Goal: Contribute content: Contribute content

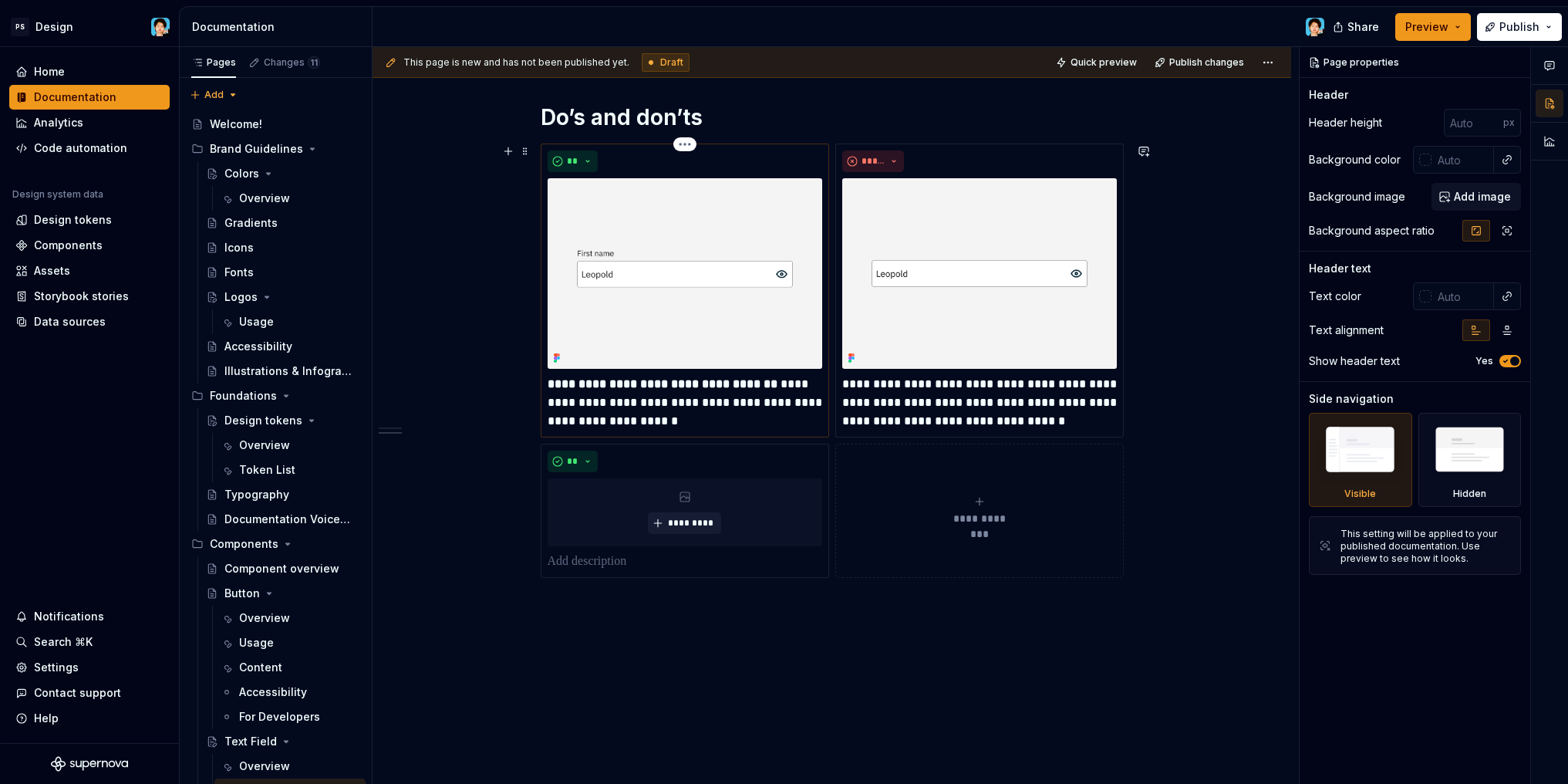
scroll to position [439, 0]
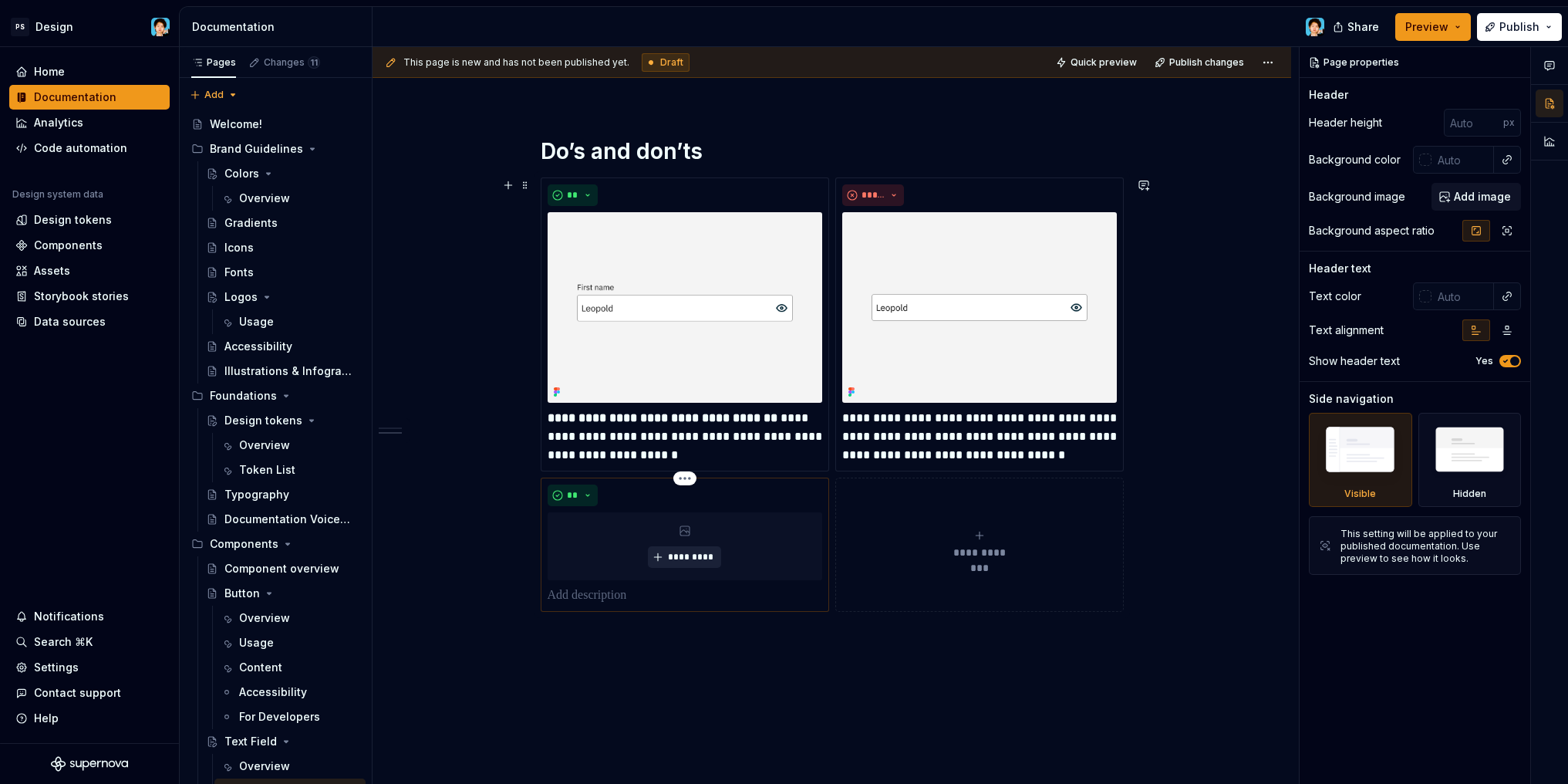
click at [674, 561] on span "*********" at bounding box center [691, 556] width 48 height 12
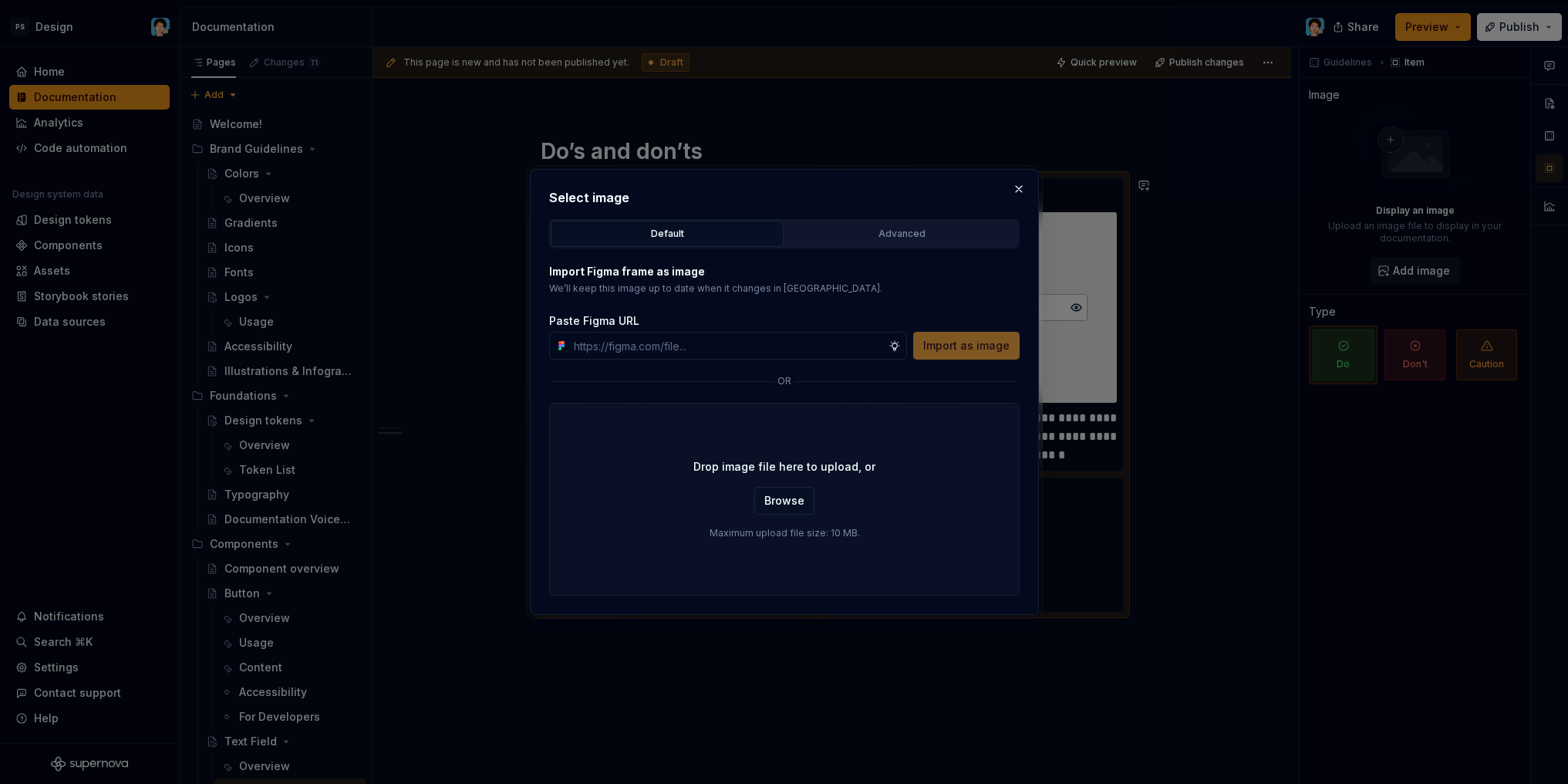
type textarea "*"
type input "[URL][DOMAIN_NAME]"
click at [988, 348] on span "Import as image" at bounding box center [966, 345] width 86 height 15
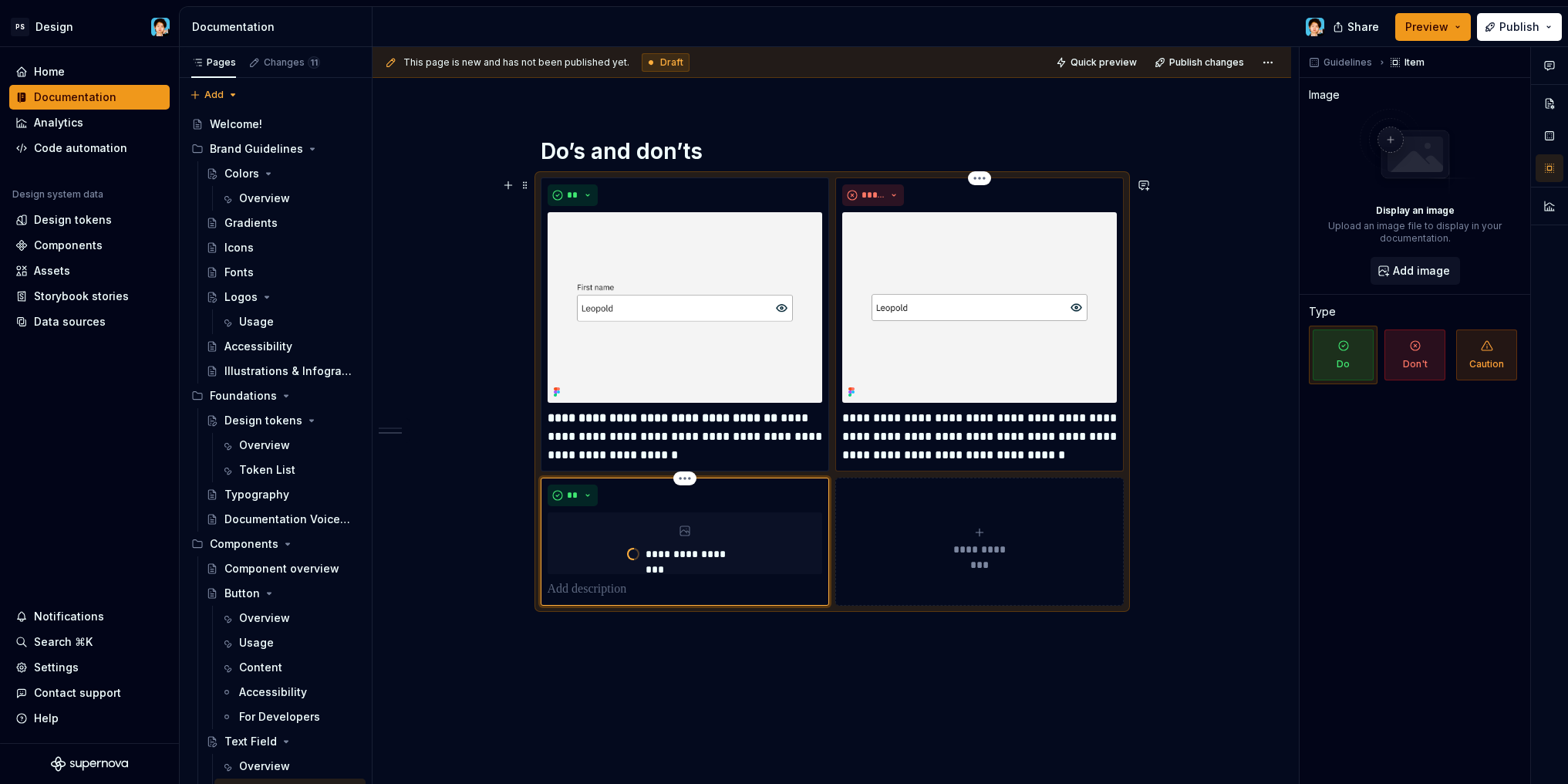
type textarea "*"
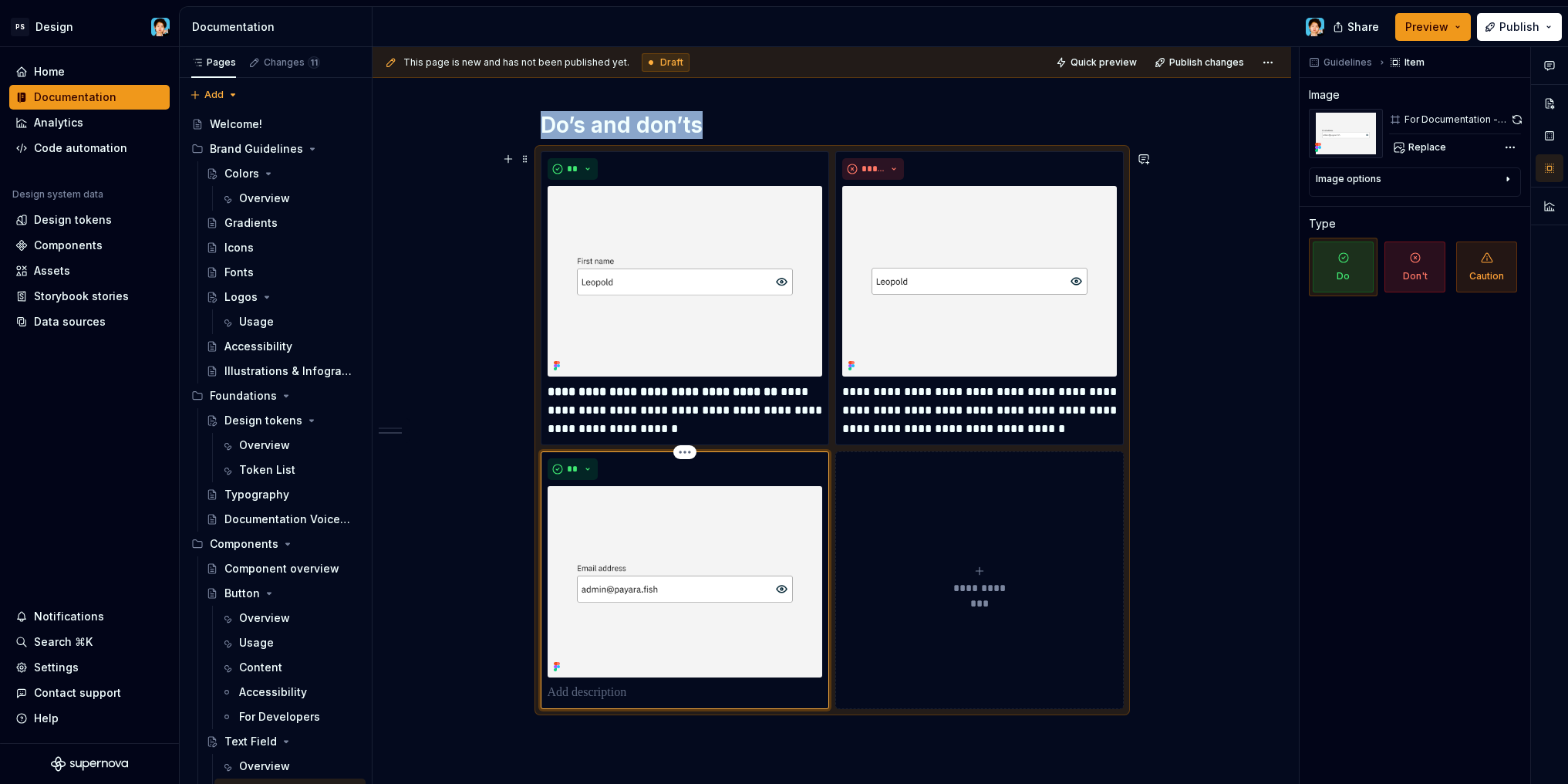
scroll to position [507, 0]
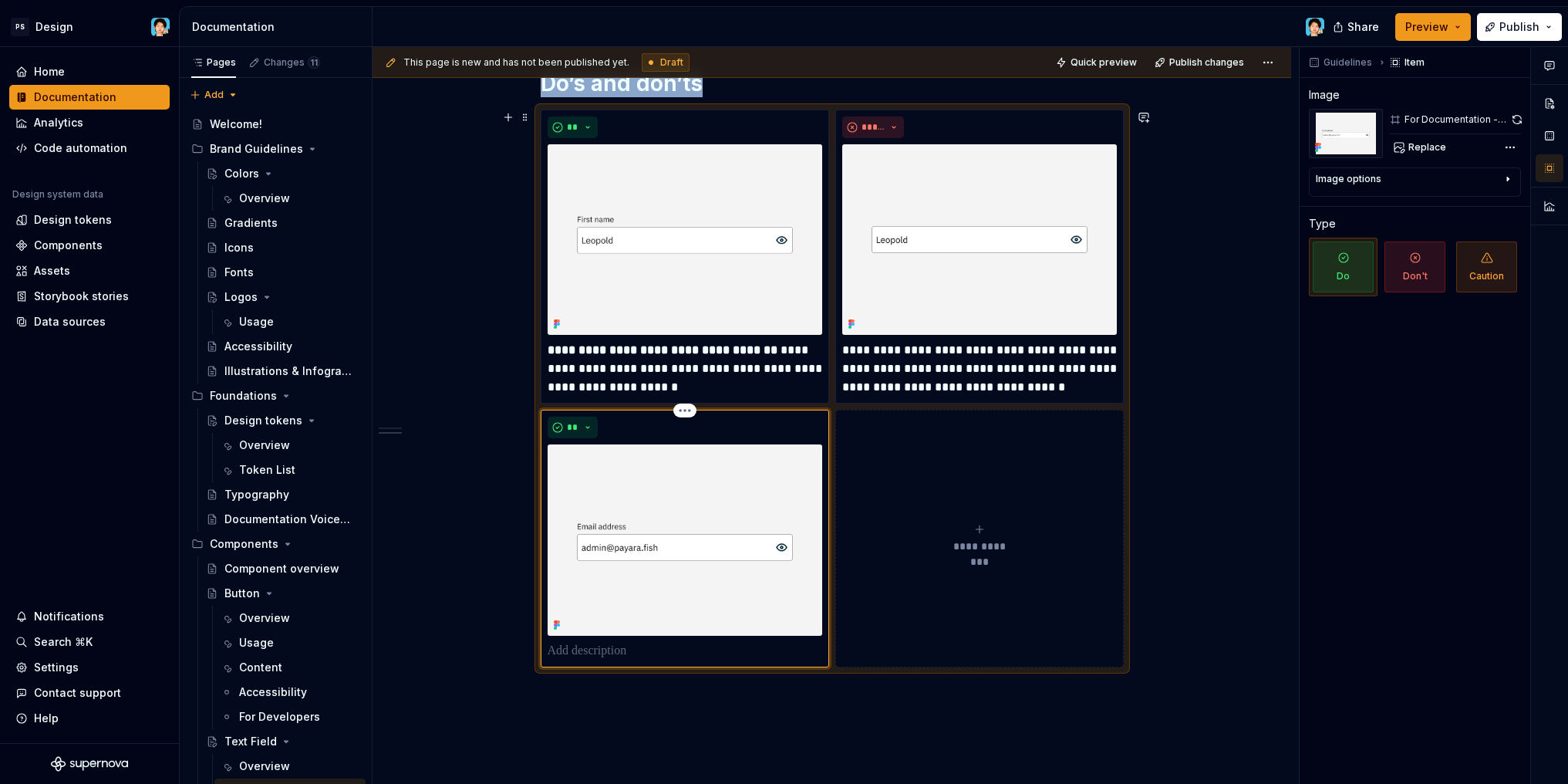
click at [983, 534] on icon "submit" at bounding box center [979, 528] width 12 height 12
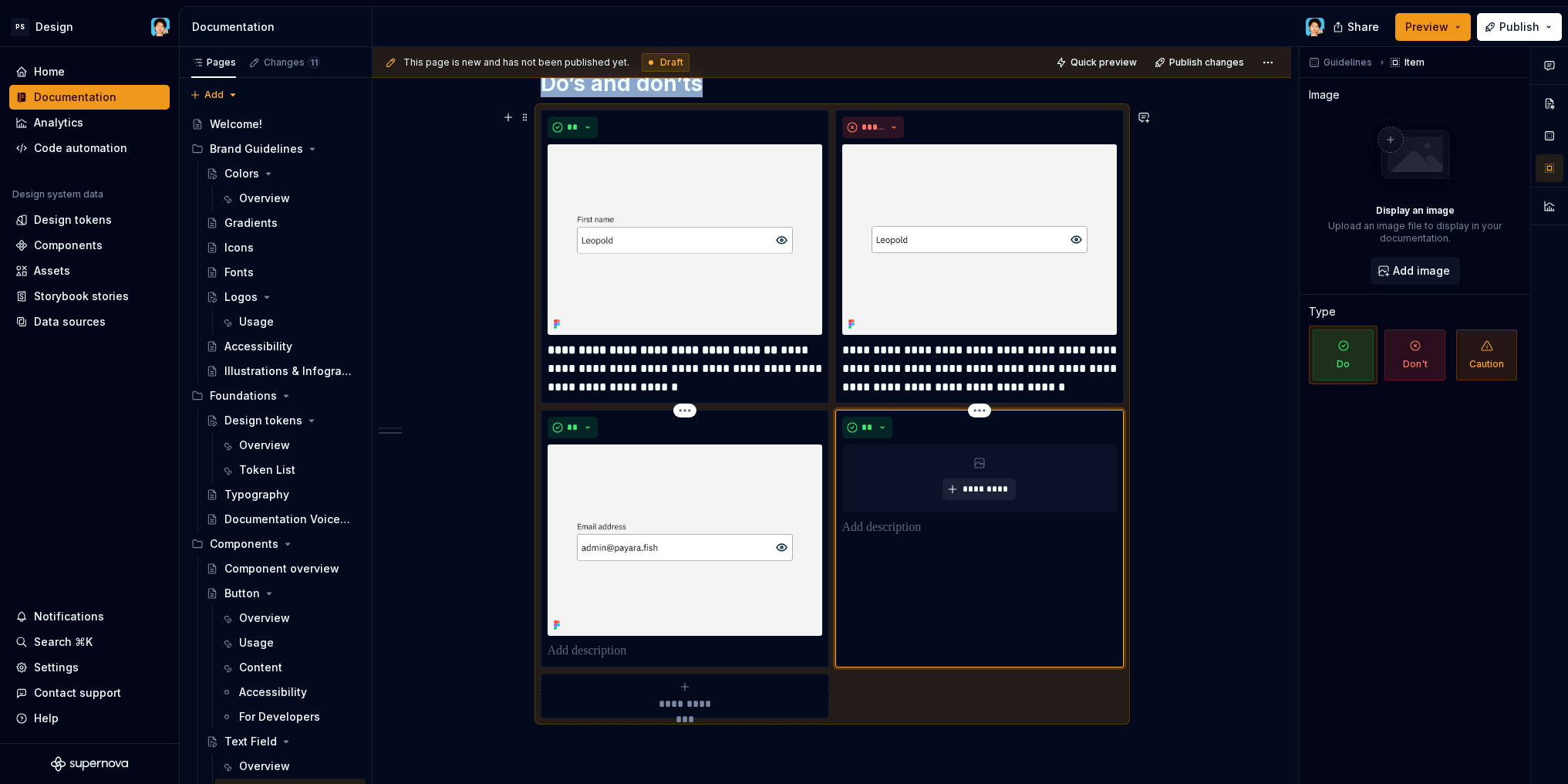
click at [966, 484] on span "*********" at bounding box center [985, 488] width 48 height 12
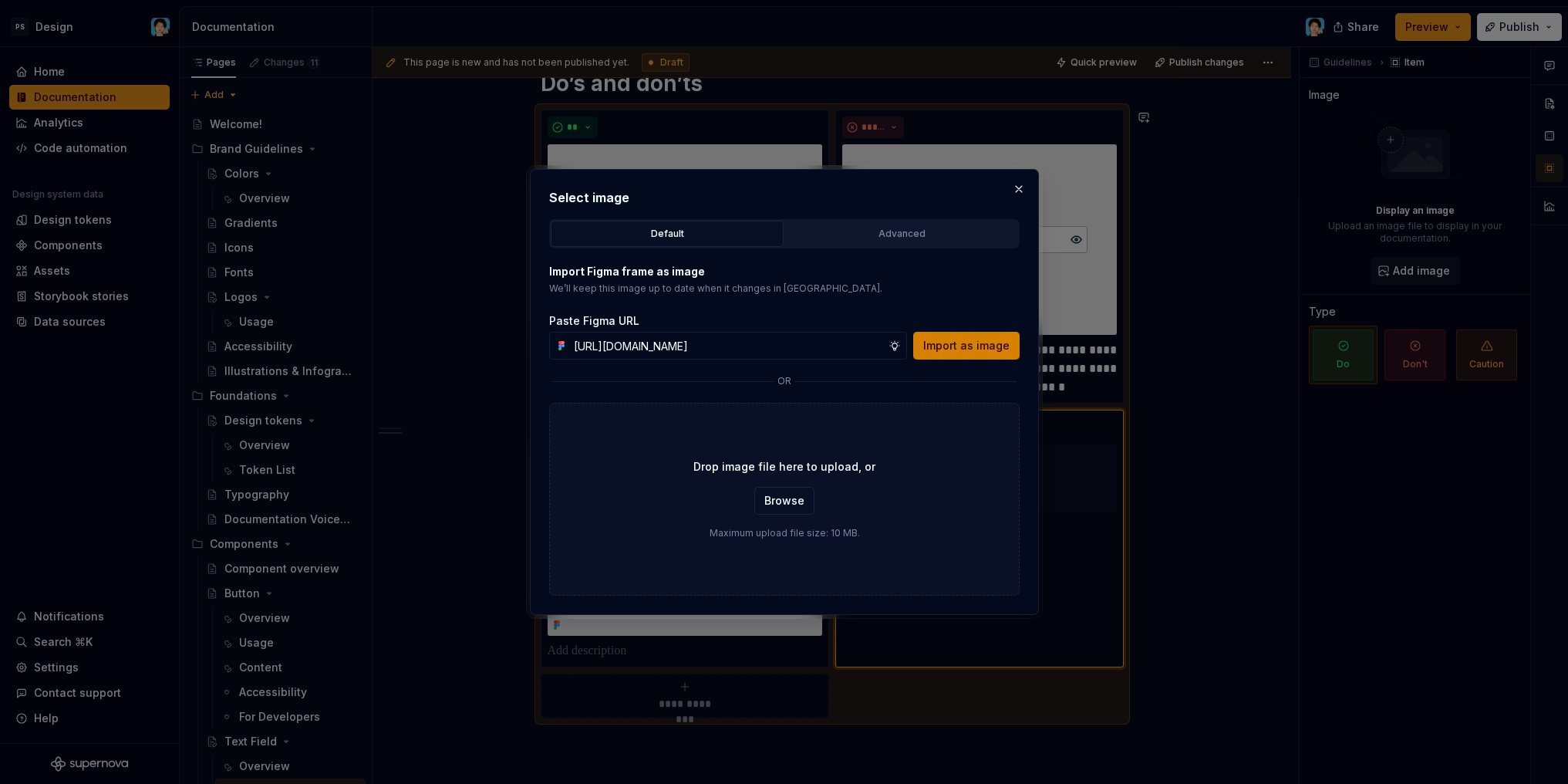
type input "https://www.figma.com/design/VlmuA9vd8EXW0dUonfNGeQ/-DS-Library--UI-Components-…"
click at [976, 352] on span "Import as image" at bounding box center [966, 345] width 86 height 15
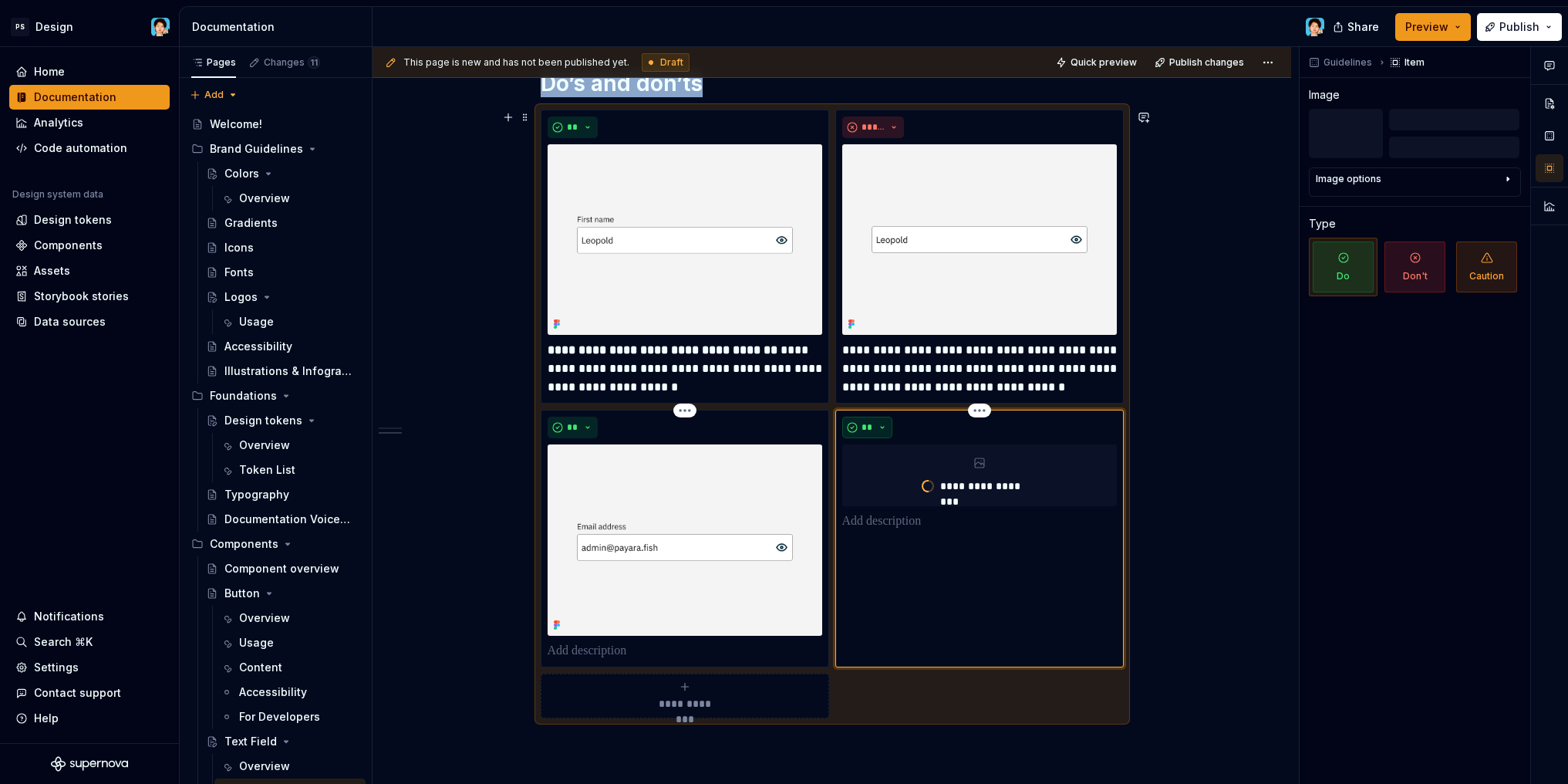
click at [865, 426] on span "**" at bounding box center [868, 427] width 12 height 12
click at [889, 480] on div "Don't" at bounding box center [903, 482] width 29 height 15
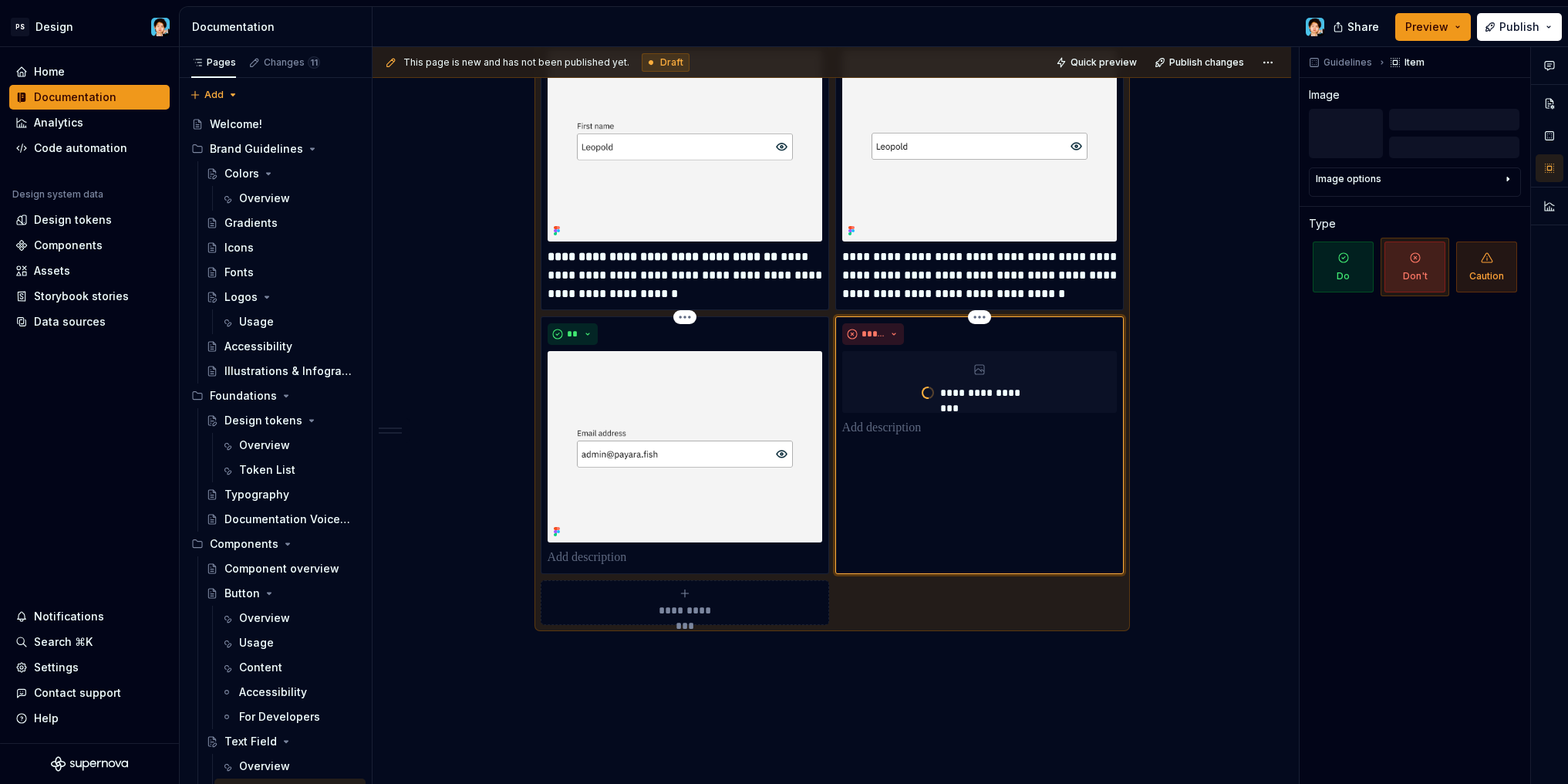
scroll to position [661, 0]
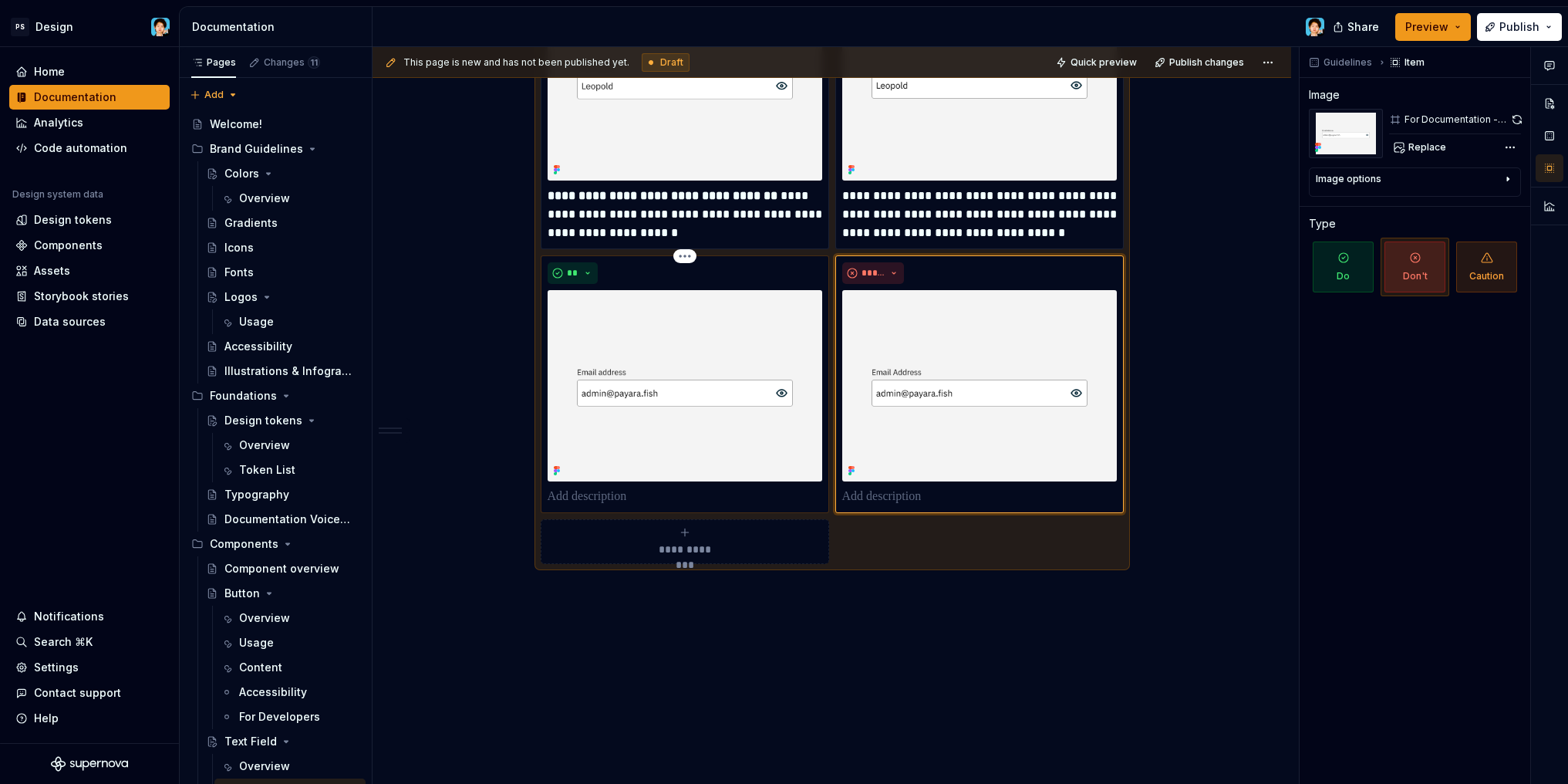
click at [666, 492] on p at bounding box center [684, 496] width 275 height 18
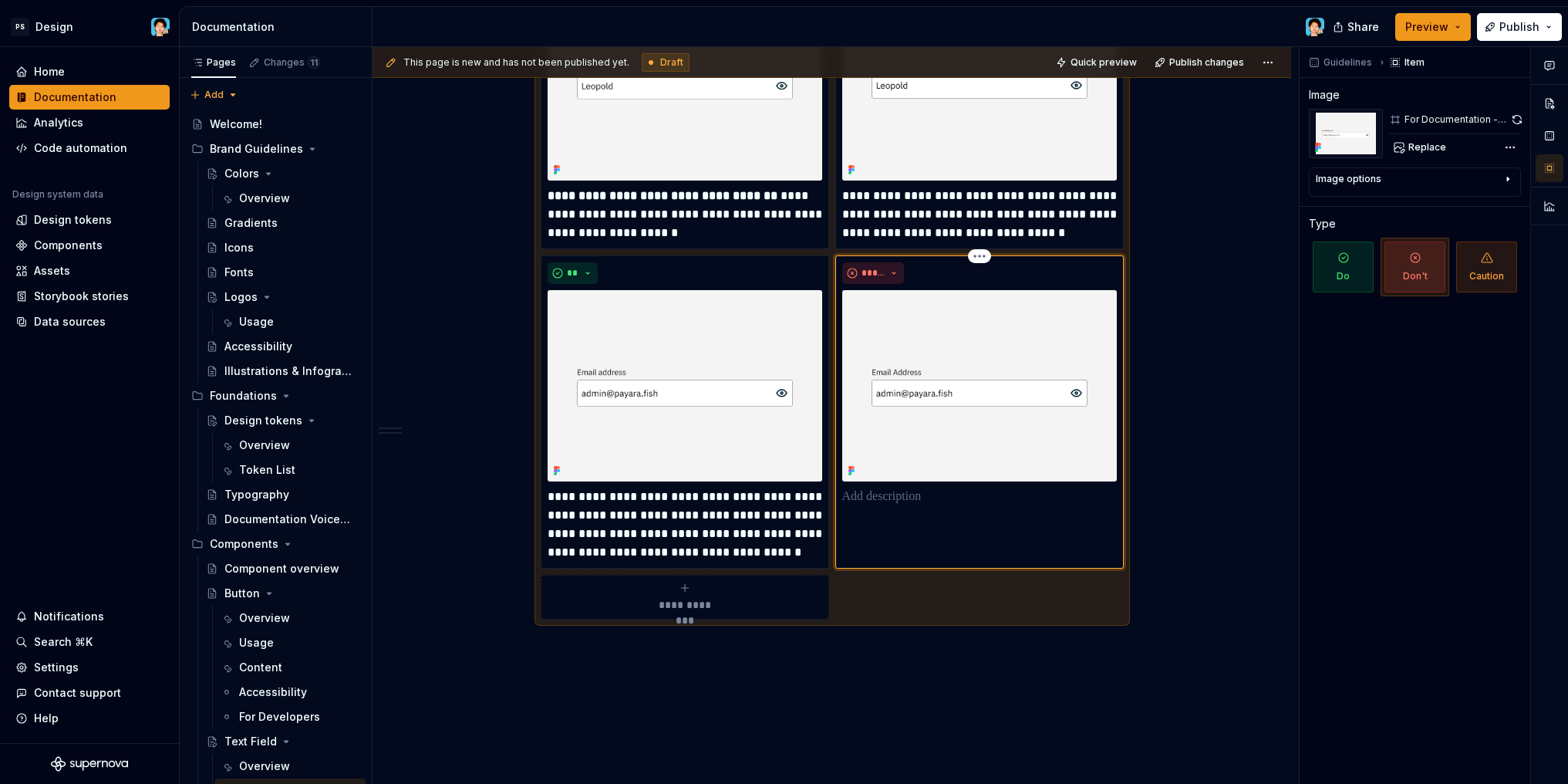
click at [936, 525] on div "*****" at bounding box center [980, 411] width 289 height 313
click at [927, 511] on div "*****" at bounding box center [980, 411] width 289 height 313
click at [921, 497] on p at bounding box center [979, 496] width 275 height 18
type textarea "*"
click at [941, 650] on p at bounding box center [832, 646] width 583 height 18
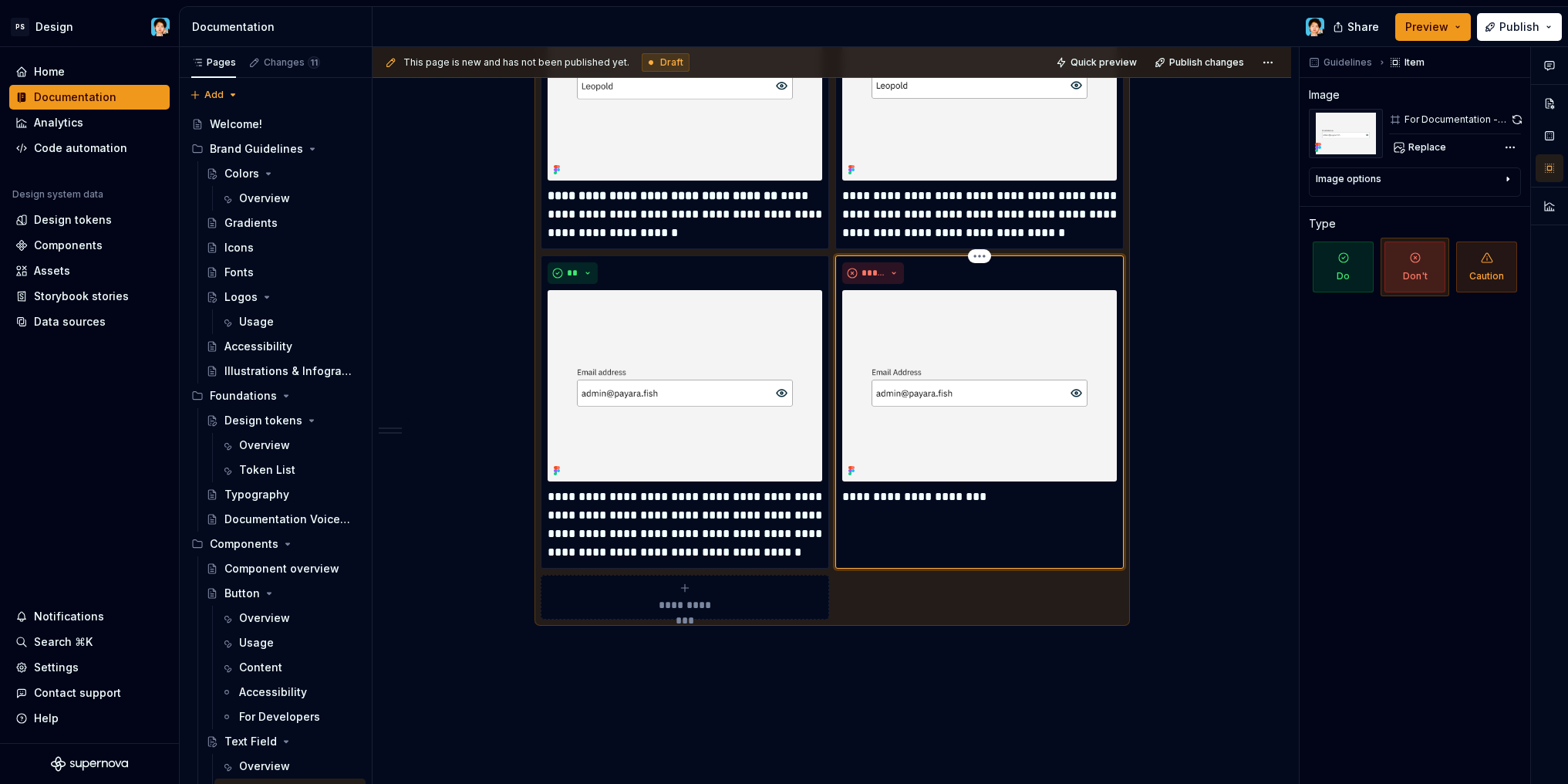
click at [898, 513] on div "**********" at bounding box center [980, 411] width 289 height 313
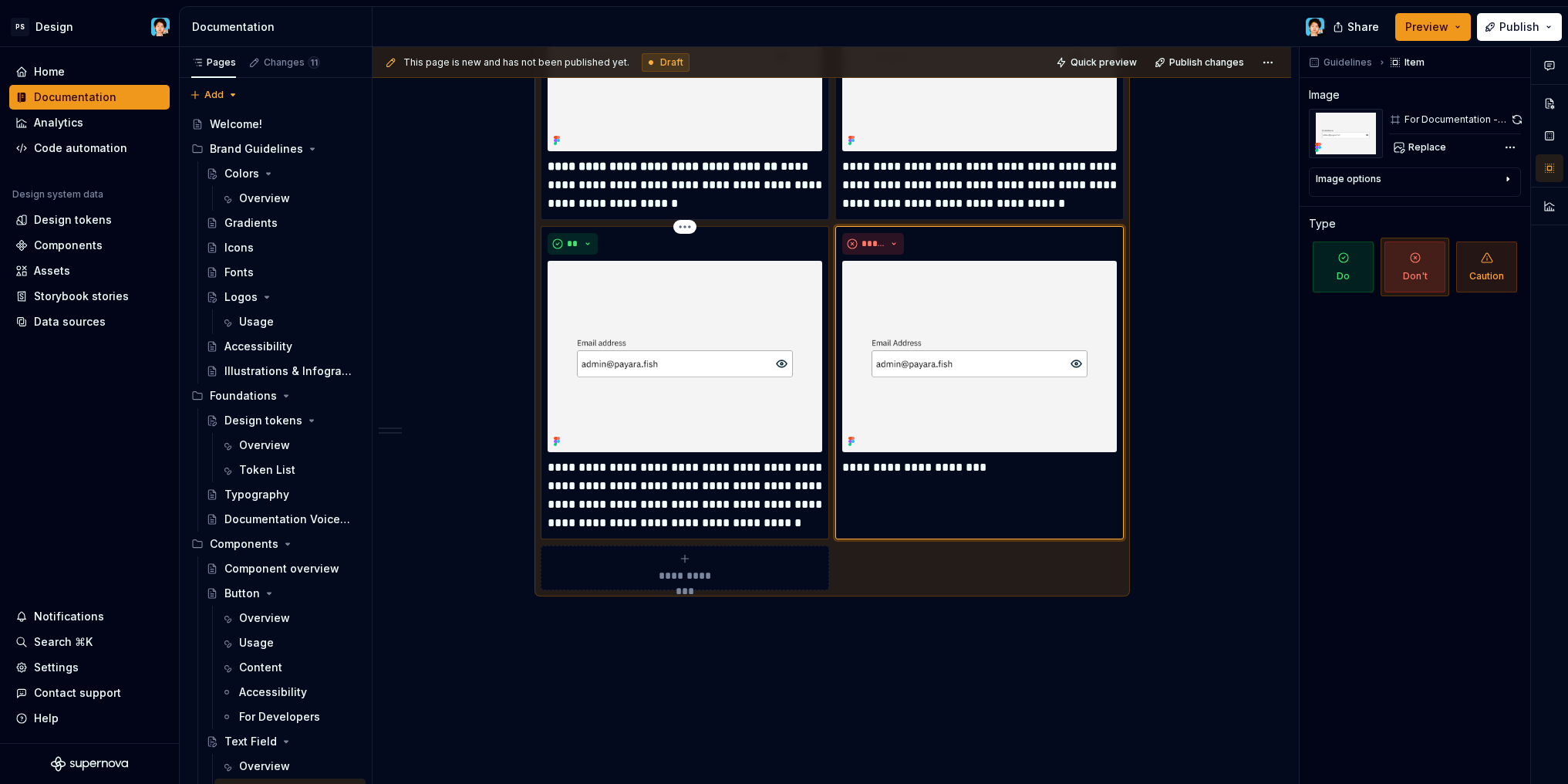
scroll to position [741, 0]
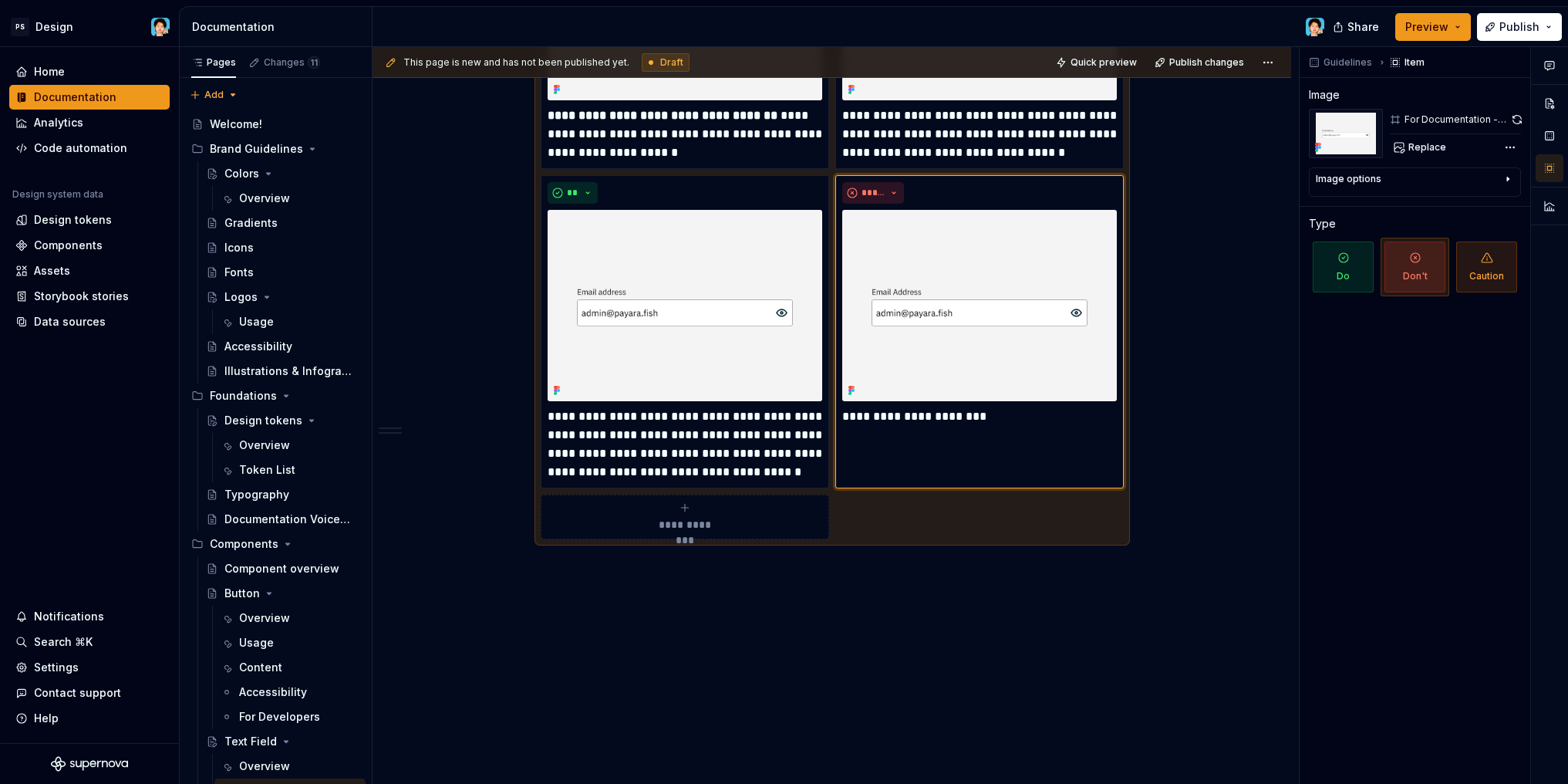
click at [718, 522] on span "**********" at bounding box center [684, 525] width 71 height 15
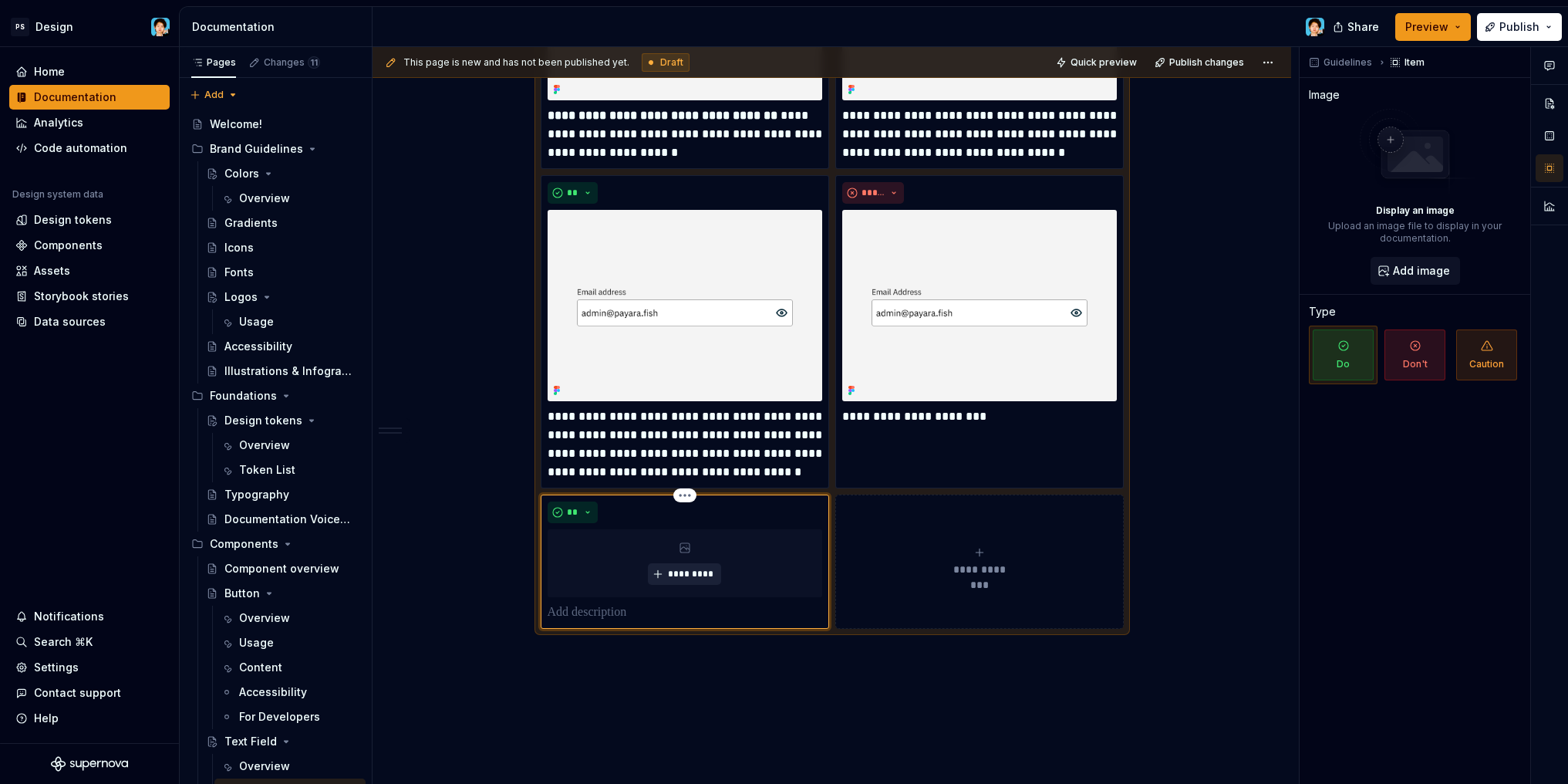
click at [679, 579] on span "*********" at bounding box center [691, 573] width 48 height 12
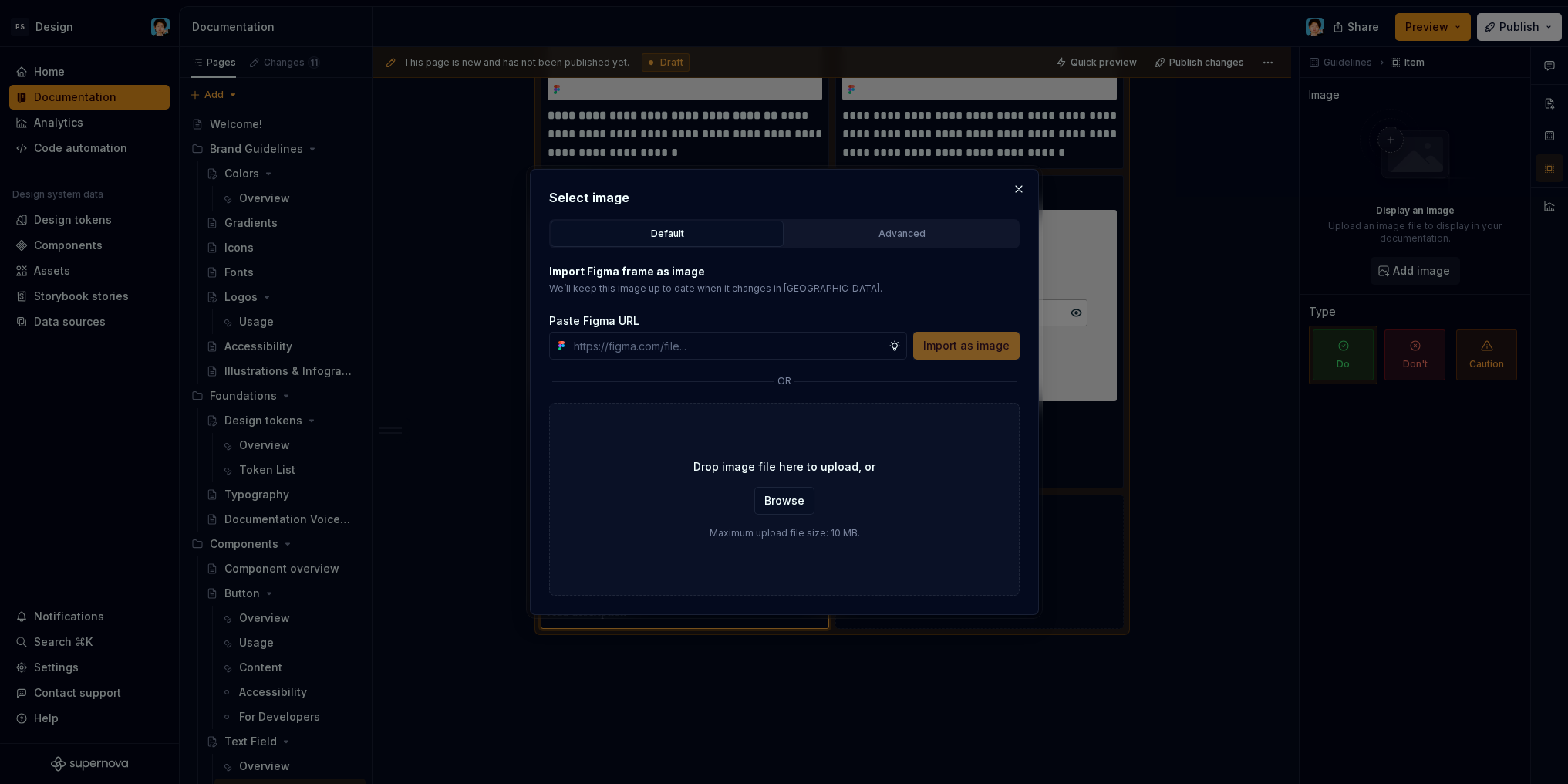
type textarea "*"
click at [800, 350] on input "text" at bounding box center [728, 345] width 321 height 28
type input "https://www.figma.com/design/VlmuA9vd8EXW0dUonfNGeQ/-DS-Library--UI-Components-…"
click at [934, 350] on span "Import as image" at bounding box center [966, 345] width 86 height 15
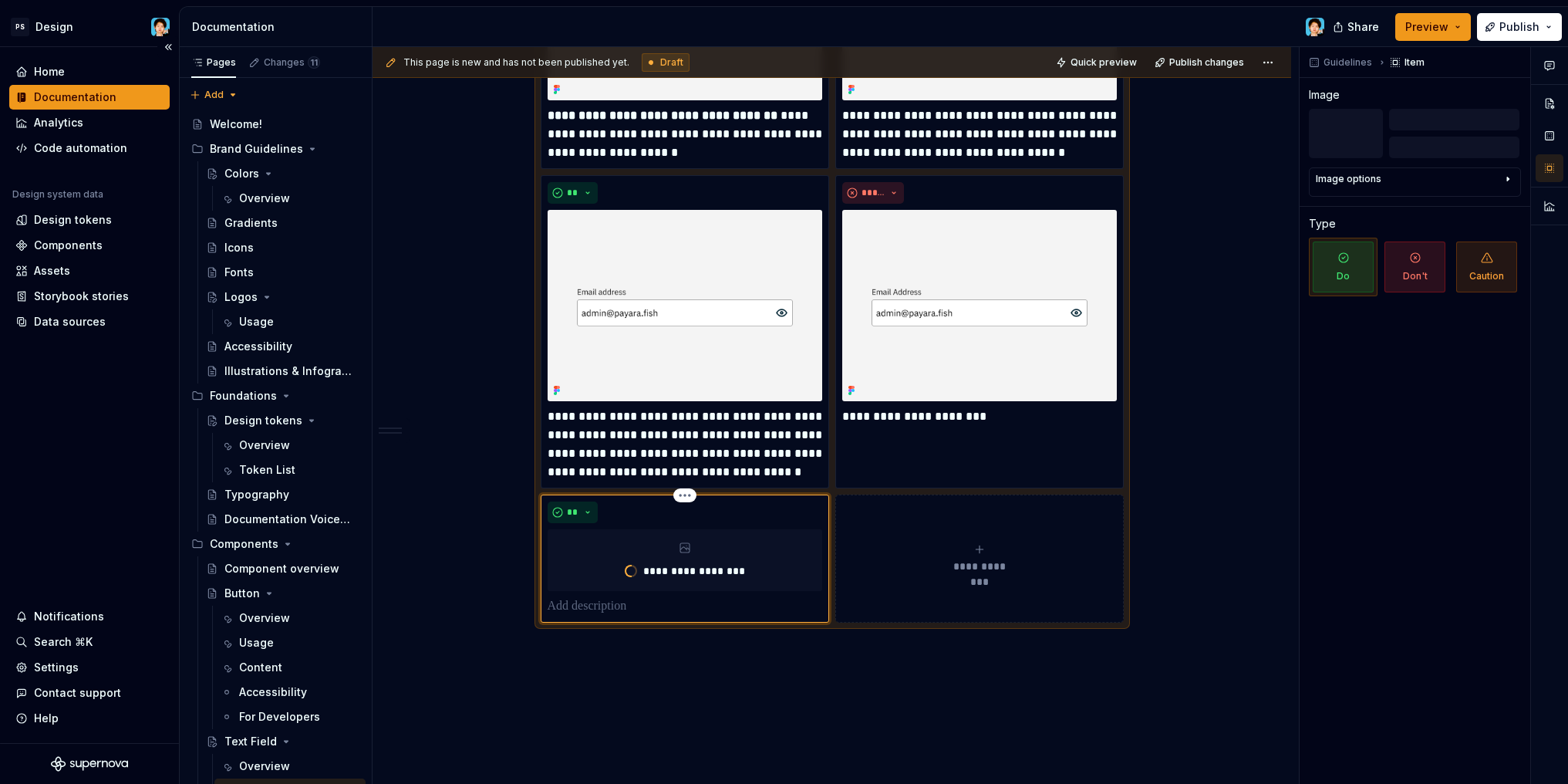
type textarea "*"
click at [976, 537] on button "**********" at bounding box center [980, 558] width 289 height 128
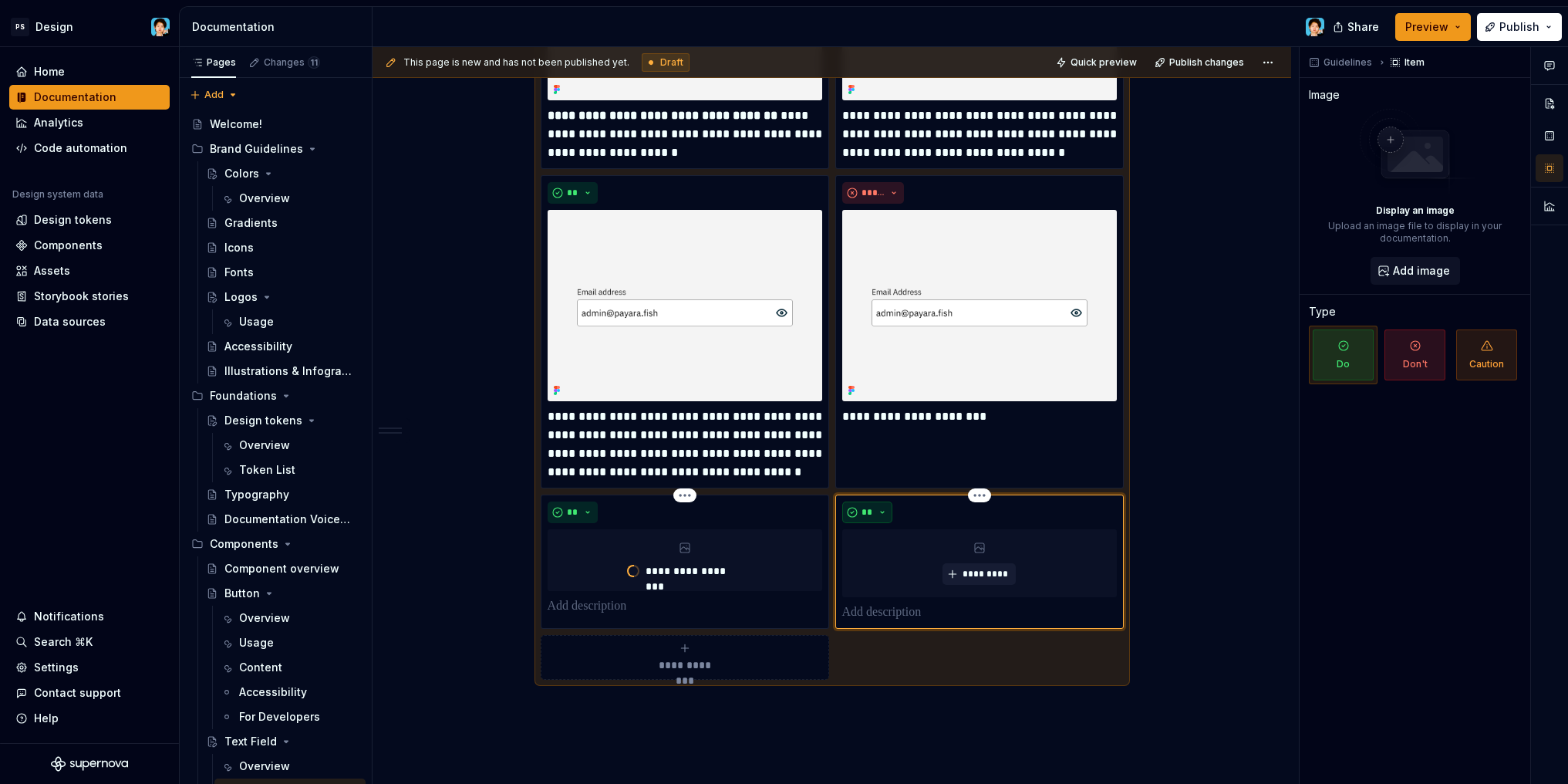
click at [891, 513] on button "**" at bounding box center [868, 512] width 51 height 22
click at [889, 563] on div "Don't" at bounding box center [903, 566] width 29 height 15
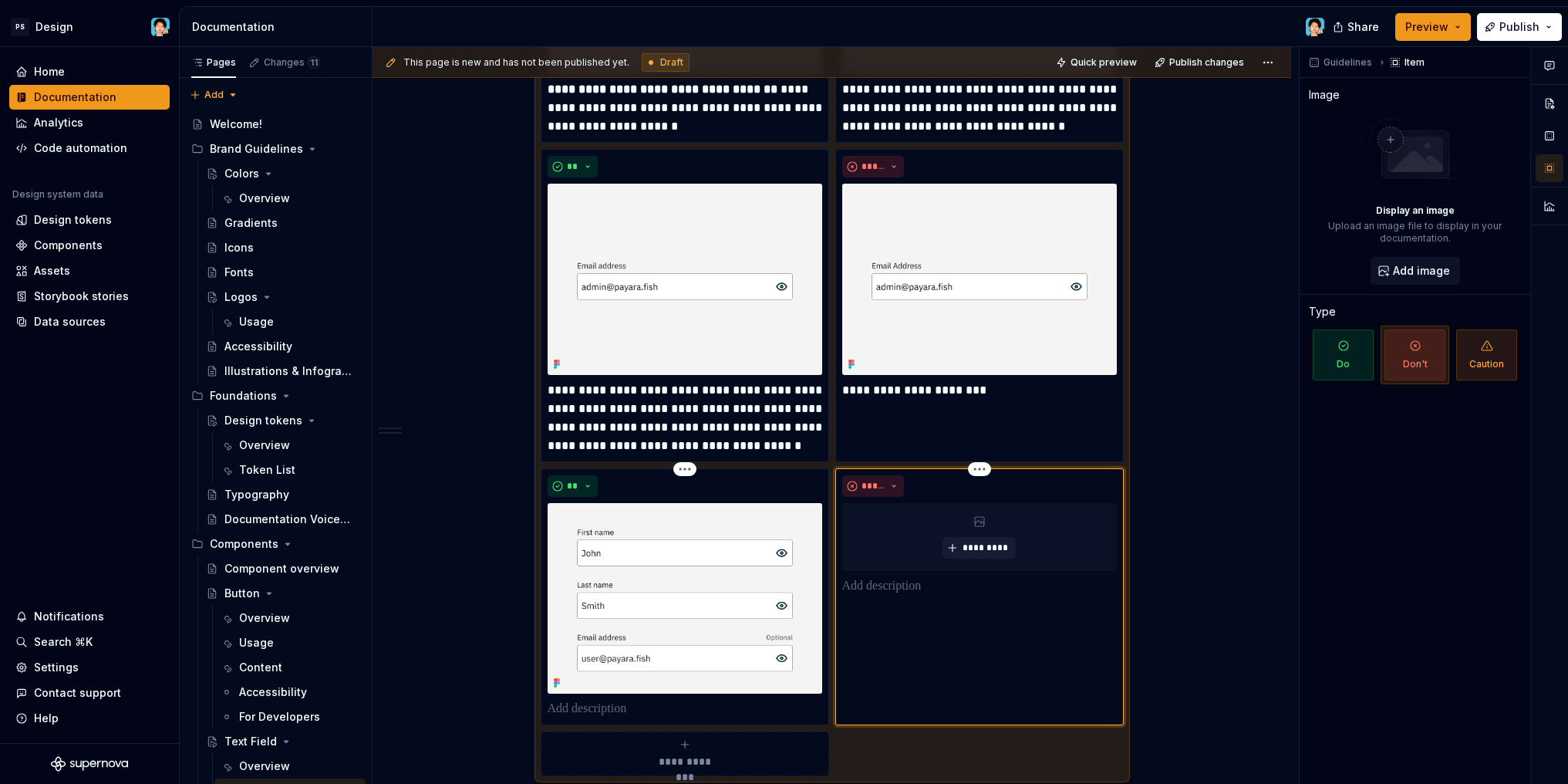
scroll to position [844, 0]
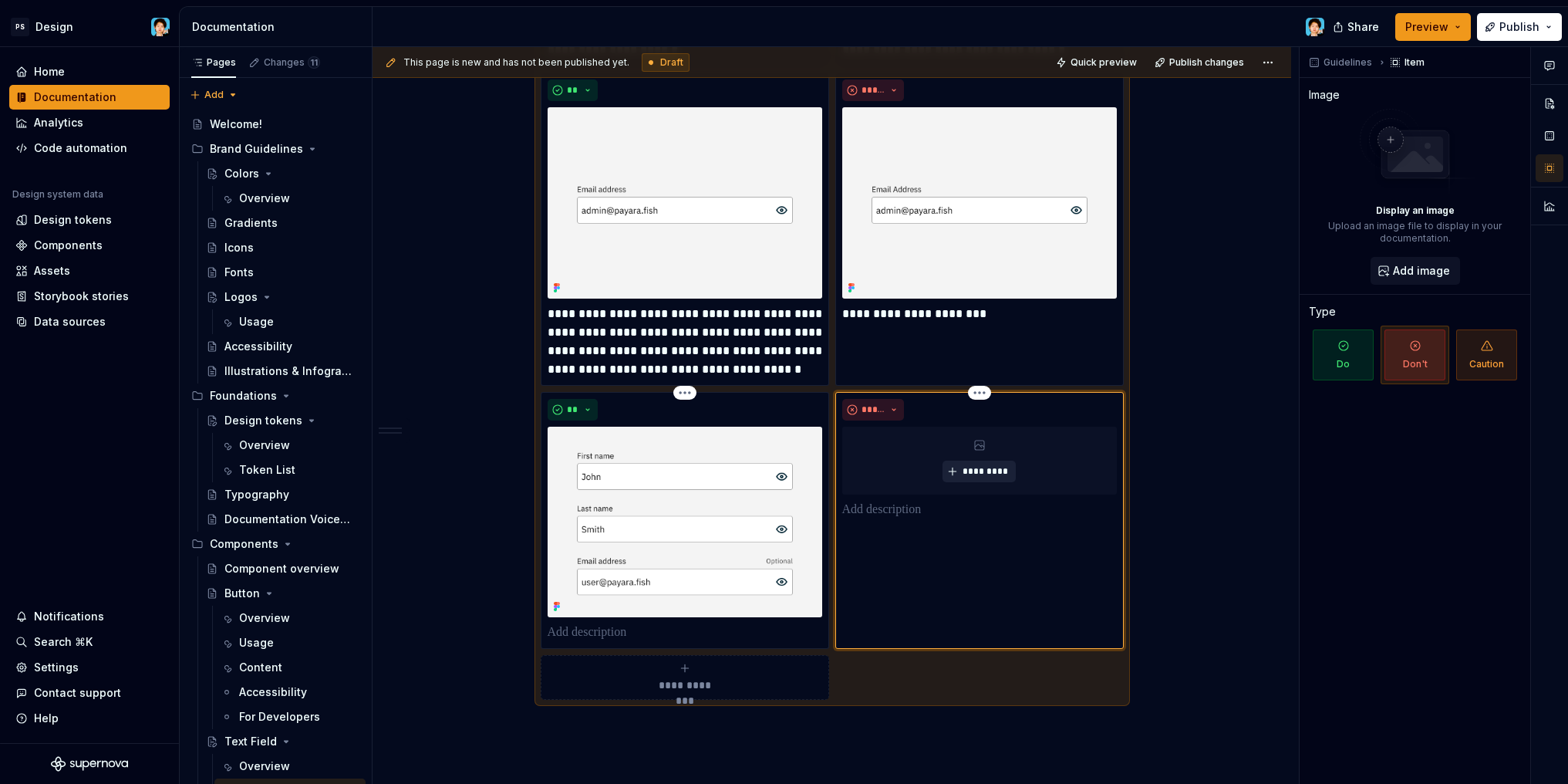
click at [965, 467] on span "*********" at bounding box center [985, 470] width 48 height 12
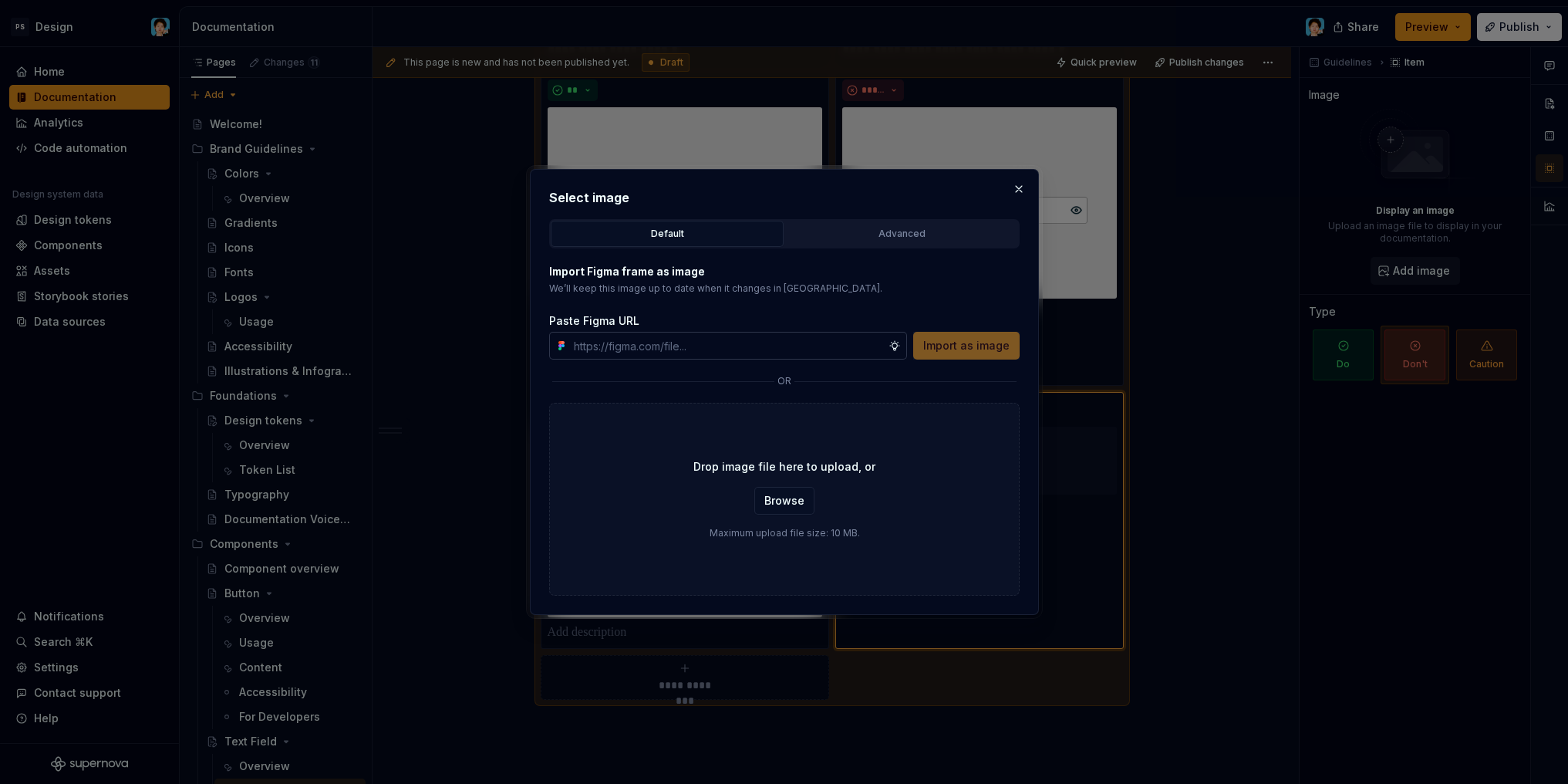
click at [762, 354] on input "text" at bounding box center [728, 345] width 321 height 28
type input "https://www.figma.com/design/VlmuA9vd8EXW0dUonfNGeQ/-DS-Library--UI-Components-…"
click at [960, 351] on span "Import as image" at bounding box center [966, 345] width 86 height 15
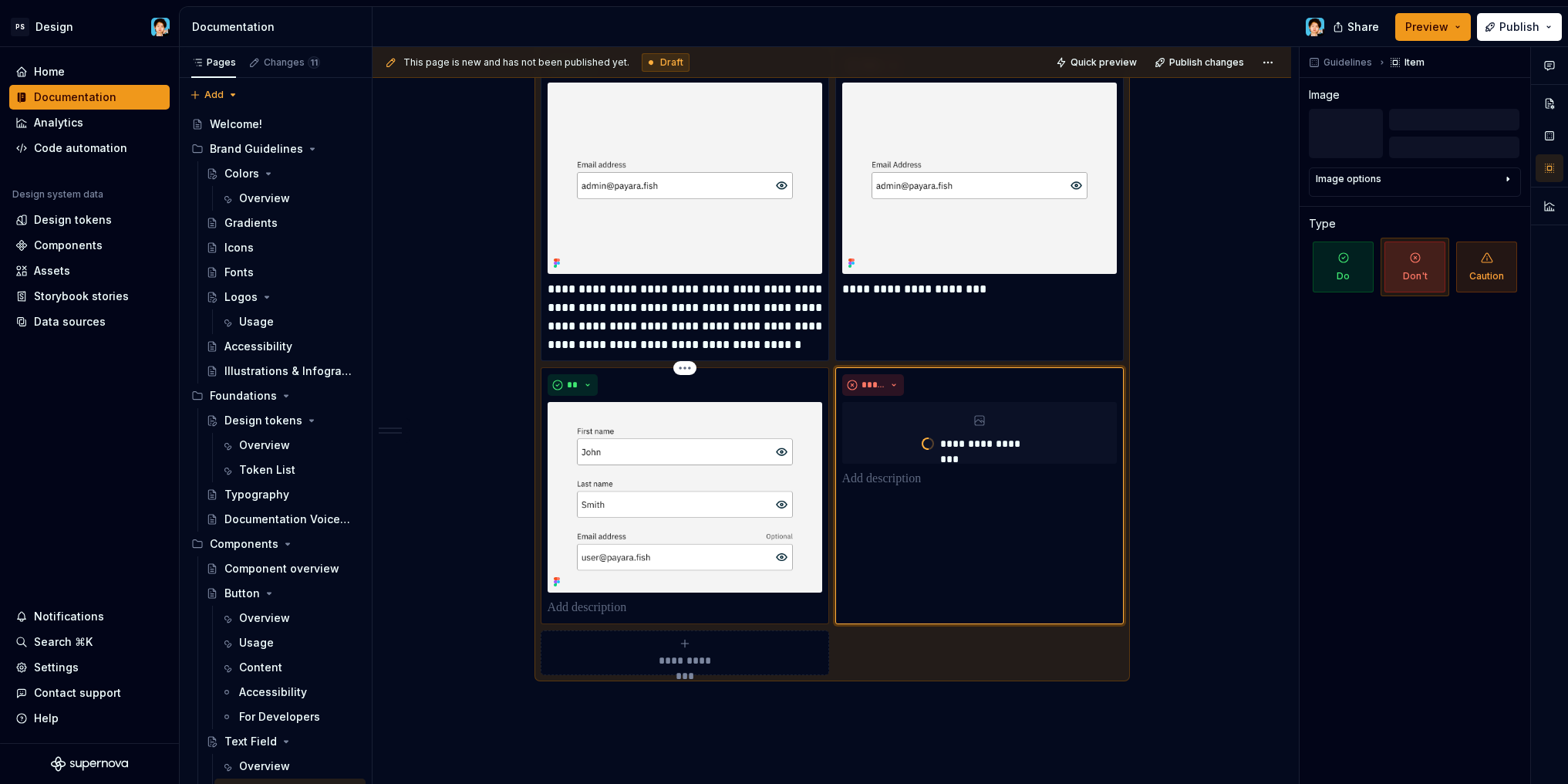
scroll to position [944, 0]
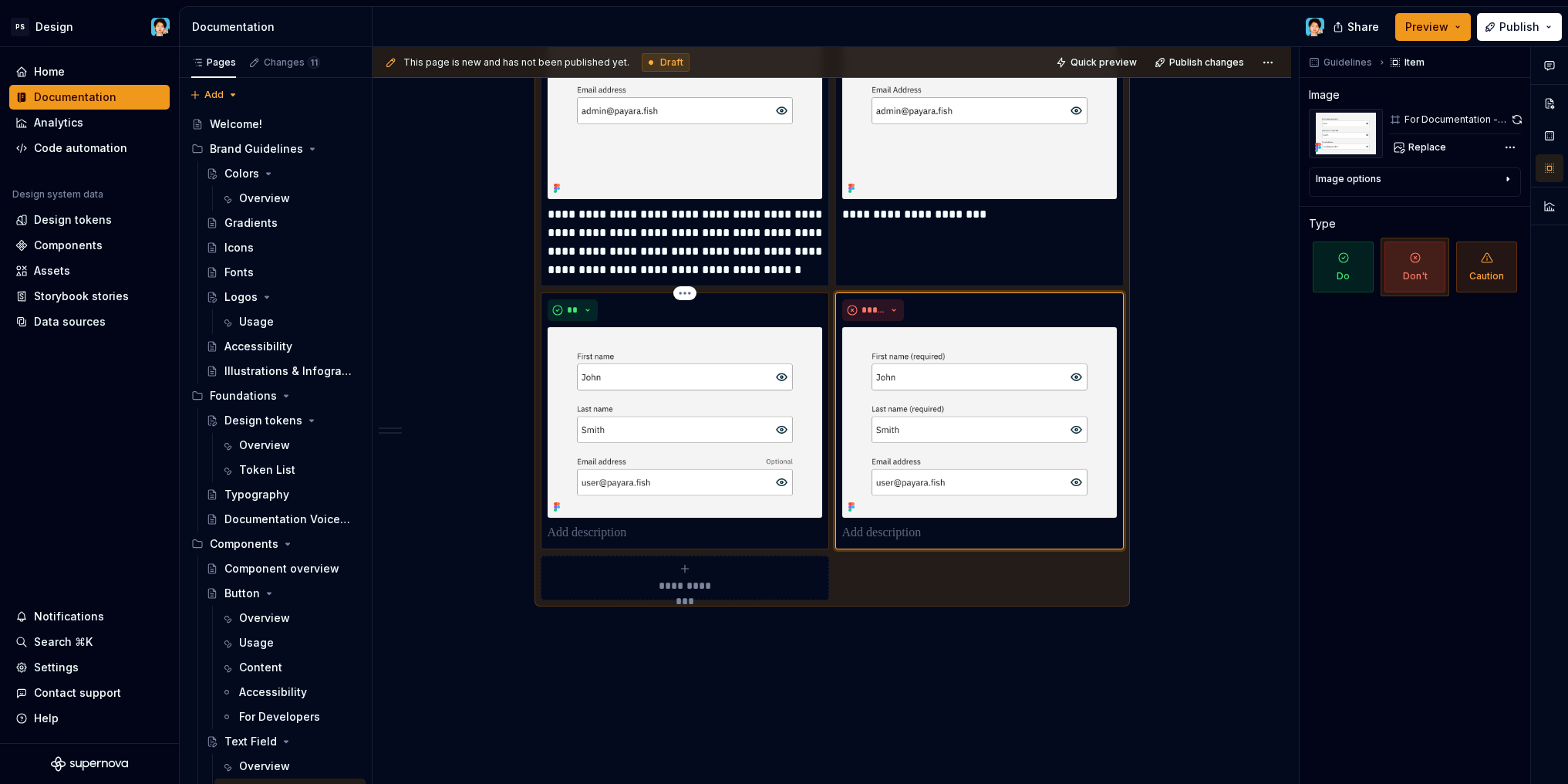
click at [590, 534] on p at bounding box center [684, 532] width 275 height 18
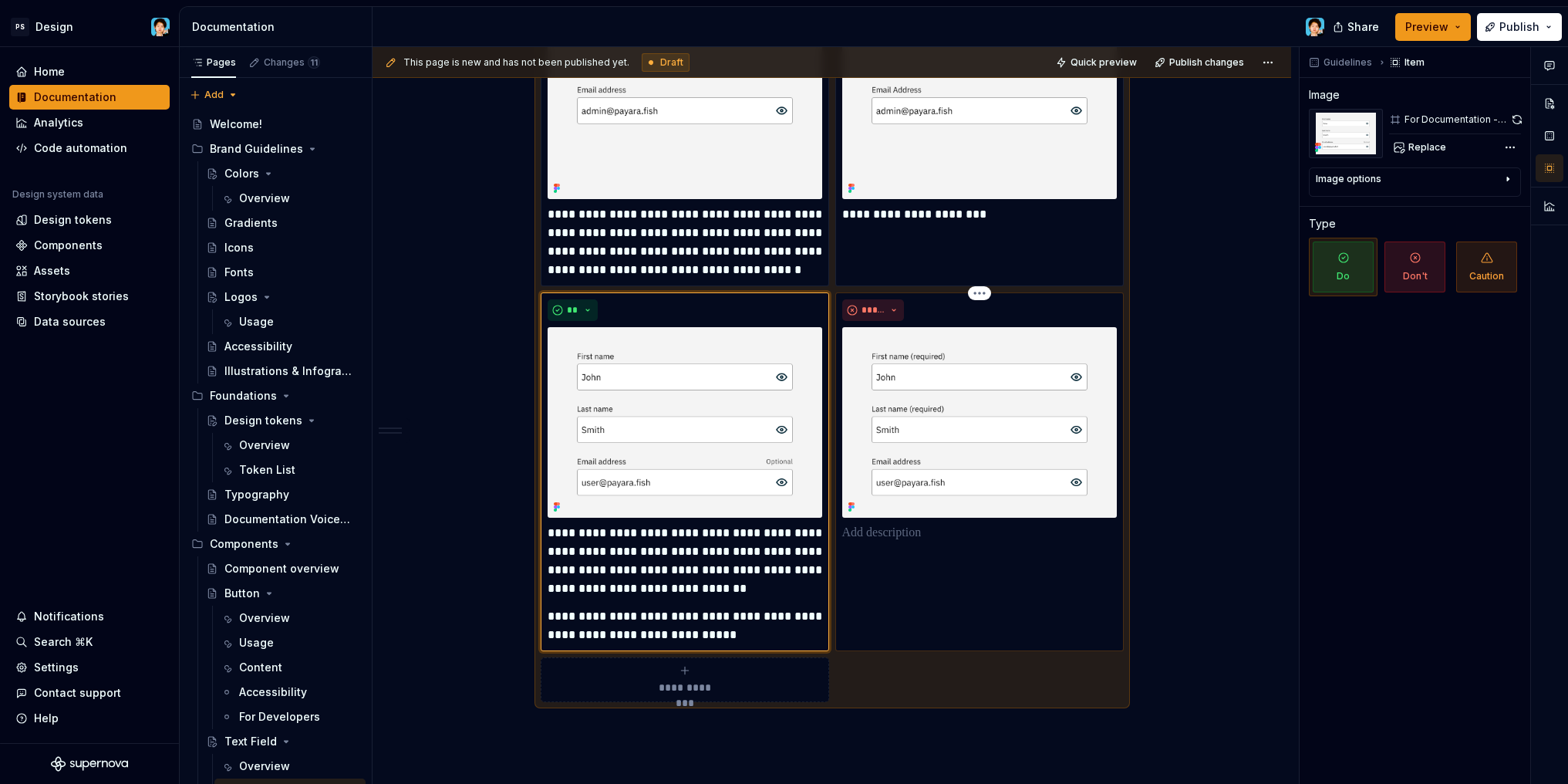
click at [900, 526] on p at bounding box center [979, 532] width 275 height 18
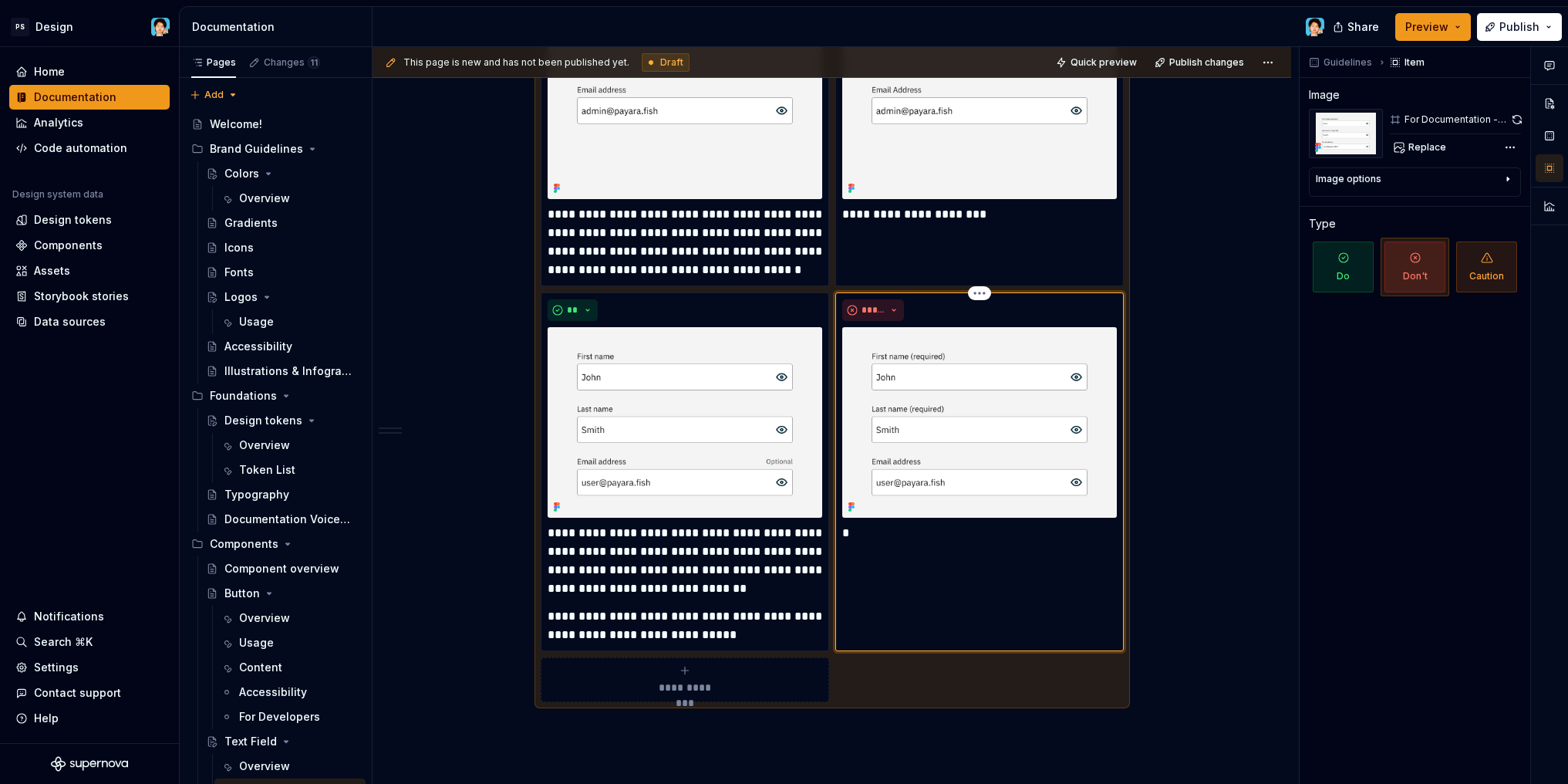
type textarea "*"
click at [888, 534] on p "**********" at bounding box center [979, 542] width 275 height 37
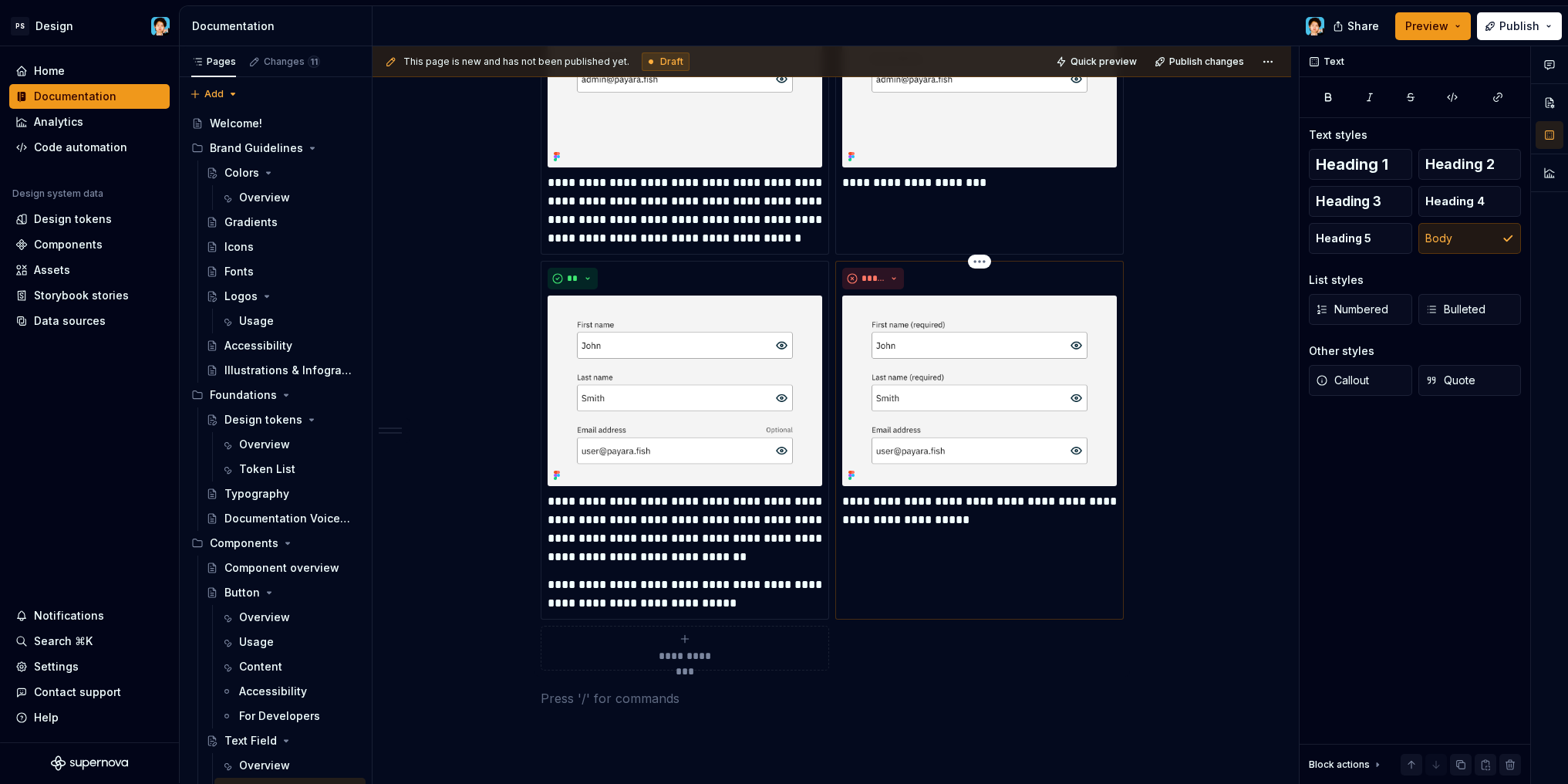
click at [997, 522] on p "**********" at bounding box center [979, 510] width 275 height 37
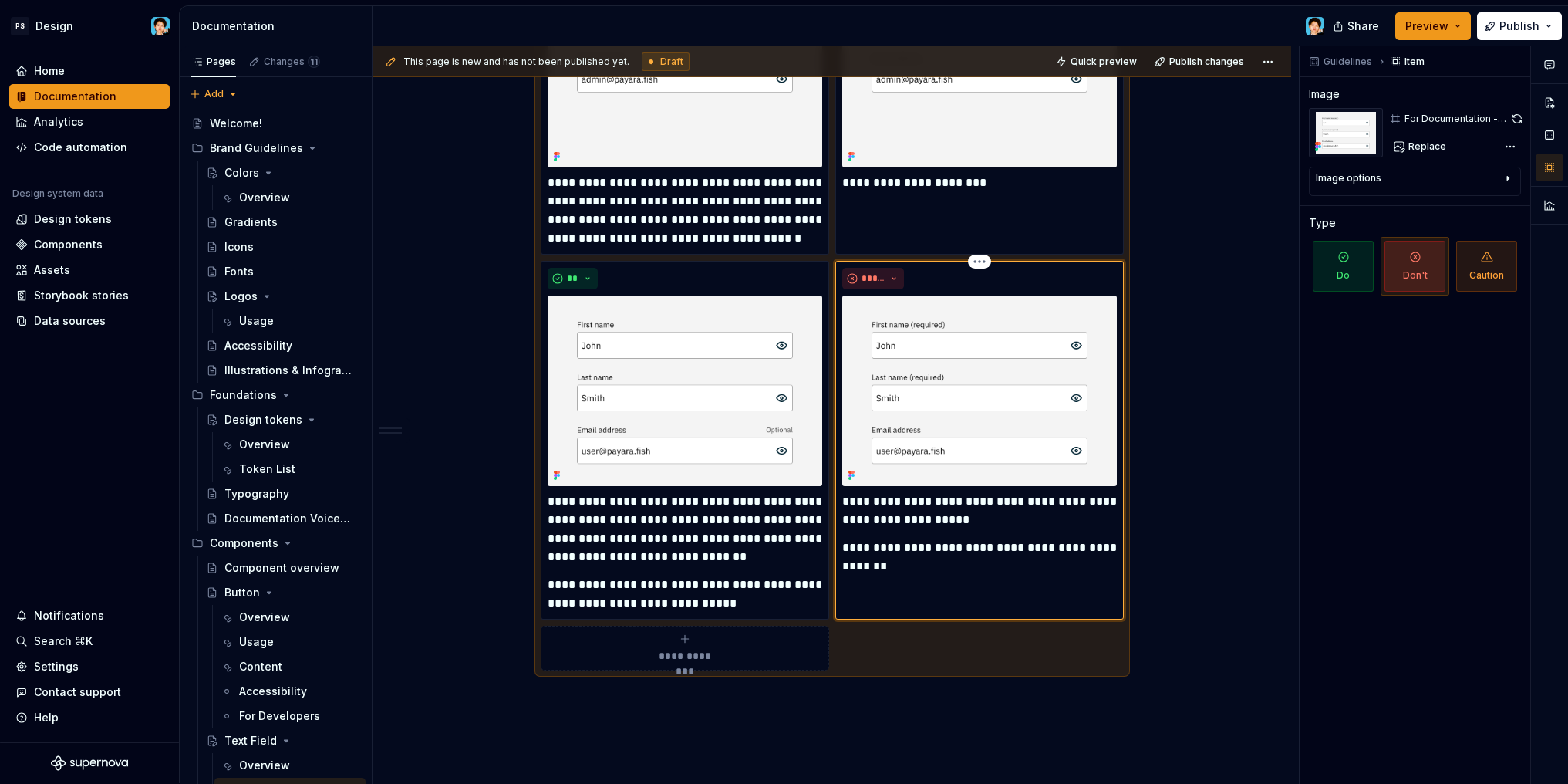
click at [885, 545] on p "**********" at bounding box center [979, 556] width 275 height 37
click at [895, 702] on p at bounding box center [832, 698] width 583 height 18
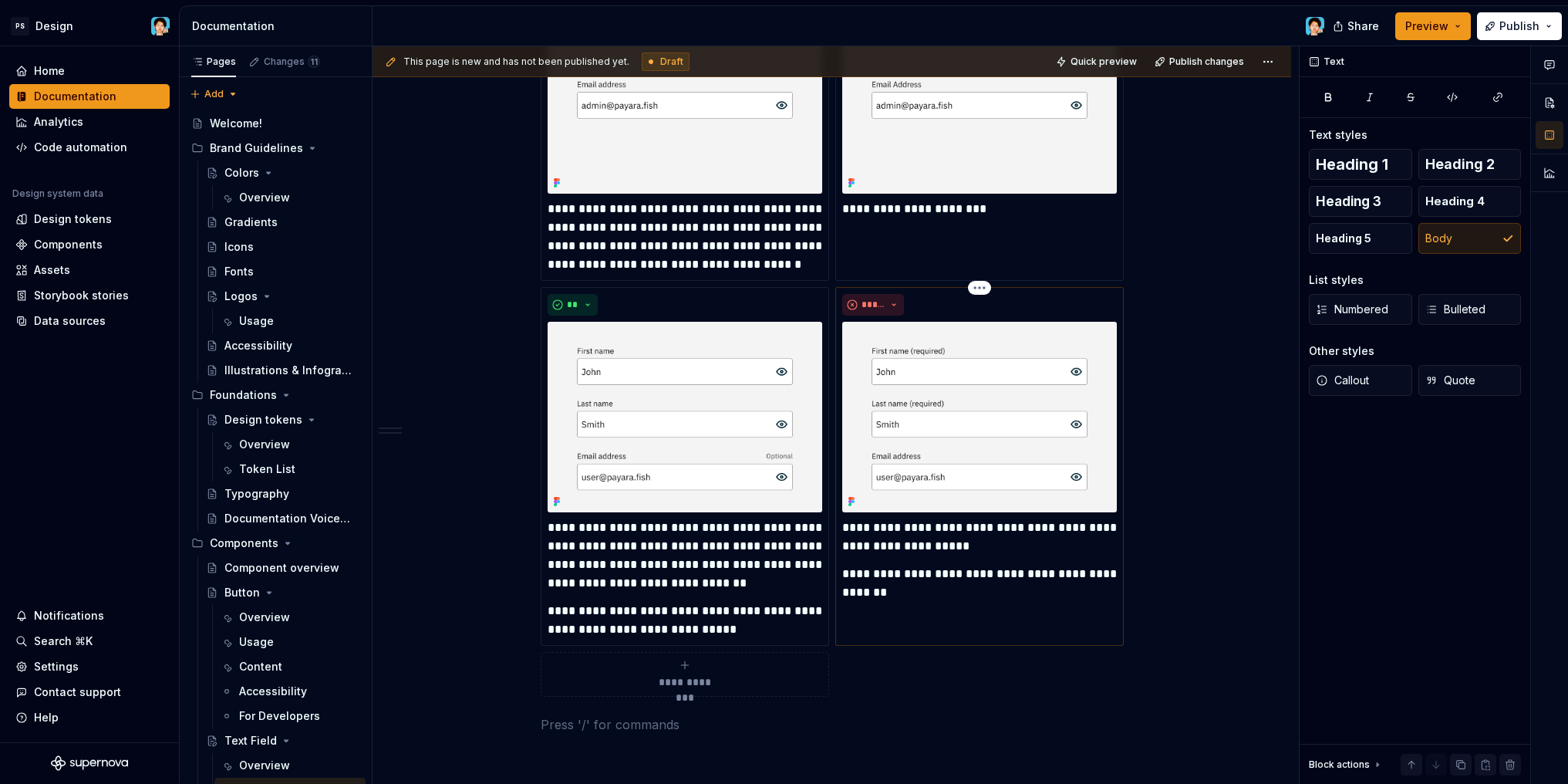
click at [900, 601] on p "**********" at bounding box center [979, 583] width 275 height 37
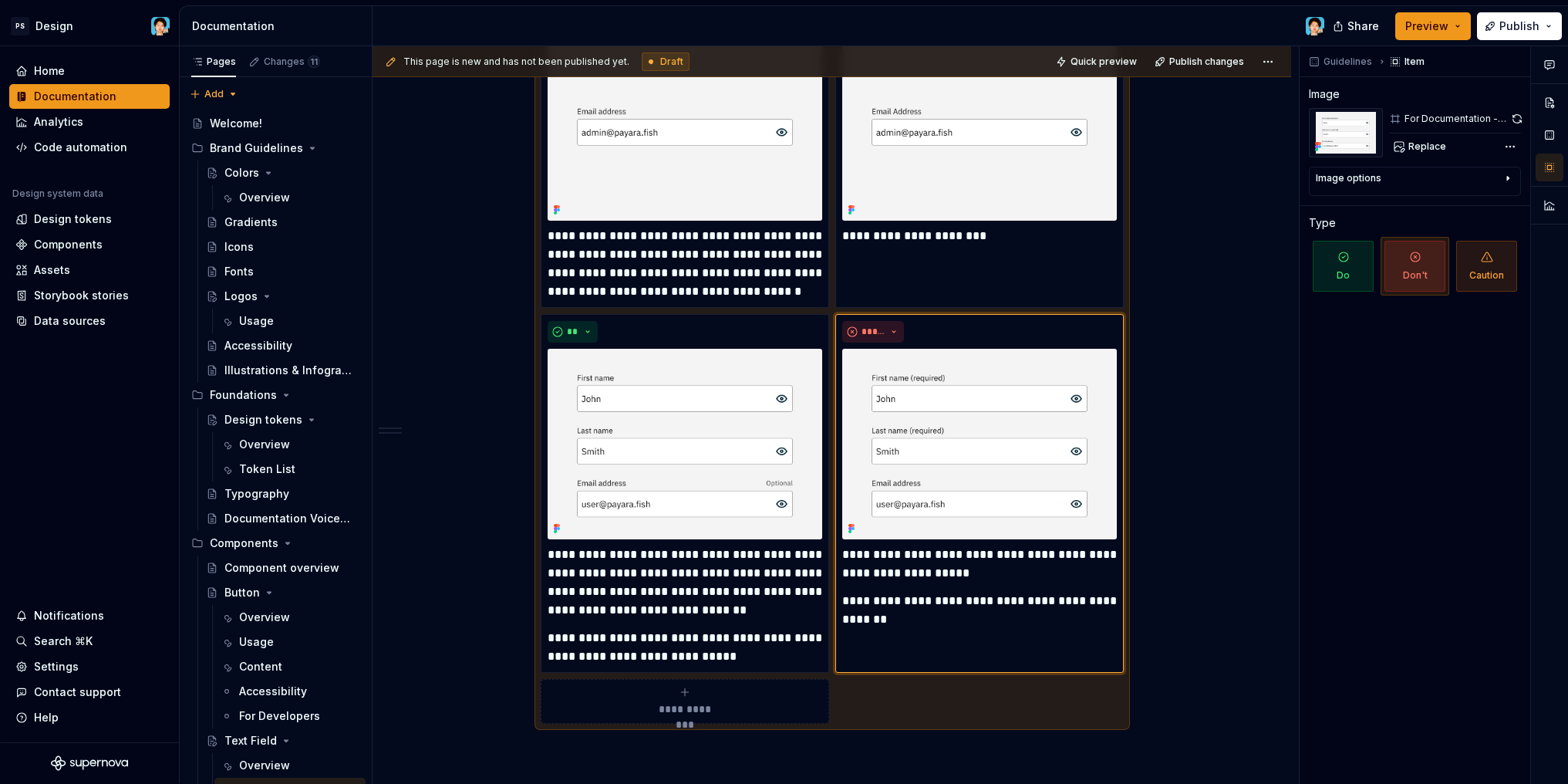
scroll to position [1152, 0]
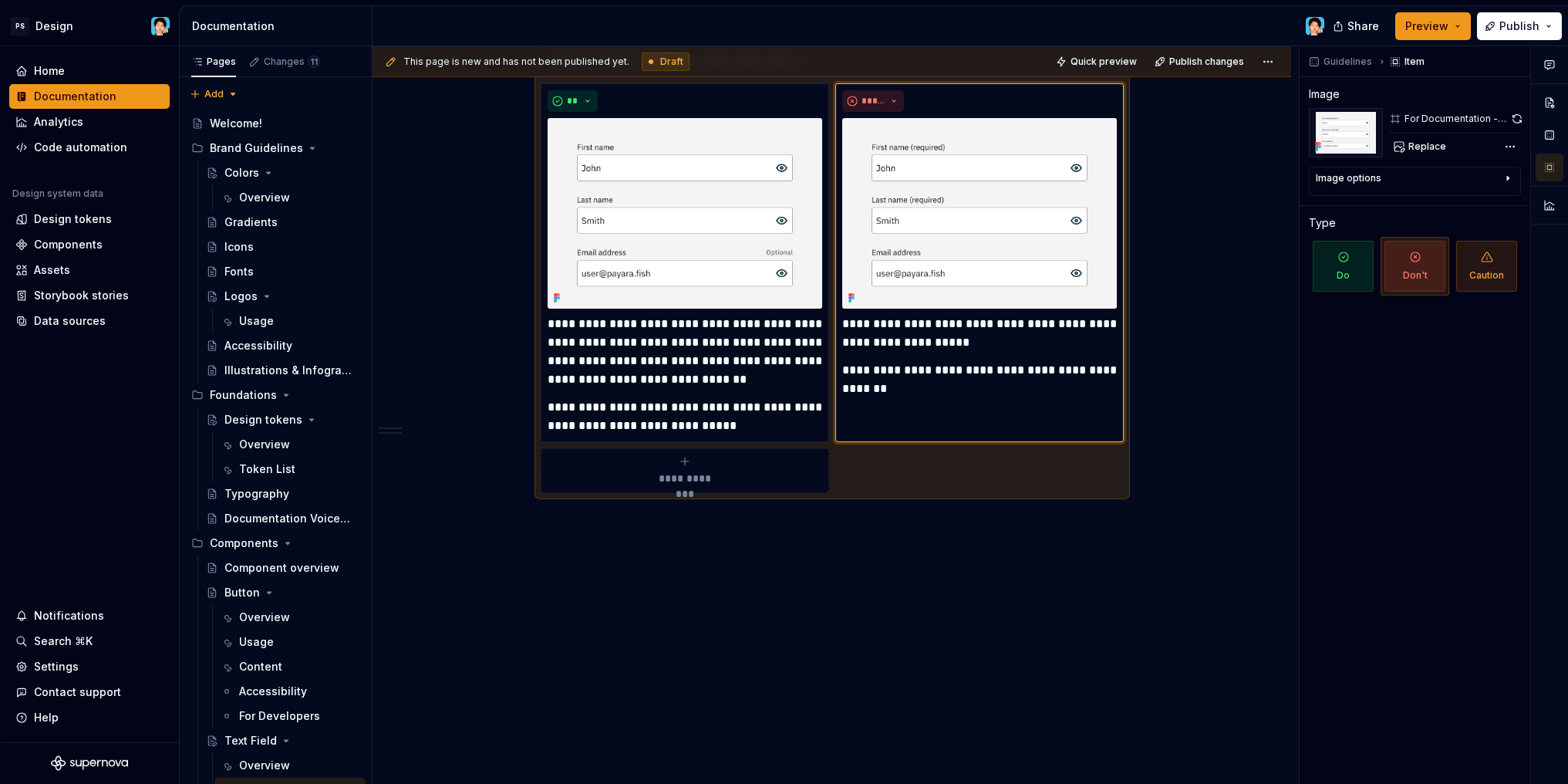
click at [684, 463] on icon "submit" at bounding box center [684, 461] width 7 height 7
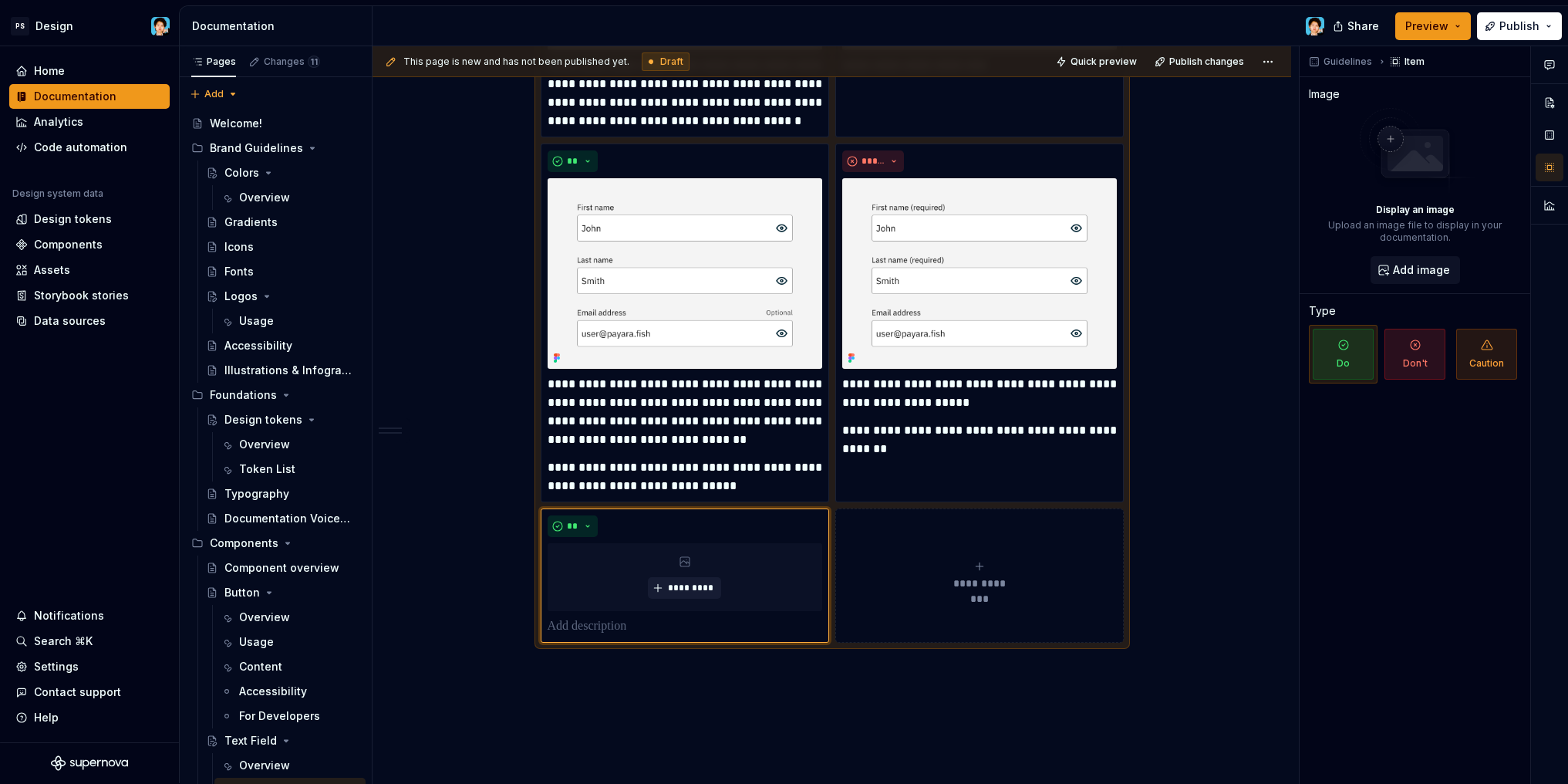
scroll to position [1034, 0]
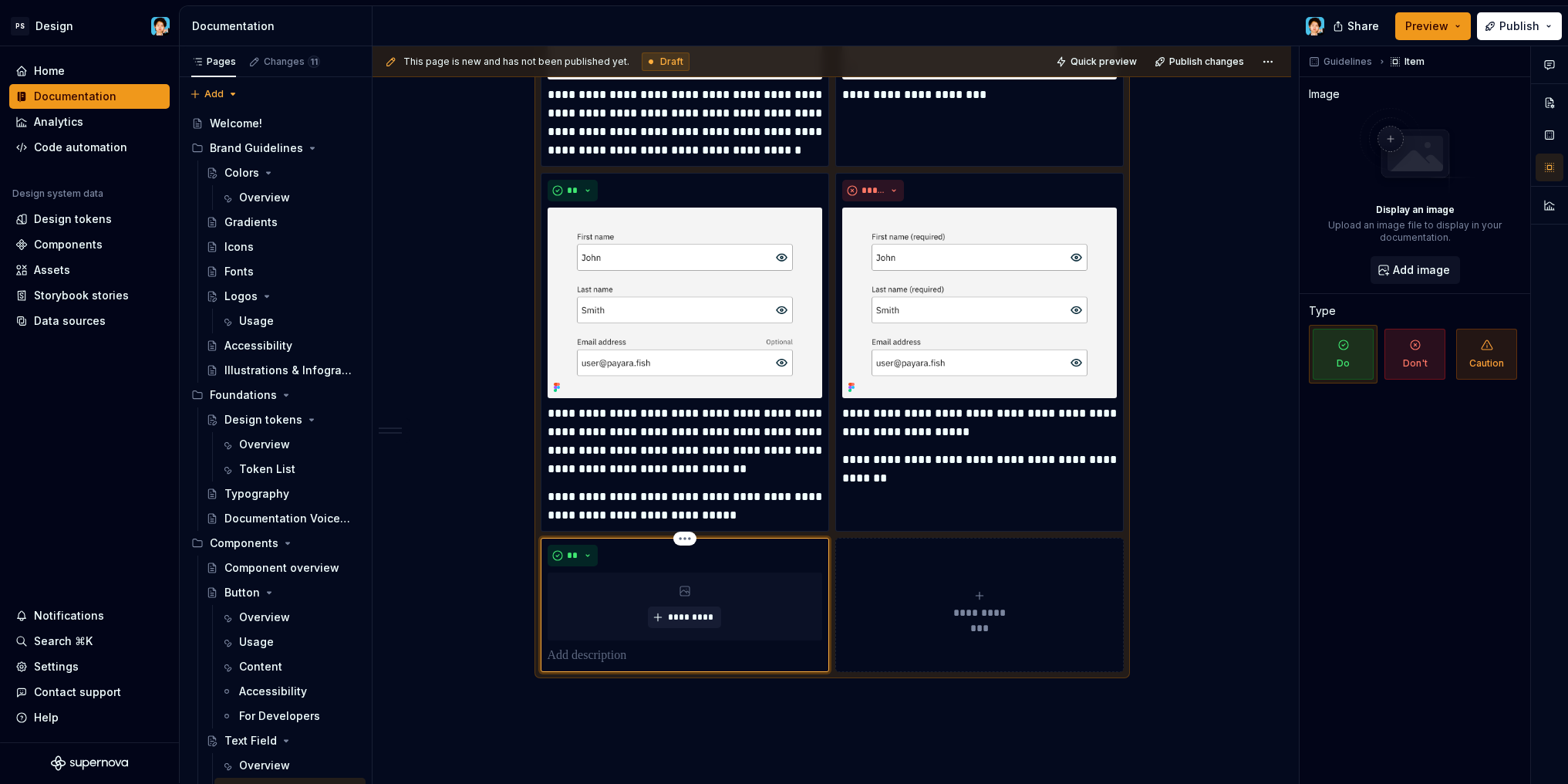
click at [651, 659] on p at bounding box center [684, 655] width 275 height 18
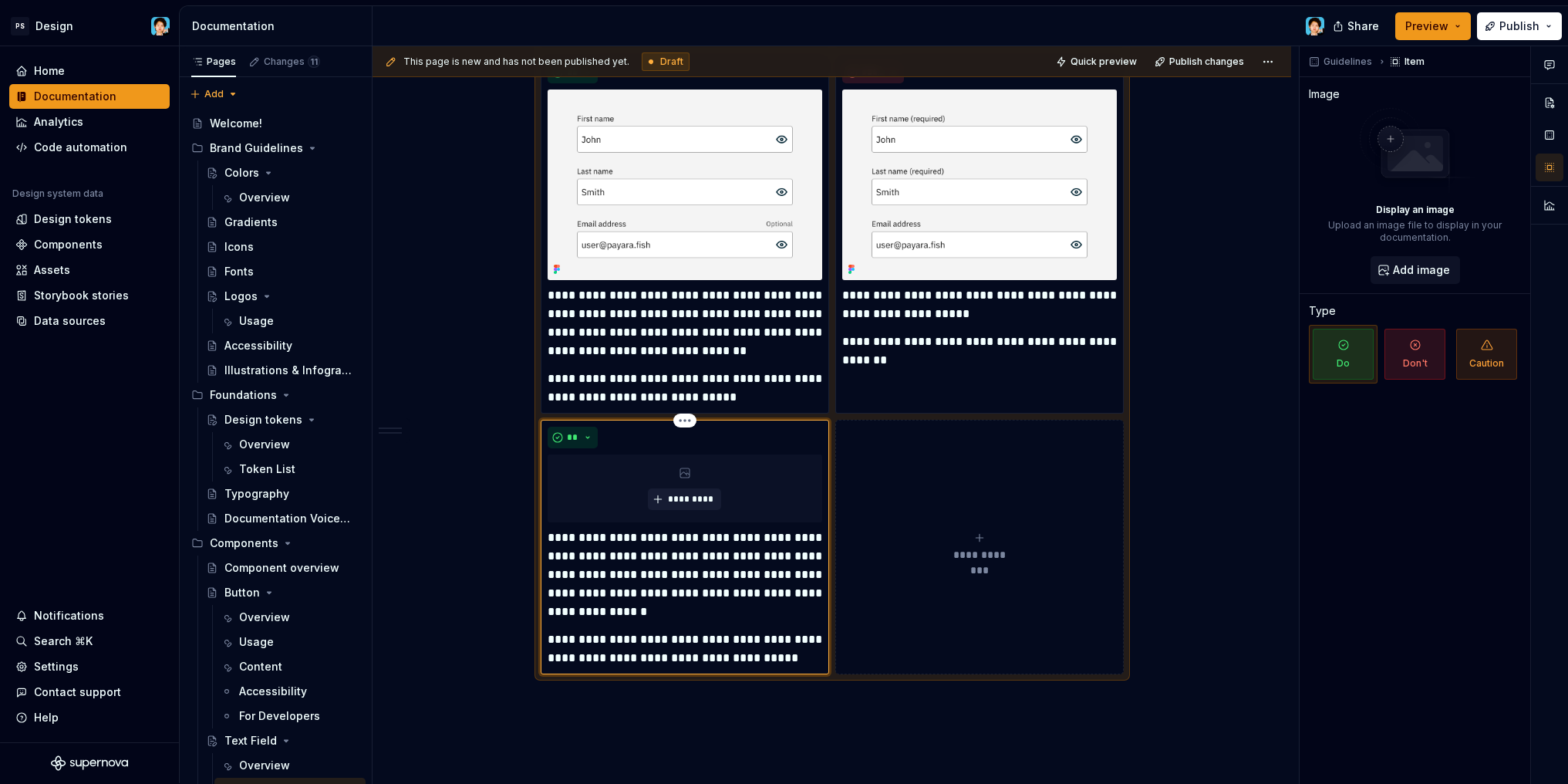
scroll to position [1279, 0]
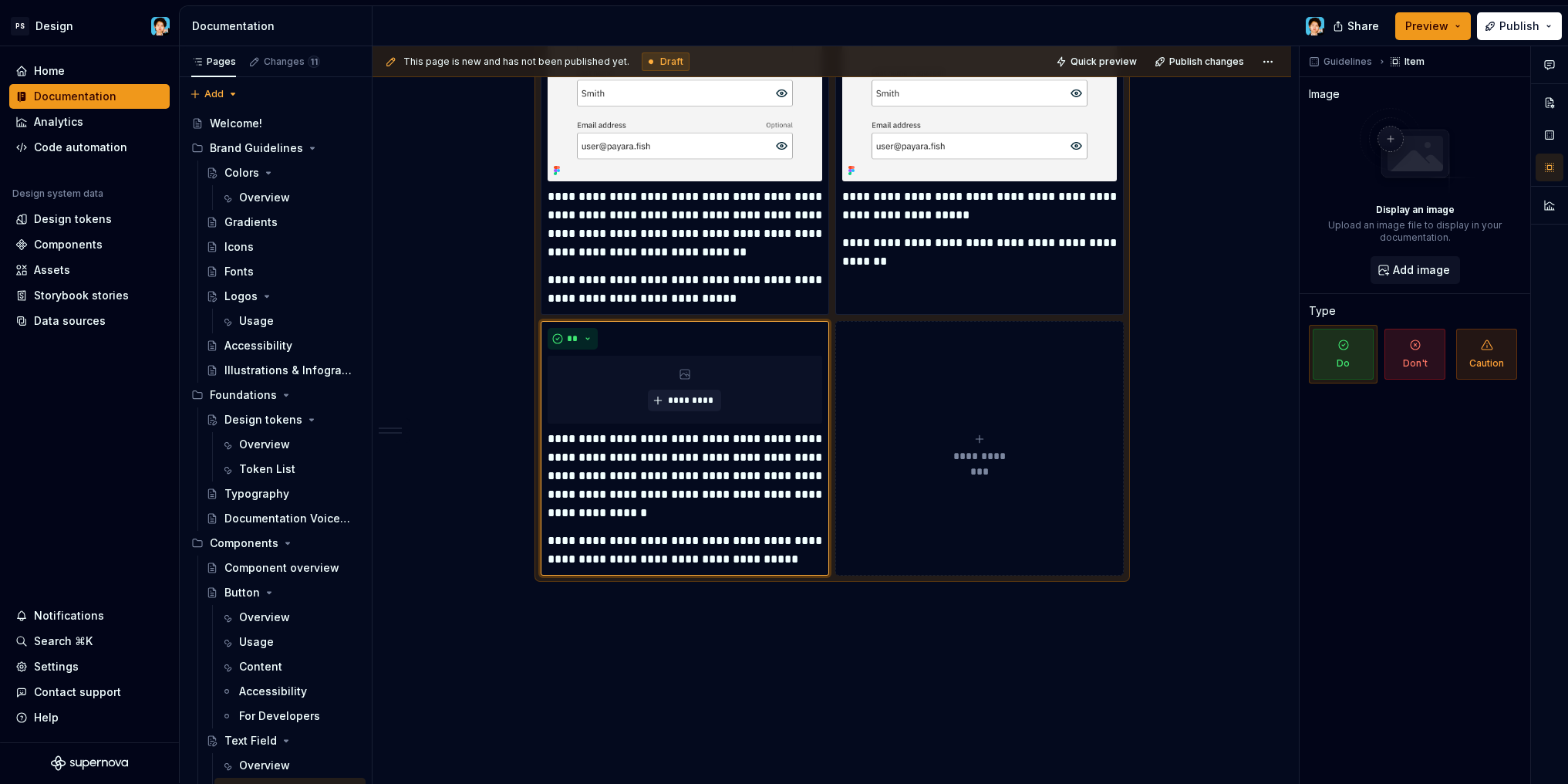
click at [949, 449] on span "**********" at bounding box center [979, 456] width 71 height 15
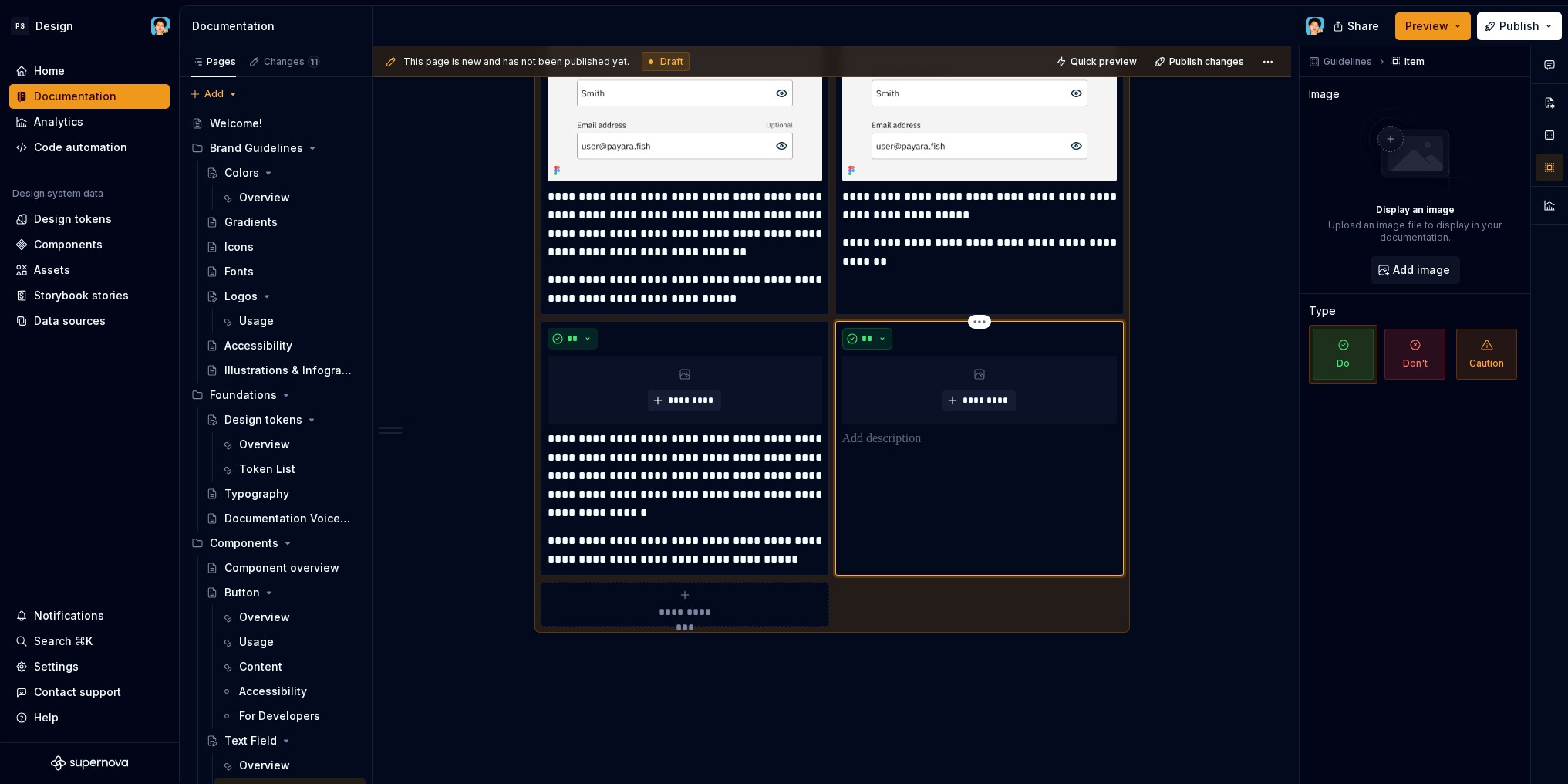
click at [882, 329] on button "**" at bounding box center [868, 338] width 51 height 22
click at [891, 388] on div "Don't" at bounding box center [903, 393] width 29 height 15
click at [927, 477] on div "***** *********" at bounding box center [980, 449] width 289 height 255
click at [910, 449] on div "***** *********" at bounding box center [980, 449] width 289 height 255
click at [905, 436] on p at bounding box center [979, 438] width 275 height 18
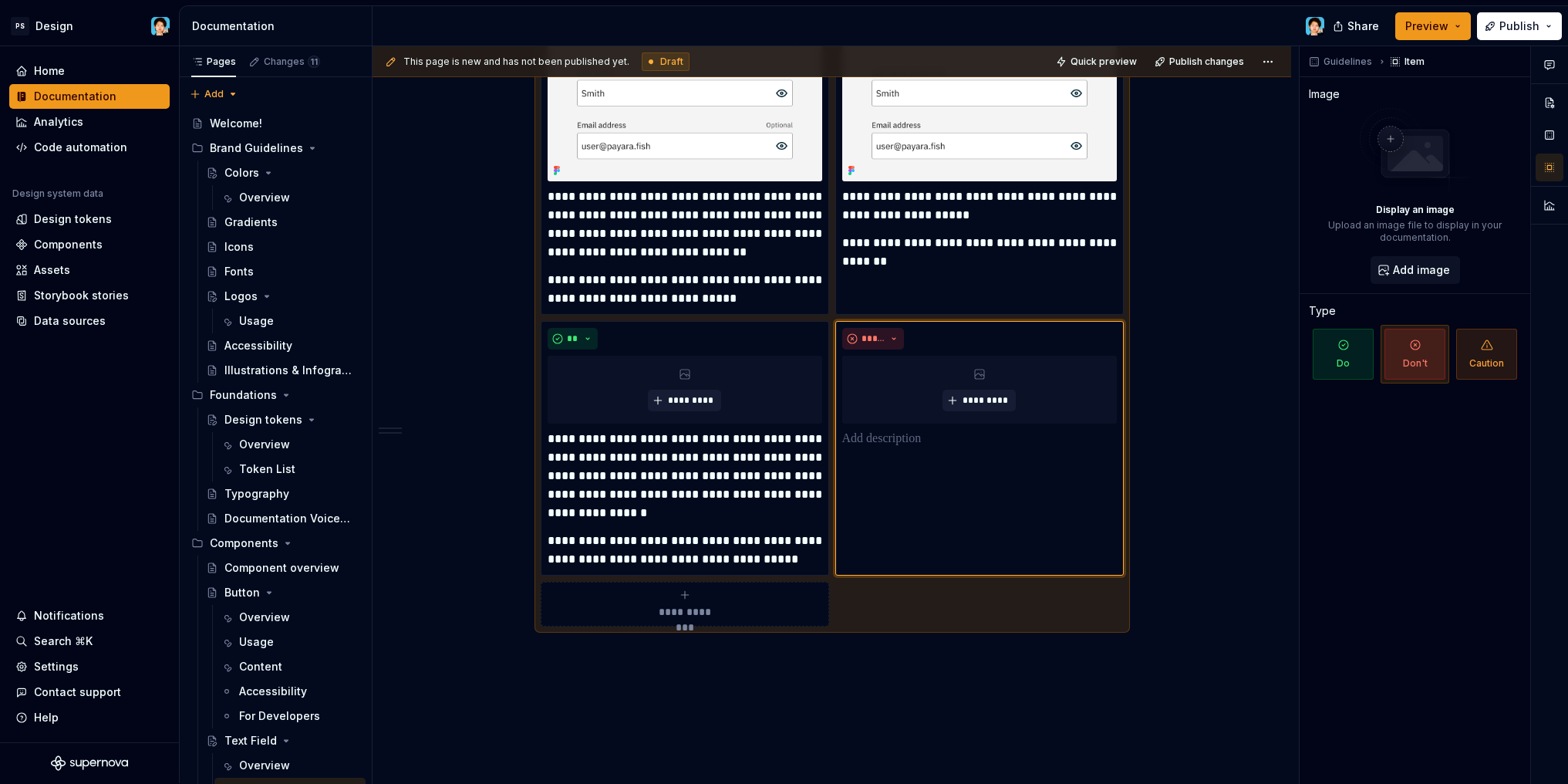
type textarea "*"
click at [911, 434] on p at bounding box center [979, 438] width 275 height 18
click at [1032, 465] on p "**********" at bounding box center [979, 448] width 275 height 37
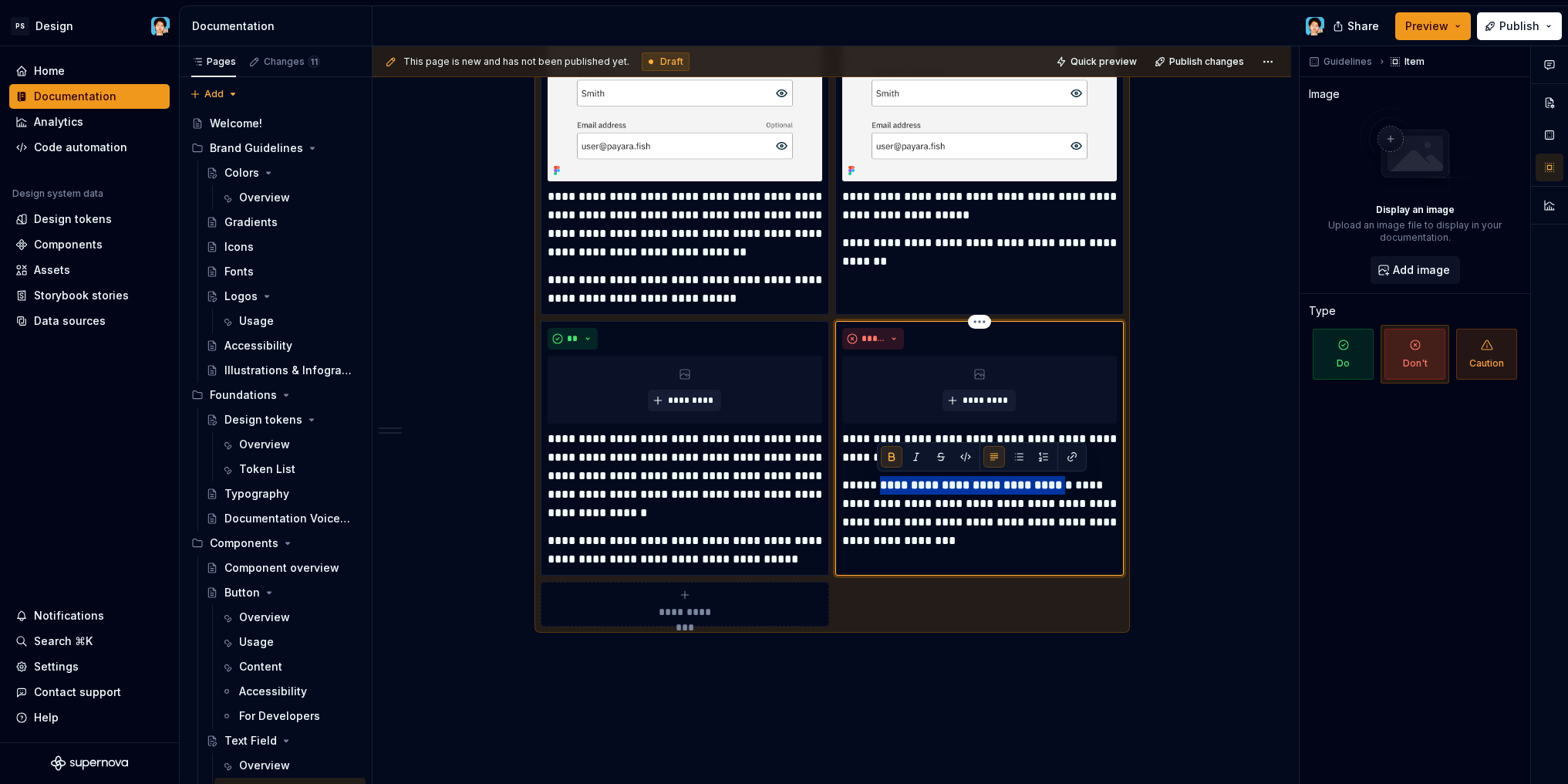
drag, startPoint x: 882, startPoint y: 484, endPoint x: 1042, endPoint y: 482, distance: 160.0
click at [1042, 482] on strong "**********" at bounding box center [976, 485] width 192 height 11
drag, startPoint x: 885, startPoint y: 484, endPoint x: 897, endPoint y: 488, distance: 12.6
click at [885, 484] on p "**********" at bounding box center [979, 513] width 275 height 74
click at [932, 538] on p "**********" at bounding box center [979, 513] width 275 height 74
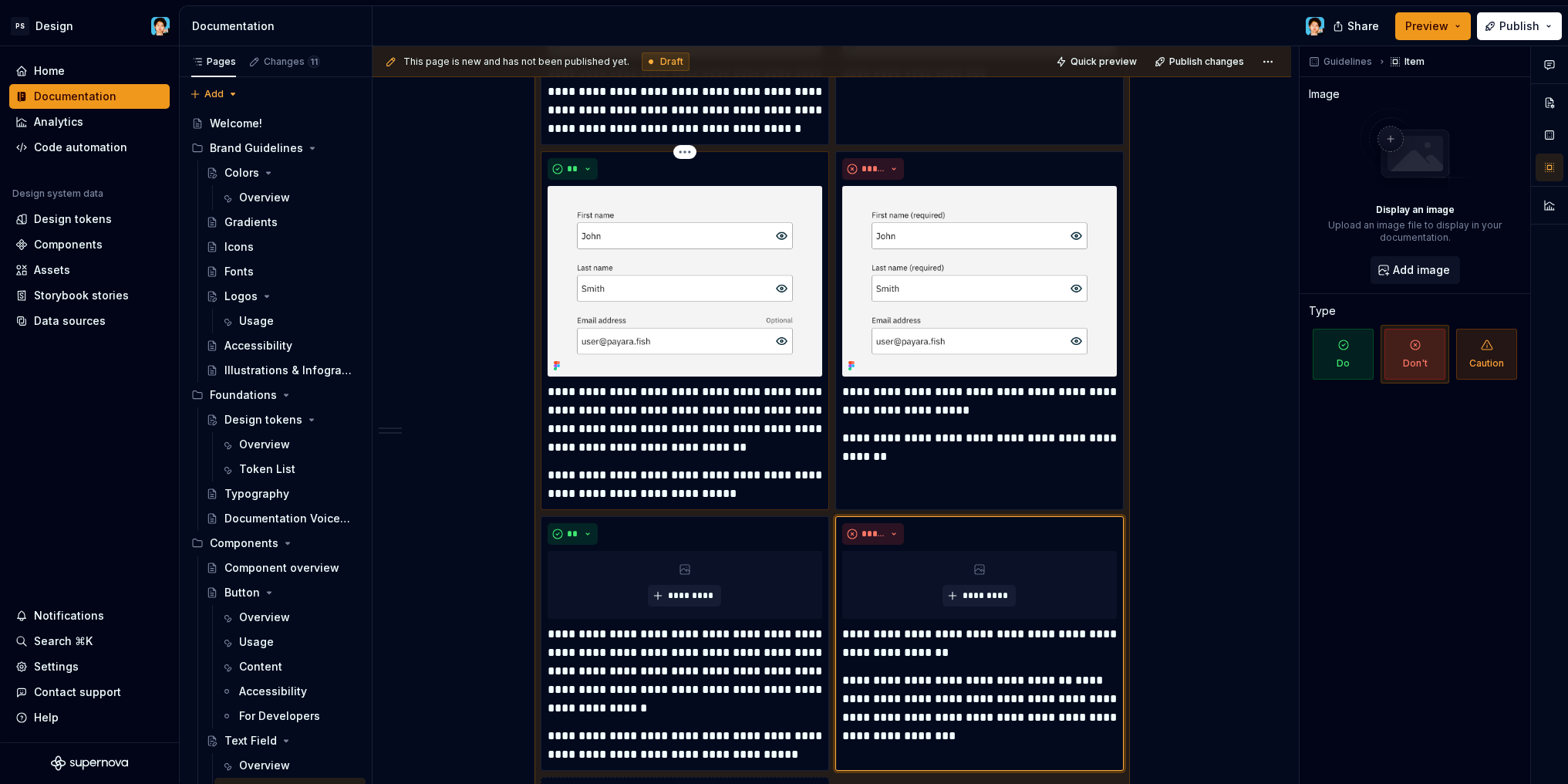
scroll to position [1231, 0]
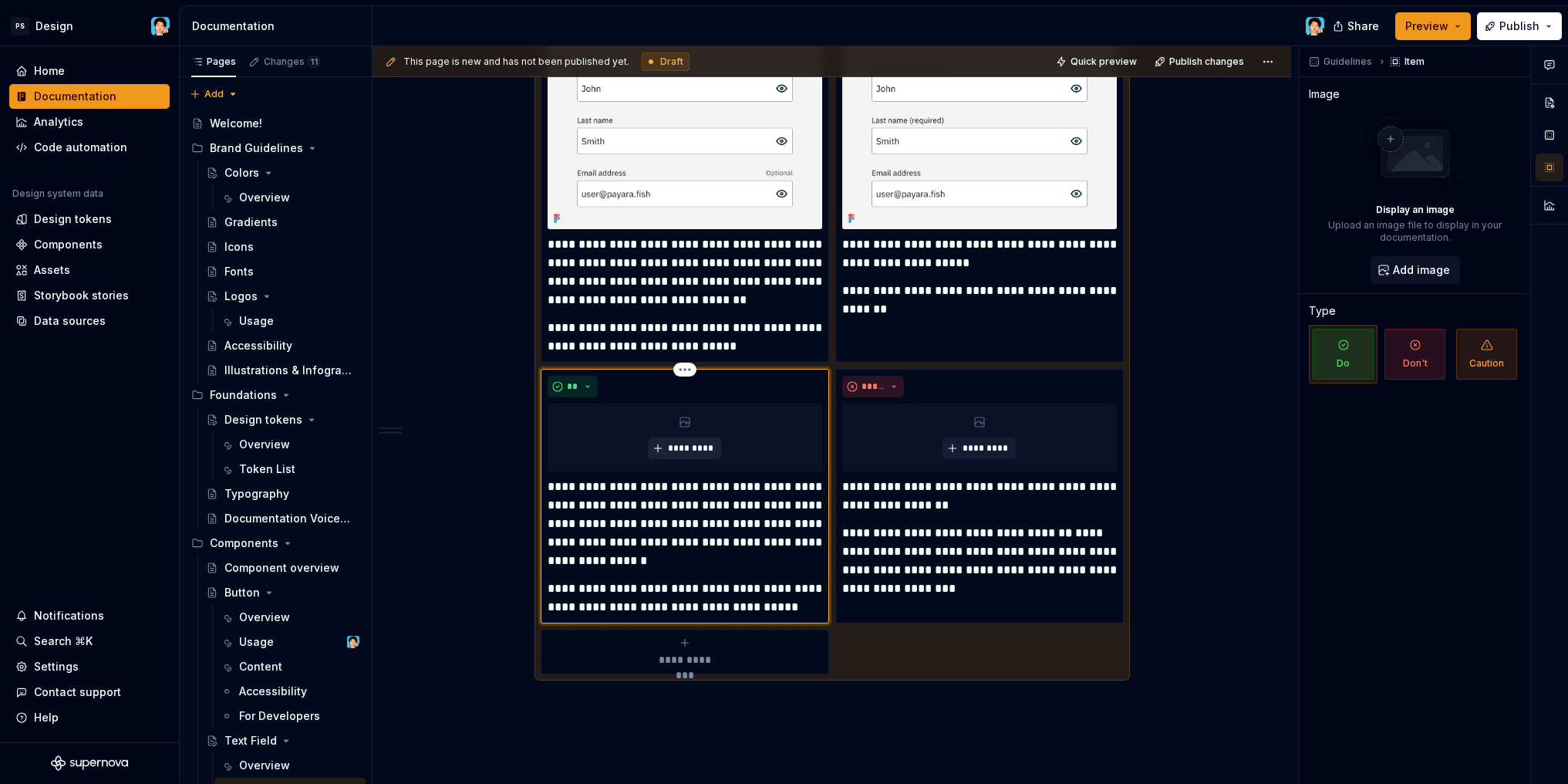
click at [720, 443] on button "*********" at bounding box center [684, 448] width 73 height 22
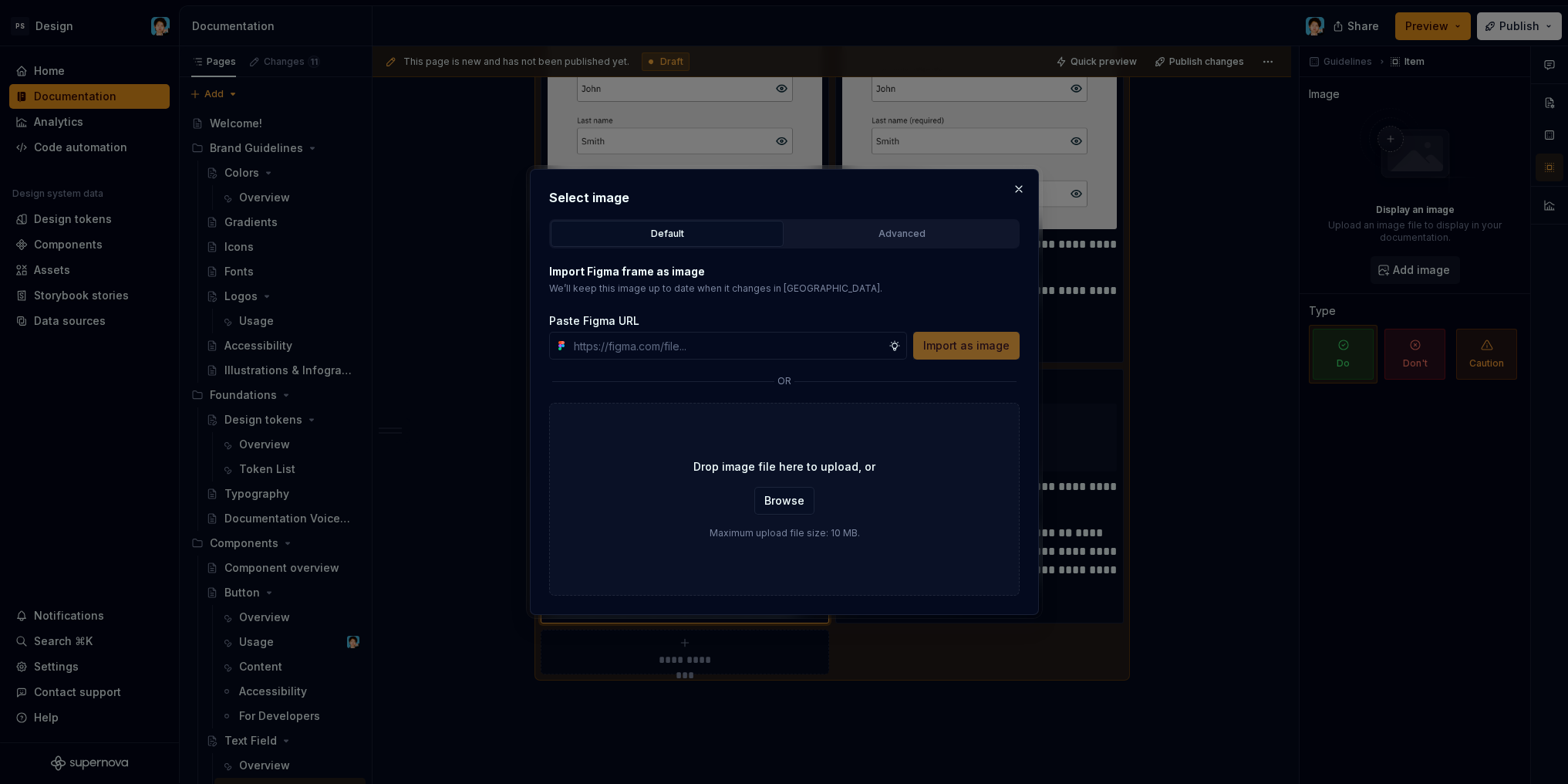
type textarea "*"
type input "https://www.figma.com/design/VlmuA9vd8EXW0dUonfNGeQ/-DS-Library--UI-Components-…"
click at [942, 342] on span "Import as image" at bounding box center [966, 345] width 86 height 15
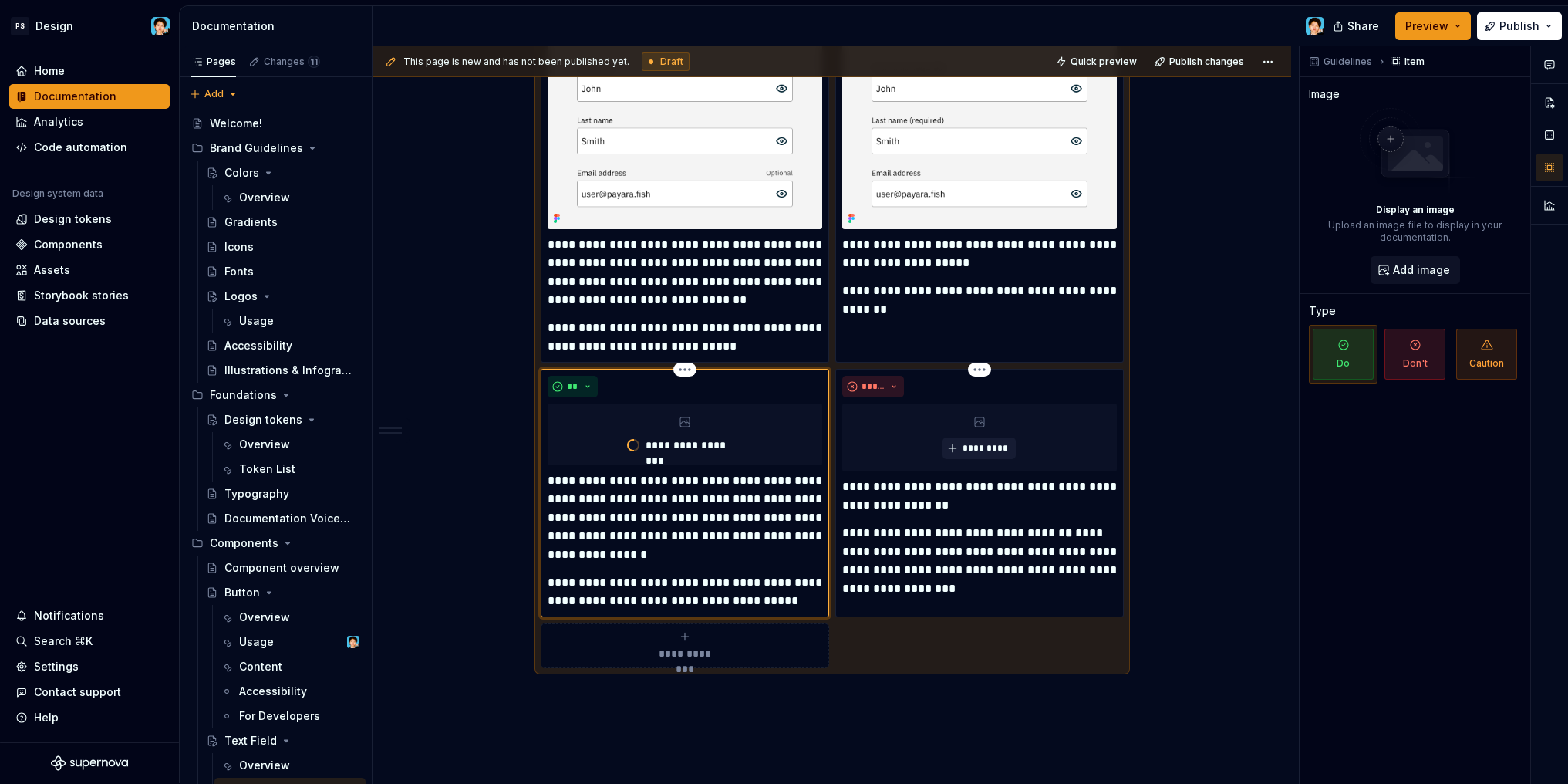
type textarea "*"
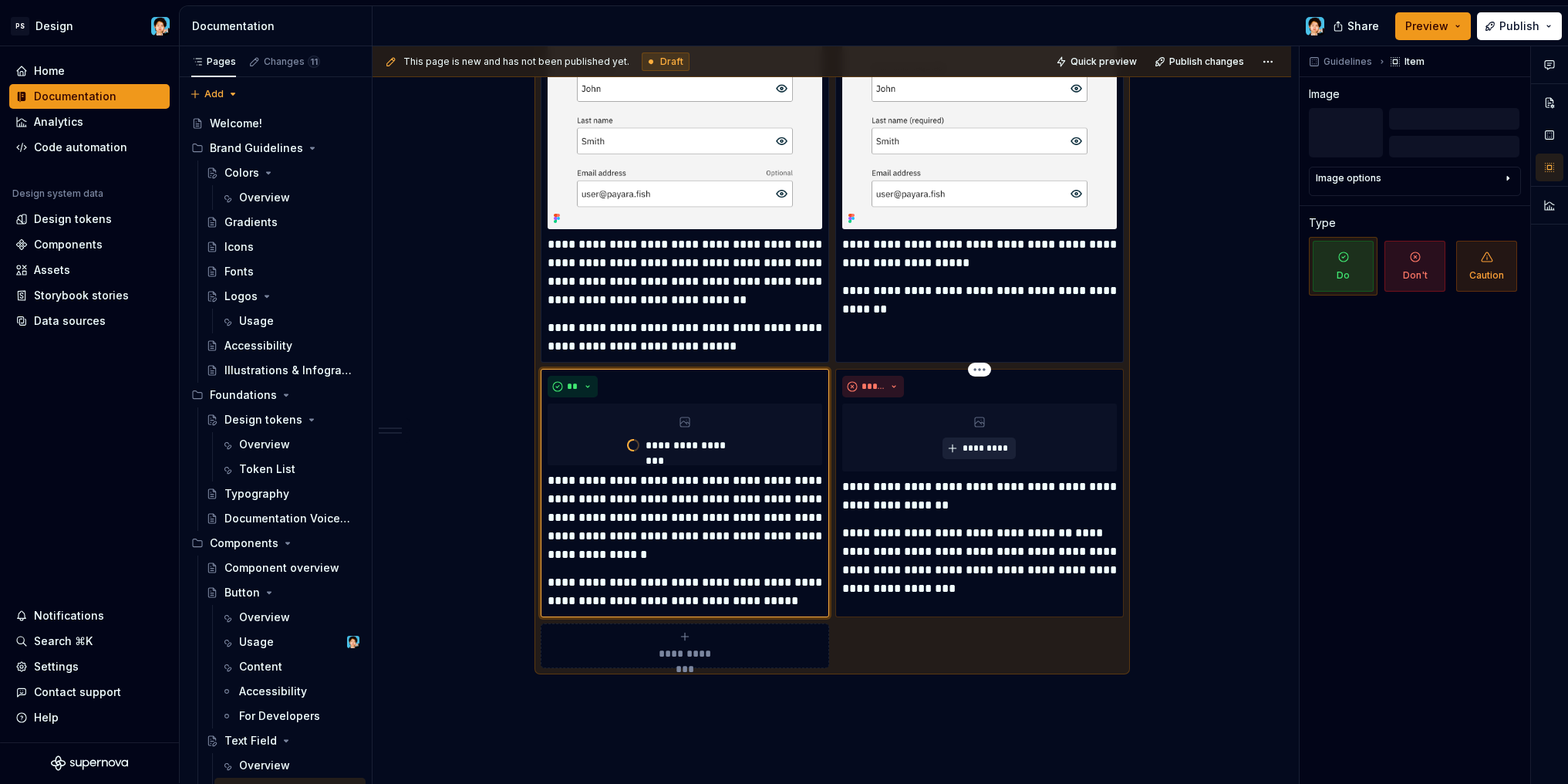
click at [988, 440] on button "*********" at bounding box center [979, 448] width 73 height 22
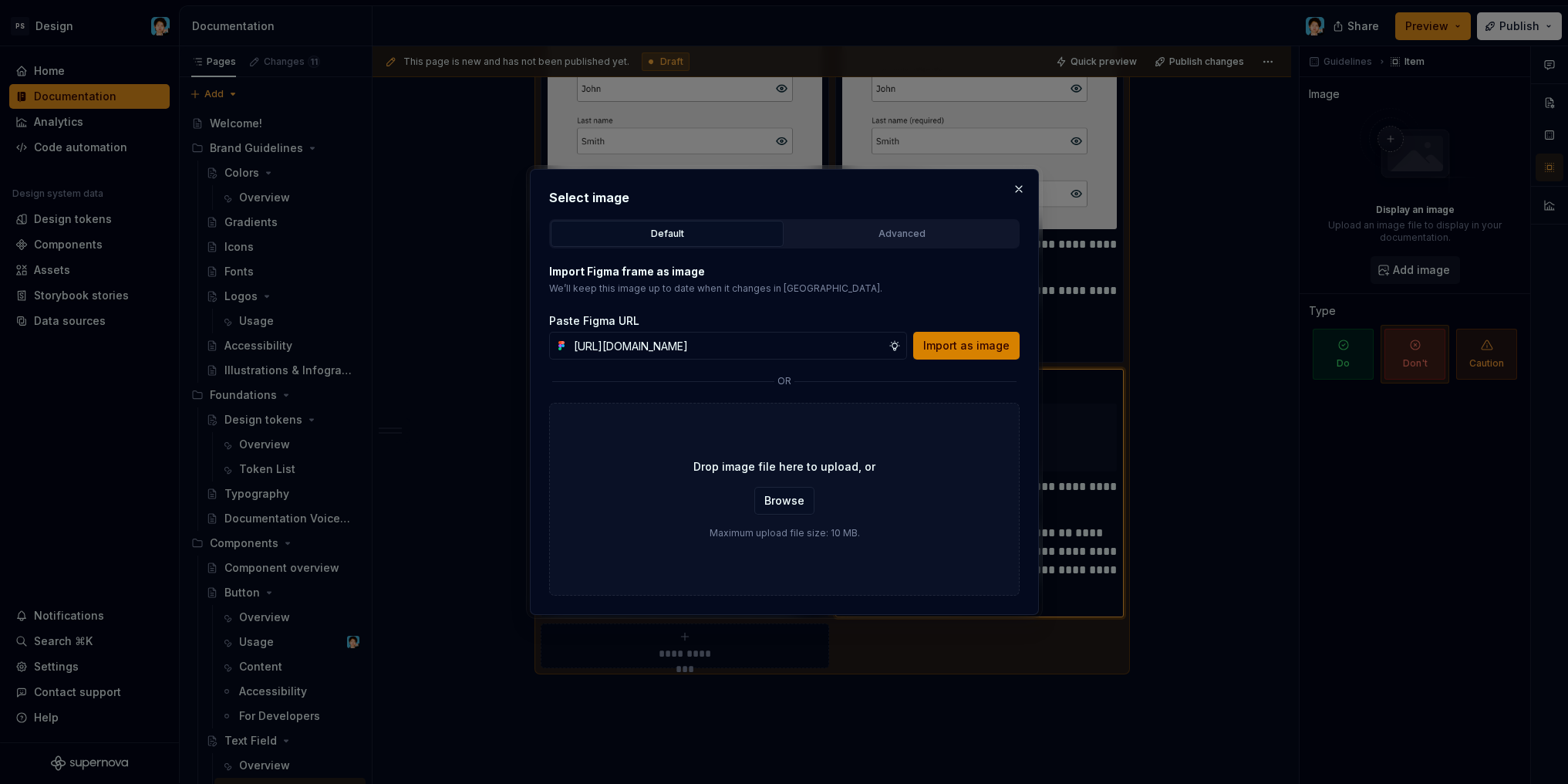
type input "https://www.figma.com/design/VlmuA9vd8EXW0dUonfNGeQ/-DS-Library--UI-Components-…"
click at [947, 340] on span "Import as image" at bounding box center [966, 345] width 86 height 15
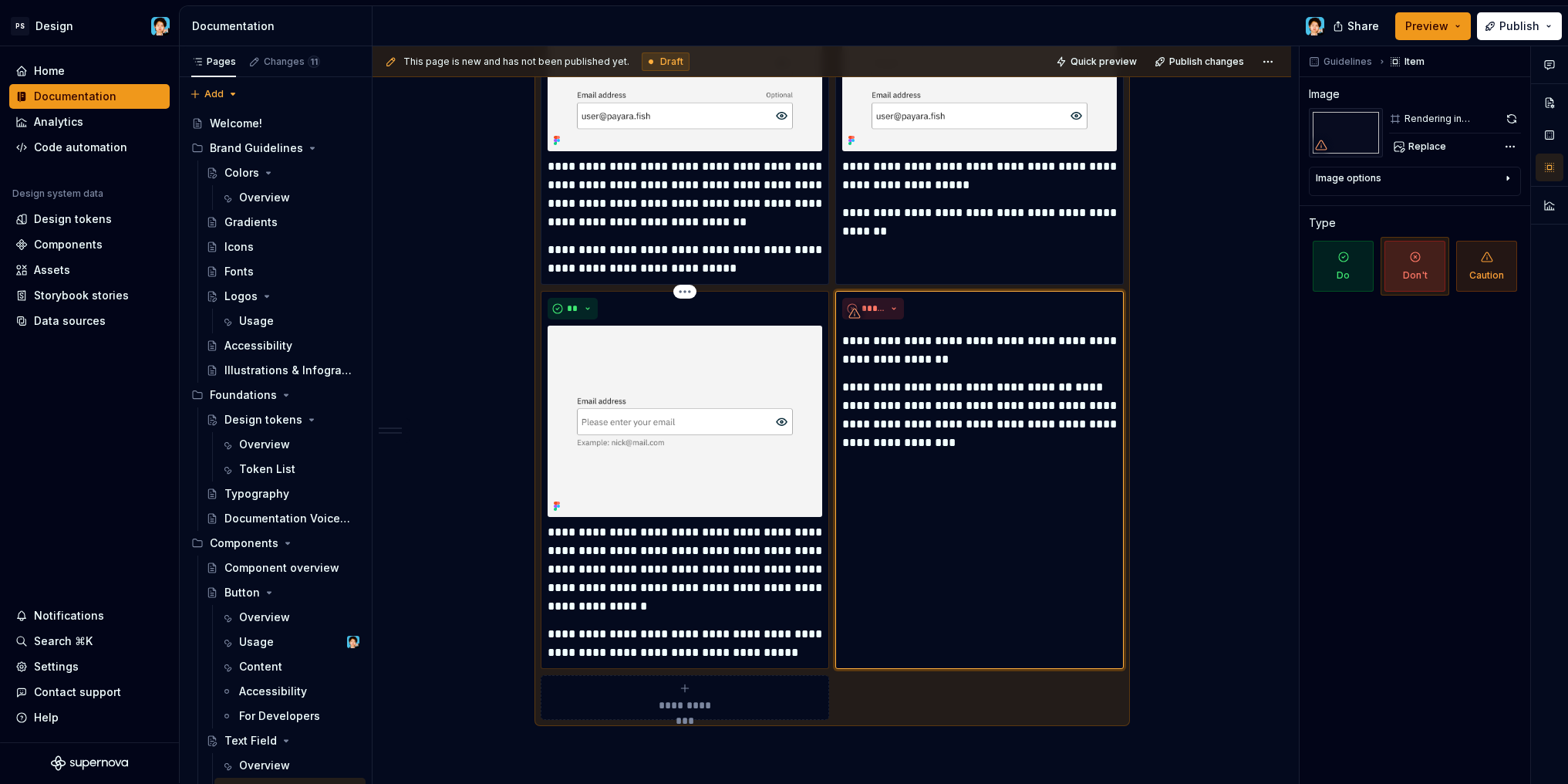
scroll to position [1369, 0]
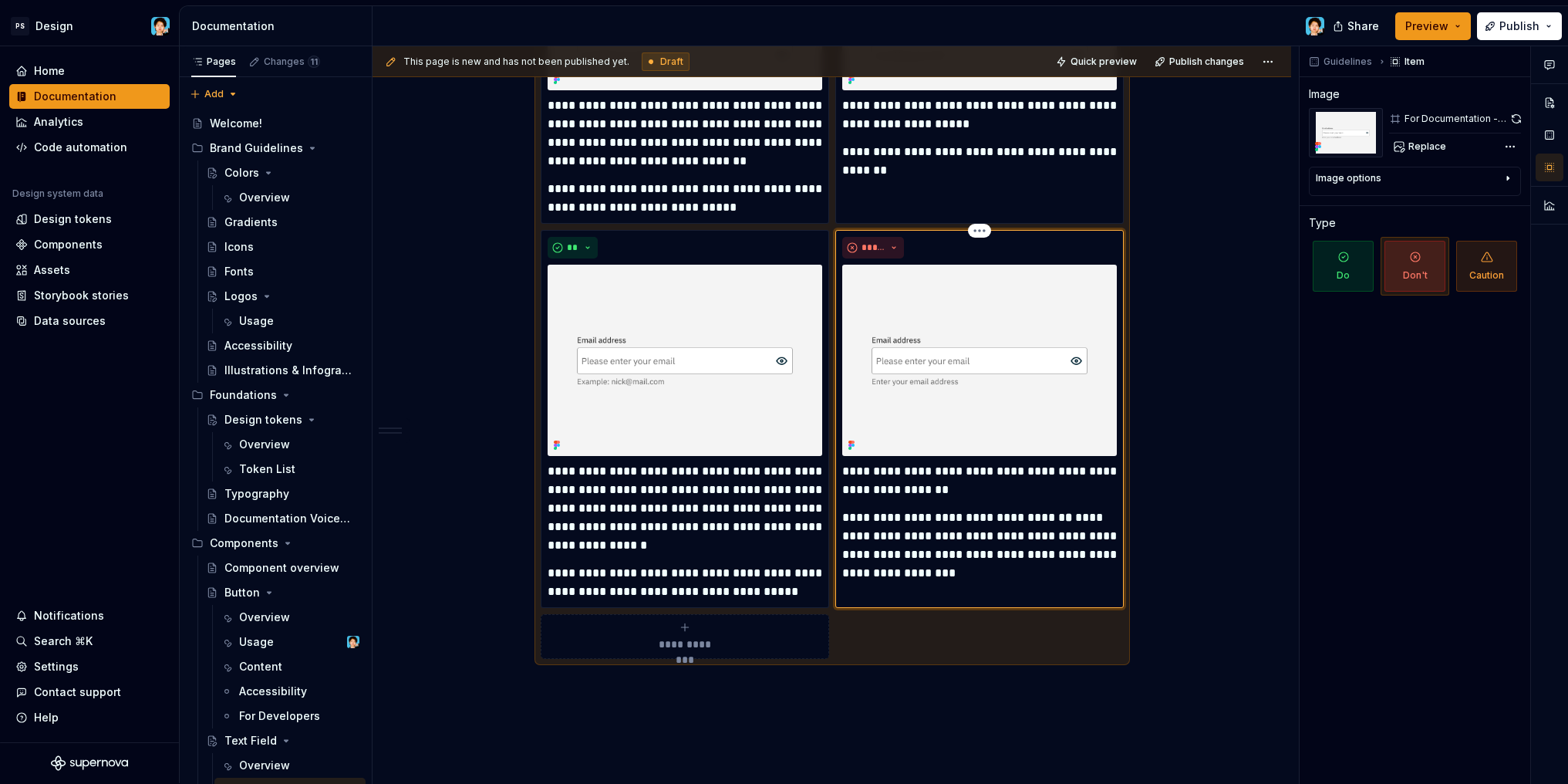
click at [935, 550] on p "**********" at bounding box center [979, 545] width 275 height 74
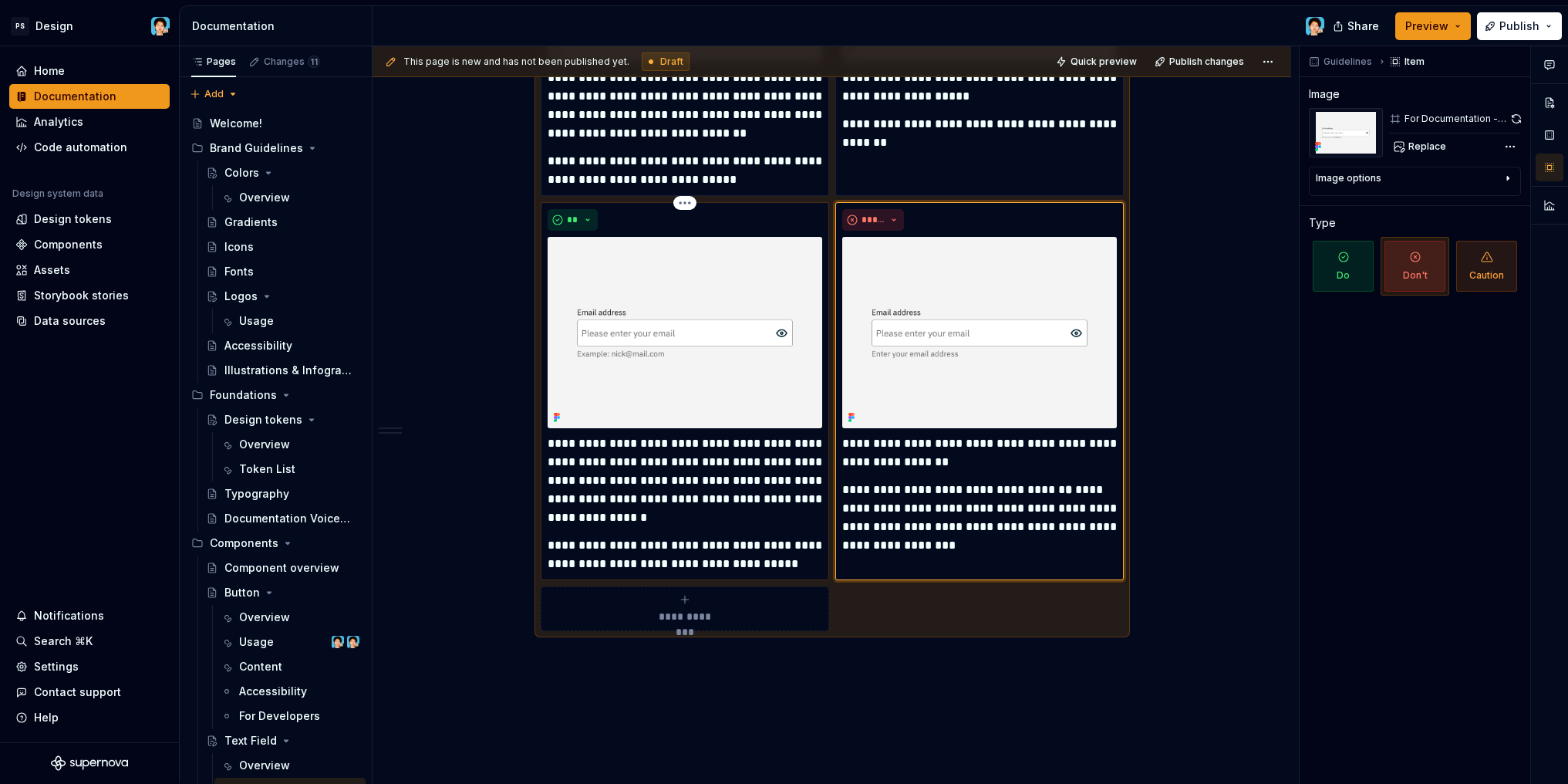
click at [628, 462] on p "**********" at bounding box center [684, 480] width 275 height 92
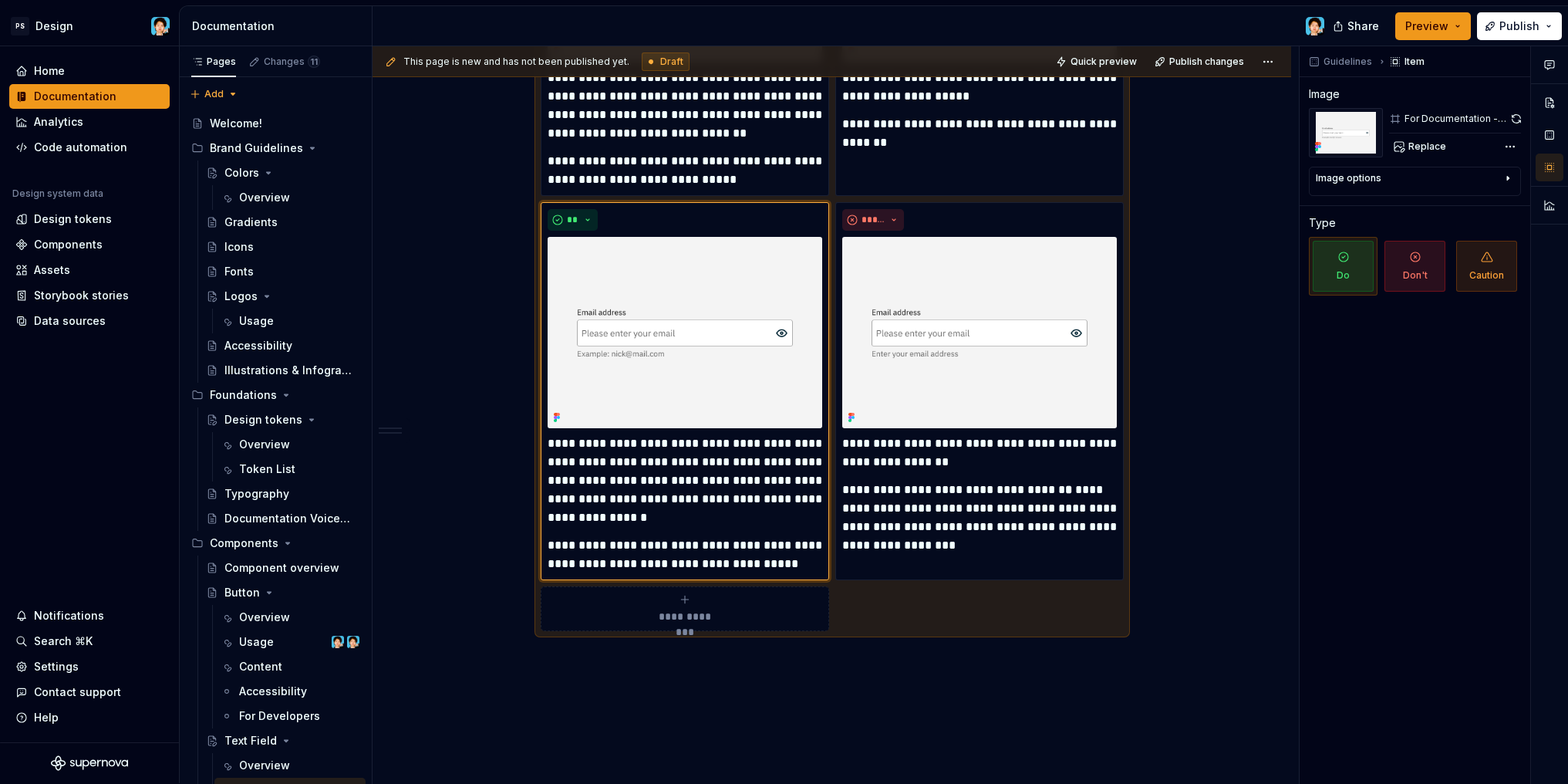
click at [726, 601] on div "**********" at bounding box center [684, 608] width 275 height 30
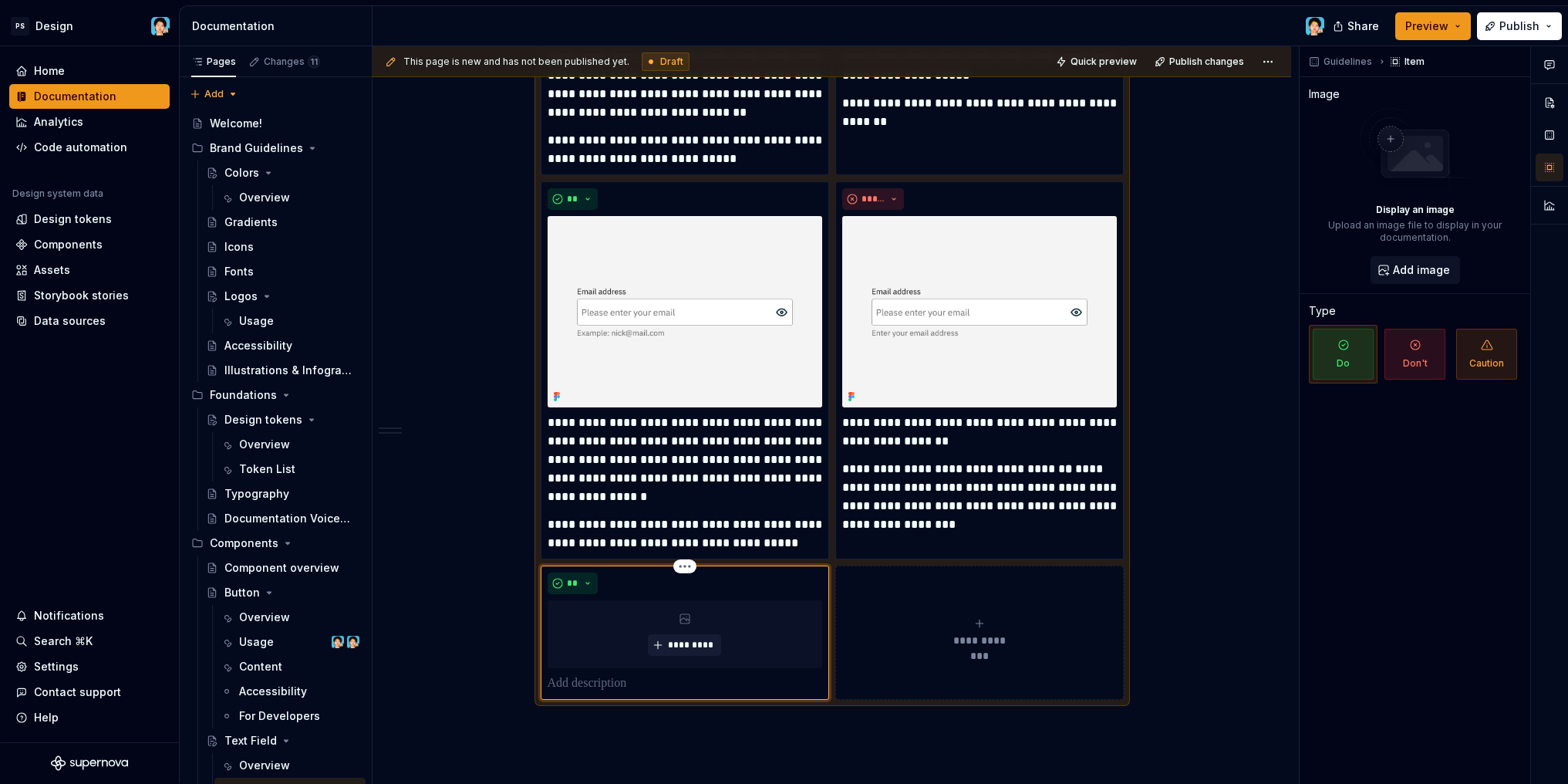
scroll to position [1447, 0]
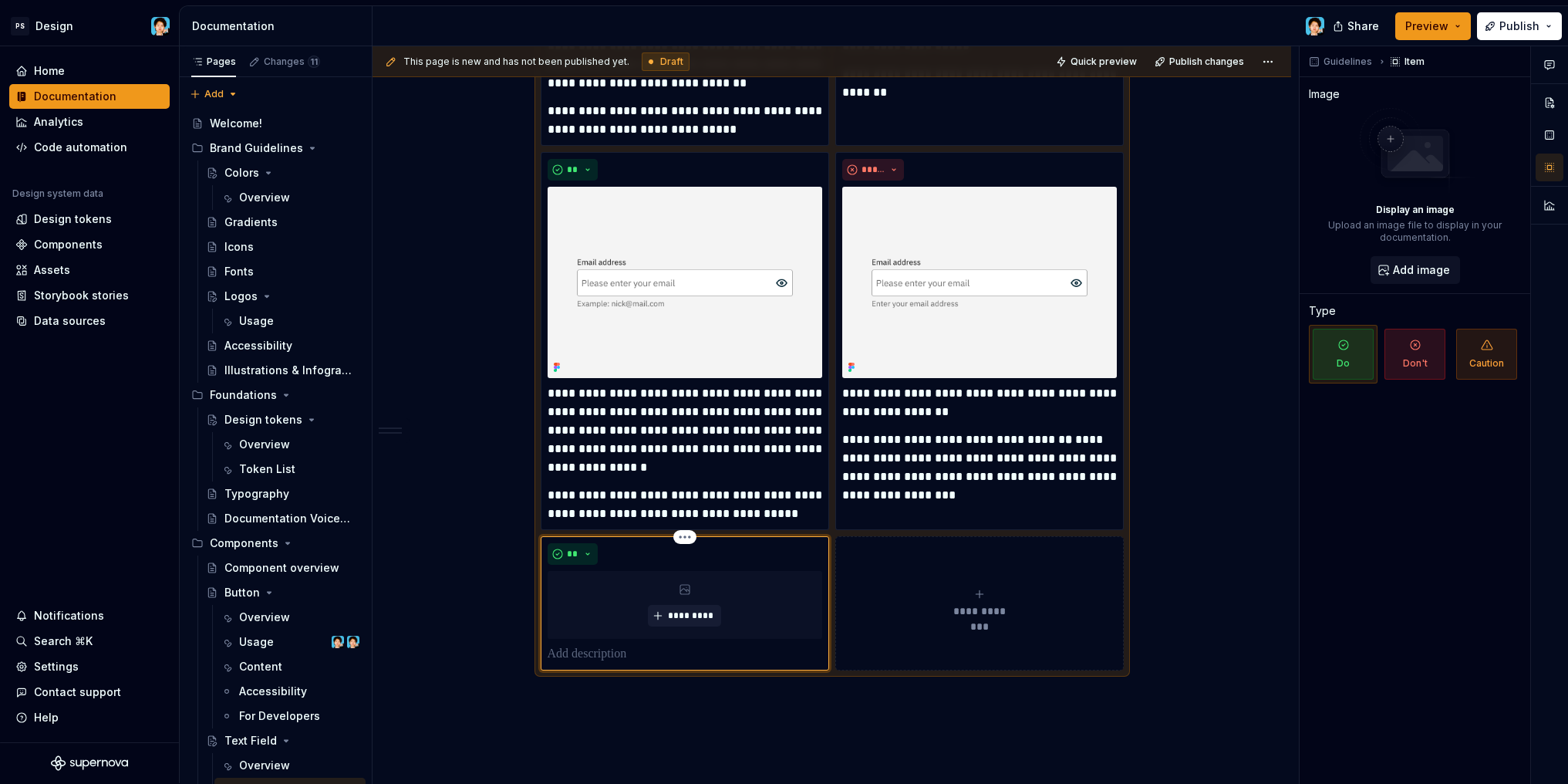
click at [643, 651] on p at bounding box center [684, 653] width 275 height 18
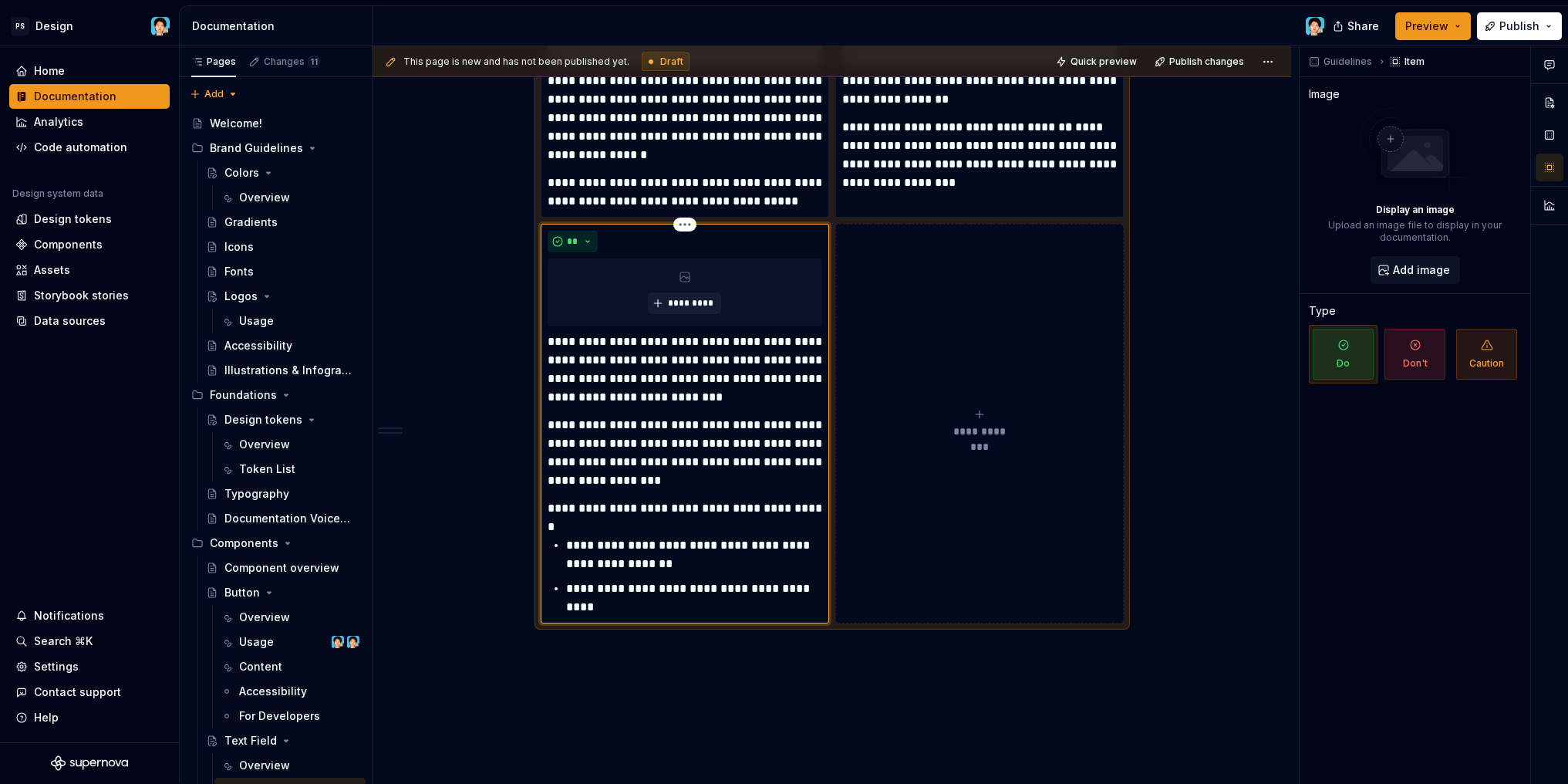
scroll to position [1606, 0]
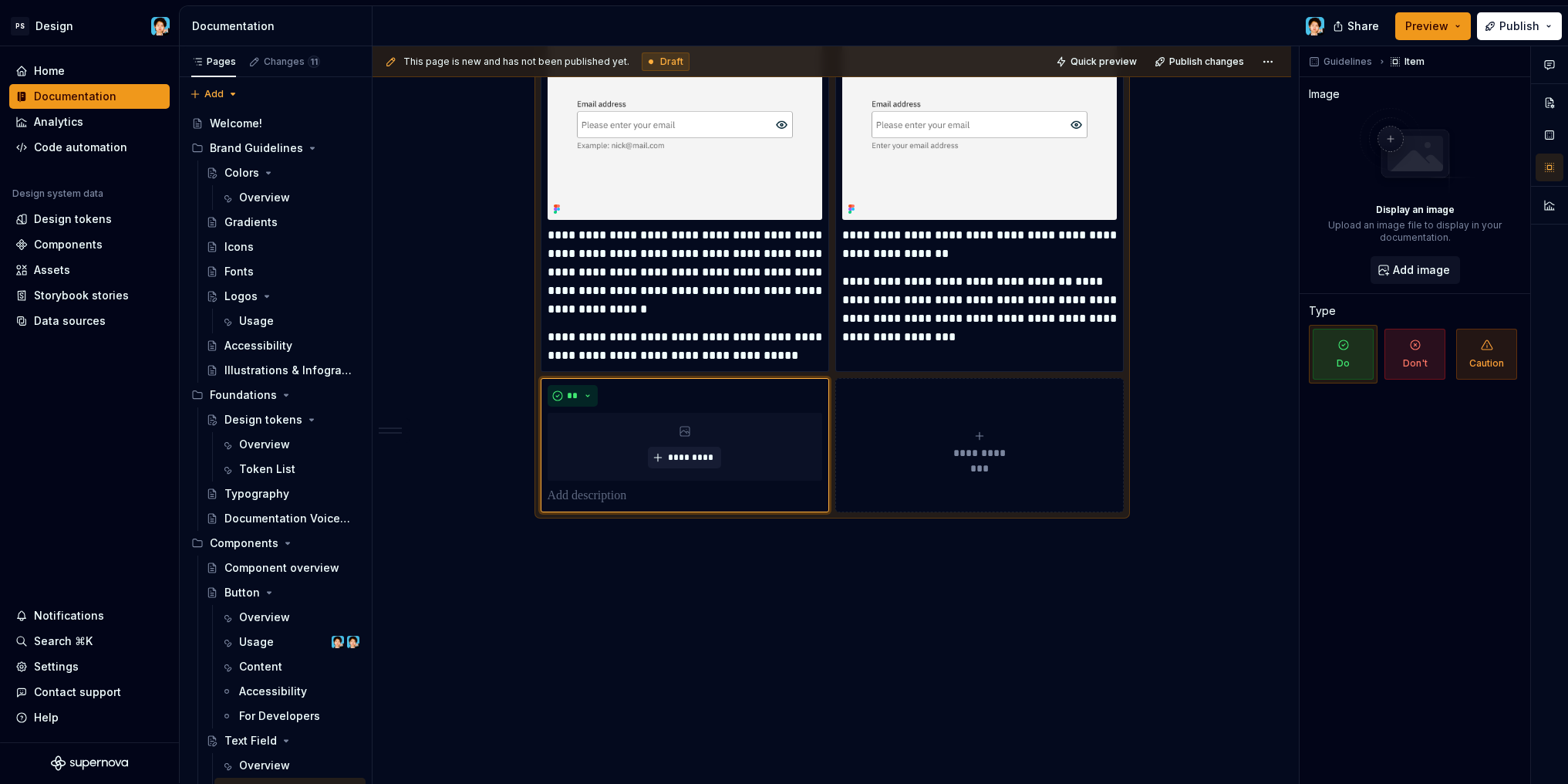
click at [931, 437] on div "**********" at bounding box center [979, 445] width 275 height 30
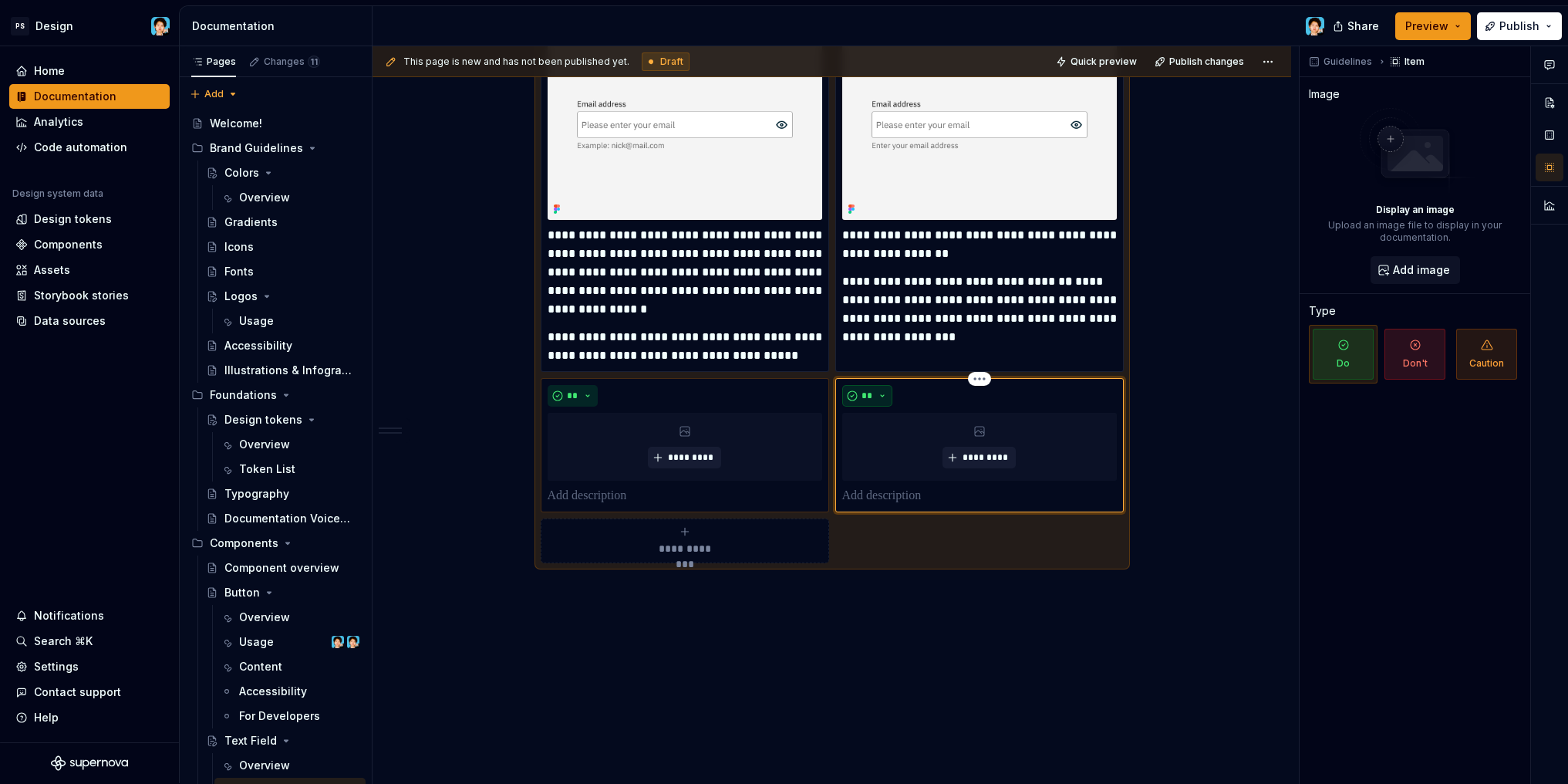
click at [884, 392] on button "**" at bounding box center [868, 395] width 51 height 22
click at [887, 444] on span "Don't" at bounding box center [910, 449] width 131 height 25
click at [912, 490] on p at bounding box center [979, 495] width 275 height 18
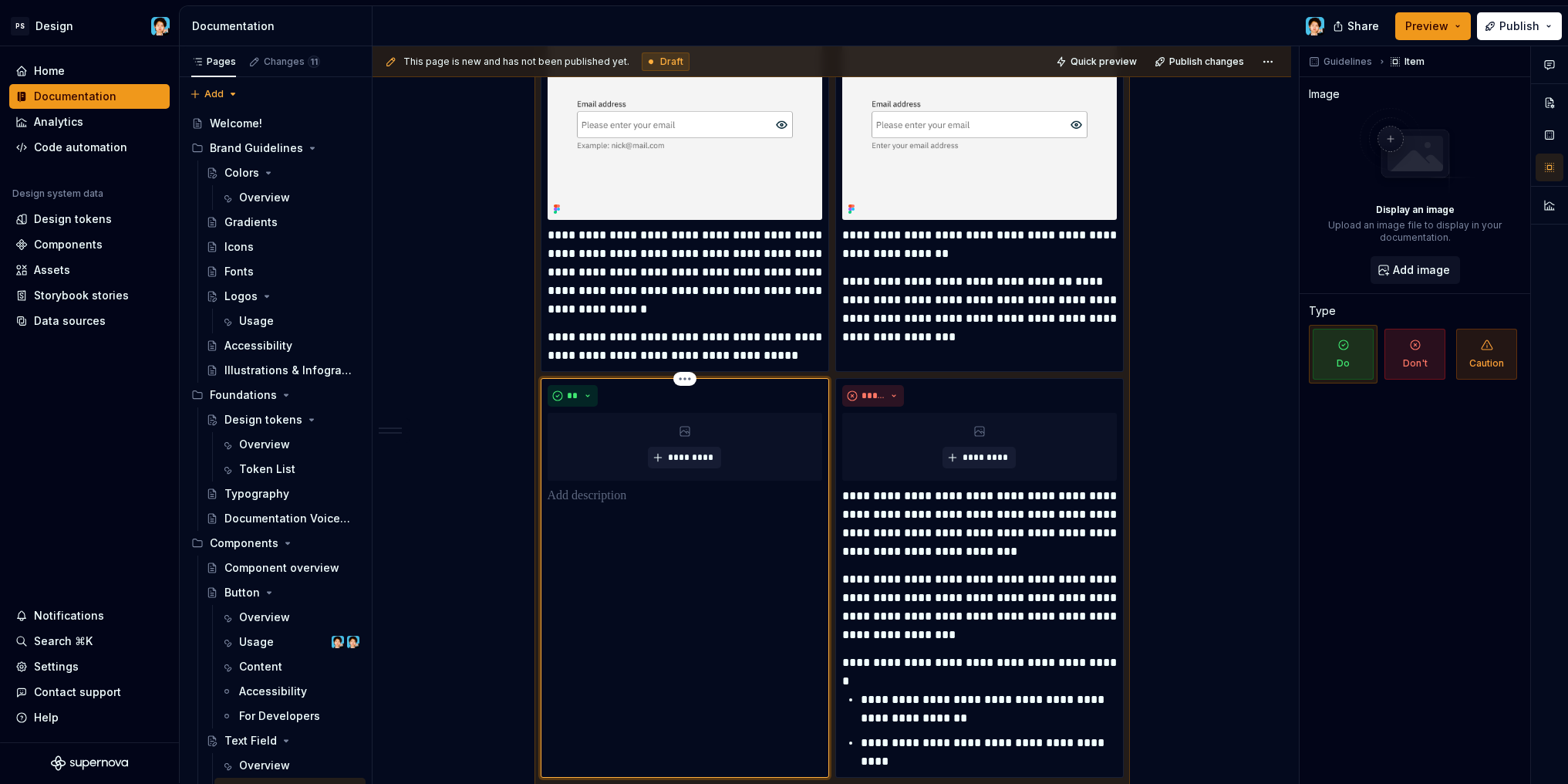
click at [685, 516] on div "** *********" at bounding box center [685, 578] width 289 height 399
click at [621, 502] on p at bounding box center [684, 495] width 275 height 18
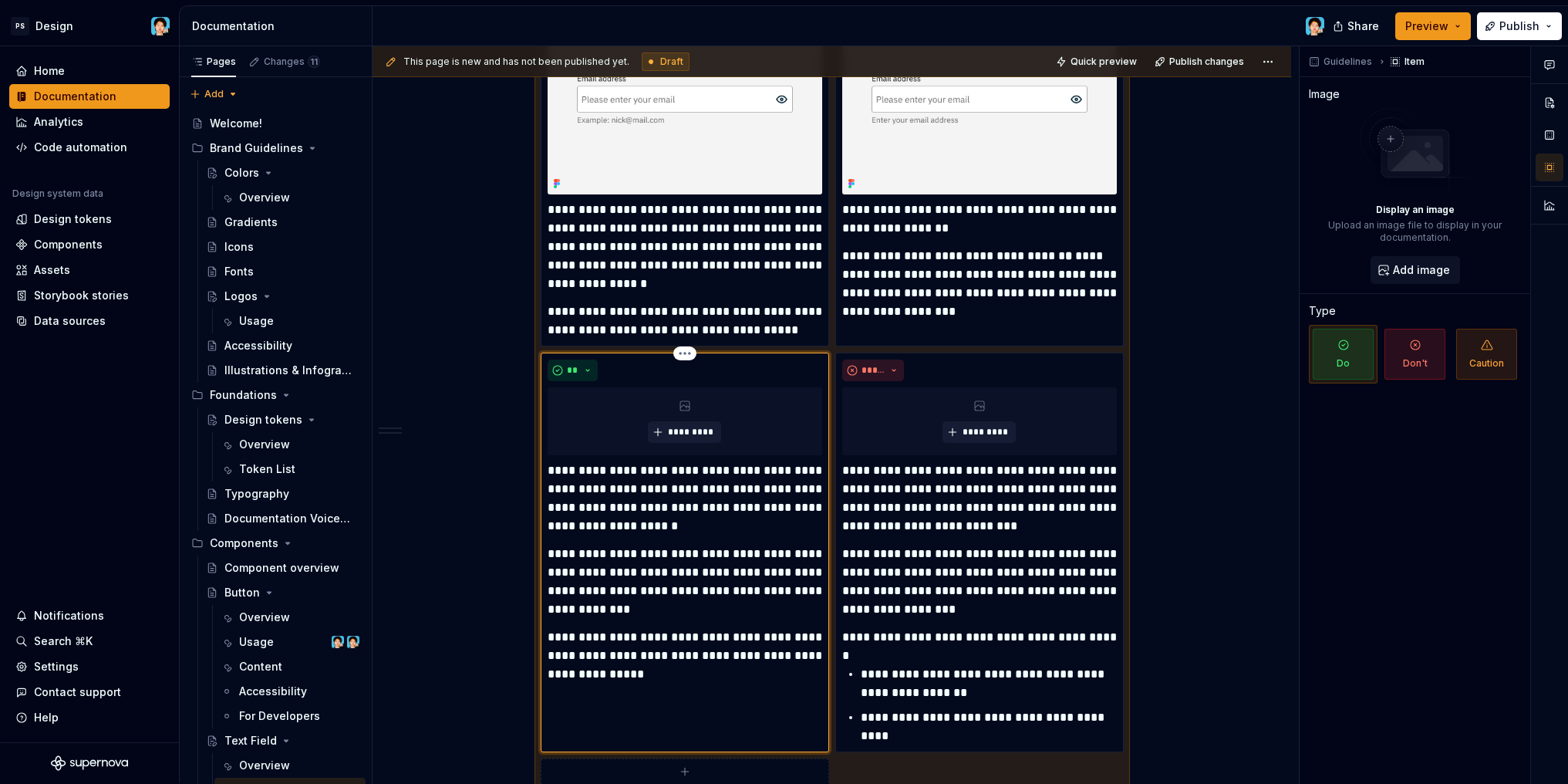
scroll to position [1708, 0]
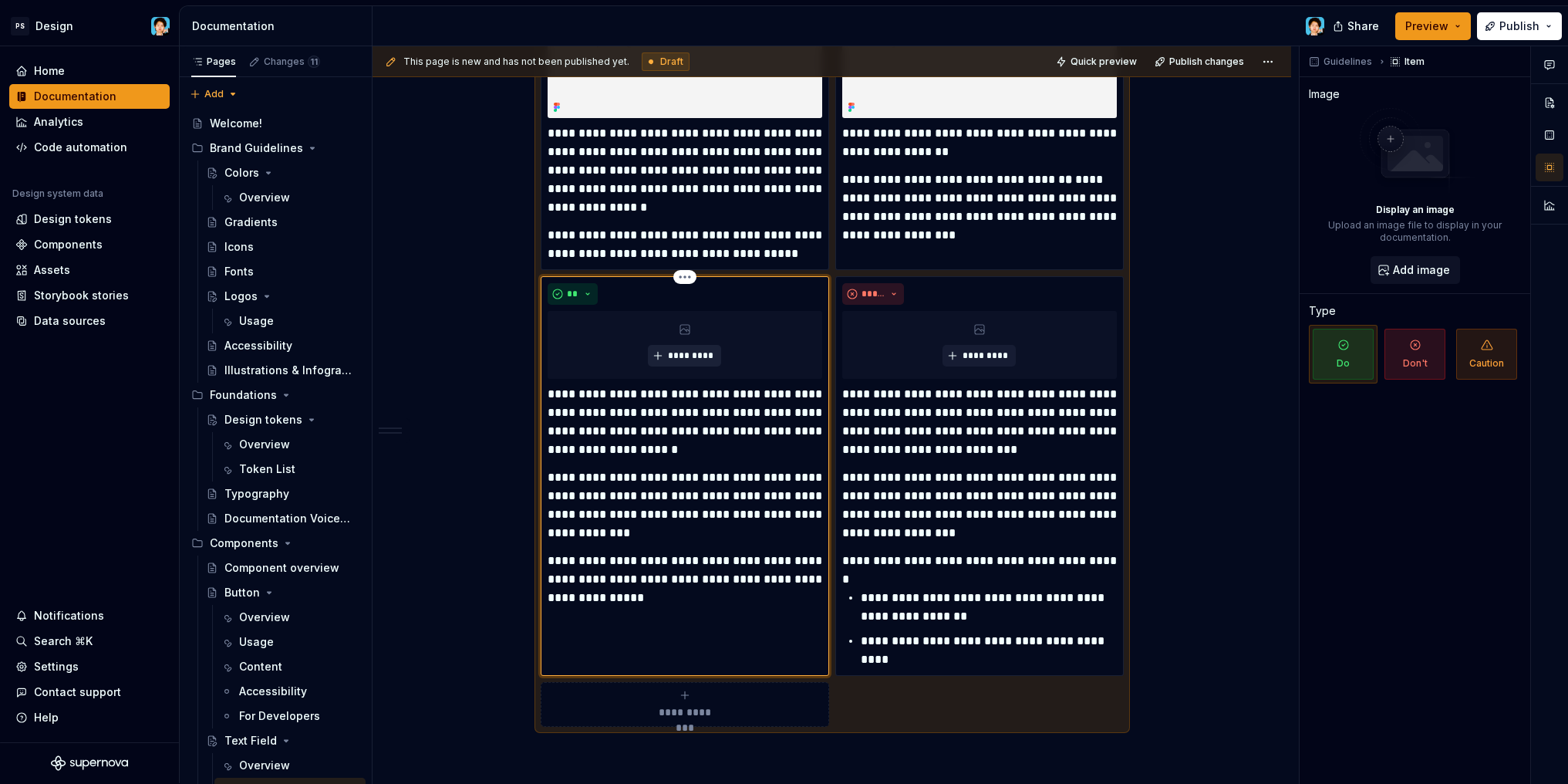
click at [679, 353] on span "*********" at bounding box center [691, 355] width 48 height 12
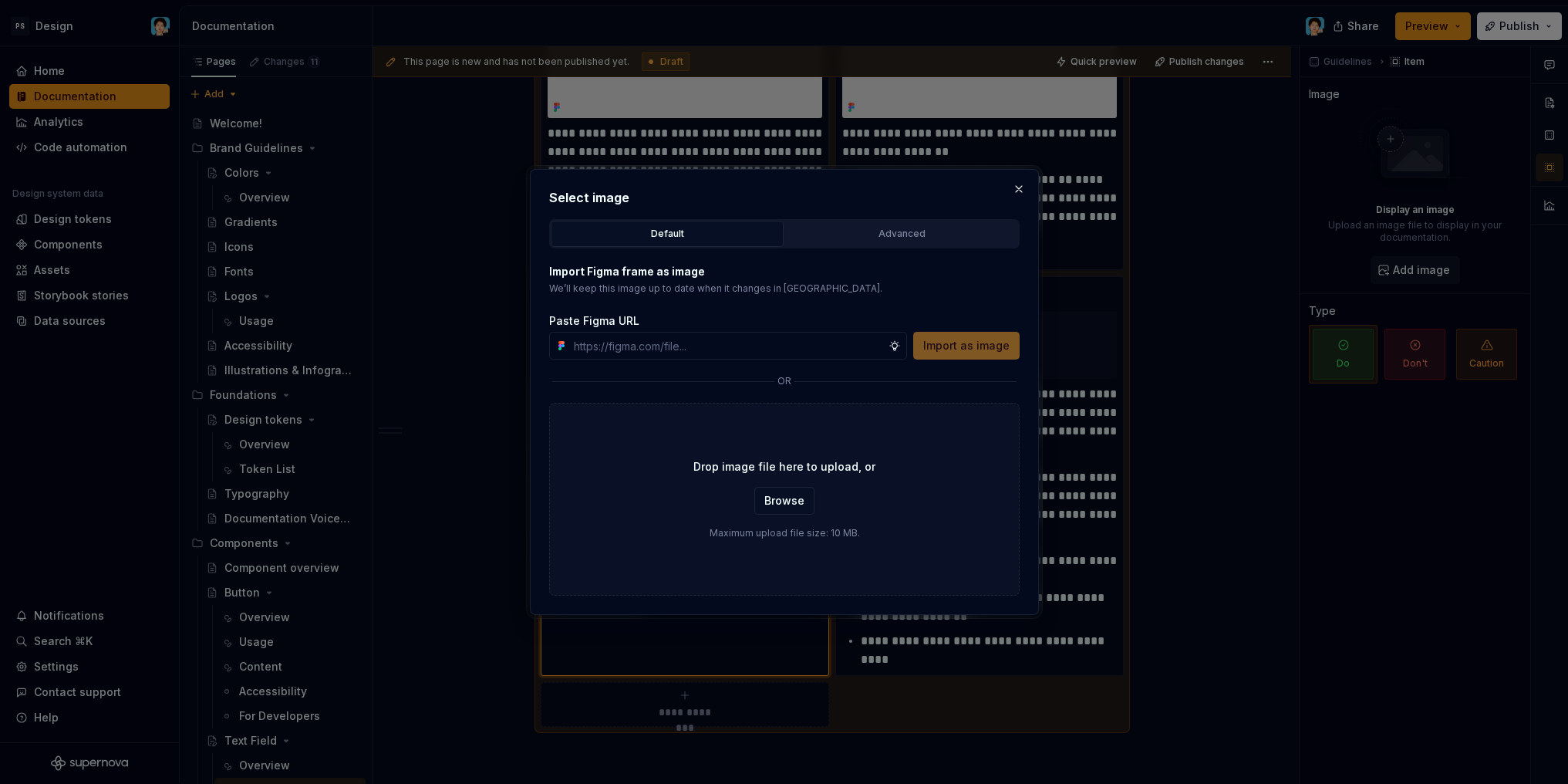
type textarea "*"
type input "https://www.figma.com/design/VlmuA9vd8EXW0dUonfNGeQ/-DS-Library--UI-Components-…"
click at [993, 344] on span "Import as image" at bounding box center [966, 345] width 86 height 15
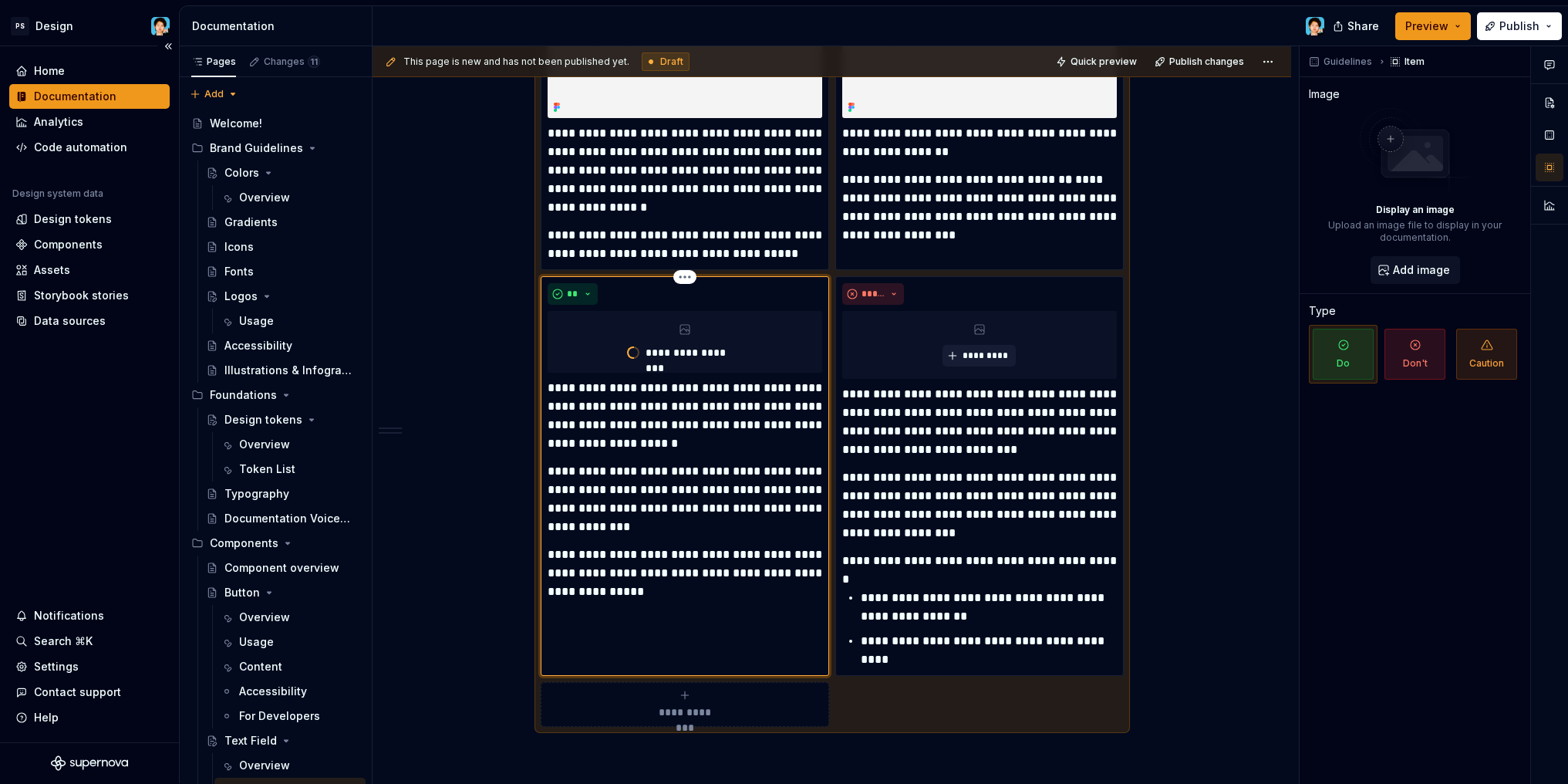
type textarea "*"
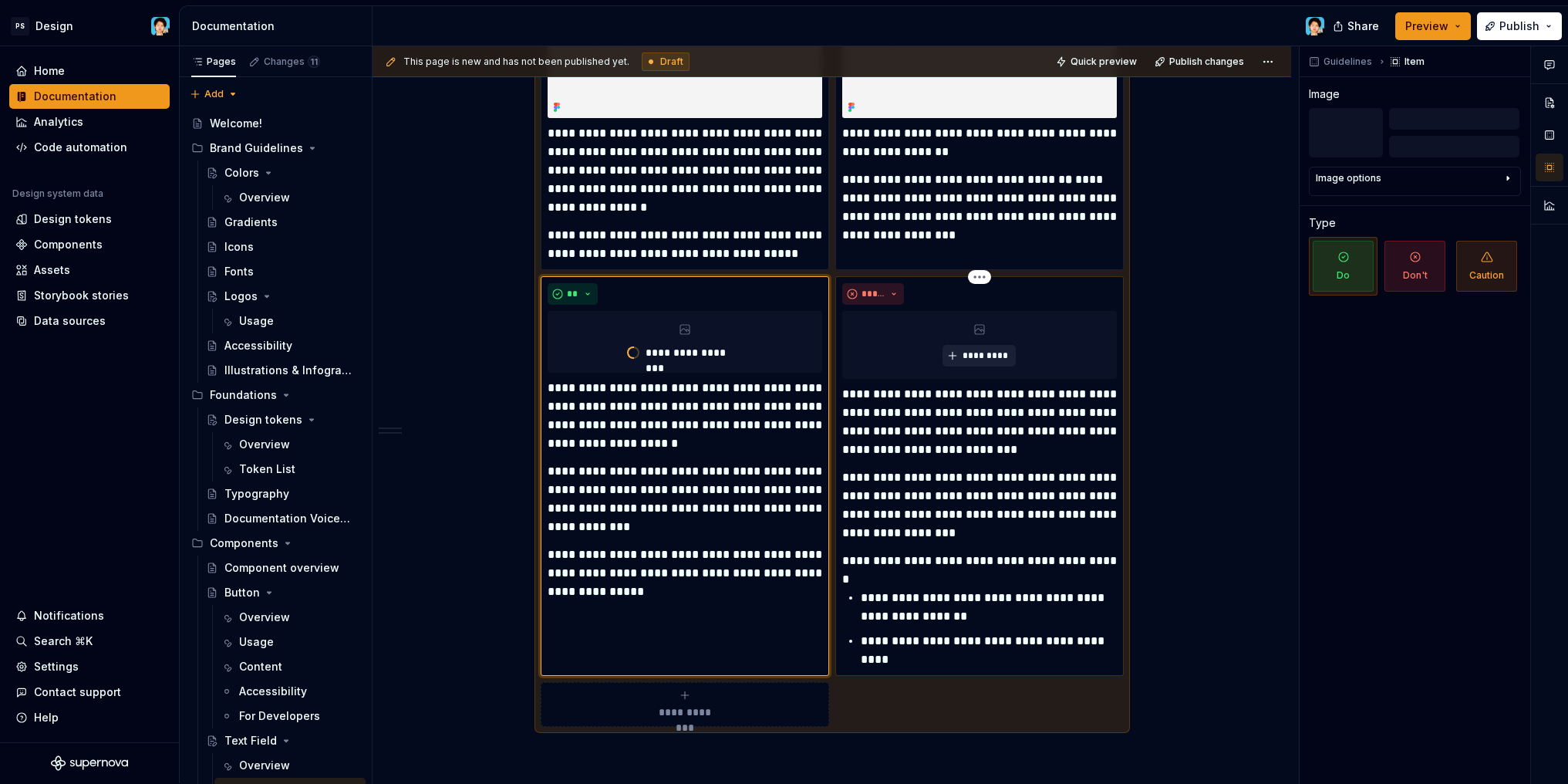
click at [976, 362] on button "*********" at bounding box center [979, 355] width 73 height 22
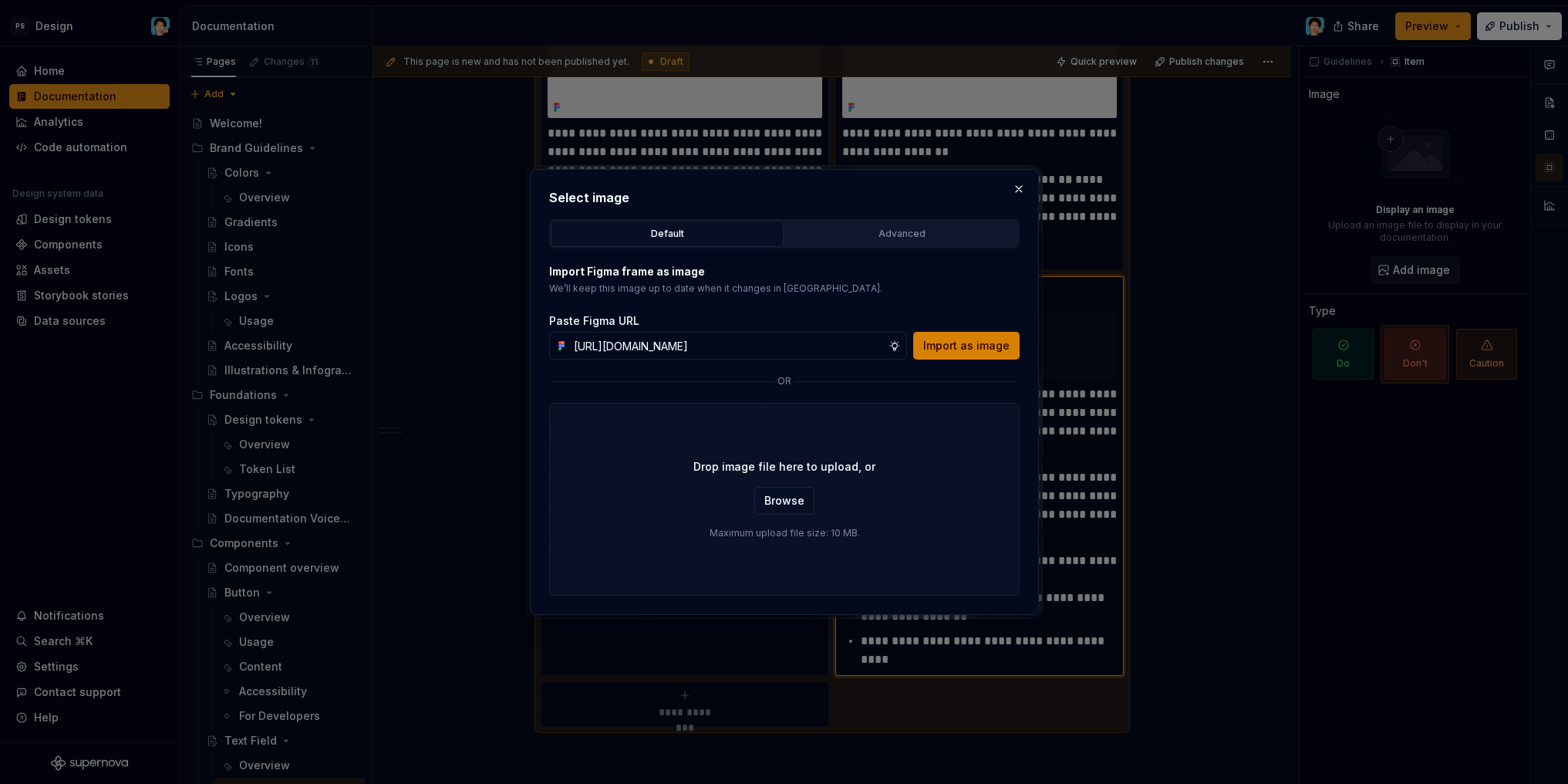
type input "https://www.figma.com/design/VlmuA9vd8EXW0dUonfNGeQ/-DS-Library--UI-Components-…"
click at [962, 354] on button "Import as image" at bounding box center [966, 345] width 106 height 28
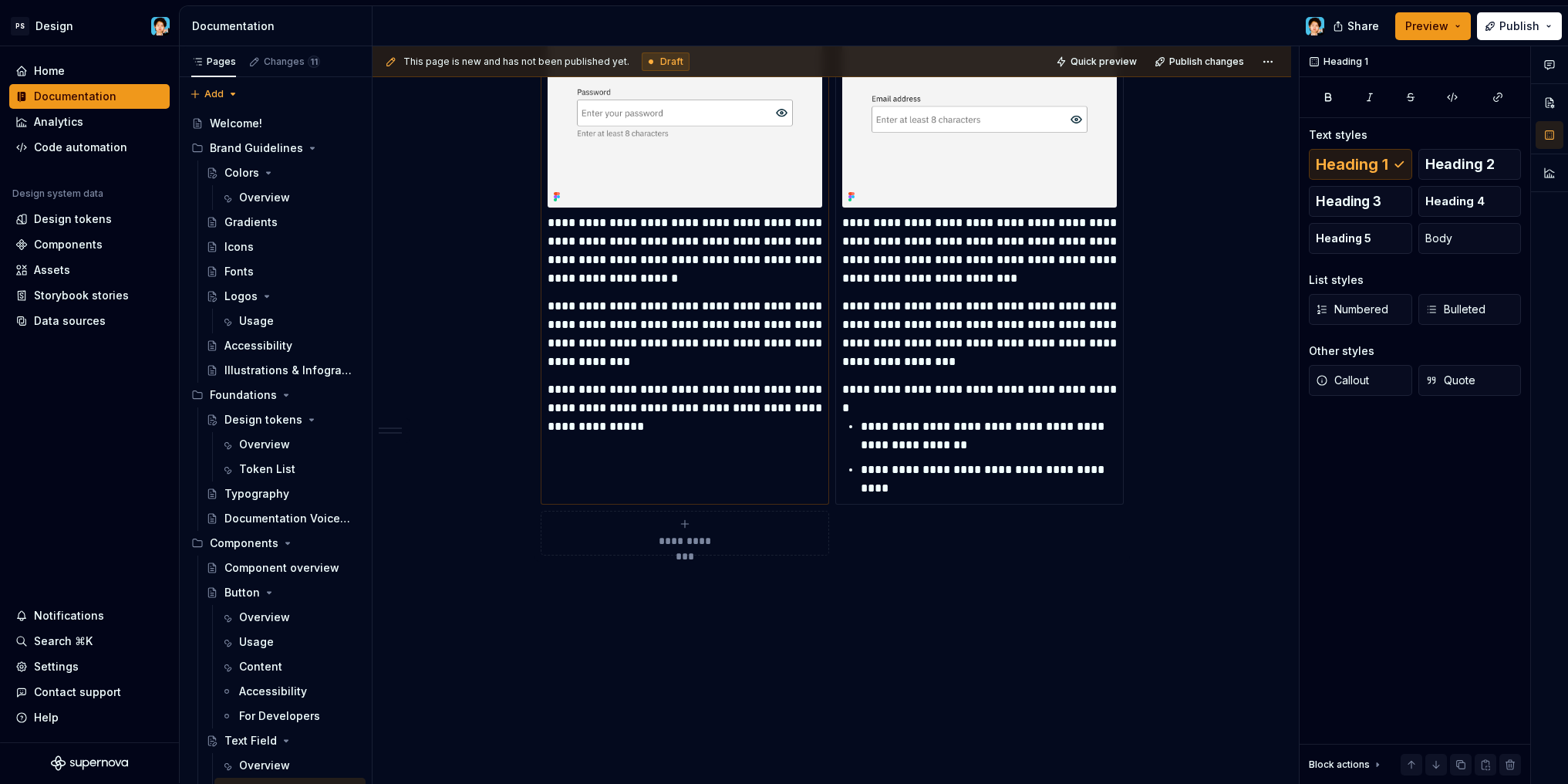
scroll to position [2064, 0]
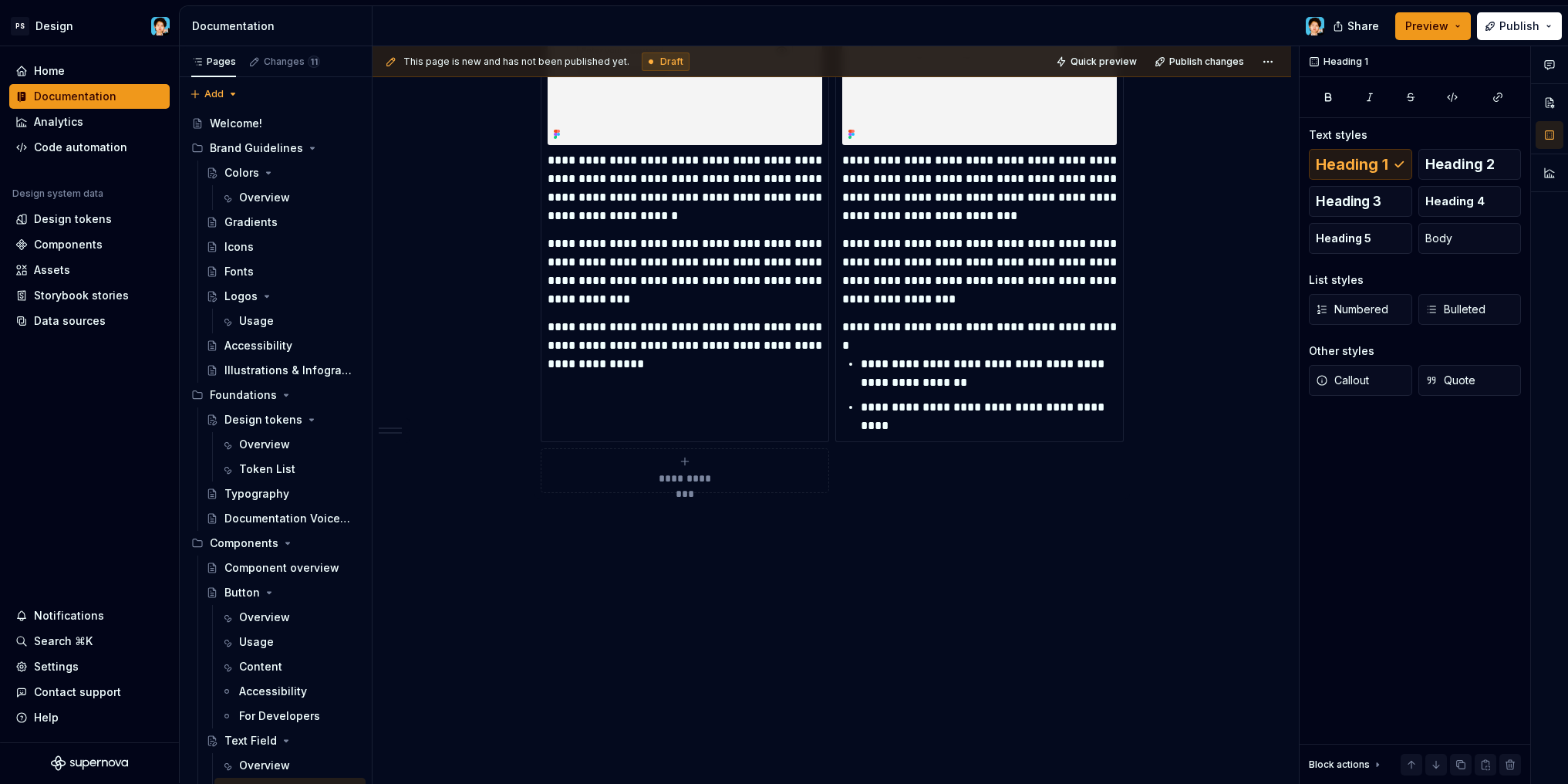
click at [693, 460] on div "**********" at bounding box center [684, 470] width 275 height 30
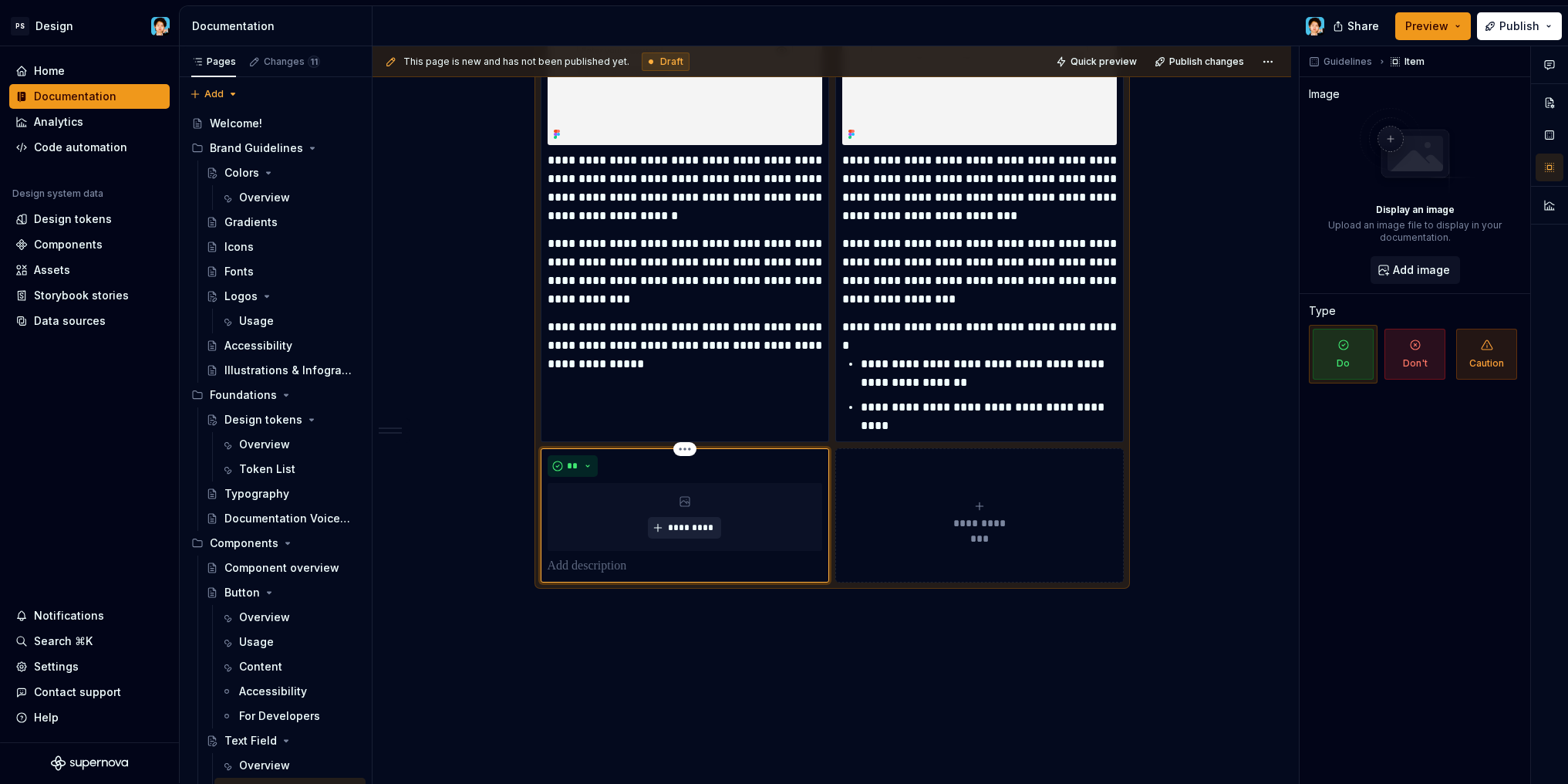
click at [694, 522] on button "*********" at bounding box center [684, 527] width 73 height 22
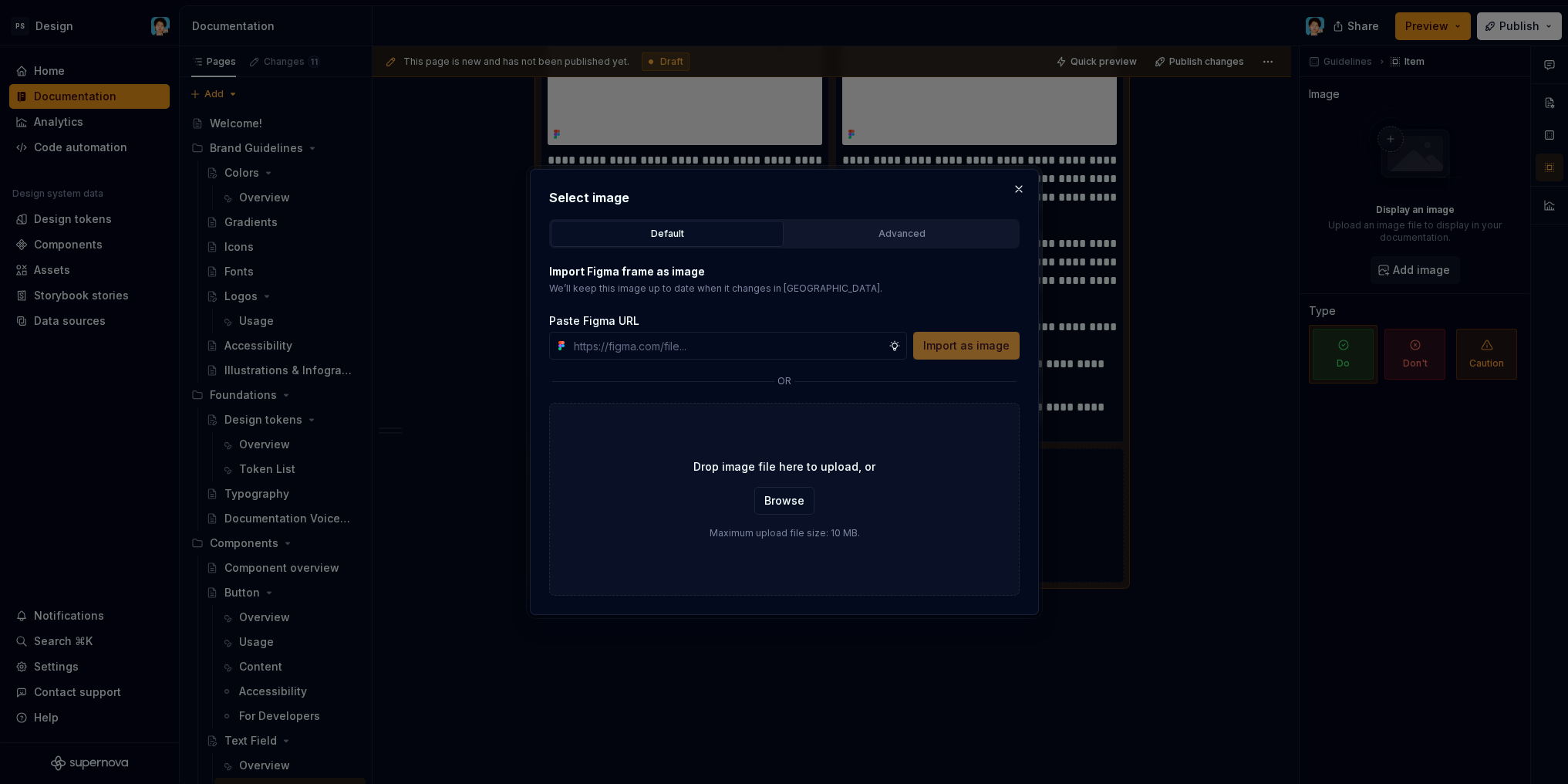
type textarea "*"
type input "https://www.figma.com/design/VlmuA9vd8EXW0dUonfNGeQ/-DS-Library--UI-Components-…"
click at [977, 342] on span "Import as image" at bounding box center [966, 345] width 86 height 15
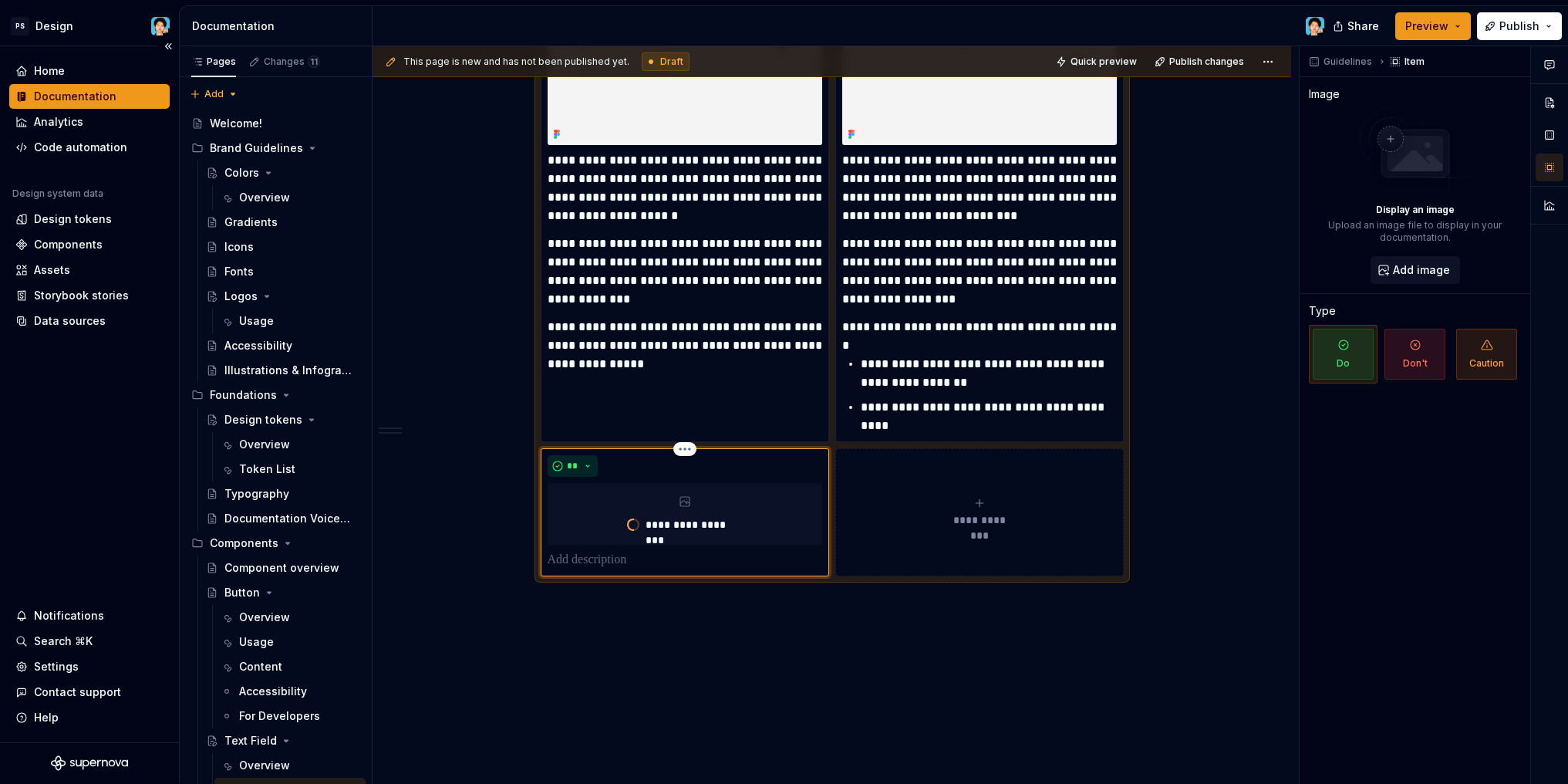
type textarea "*"
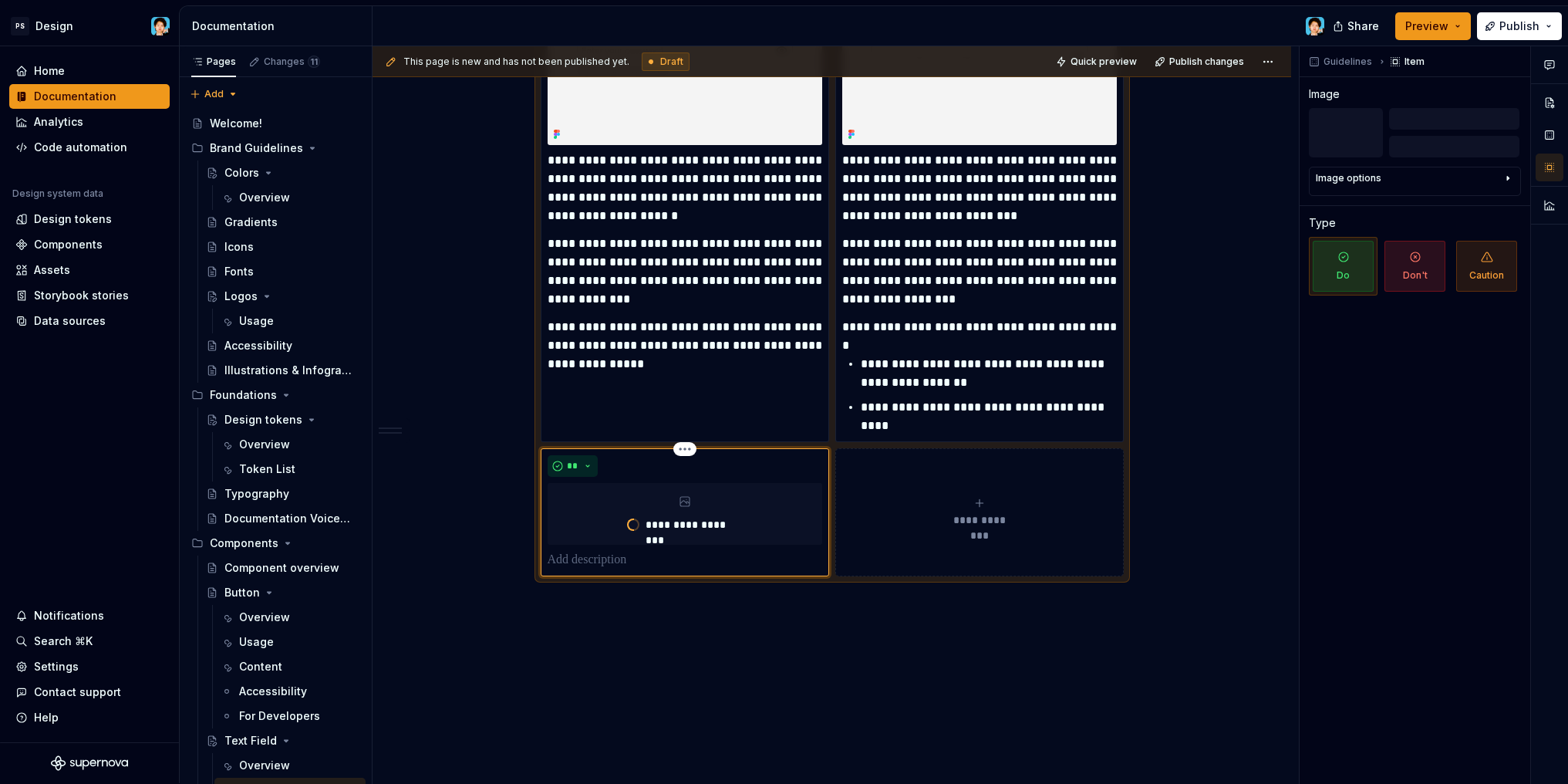
click at [947, 499] on div "**********" at bounding box center [979, 512] width 275 height 30
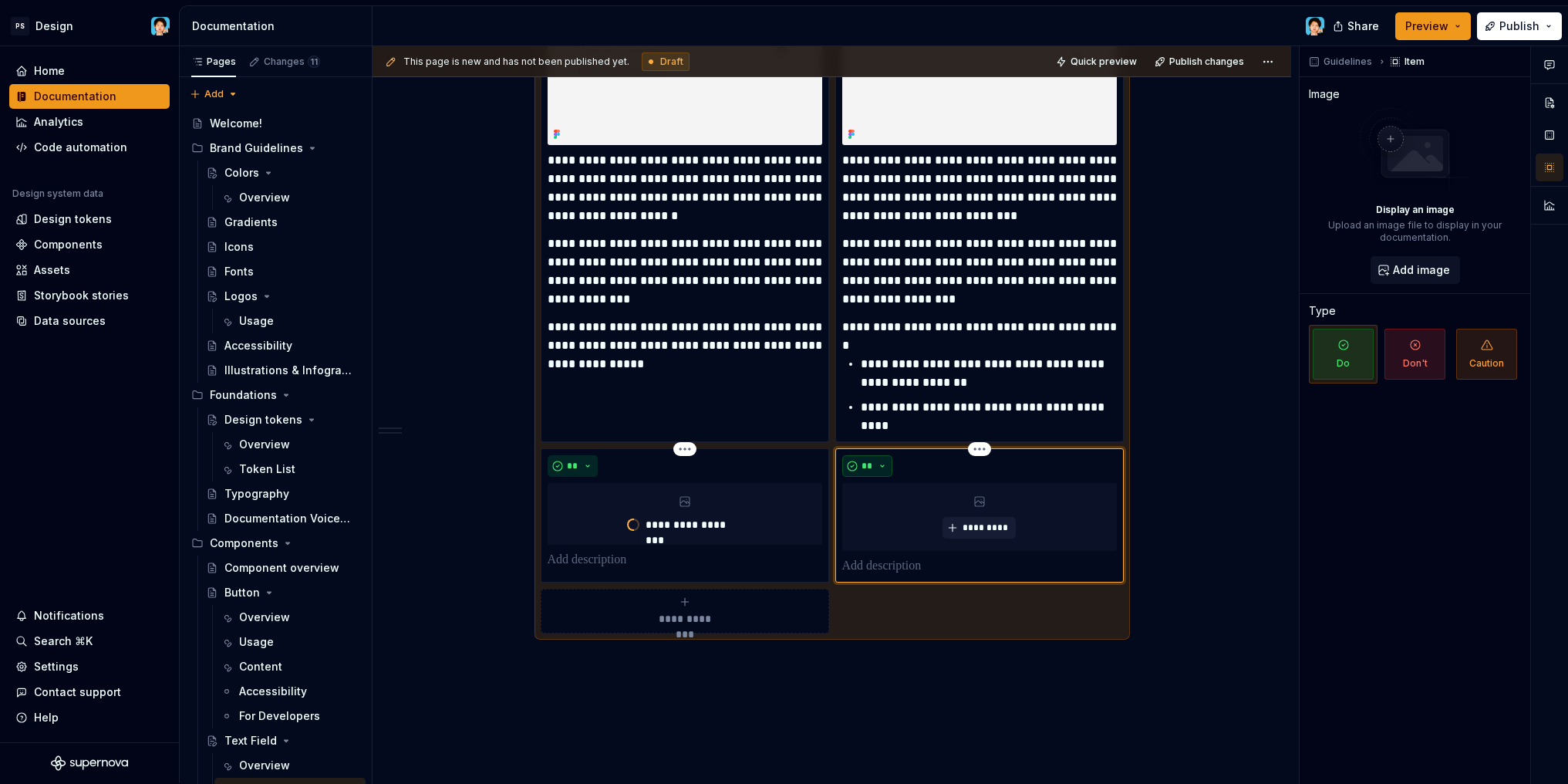
click at [880, 468] on button "**" at bounding box center [868, 466] width 51 height 22
click at [903, 510] on span "Don't" at bounding box center [910, 521] width 131 height 25
click at [966, 521] on button "*********" at bounding box center [979, 527] width 73 height 22
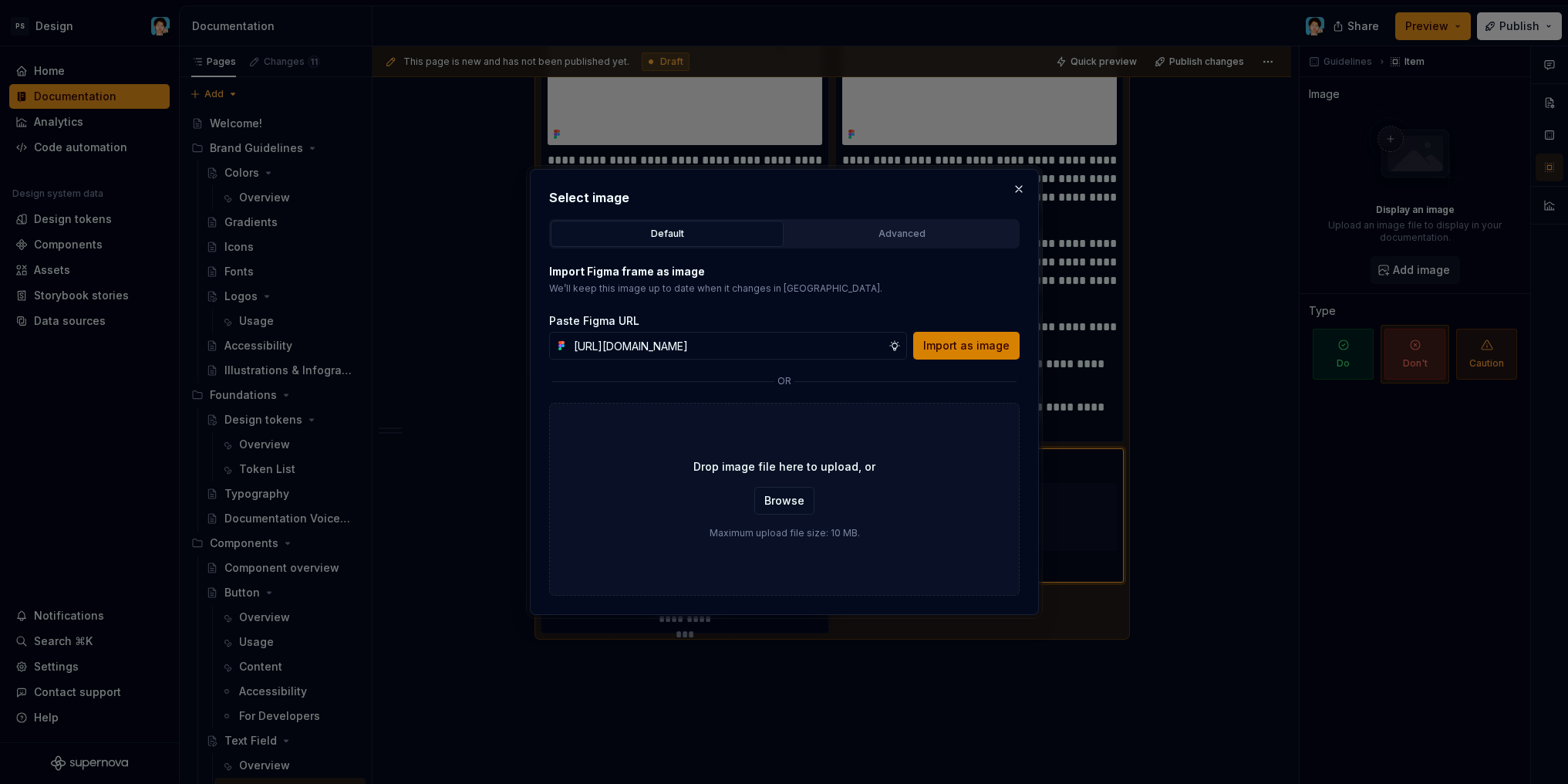
type input "https://www.figma.com/design/VlmuA9vd8EXW0dUonfNGeQ/-DS-Library--UI-Components-…"
click at [964, 340] on span "Import as image" at bounding box center [966, 345] width 86 height 15
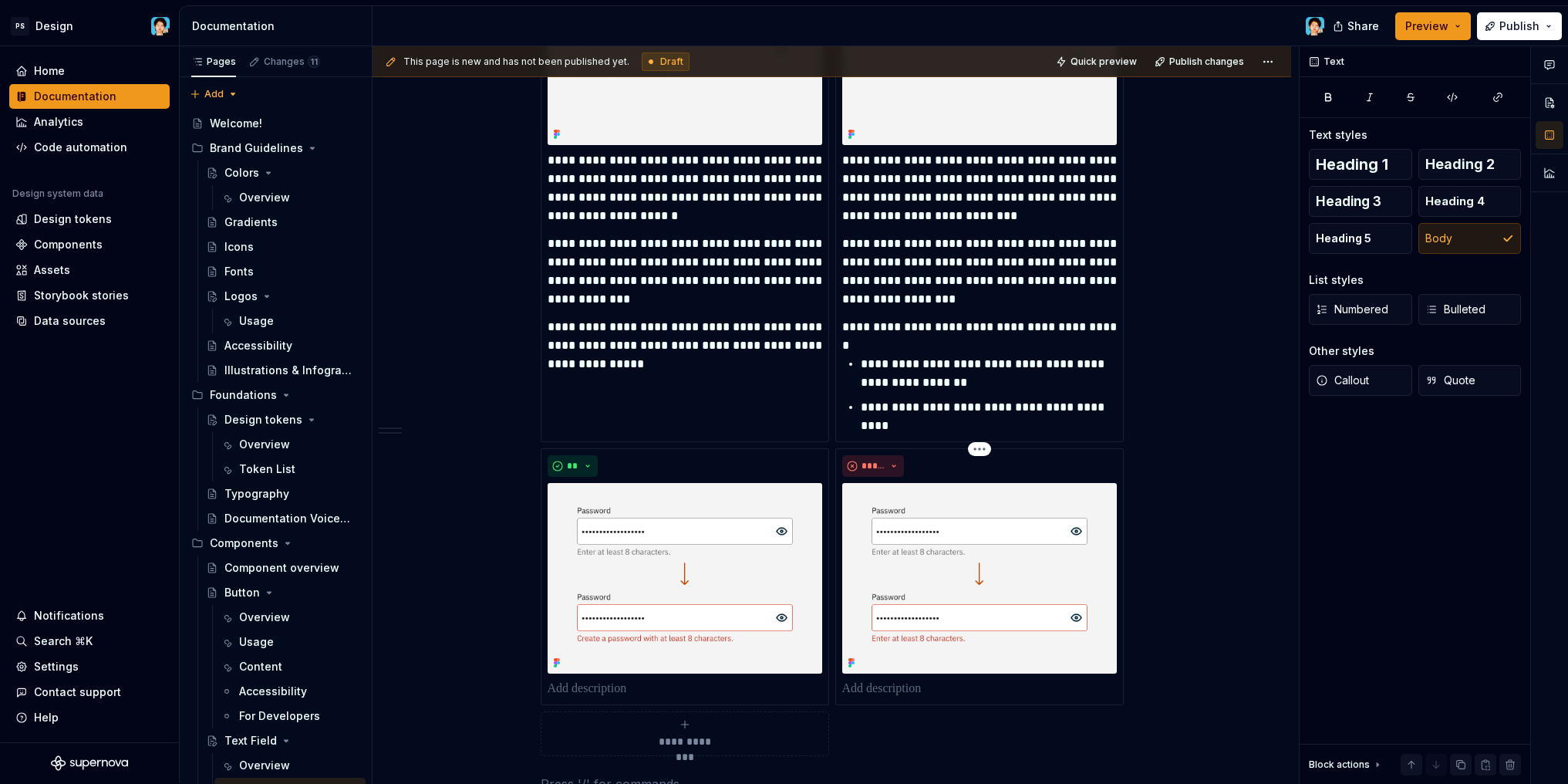
click at [1180, 526] on div "**********" at bounding box center [835, 415] width 927 height 737
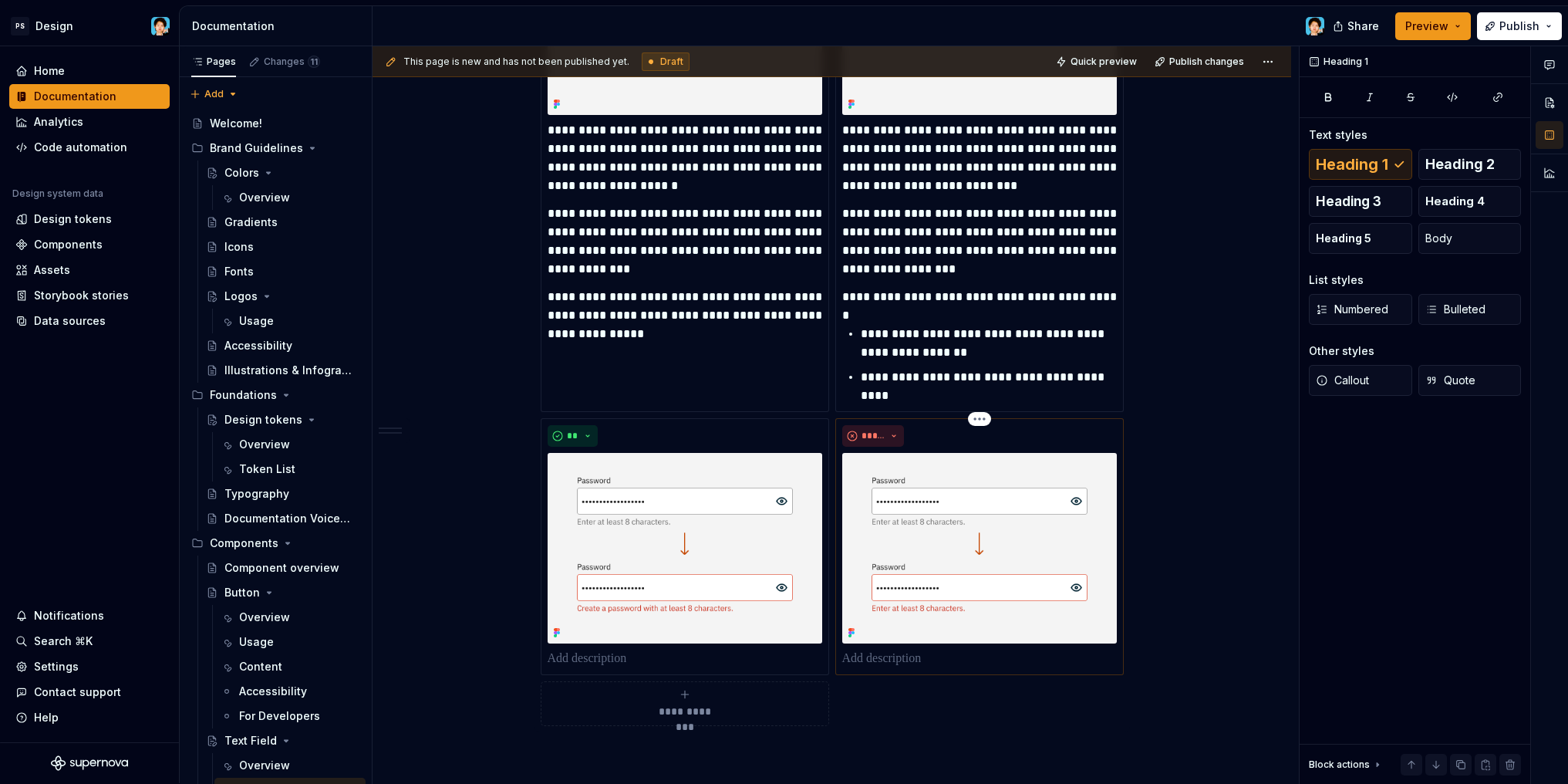
scroll to position [2326, 0]
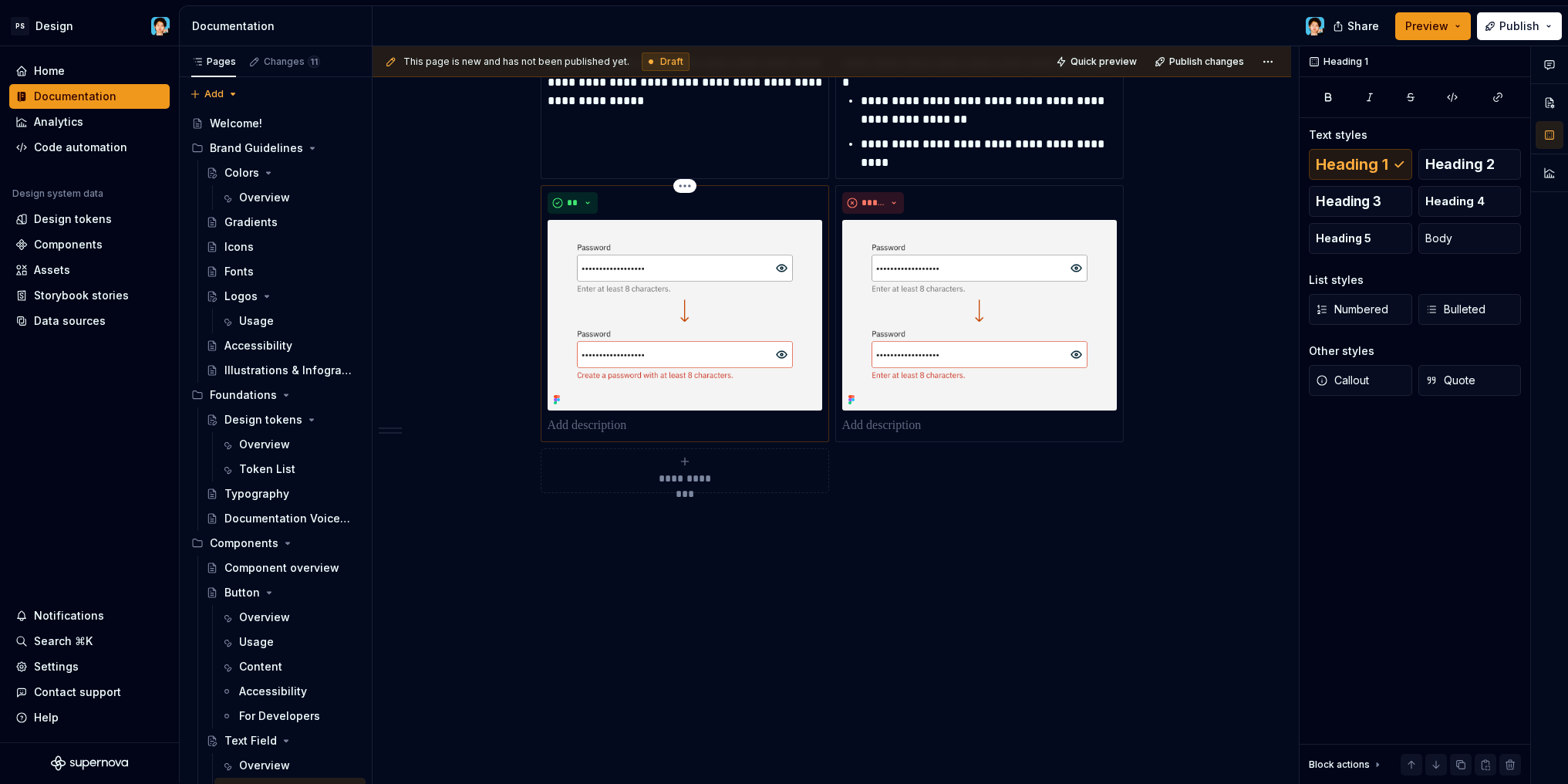
drag, startPoint x: 602, startPoint y: 427, endPoint x: 613, endPoint y: 430, distance: 11.4
click at [602, 427] on p at bounding box center [684, 425] width 275 height 18
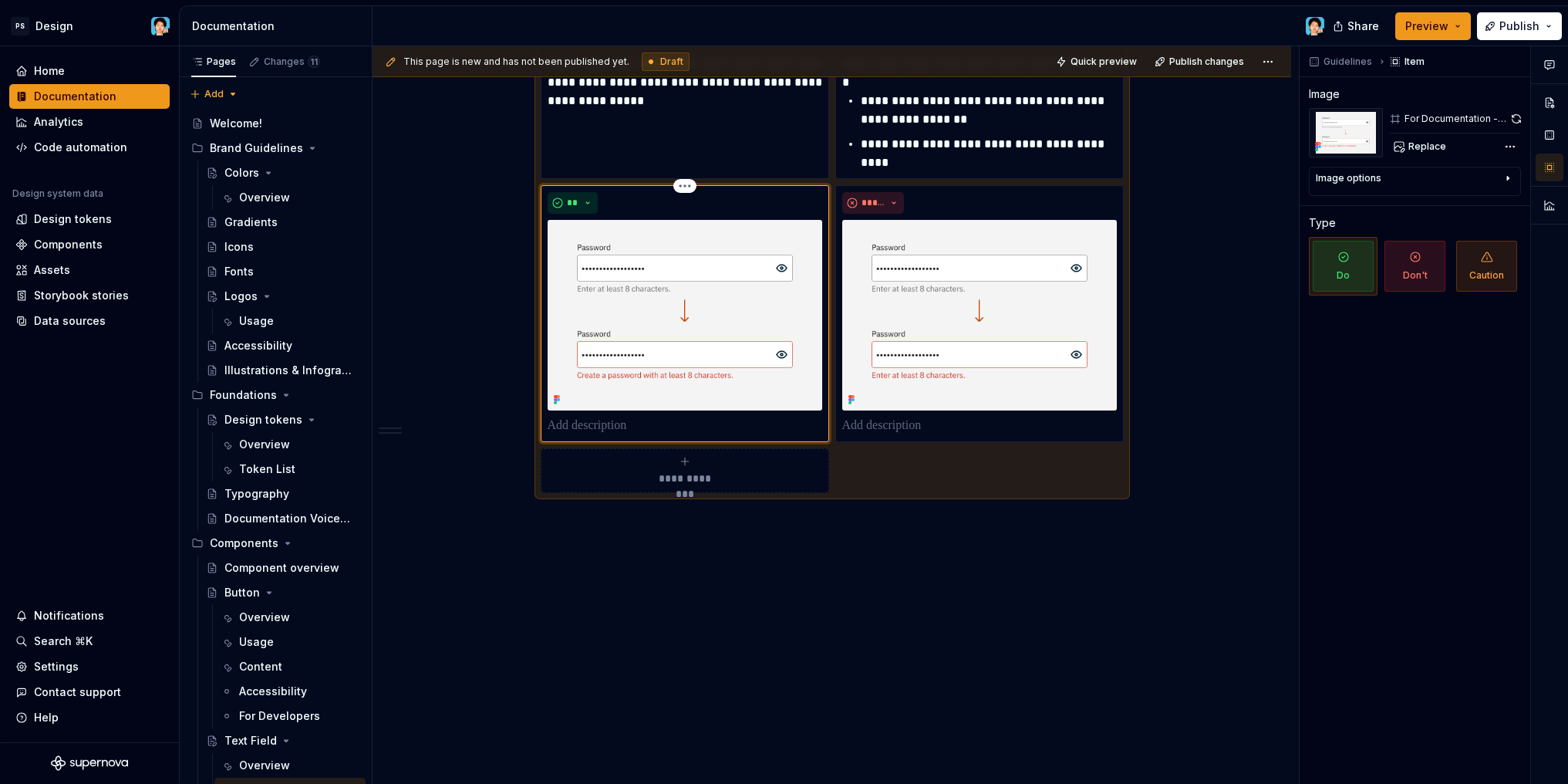
click at [647, 430] on p at bounding box center [684, 425] width 275 height 18
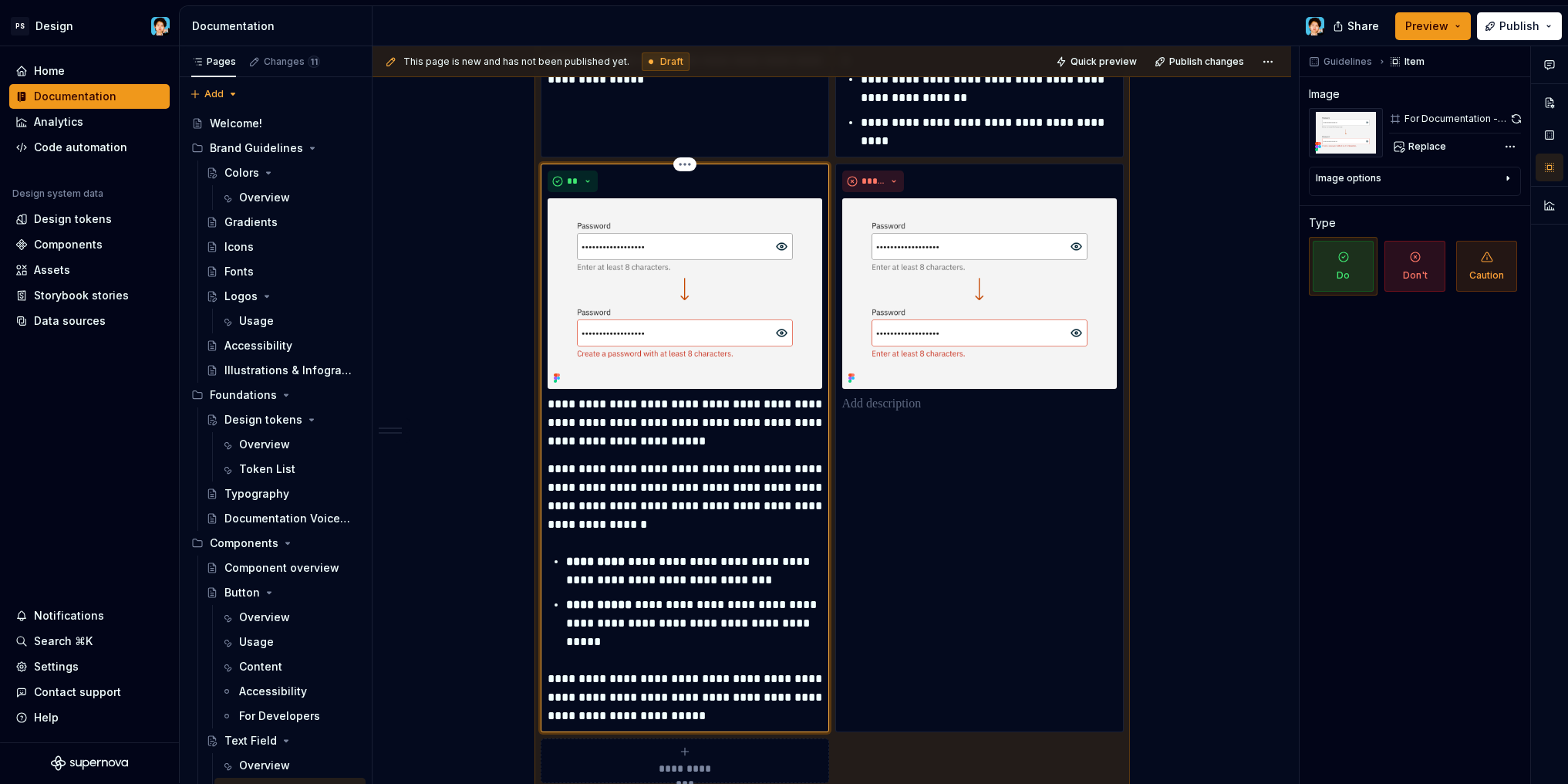
scroll to position [2370, 0]
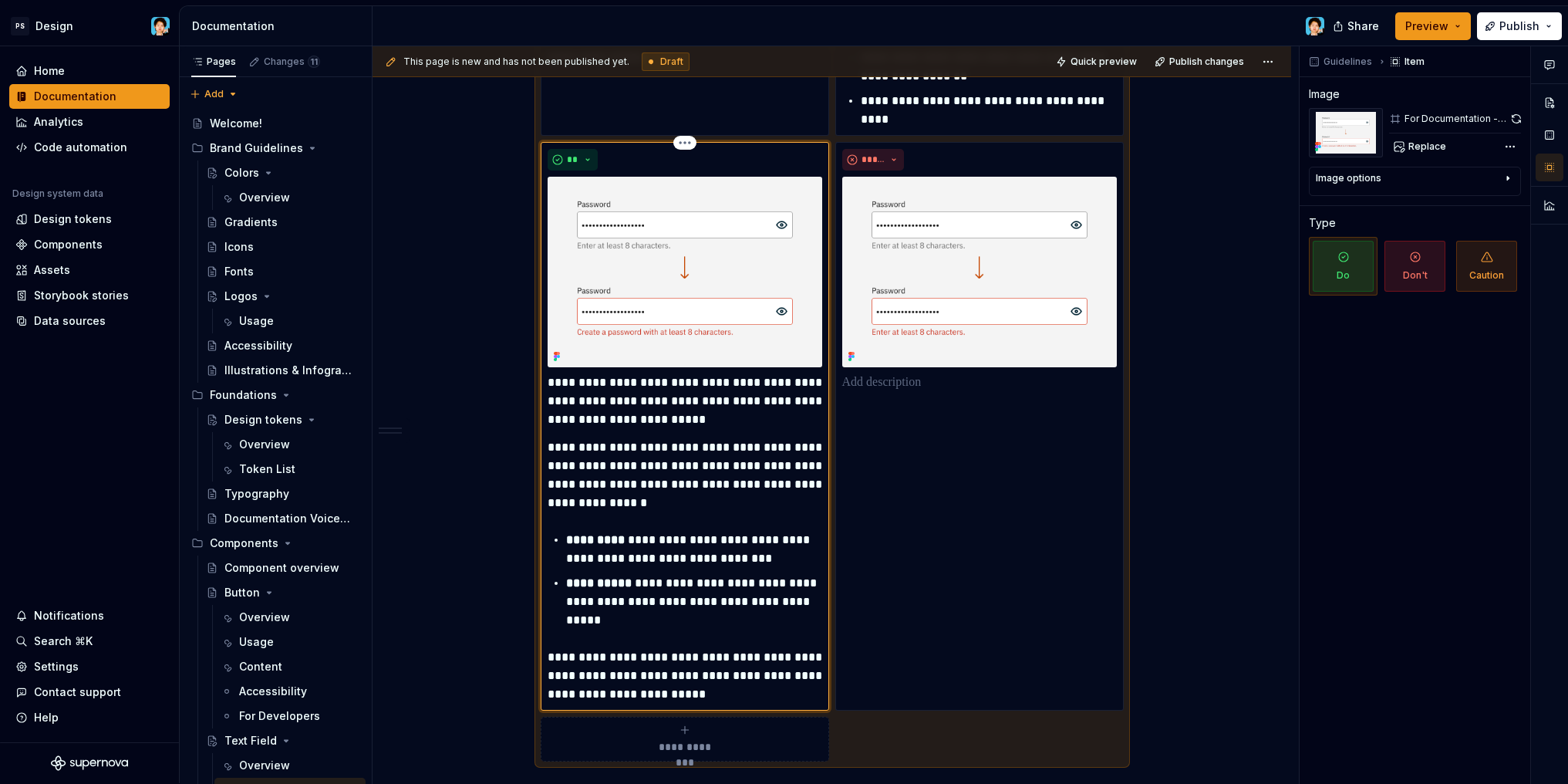
click at [622, 383] on p "**********" at bounding box center [684, 401] width 275 height 55
type textarea "*"
click at [674, 429] on p "**********" at bounding box center [684, 401] width 275 height 55
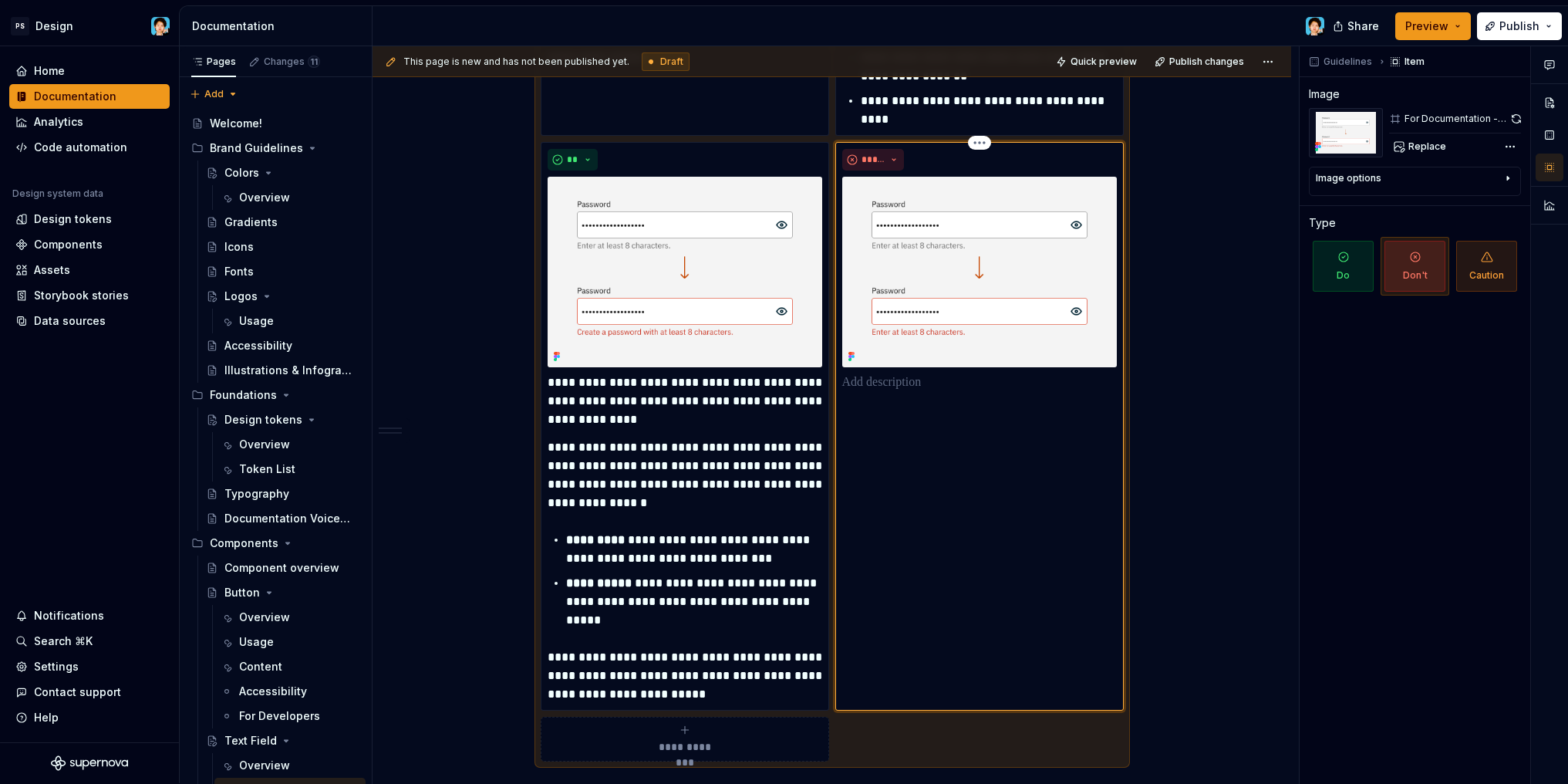
click at [927, 411] on div "*****" at bounding box center [980, 426] width 289 height 568
click at [908, 386] on p at bounding box center [979, 382] width 275 height 18
type textarea "*"
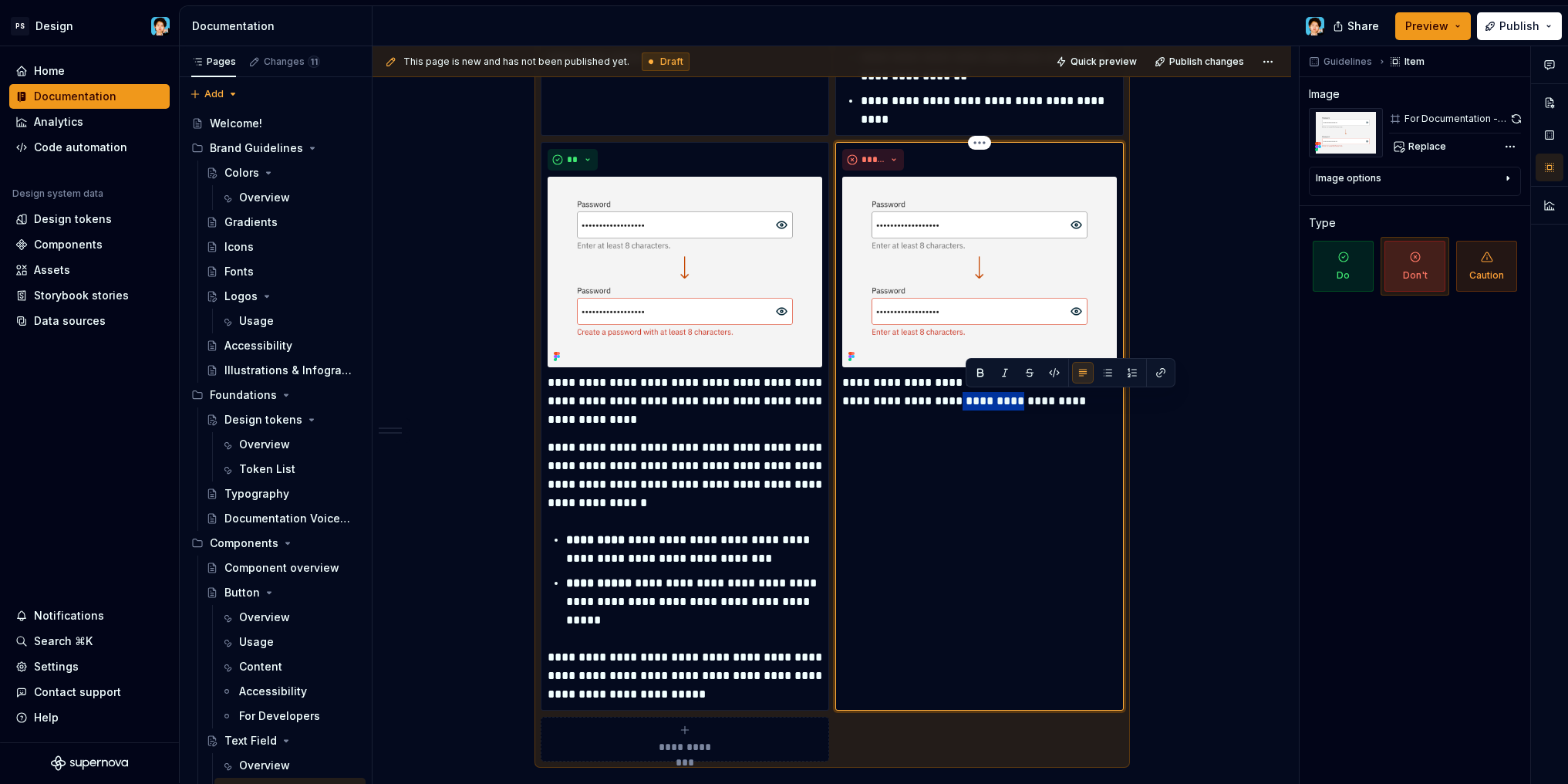
click at [1010, 401] on p "**********" at bounding box center [979, 392] width 275 height 37
click at [1036, 417] on div "**********" at bounding box center [980, 426] width 289 height 568
click at [1042, 404] on p "**********" at bounding box center [979, 392] width 275 height 37
click at [1027, 399] on p "**********" at bounding box center [979, 392] width 275 height 37
click at [1035, 400] on p "**********" at bounding box center [979, 392] width 275 height 37
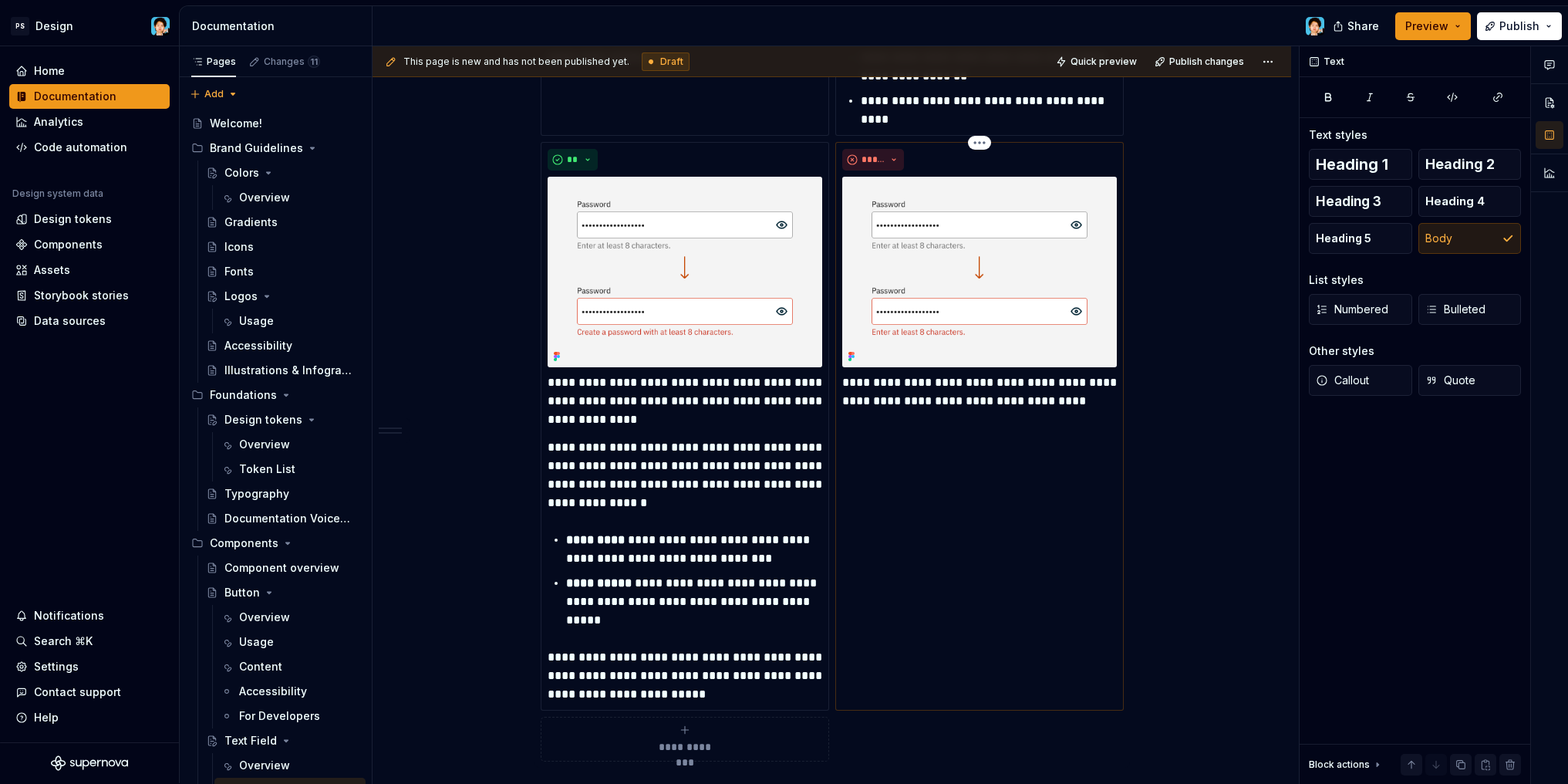
click at [962, 400] on p "**********" at bounding box center [979, 392] width 275 height 37
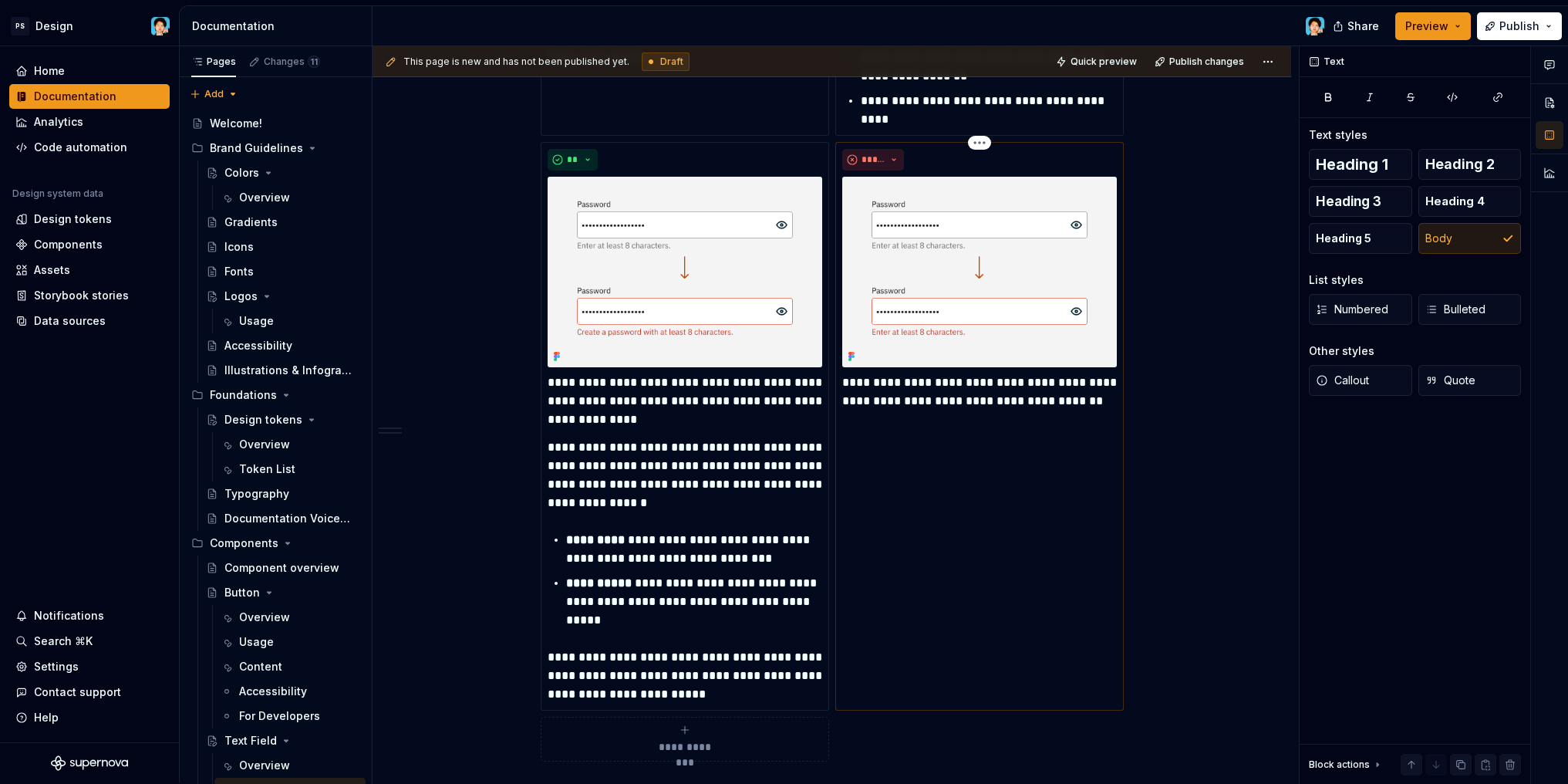
click at [977, 399] on p "**********" at bounding box center [979, 392] width 275 height 37
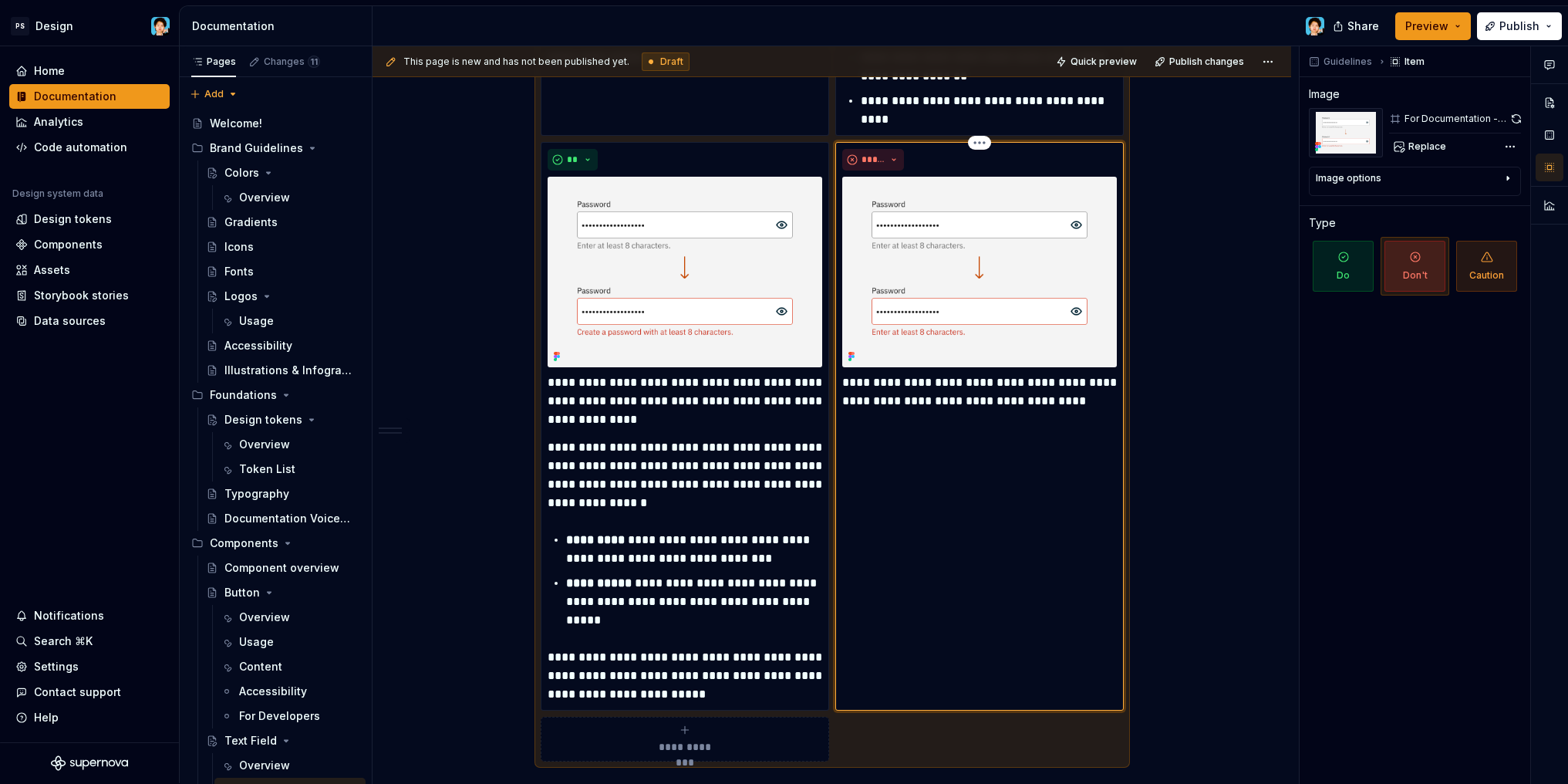
drag, startPoint x: 1045, startPoint y: 413, endPoint x: 1154, endPoint y: 434, distance: 111.0
click at [1154, 434] on div "**********" at bounding box center [835, 415] width 927 height 737
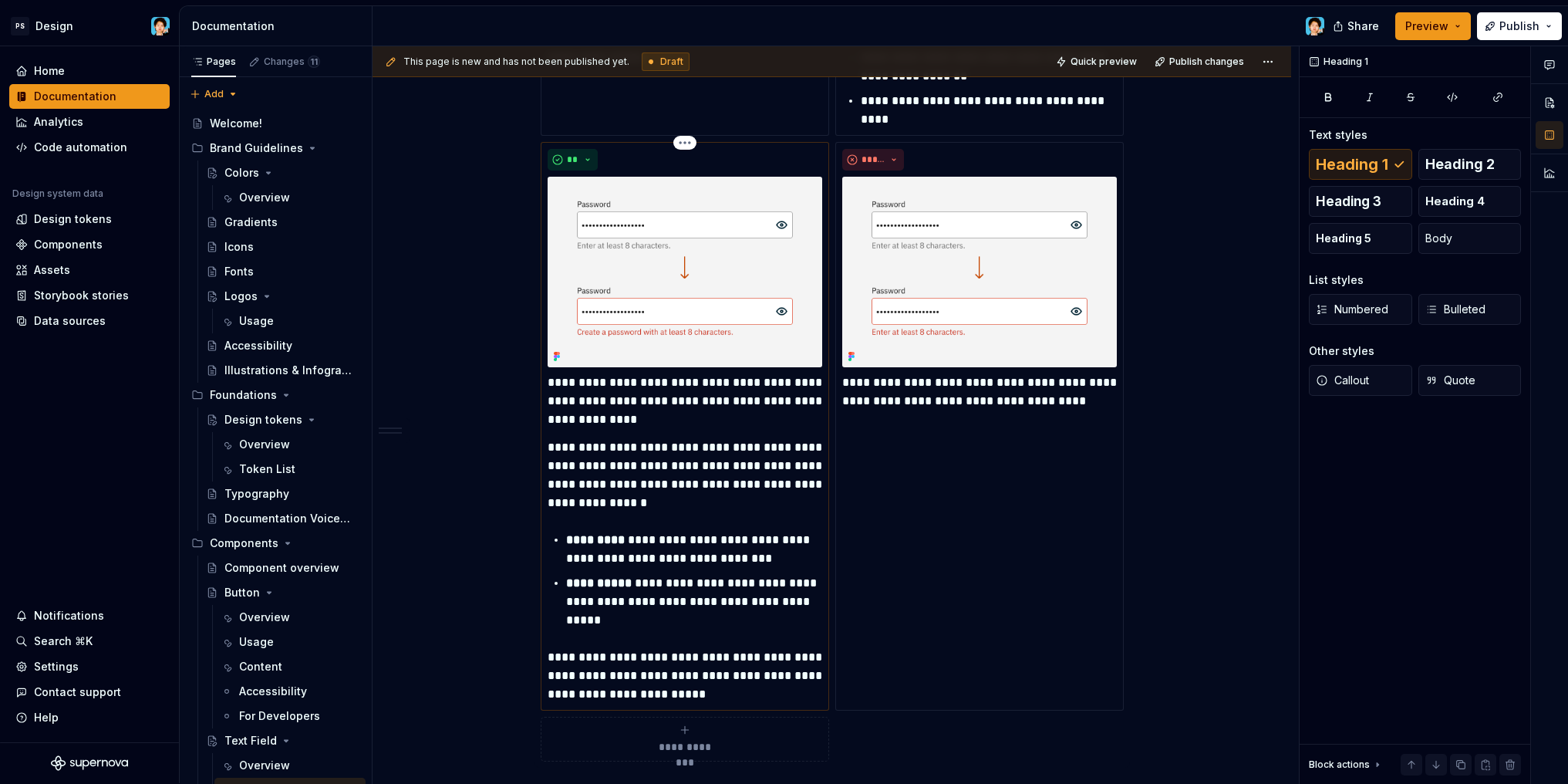
scroll to position [2425, 0]
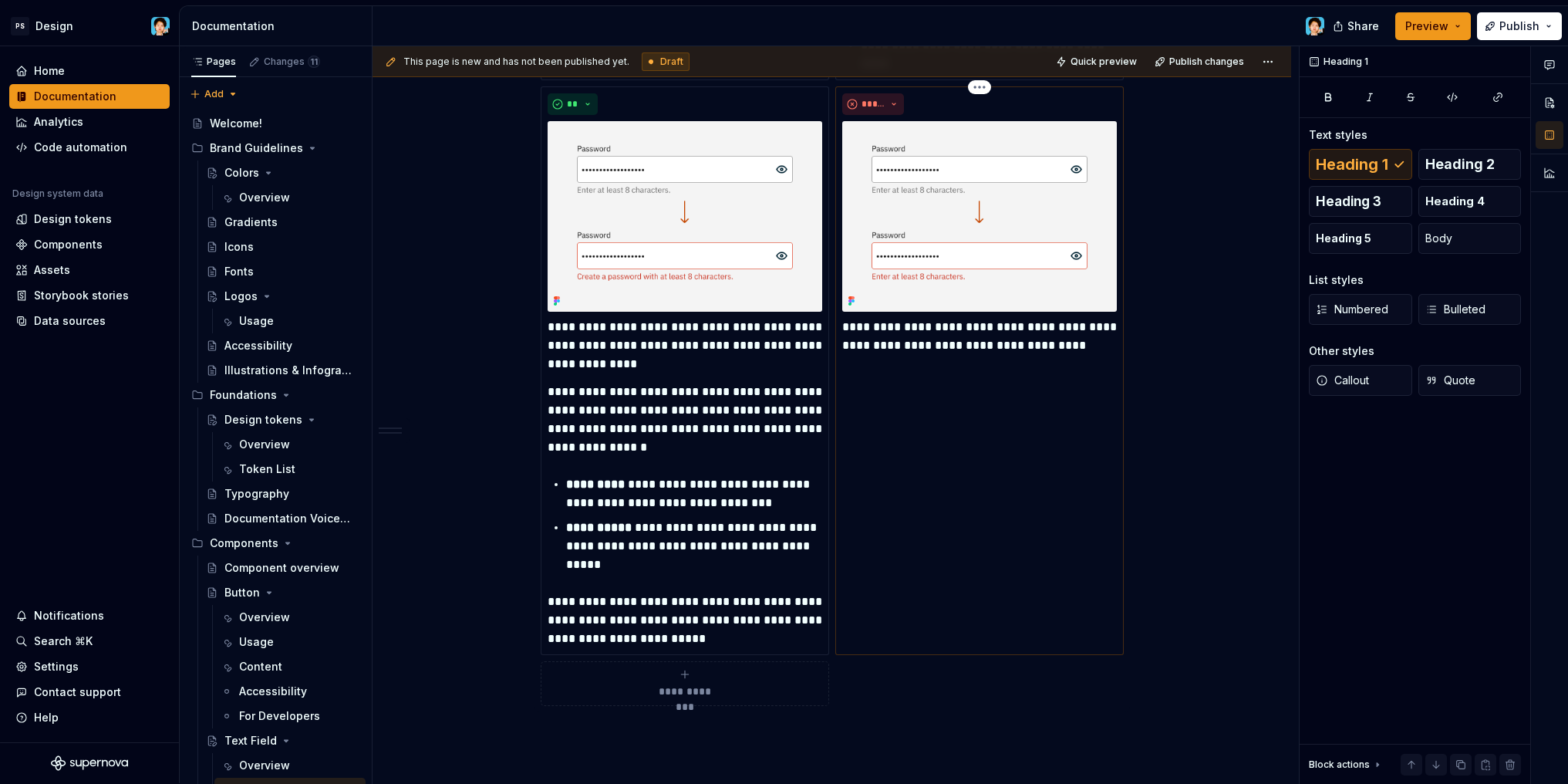
click at [975, 343] on p "**********" at bounding box center [979, 335] width 275 height 37
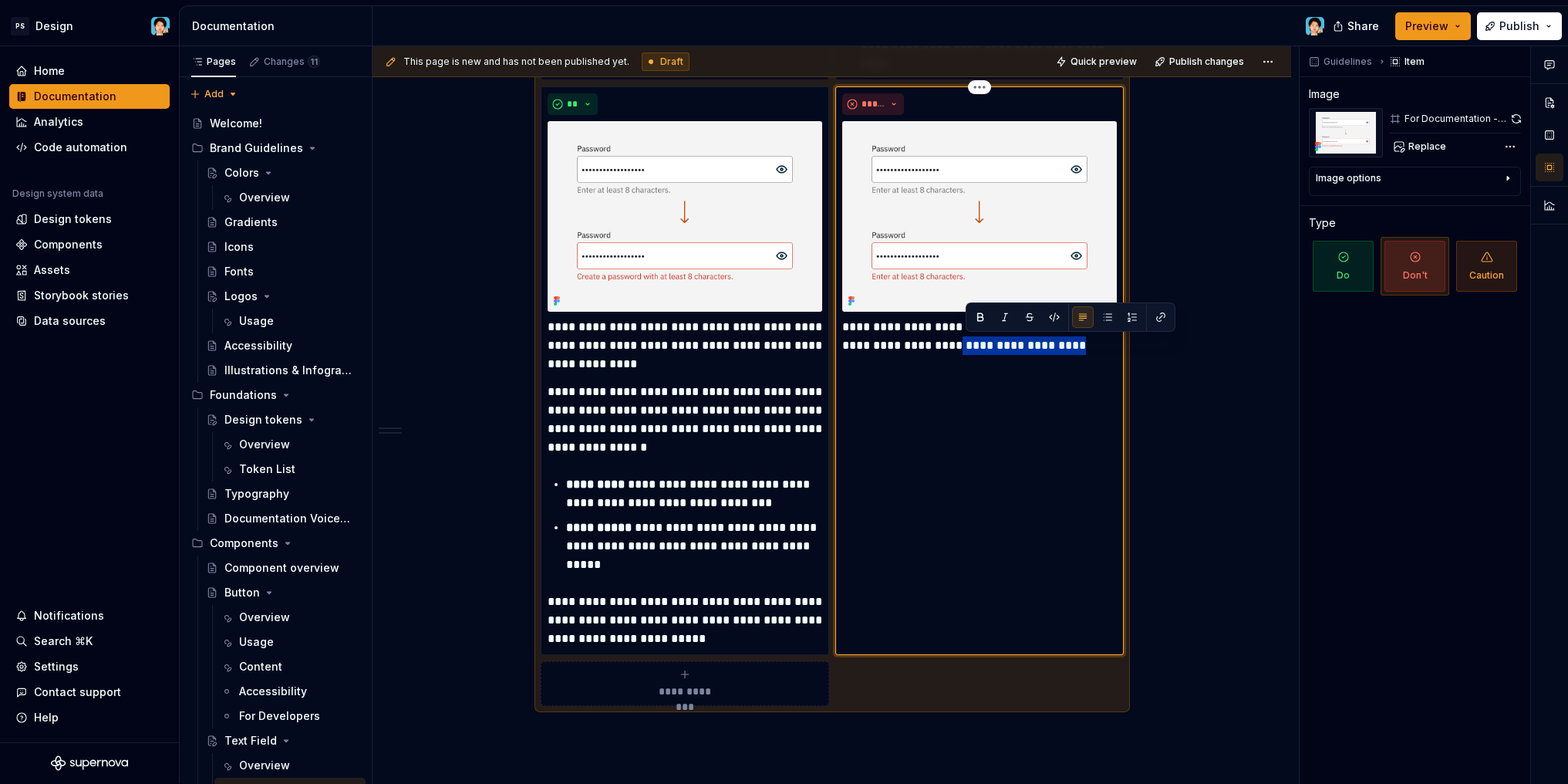
drag, startPoint x: 965, startPoint y: 345, endPoint x: 1099, endPoint y: 344, distance: 134.0
click at [1099, 344] on p "**********" at bounding box center [979, 335] width 275 height 37
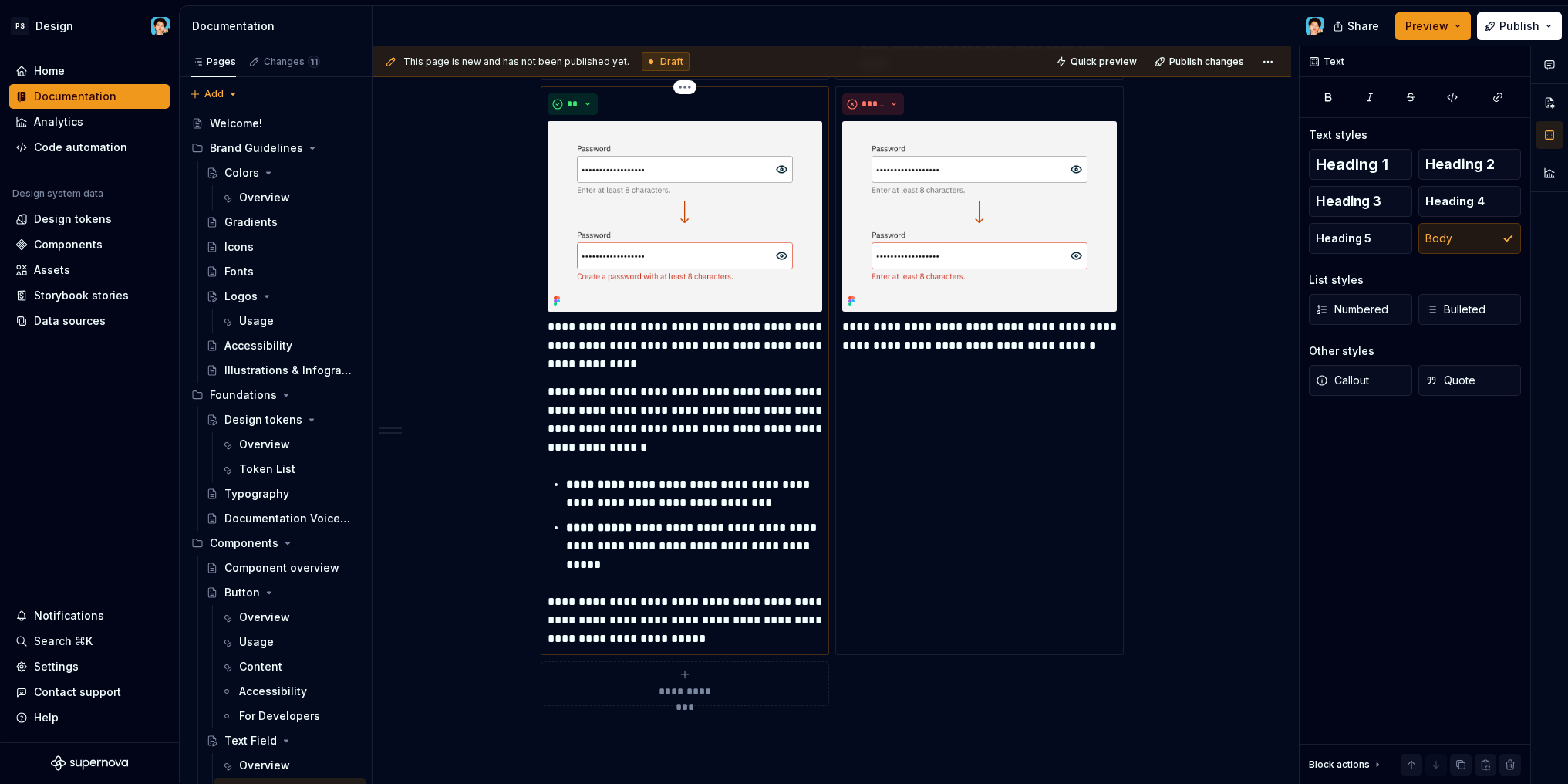
click at [725, 371] on p "**********" at bounding box center [684, 345] width 275 height 55
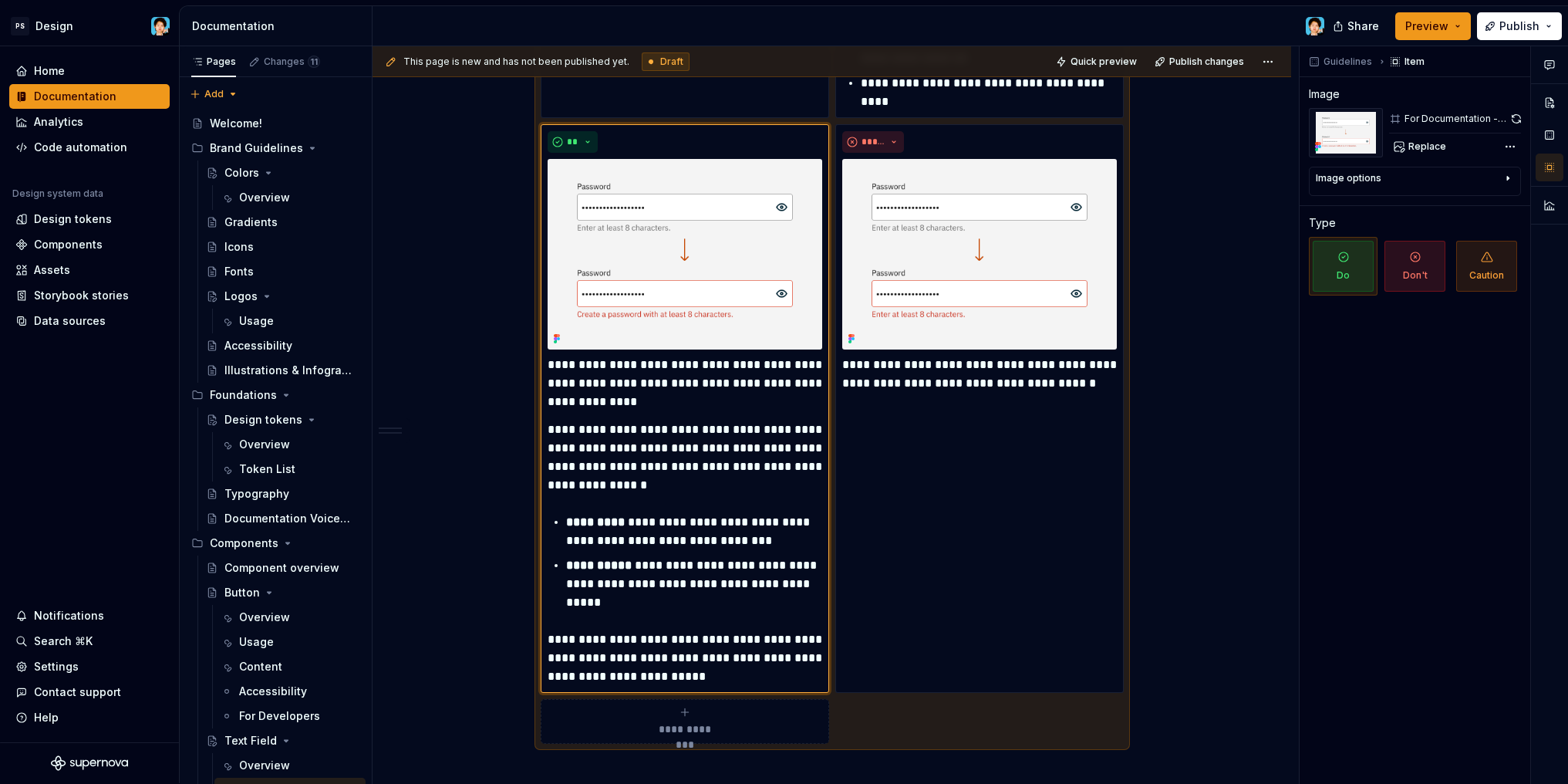
scroll to position [2638, 0]
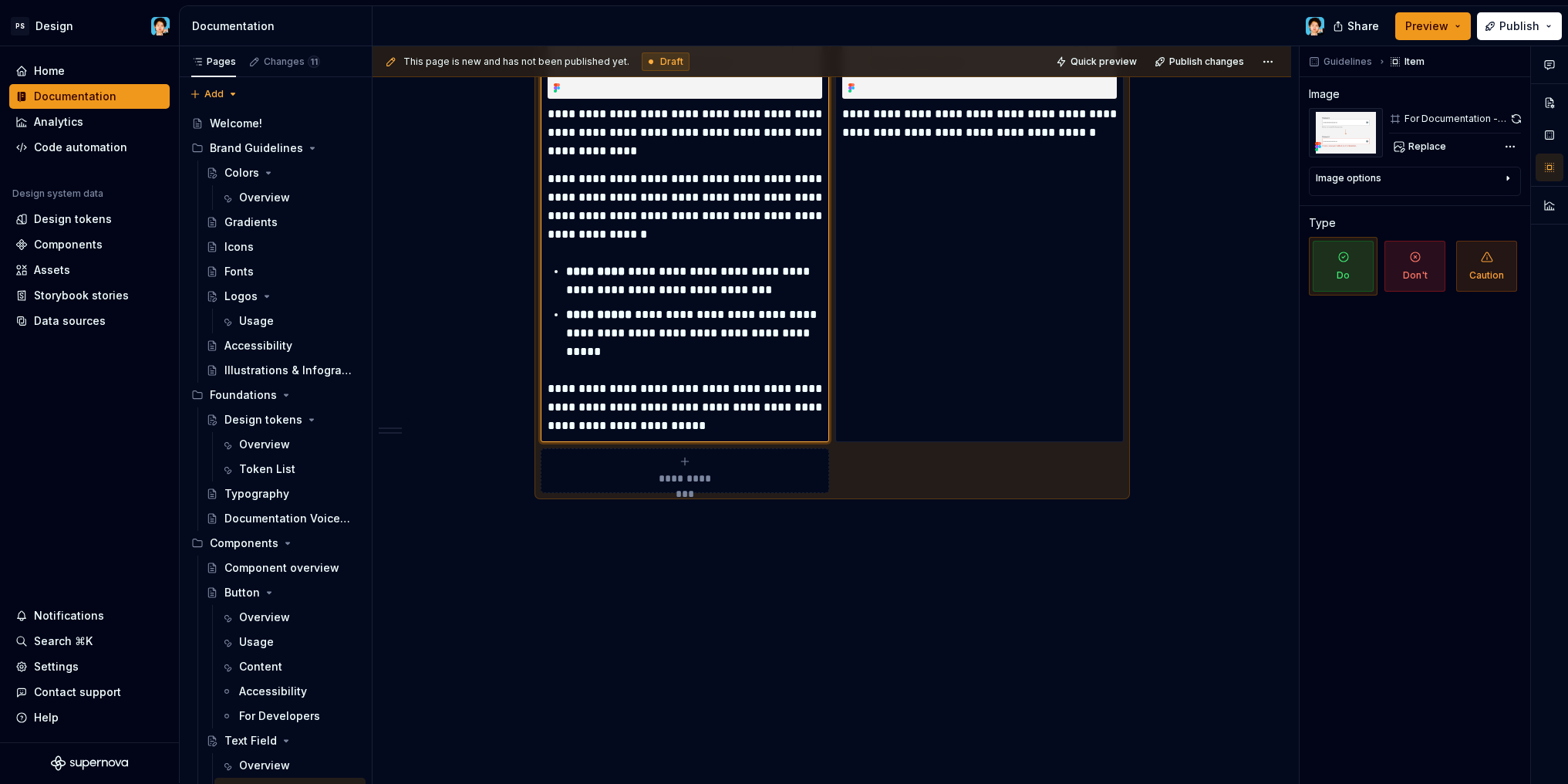
click at [718, 472] on span "**********" at bounding box center [684, 478] width 71 height 15
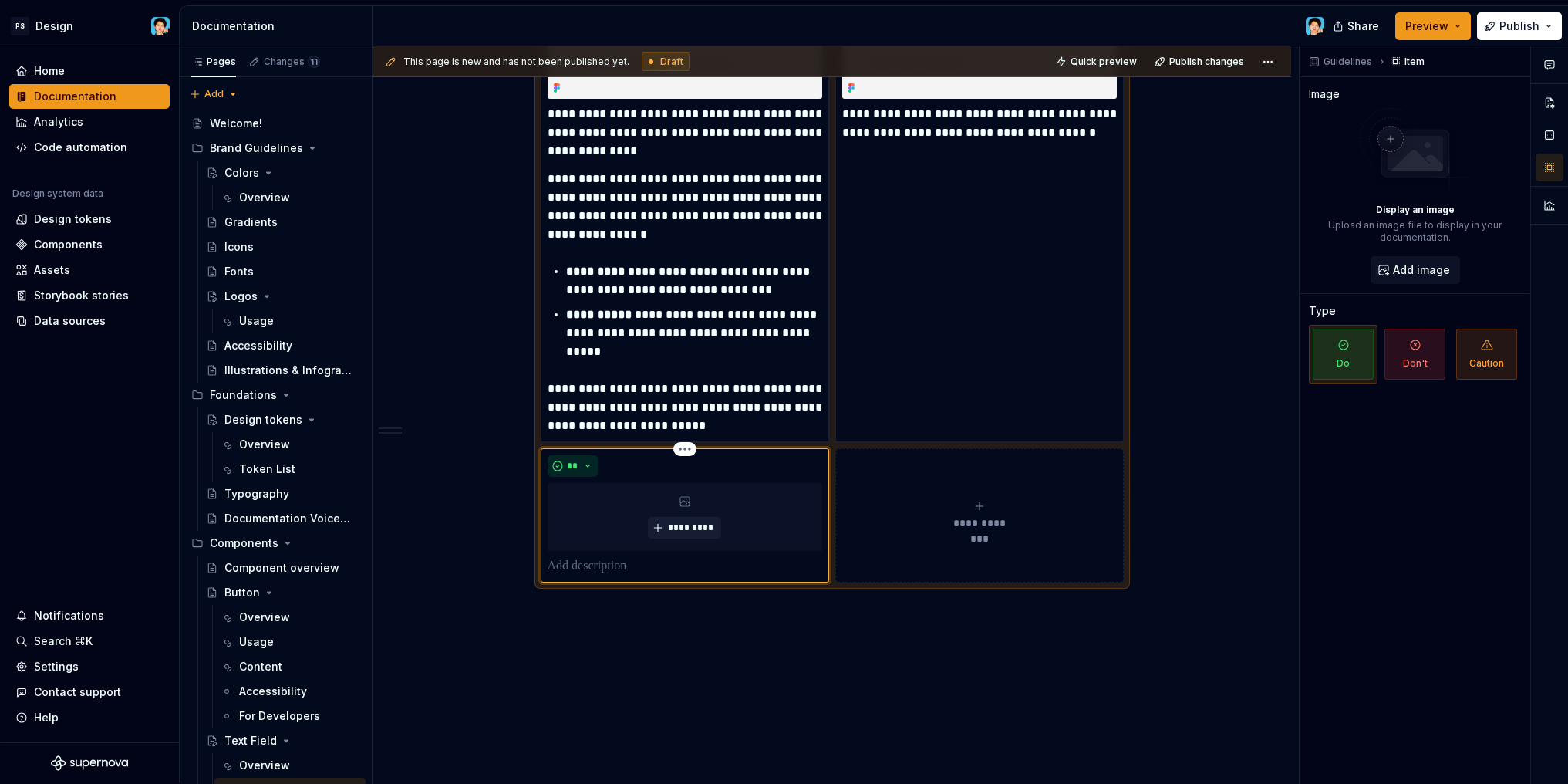
scroll to position [2727, 0]
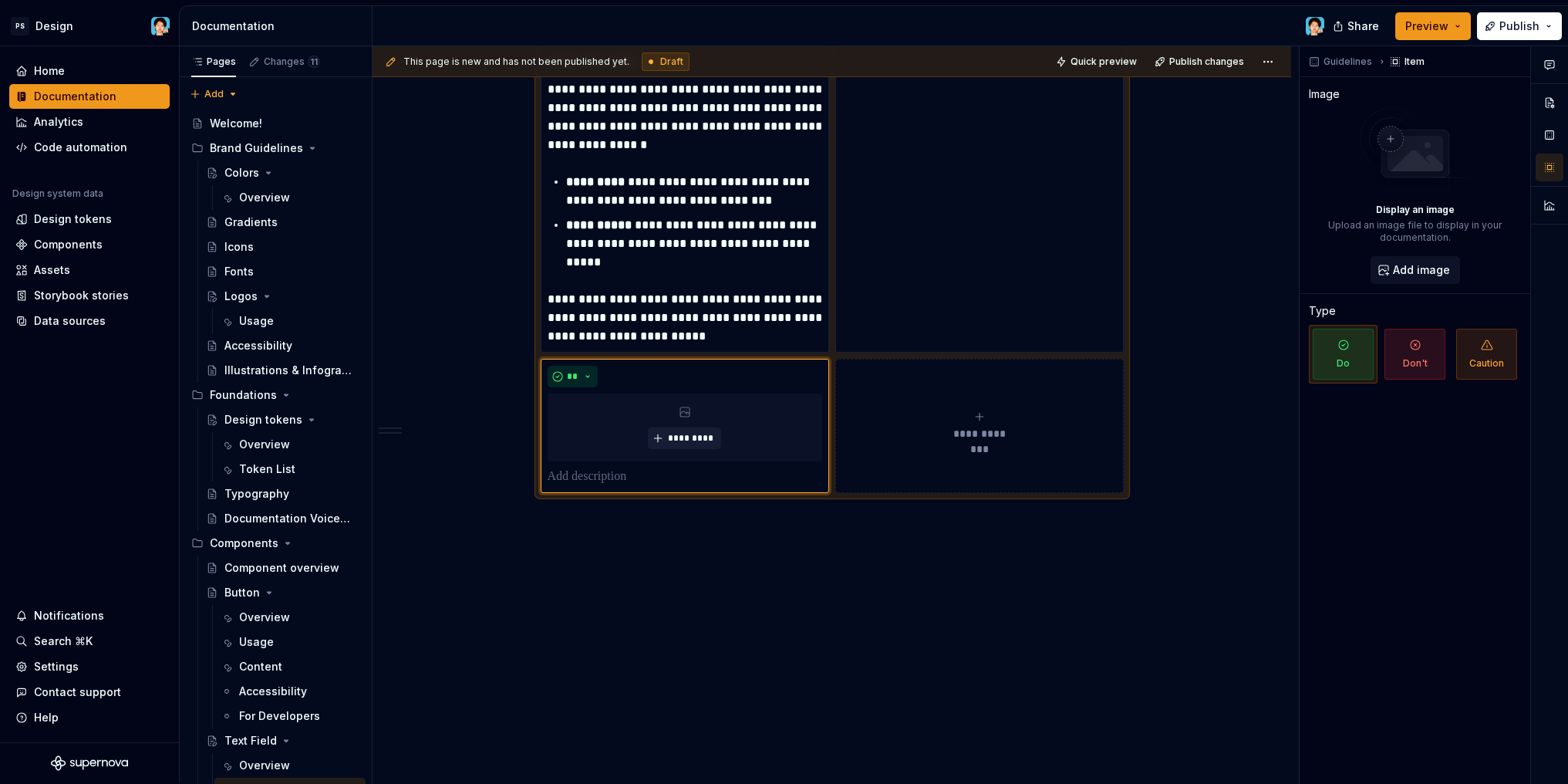
click at [922, 418] on div "**********" at bounding box center [979, 426] width 275 height 30
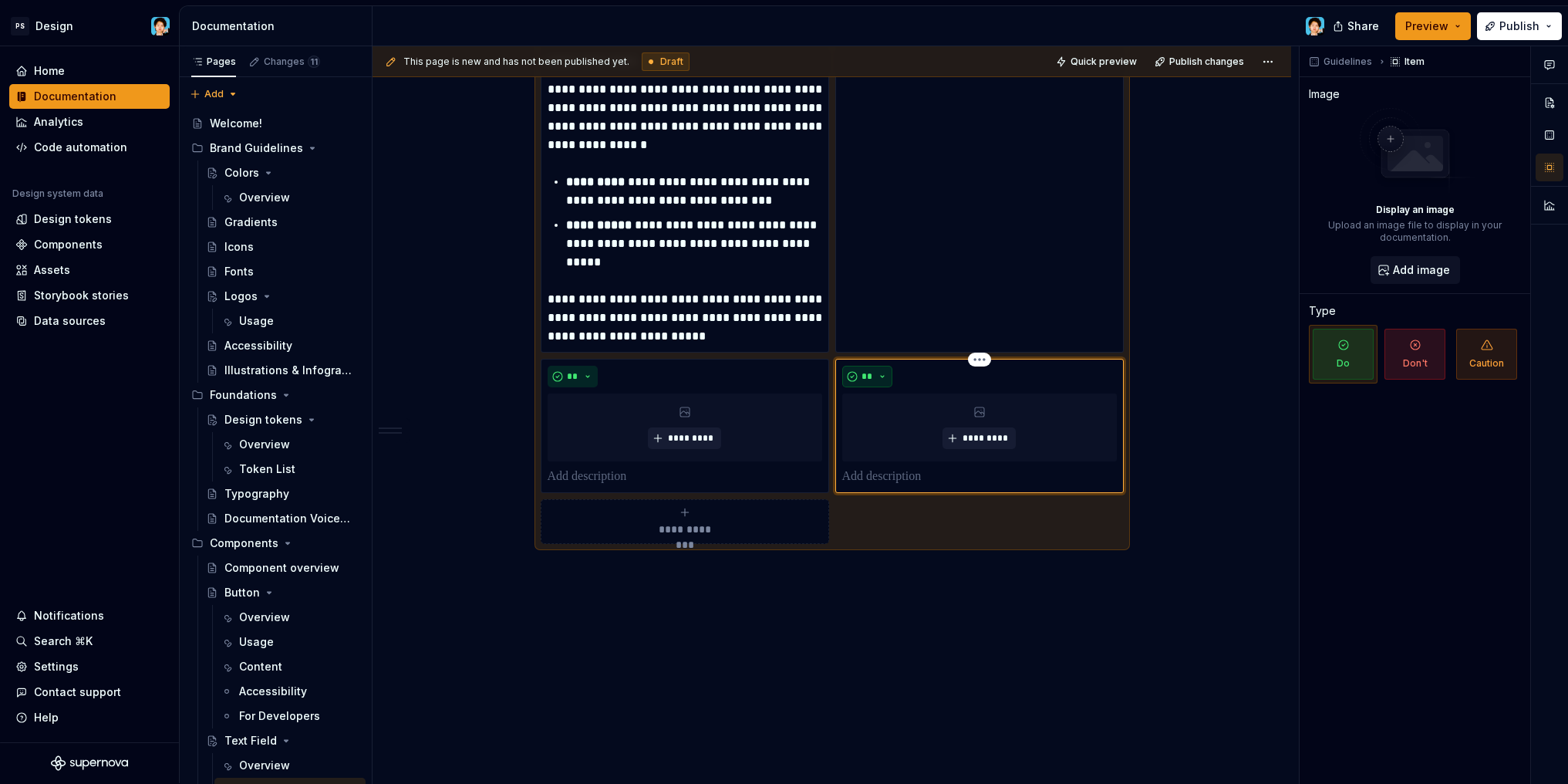
click at [862, 373] on span "**" at bounding box center [868, 376] width 12 height 12
click at [882, 428] on span "Don't" at bounding box center [910, 431] width 131 height 25
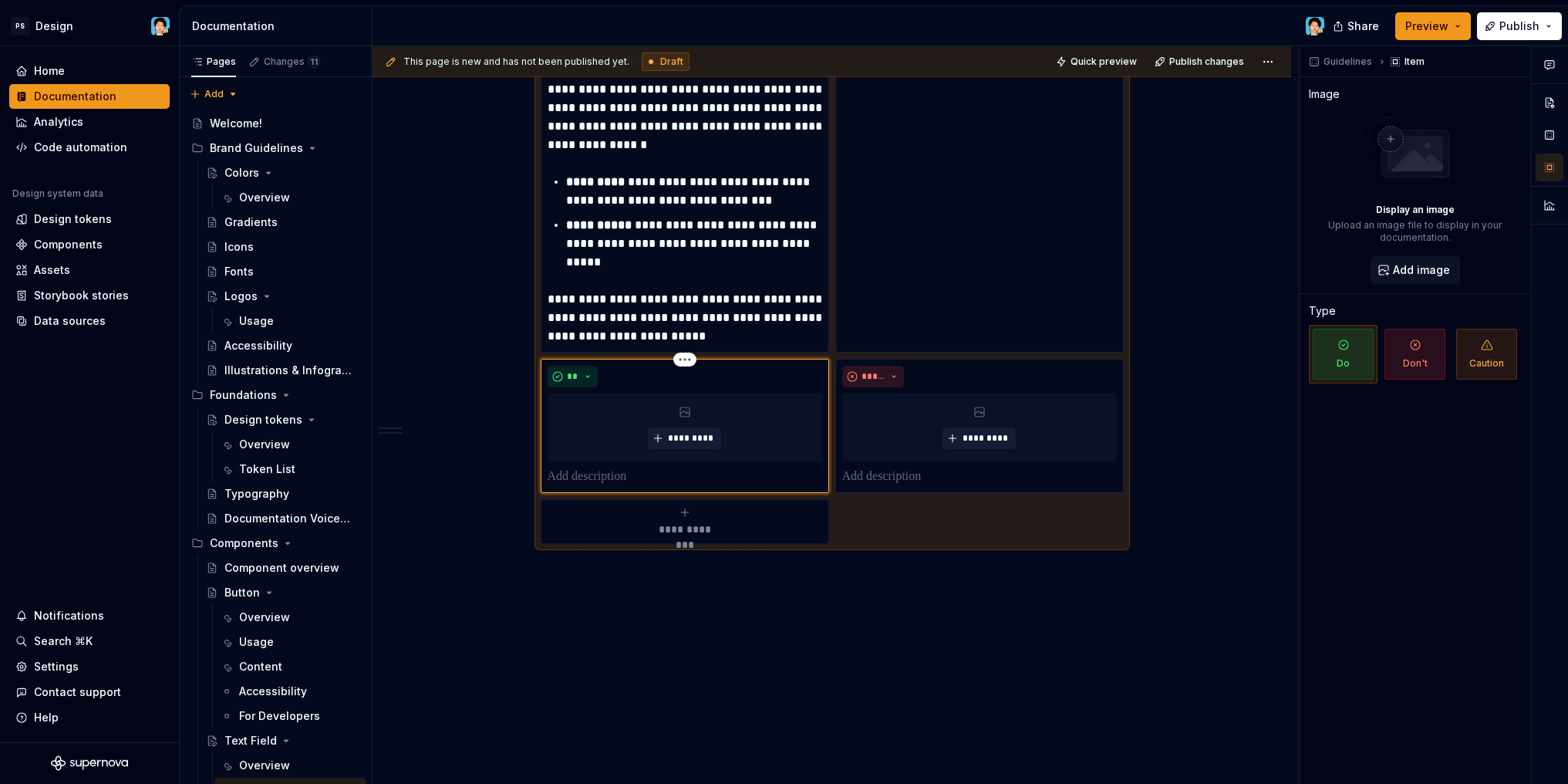
click at [672, 493] on div "** *********" at bounding box center [685, 425] width 289 height 134
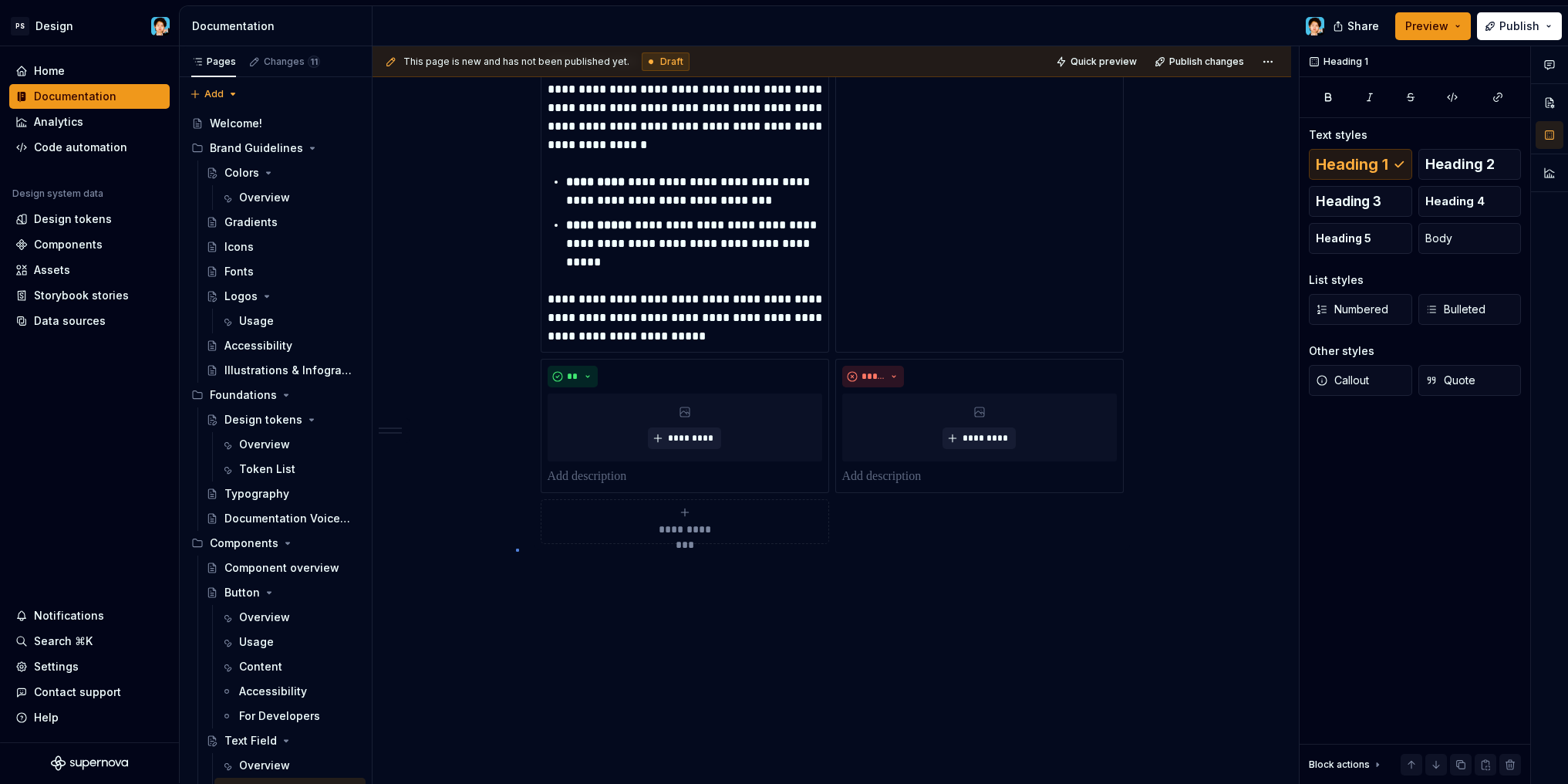
drag, startPoint x: 878, startPoint y: 780, endPoint x: 529, endPoint y: 534, distance: 427.0
click at [517, 548] on div "**********" at bounding box center [835, 415] width 927 height 737
click at [645, 470] on p at bounding box center [684, 476] width 275 height 18
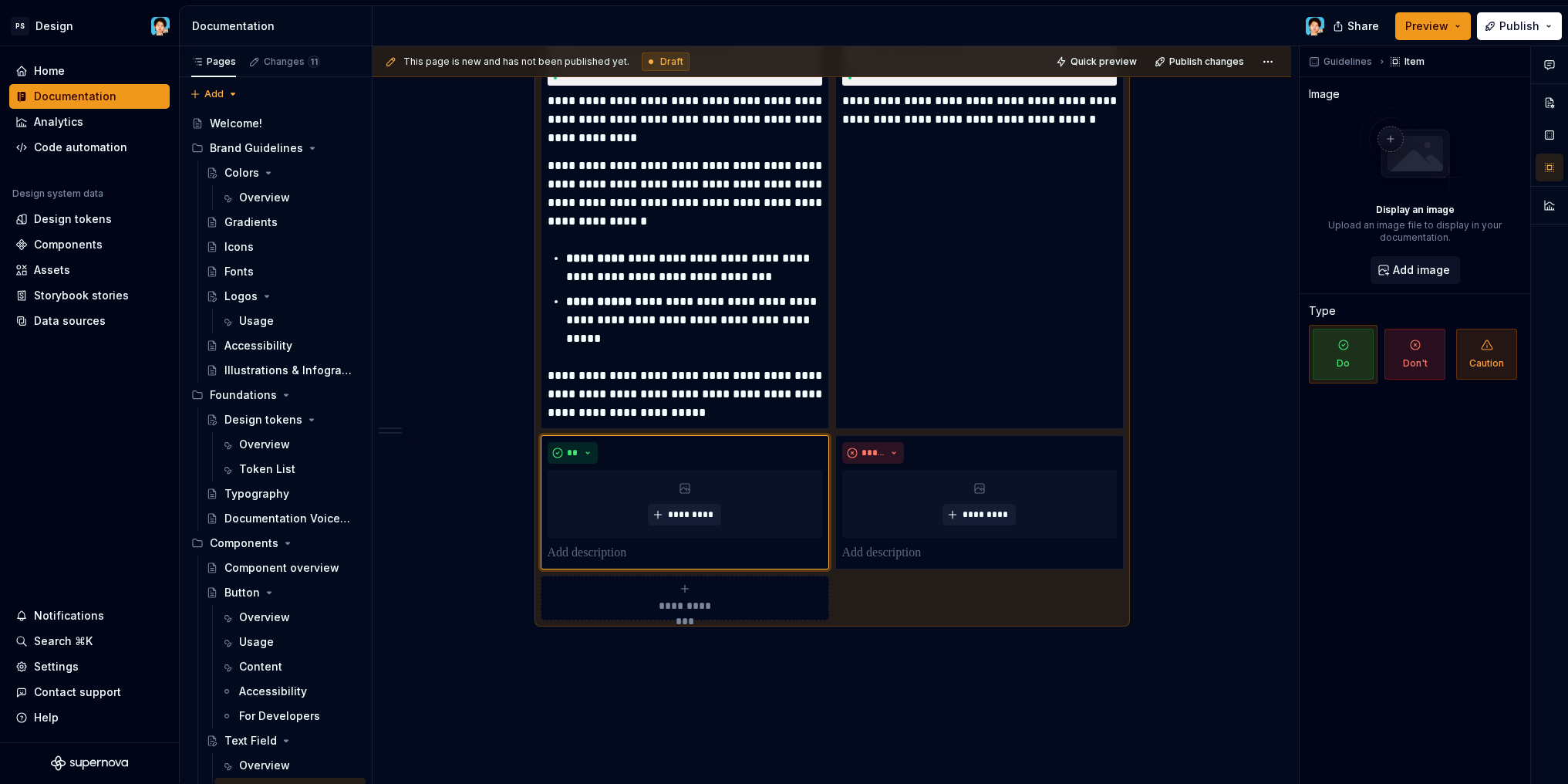
scroll to position [2778, 0]
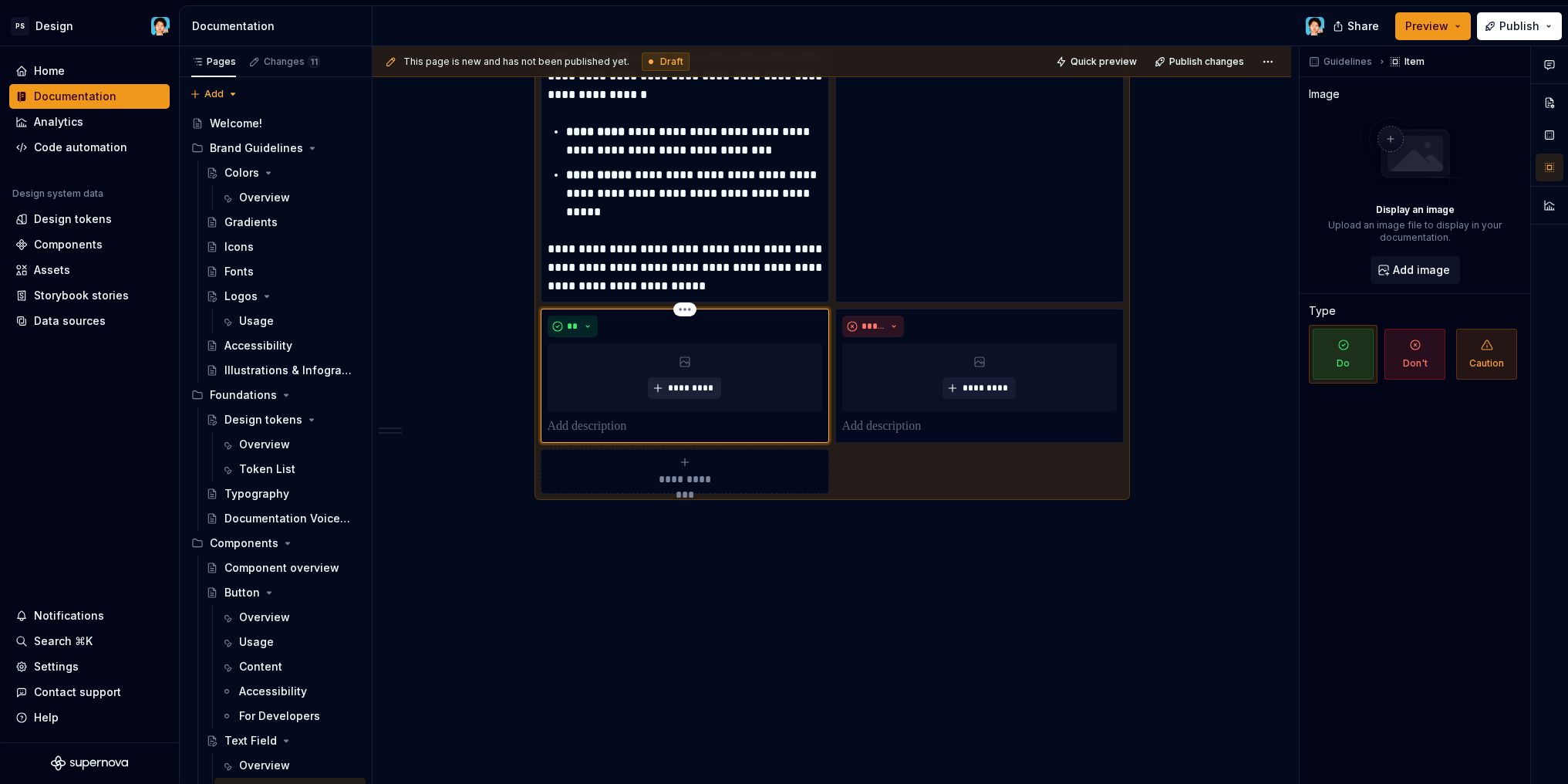
click at [657, 379] on button "*********" at bounding box center [684, 388] width 73 height 22
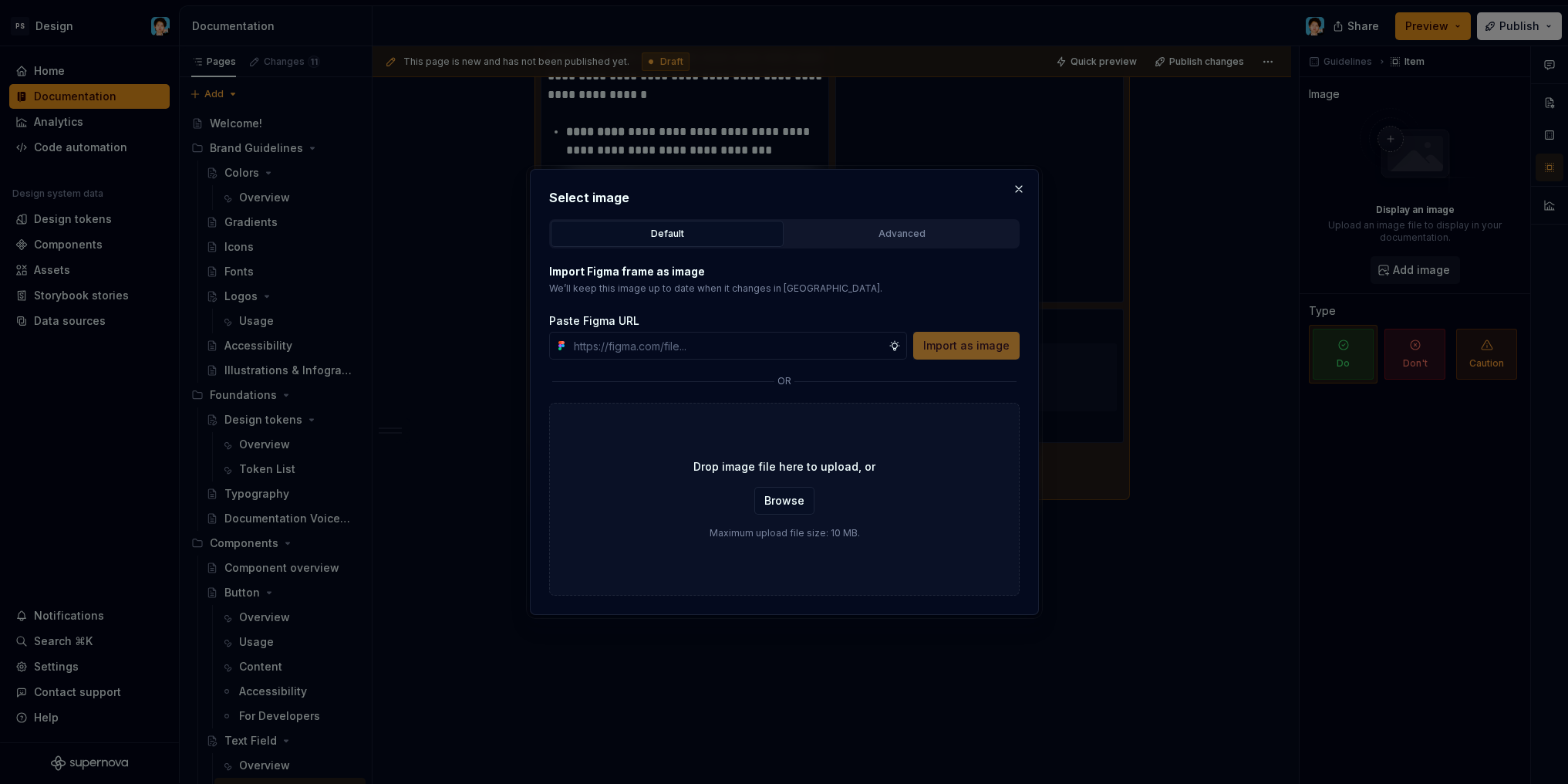
type textarea "*"
type input "https://www.figma.com/design/VlmuA9vd8EXW0dUonfNGeQ/-DS-Library--UI-Components-…"
click at [979, 346] on span "Import as image" at bounding box center [966, 345] width 86 height 15
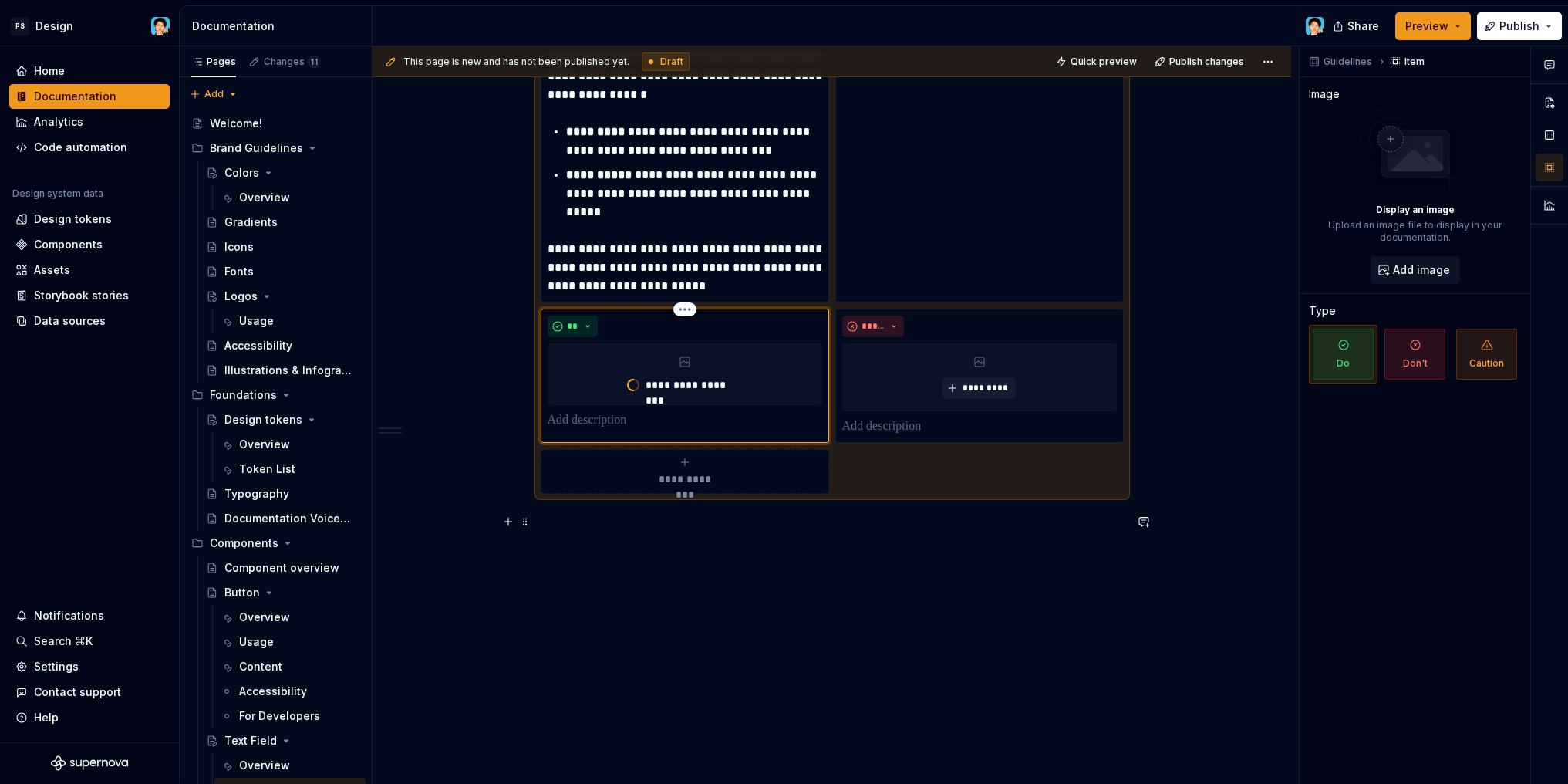
click at [1139, 518] on button "button" at bounding box center [1143, 521] width 22 height 22
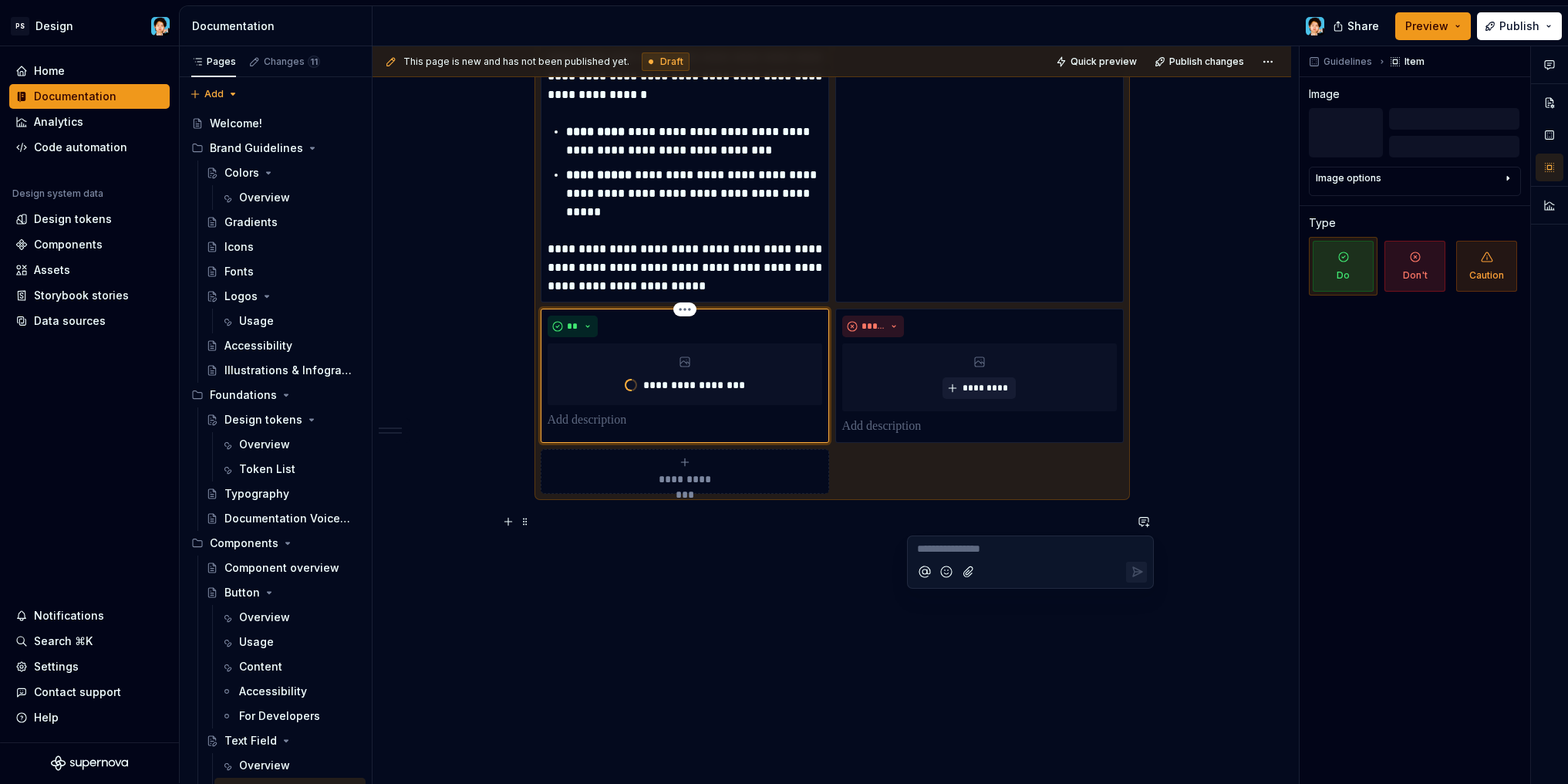
type textarea "*"
click at [963, 390] on span "*********" at bounding box center [985, 388] width 48 height 12
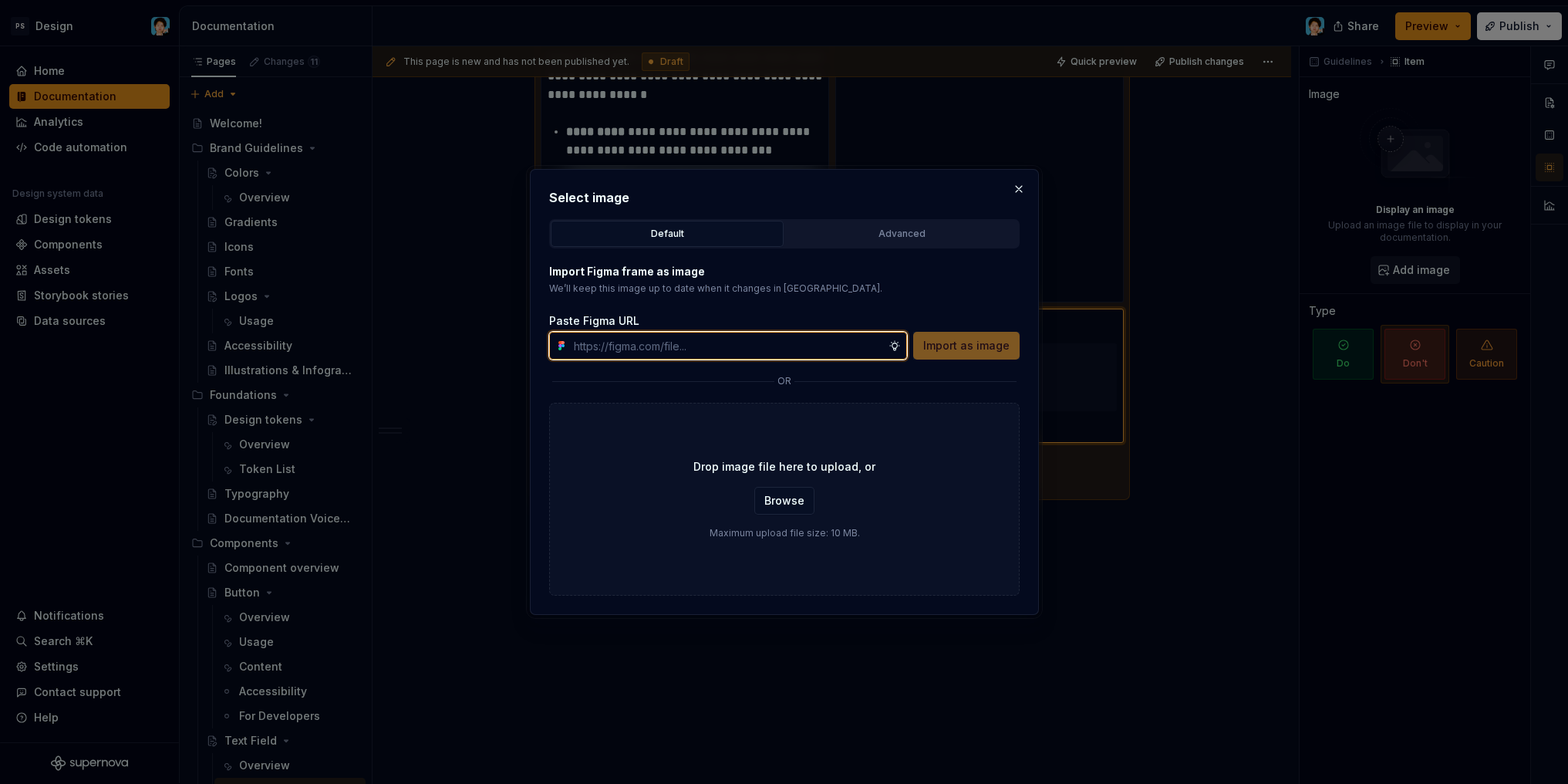
paste input "https://www.figma.com/design/VlmuA9vd8EXW0dUonfNGeQ/-DS-Library--UI-Components-…"
type input "https://www.figma.com/design/VlmuA9vd8EXW0dUonfNGeQ/-DS-Library--UI-Components-…"
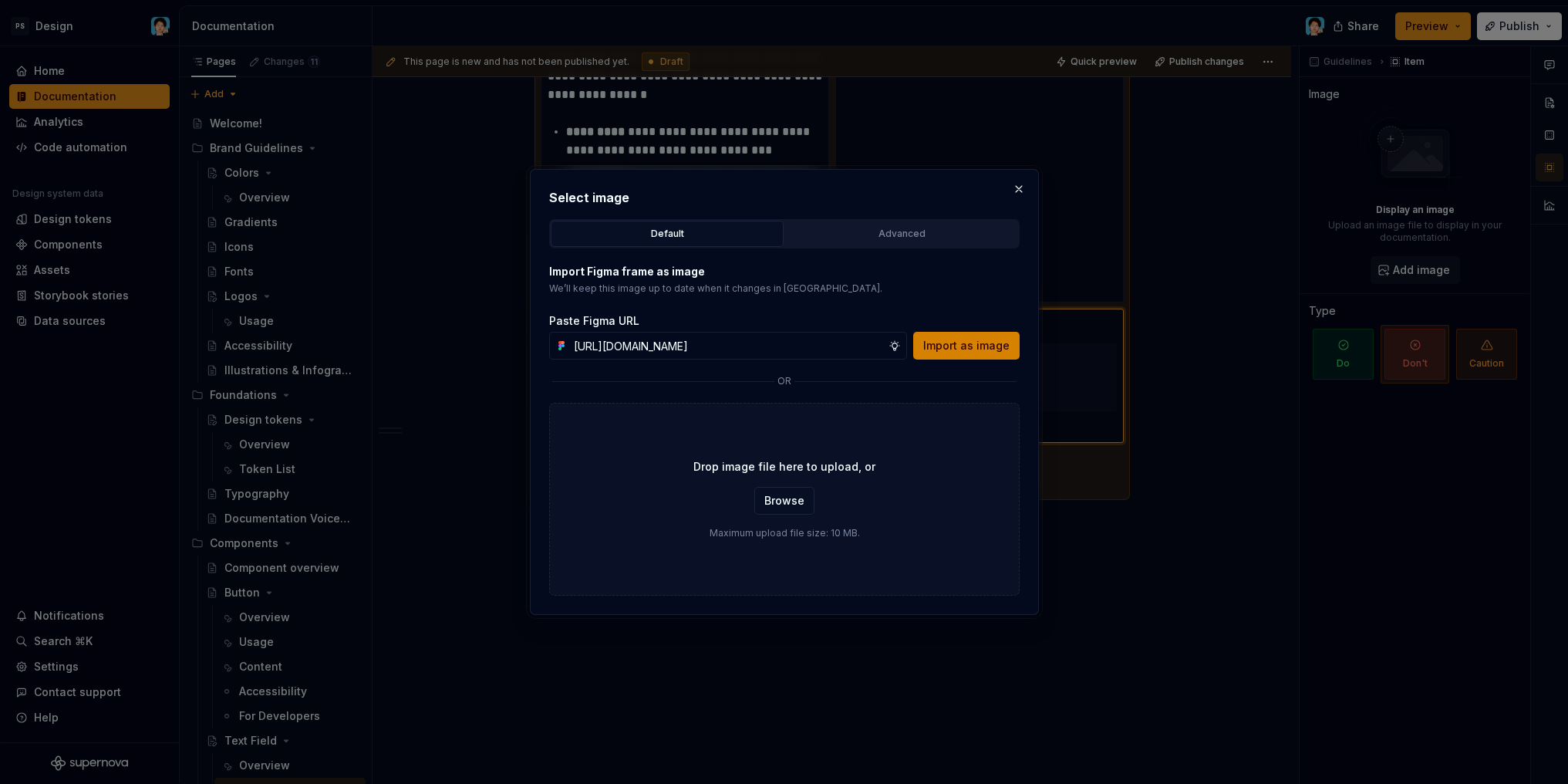
click at [961, 348] on span "Import as image" at bounding box center [966, 345] width 86 height 15
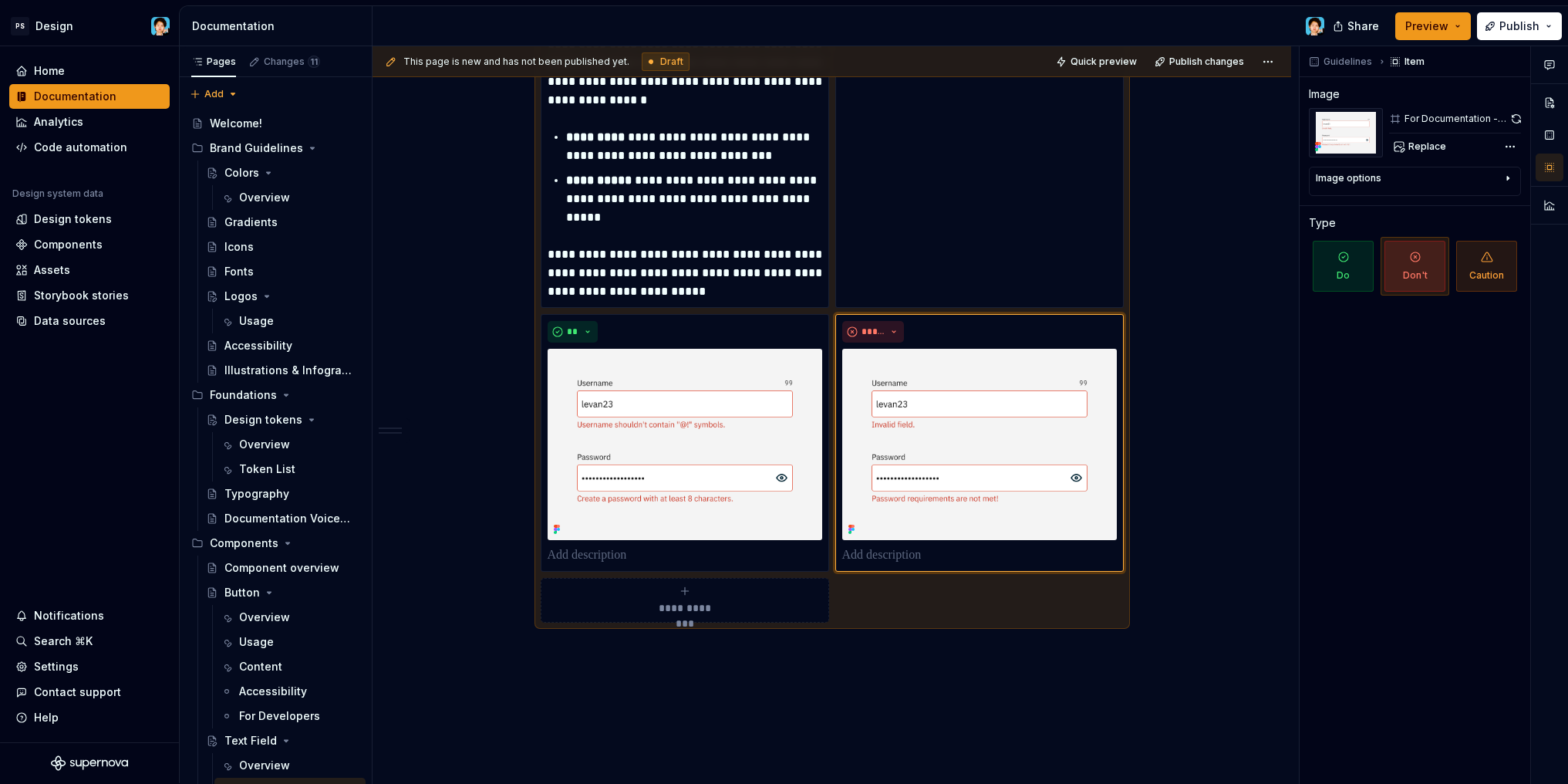
scroll to position [2711, 0]
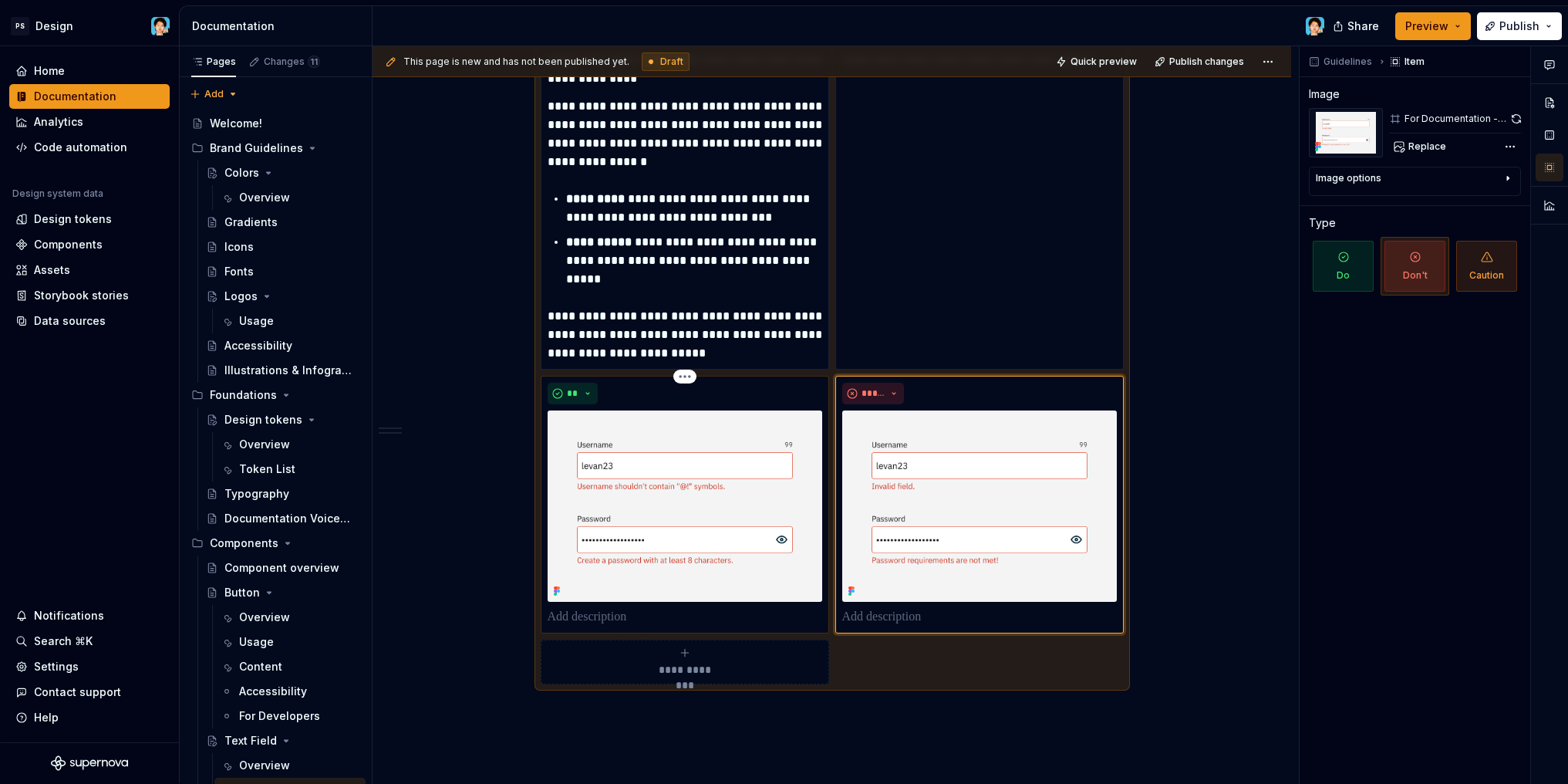
click at [620, 615] on p at bounding box center [684, 617] width 275 height 18
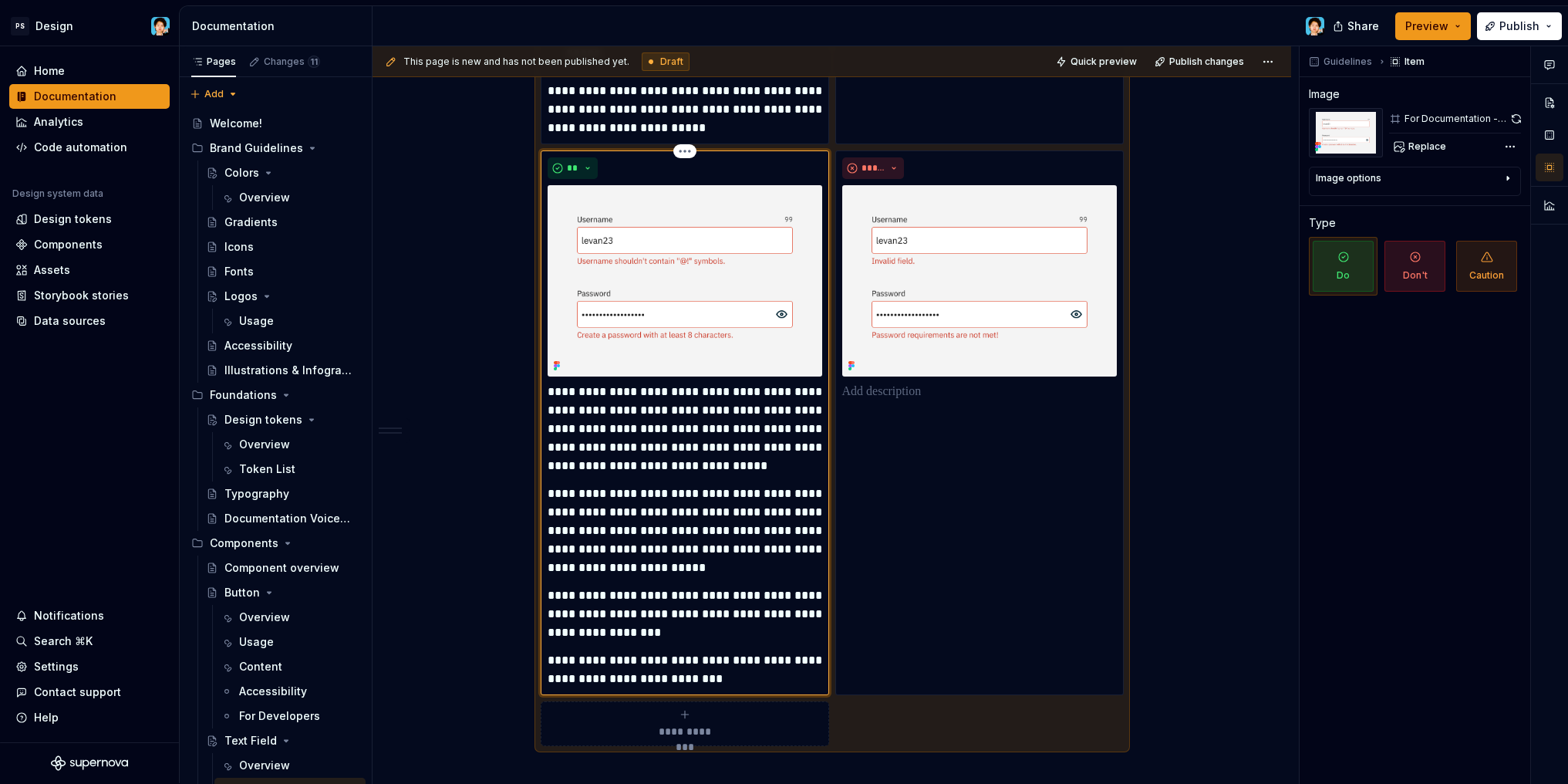
scroll to position [2926, 0]
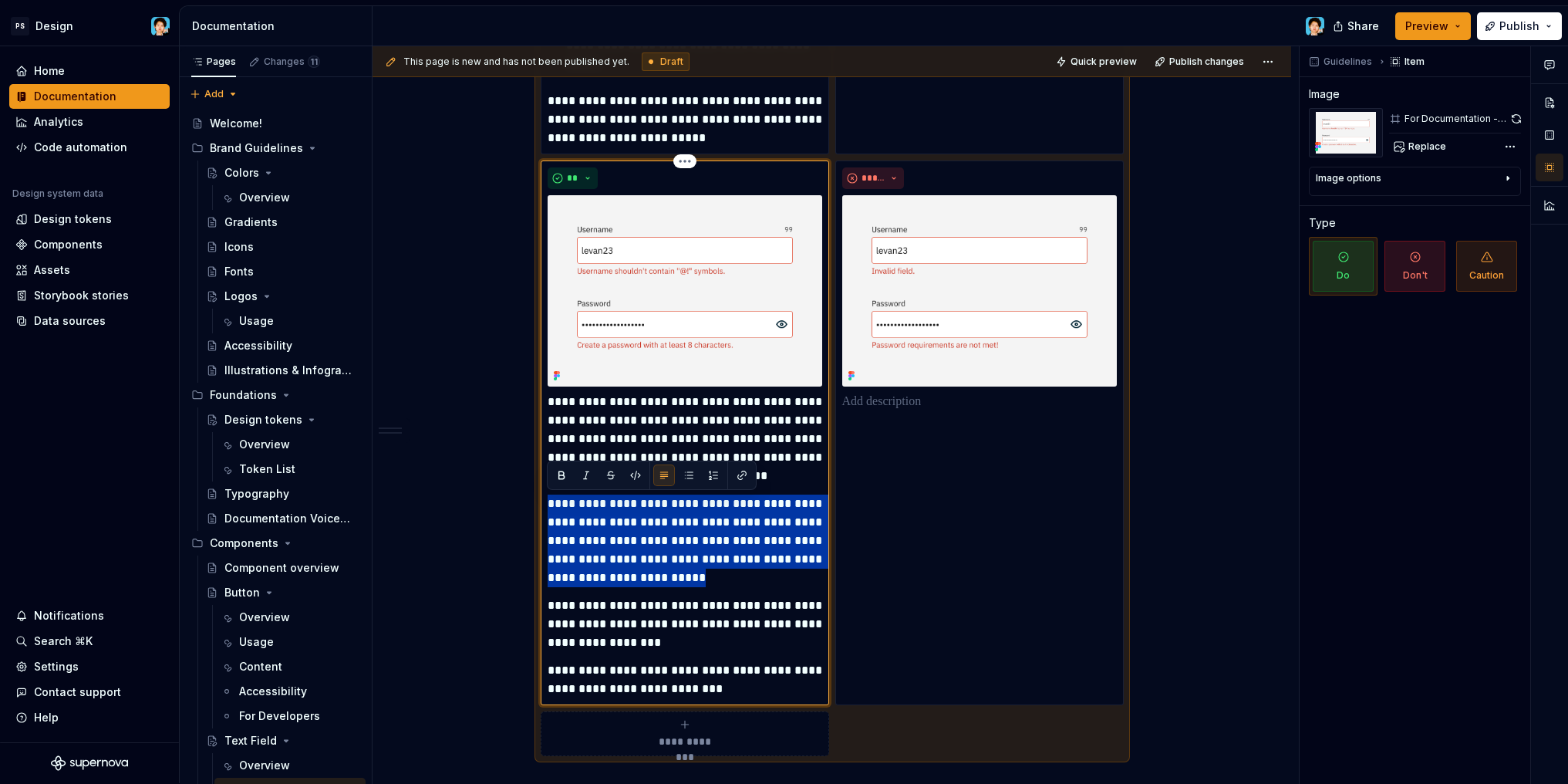
drag, startPoint x: 742, startPoint y: 583, endPoint x: 547, endPoint y: 509, distance: 208.6
click at [547, 509] on p "**********" at bounding box center [684, 540] width 275 height 92
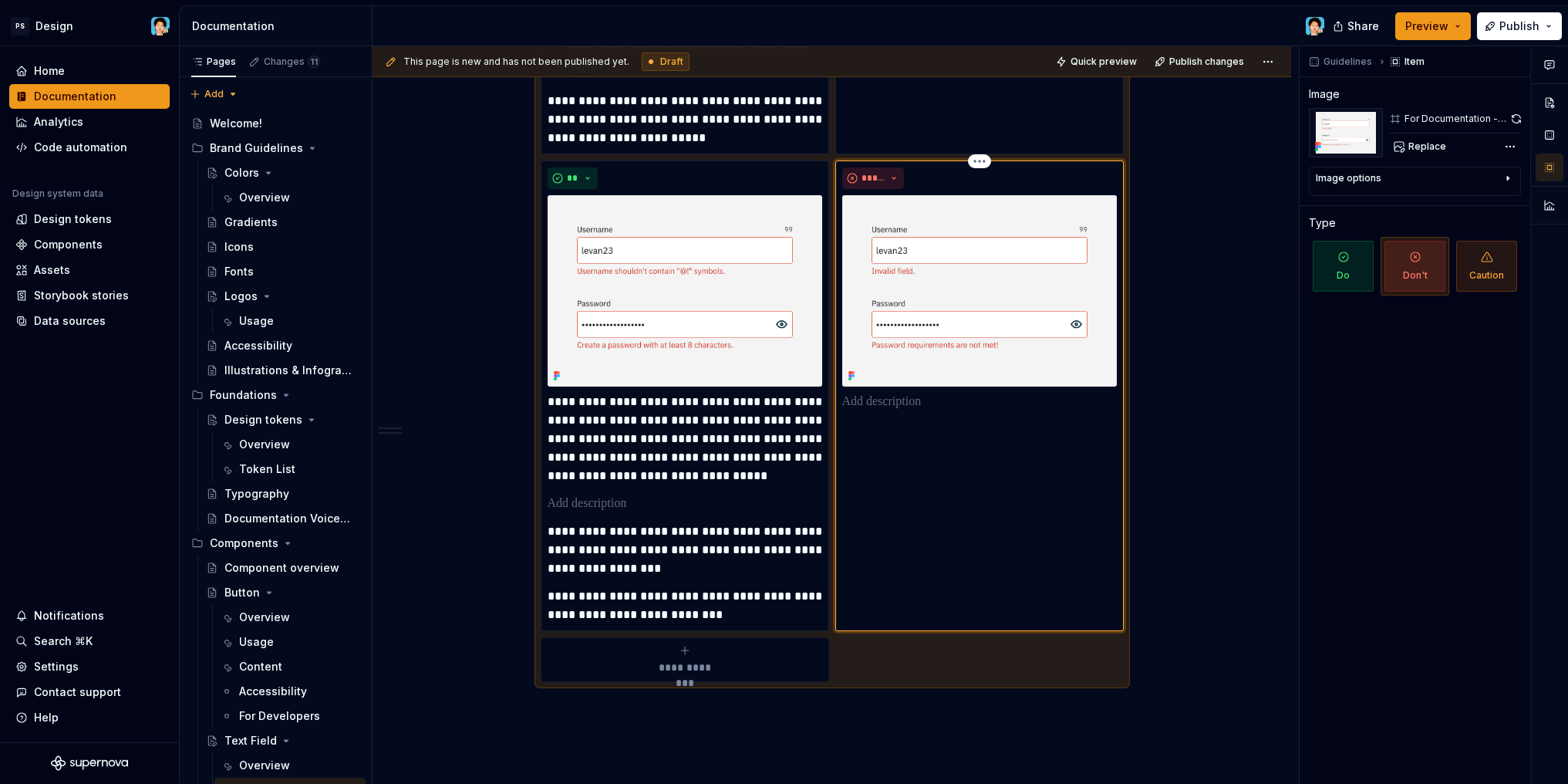
click at [889, 441] on div "*****" at bounding box center [980, 395] width 289 height 469
click at [902, 399] on p at bounding box center [979, 401] width 275 height 18
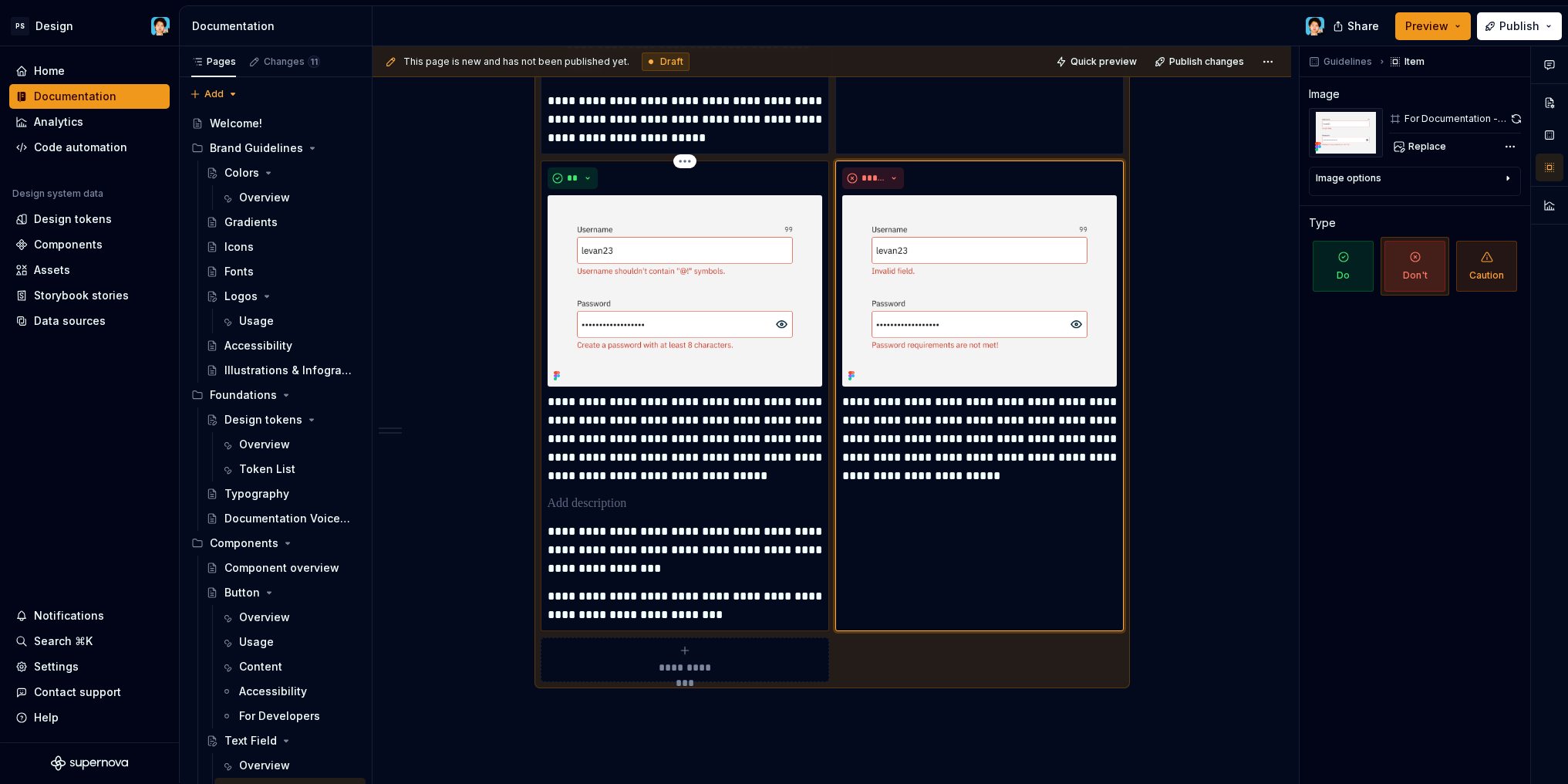
drag, startPoint x: 594, startPoint y: 506, endPoint x: 698, endPoint y: 517, distance: 104.6
click at [595, 506] on p at bounding box center [684, 503] width 275 height 18
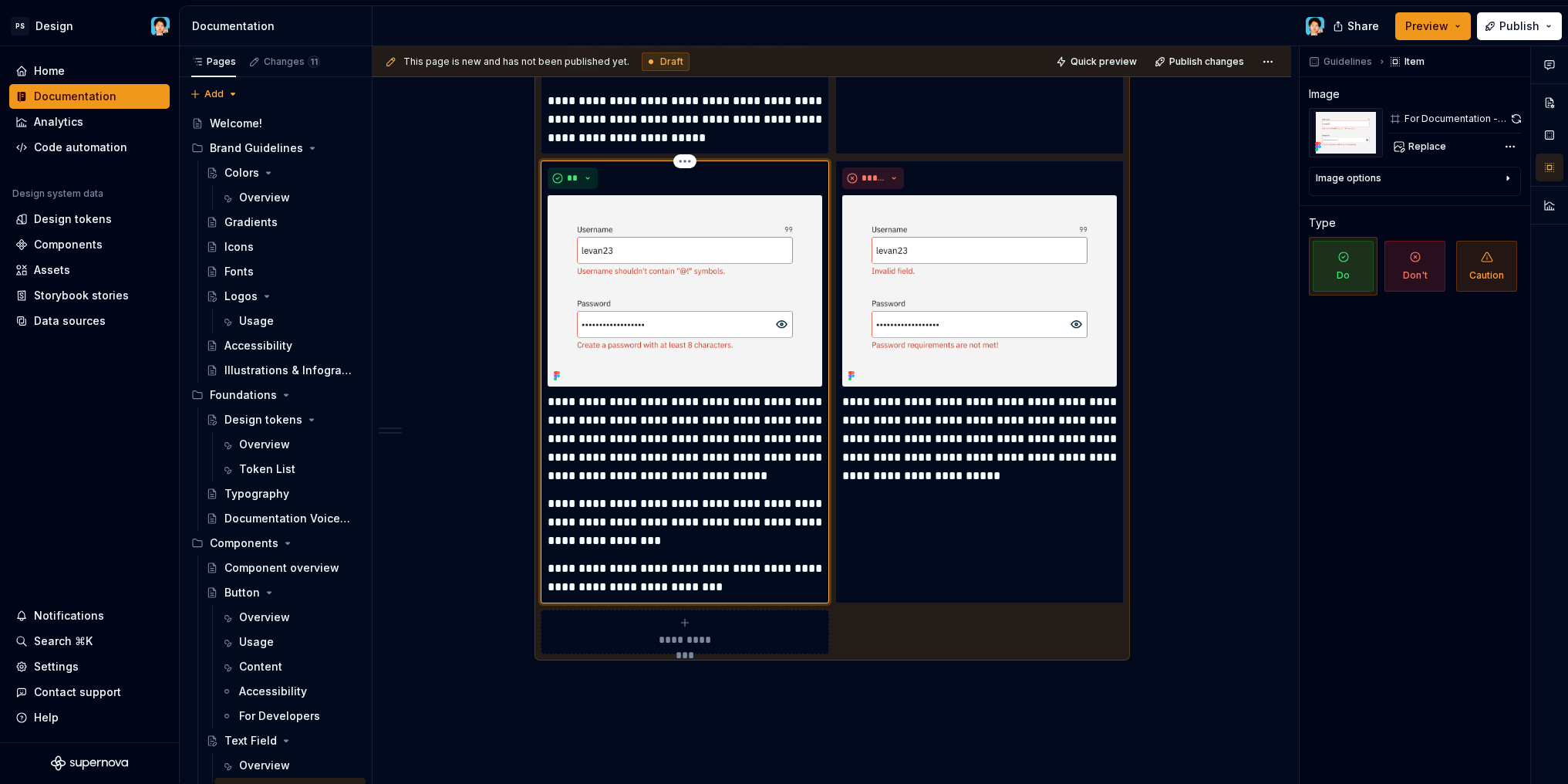
click at [710, 536] on p "**********" at bounding box center [684, 522] width 275 height 55
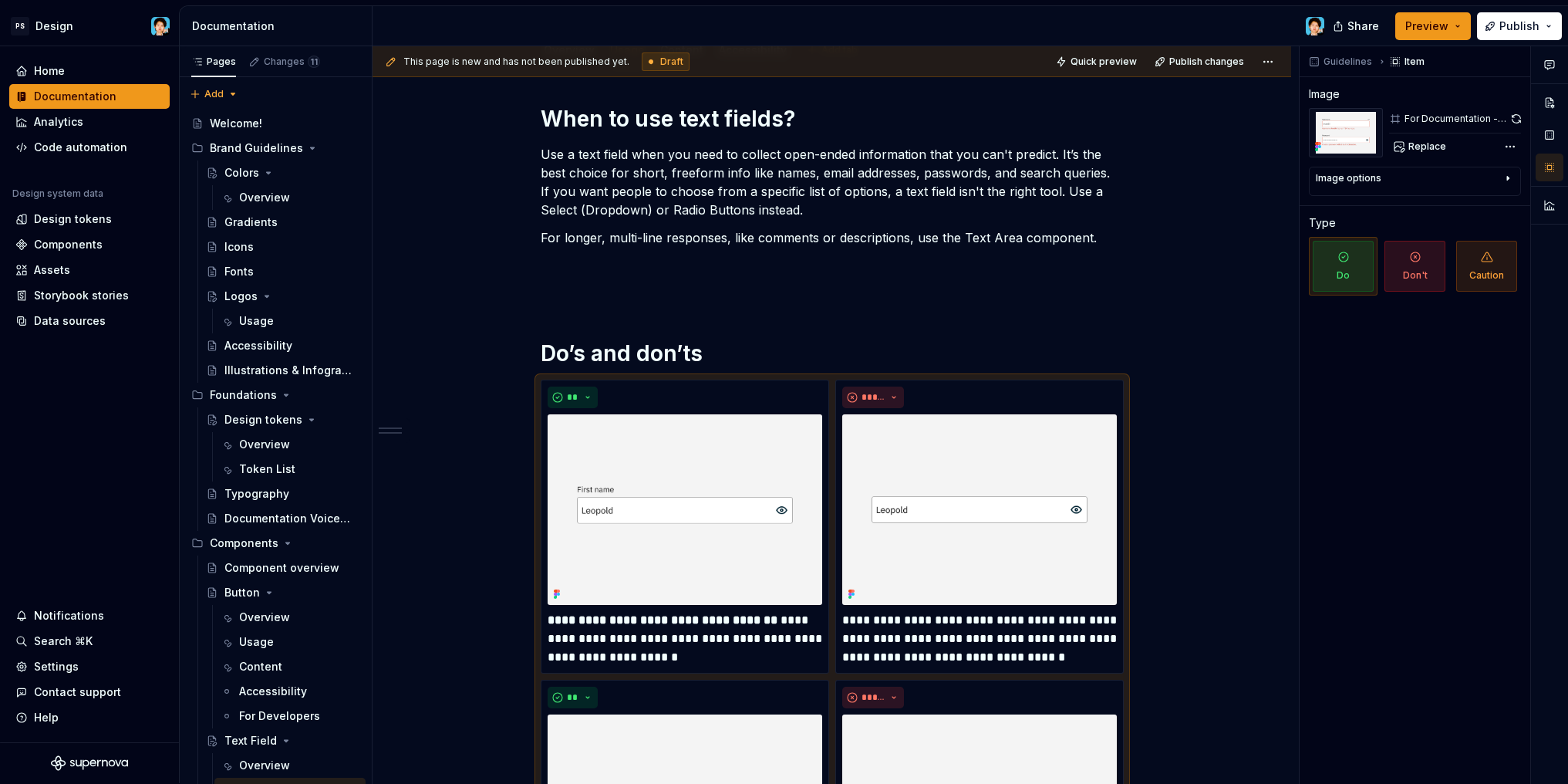
scroll to position [0, 0]
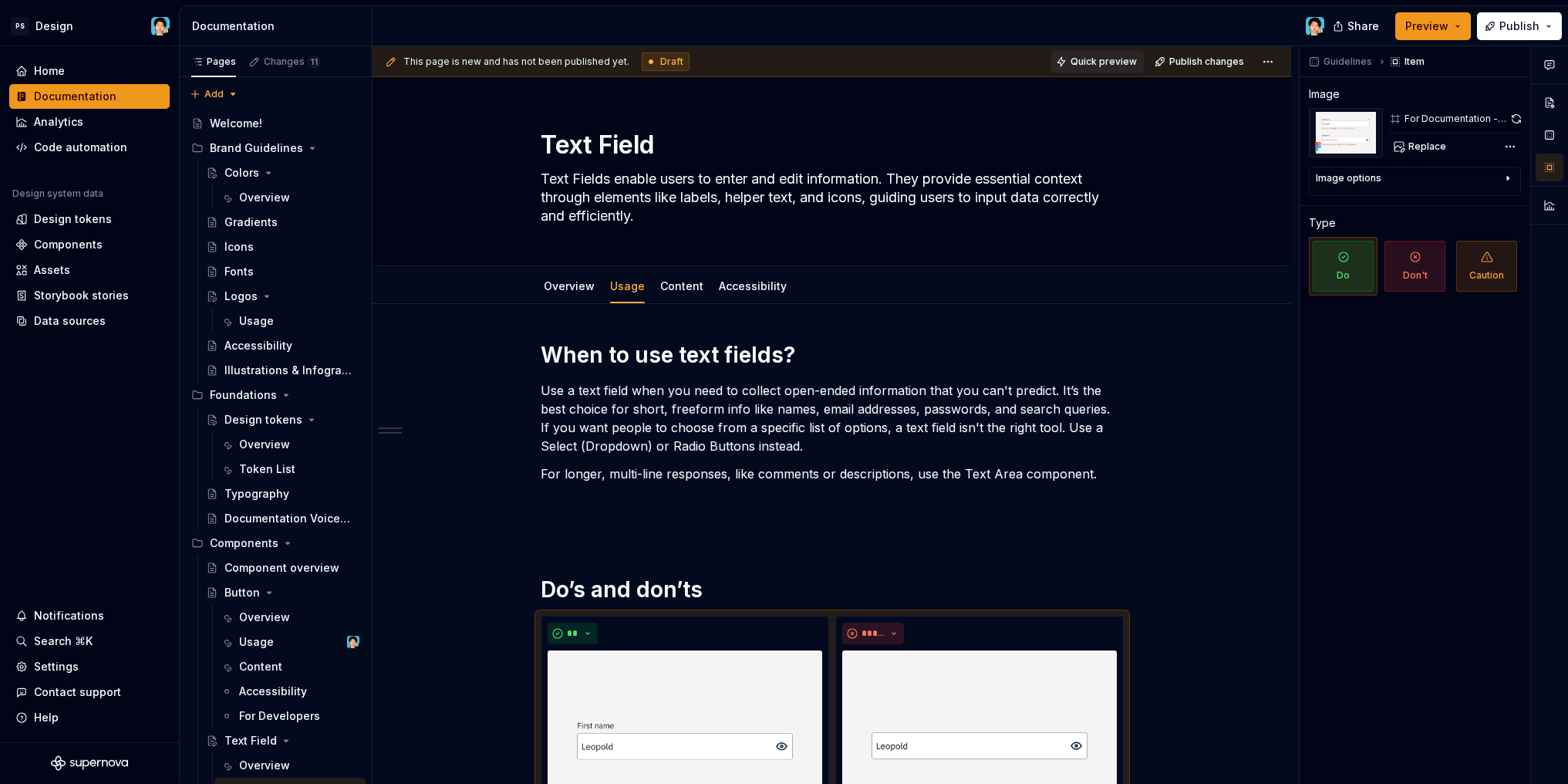
click at [1078, 59] on span "Quick preview" at bounding box center [1103, 61] width 67 height 12
click at [1483, 746] on span "Open page" at bounding box center [1486, 746] width 51 height 12
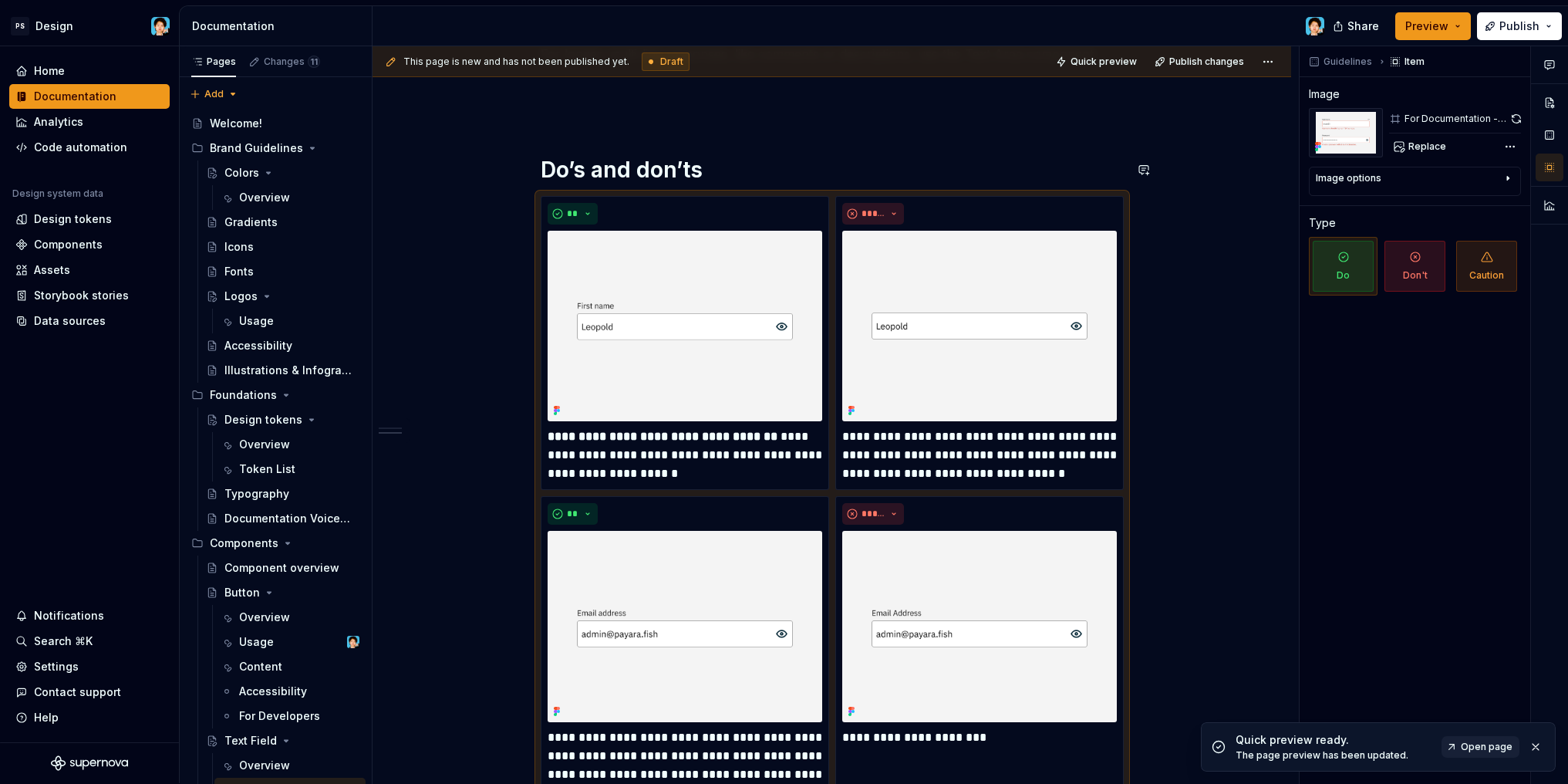
scroll to position [559, 0]
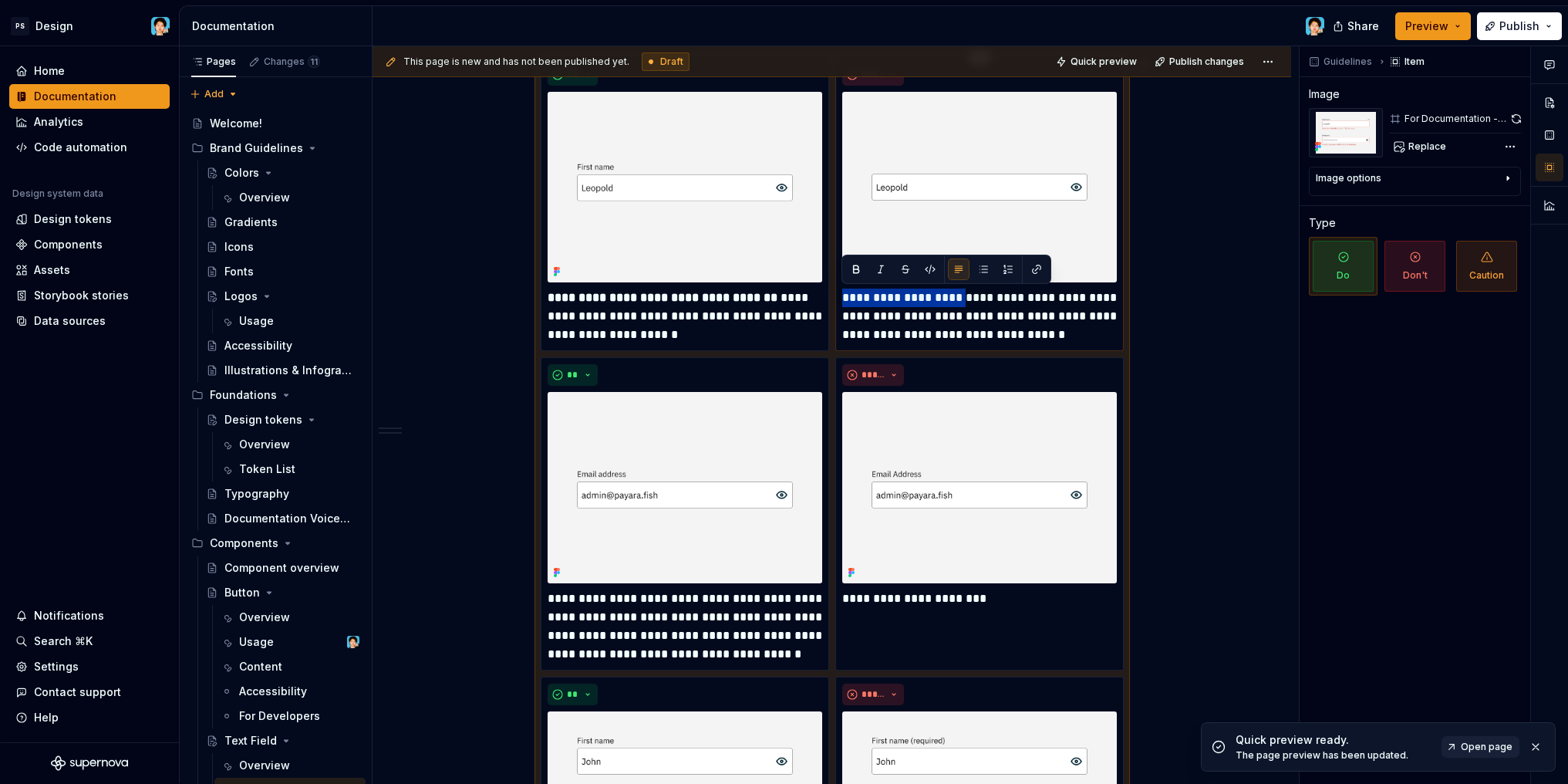
drag, startPoint x: 843, startPoint y: 296, endPoint x: 956, endPoint y: 301, distance: 113.1
click at [956, 301] on p "**********" at bounding box center [979, 316] width 275 height 55
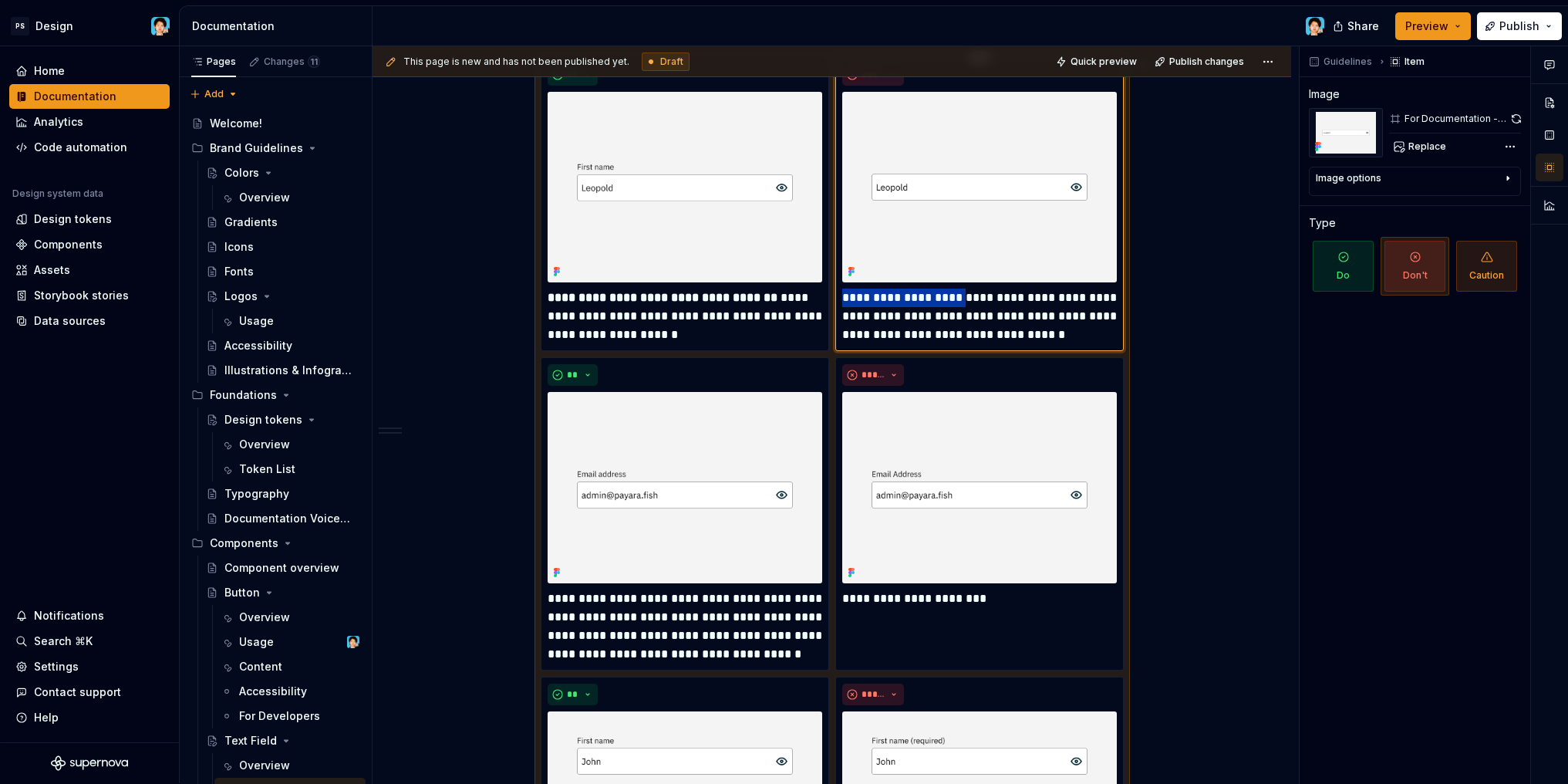
click at [960, 316] on p "**********" at bounding box center [979, 316] width 275 height 55
drag, startPoint x: 957, startPoint y: 297, endPoint x: 842, endPoint y: 298, distance: 115.0
click at [842, 298] on p "**********" at bounding box center [979, 316] width 275 height 55
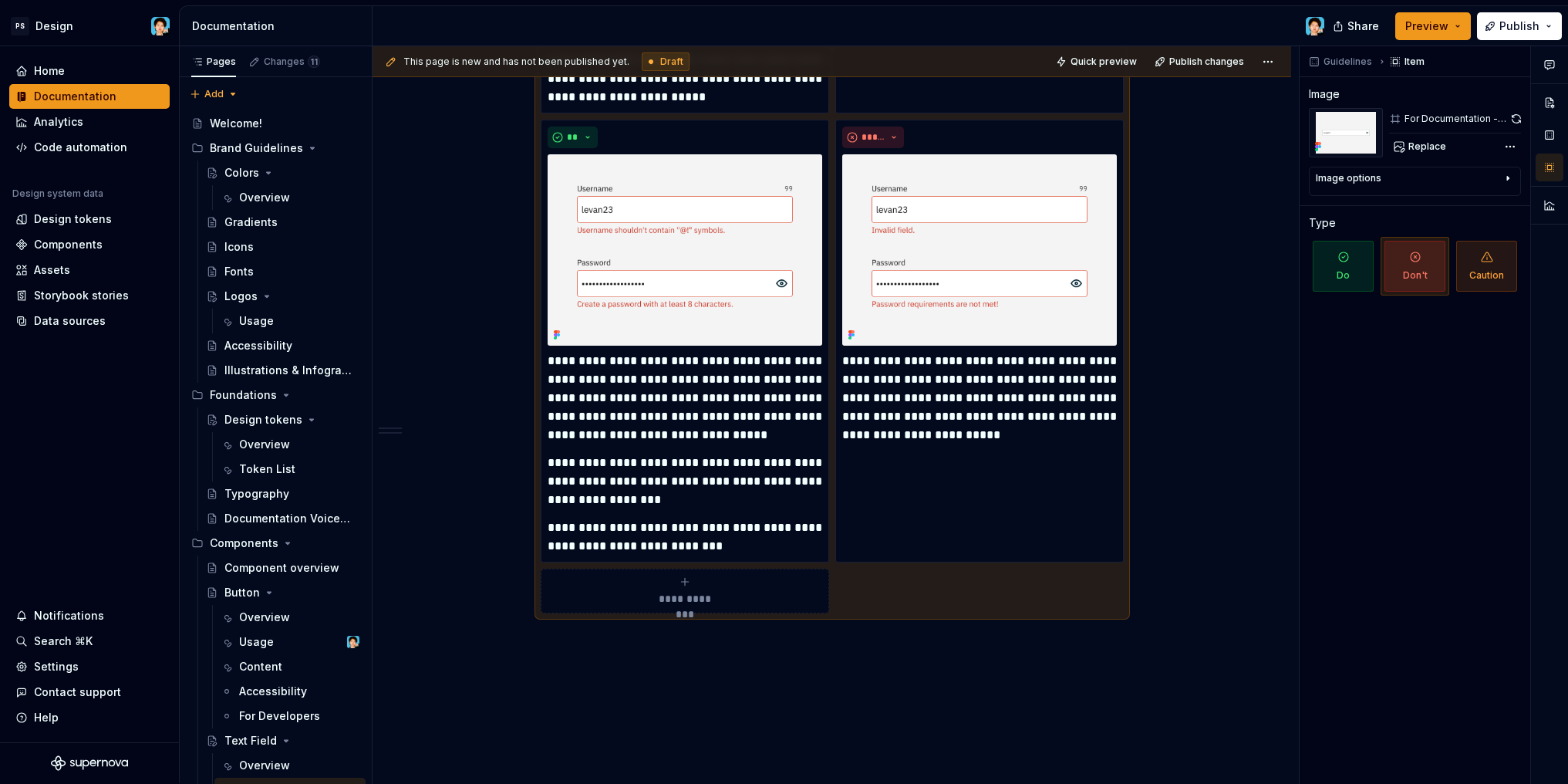
scroll to position [3088, 0]
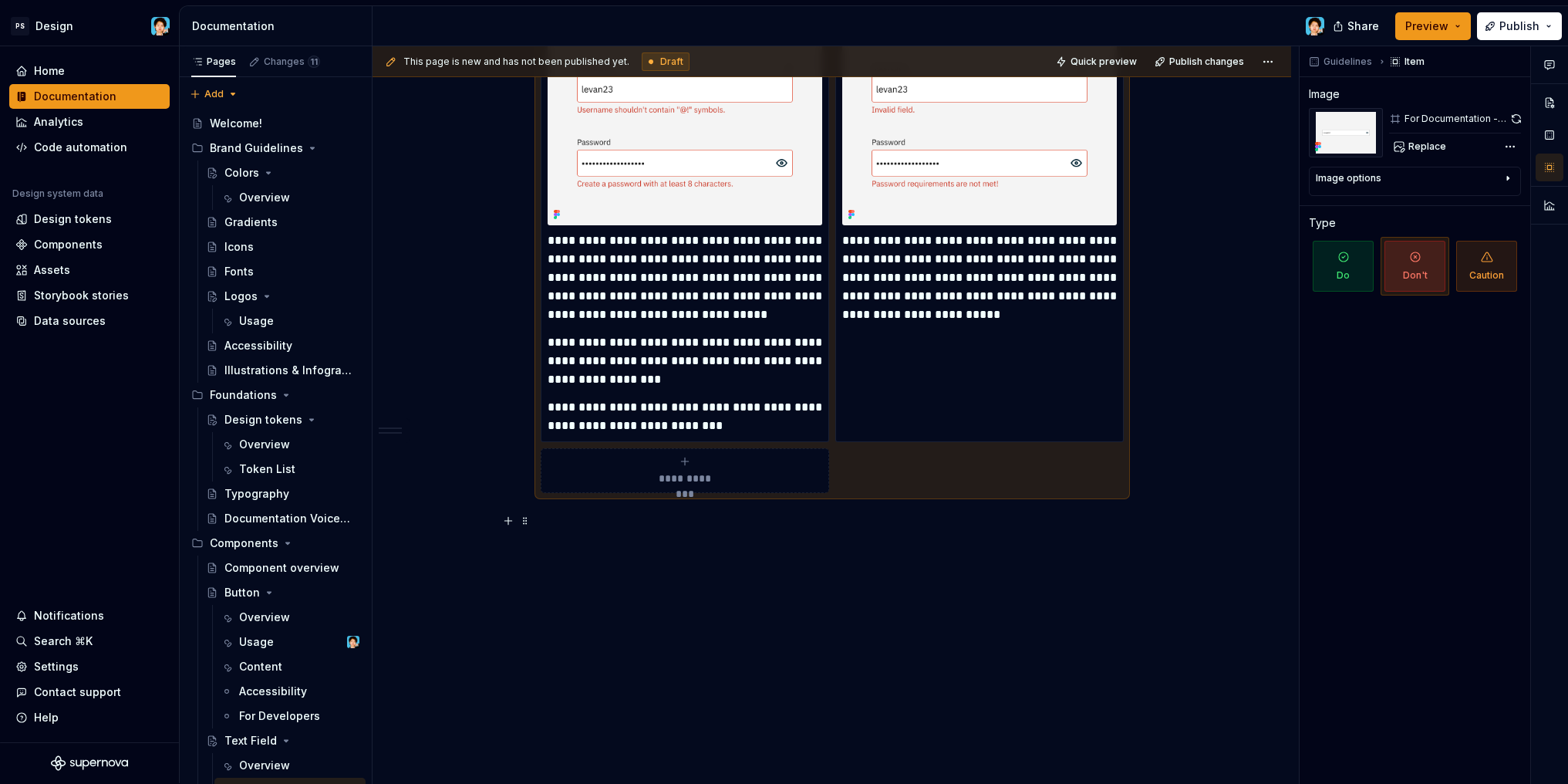
click at [754, 526] on p at bounding box center [832, 520] width 583 height 18
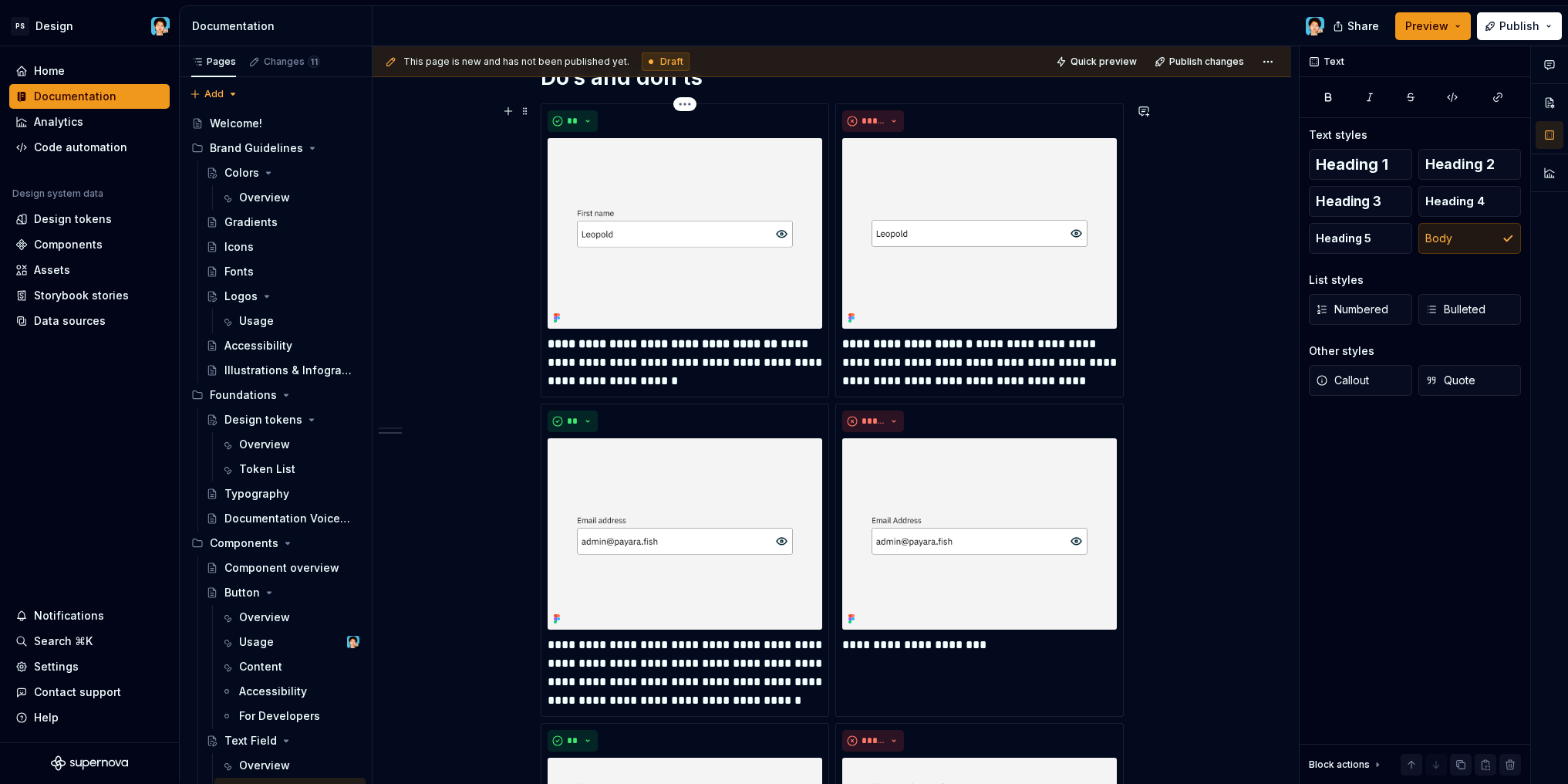
scroll to position [796, 0]
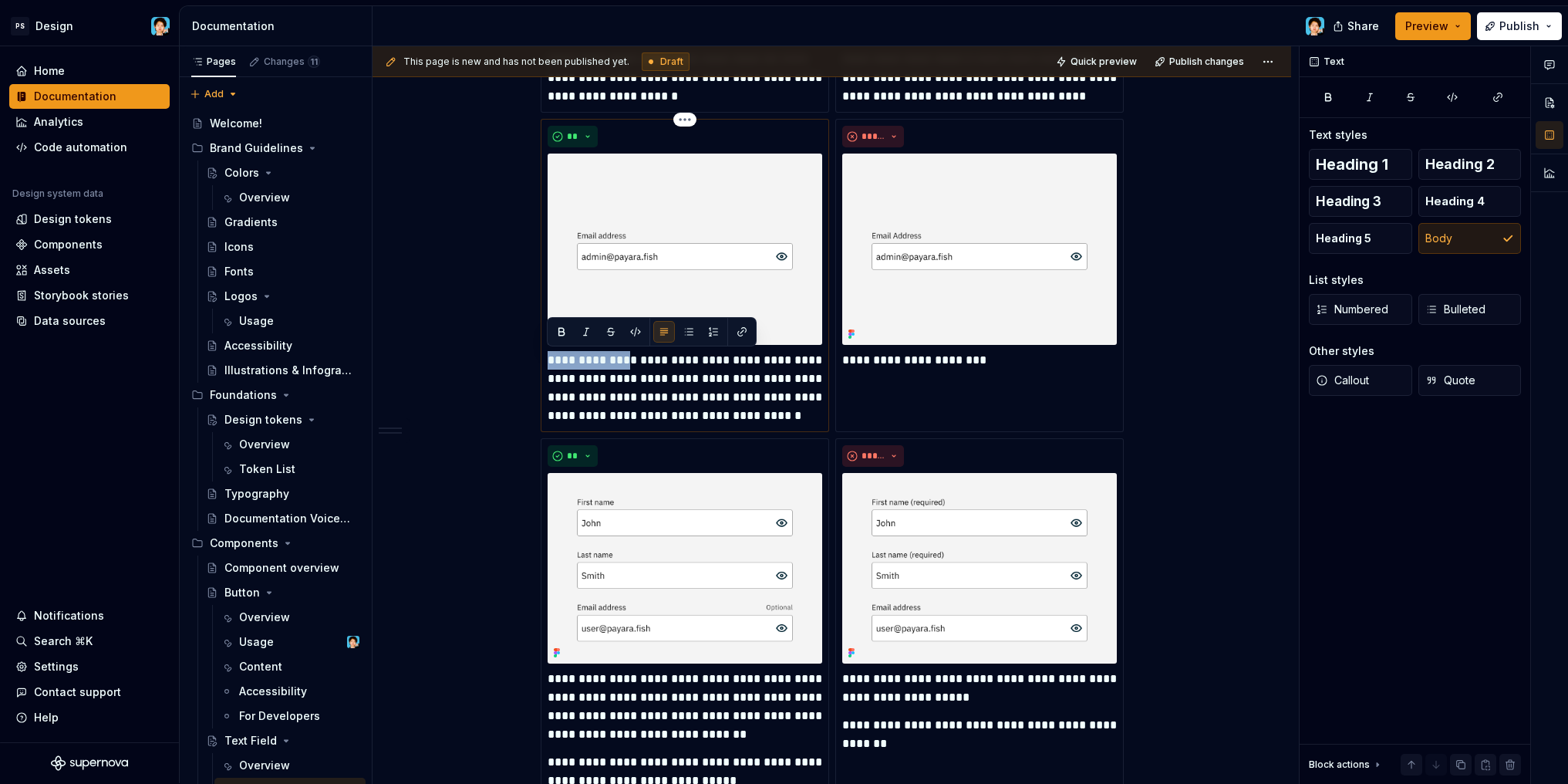
drag, startPoint x: 550, startPoint y: 357, endPoint x: 633, endPoint y: 361, distance: 83.1
click at [633, 361] on p "**********" at bounding box center [684, 388] width 275 height 74
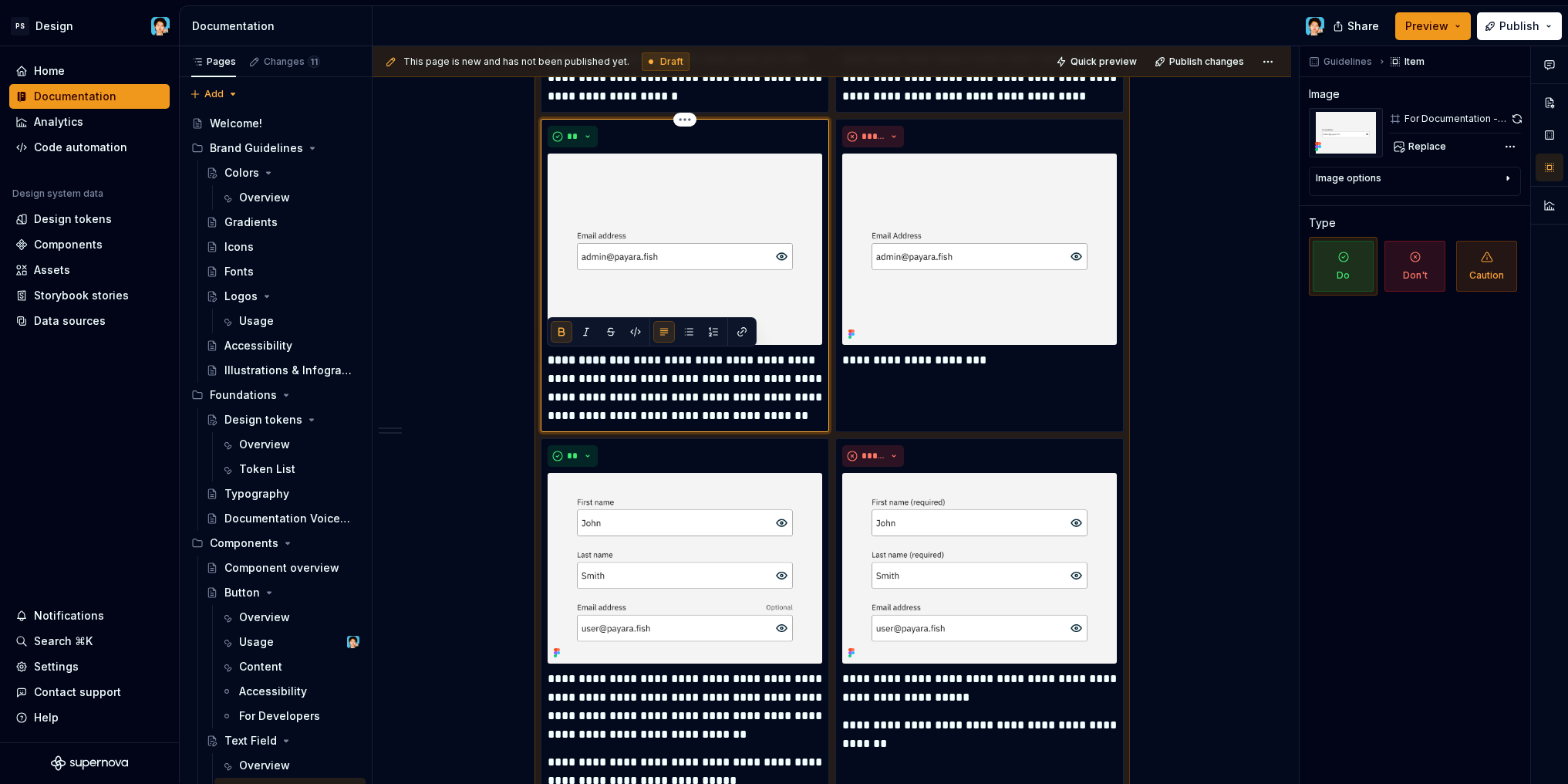
click at [683, 394] on p "**********" at bounding box center [684, 388] width 275 height 74
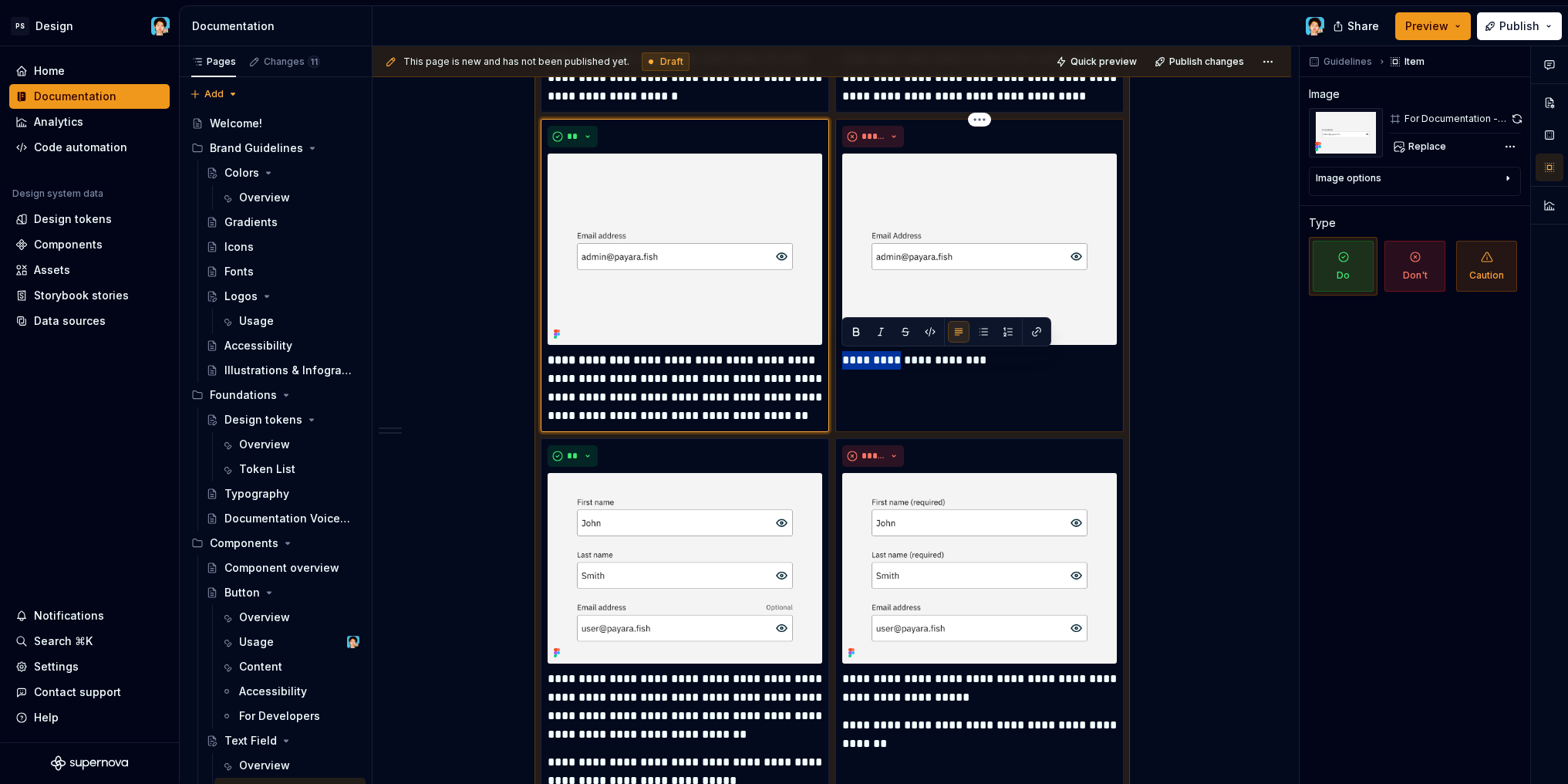
drag, startPoint x: 845, startPoint y: 360, endPoint x: 899, endPoint y: 360, distance: 54.0
click at [899, 360] on p "**********" at bounding box center [979, 359] width 275 height 18
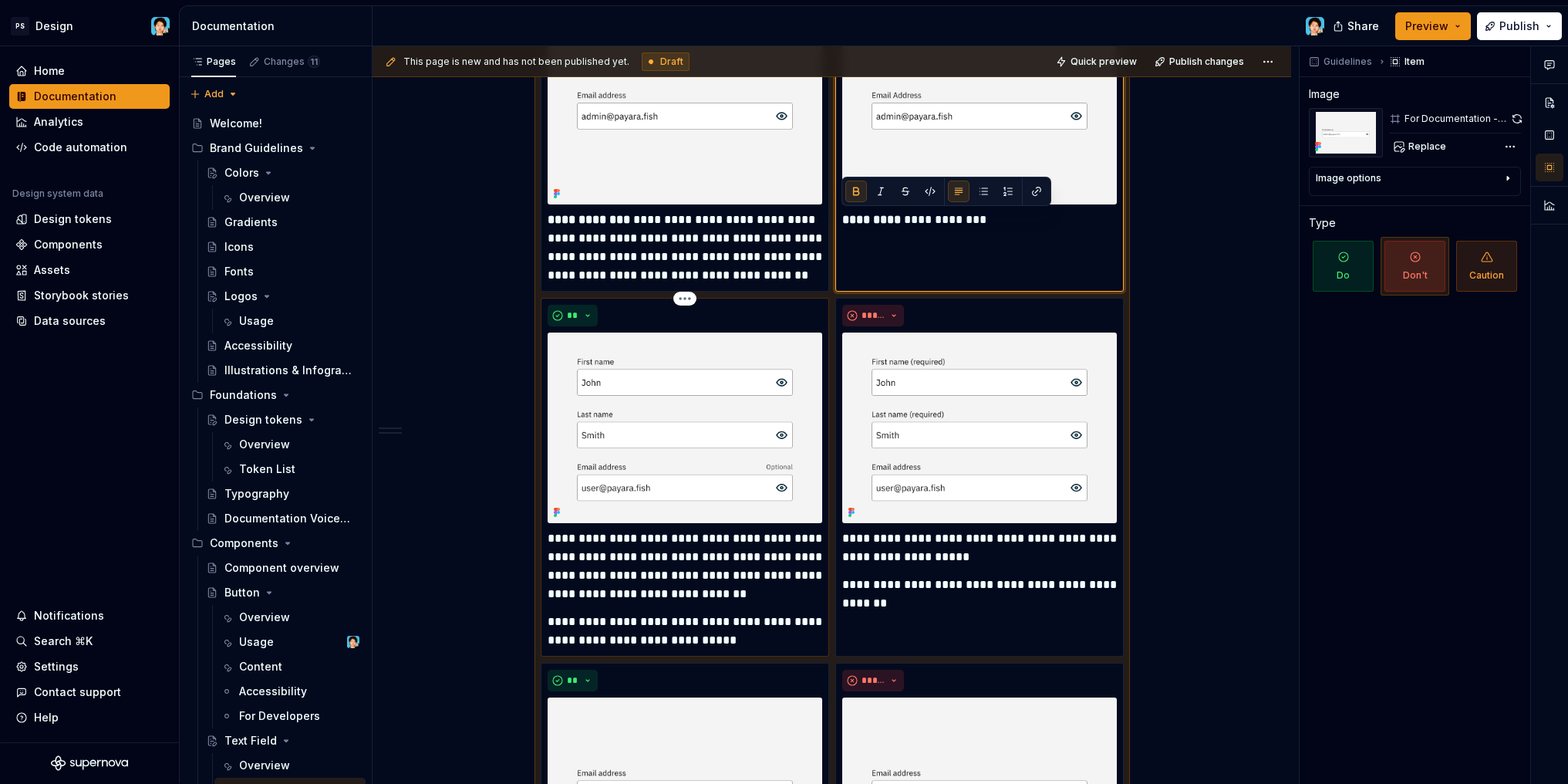
scroll to position [1065, 0]
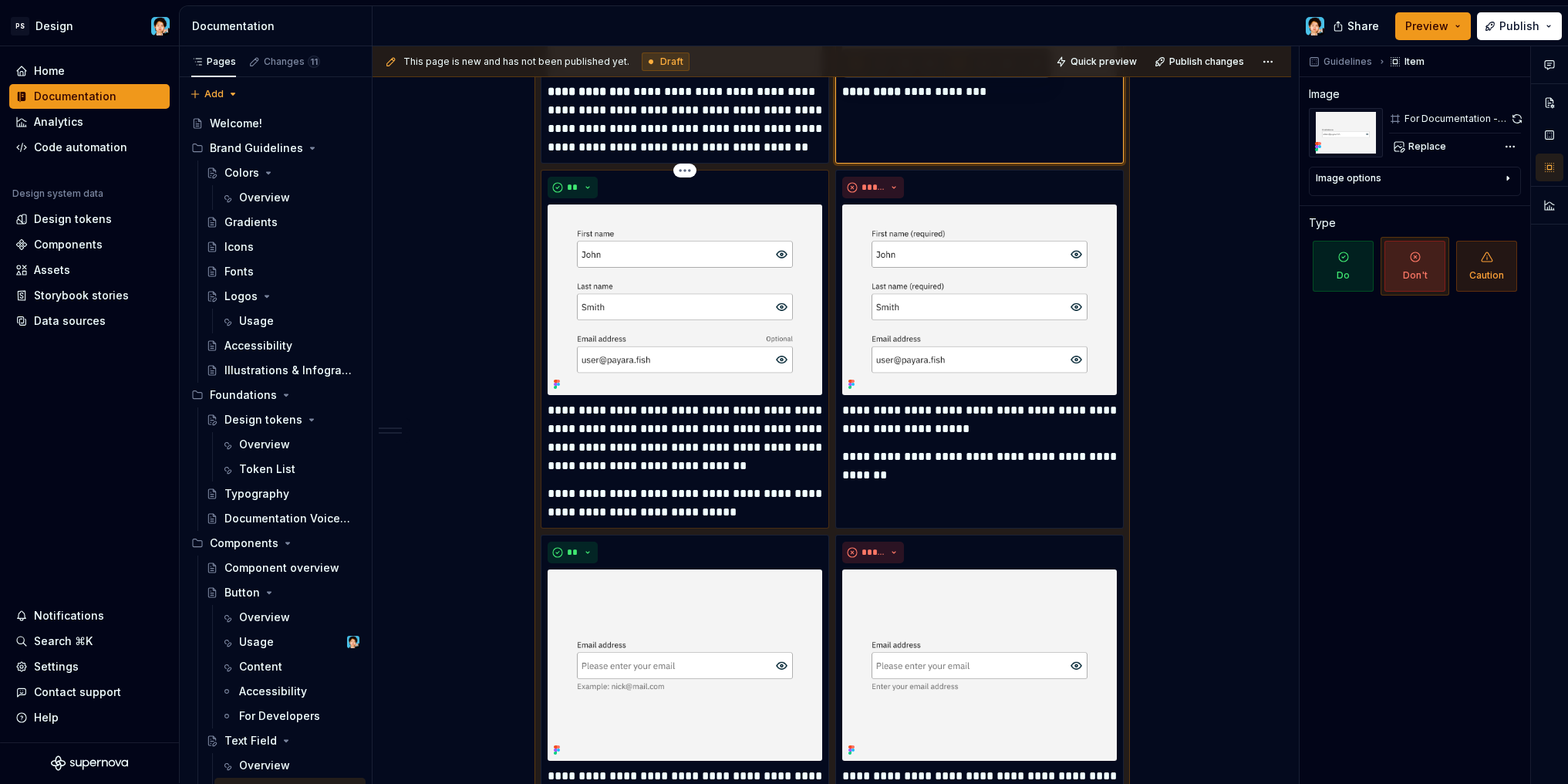
click at [667, 437] on p "**********" at bounding box center [684, 438] width 275 height 74
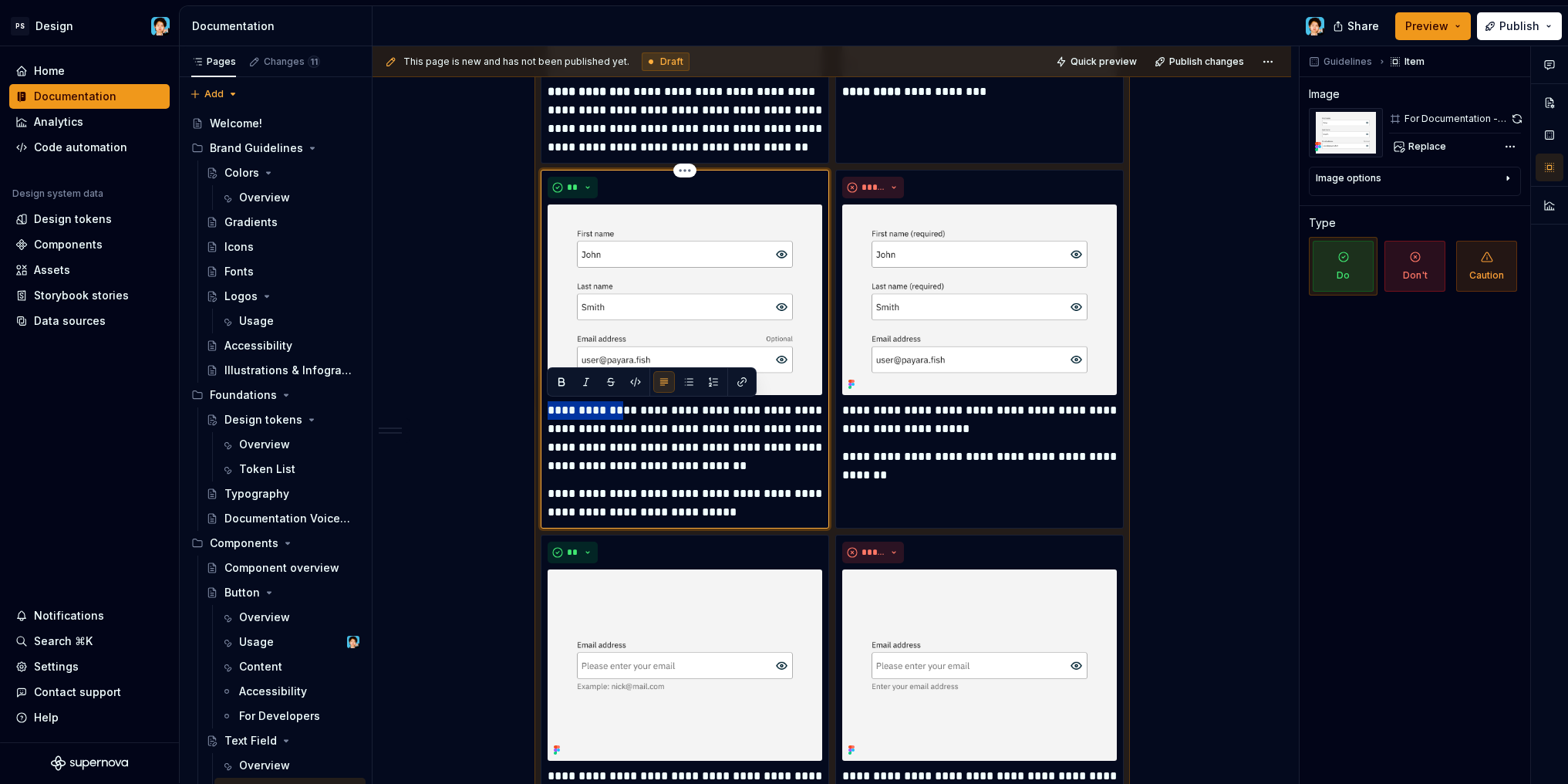
drag, startPoint x: 547, startPoint y: 409, endPoint x: 620, endPoint y: 410, distance: 73.0
click at [620, 410] on p "**********" at bounding box center [684, 438] width 275 height 74
click at [628, 424] on p "**********" at bounding box center [684, 438] width 275 height 74
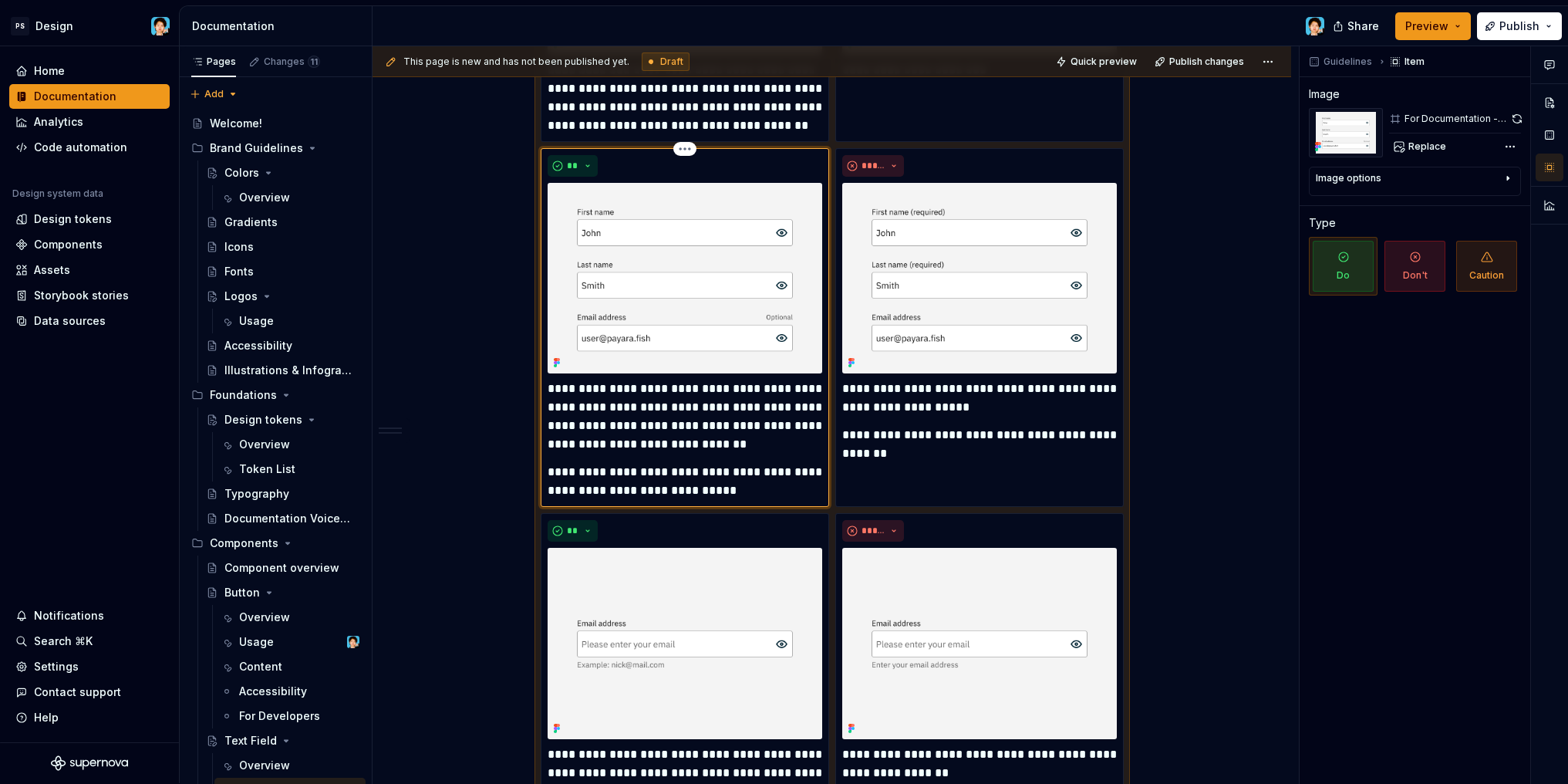
scroll to position [1128, 0]
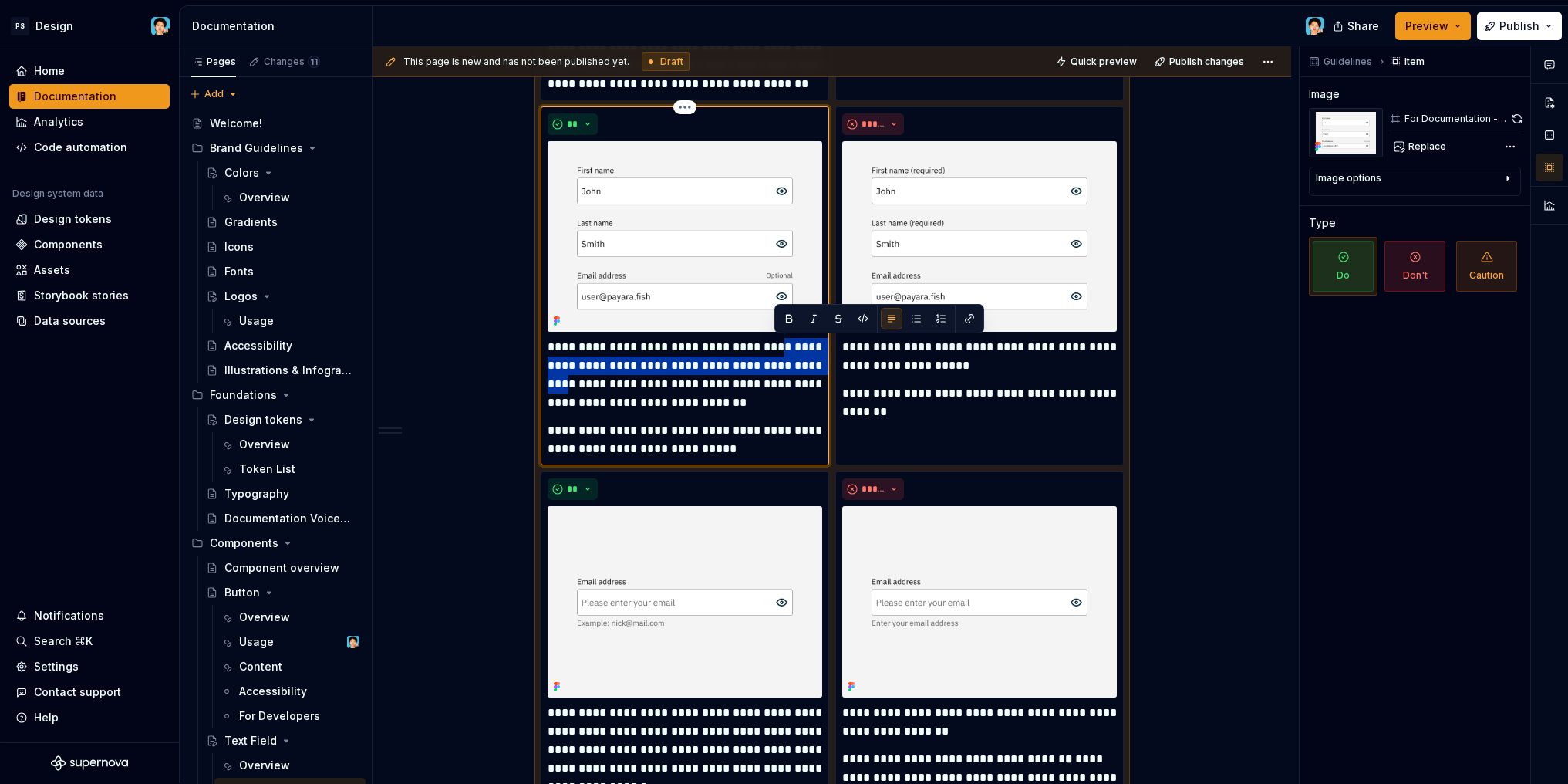
drag, startPoint x: 776, startPoint y: 349, endPoint x: 809, endPoint y: 370, distance: 39.1
click at [809, 370] on p "**********" at bounding box center [684, 374] width 275 height 74
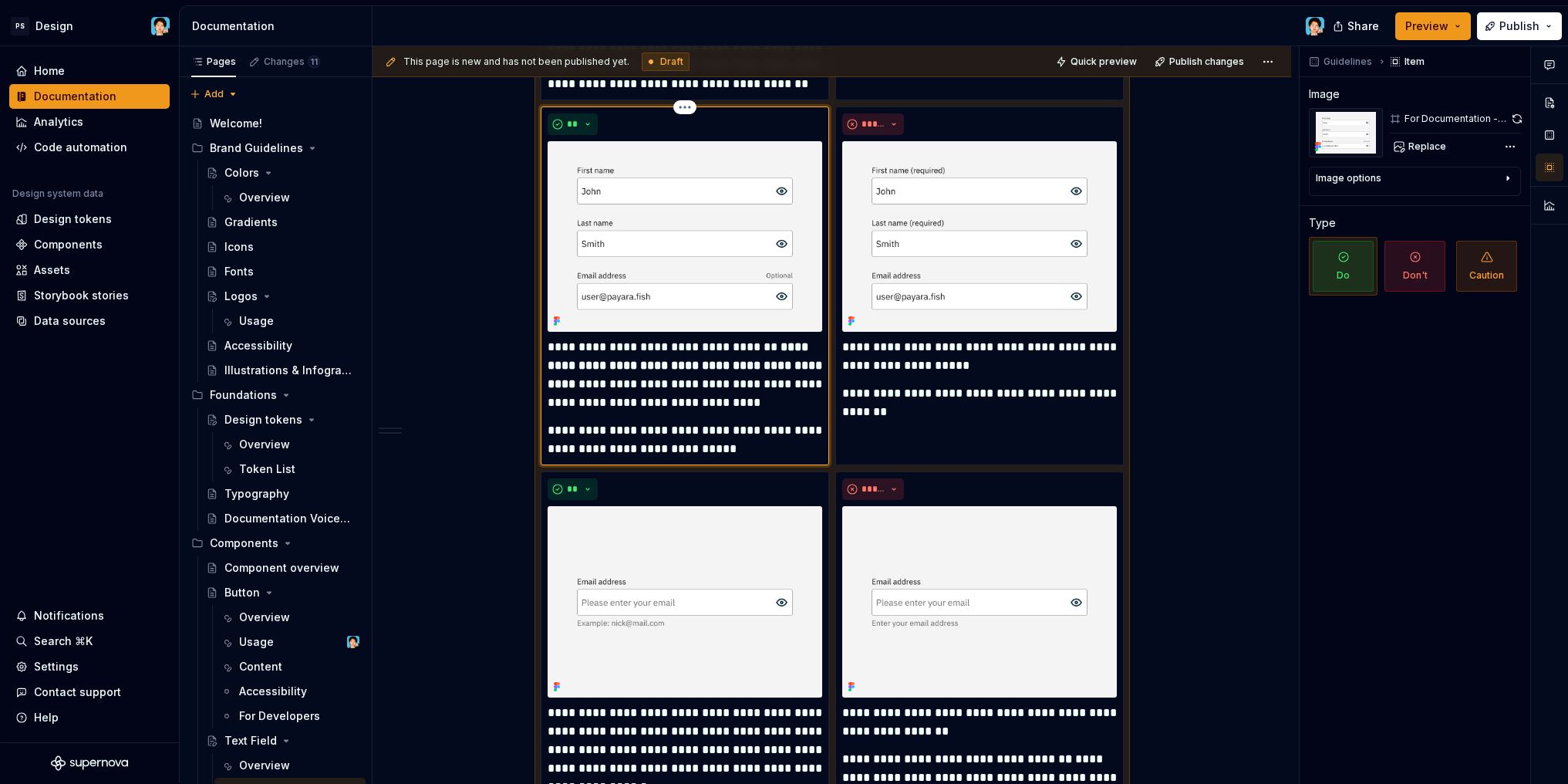
click at [732, 403] on p "**********" at bounding box center [684, 374] width 275 height 74
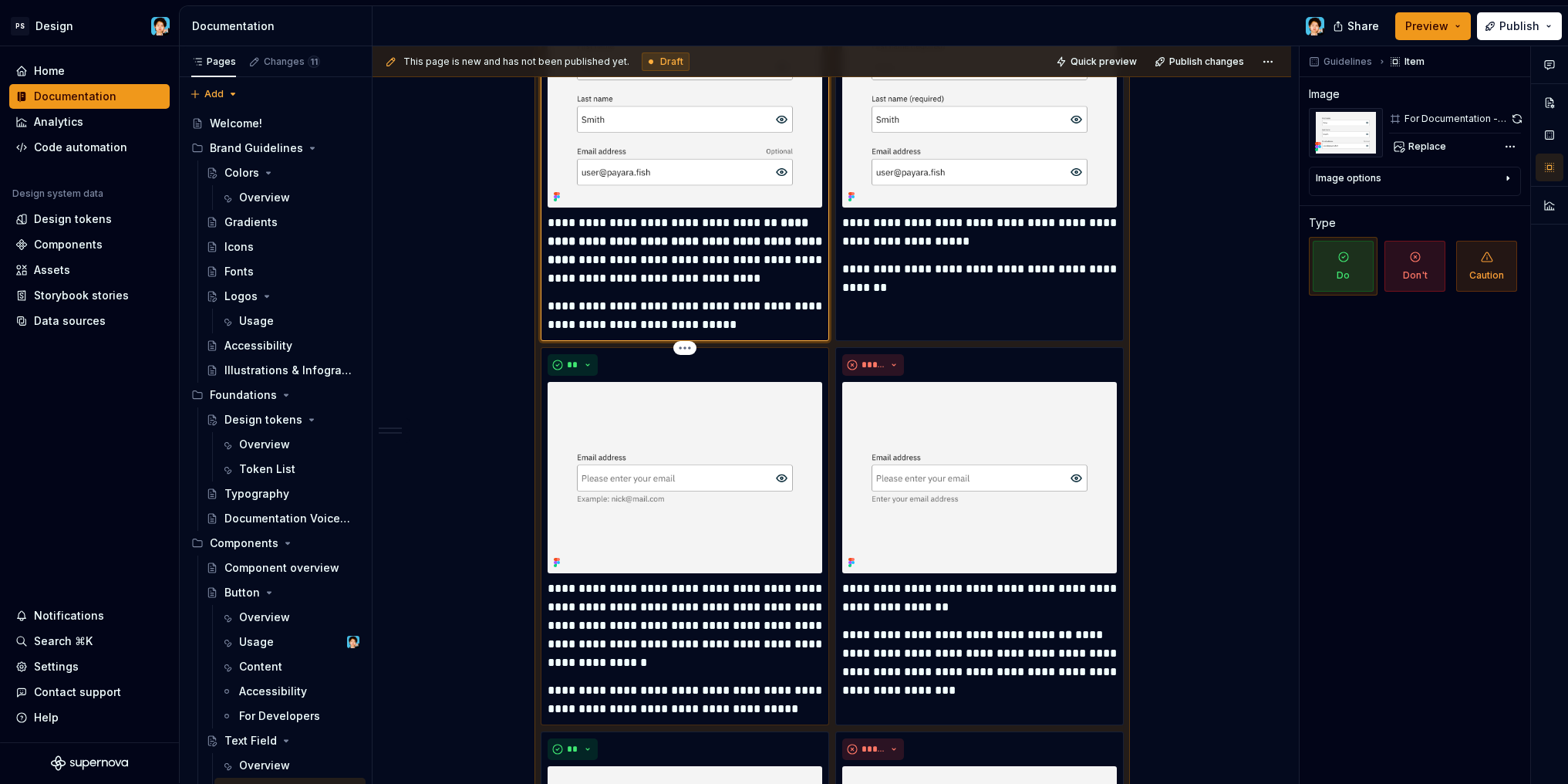
scroll to position [1540, 0]
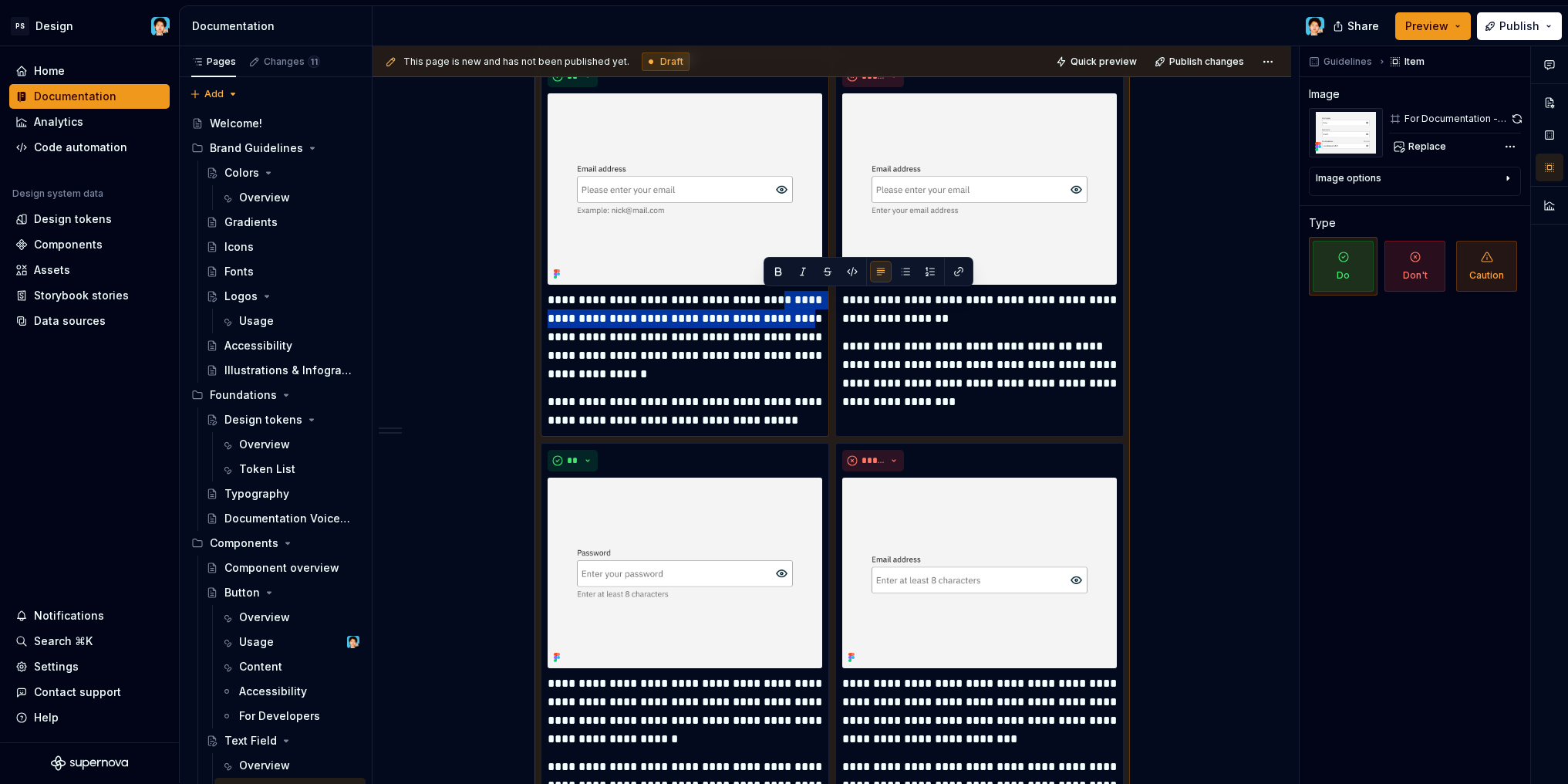
drag, startPoint x: 764, startPoint y: 300, endPoint x: 784, endPoint y: 316, distance: 25.6
click at [784, 316] on p "**********" at bounding box center [684, 336] width 275 height 92
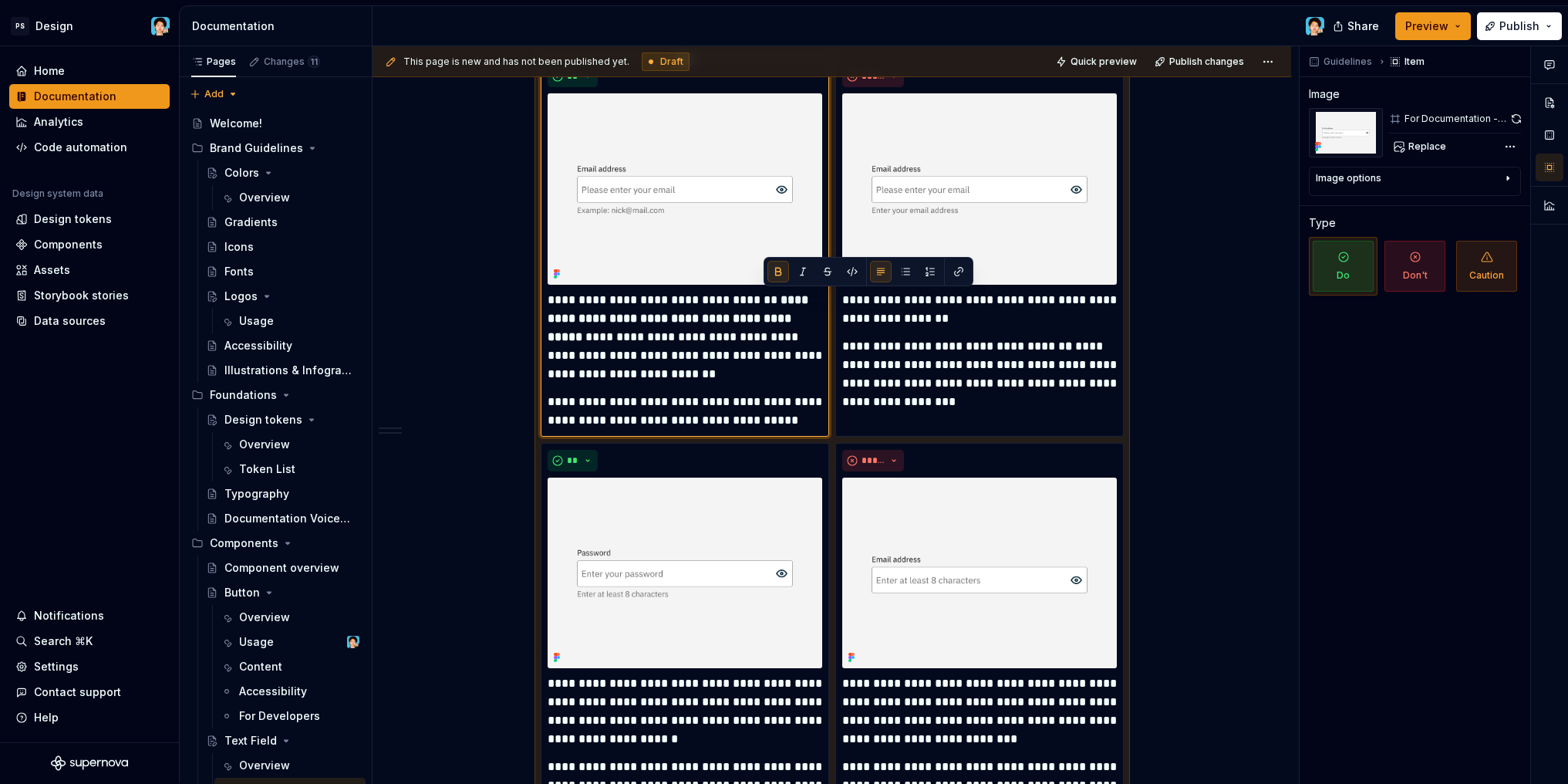
click at [735, 350] on p "**********" at bounding box center [684, 336] width 275 height 92
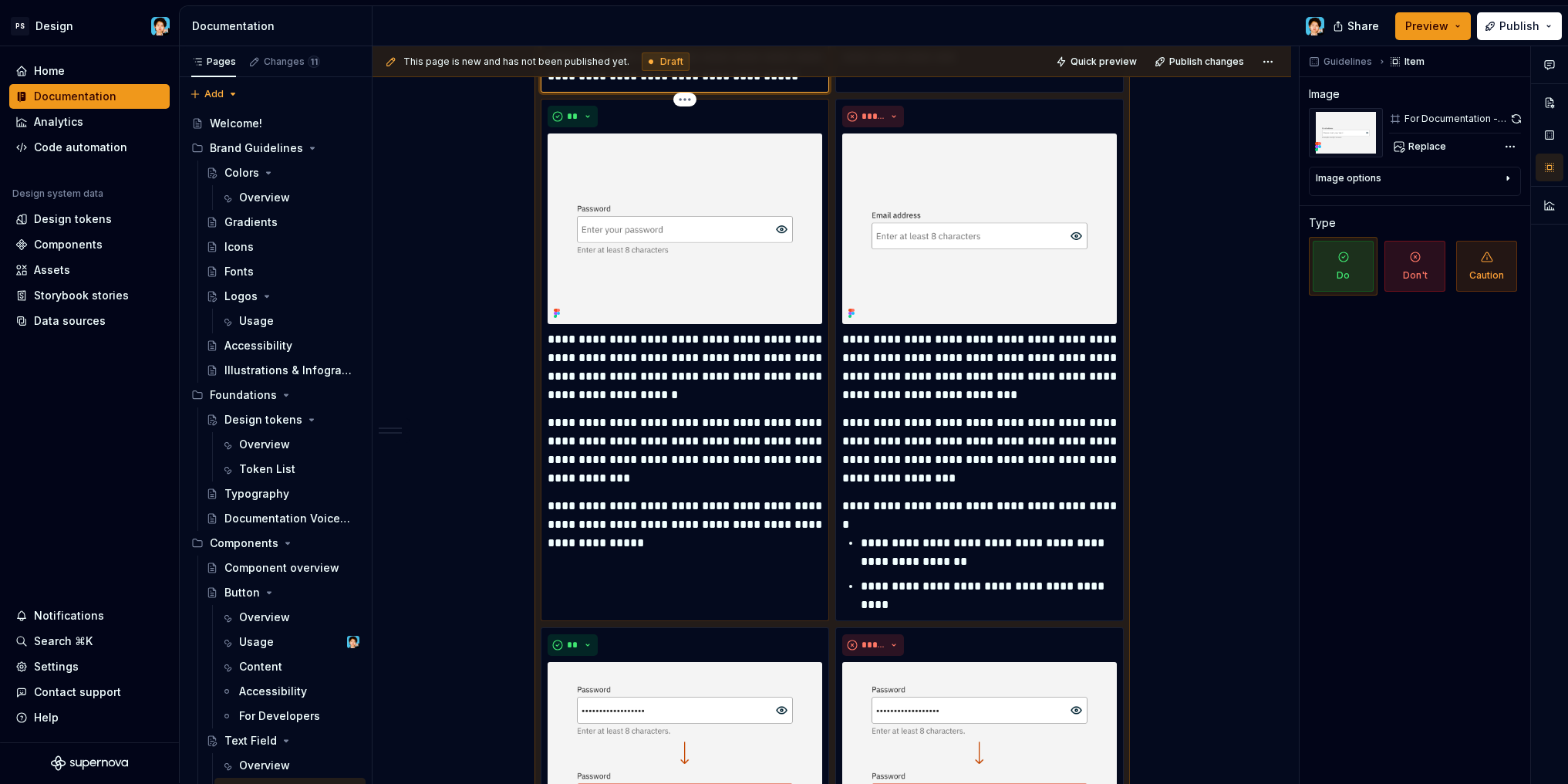
scroll to position [1903, 0]
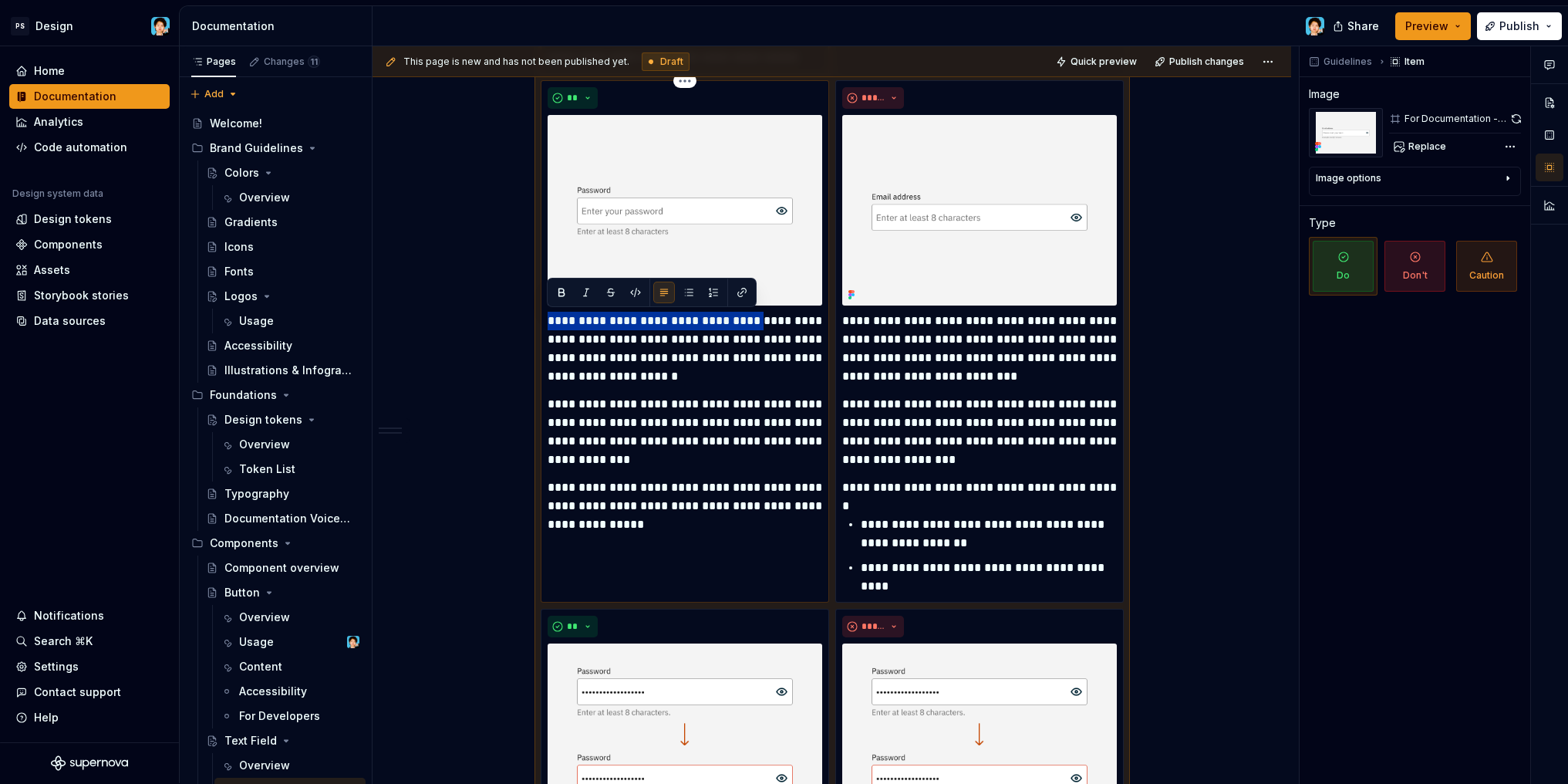
drag, startPoint x: 554, startPoint y: 319, endPoint x: 806, endPoint y: 319, distance: 252.0
click at [806, 319] on p "**********" at bounding box center [684, 349] width 275 height 74
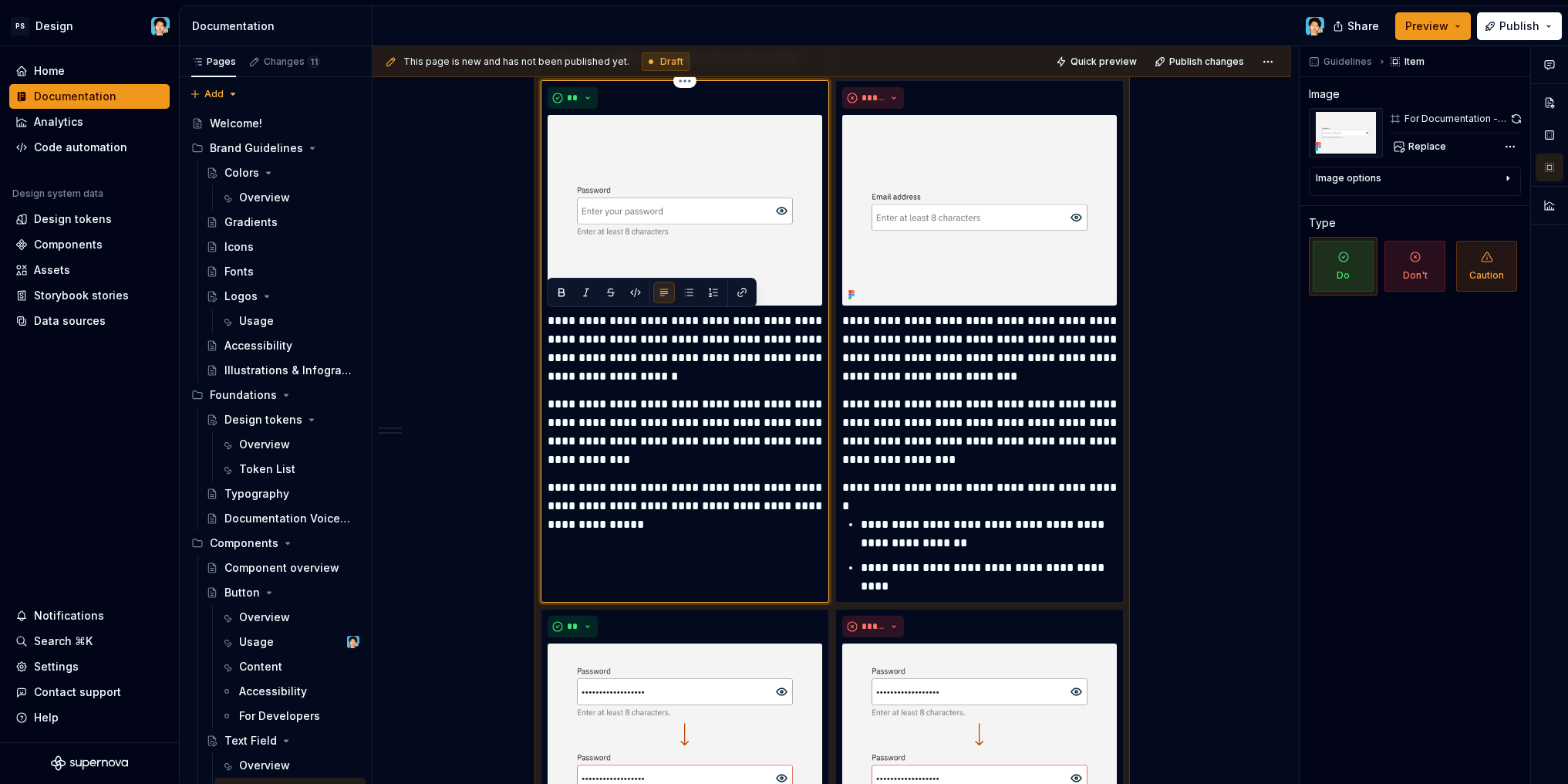
click at [747, 341] on p "**********" at bounding box center [684, 349] width 275 height 74
drag, startPoint x: 550, startPoint y: 321, endPoint x: 805, endPoint y: 319, distance: 255.0
click at [805, 319] on p "**********" at bounding box center [684, 349] width 275 height 74
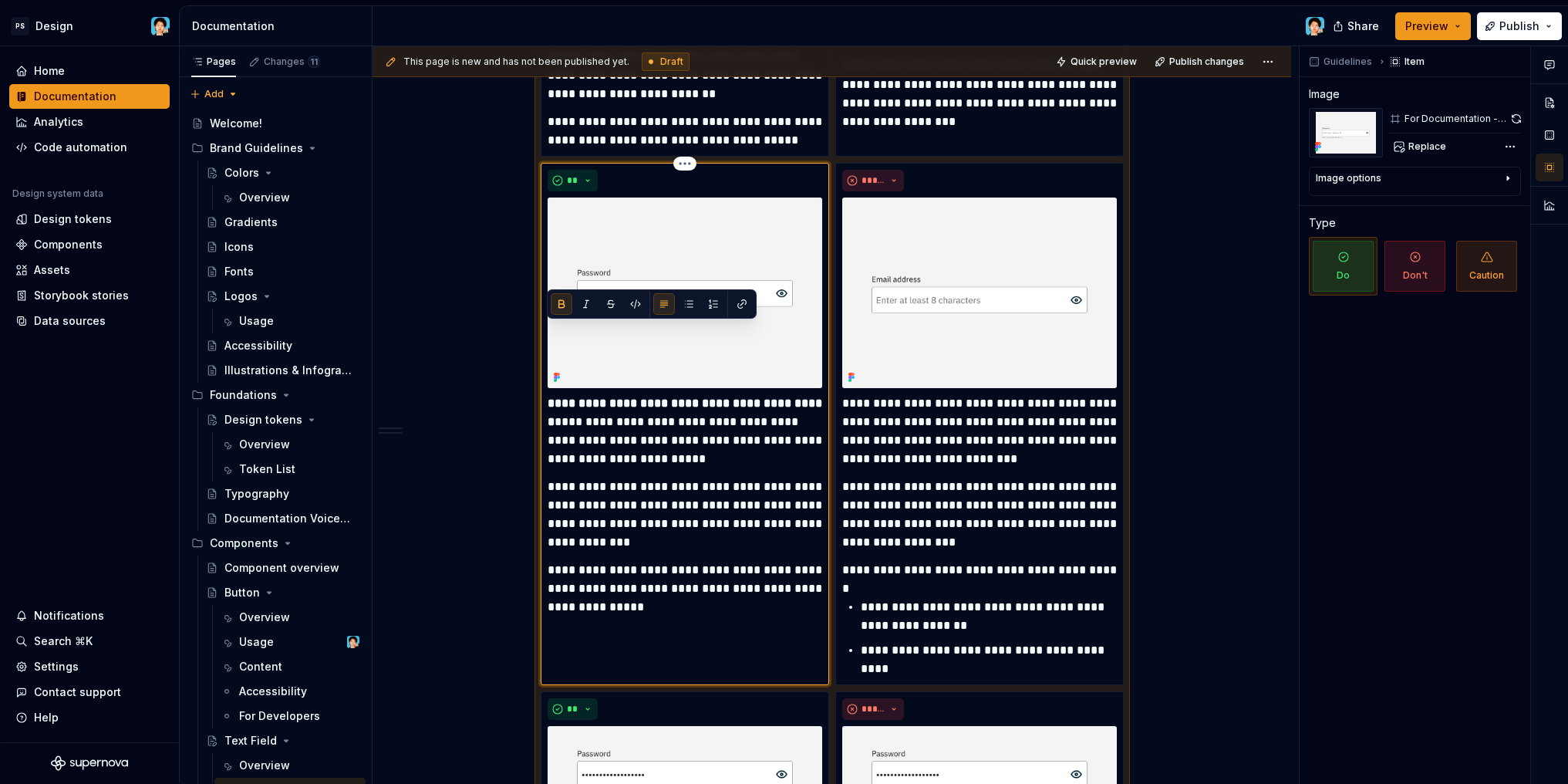
scroll to position [1892, 0]
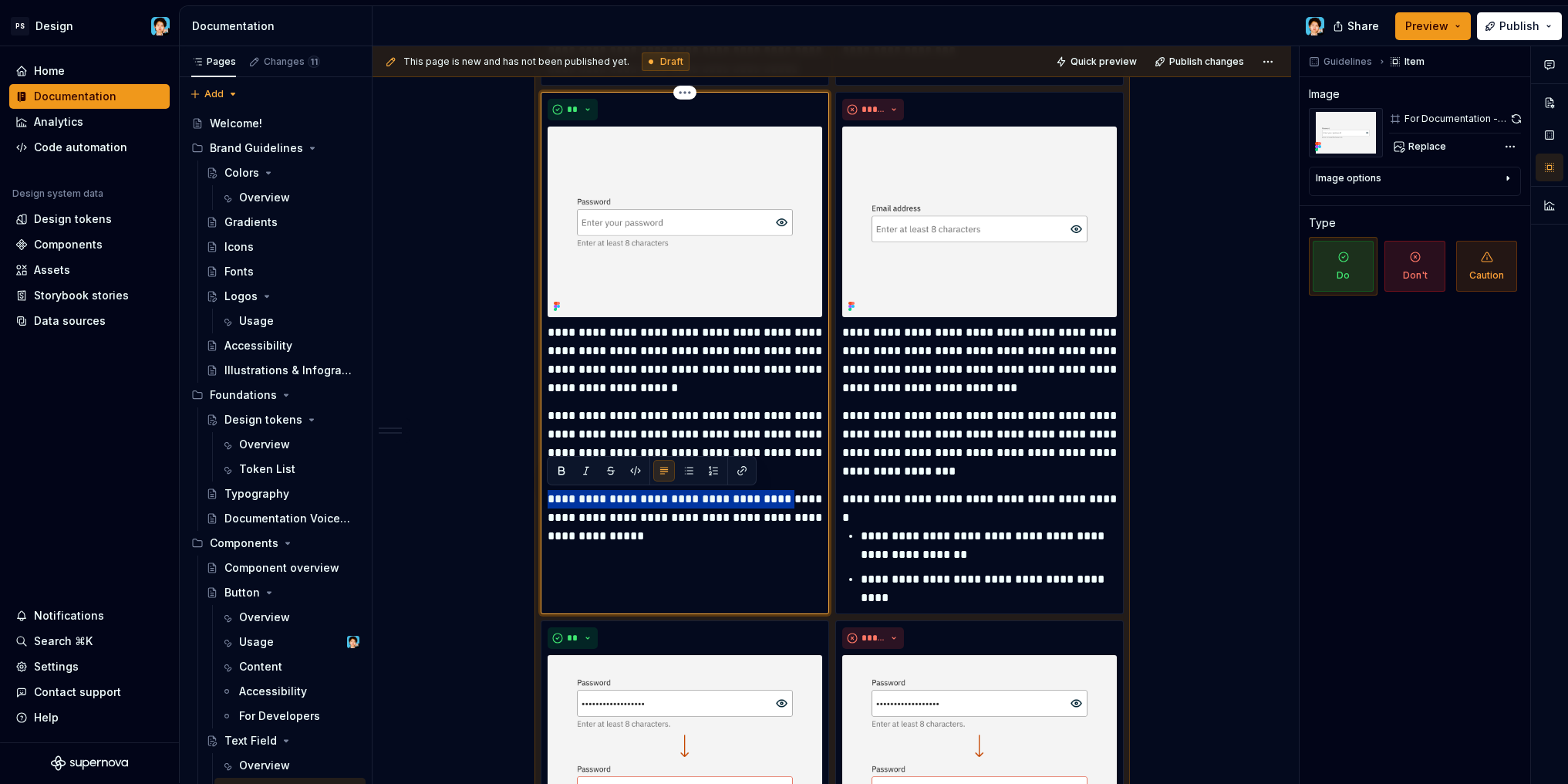
drag, startPoint x: 547, startPoint y: 498, endPoint x: 778, endPoint y: 493, distance: 231.1
click at [778, 493] on p "**********" at bounding box center [684, 517] width 275 height 55
drag, startPoint x: 734, startPoint y: 526, endPoint x: 731, endPoint y: 518, distance: 8.5
click at [734, 526] on p "**********" at bounding box center [684, 517] width 275 height 55
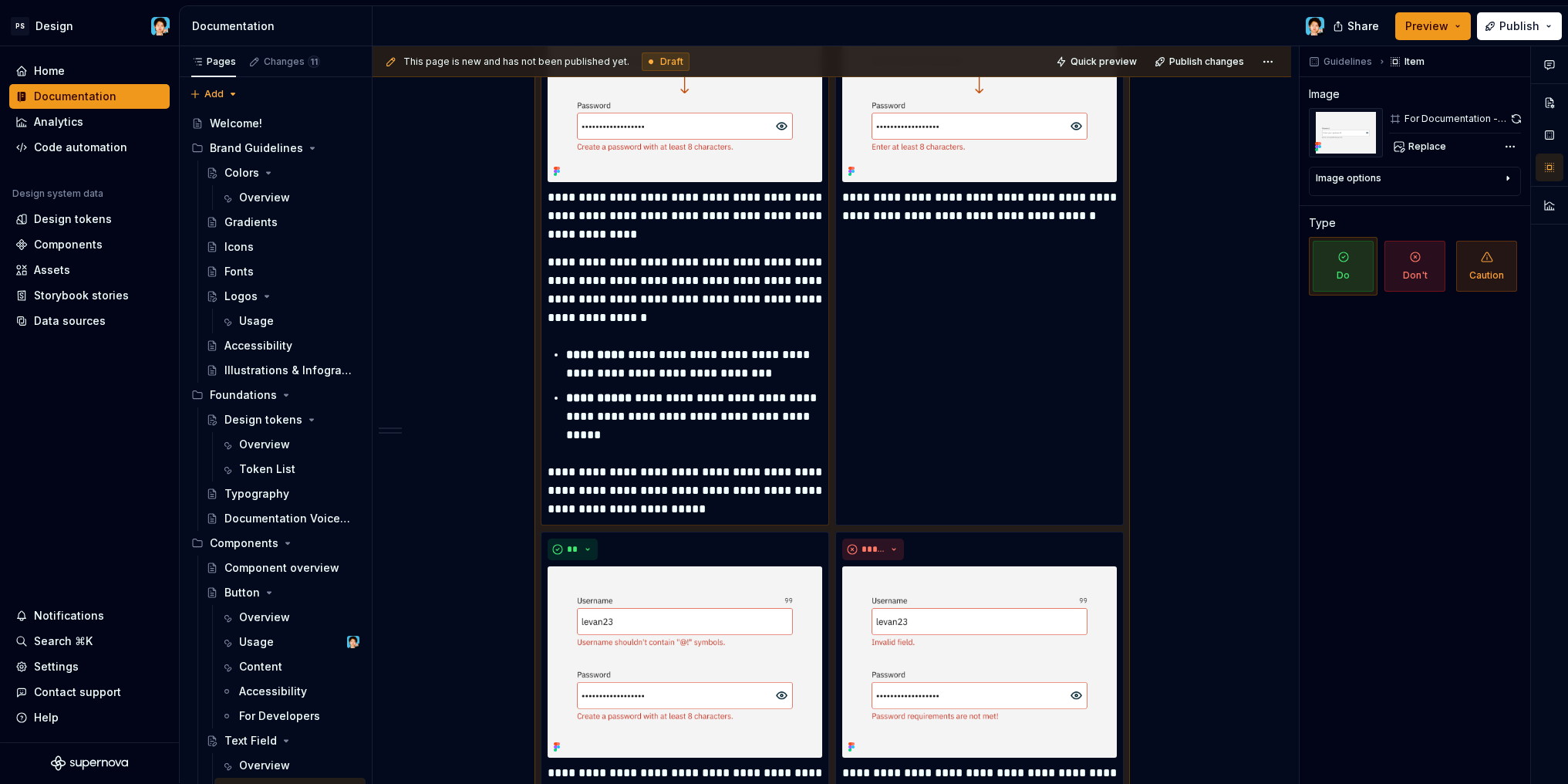
scroll to position [2859, 0]
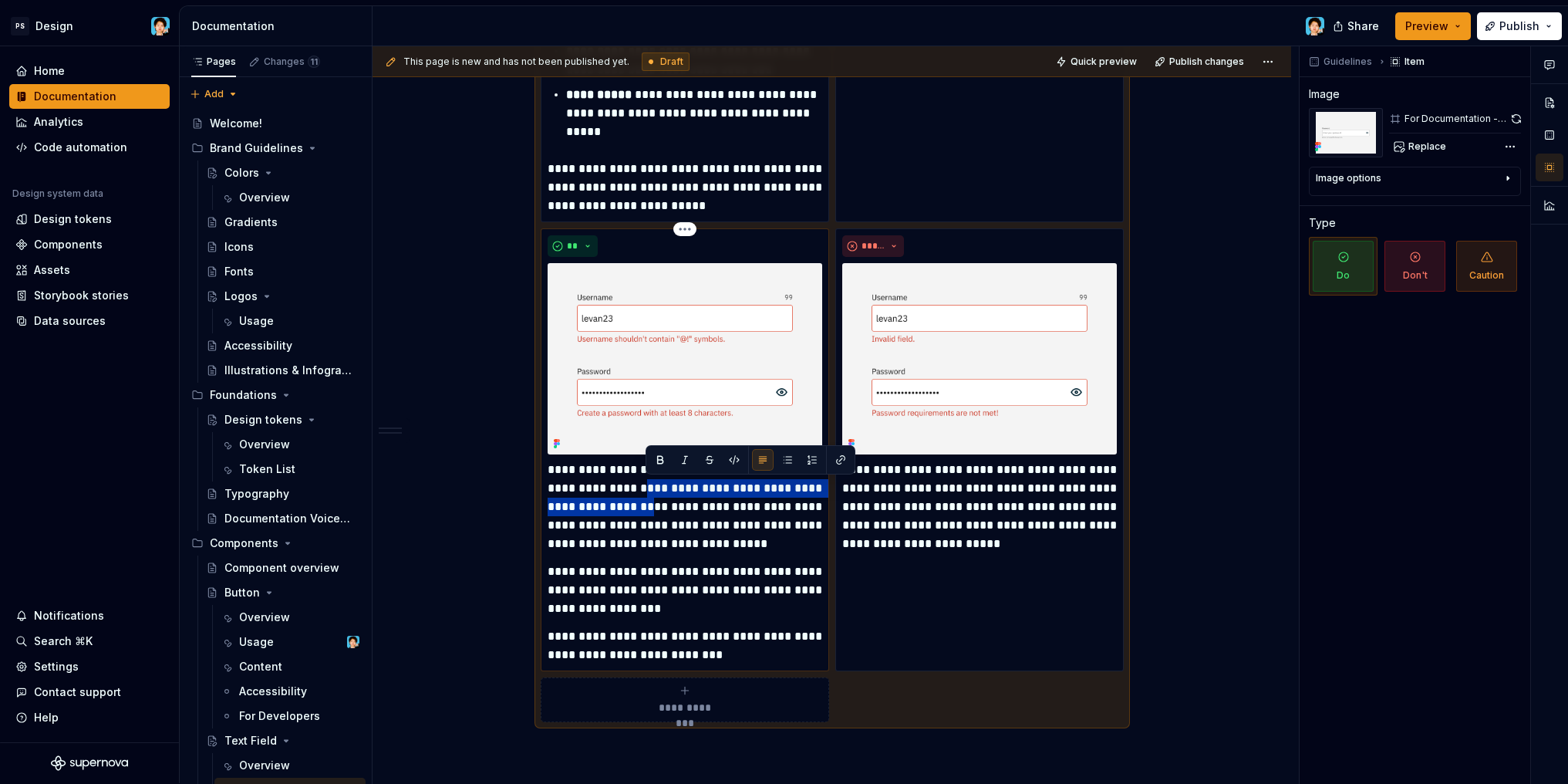
drag, startPoint x: 647, startPoint y: 486, endPoint x: 783, endPoint y: 507, distance: 137.6
click at [783, 507] on p "**********" at bounding box center [684, 507] width 275 height 92
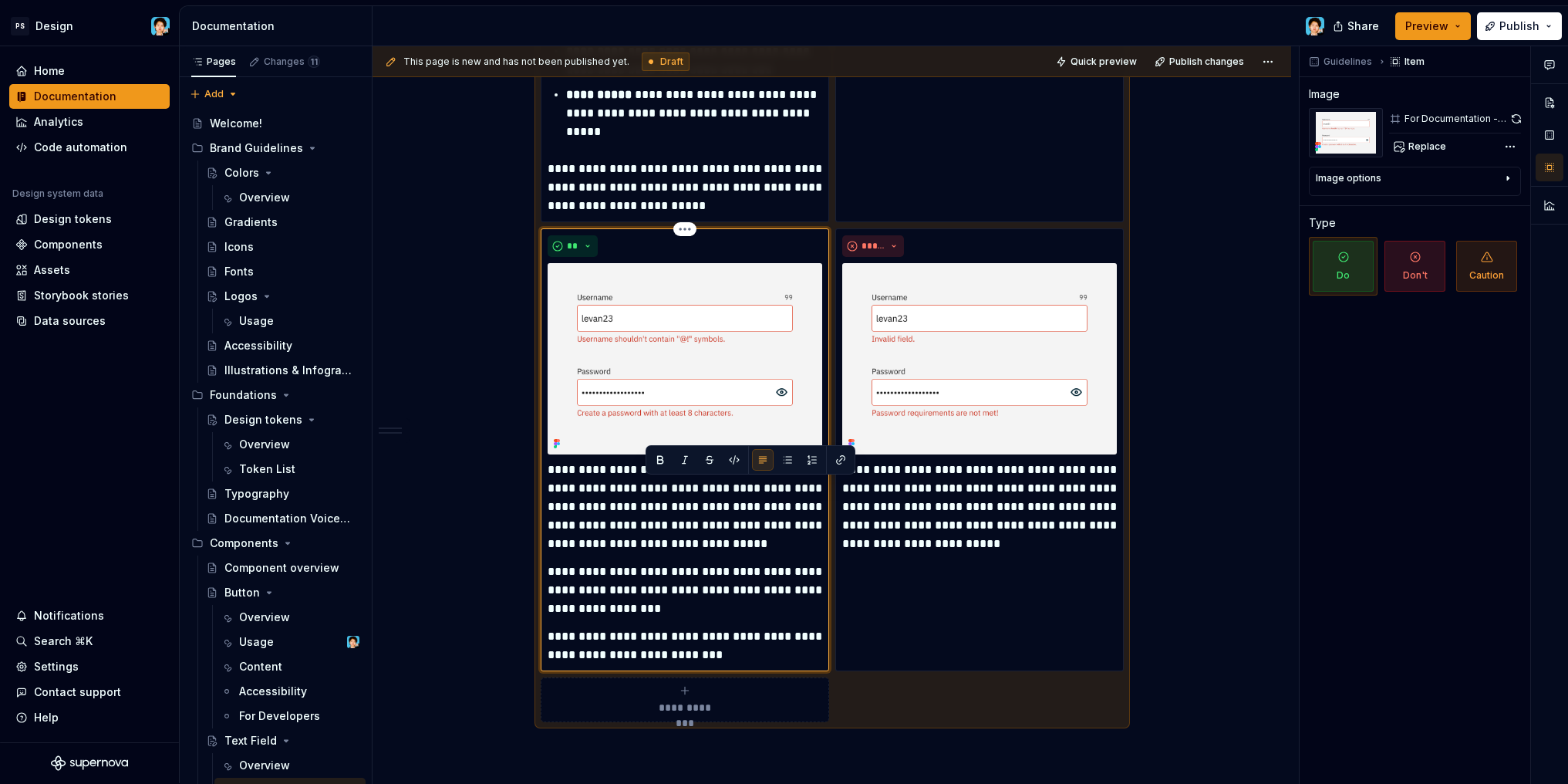
click at [783, 507] on p "**********" at bounding box center [684, 507] width 275 height 92
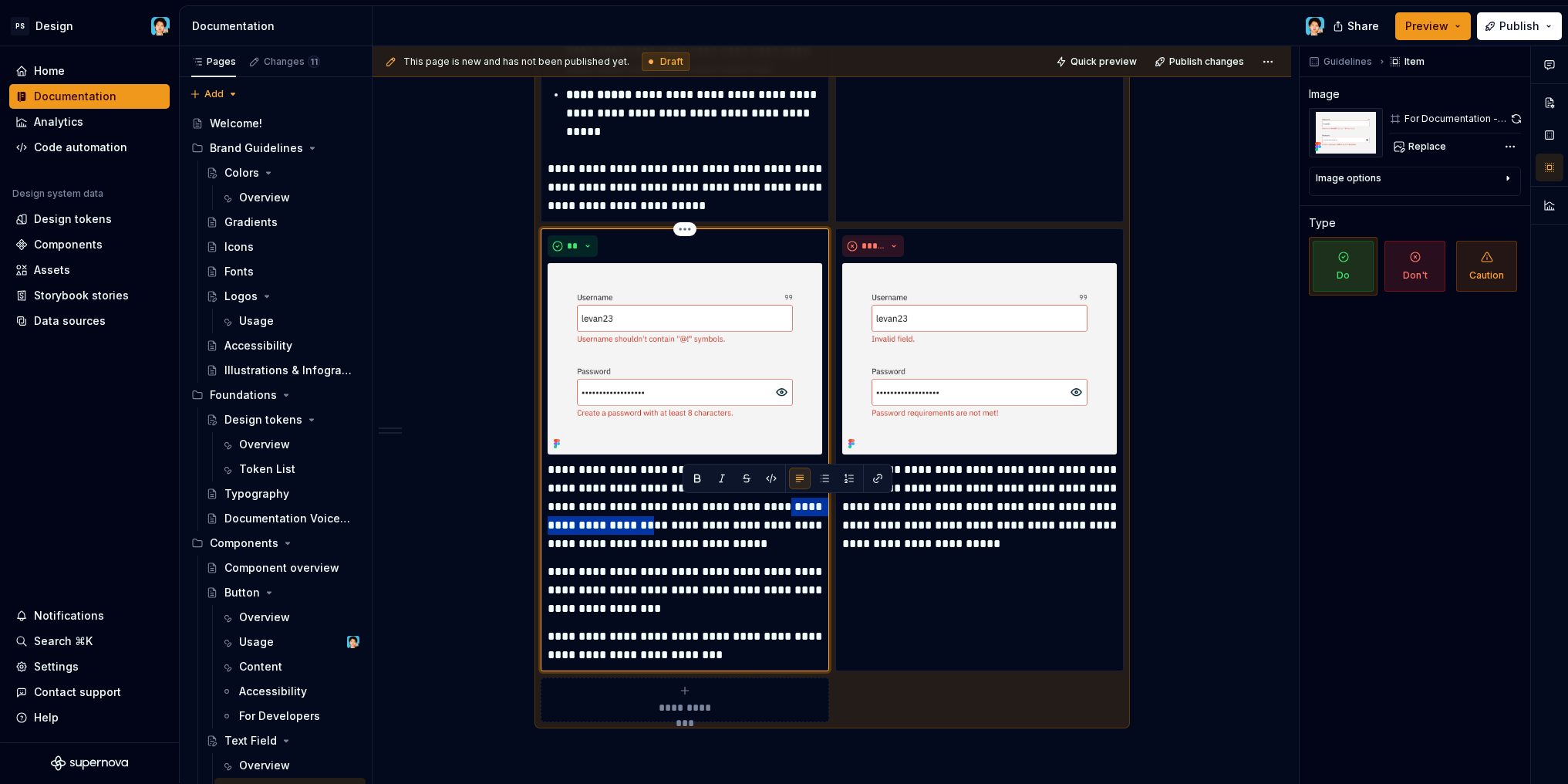
drag, startPoint x: 548, startPoint y: 526, endPoint x: 683, endPoint y: 522, distance: 135.1
click at [683, 522] on p "**********" at bounding box center [684, 507] width 275 height 92
click at [772, 545] on p "**********" at bounding box center [684, 507] width 275 height 92
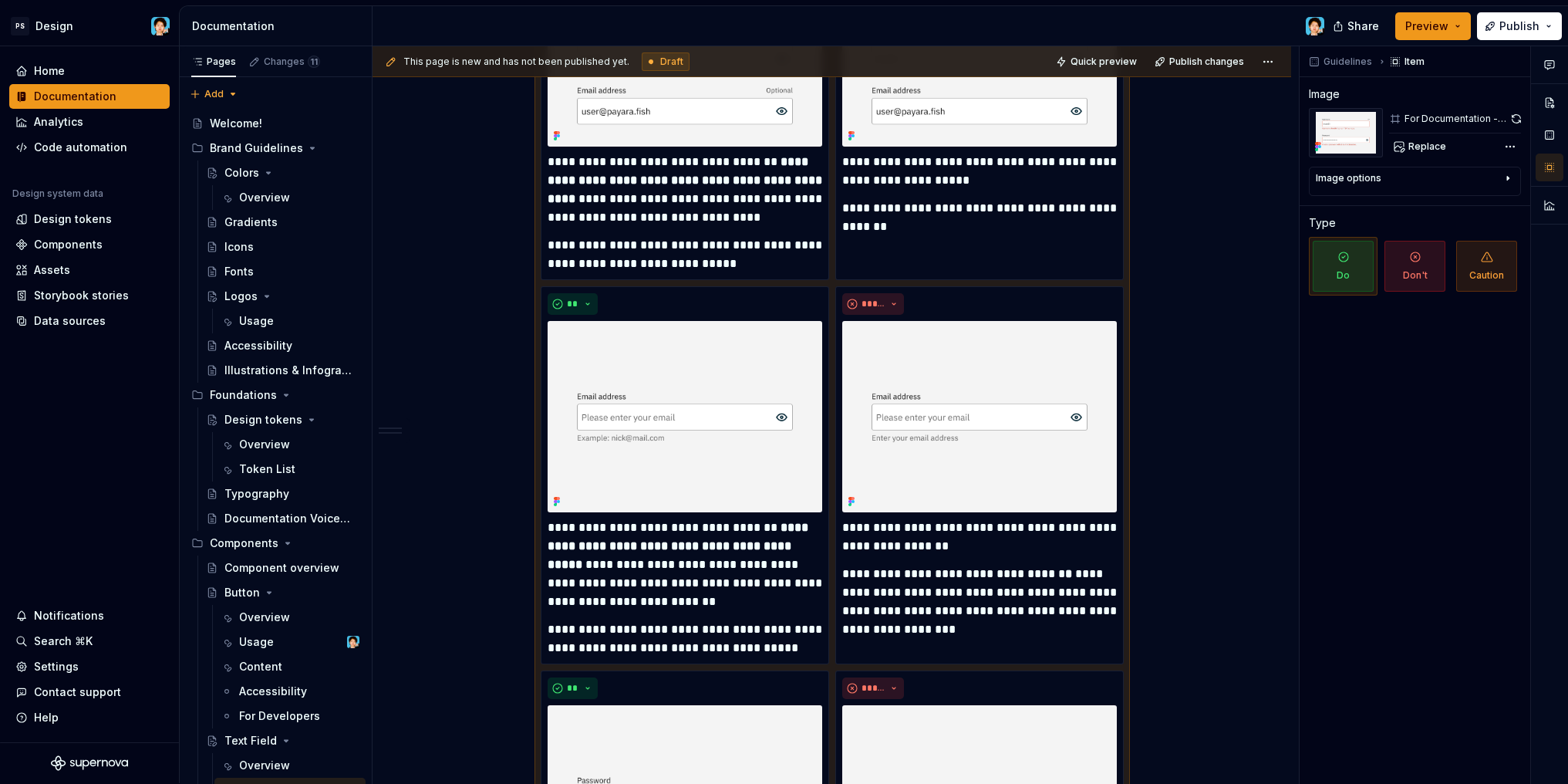
scroll to position [1074, 0]
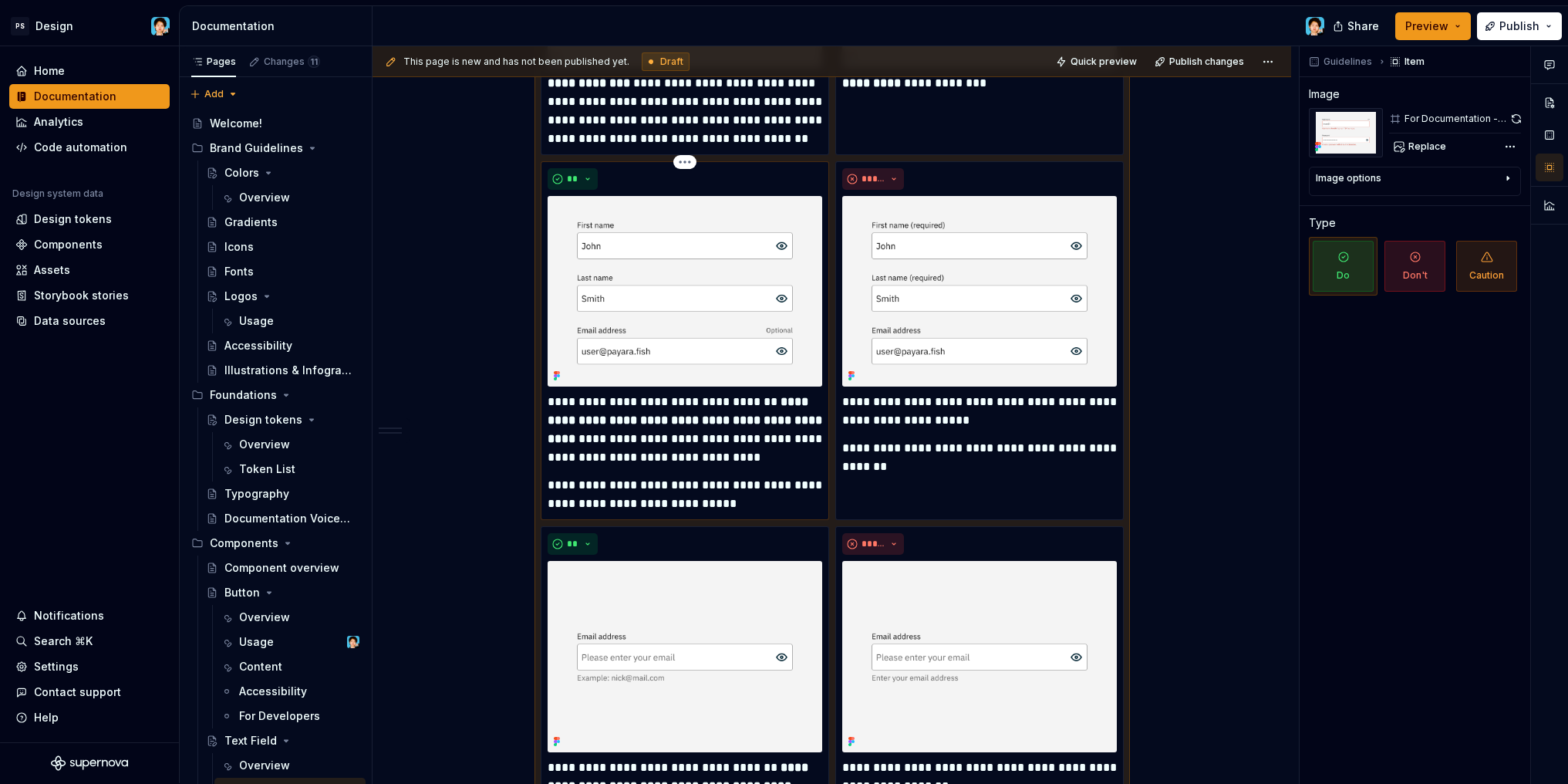
click at [738, 321] on img at bounding box center [684, 291] width 275 height 190
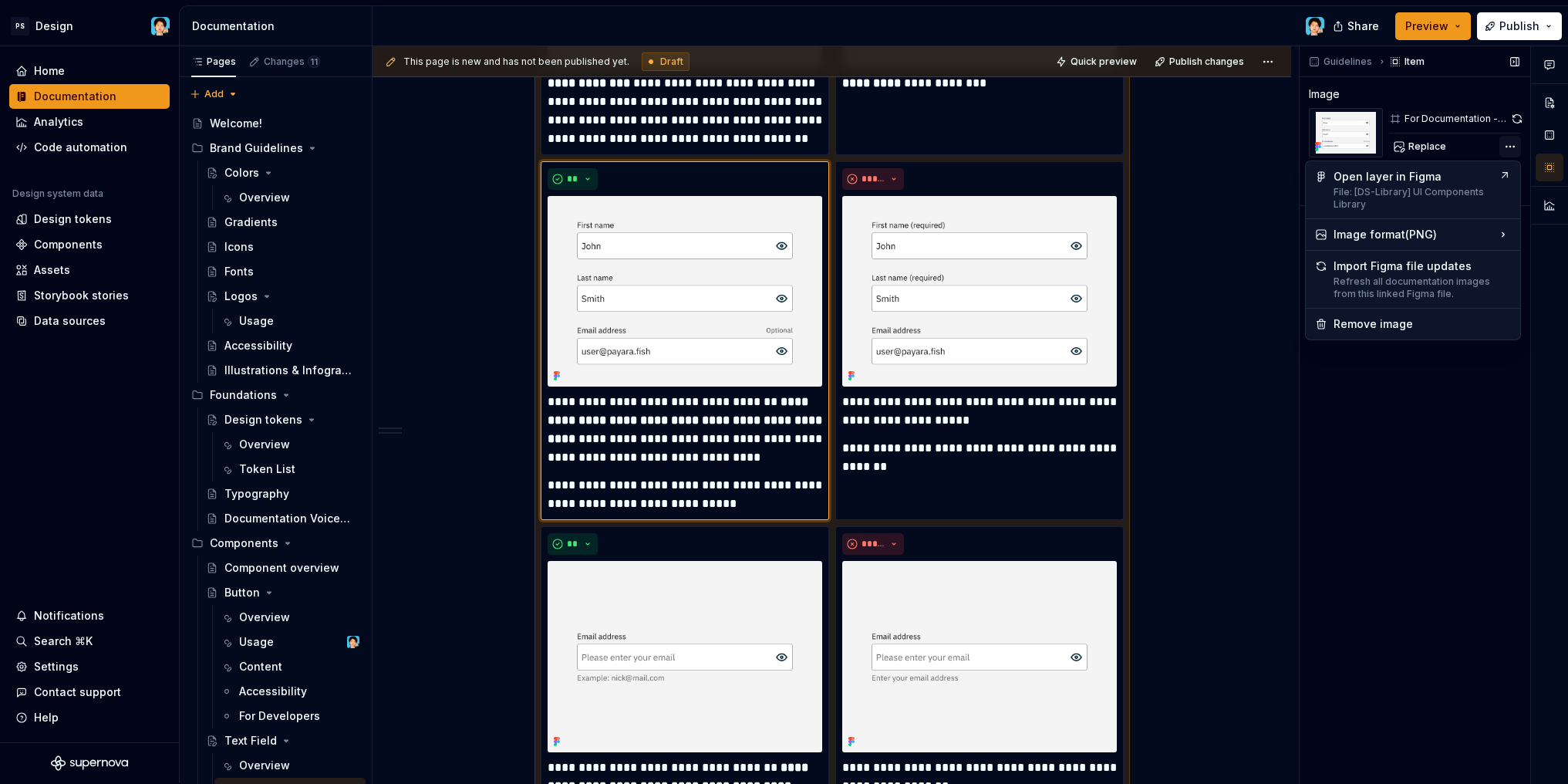
click at [1507, 142] on div "Comments Open comments No comments yet Select ‘Comment’ from the block context …" at bounding box center [1433, 415] width 268 height 737
click at [1464, 285] on div "Refresh all documentation images from this linked Figma file." at bounding box center [1422, 288] width 178 height 25
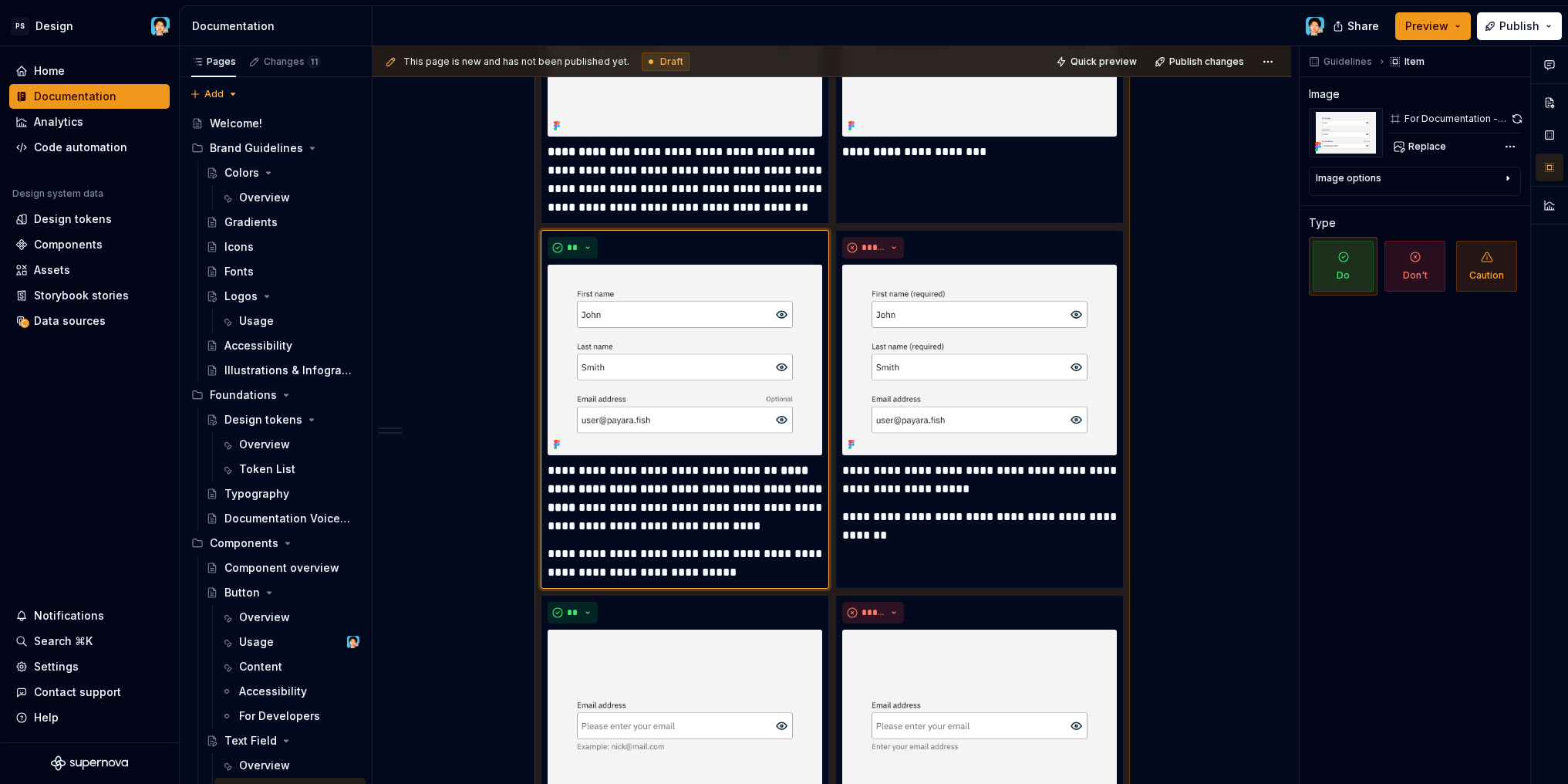
scroll to position [6, 0]
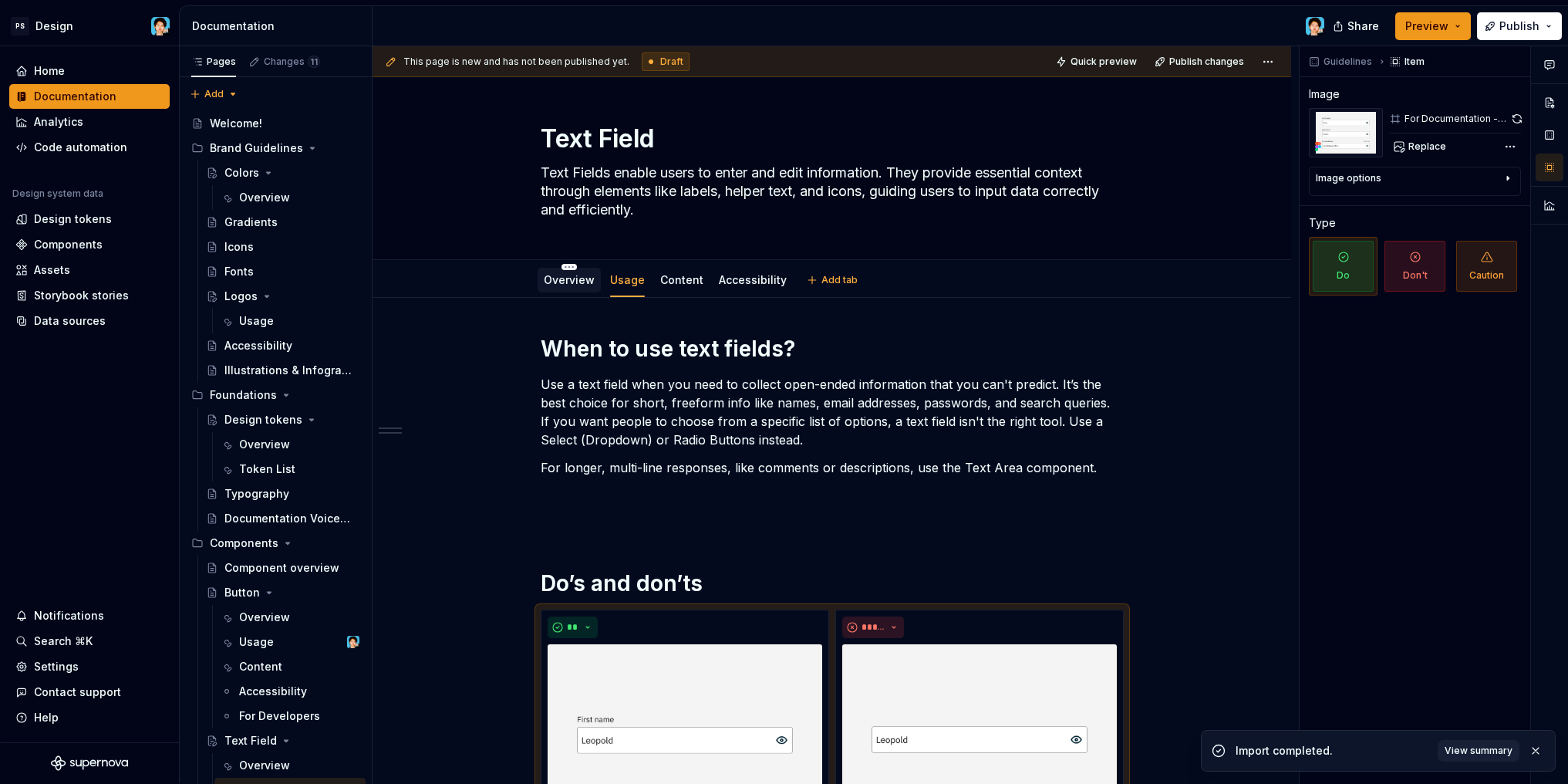
click at [576, 286] on div "Overview" at bounding box center [569, 279] width 51 height 15
type textarea "*"
click at [589, 288] on div "Overview" at bounding box center [569, 279] width 51 height 18
click at [556, 284] on link "Overview" at bounding box center [569, 279] width 51 height 13
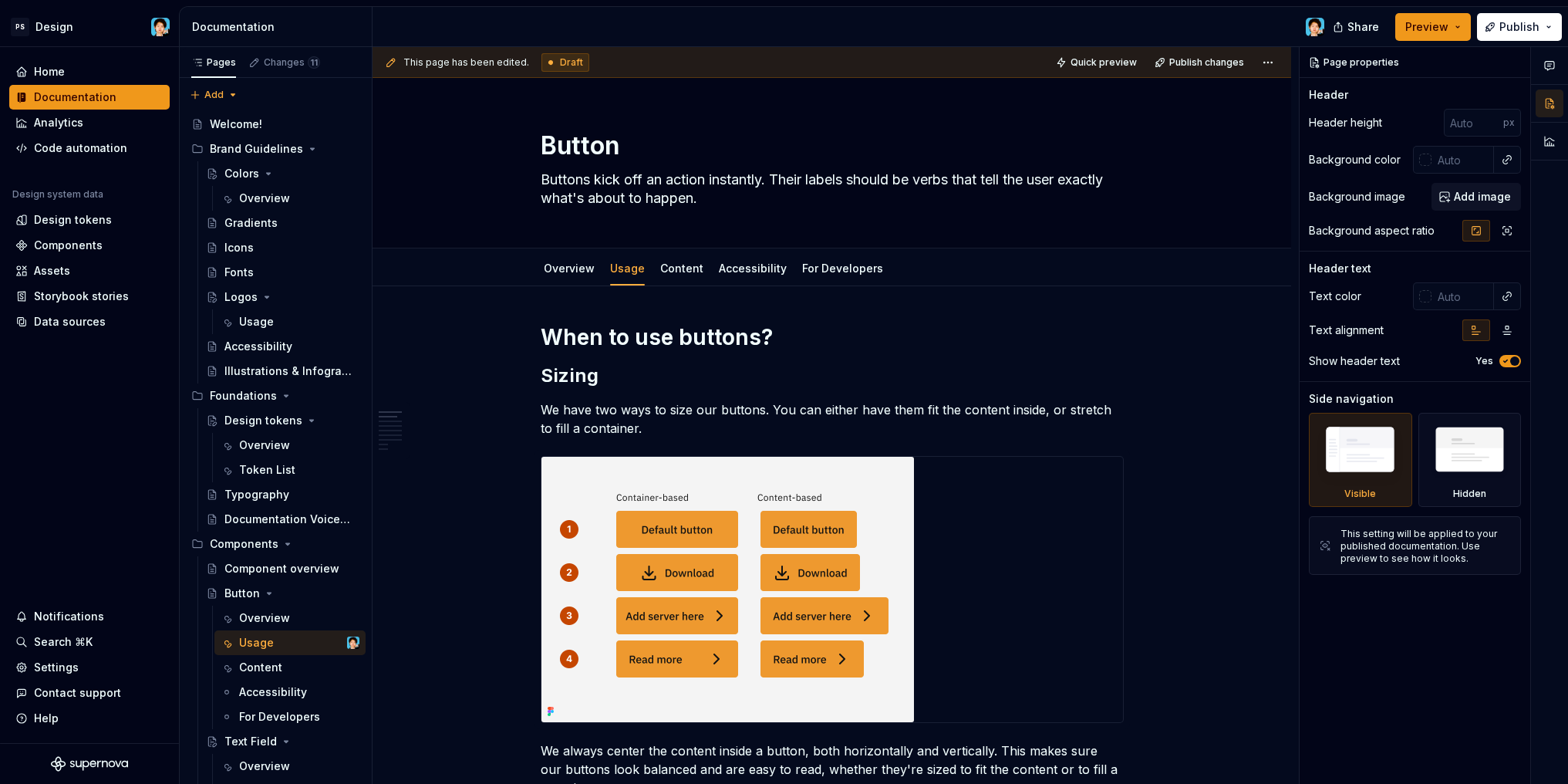
type textarea "*"
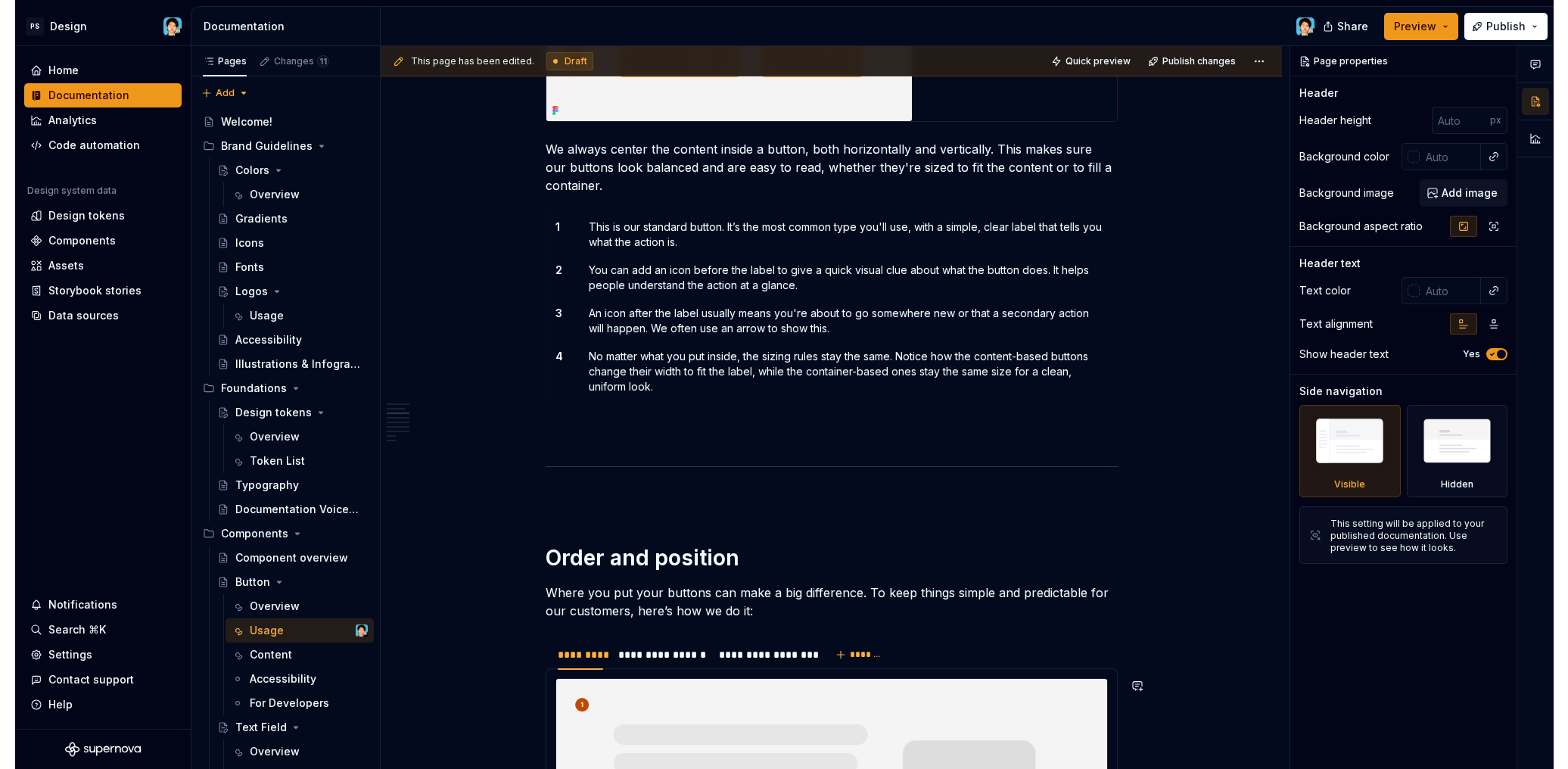
scroll to position [63, 0]
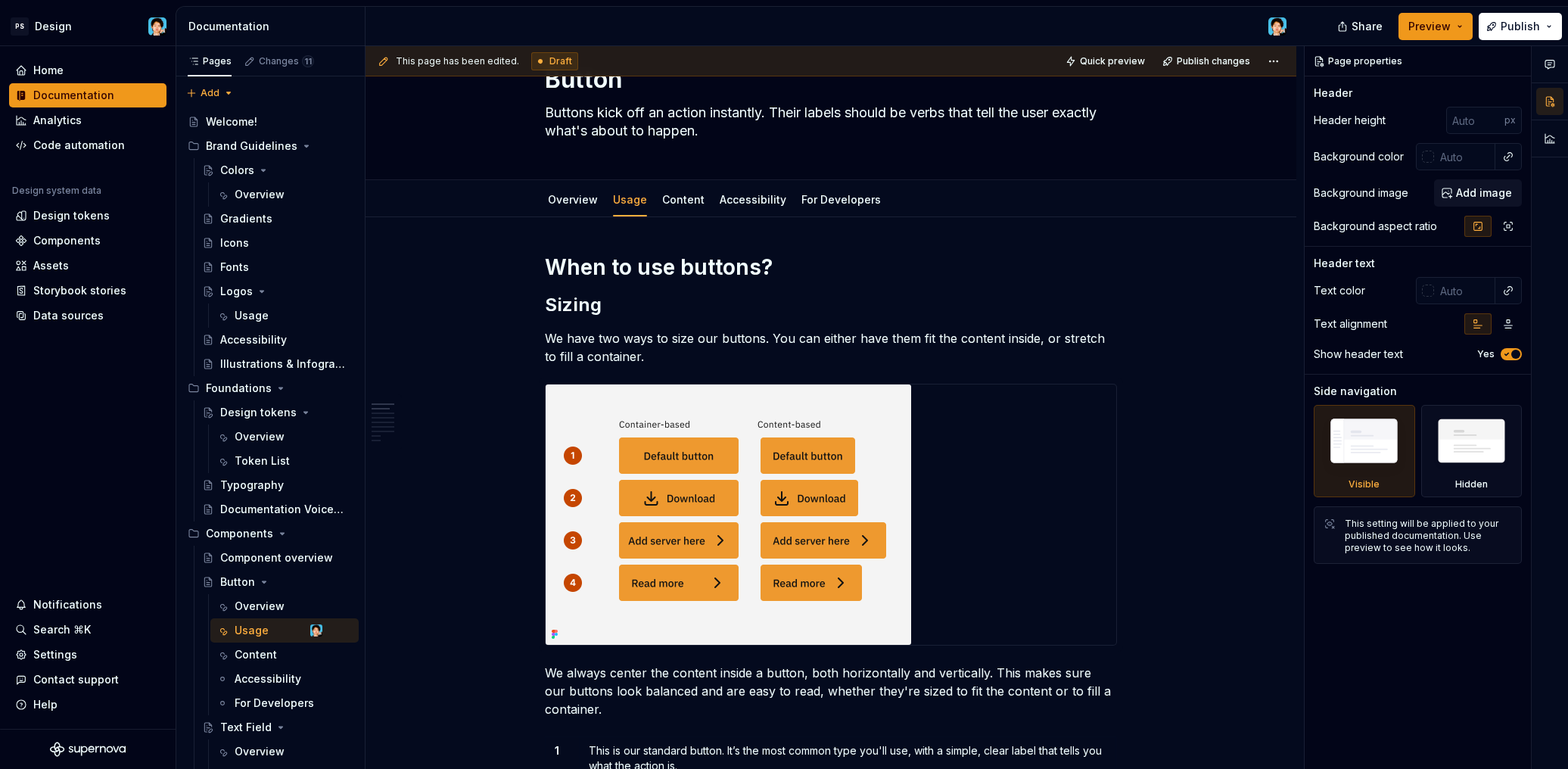
type textarea "*"
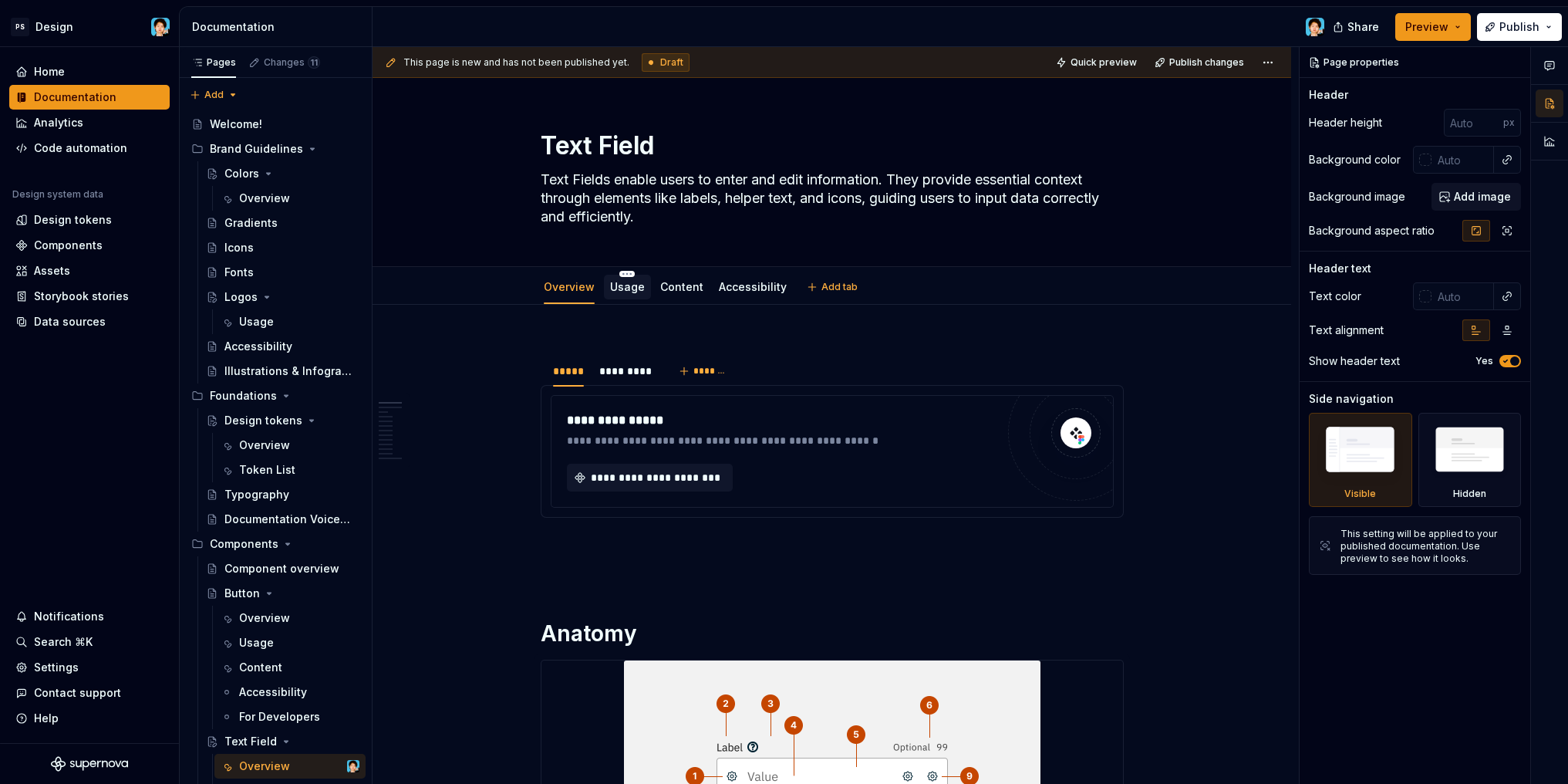
click at [622, 286] on link "Usage" at bounding box center [627, 287] width 35 height 13
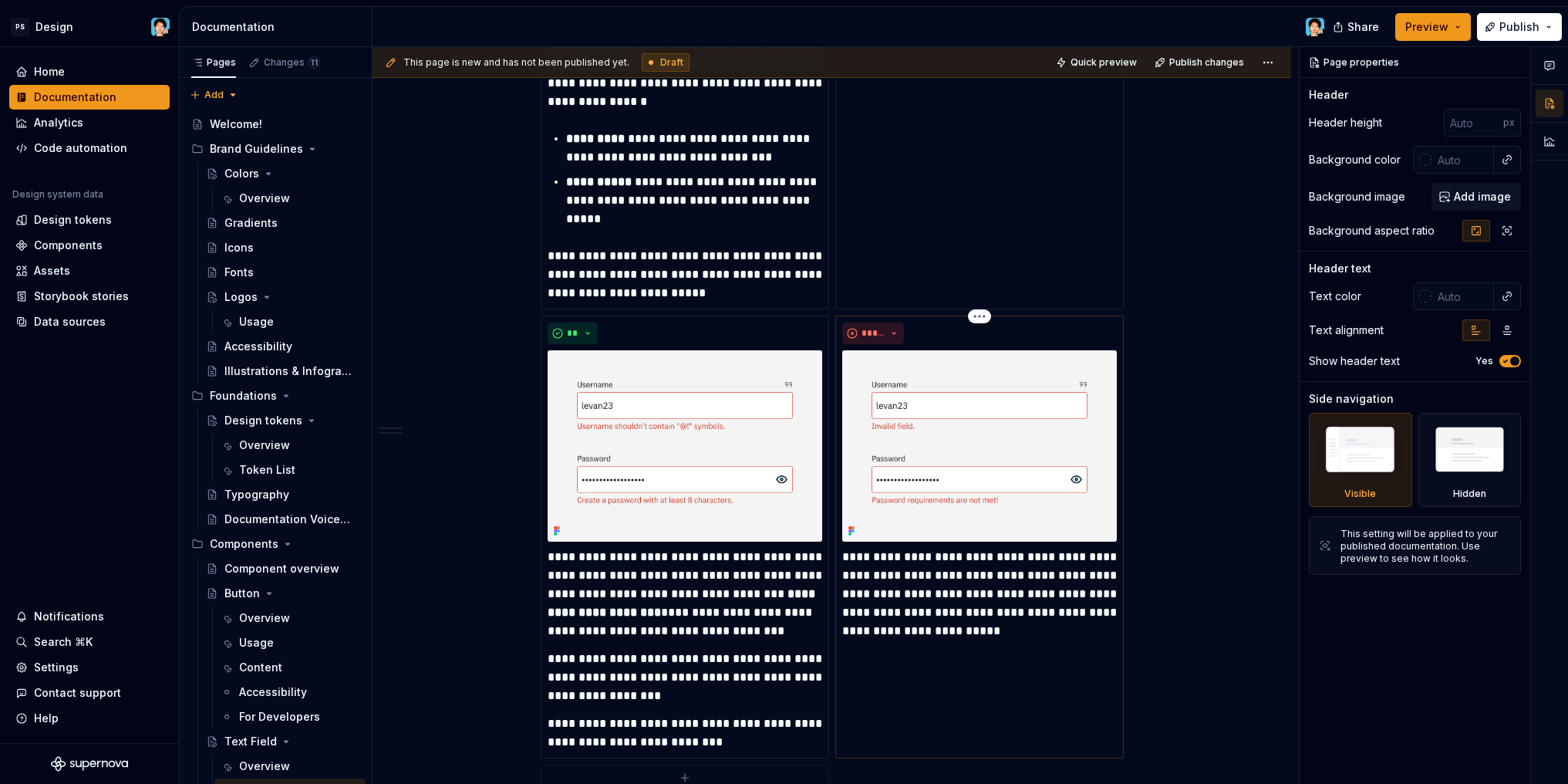
scroll to position [2585, 0]
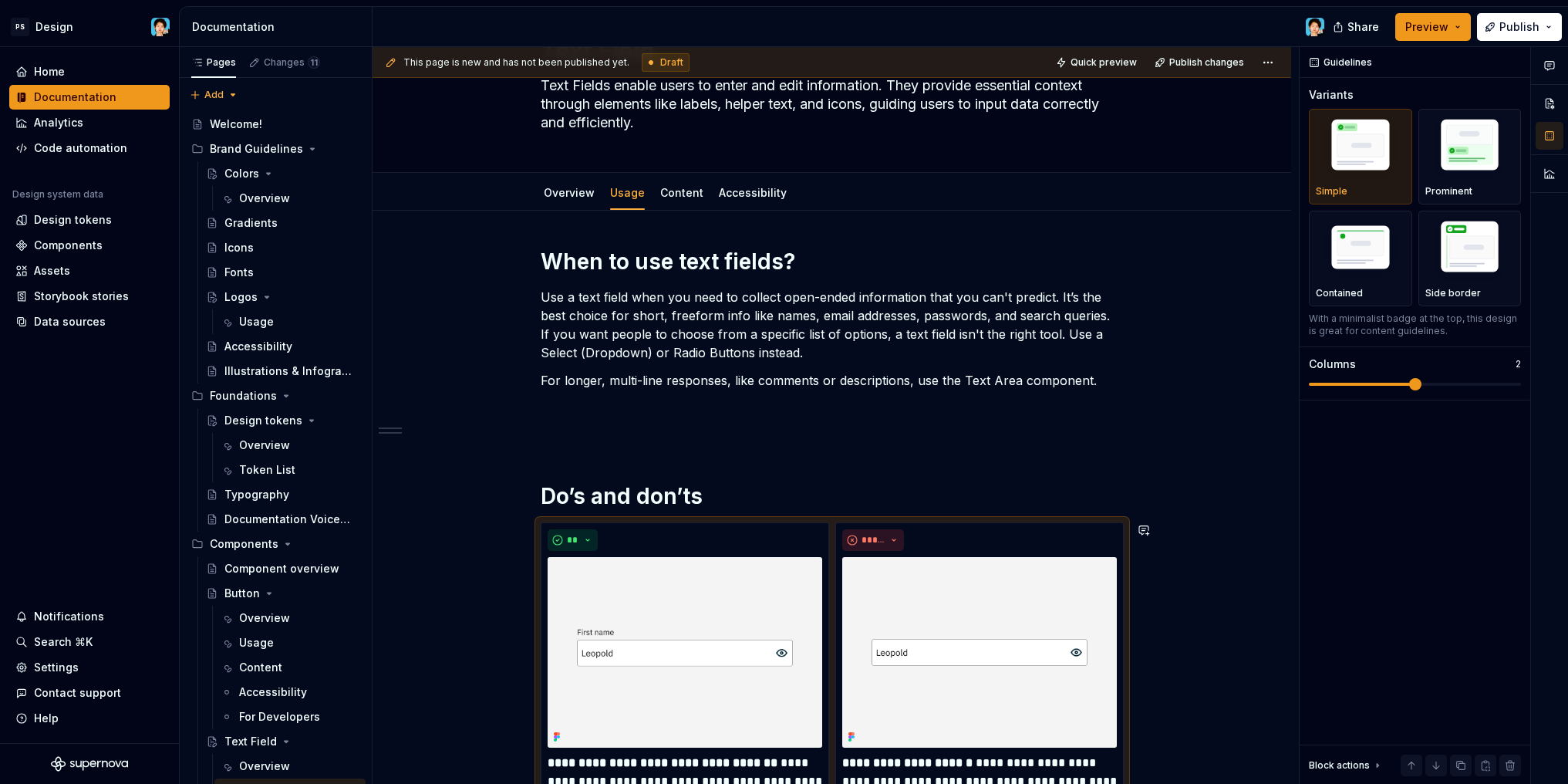
scroll to position [0, 0]
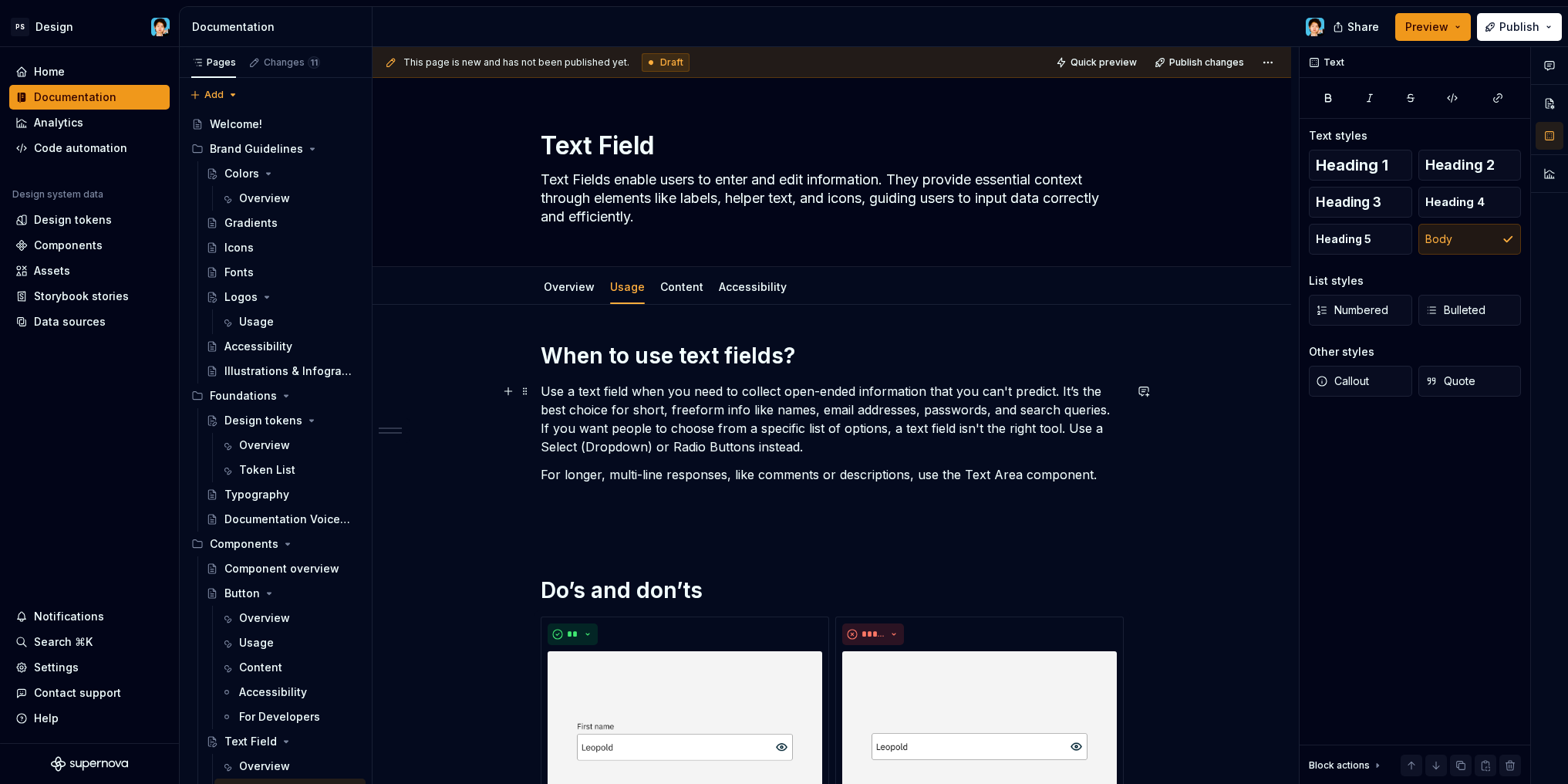
click at [791, 452] on p "Use a text field when you need to collect open-ended information that you can't…" at bounding box center [832, 419] width 583 height 74
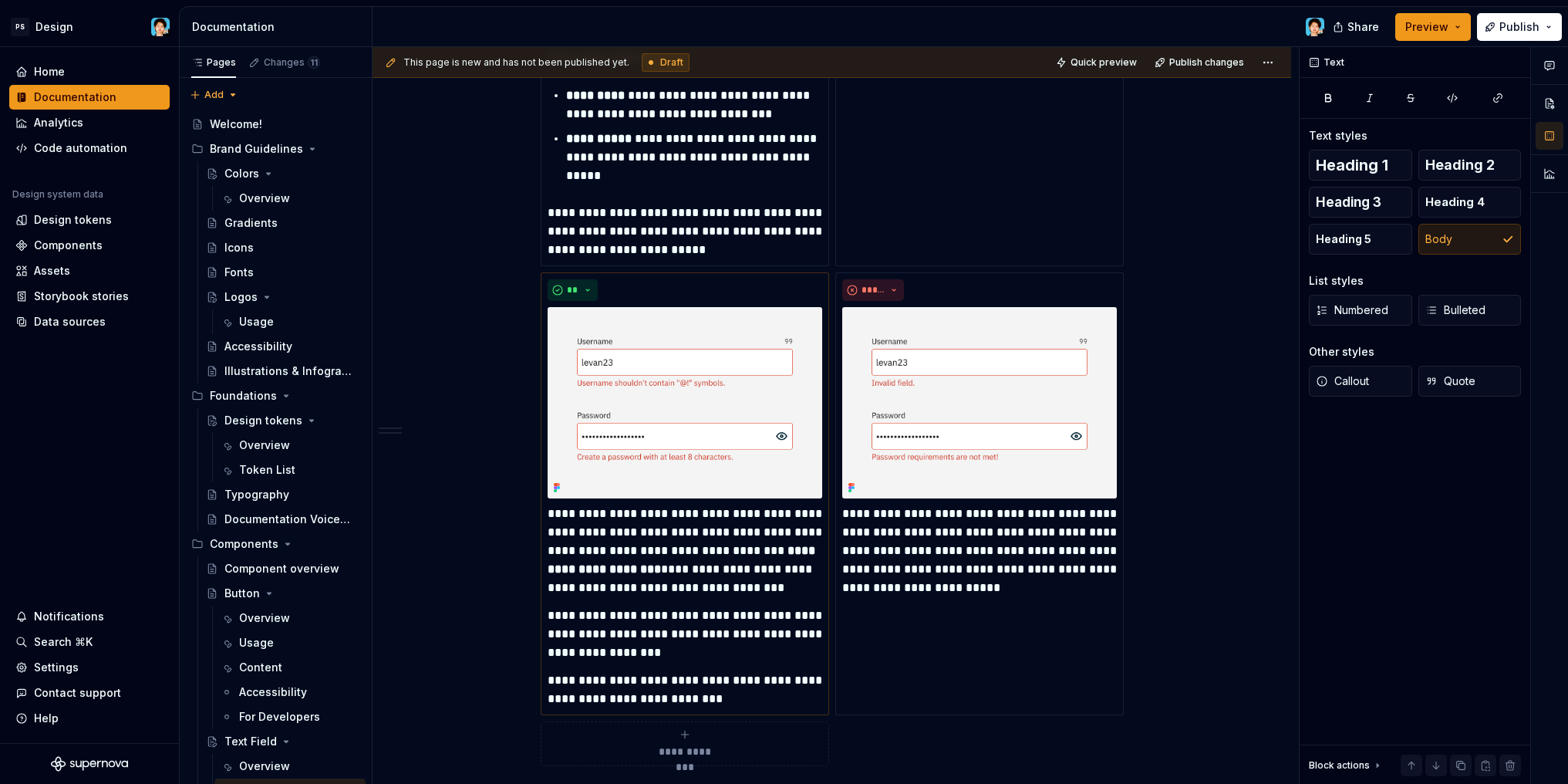
scroll to position [3088, 0]
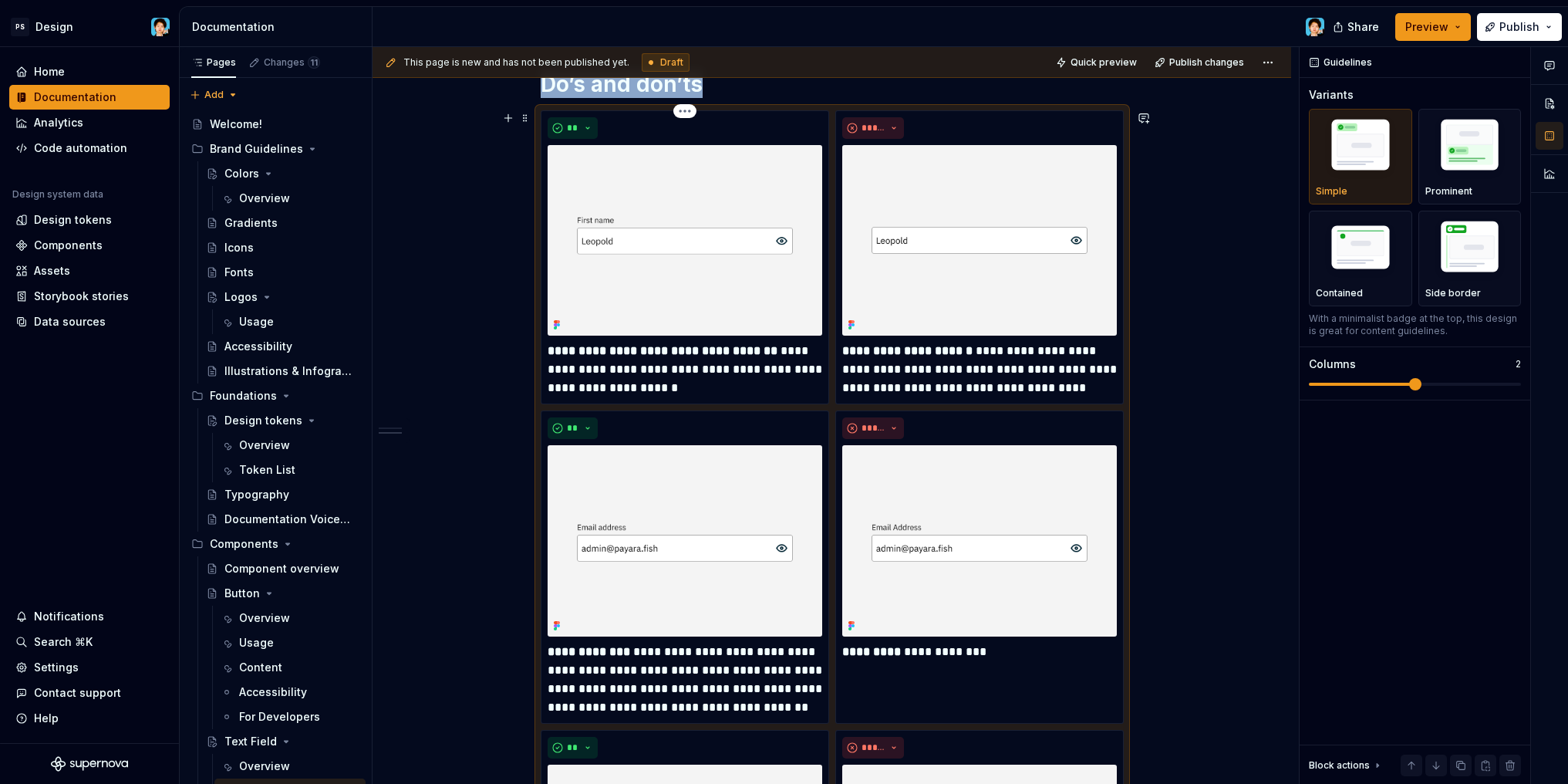
scroll to position [170, 0]
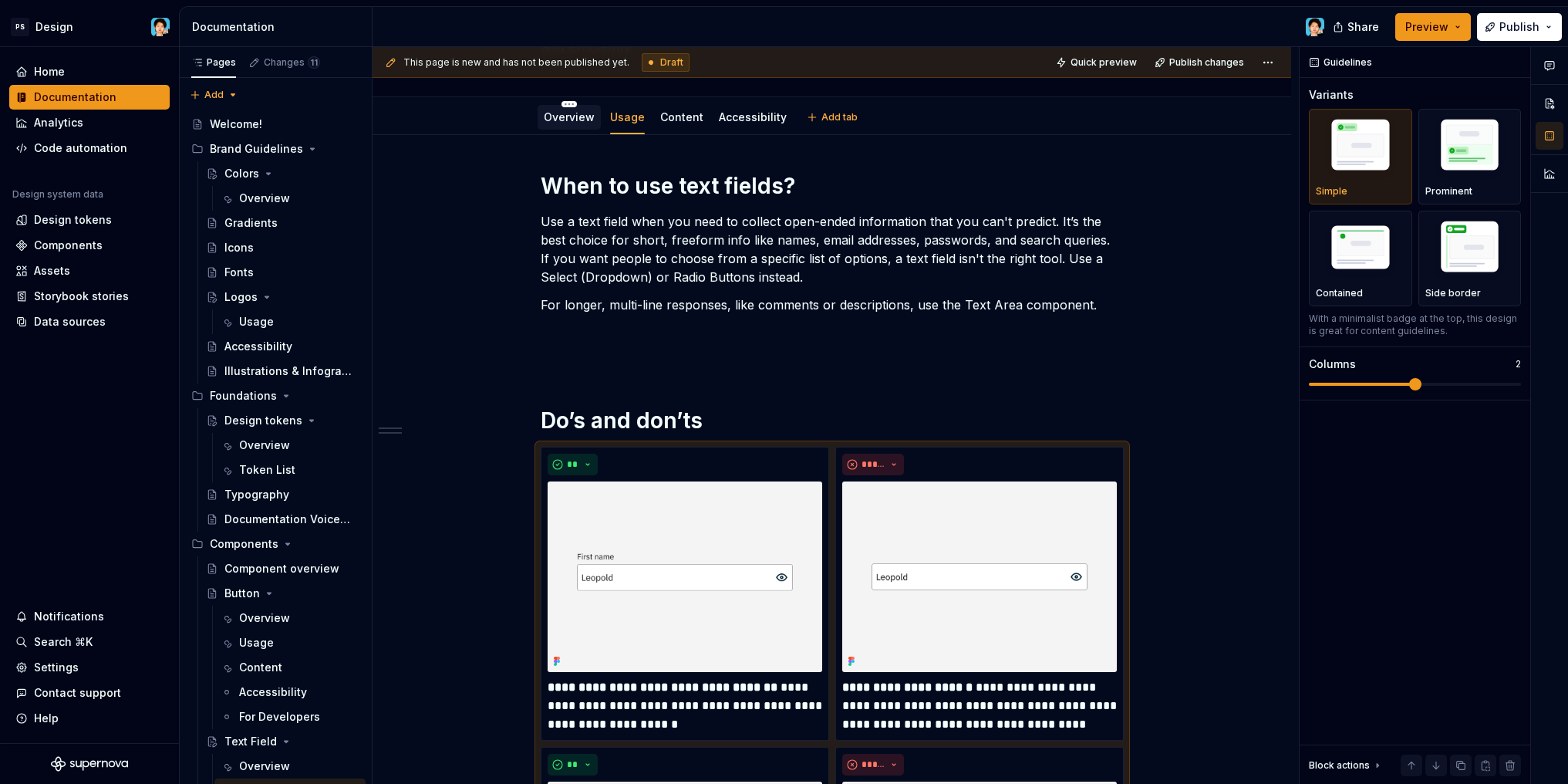
click at [575, 129] on div "Overview" at bounding box center [569, 117] width 64 height 25
click at [587, 120] on link "Overview" at bounding box center [569, 117] width 51 height 13
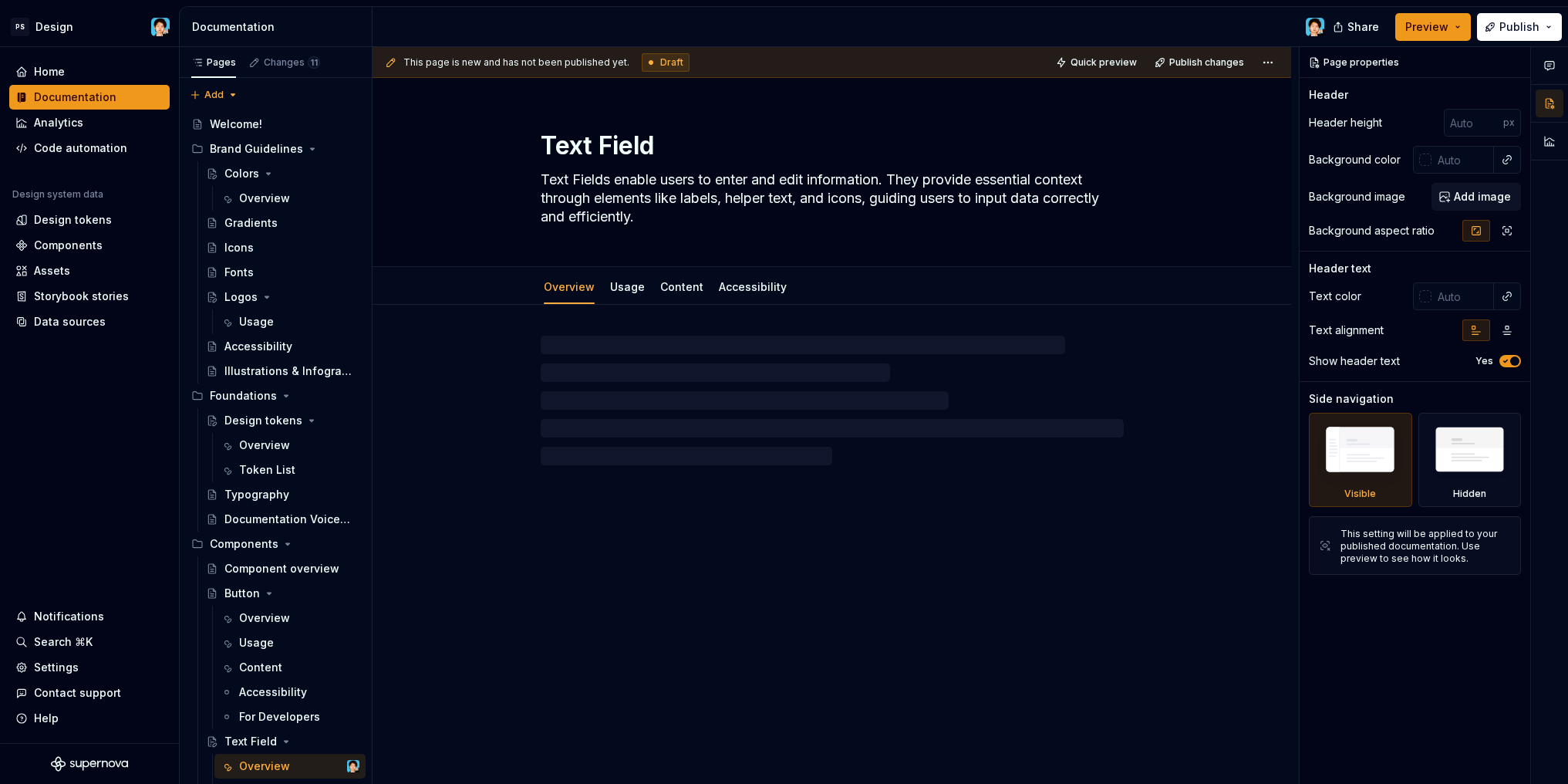
type textarea "*"
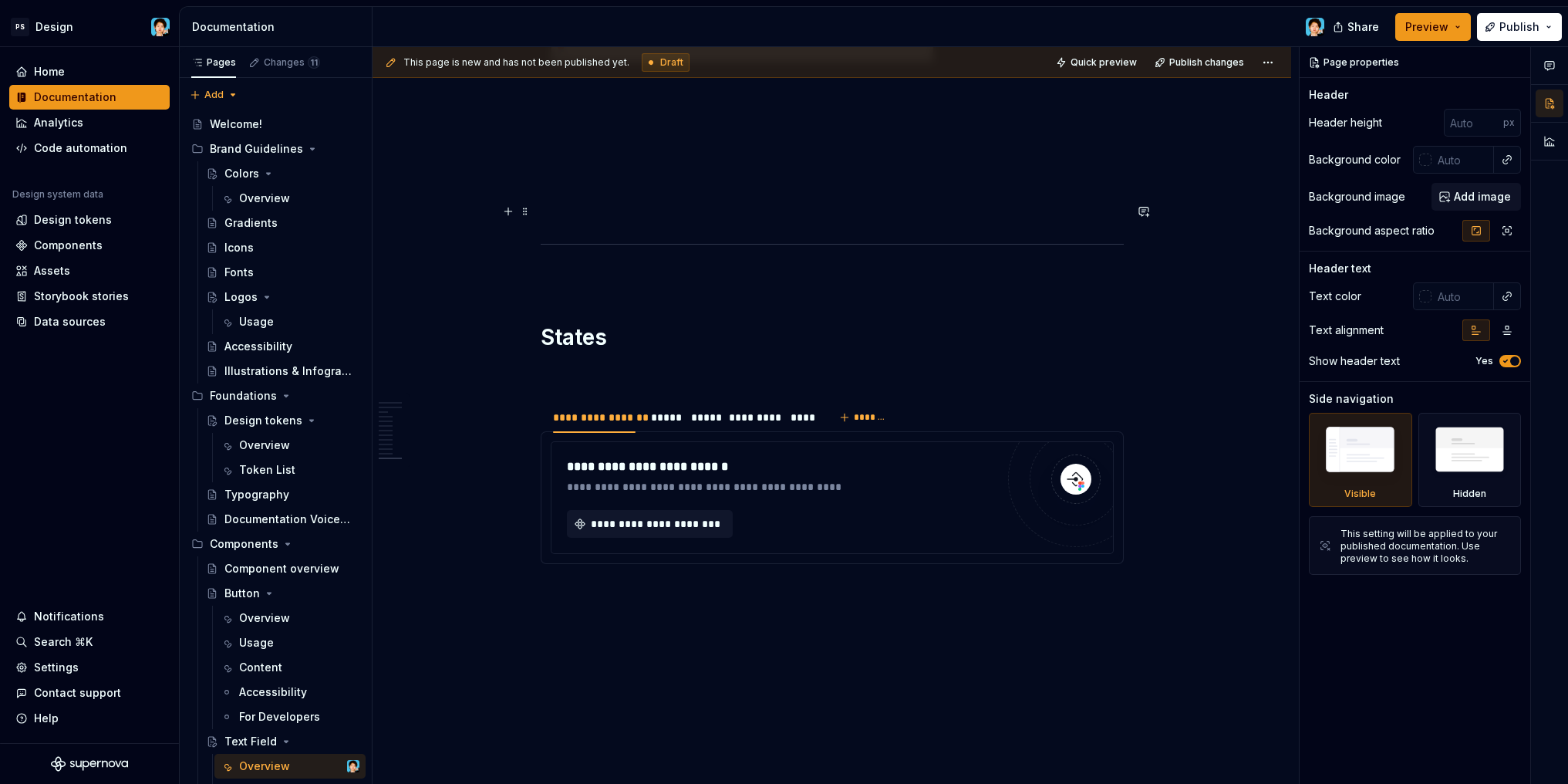
scroll to position [5520, 0]
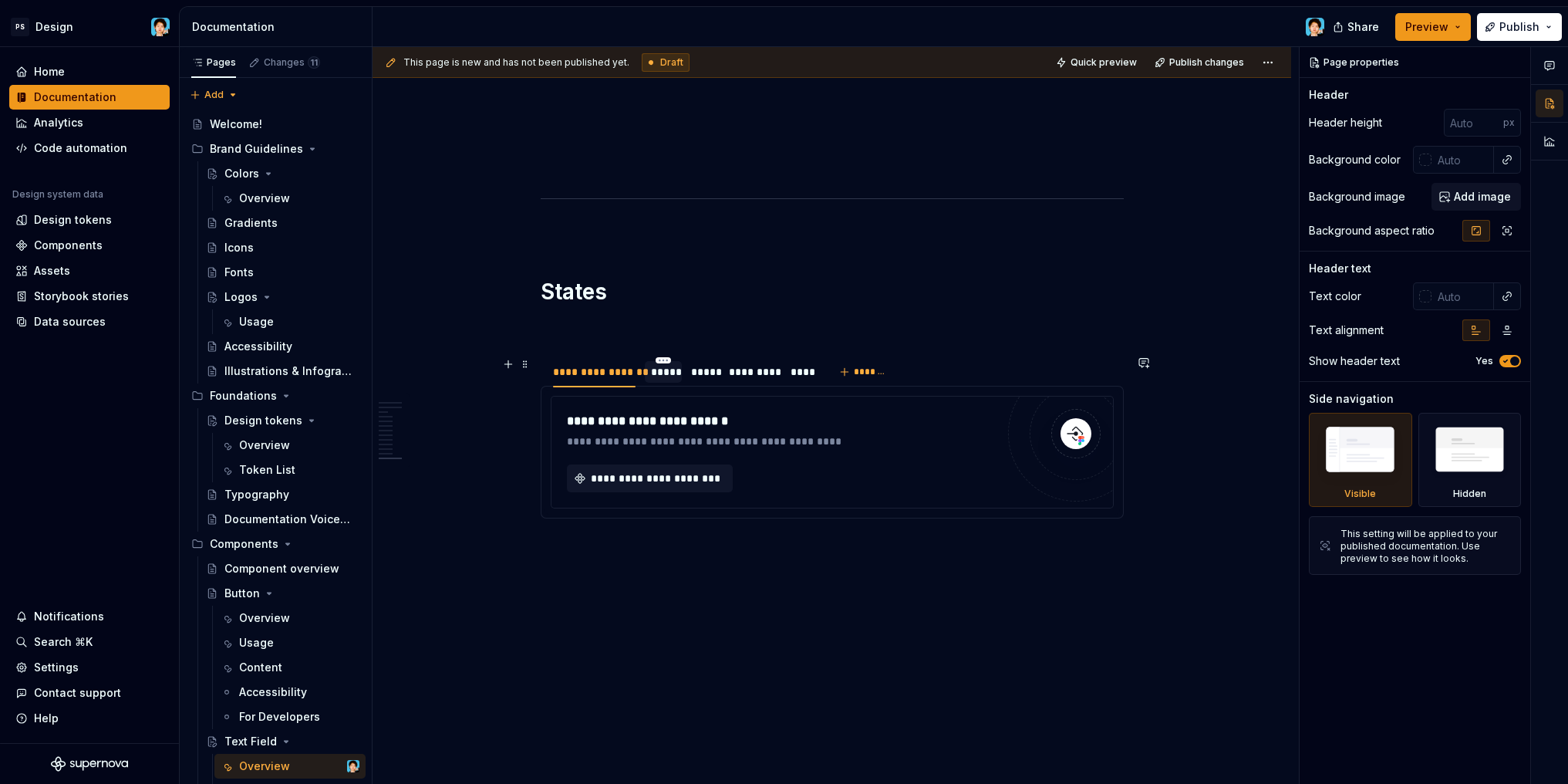
click at [664, 378] on div "*****" at bounding box center [663, 372] width 25 height 15
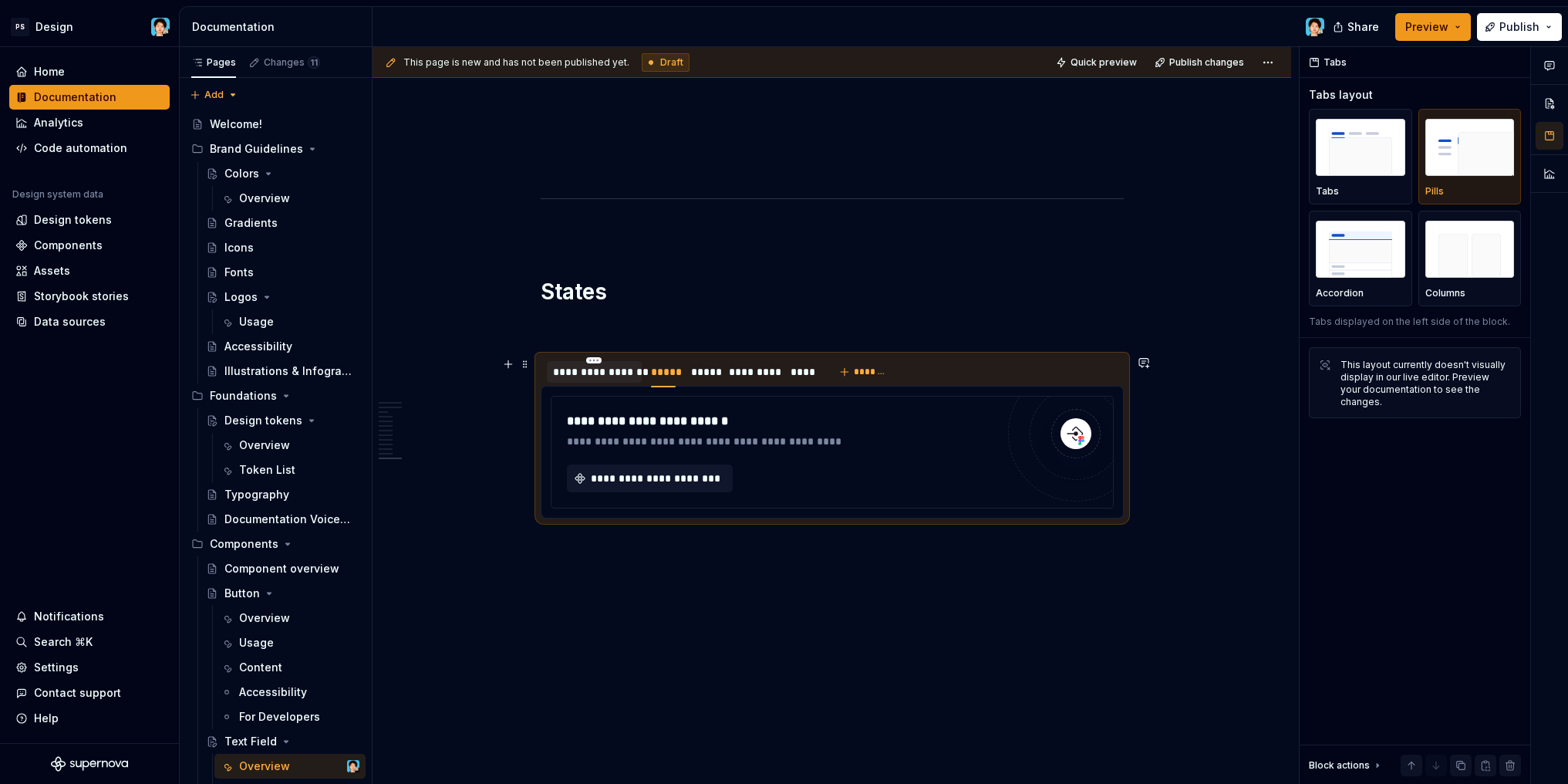
click at [623, 379] on div "**********" at bounding box center [594, 372] width 95 height 22
click at [656, 470] on button "**********" at bounding box center [649, 478] width 165 height 28
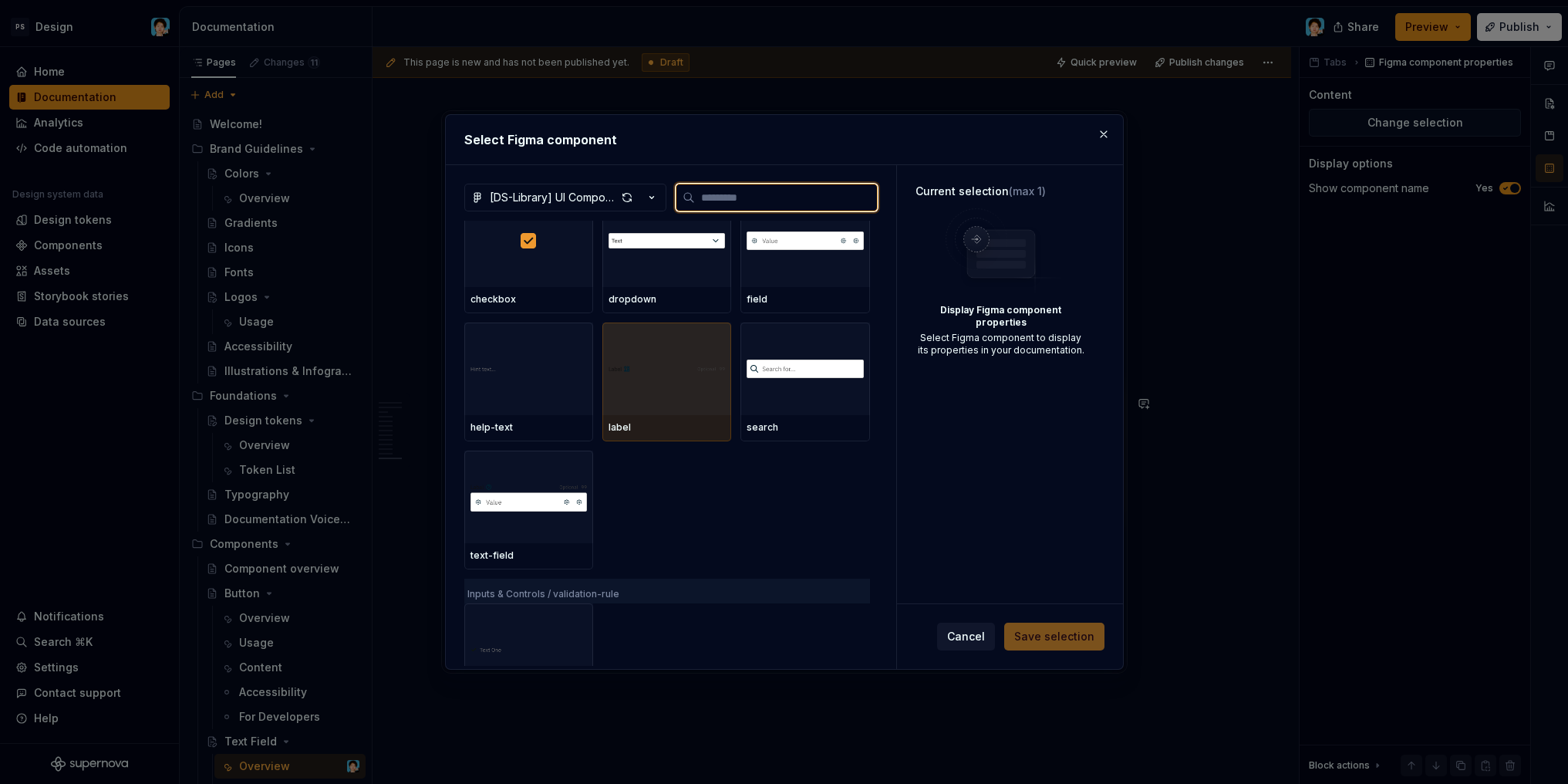
scroll to position [1902, 0]
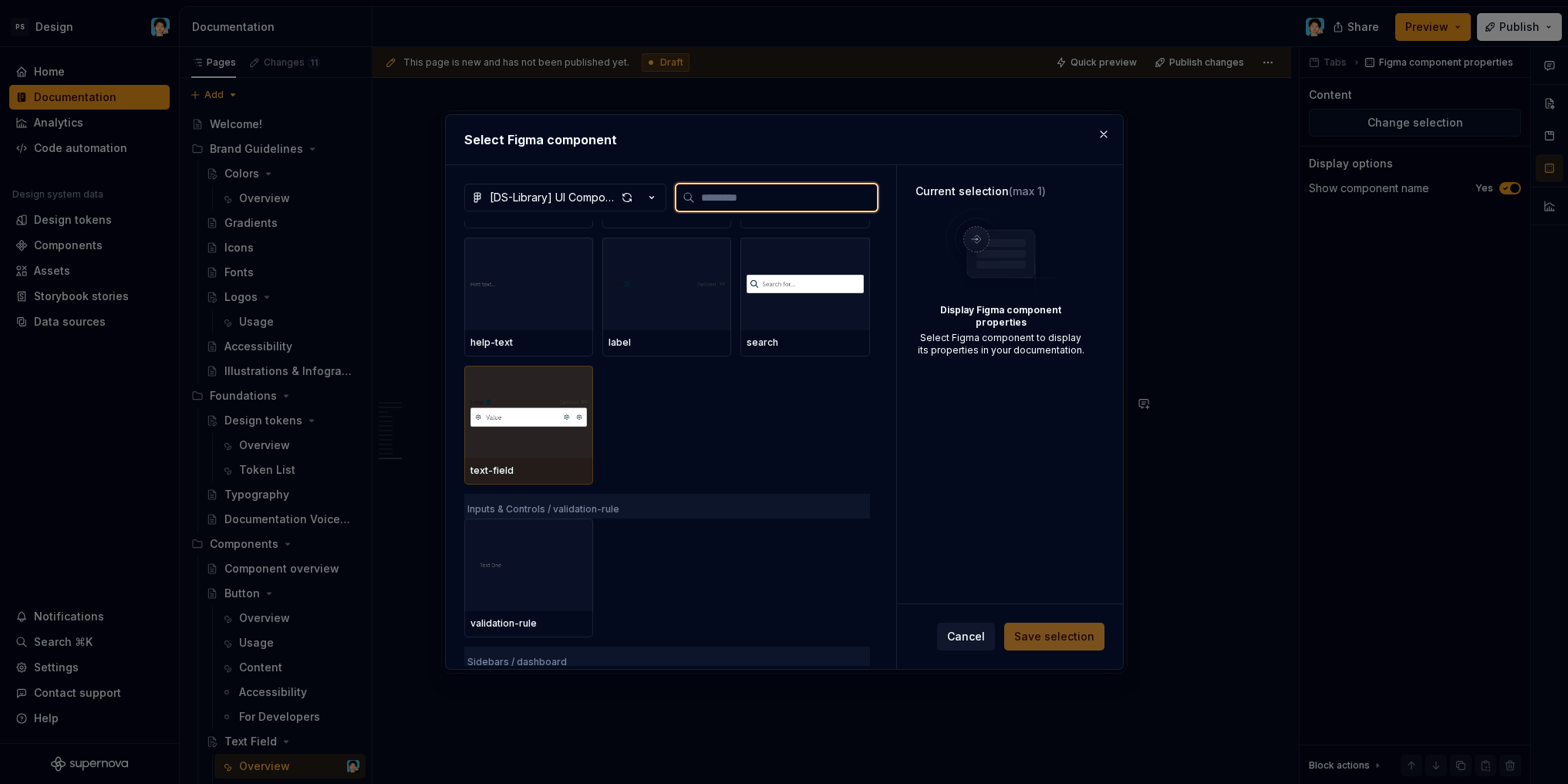
click at [566, 436] on img at bounding box center [528, 411] width 117 height 57
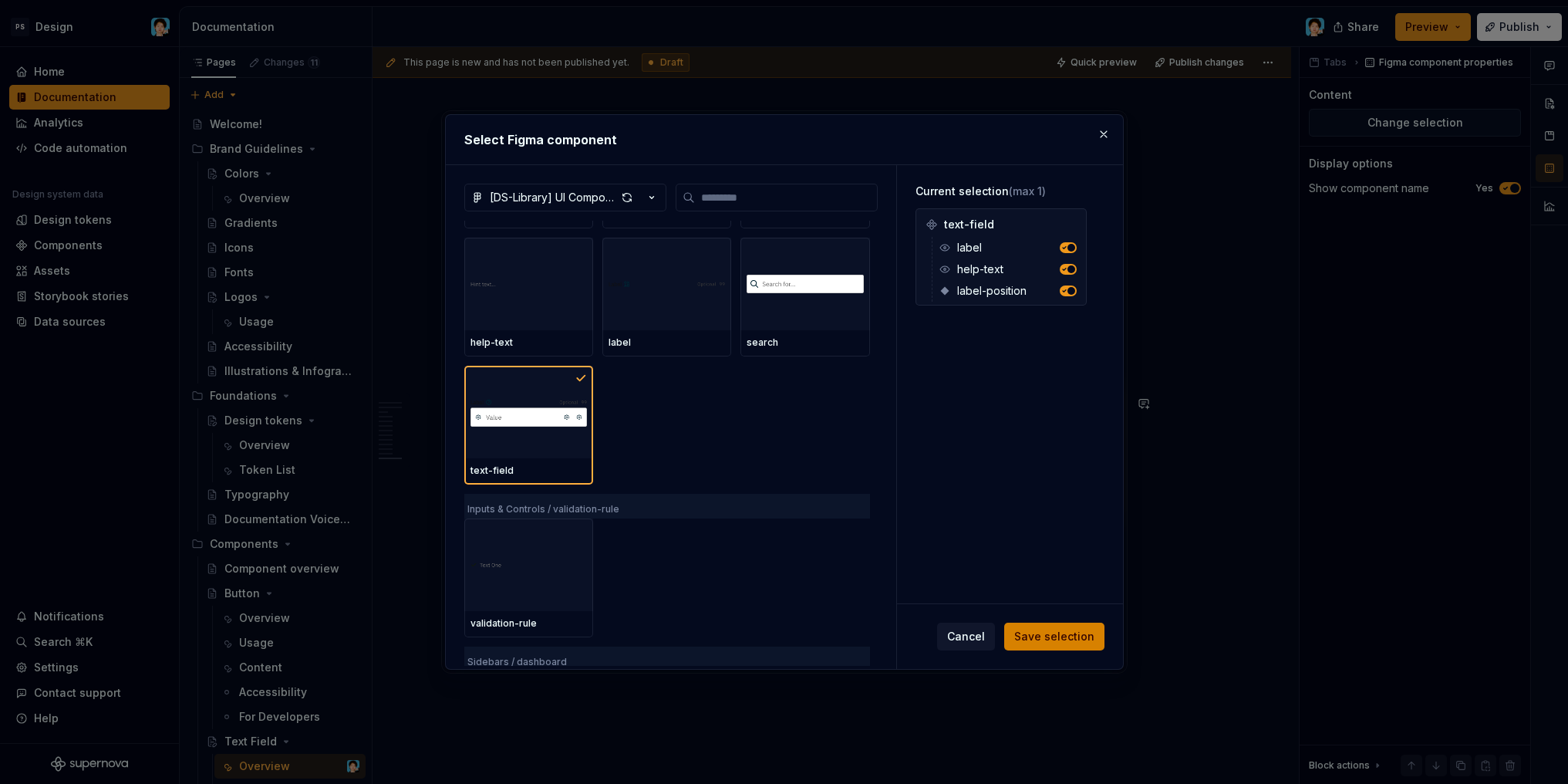
click at [1054, 641] on span "Save selection" at bounding box center [1054, 636] width 80 height 15
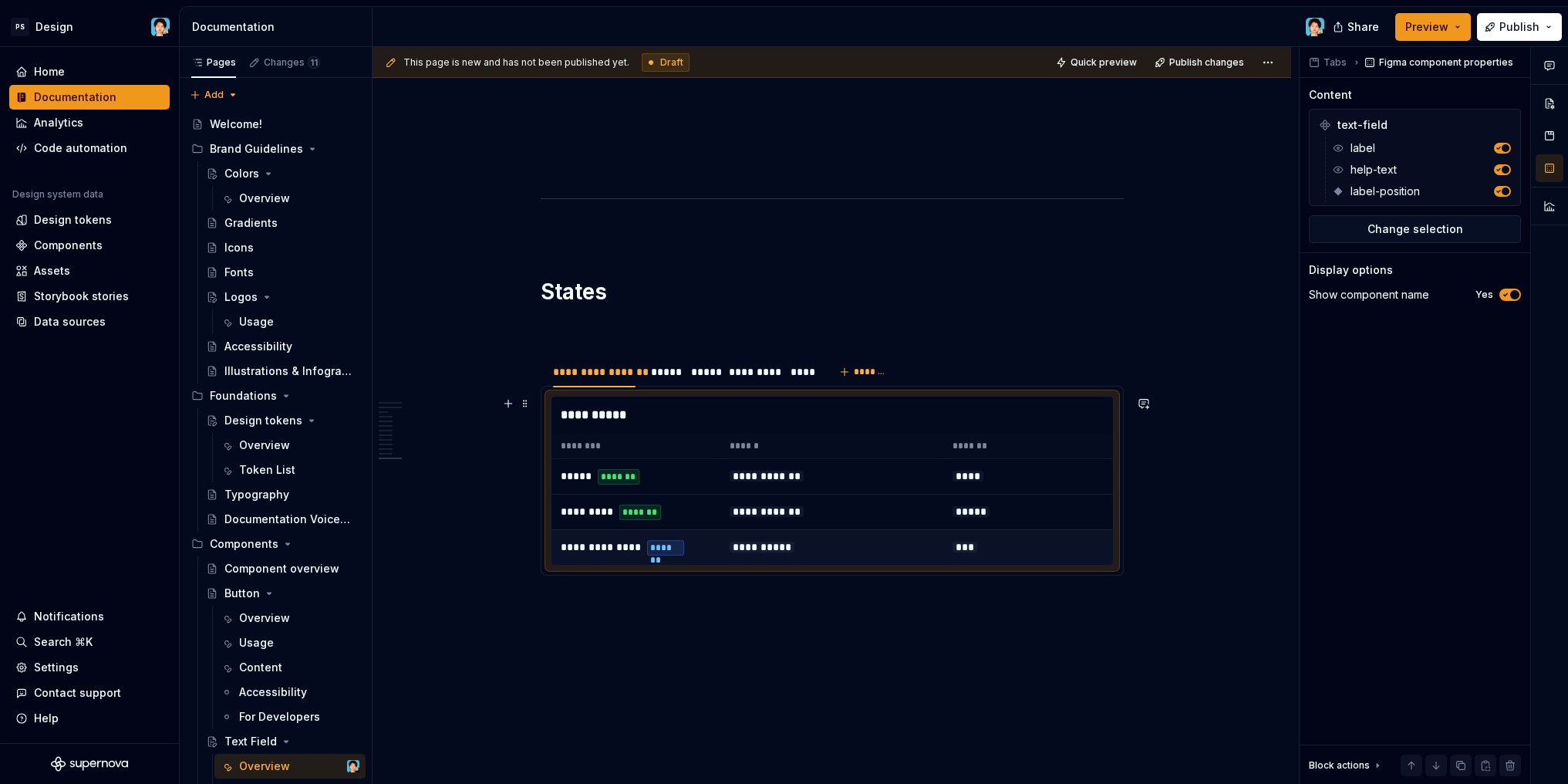
scroll to position [5423, 0]
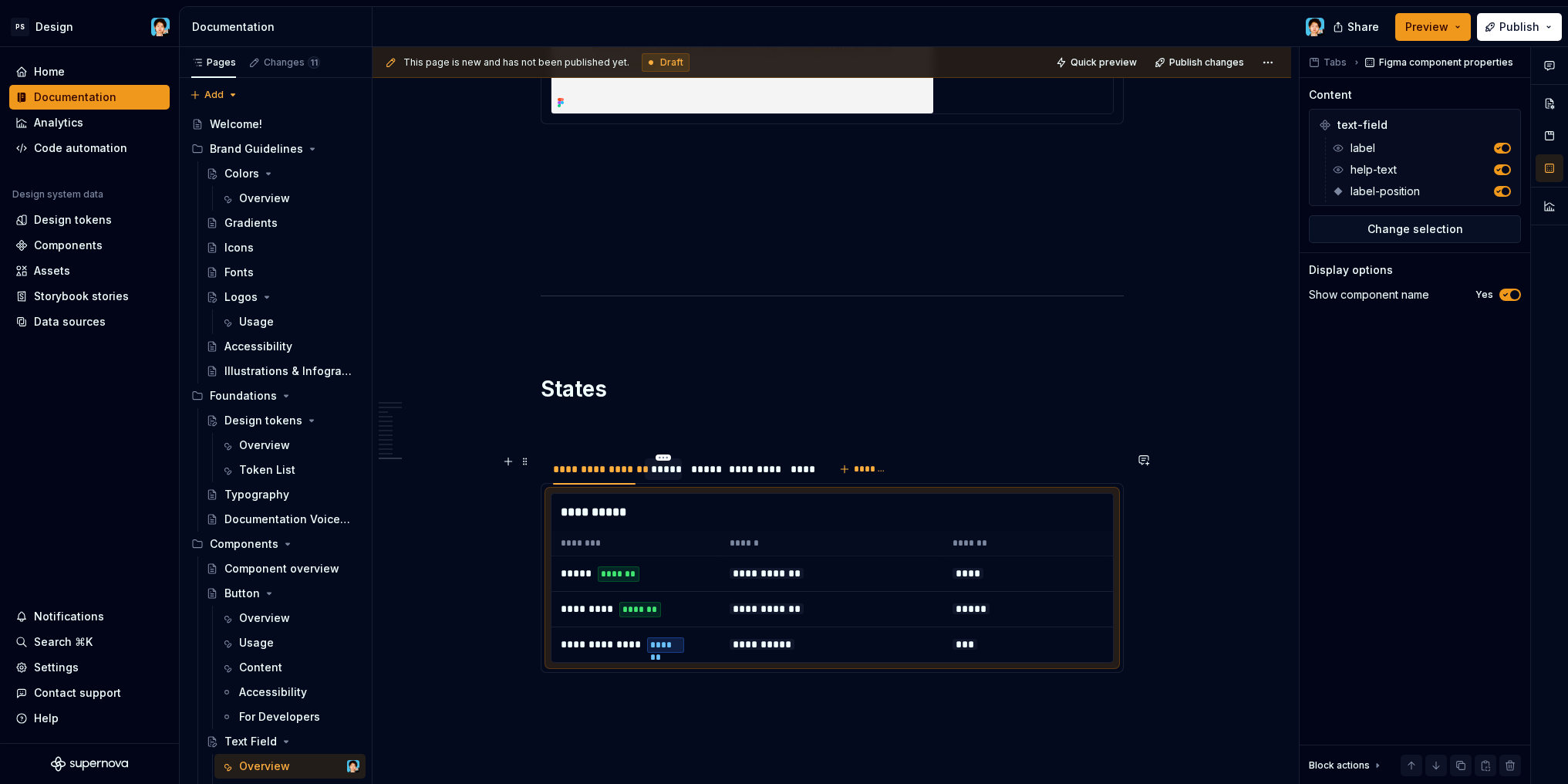
click at [661, 469] on div "*****" at bounding box center [663, 468] width 25 height 15
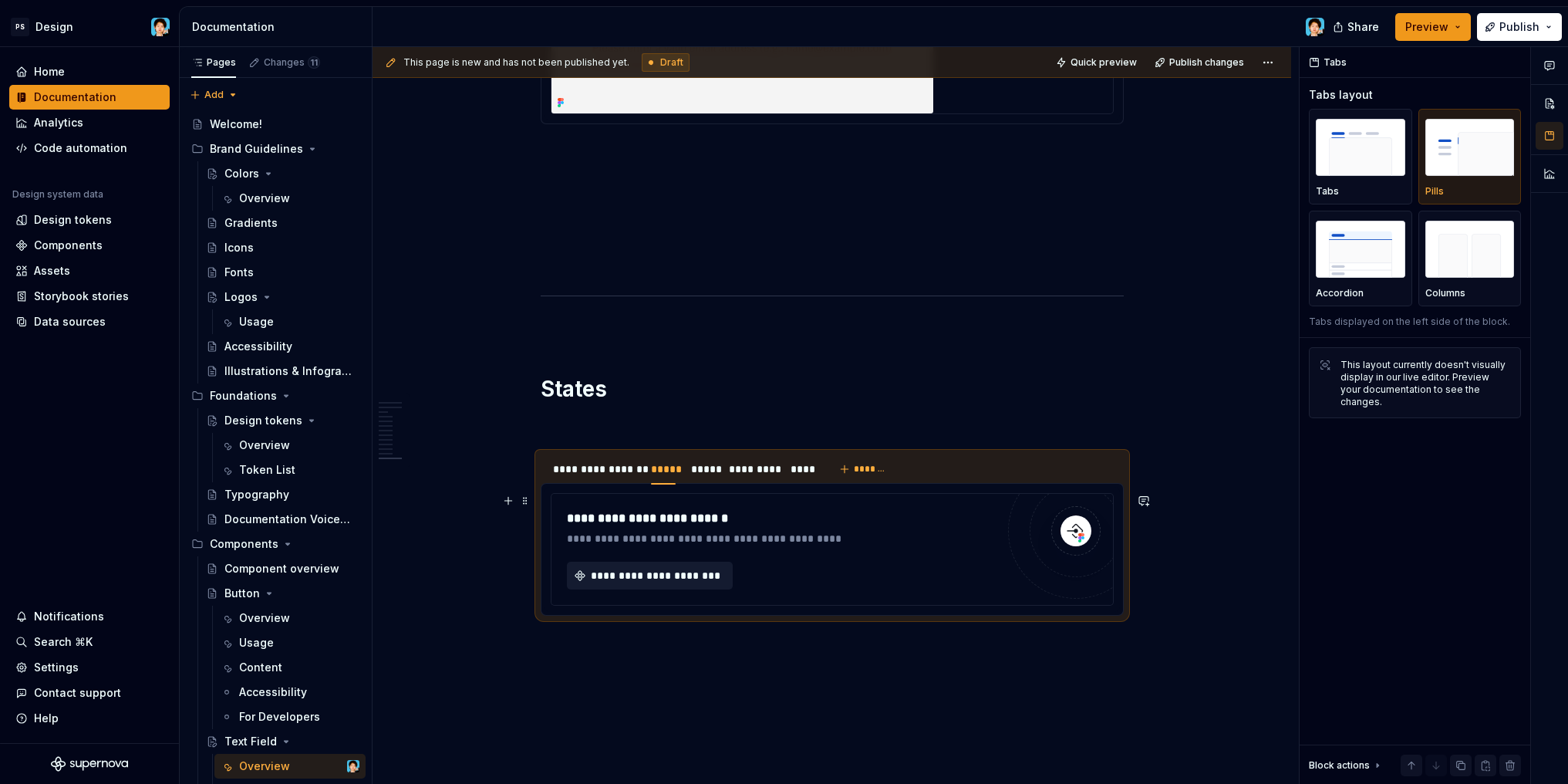
click at [650, 581] on span "**********" at bounding box center [656, 575] width 133 height 15
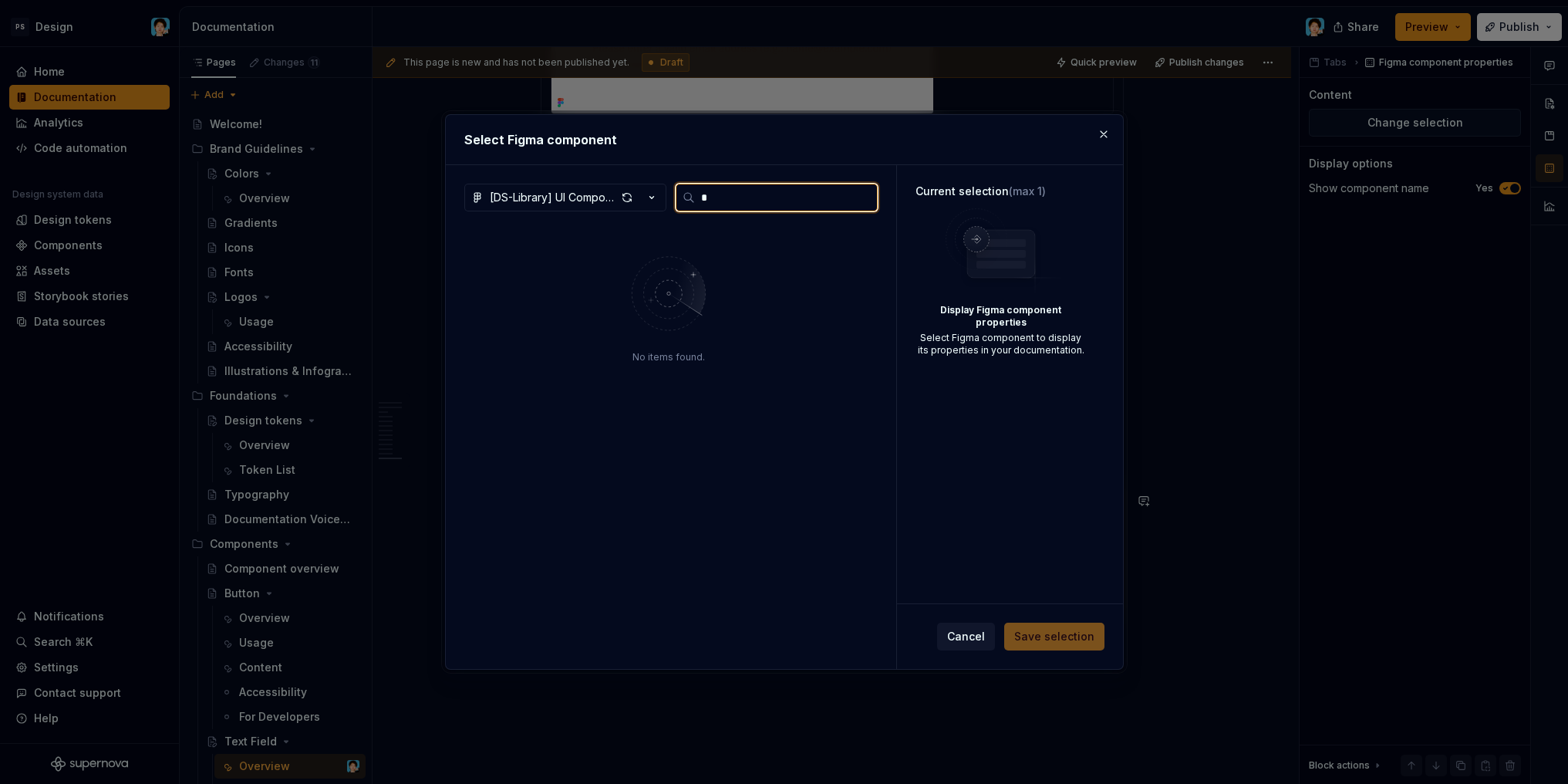
scroll to position [0, 0]
type input "*"
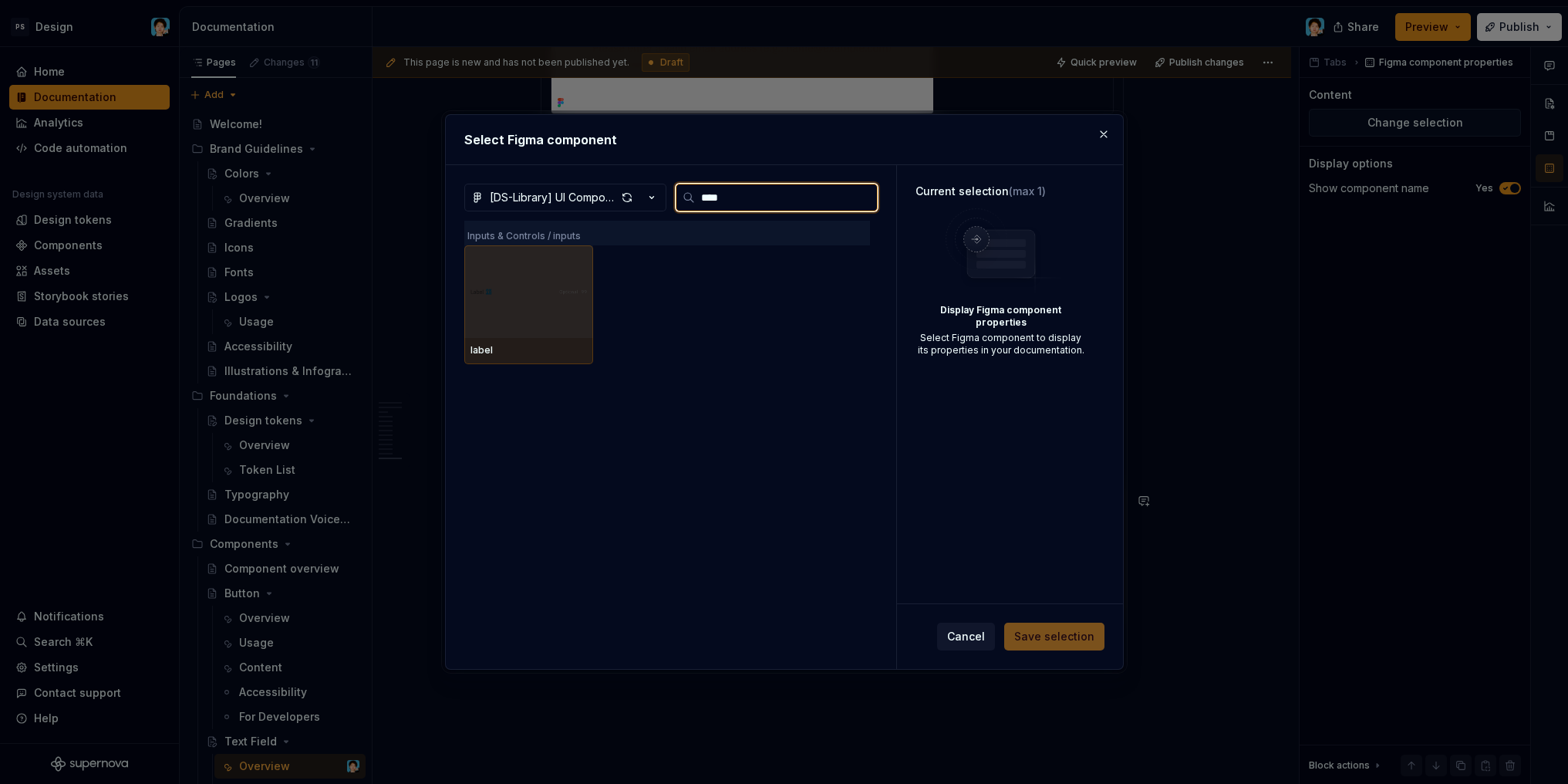
type input "*****"
click at [522, 323] on div at bounding box center [529, 291] width 129 height 92
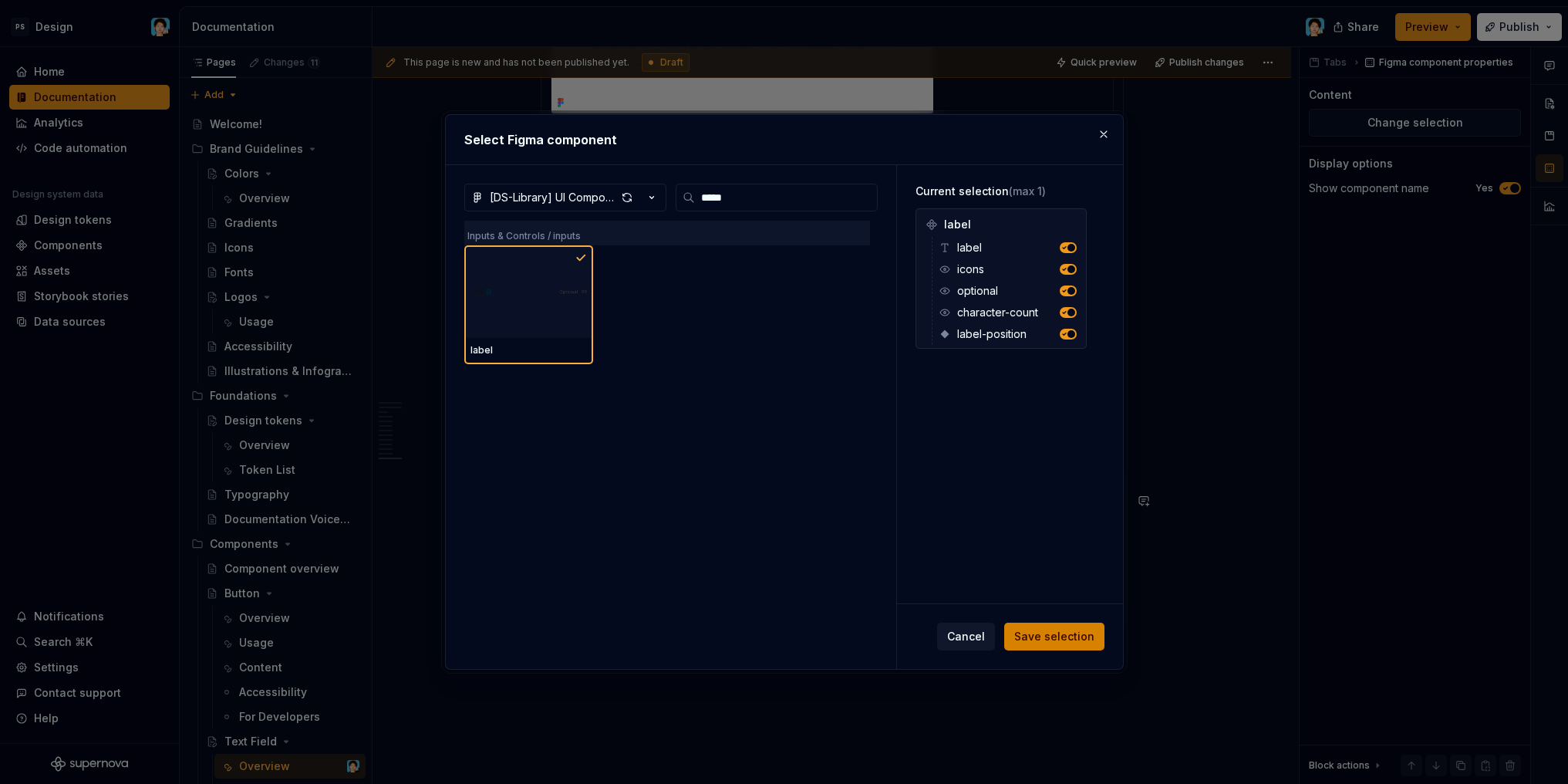
click at [1050, 634] on span "Save selection" at bounding box center [1054, 636] width 80 height 15
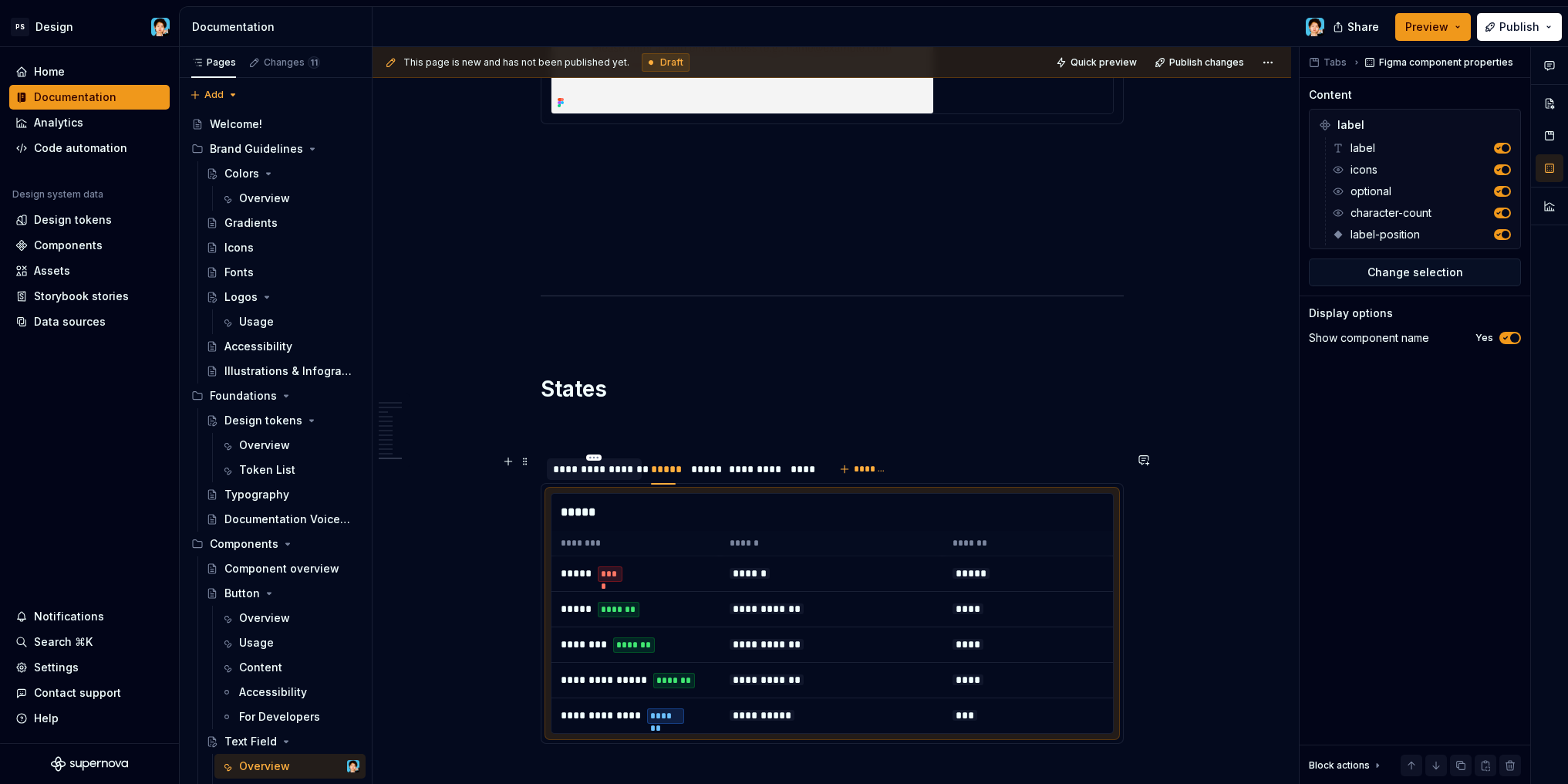
click at [609, 471] on div "**********" at bounding box center [594, 468] width 83 height 15
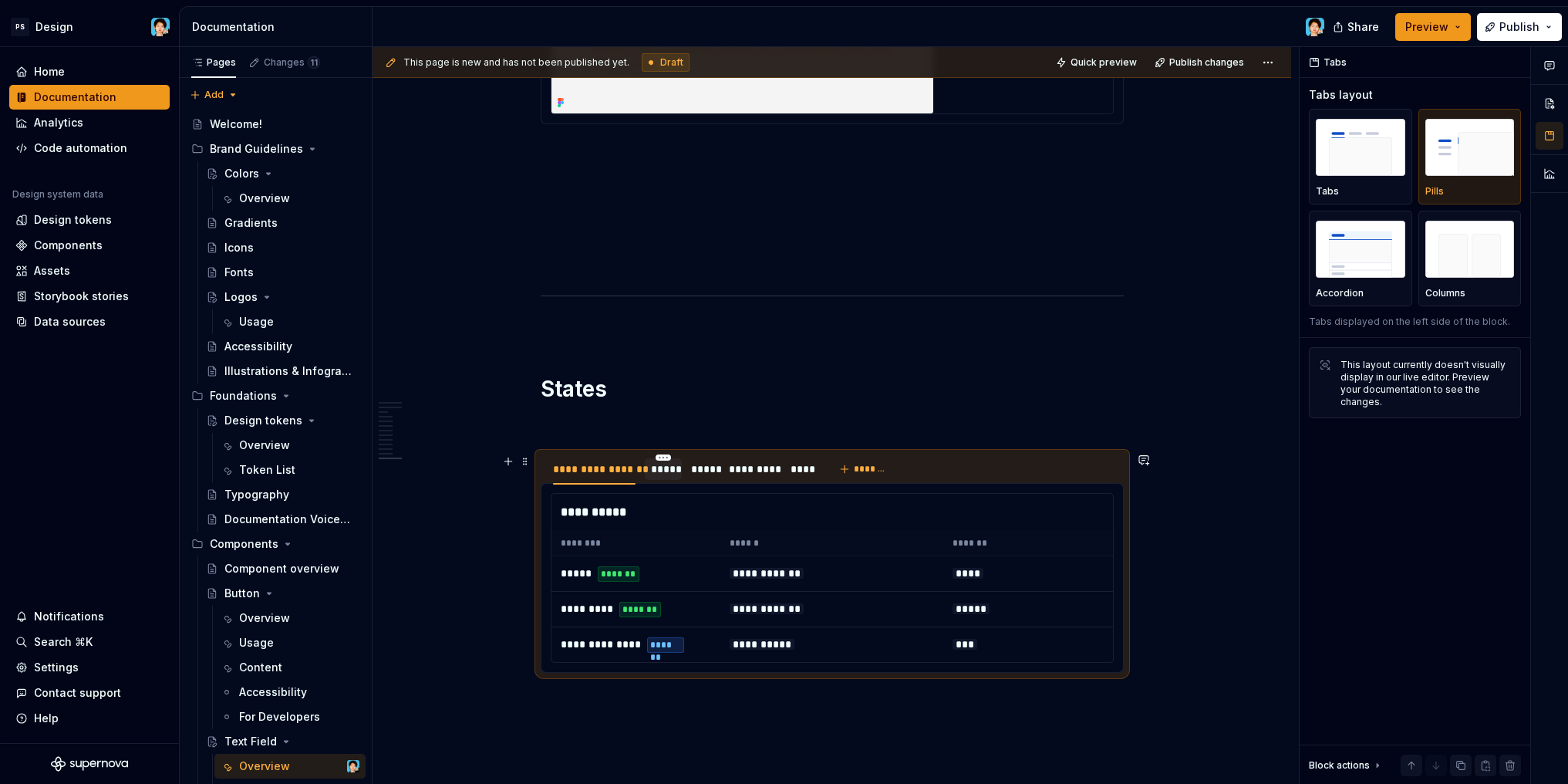
click at [655, 470] on div "*****" at bounding box center [663, 468] width 25 height 15
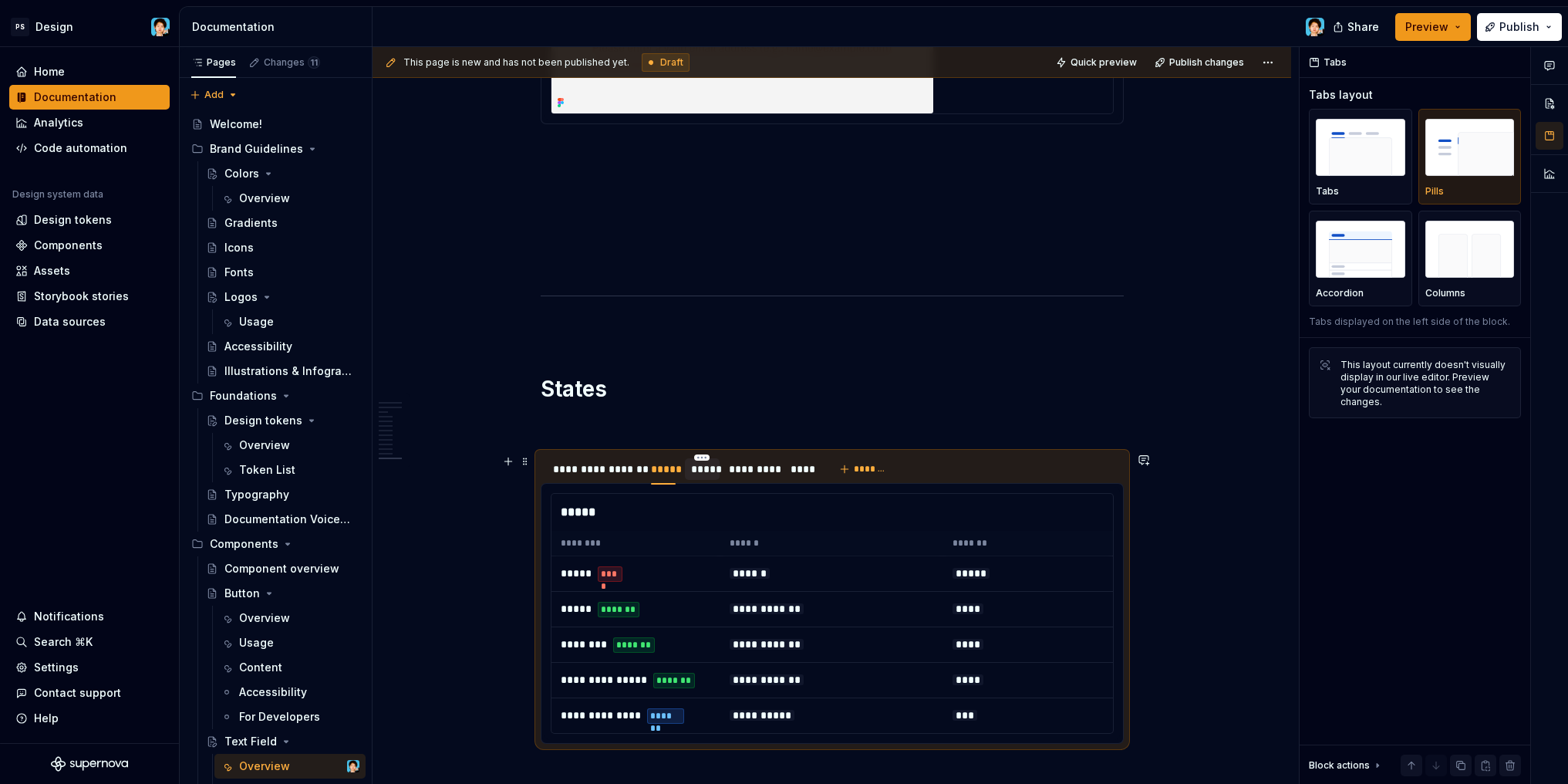
click at [694, 471] on div "*****" at bounding box center [702, 468] width 23 height 15
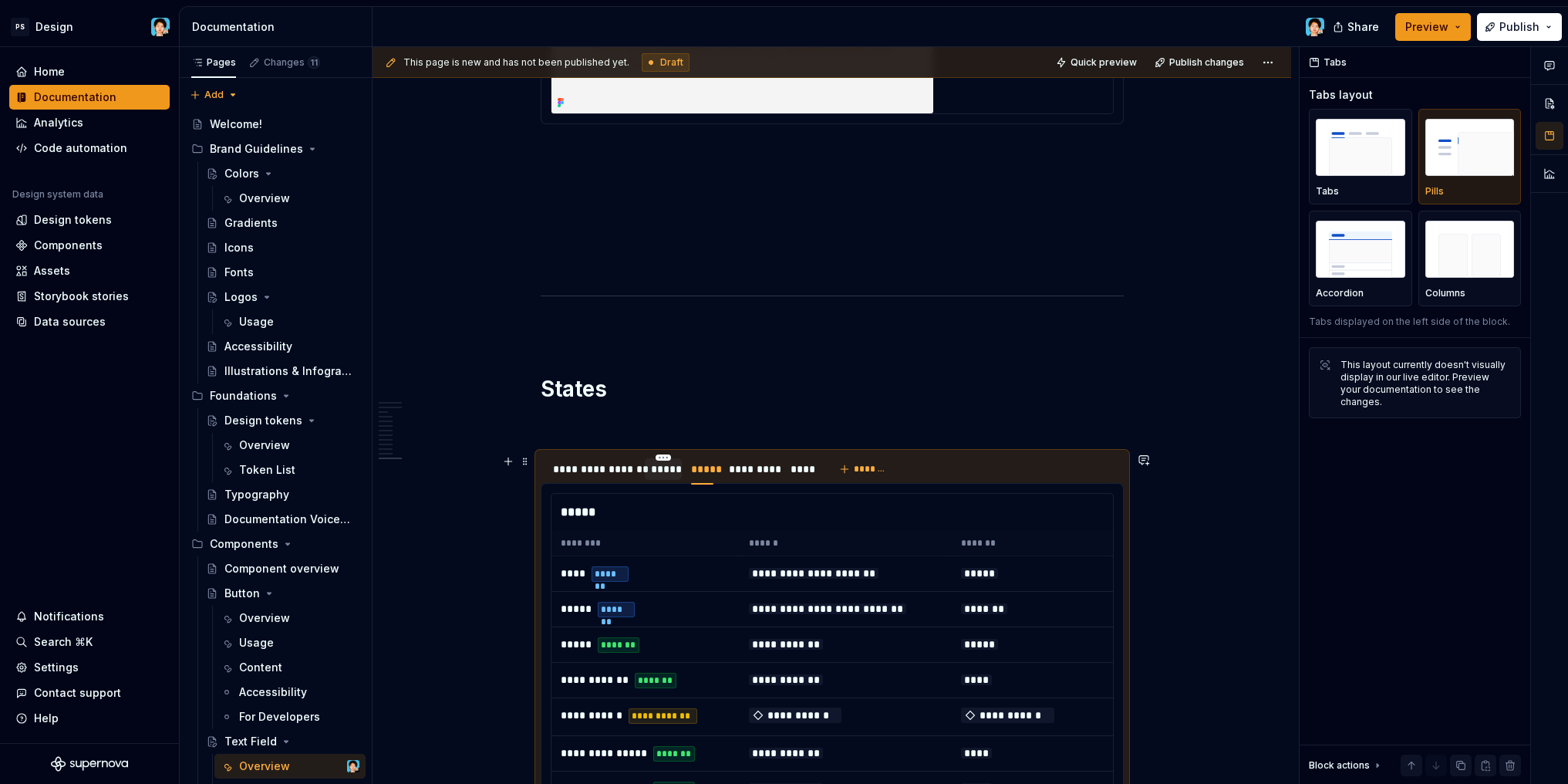
click at [672, 476] on div "*****" at bounding box center [663, 468] width 25 height 15
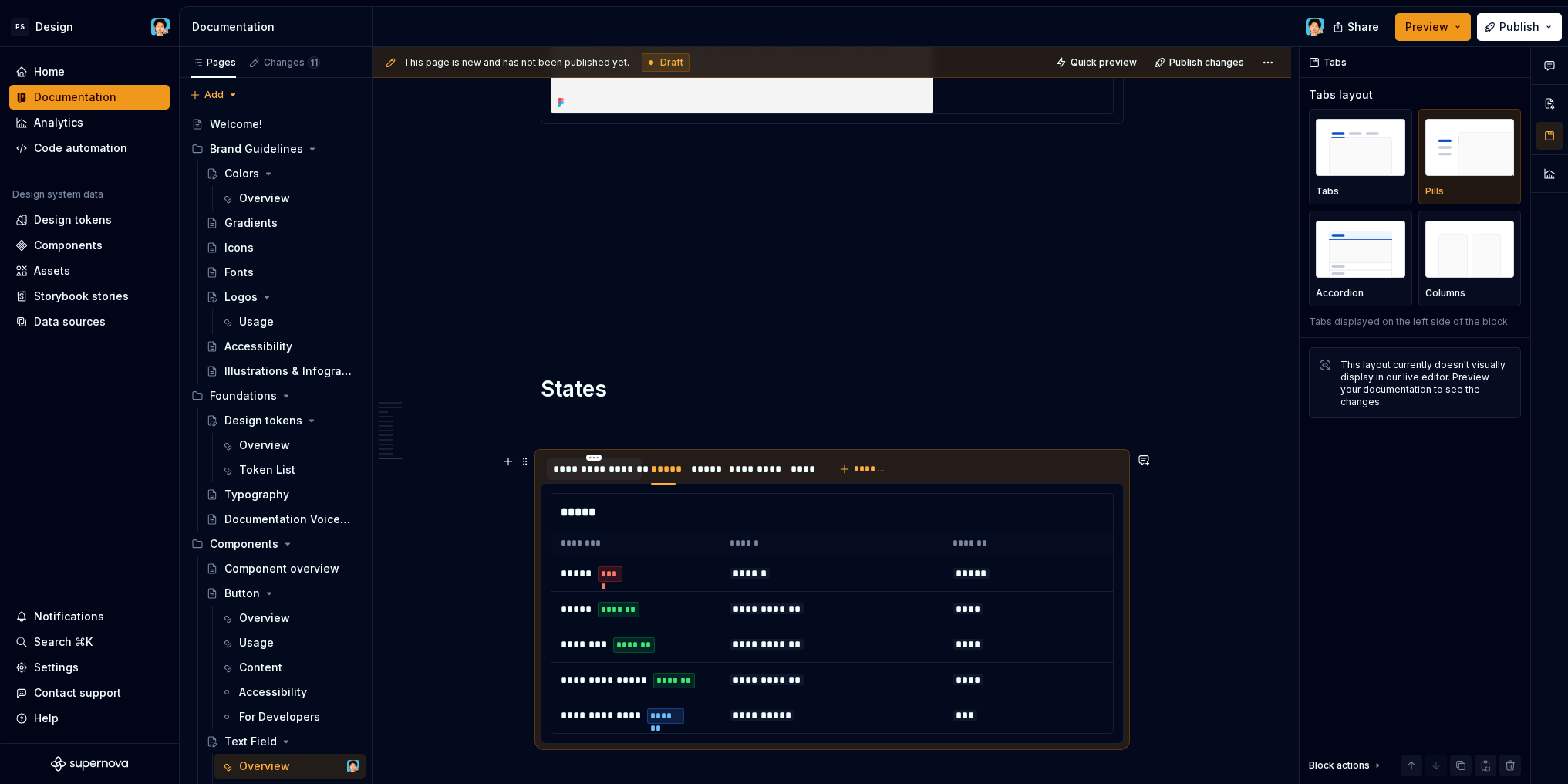
click at [622, 470] on div "**********" at bounding box center [594, 468] width 83 height 15
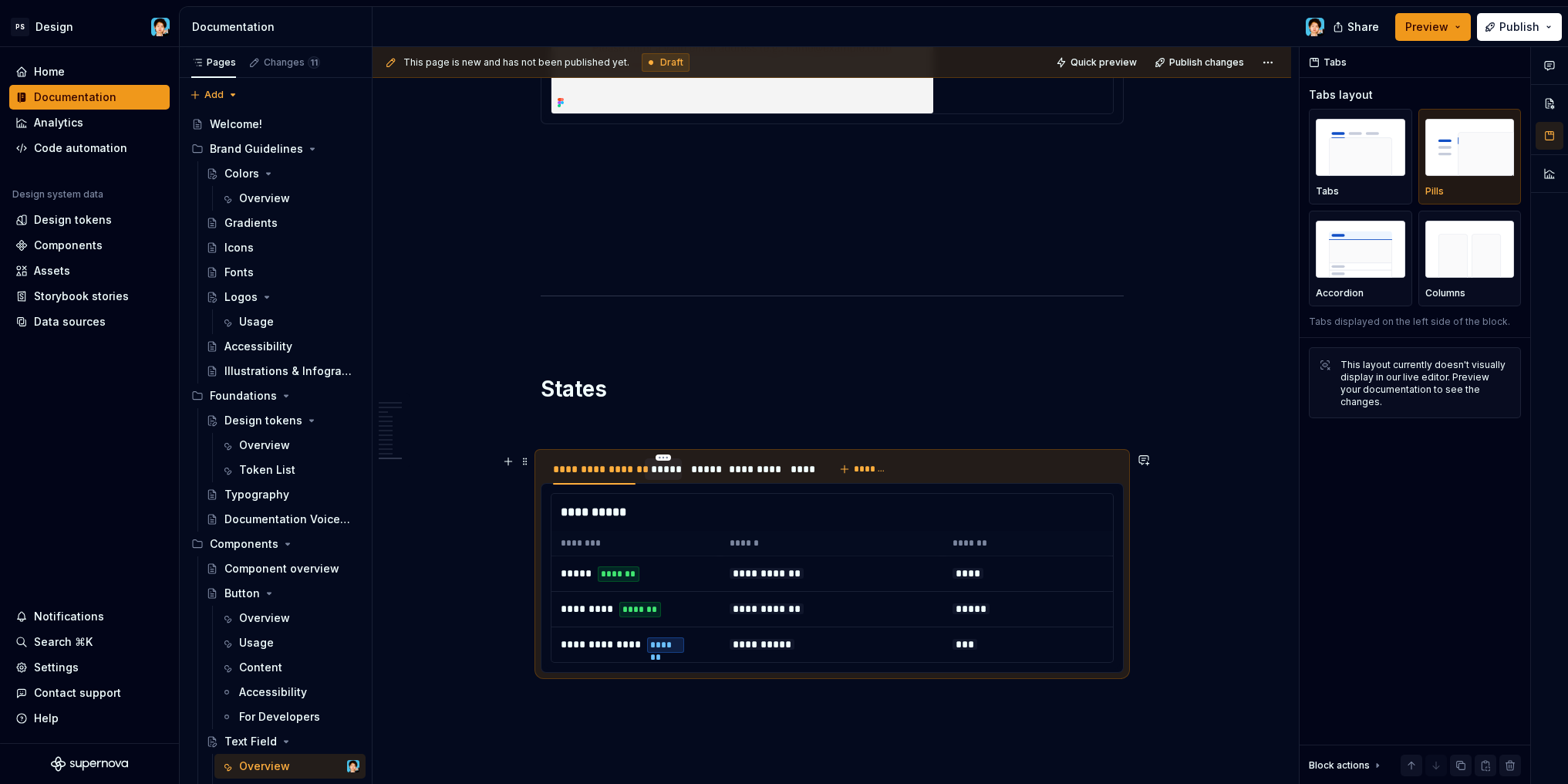
click at [661, 473] on div "*****" at bounding box center [663, 468] width 25 height 15
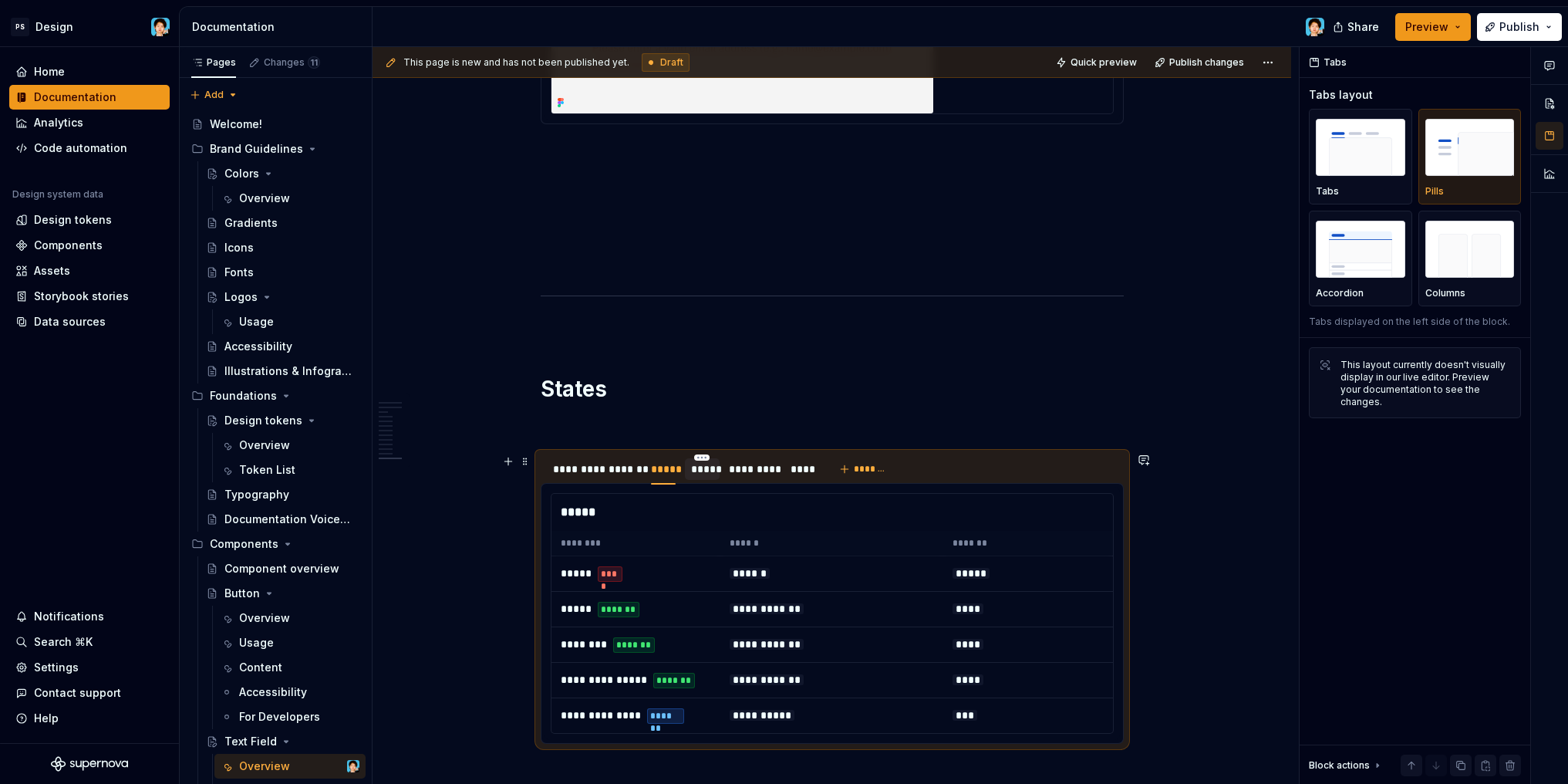
click at [694, 473] on div "*****" at bounding box center [702, 468] width 23 height 15
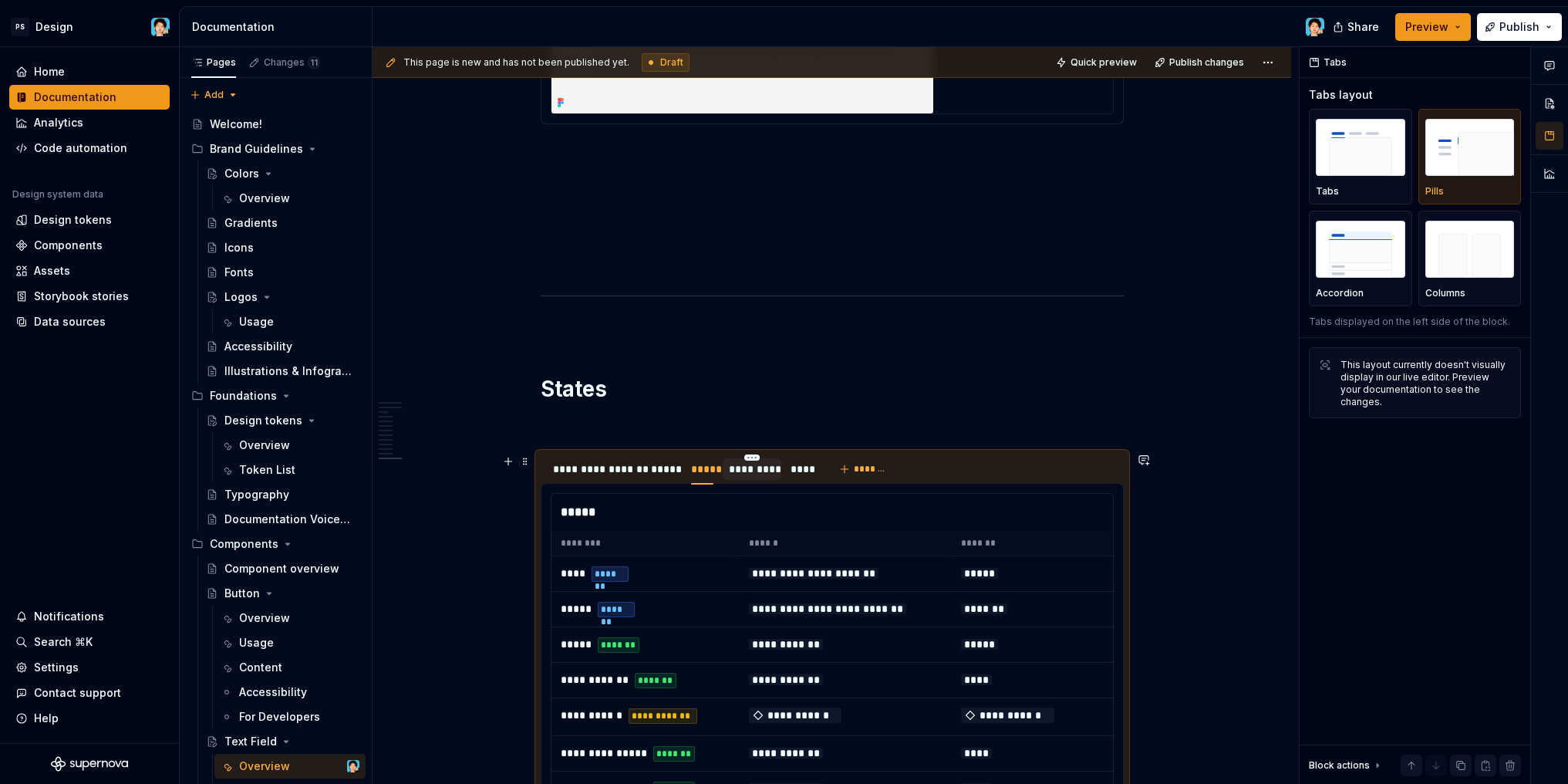
click at [745, 468] on div "*********" at bounding box center [753, 468] width 48 height 15
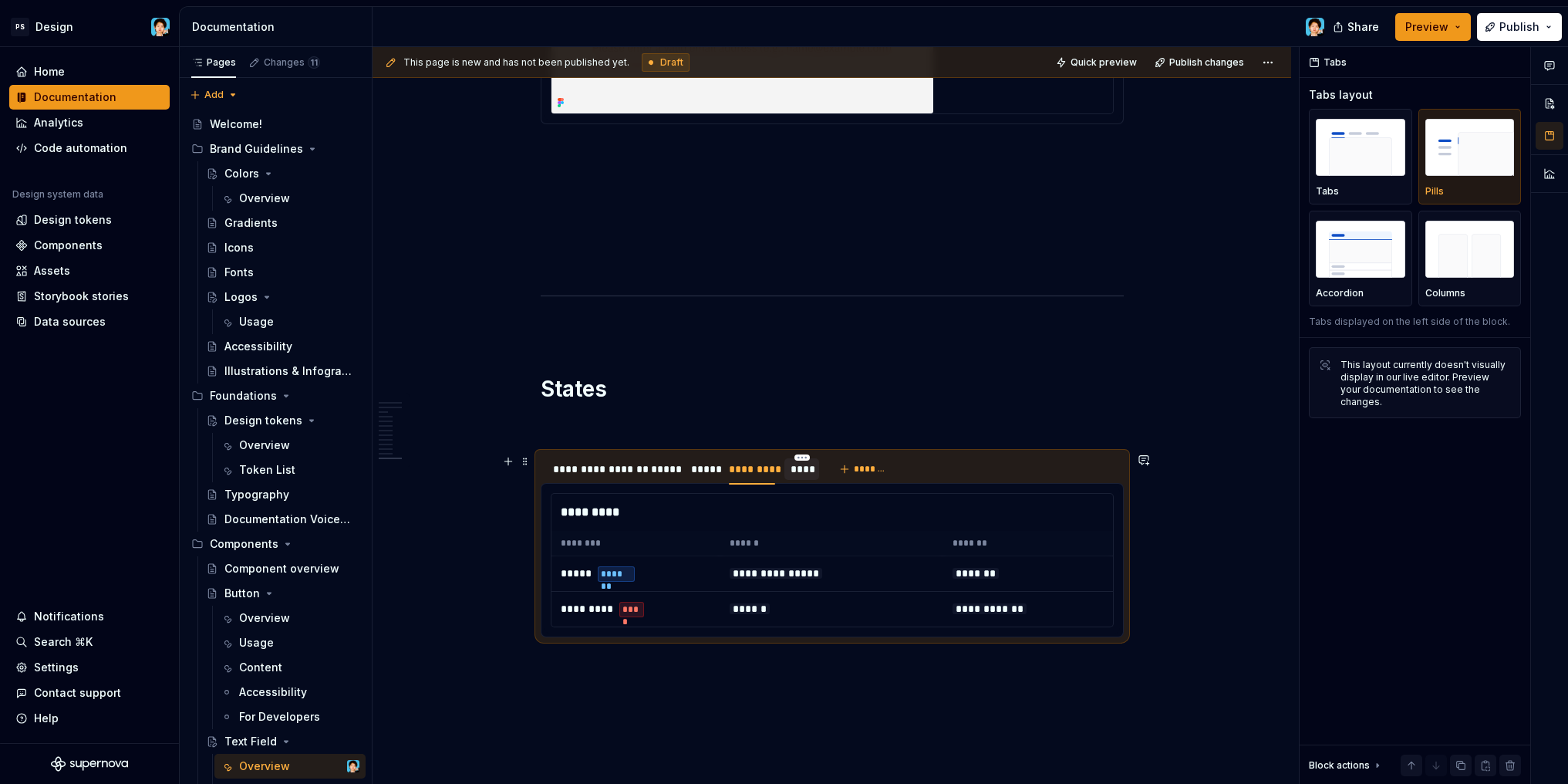
click at [794, 472] on div "****" at bounding box center [801, 468] width 22 height 15
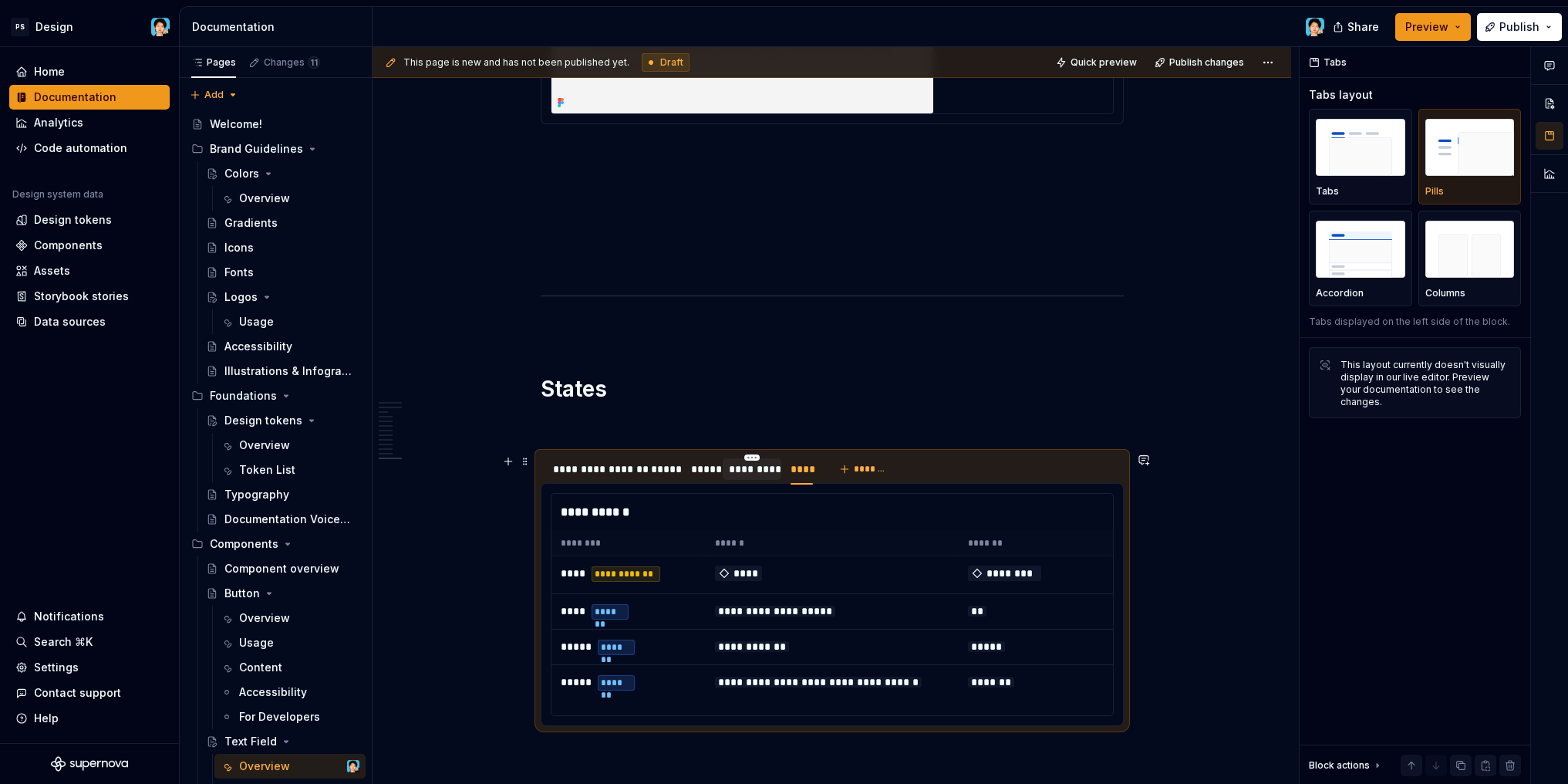
click at [755, 471] on div "*********" at bounding box center [753, 468] width 48 height 15
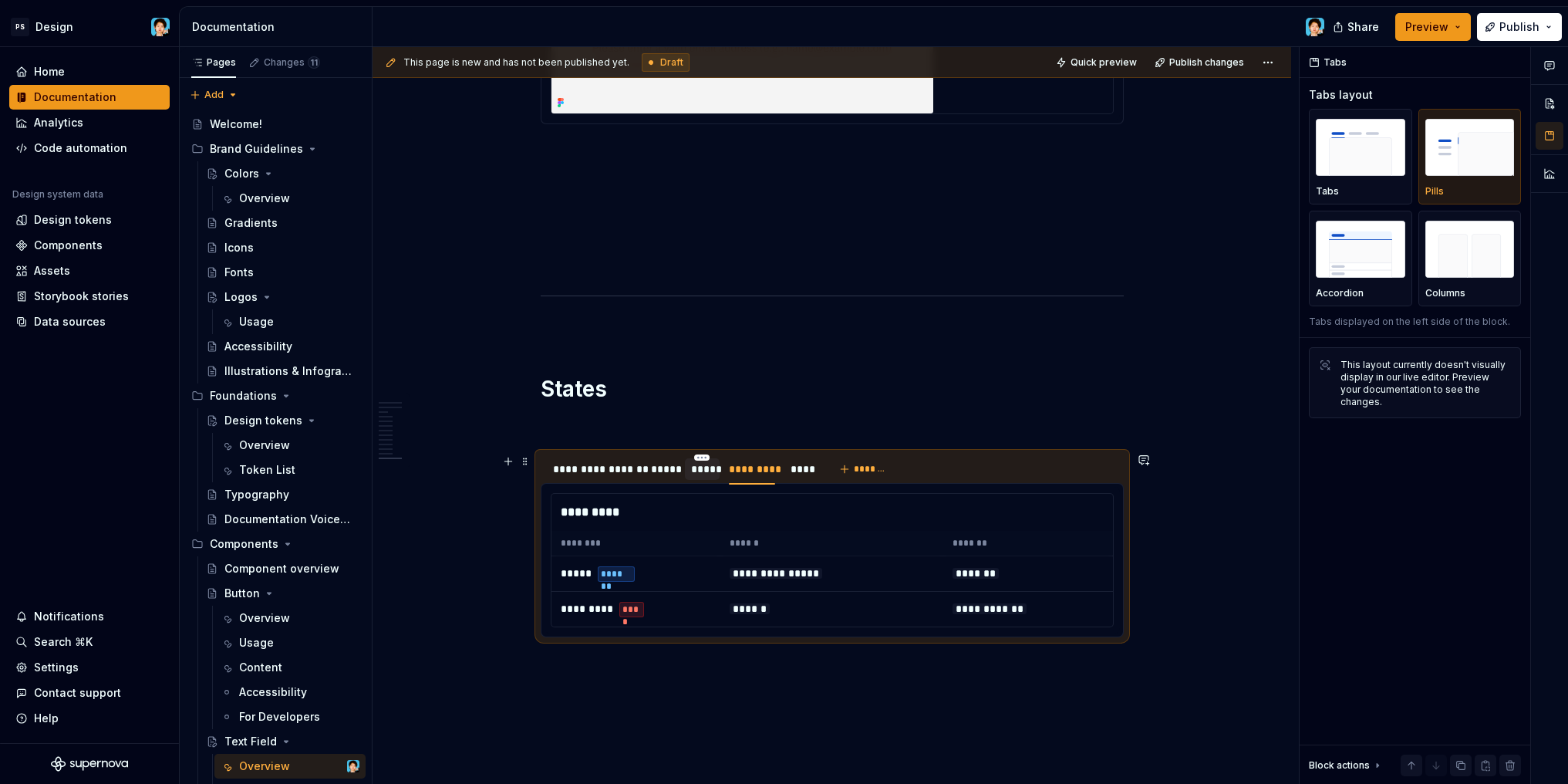
click at [699, 470] on div "*****" at bounding box center [702, 468] width 23 height 15
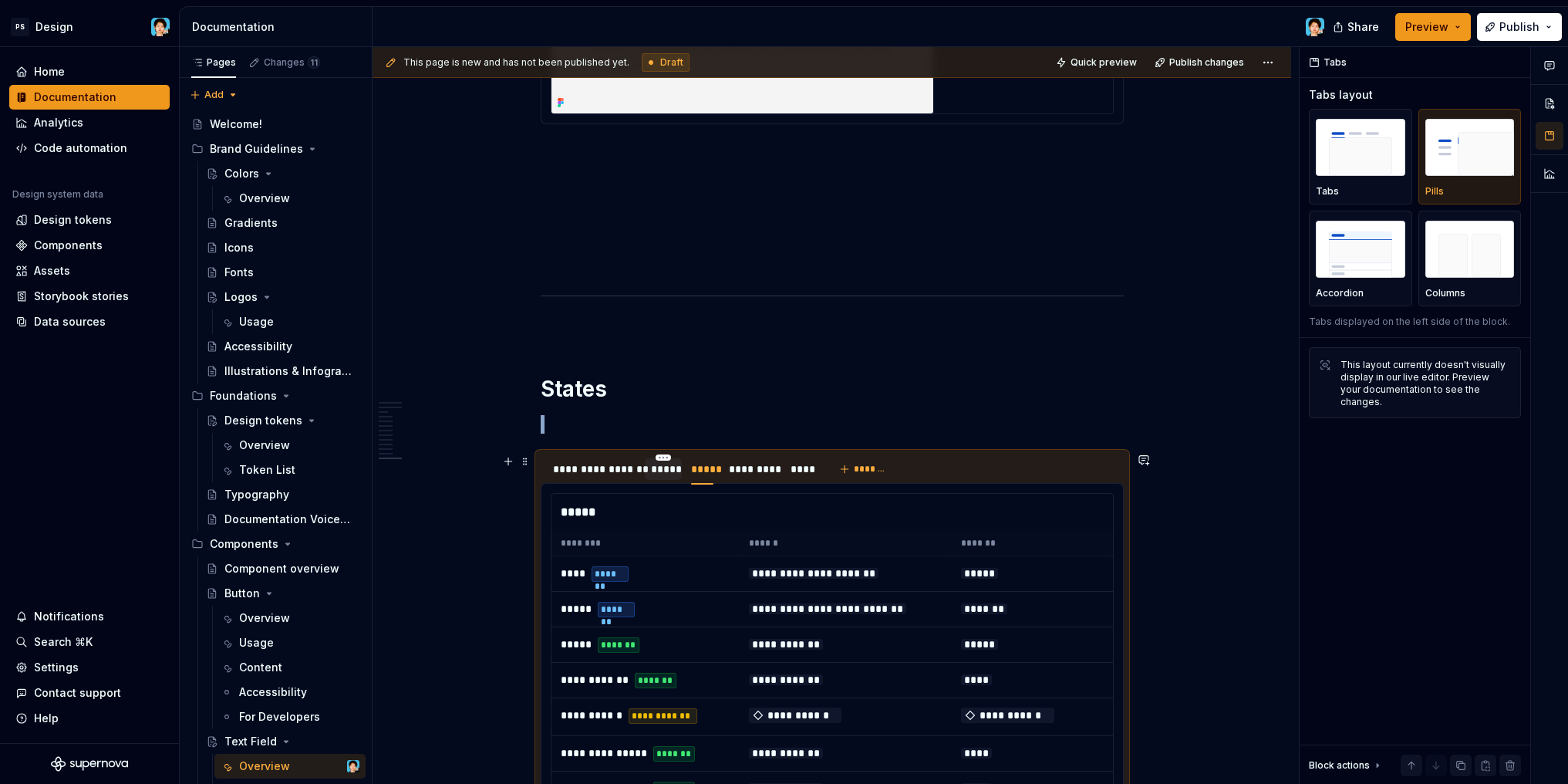
click at [661, 472] on div "*****" at bounding box center [663, 468] width 25 height 15
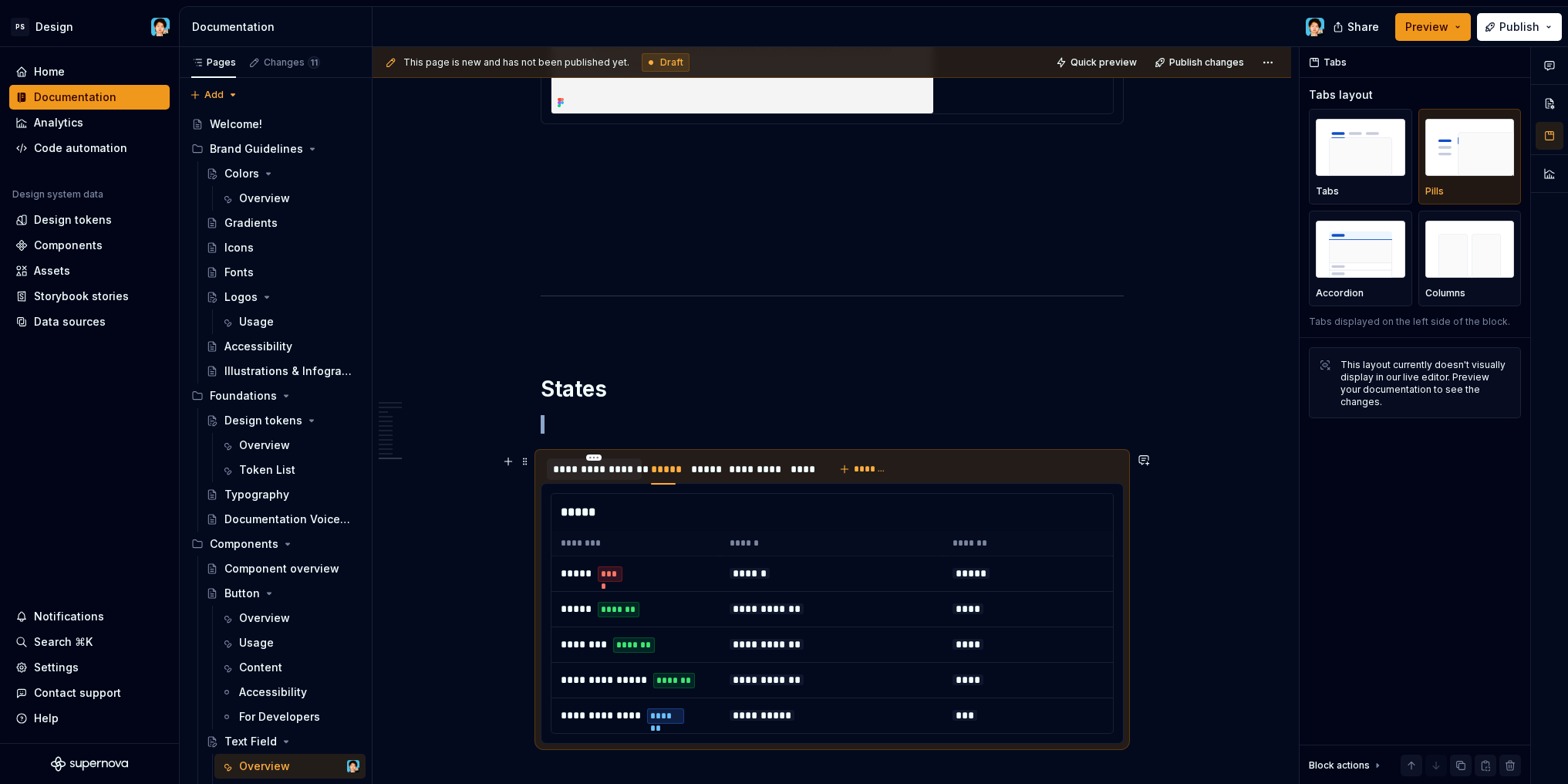
click at [612, 469] on div "**********" at bounding box center [594, 468] width 83 height 15
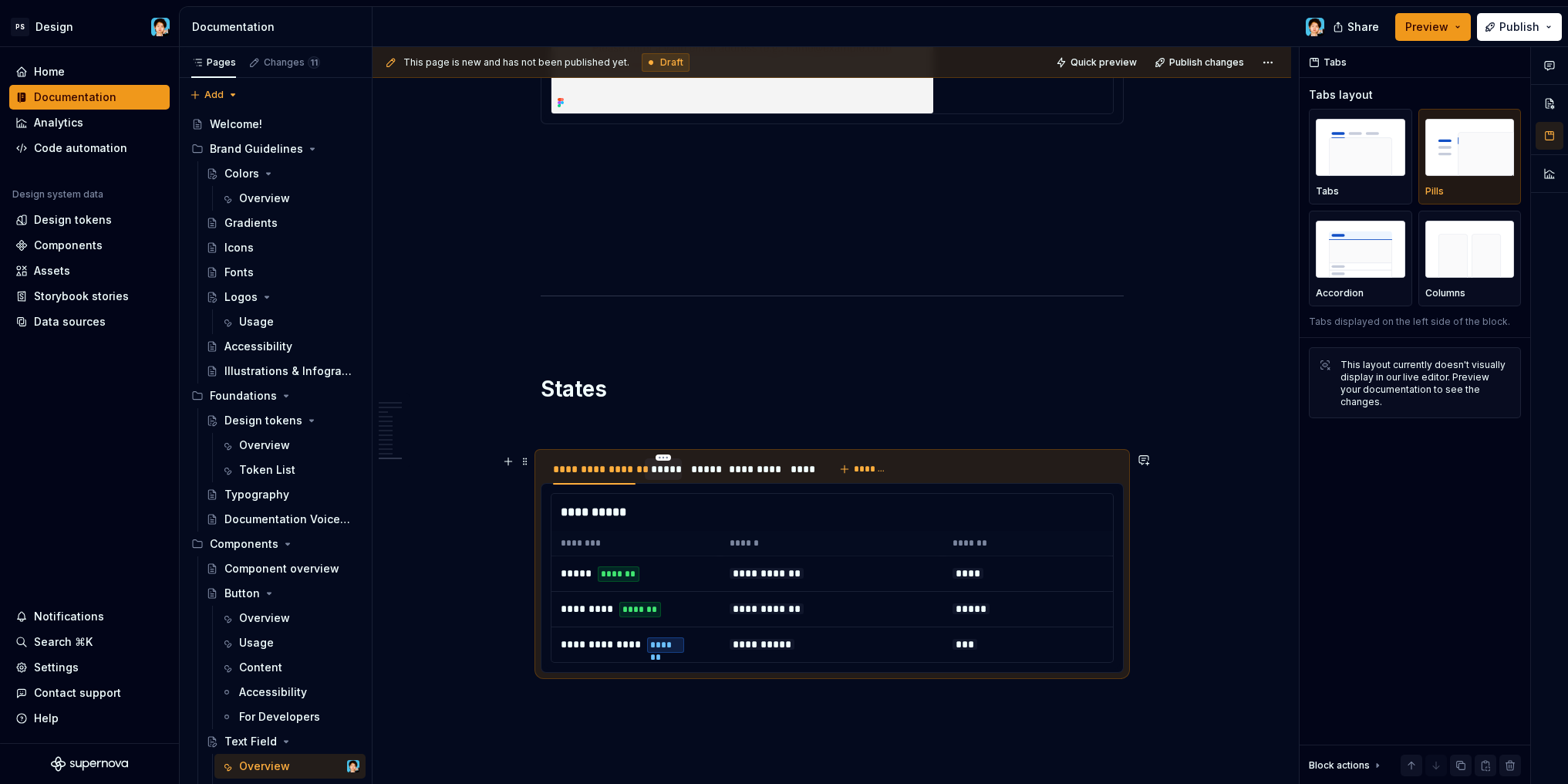
click at [653, 470] on div "*****" at bounding box center [663, 468] width 25 height 15
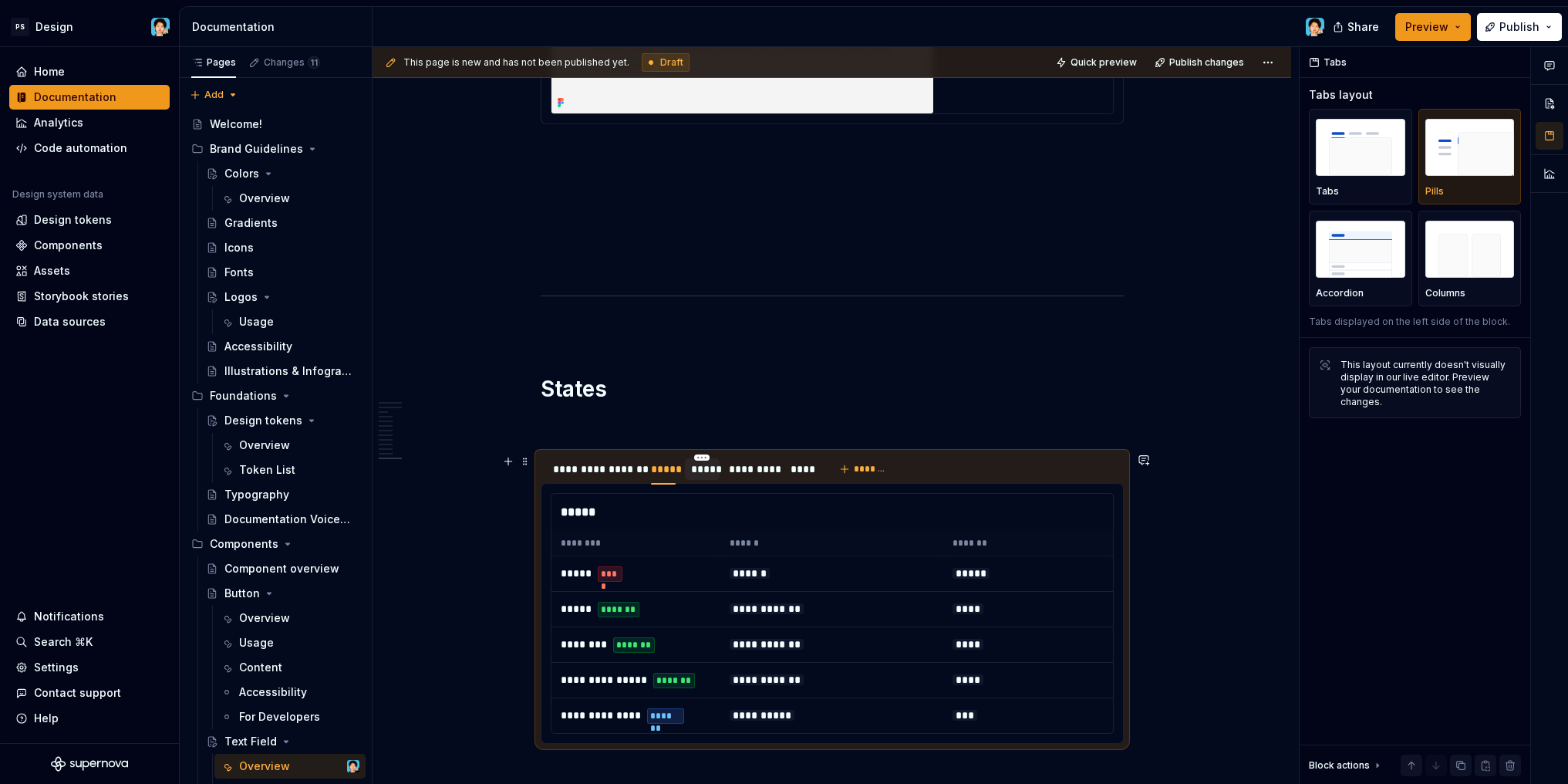
click at [698, 468] on div "*****" at bounding box center [702, 468] width 23 height 15
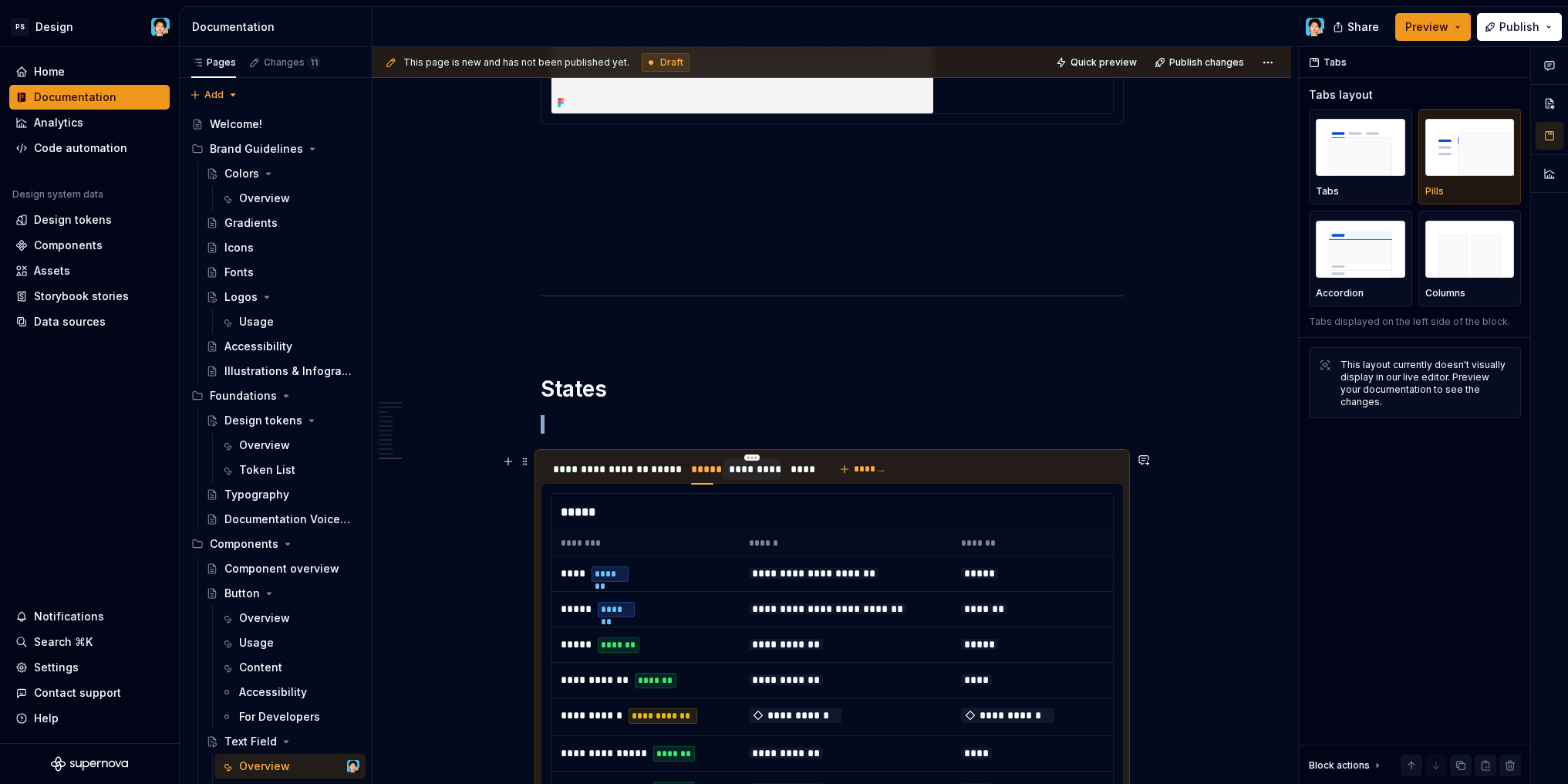
click at [741, 468] on div "*********" at bounding box center [753, 468] width 48 height 15
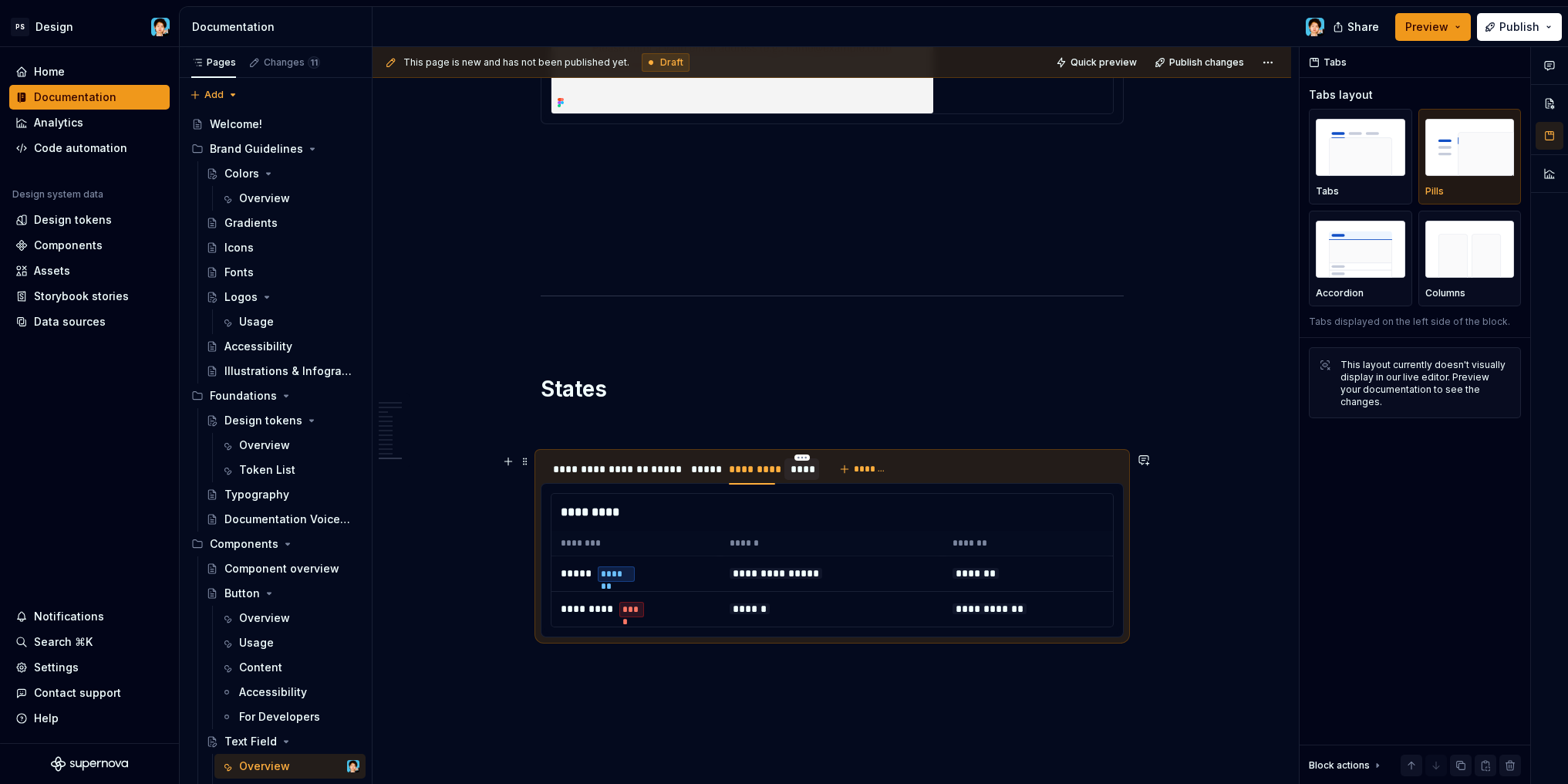
click at [793, 471] on div "****" at bounding box center [801, 468] width 22 height 15
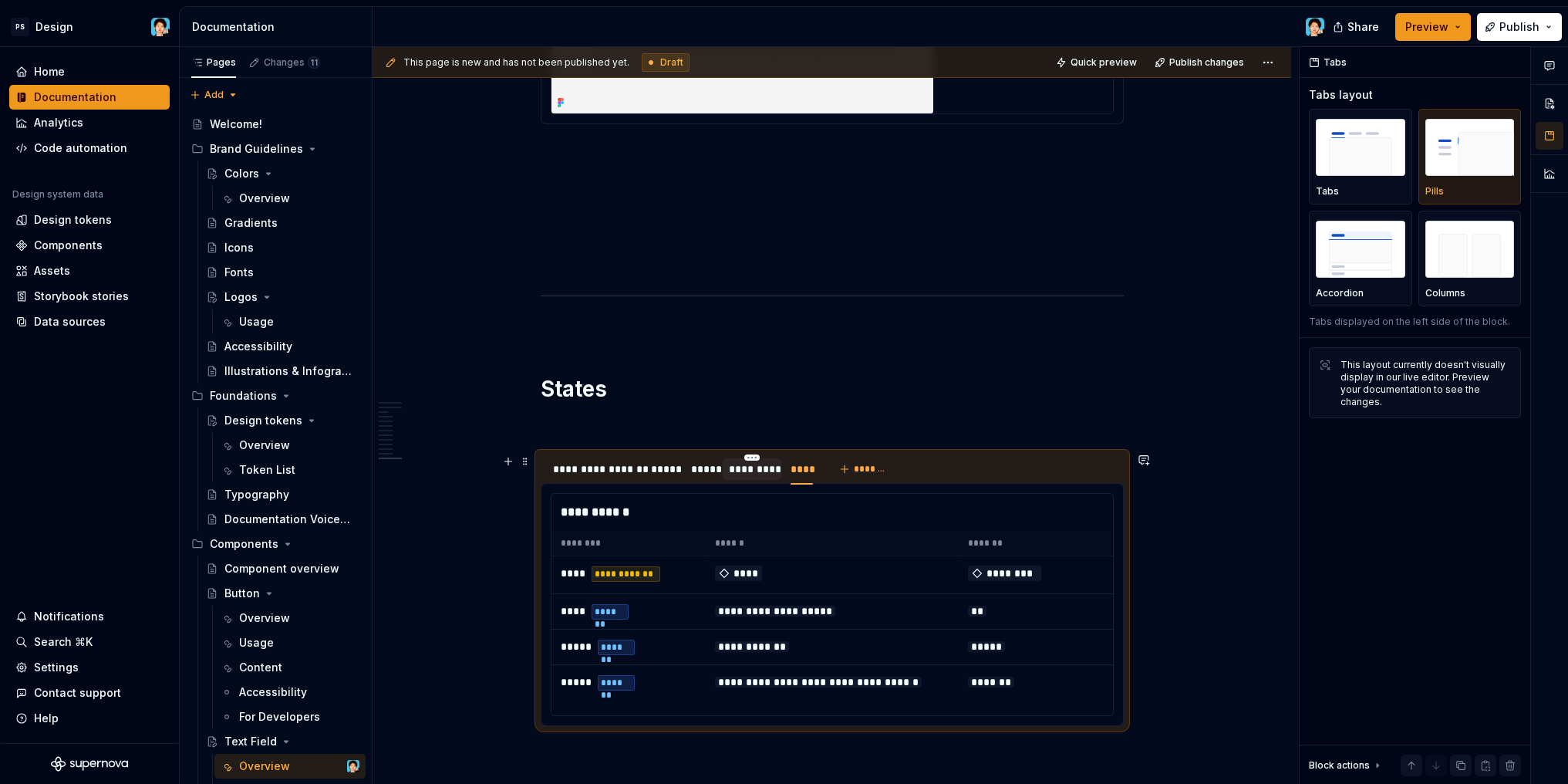
click at [751, 476] on div "*********" at bounding box center [753, 468] width 48 height 15
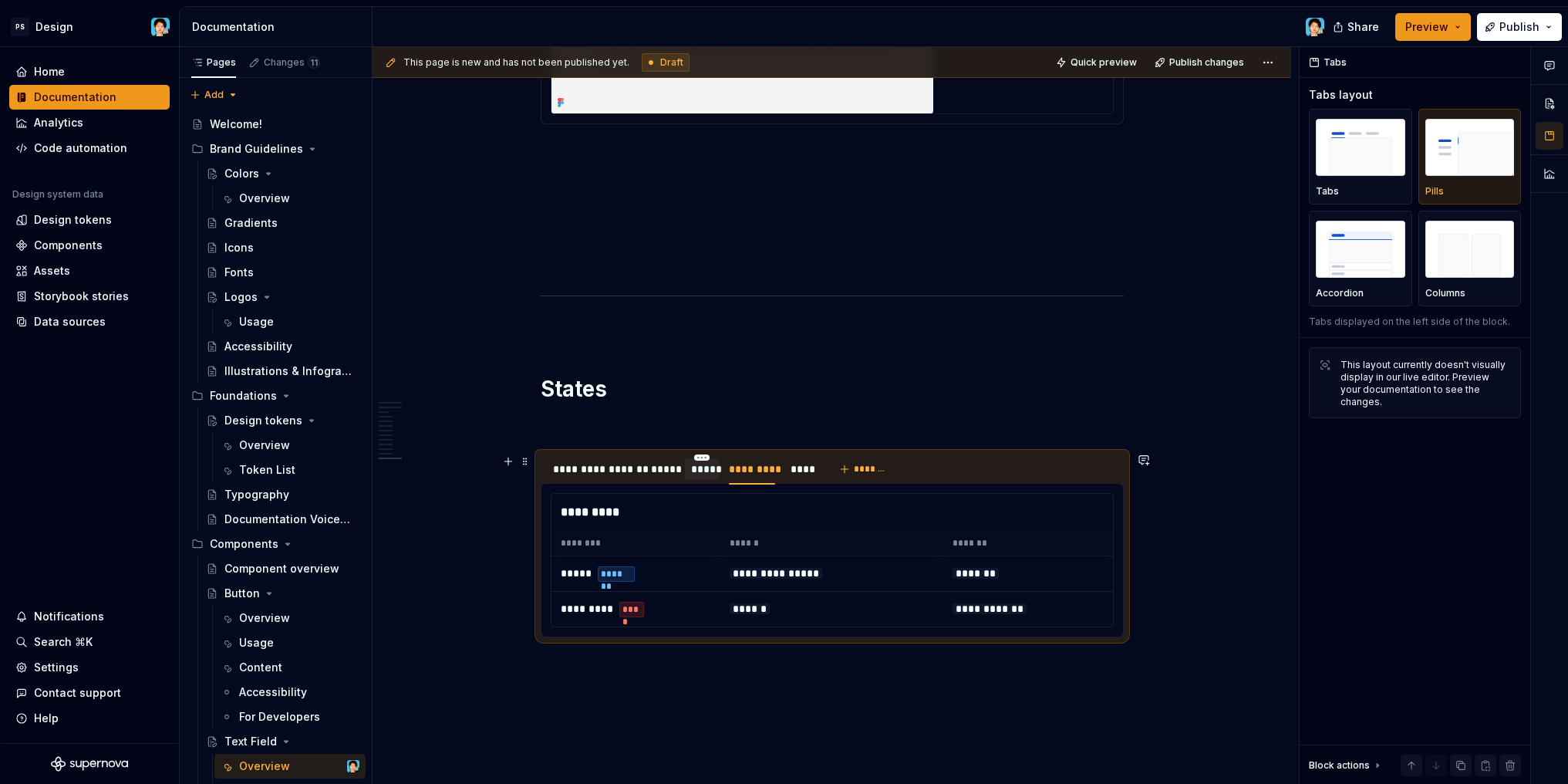
click at [703, 474] on div "*****" at bounding box center [702, 468] width 23 height 15
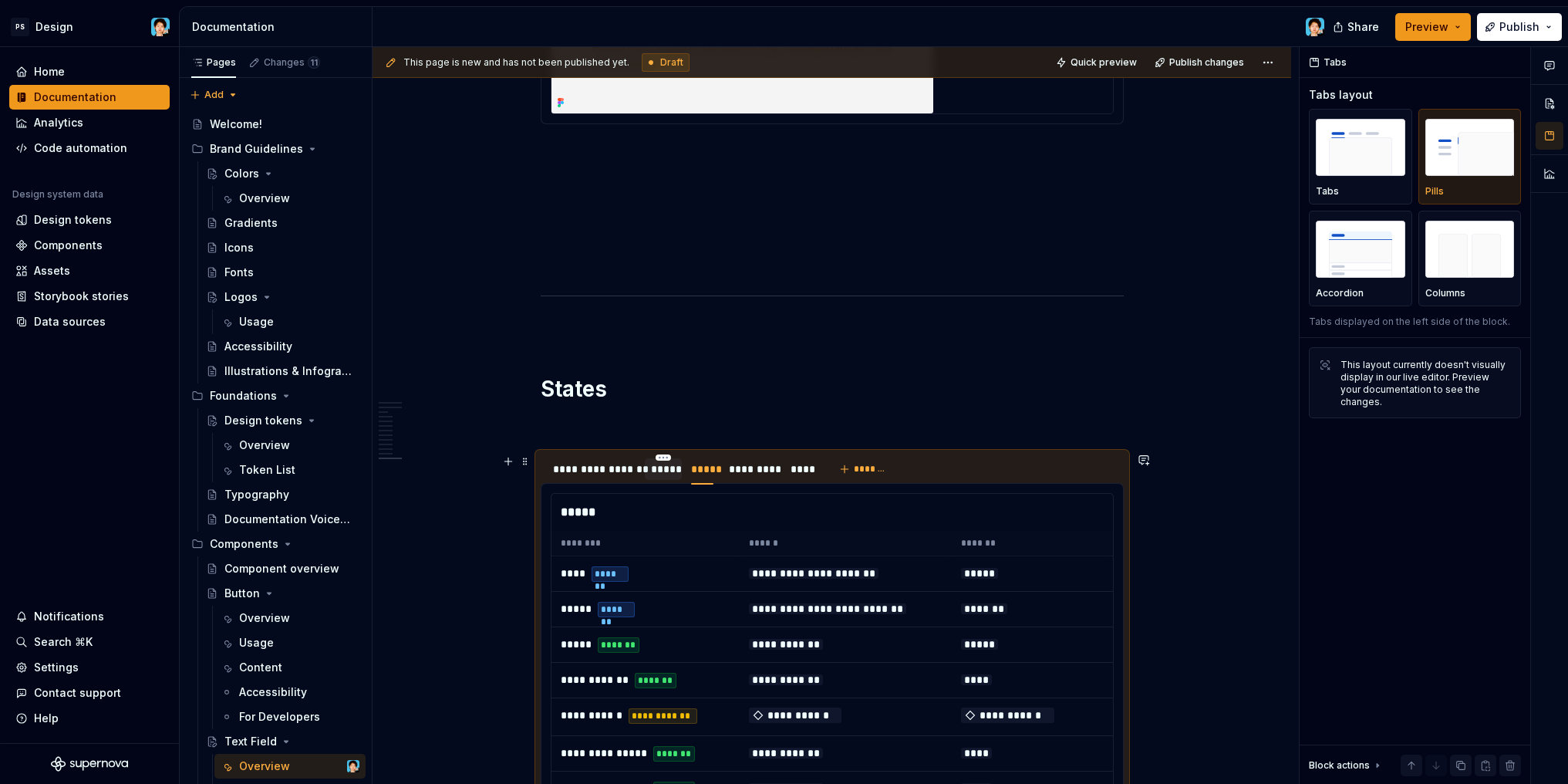
click at [655, 474] on div "*****" at bounding box center [663, 468] width 25 height 15
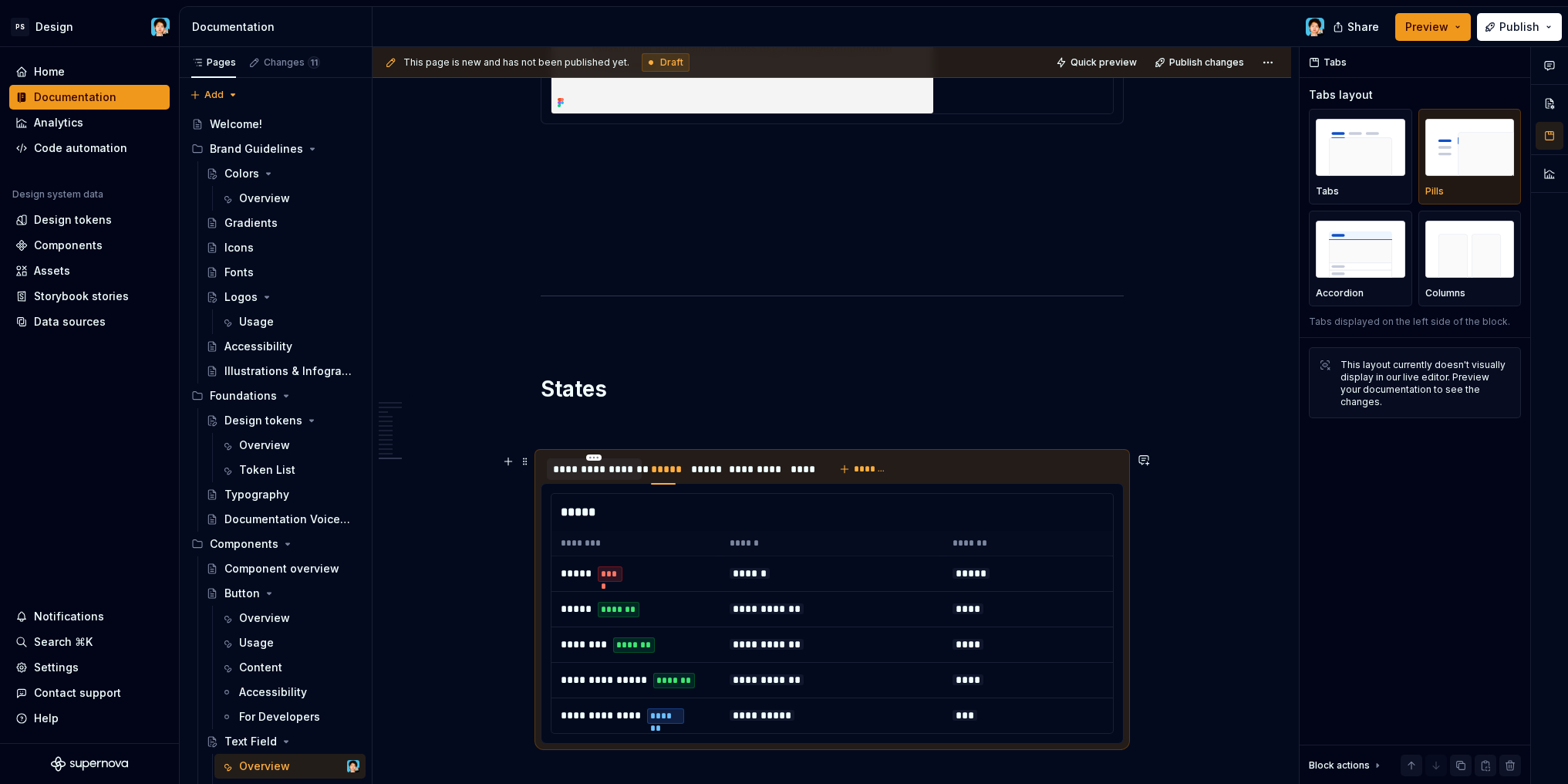
click at [603, 472] on div "**********" at bounding box center [594, 468] width 83 height 15
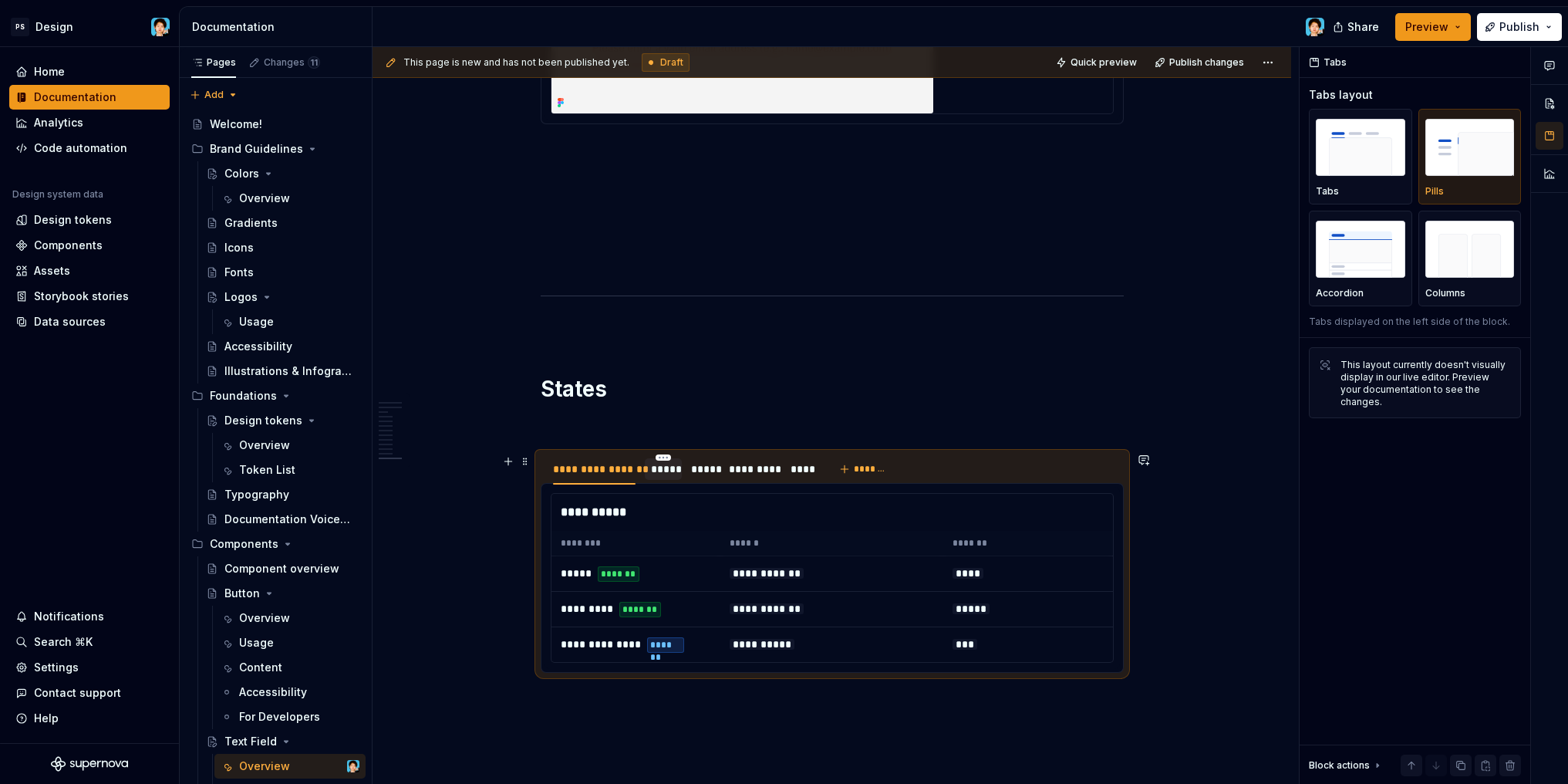
click at [651, 476] on div "*****" at bounding box center [663, 468] width 25 height 15
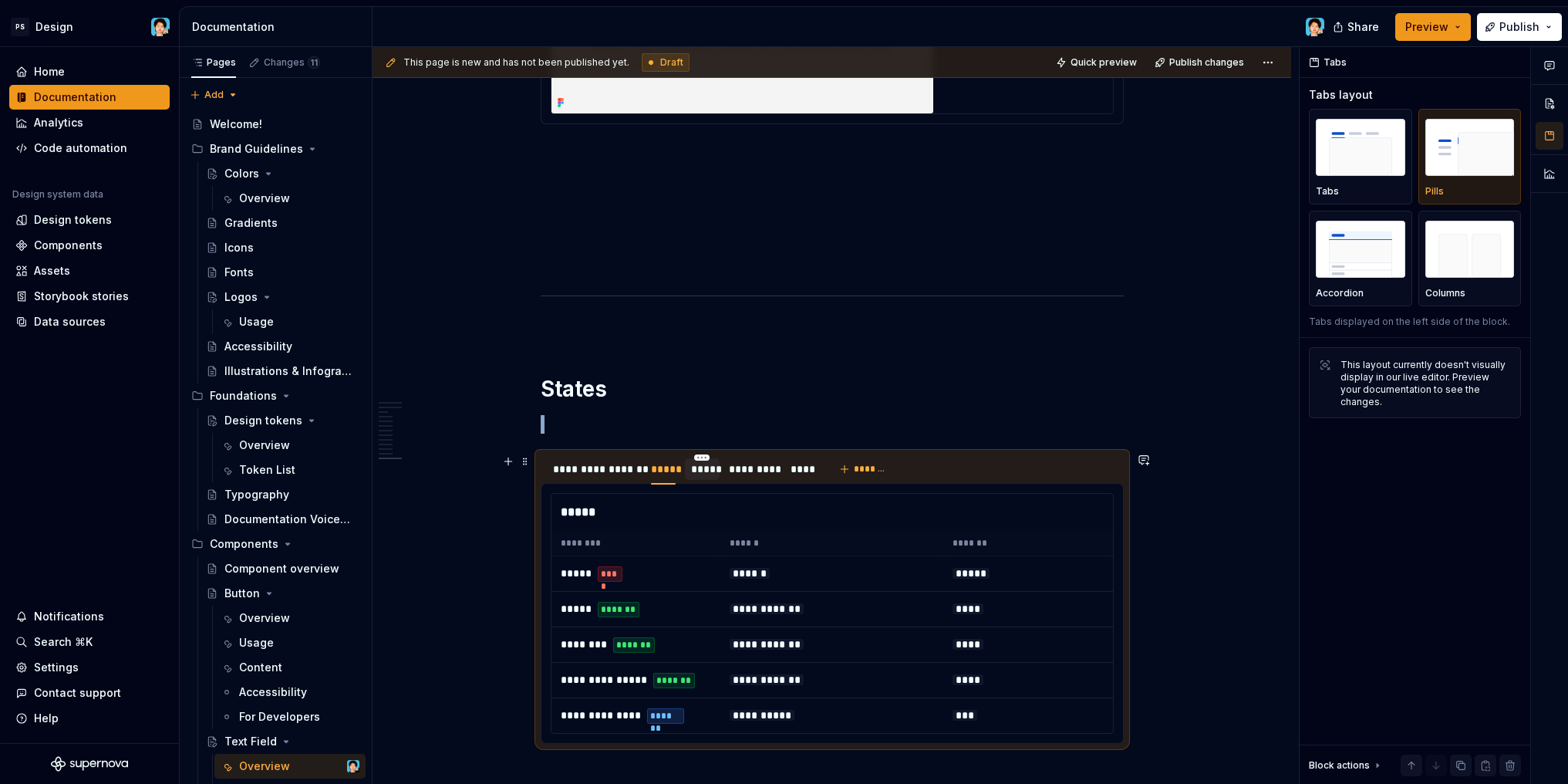
click at [691, 473] on div "*****" at bounding box center [702, 468] width 23 height 15
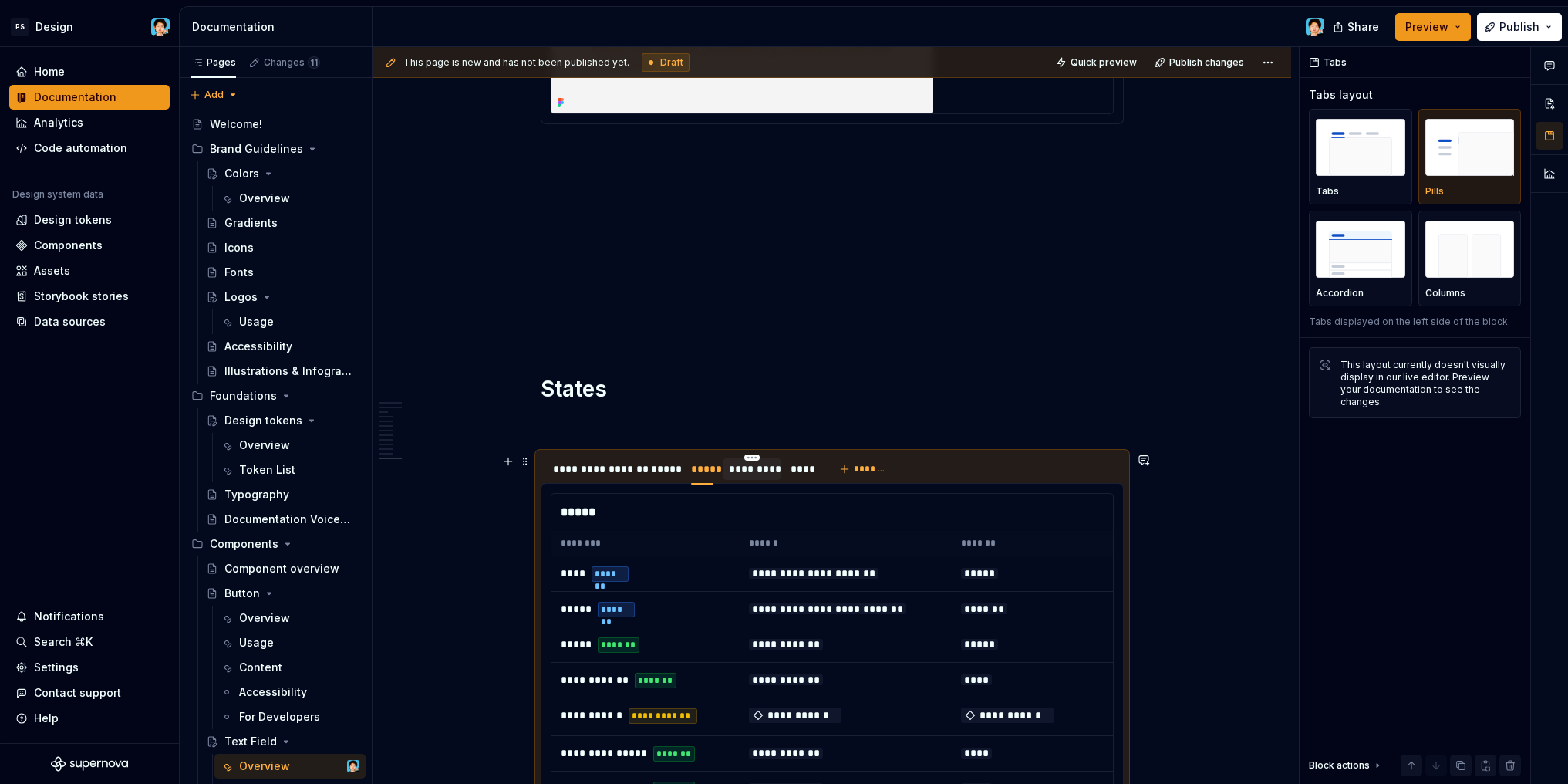
click at [750, 473] on div "*********" at bounding box center [753, 468] width 48 height 15
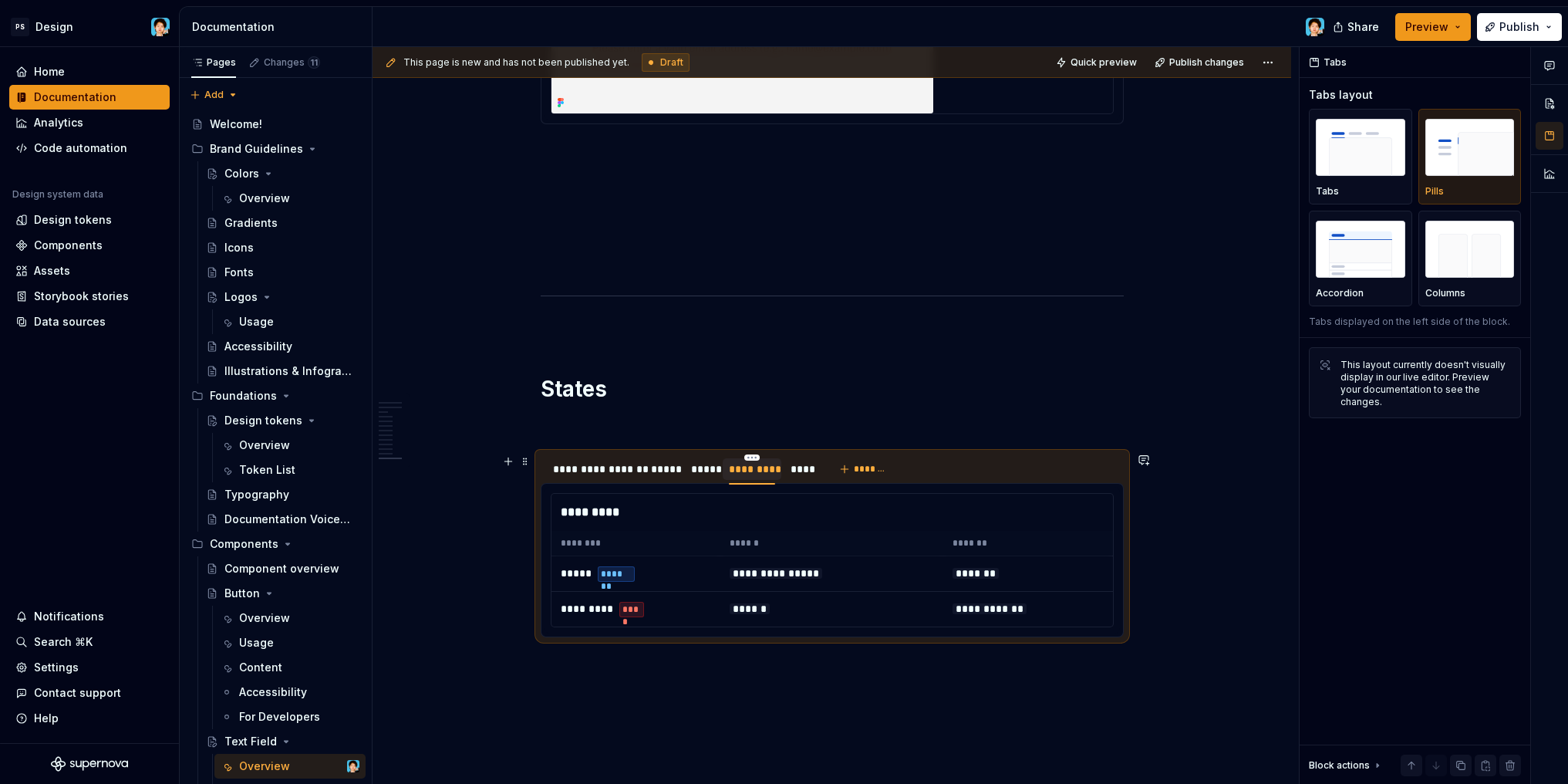
drag, startPoint x: 806, startPoint y: 476, endPoint x: 772, endPoint y: 475, distance: 34.0
click at [806, 476] on div "****" at bounding box center [801, 468] width 22 height 15
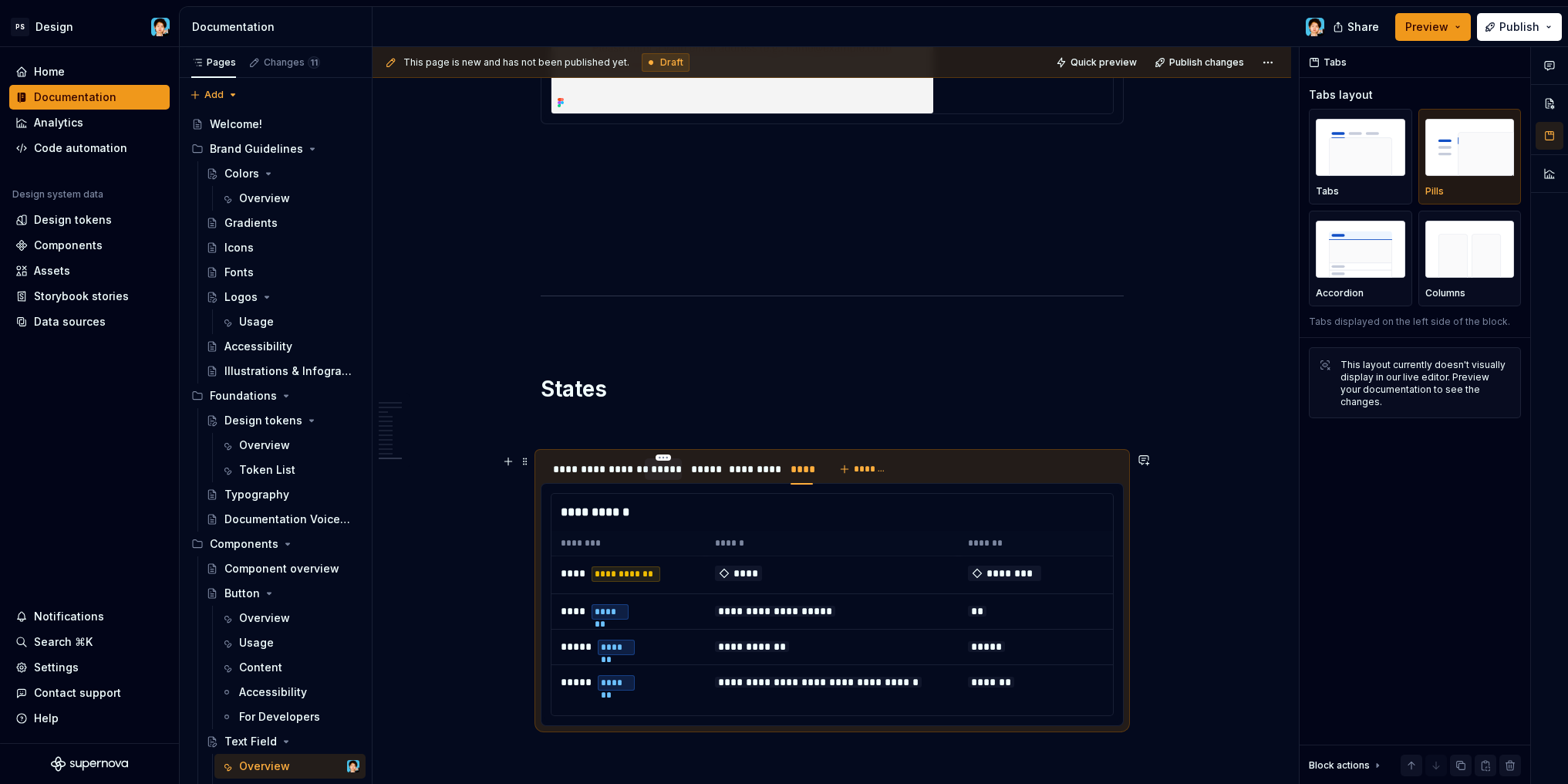
click at [665, 471] on div "*****" at bounding box center [663, 468] width 25 height 15
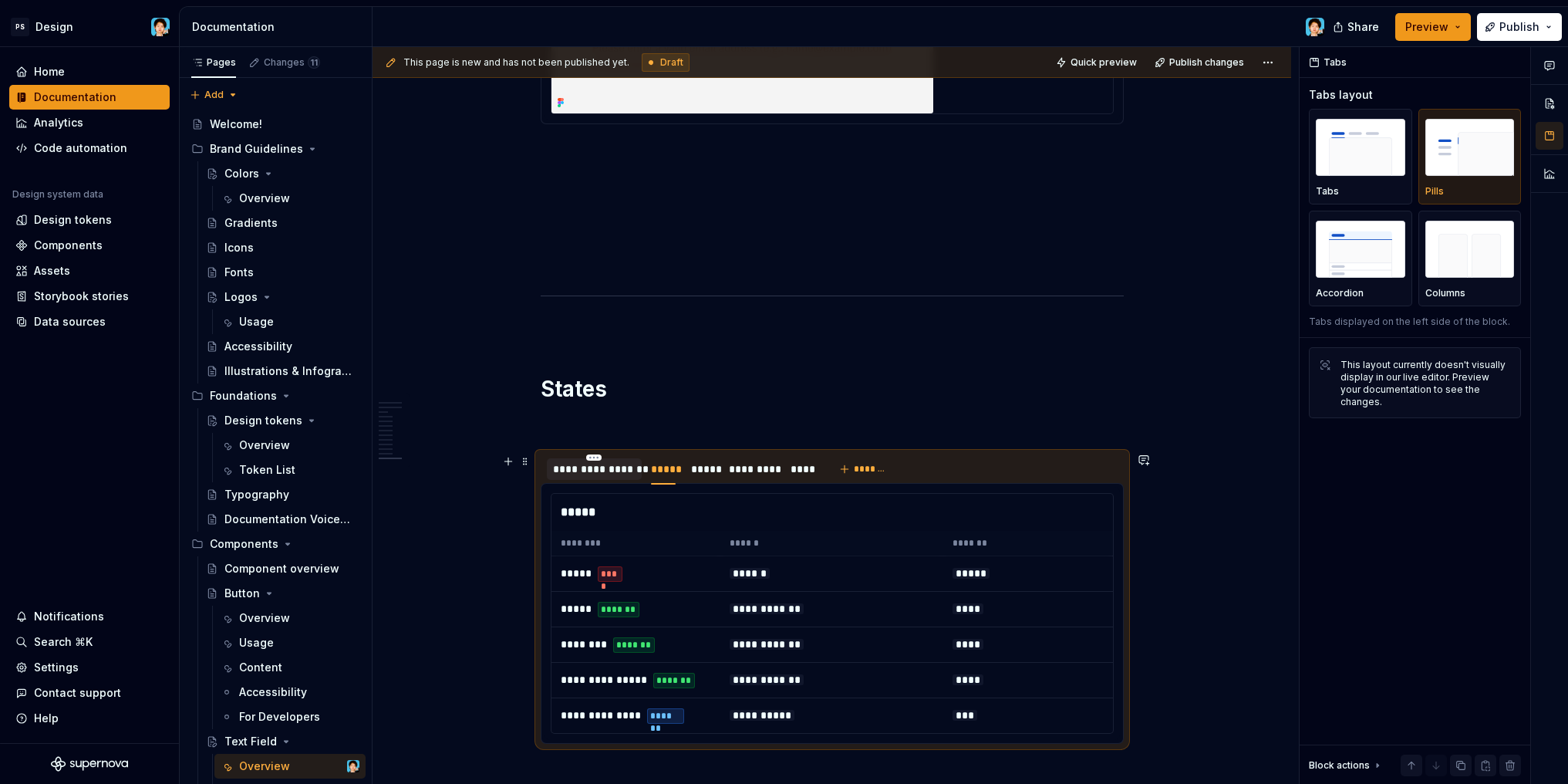
click at [621, 471] on div "**********" at bounding box center [594, 468] width 83 height 15
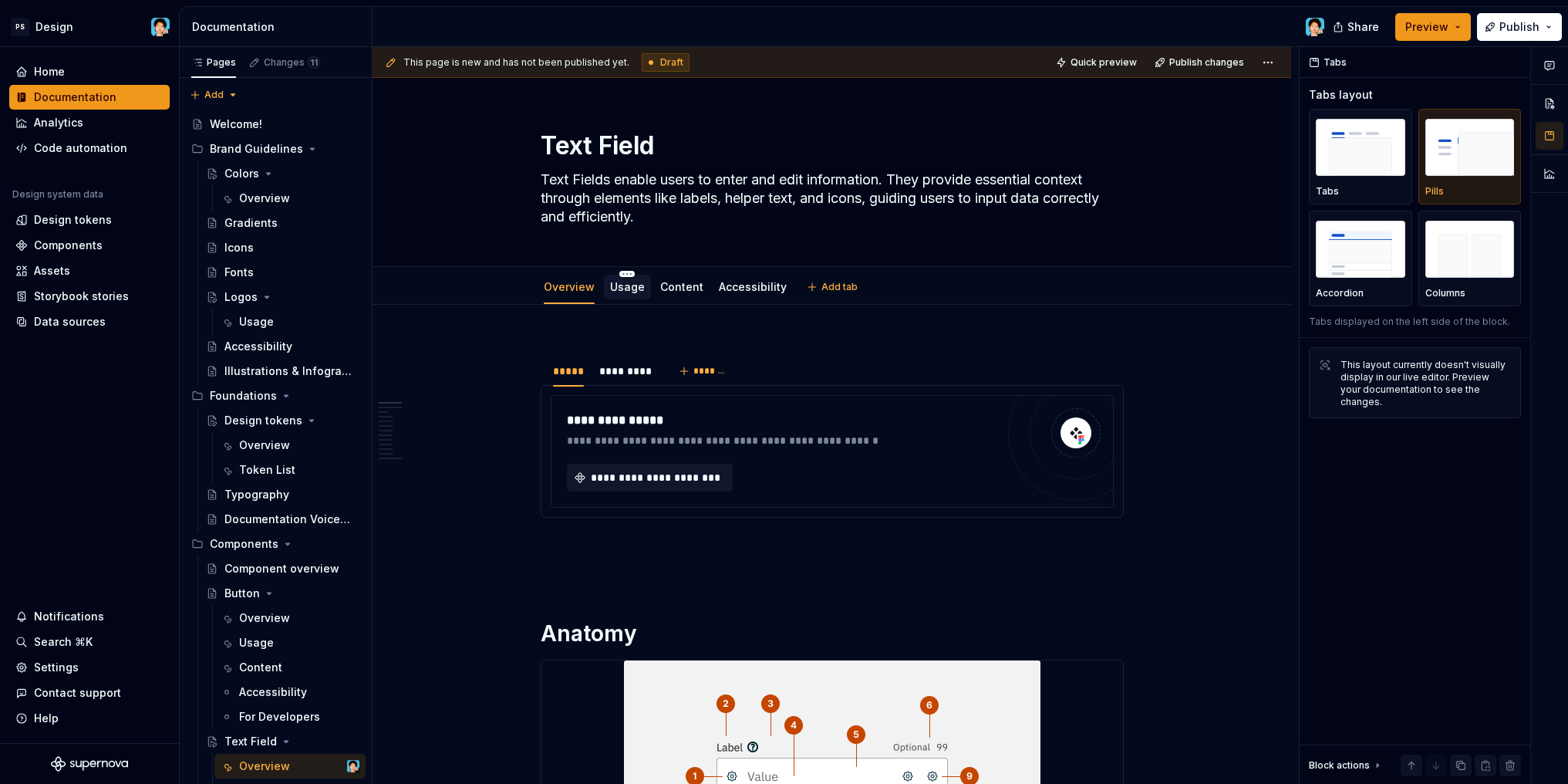
click at [619, 294] on div "Usage" at bounding box center [627, 287] width 35 height 15
click at [630, 288] on link "Usage" at bounding box center [627, 287] width 35 height 13
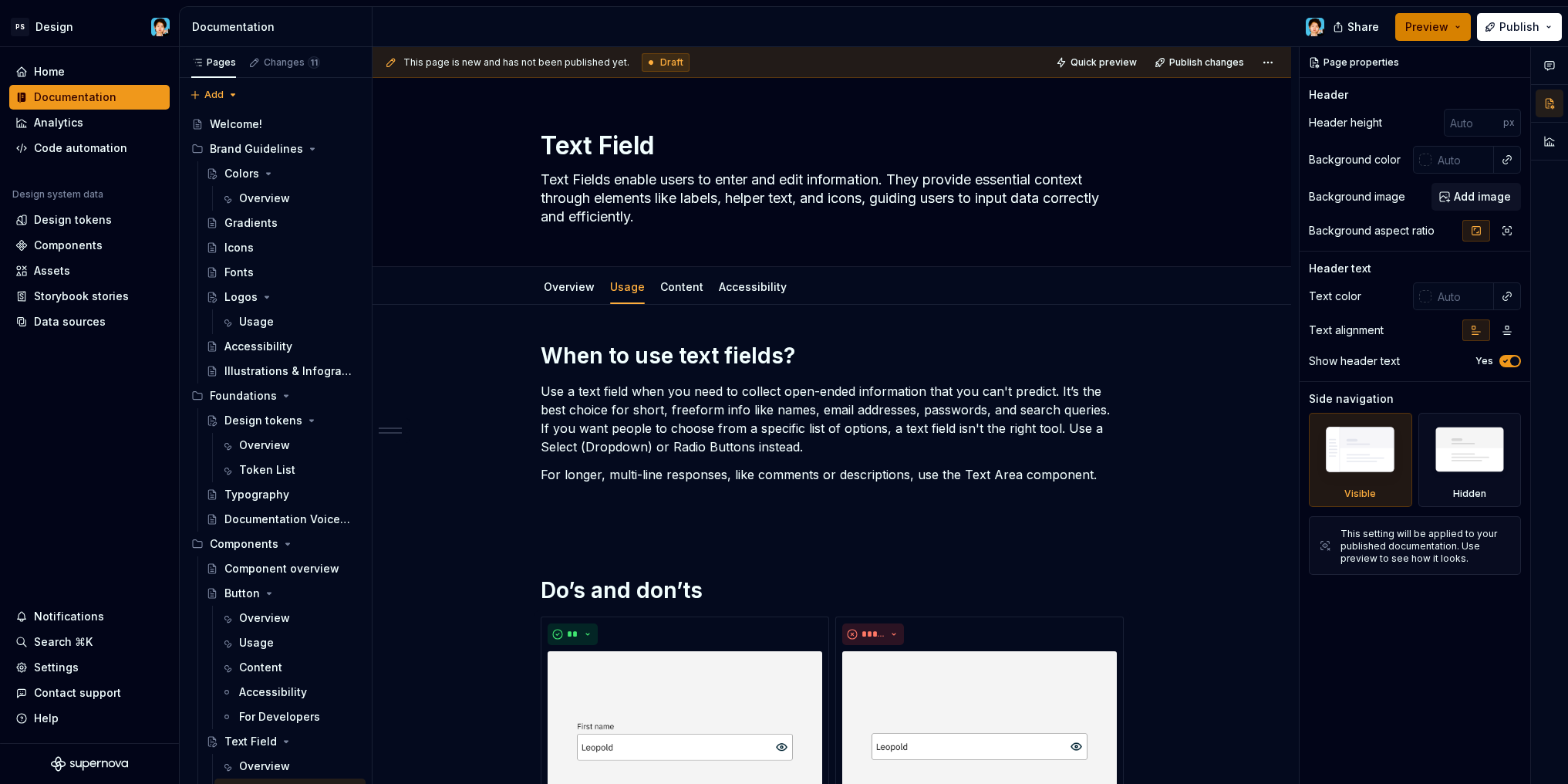
click at [1410, 39] on button "Preview" at bounding box center [1433, 27] width 76 height 28
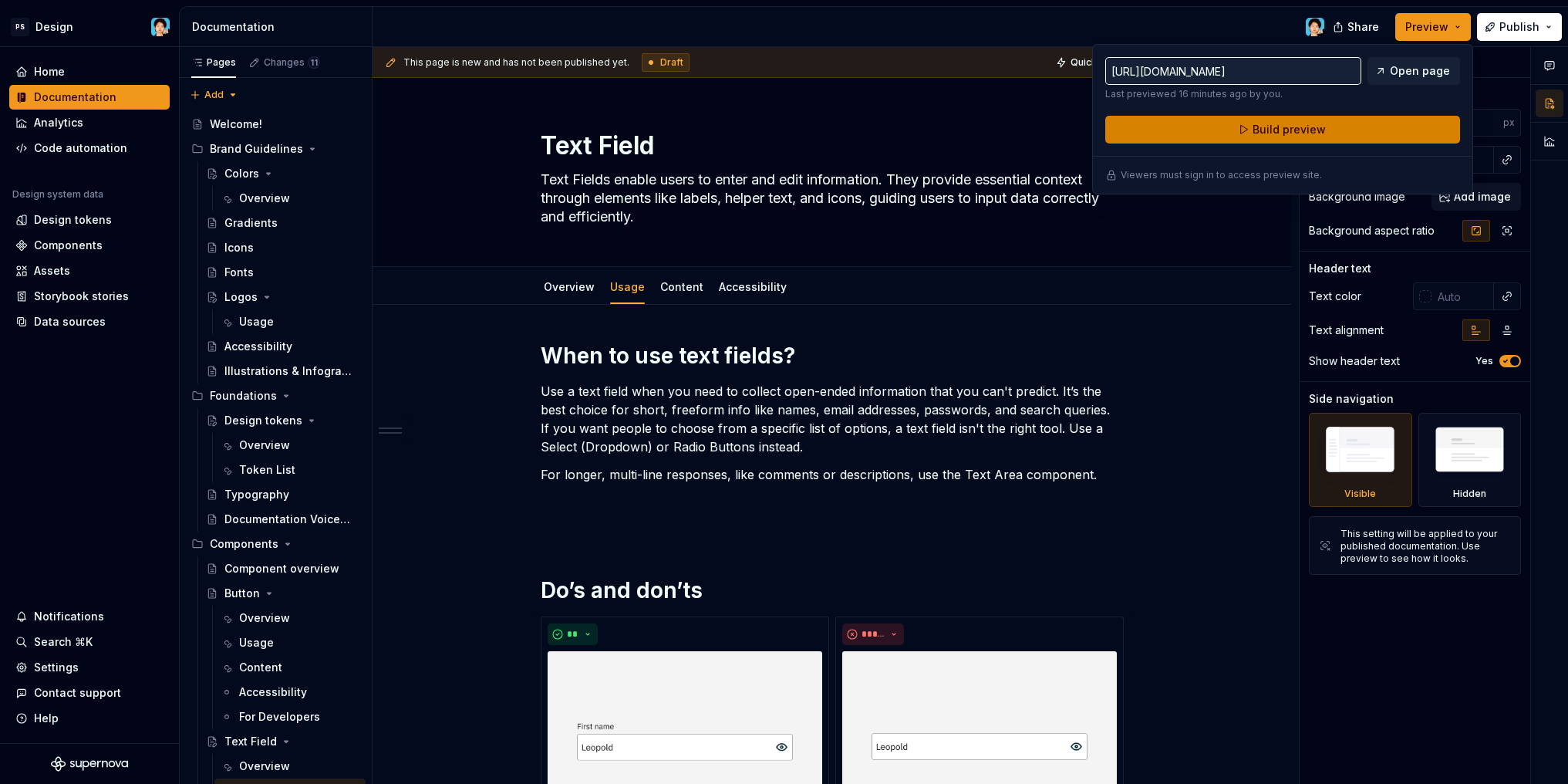
click at [1232, 125] on button "Build preview" at bounding box center [1282, 129] width 354 height 28
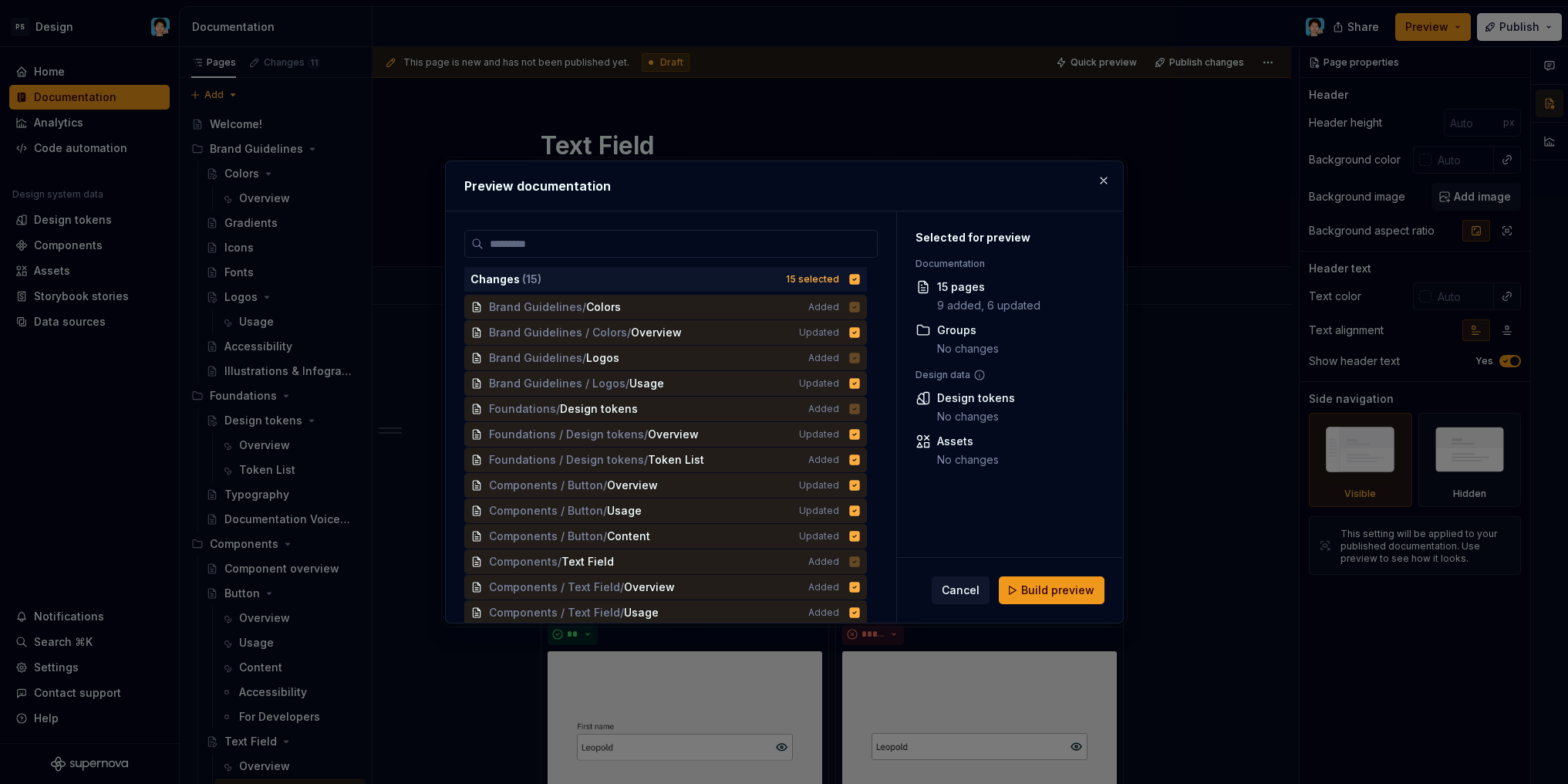
click at [1036, 587] on span "Build preview" at bounding box center [1058, 590] width 73 height 15
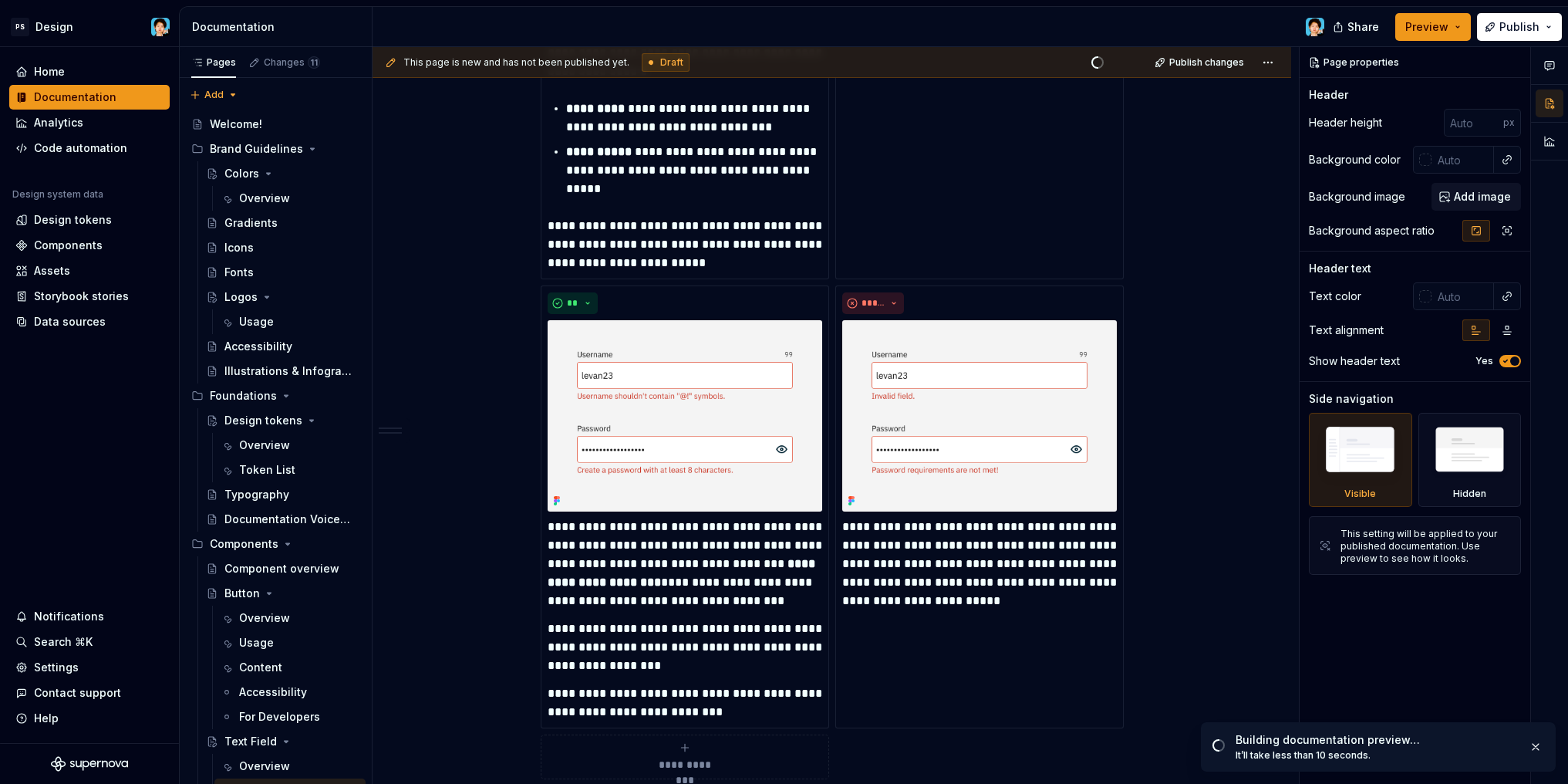
scroll to position [3088, 0]
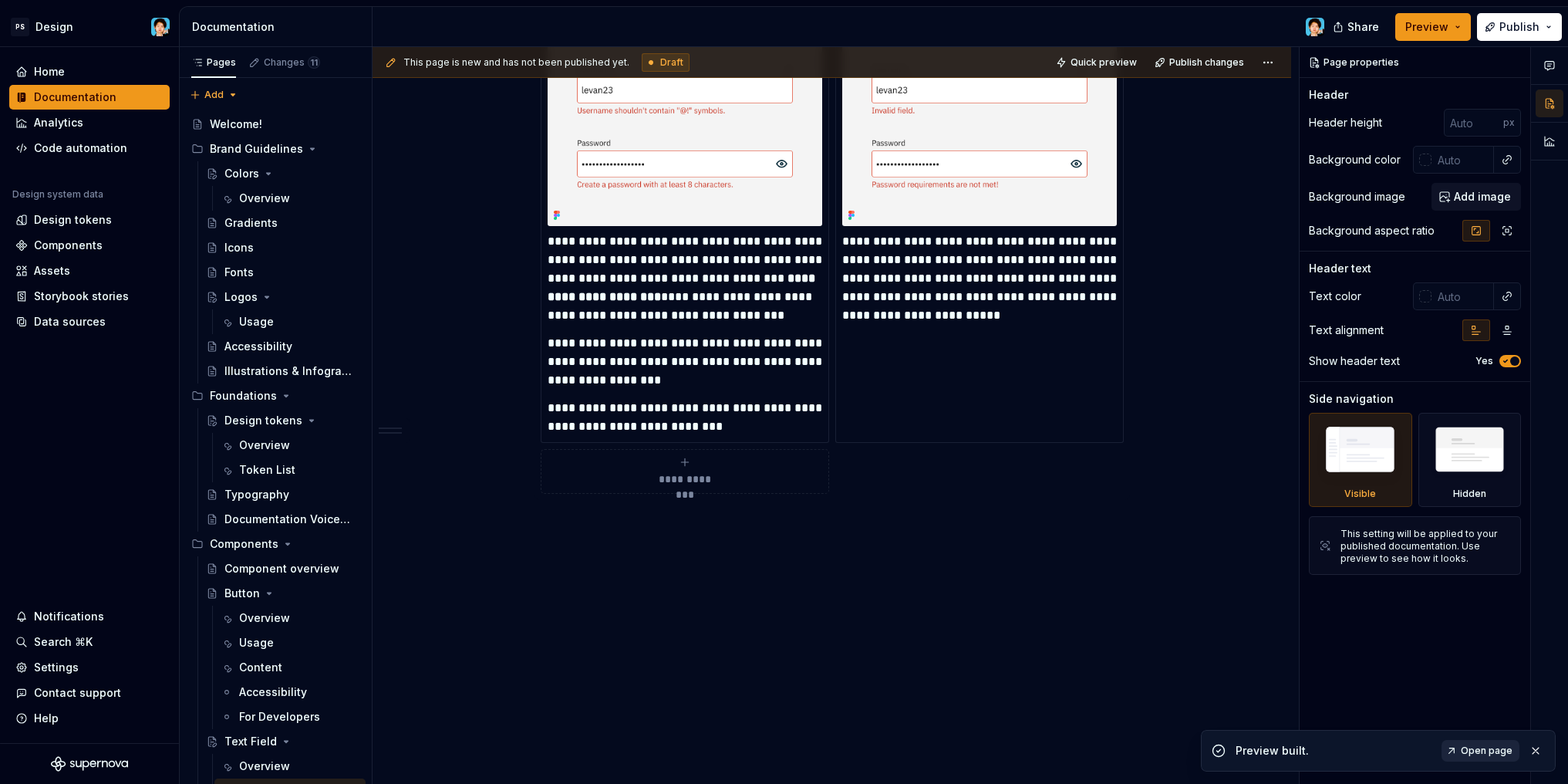
click at [1458, 748] on link "Open page" at bounding box center [1481, 750] width 78 height 22
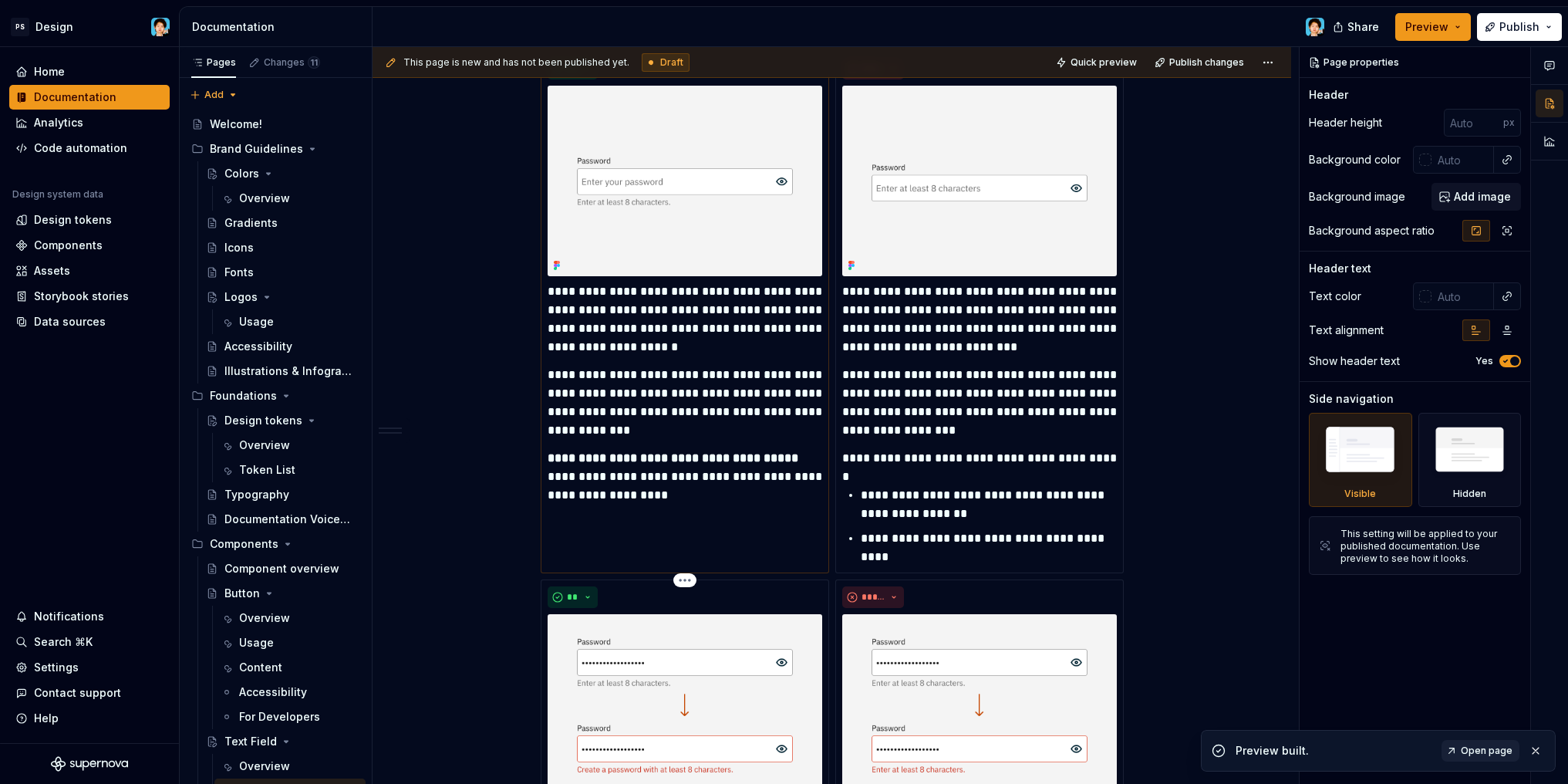
scroll to position [1794, 0]
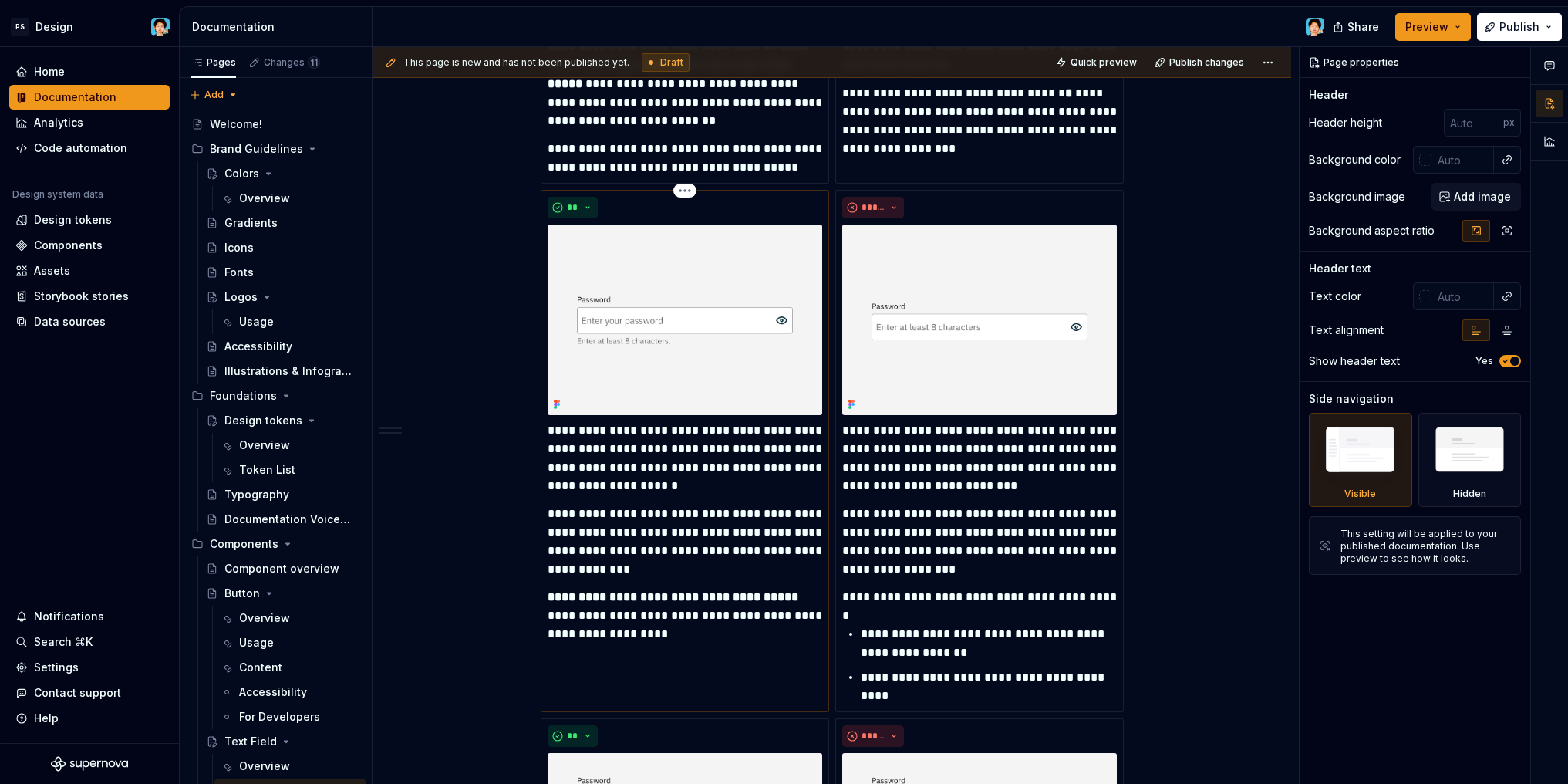
click at [735, 330] on img at bounding box center [684, 319] width 275 height 190
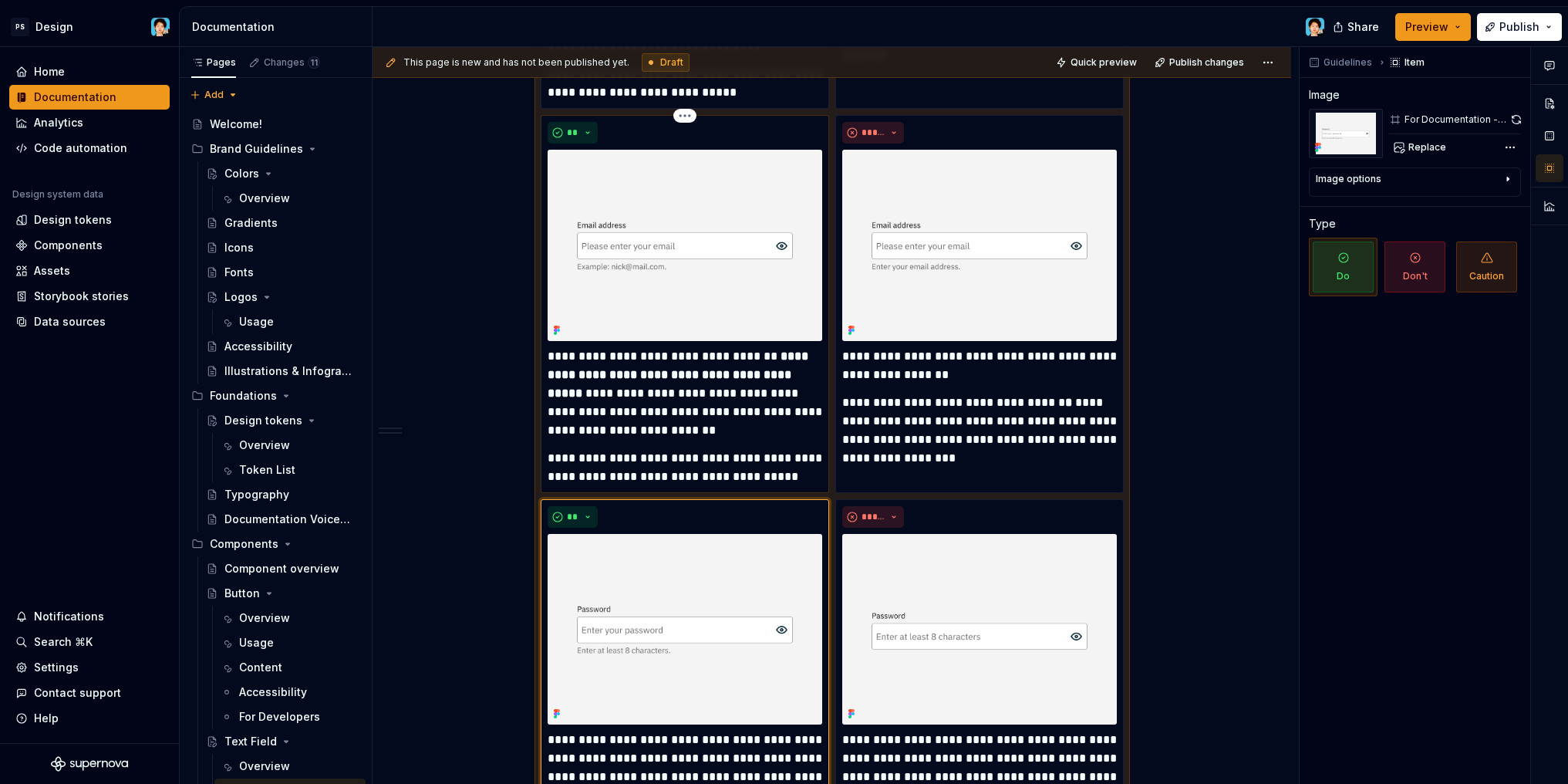
scroll to position [1347, 0]
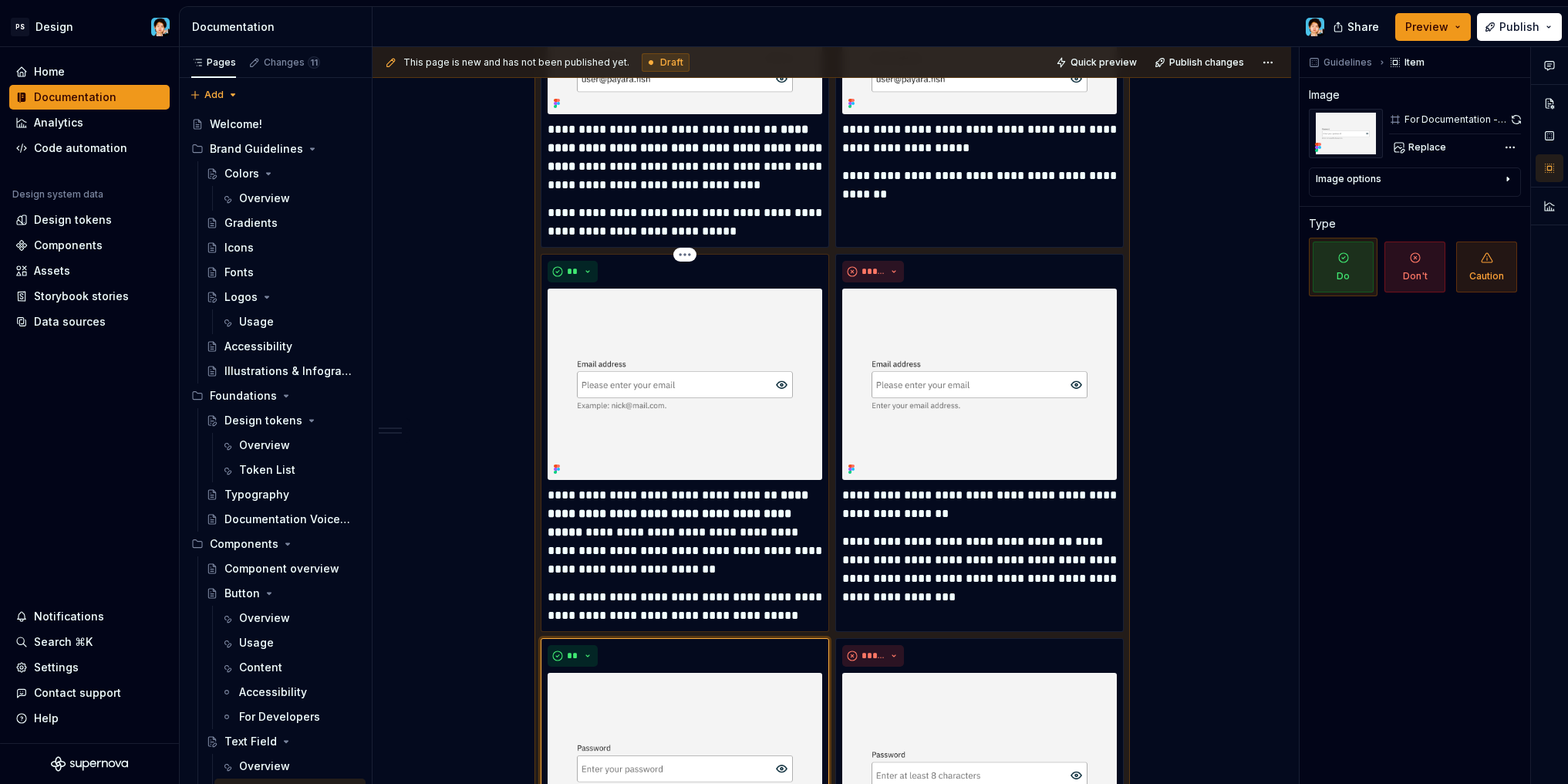
click at [739, 397] on img at bounding box center [684, 384] width 275 height 190
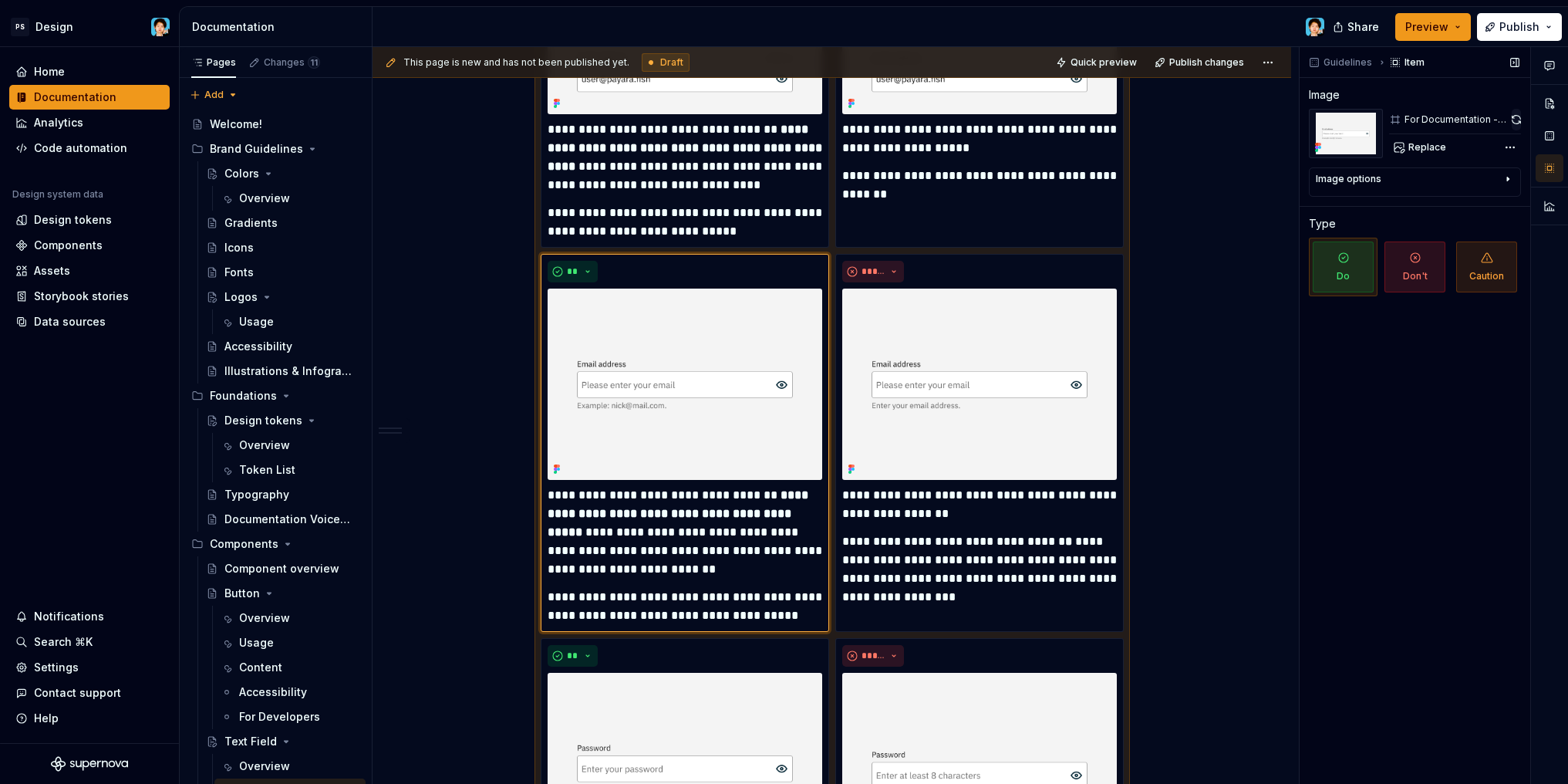
click at [1514, 122] on button "button" at bounding box center [1517, 119] width 10 height 22
click at [1506, 149] on div "Comments Open comments No comments yet Select ‘Comment’ from the block context …" at bounding box center [1433, 416] width 268 height 737
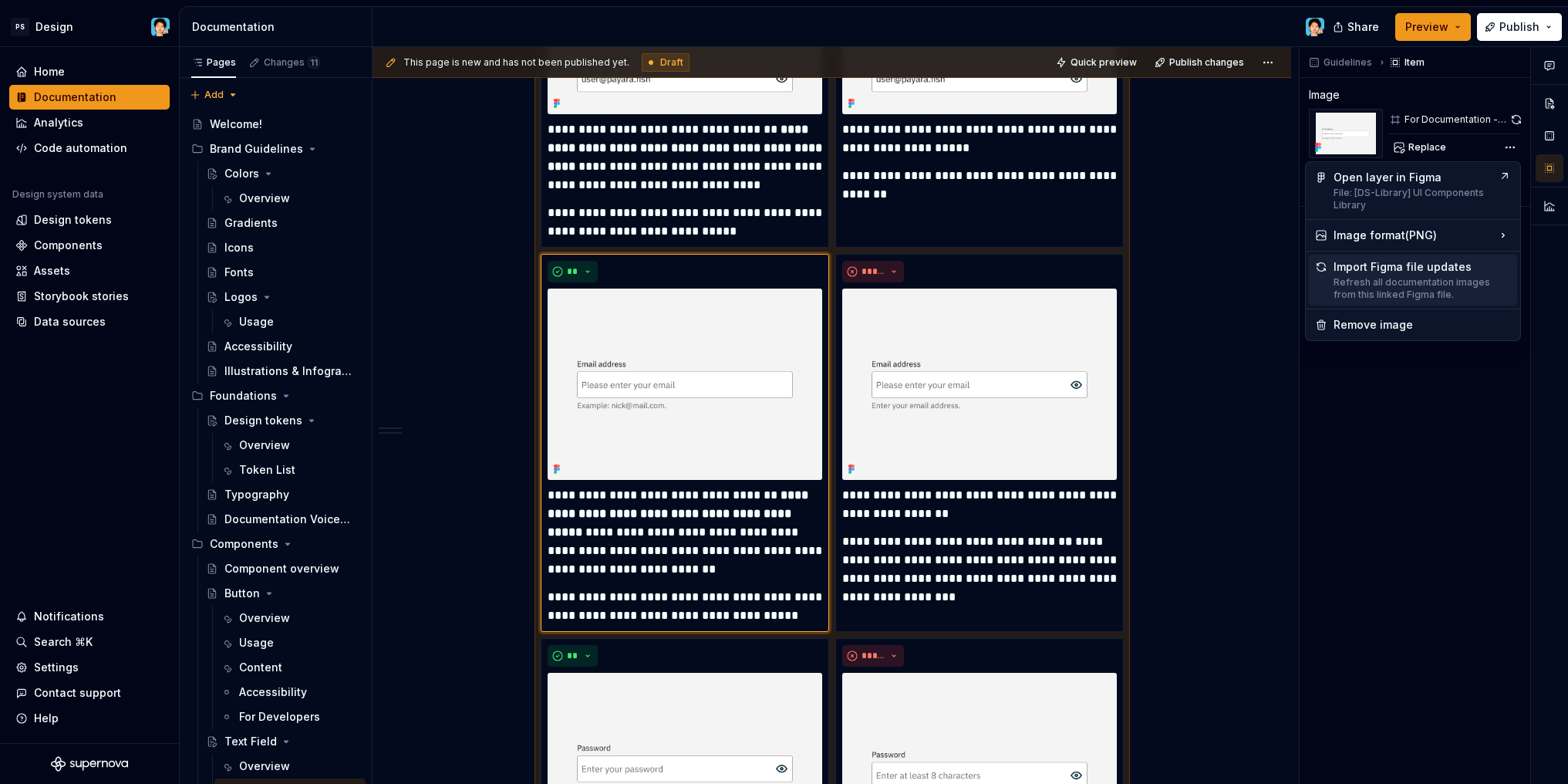
click at [1430, 277] on div "Refresh all documentation images from this linked Figma file." at bounding box center [1422, 289] width 178 height 25
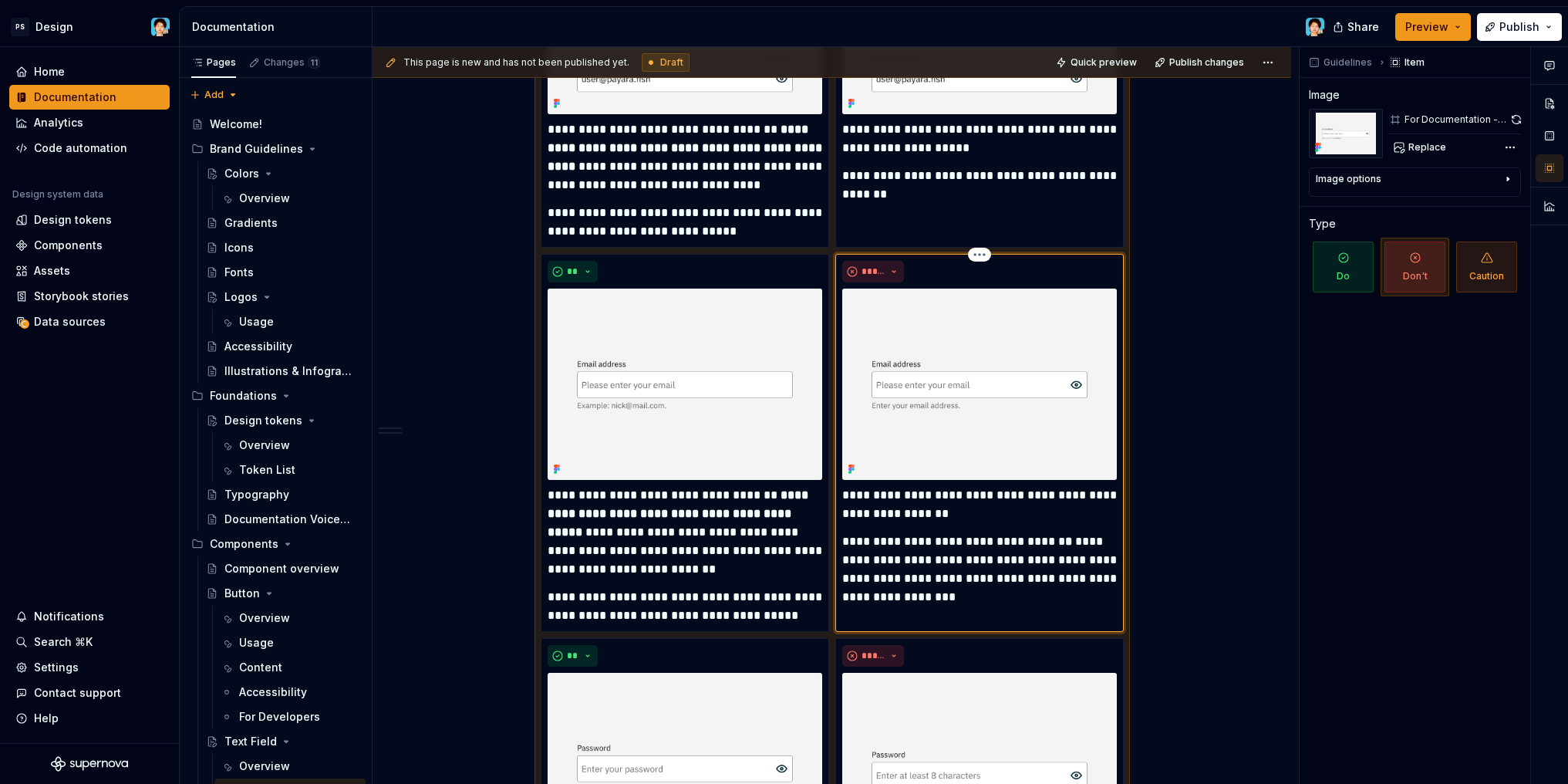
click at [979, 361] on img at bounding box center [979, 384] width 275 height 190
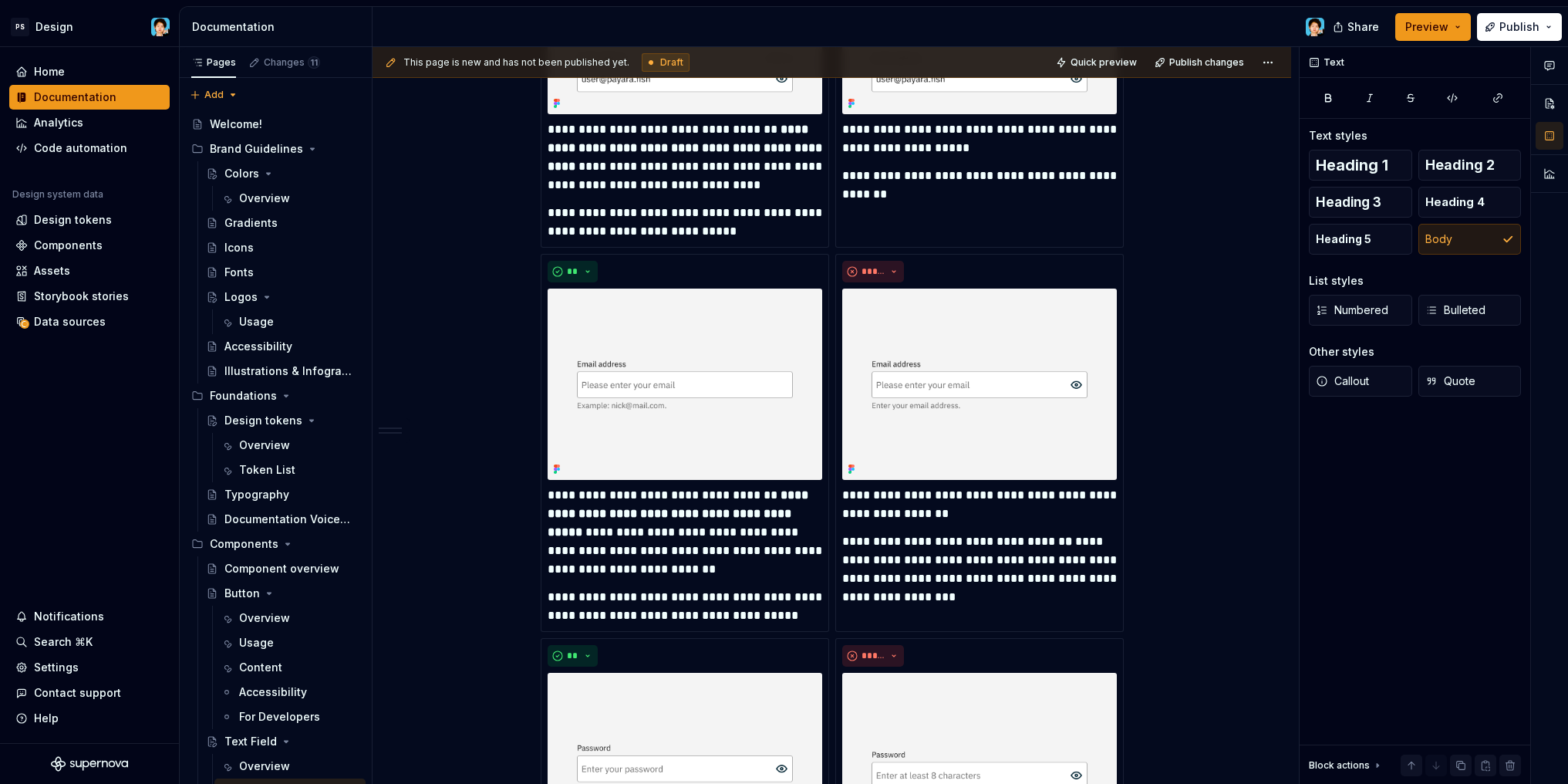
click at [1164, 376] on div "**********" at bounding box center [832, 741] width 919 height 3566
click at [1014, 507] on p "**********" at bounding box center [979, 504] width 275 height 37
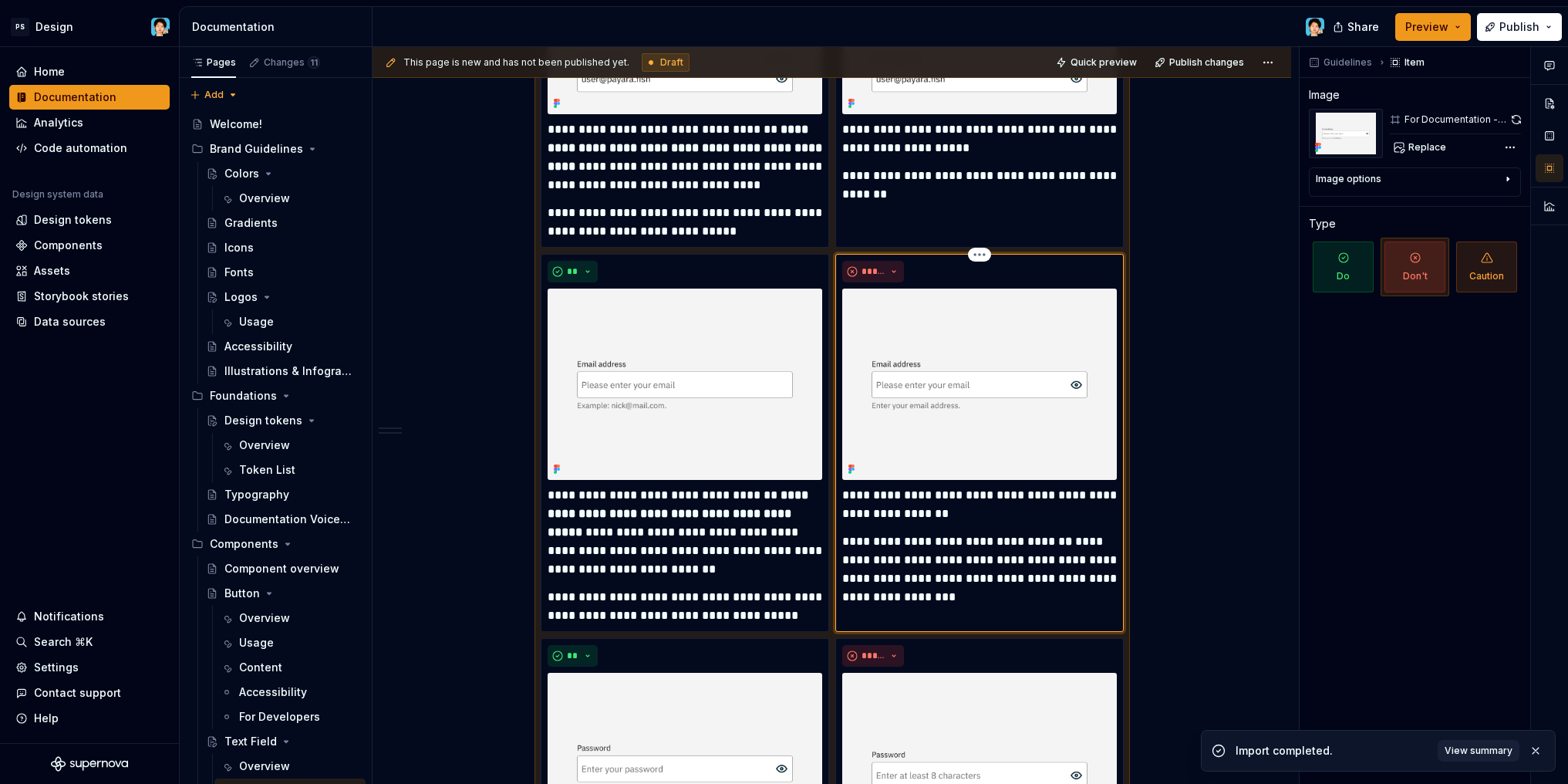
click at [953, 430] on img at bounding box center [979, 384] width 275 height 190
click at [976, 413] on img at bounding box center [979, 384] width 275 height 190
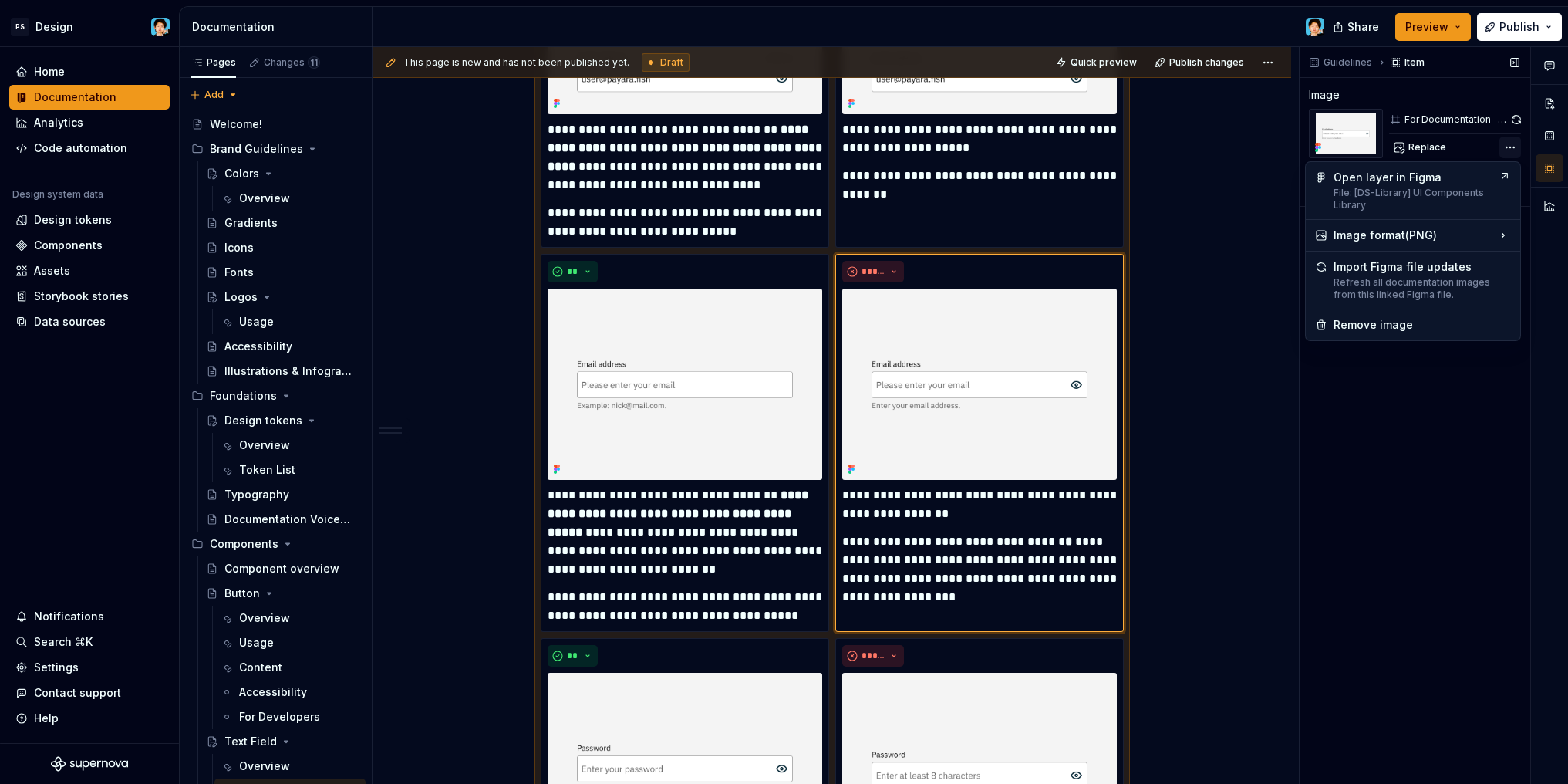
click at [1509, 146] on div "Comments Open comments No comments yet Select ‘Comment’ from the block context …" at bounding box center [1433, 416] width 268 height 737
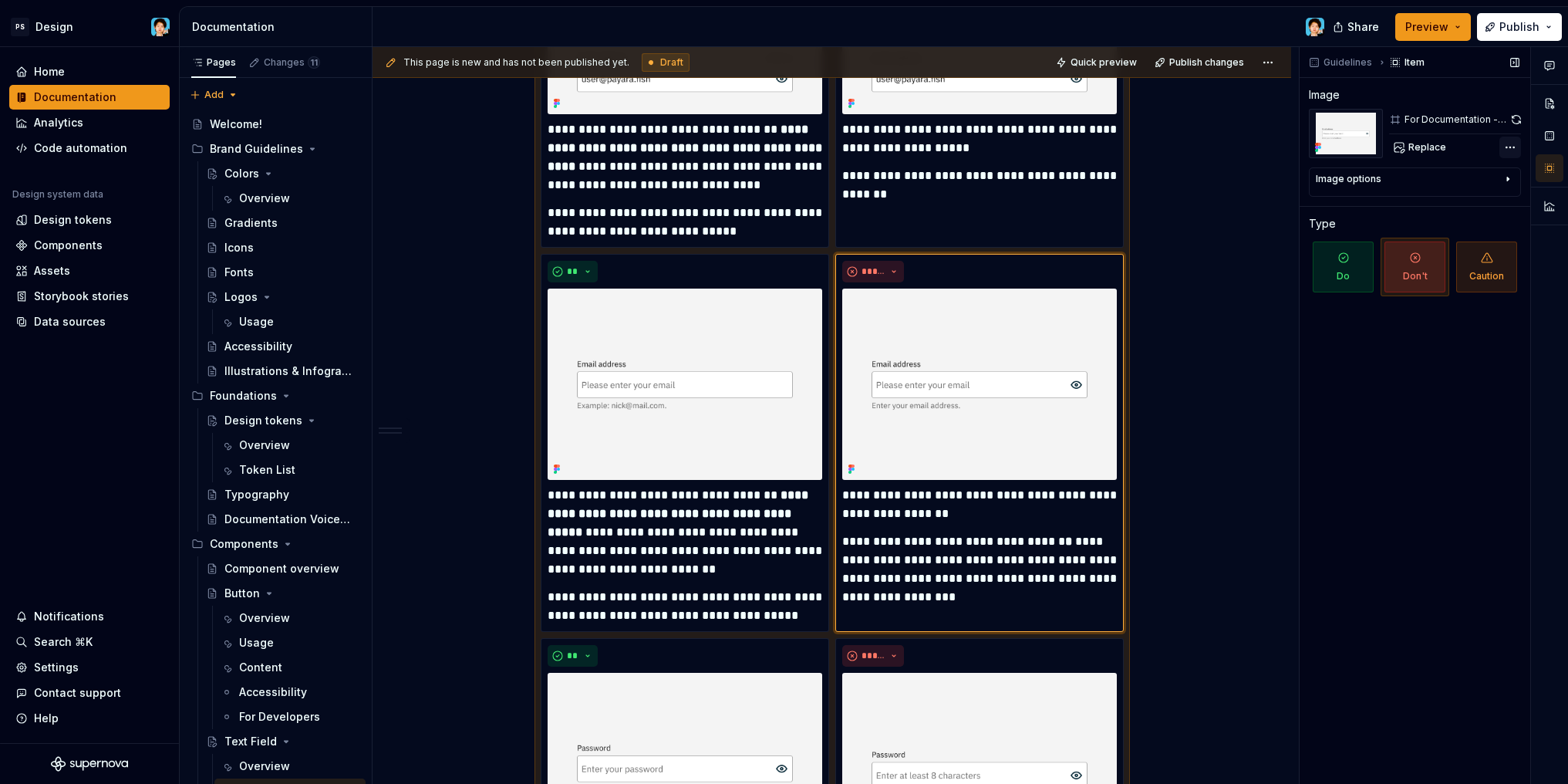
click at [1509, 146] on div "Comments Open comments No comments yet Select ‘Comment’ from the block context …" at bounding box center [1433, 416] width 268 height 737
click at [1515, 122] on button "button" at bounding box center [1517, 119] width 10 height 22
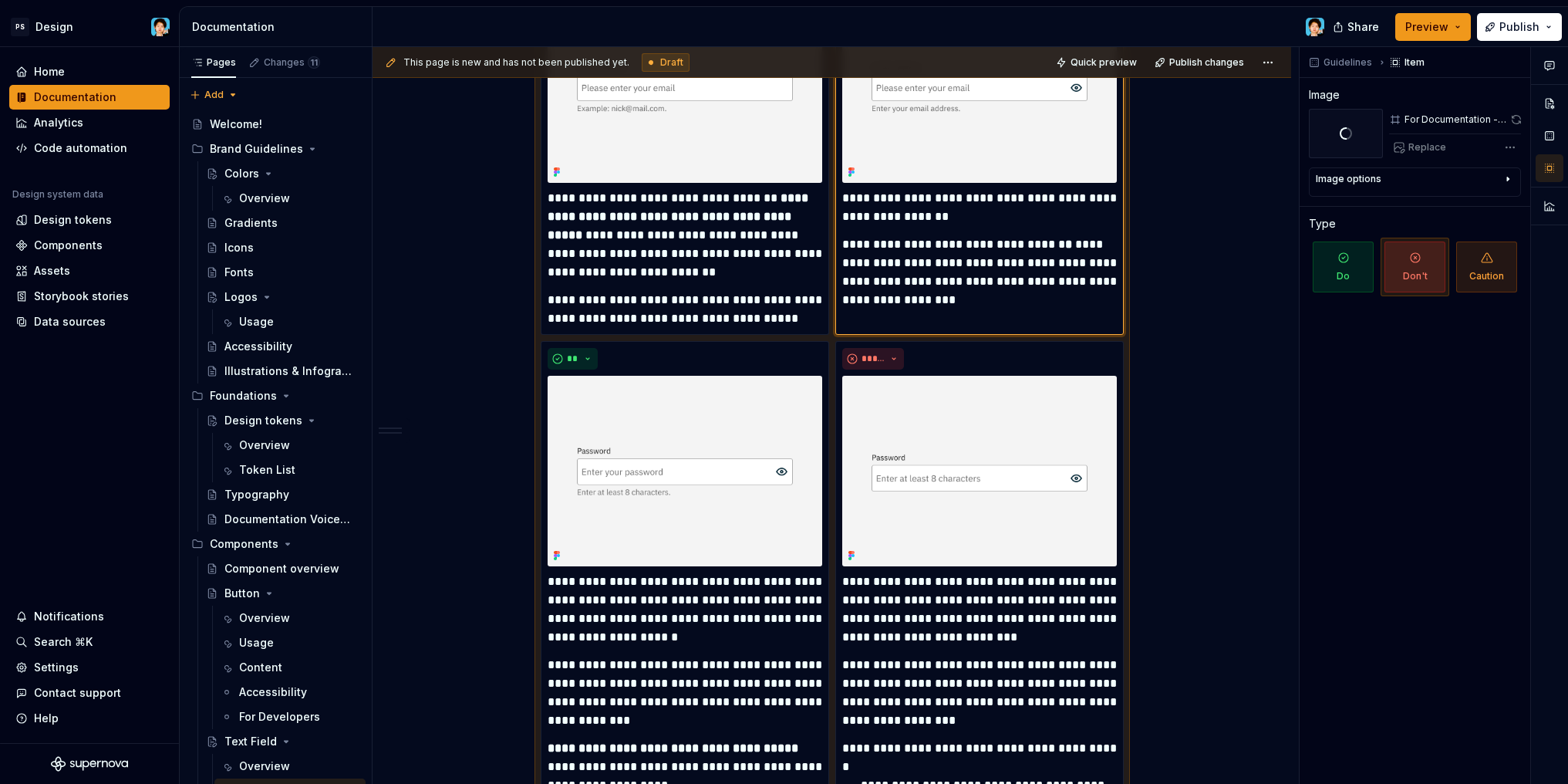
scroll to position [1717, 0]
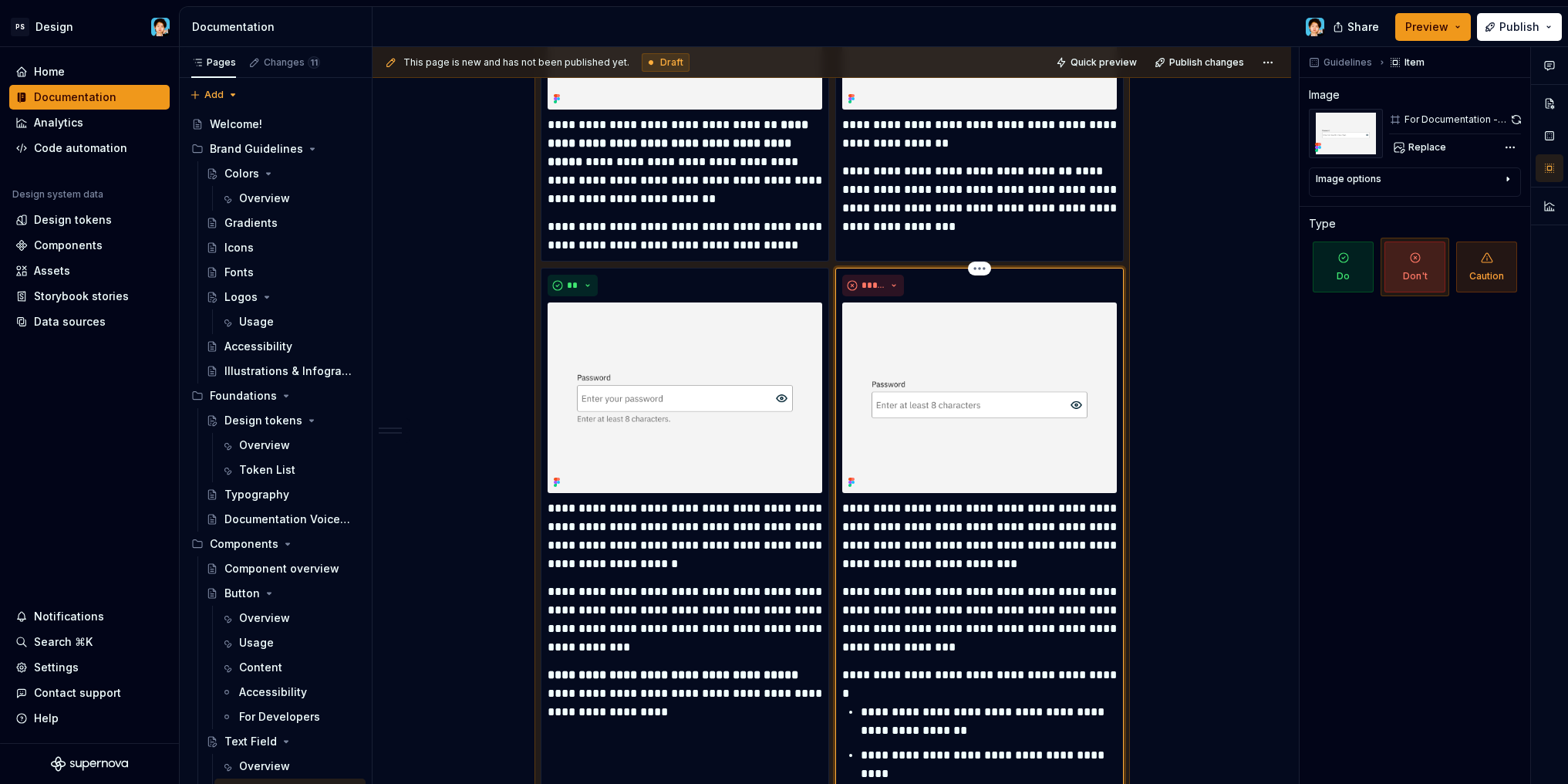
click at [931, 426] on img at bounding box center [979, 397] width 275 height 190
click at [1516, 119] on button "button" at bounding box center [1517, 119] width 10 height 22
click at [710, 382] on img at bounding box center [684, 397] width 275 height 190
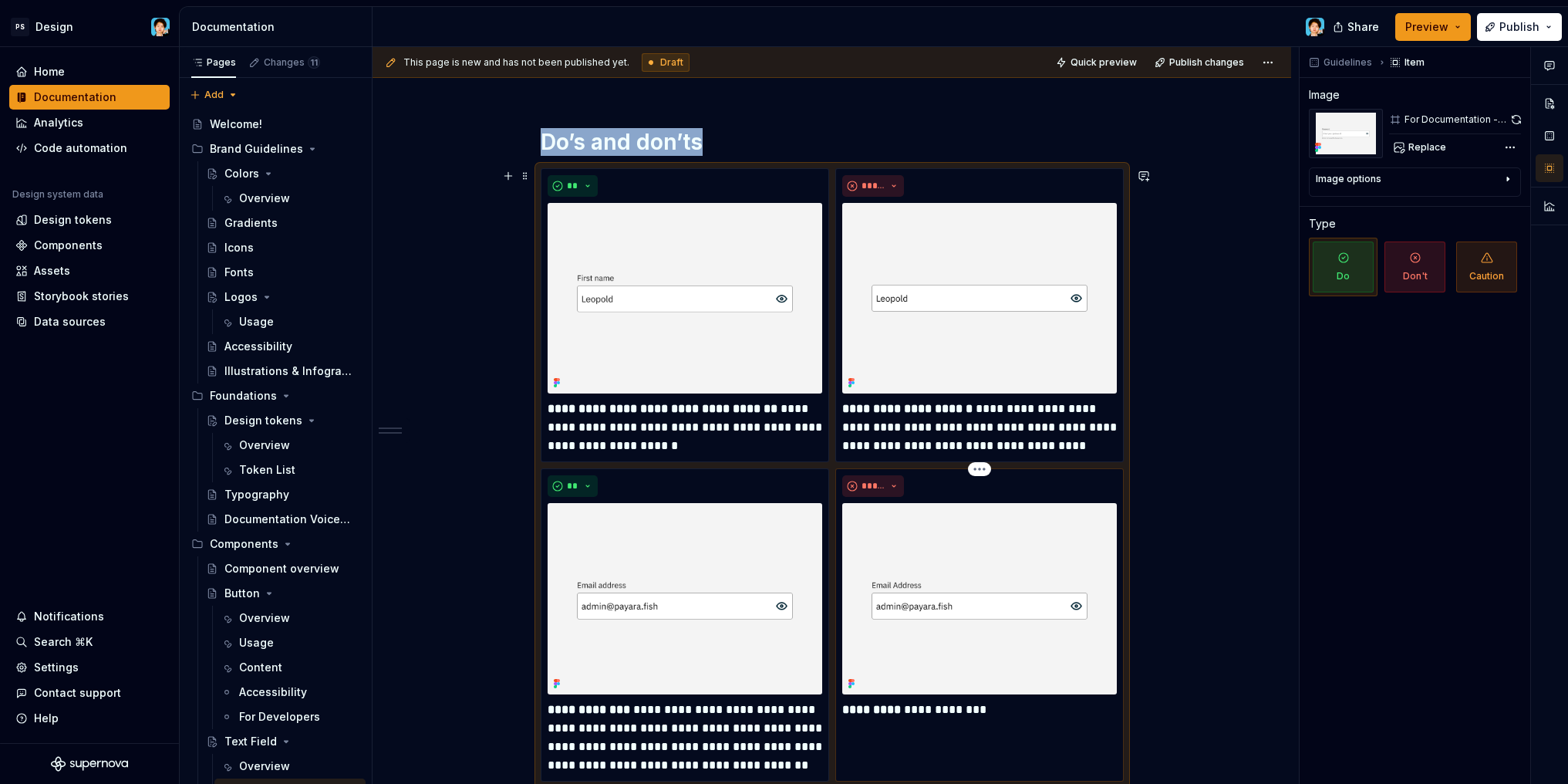
scroll to position [305, 0]
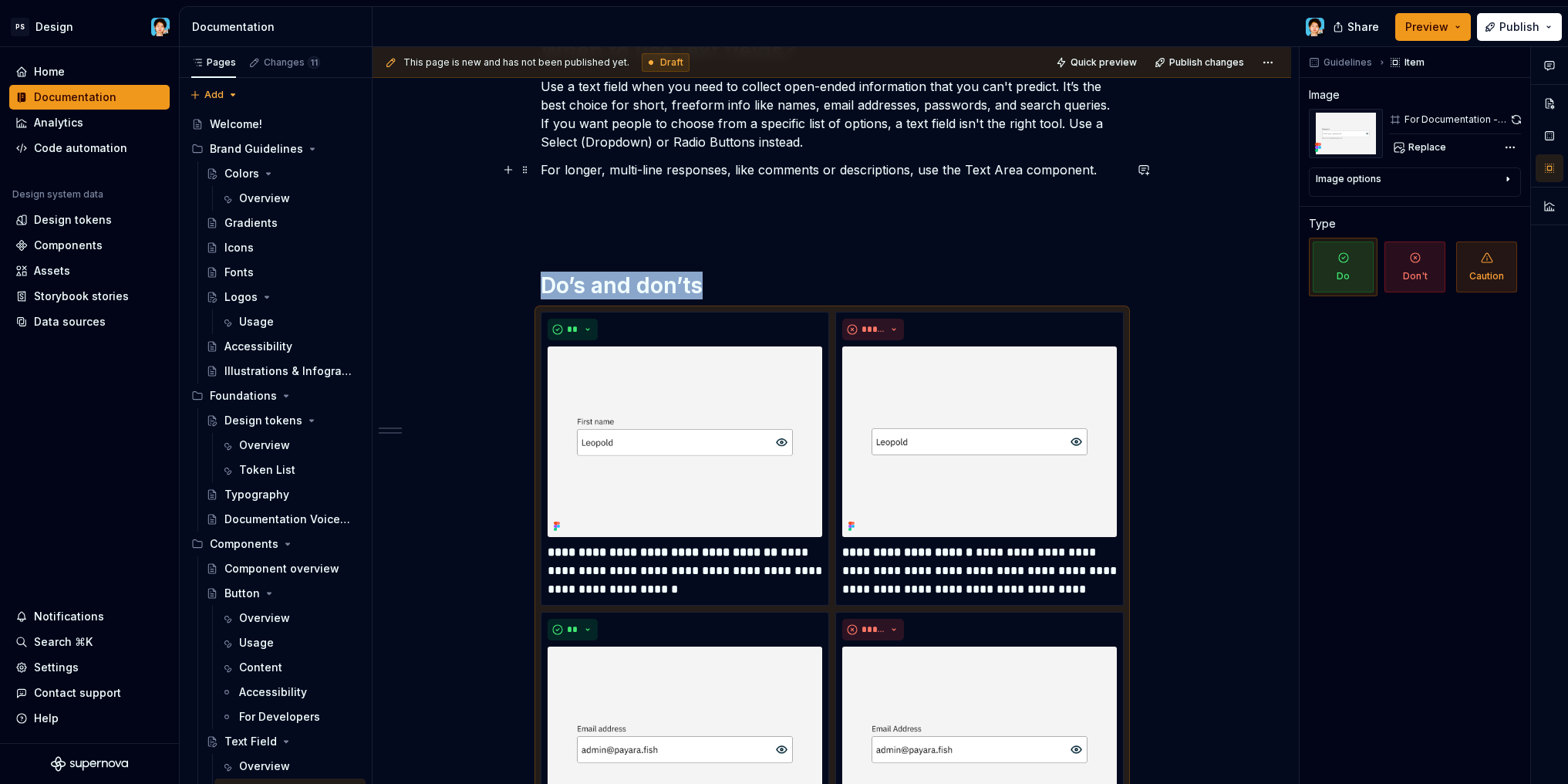
click at [815, 163] on p "For longer, multi-line responses, like comments or descriptions, use the Text A…" at bounding box center [832, 169] width 583 height 18
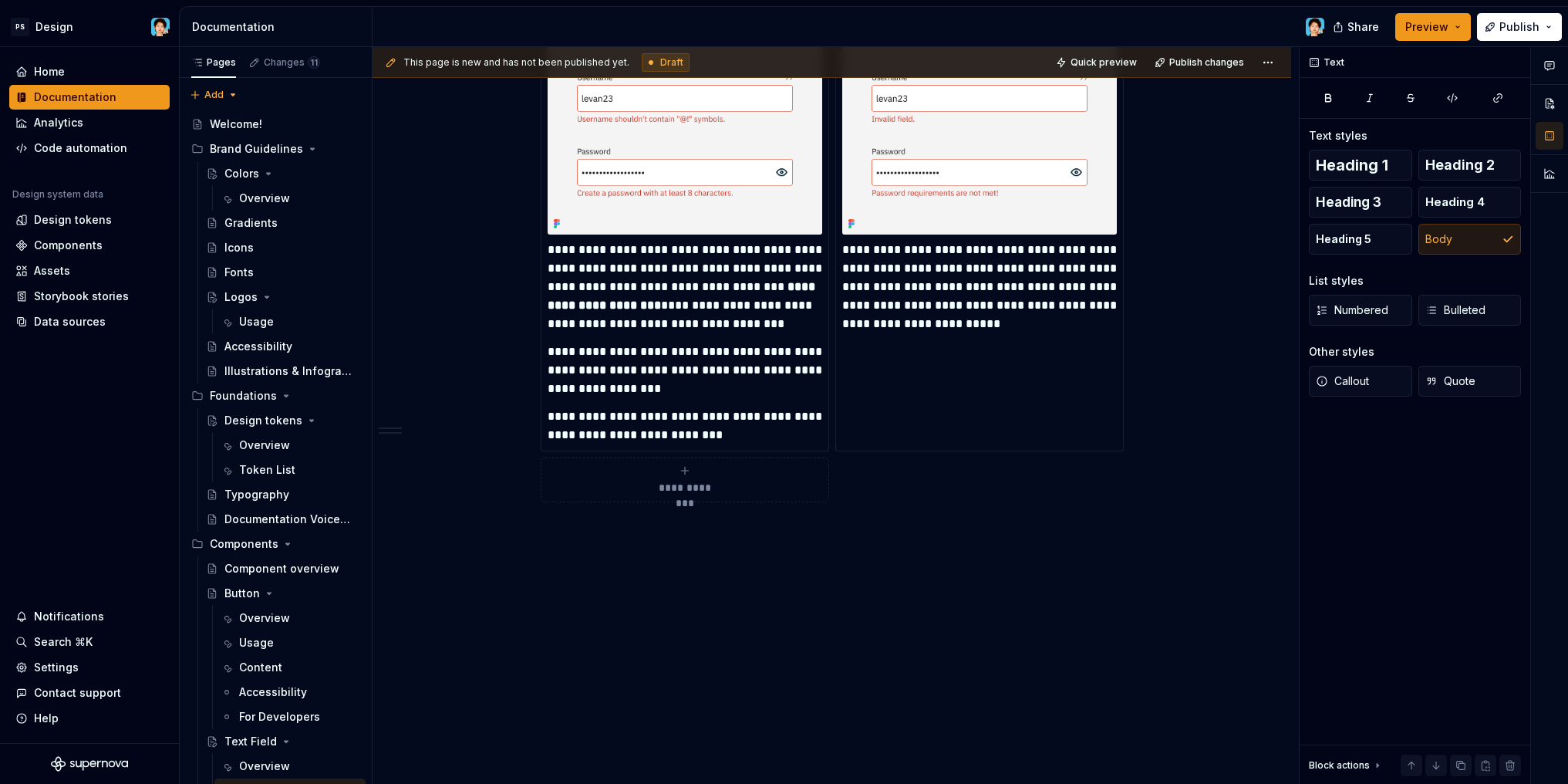
scroll to position [3088, 0]
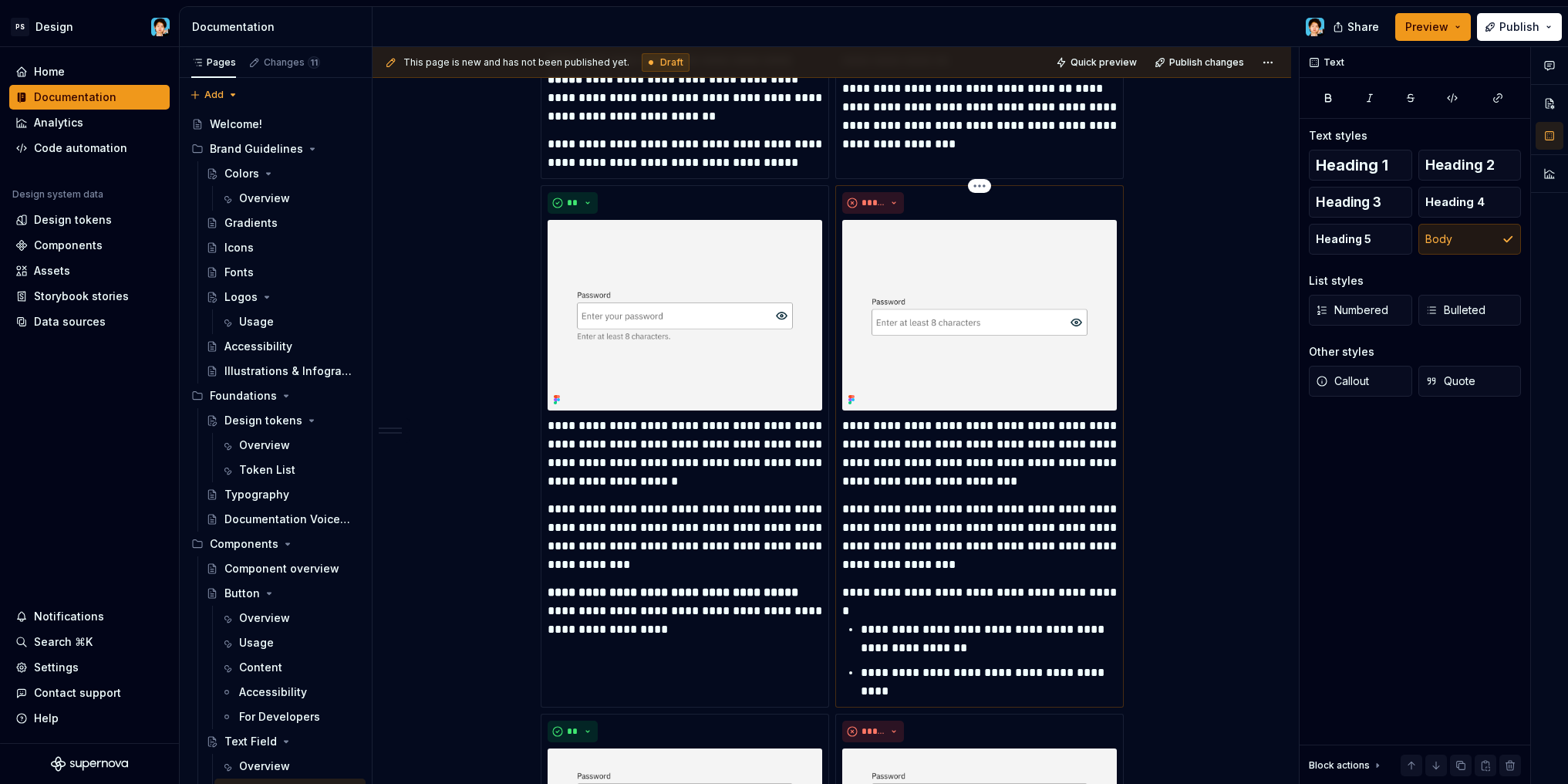
click at [905, 490] on div "**********" at bounding box center [979, 558] width 275 height 284
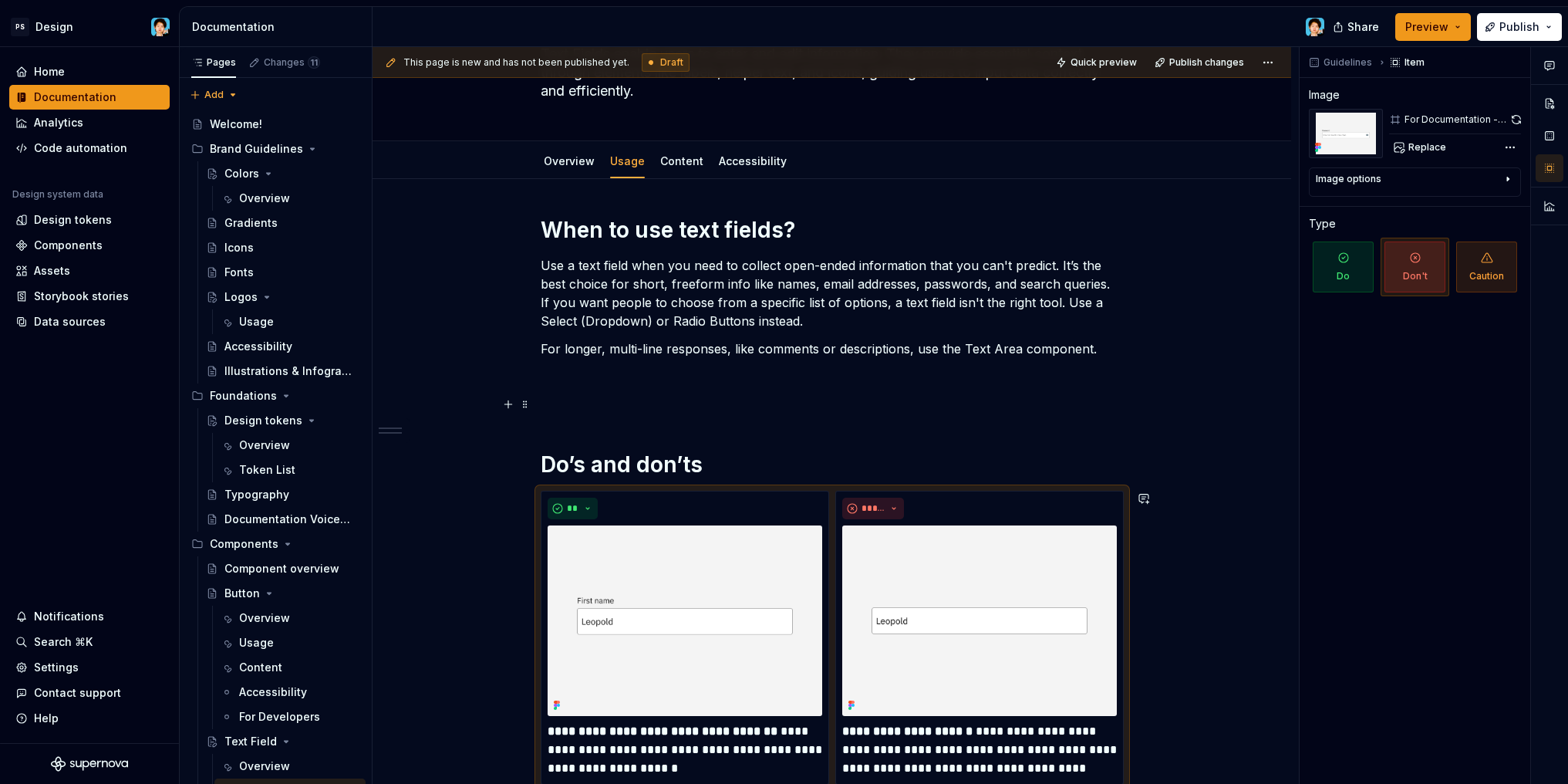
scroll to position [0, 0]
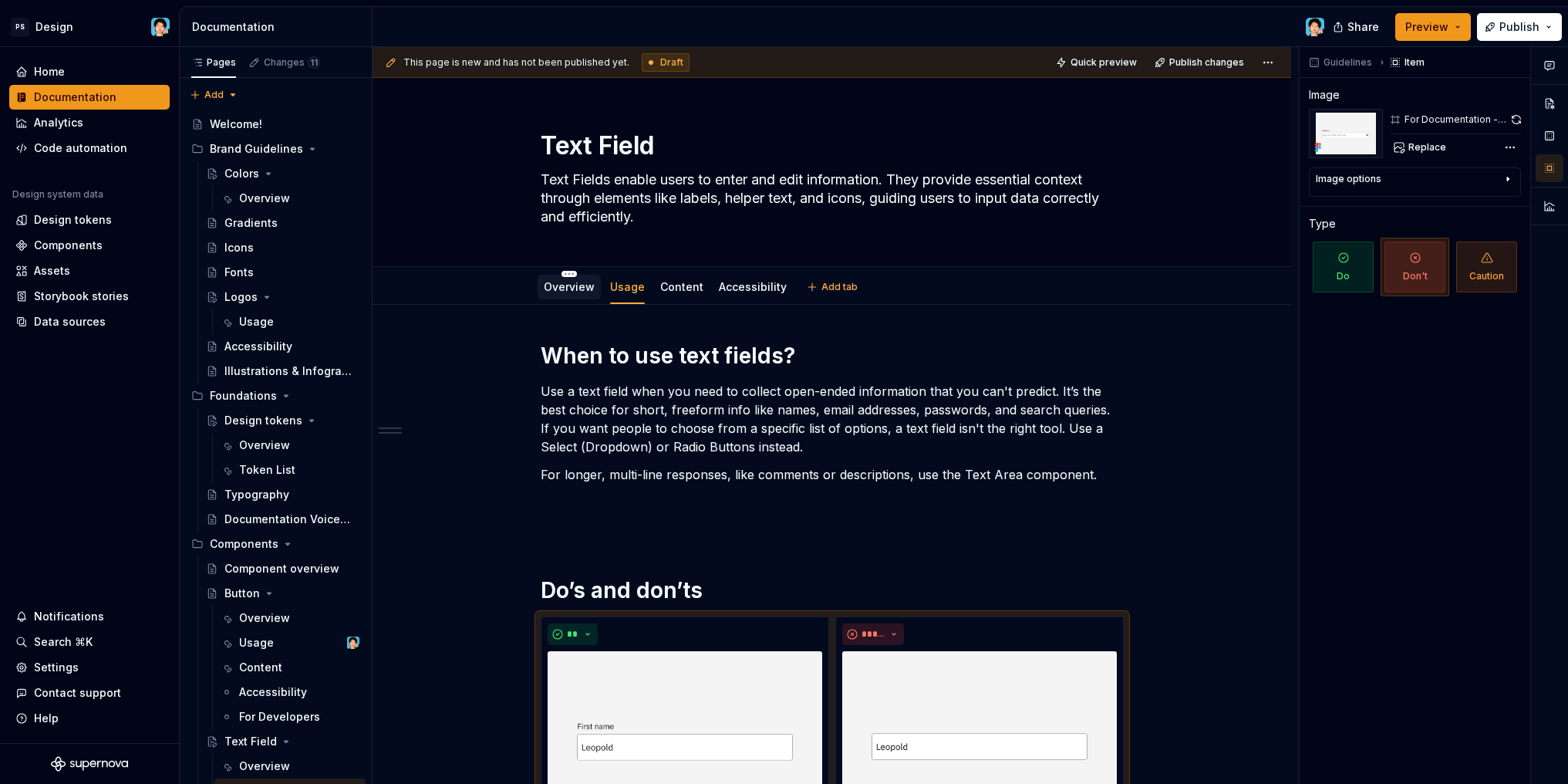
click at [571, 292] on link "Overview" at bounding box center [569, 287] width 51 height 13
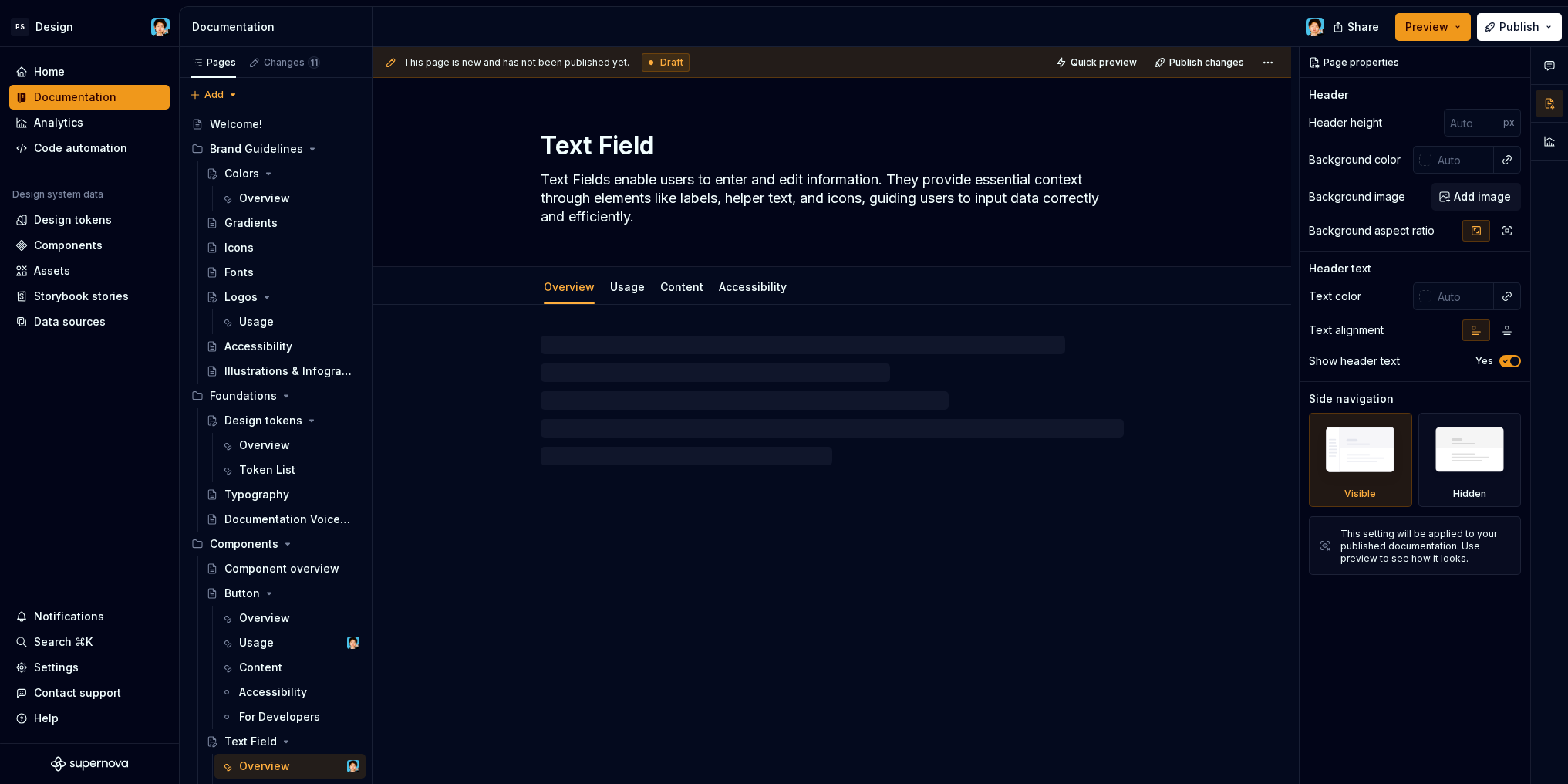
type textarea "*"
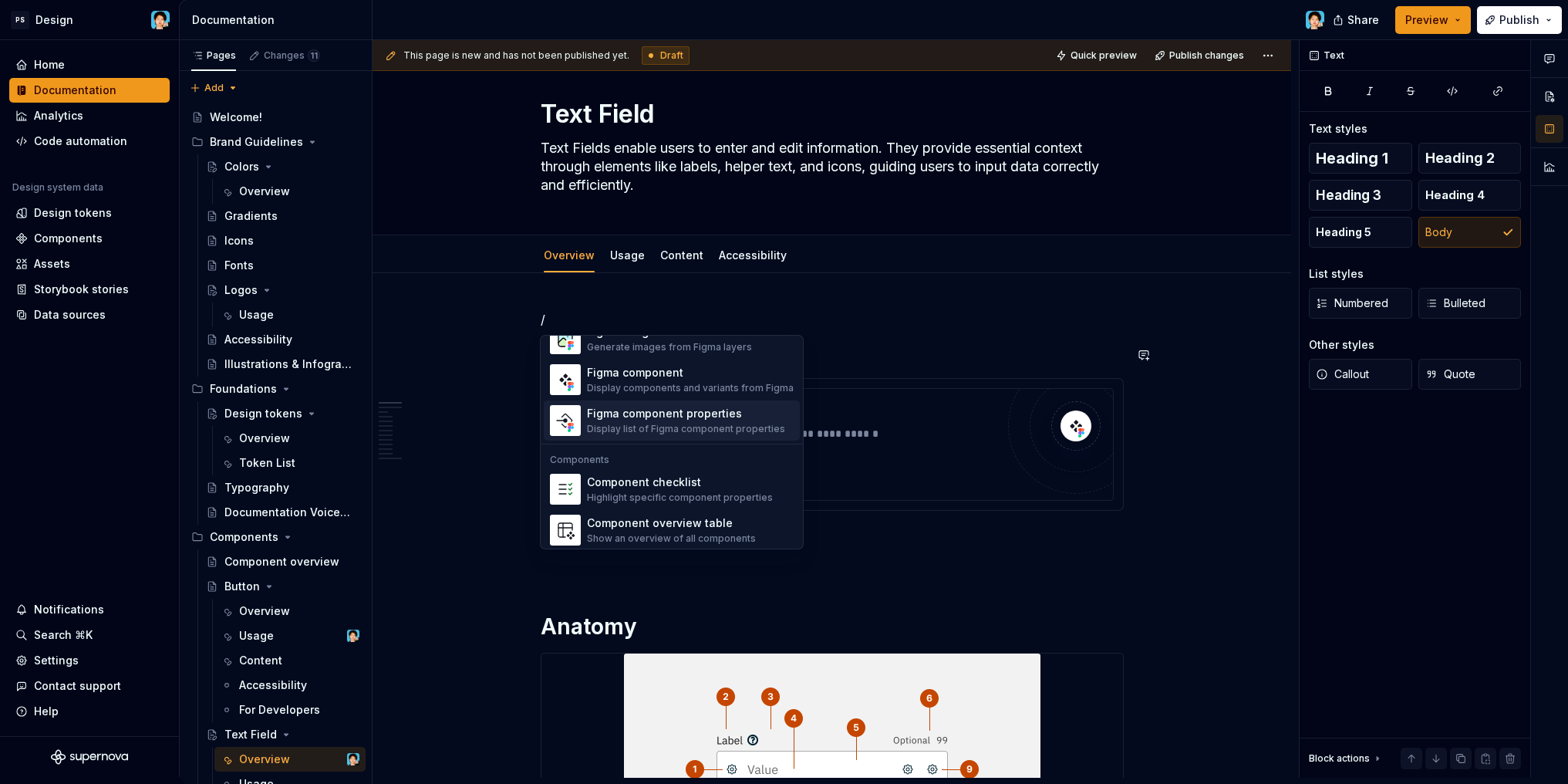
scroll to position [1536, 0]
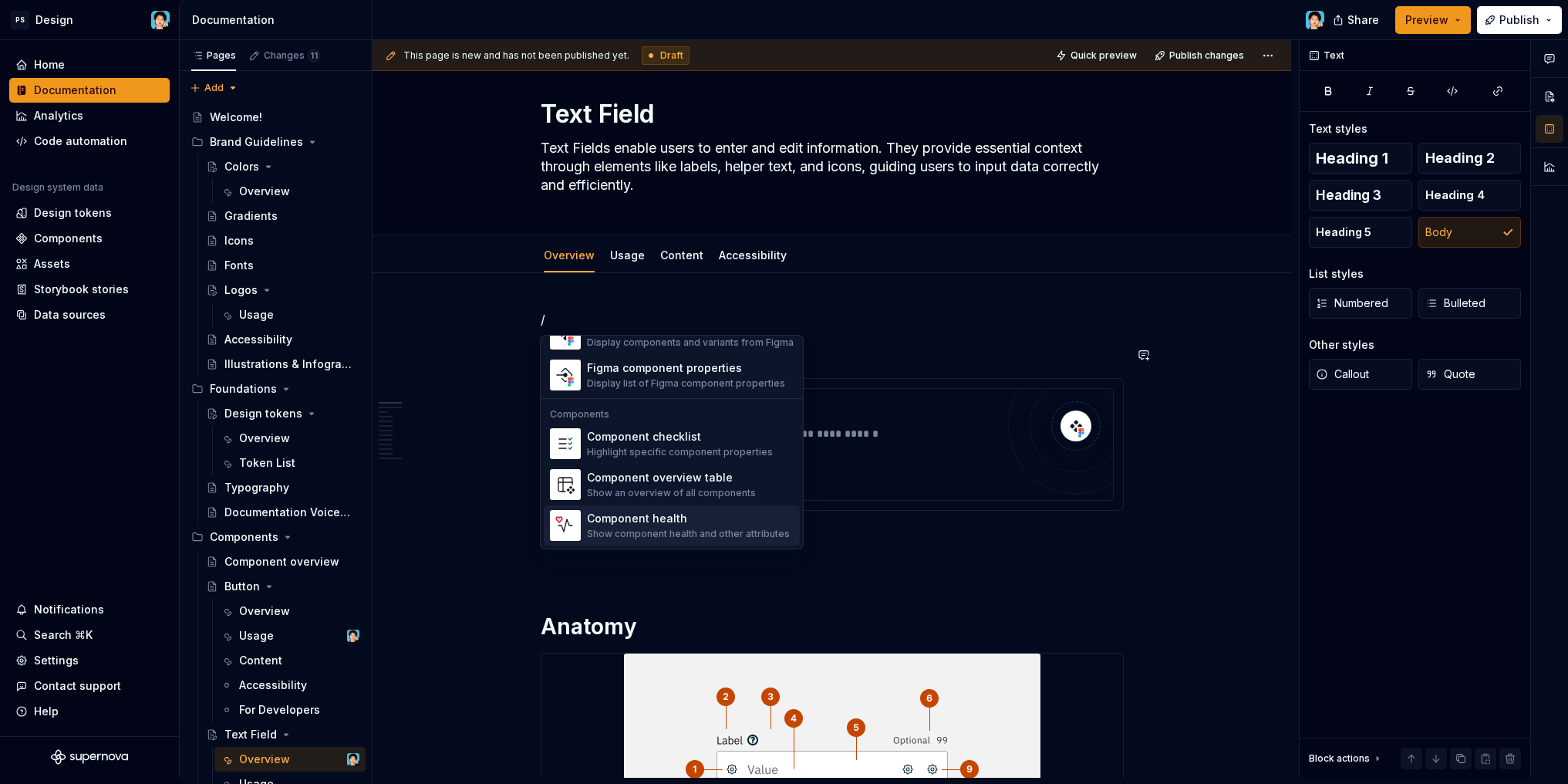
click at [738, 520] on div "Component health" at bounding box center [688, 518] width 202 height 15
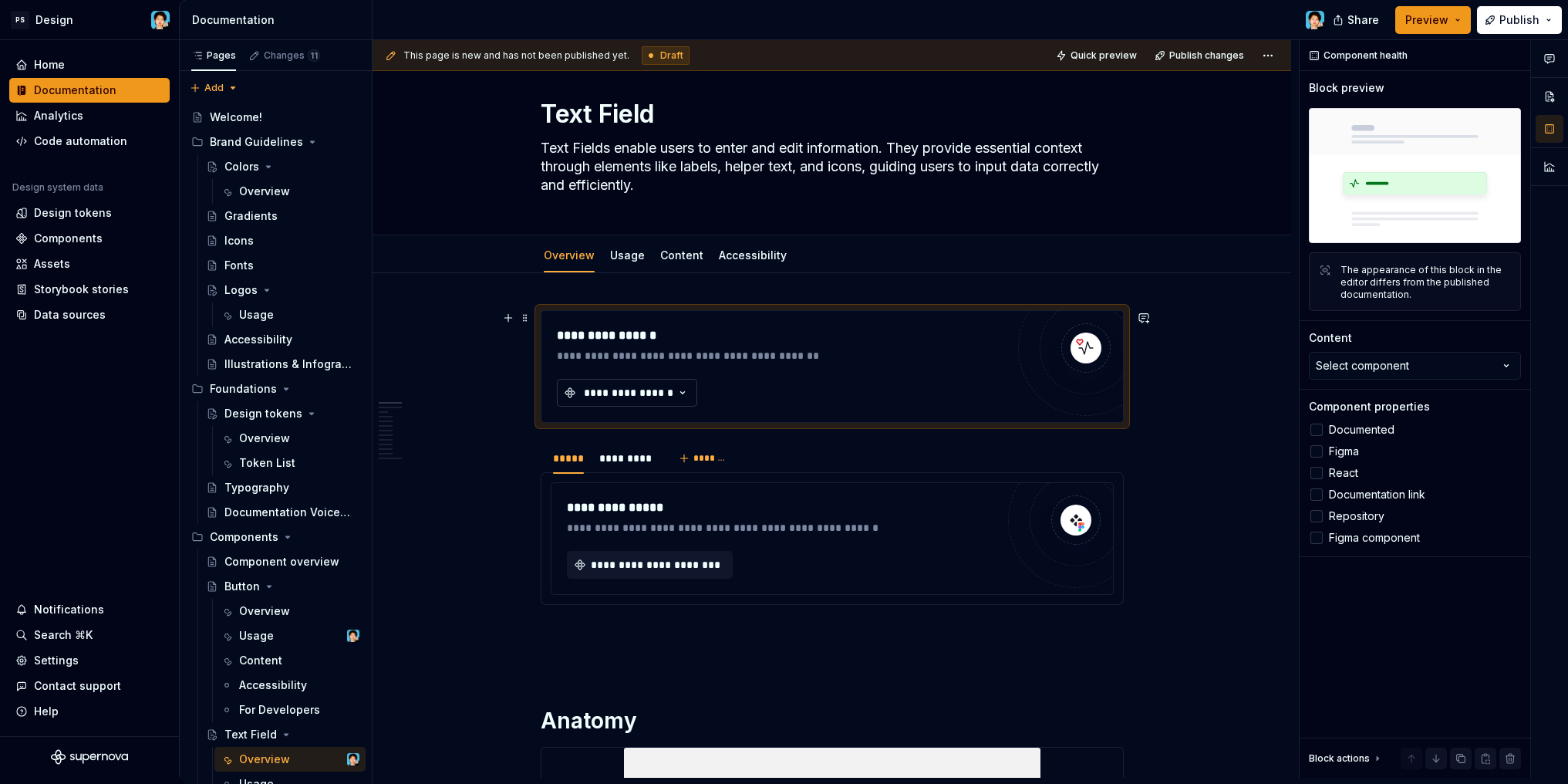
click at [665, 394] on div "**********" at bounding box center [628, 392] width 92 height 15
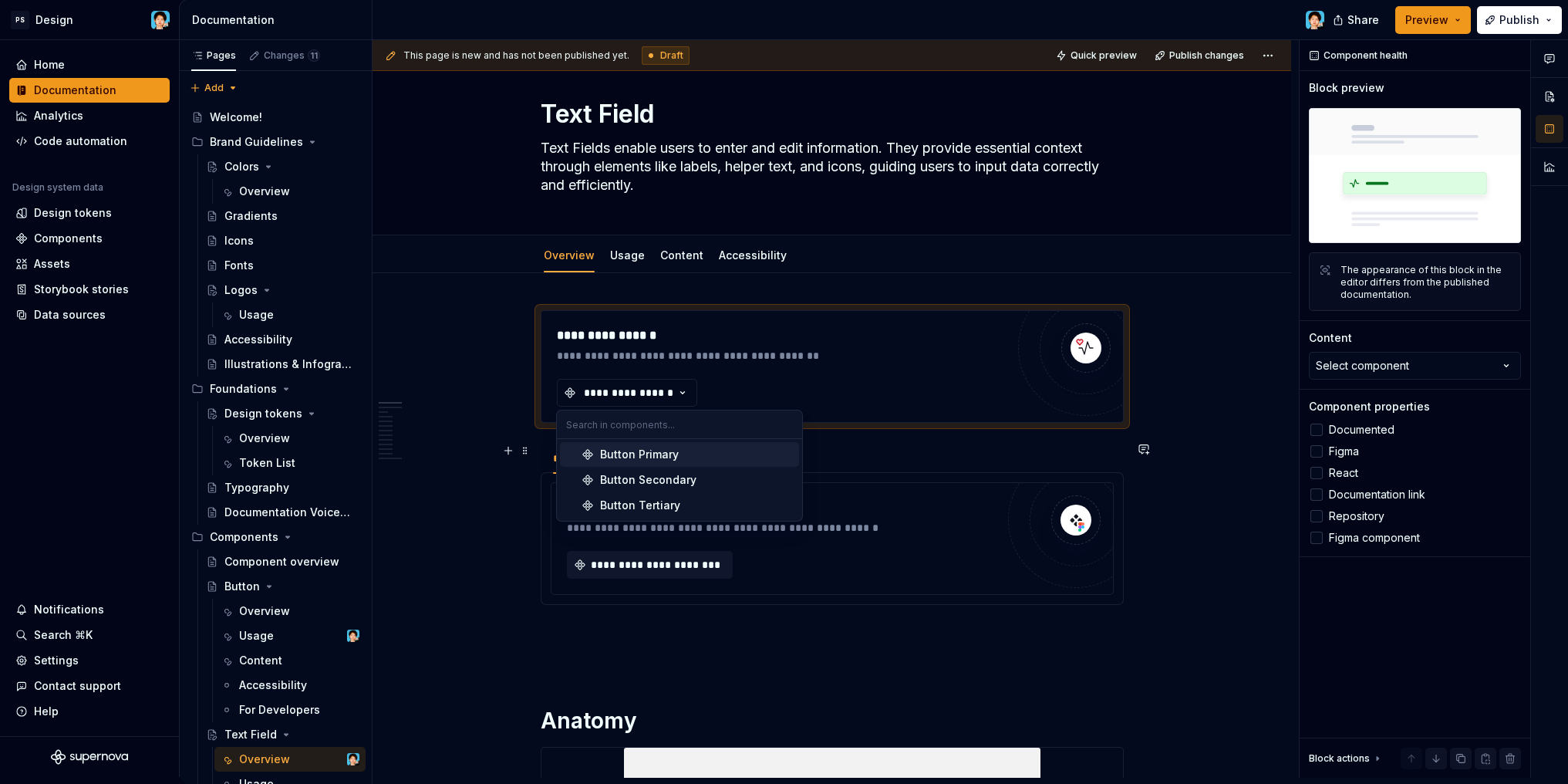
click at [690, 455] on div "Button Primary" at bounding box center [696, 454] width 193 height 15
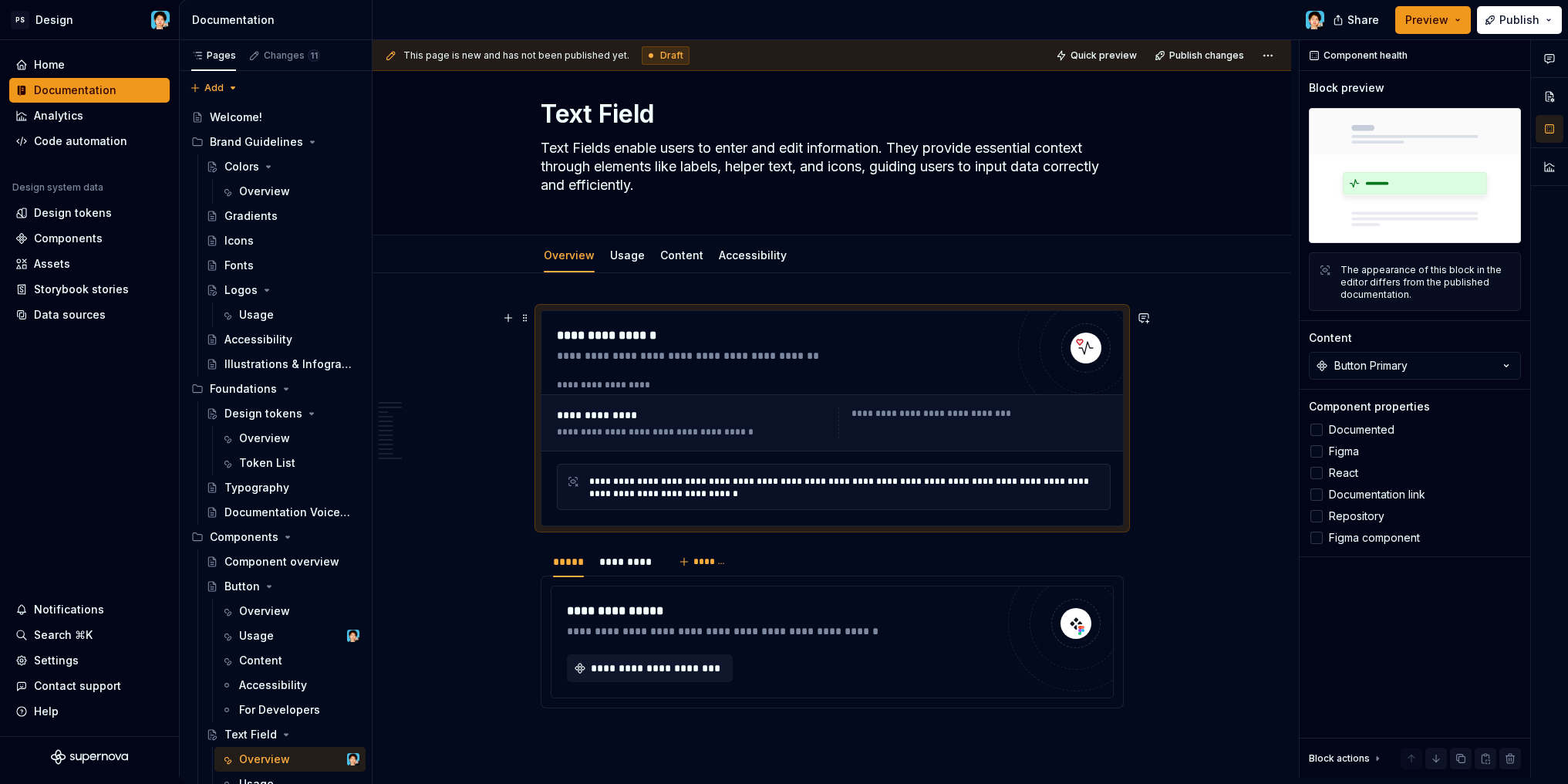
click at [579, 408] on div "**********" at bounding box center [693, 415] width 272 height 15
click at [525, 317] on span at bounding box center [525, 317] width 12 height 22
drag, startPoint x: 1402, startPoint y: 354, endPoint x: 1398, endPoint y: 362, distance: 8.9
click at [1402, 354] on button "Button Primary" at bounding box center [1414, 365] width 212 height 28
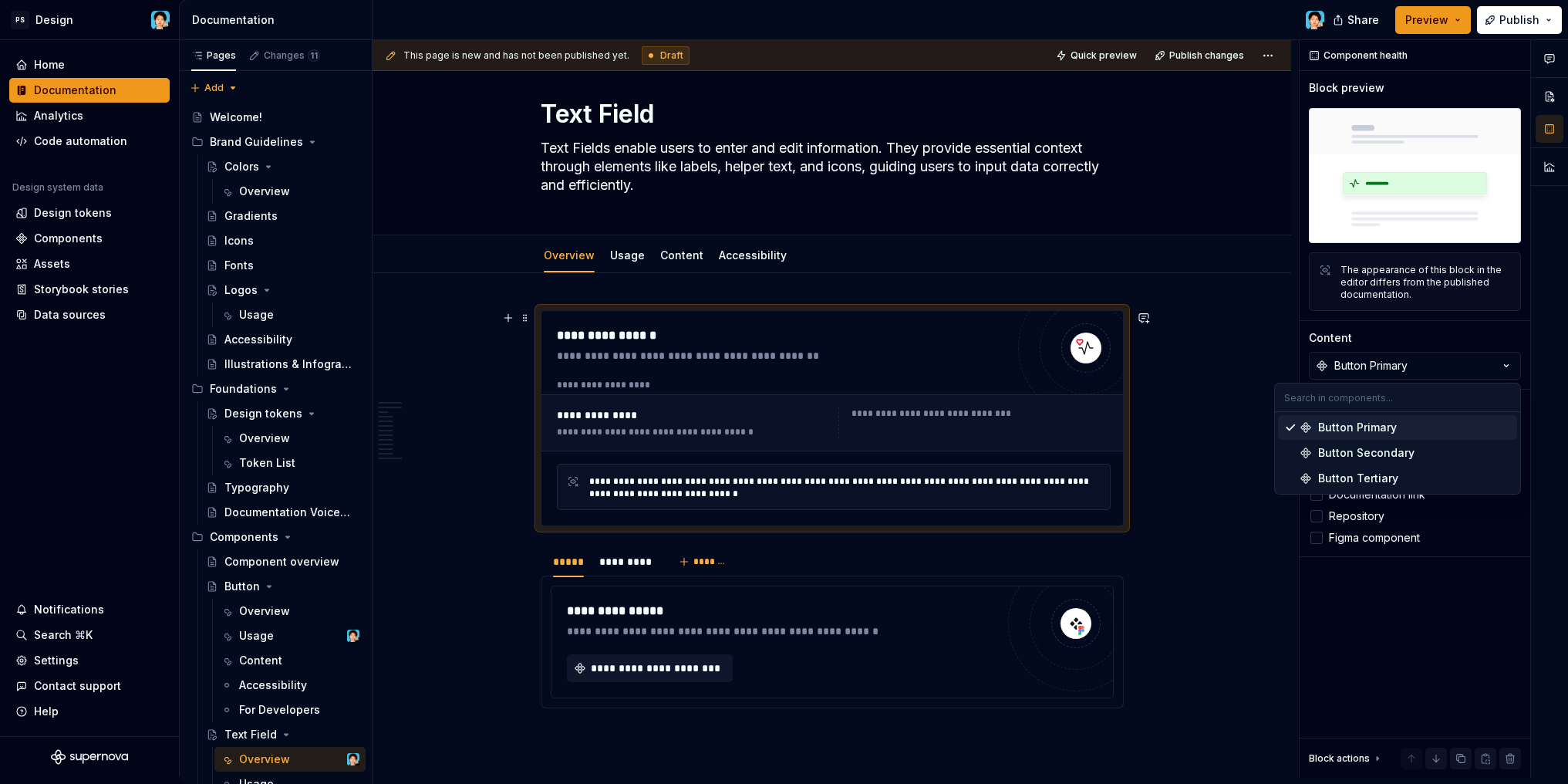
click at [764, 367] on div "**********" at bounding box center [781, 417] width 449 height 183
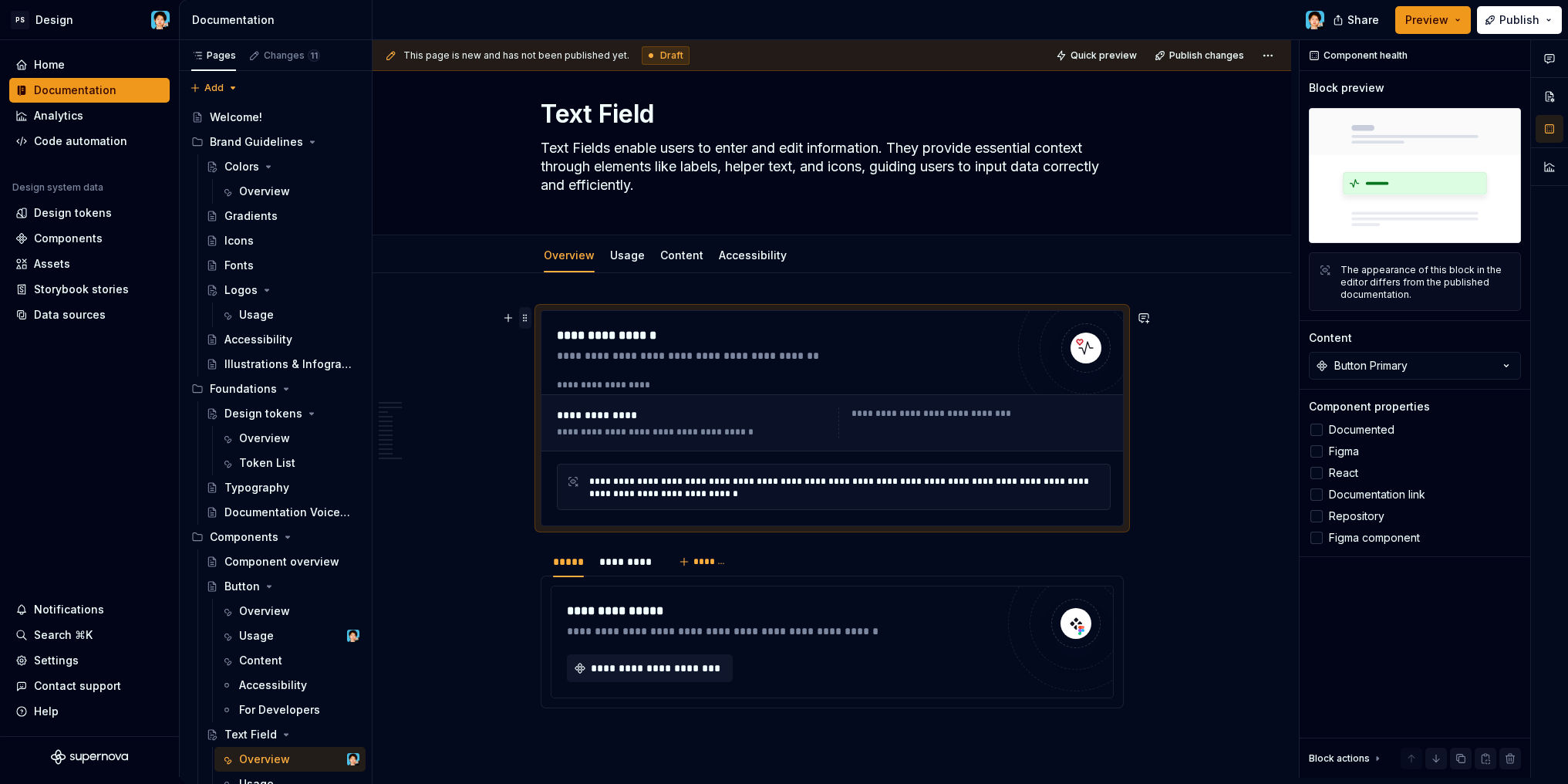
click at [526, 318] on span at bounding box center [525, 317] width 12 height 22
click at [572, 461] on div "Delete" at bounding box center [597, 458] width 101 height 15
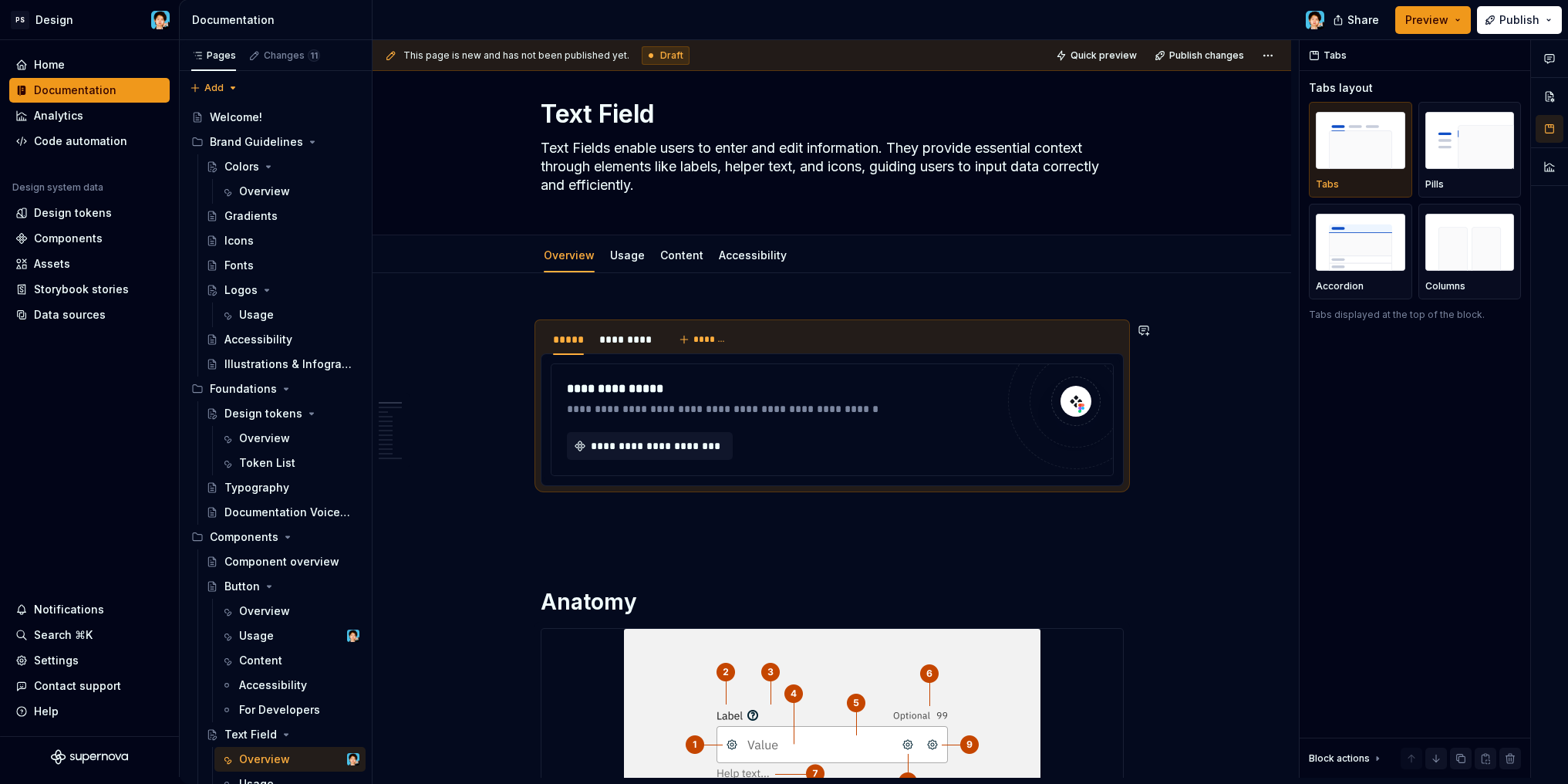
click at [555, 297] on div "**********" at bounding box center [835, 409] width 927 height 737
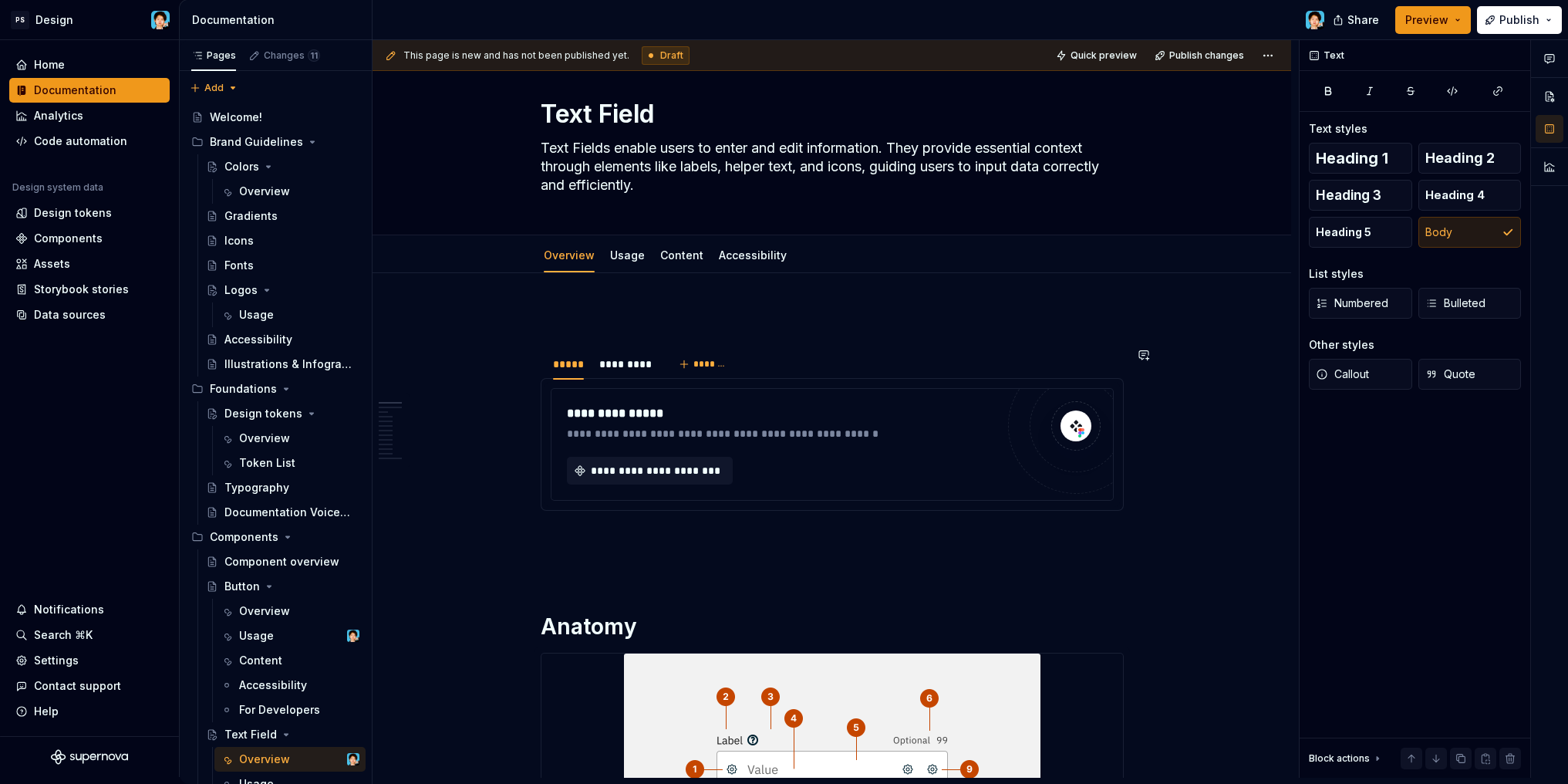
scroll to position [49, 0]
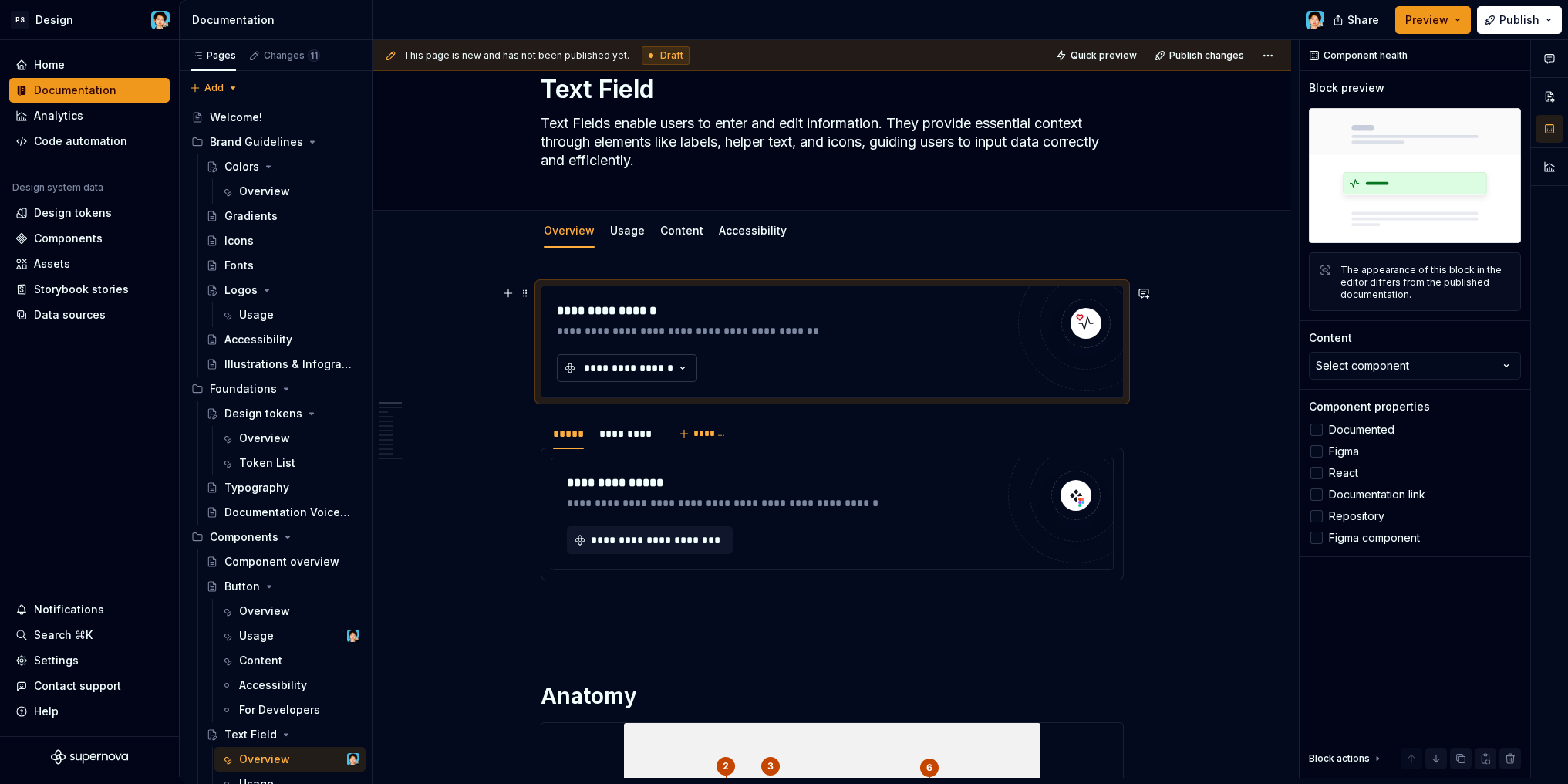
click at [660, 366] on div "**********" at bounding box center [628, 368] width 92 height 15
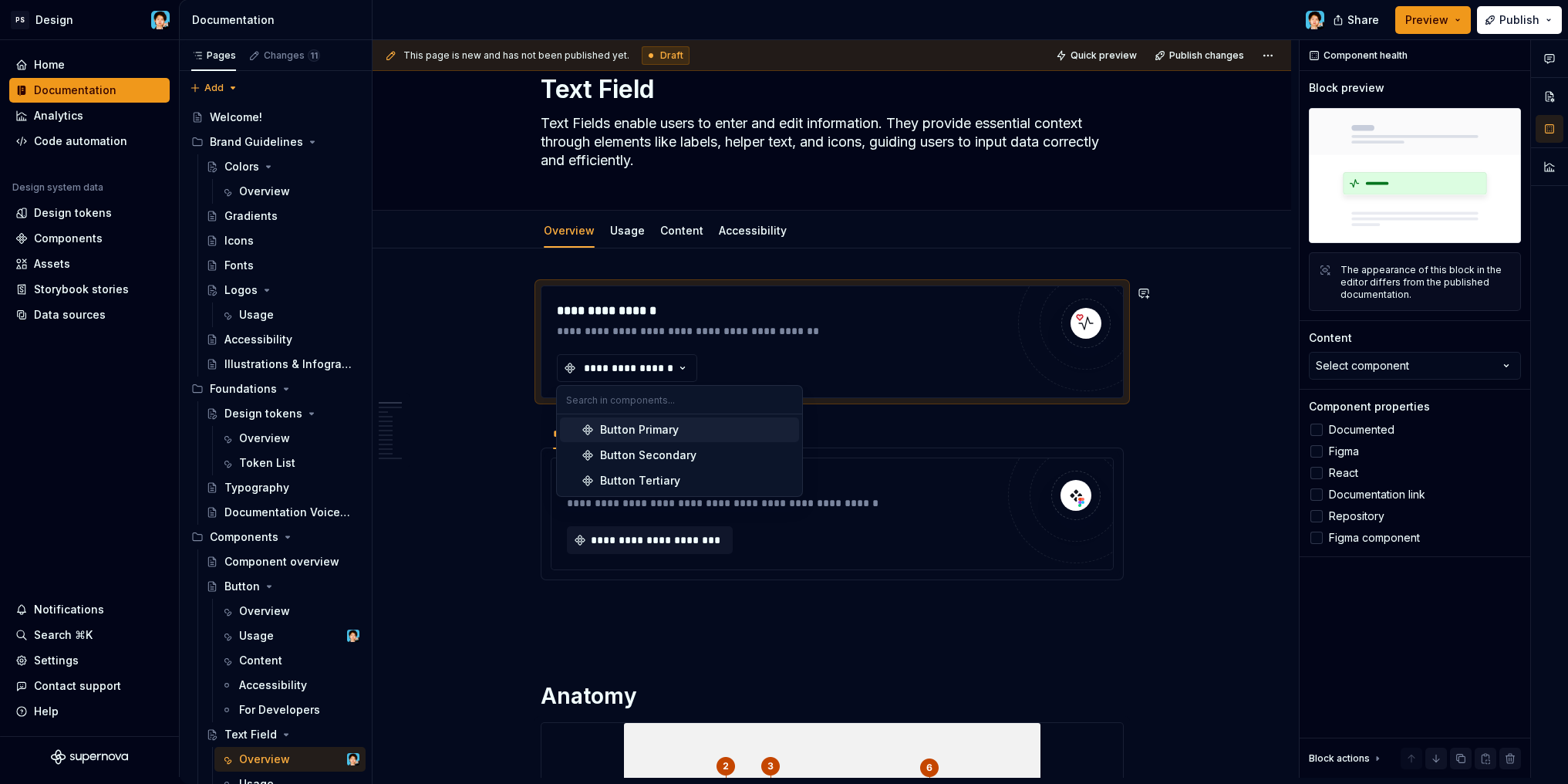
click at [659, 404] on input "text" at bounding box center [679, 399] width 245 height 28
type input "t"
click at [1463, 609] on div "Component health Block preview The appearance of this block in the editor diffe…" at bounding box center [1414, 409] width 231 height 737
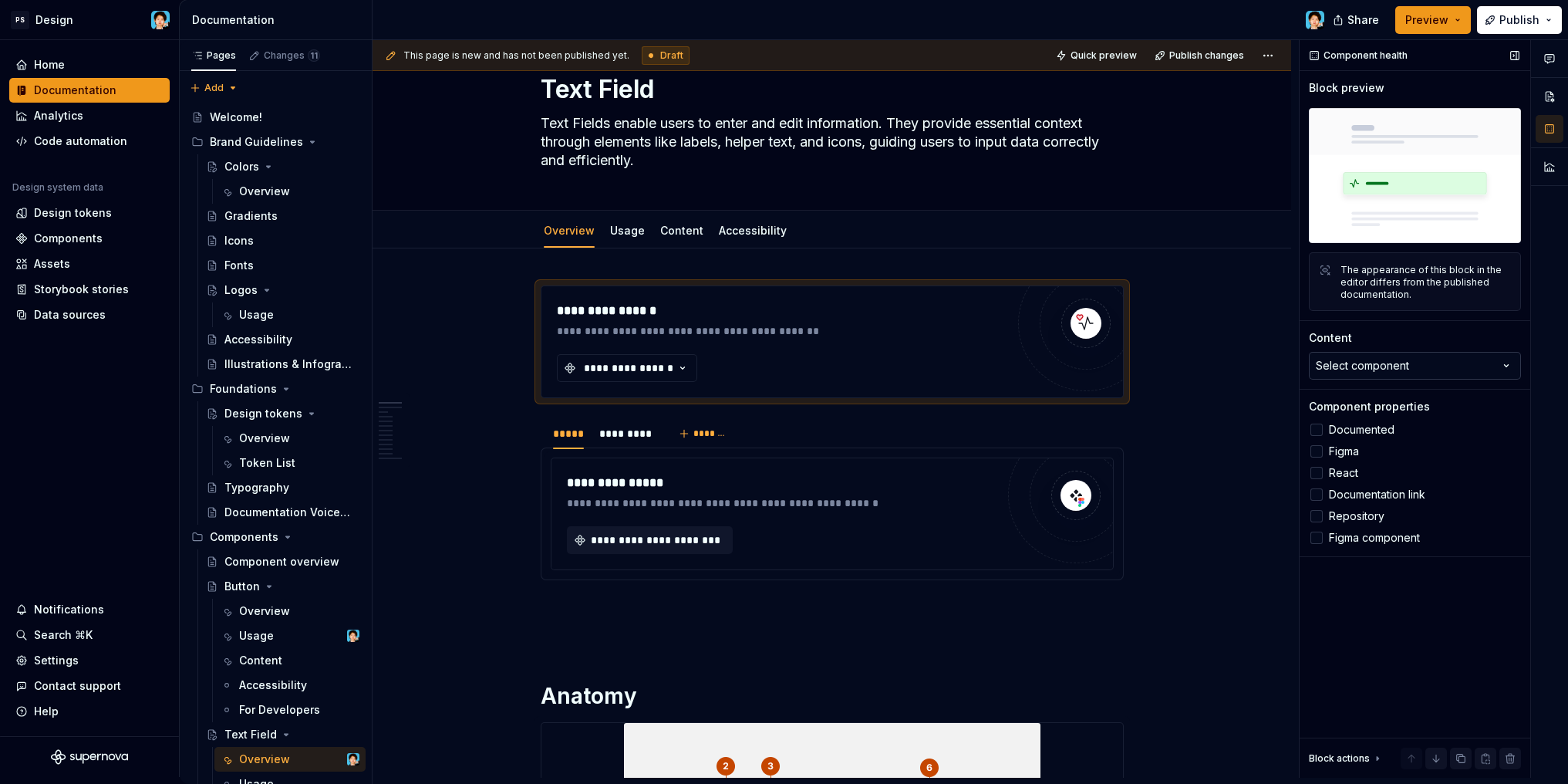
click at [1421, 378] on button "Select component" at bounding box center [1414, 365] width 212 height 28
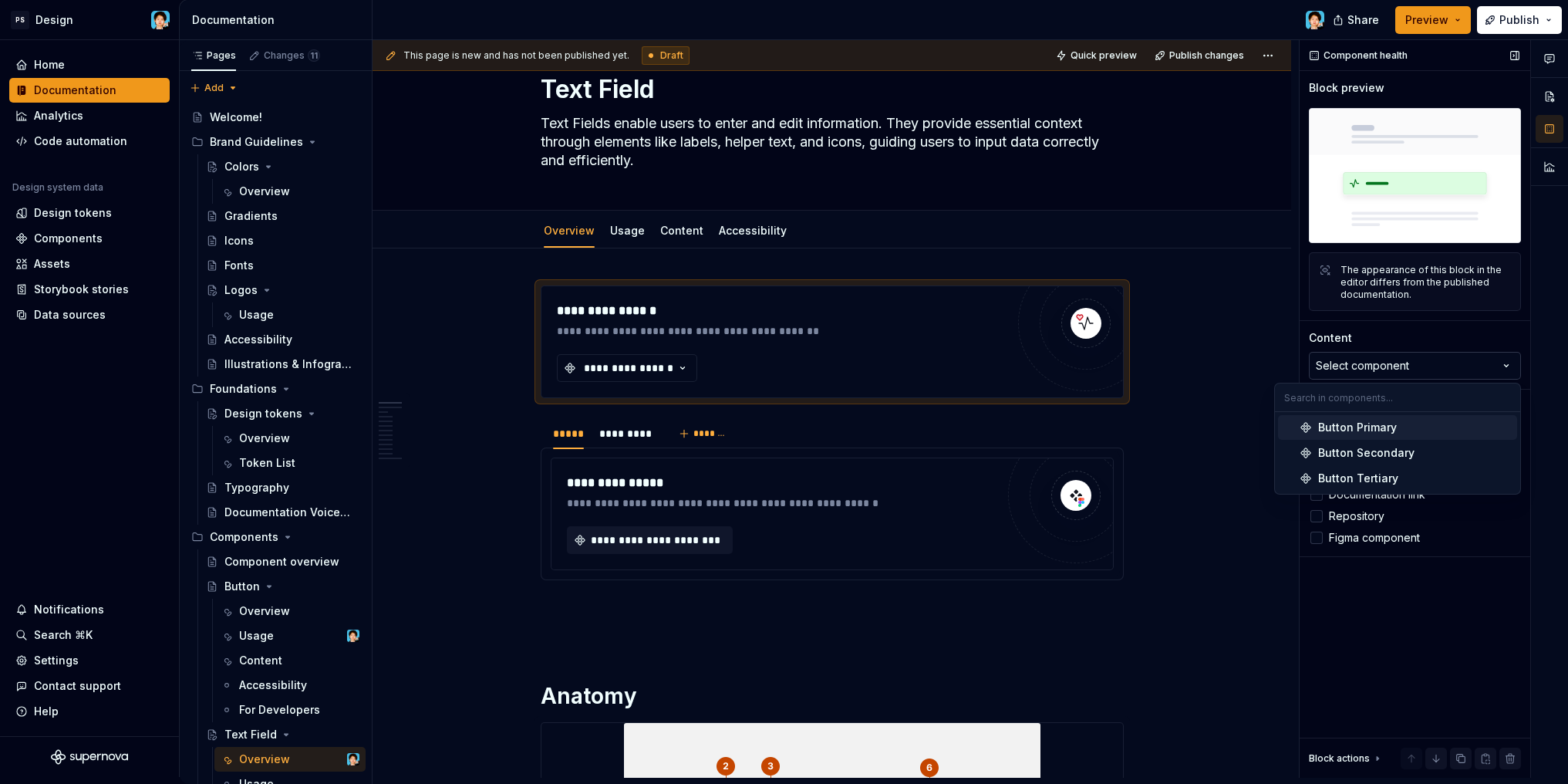
click at [1424, 370] on button "Select component" at bounding box center [1414, 365] width 212 height 28
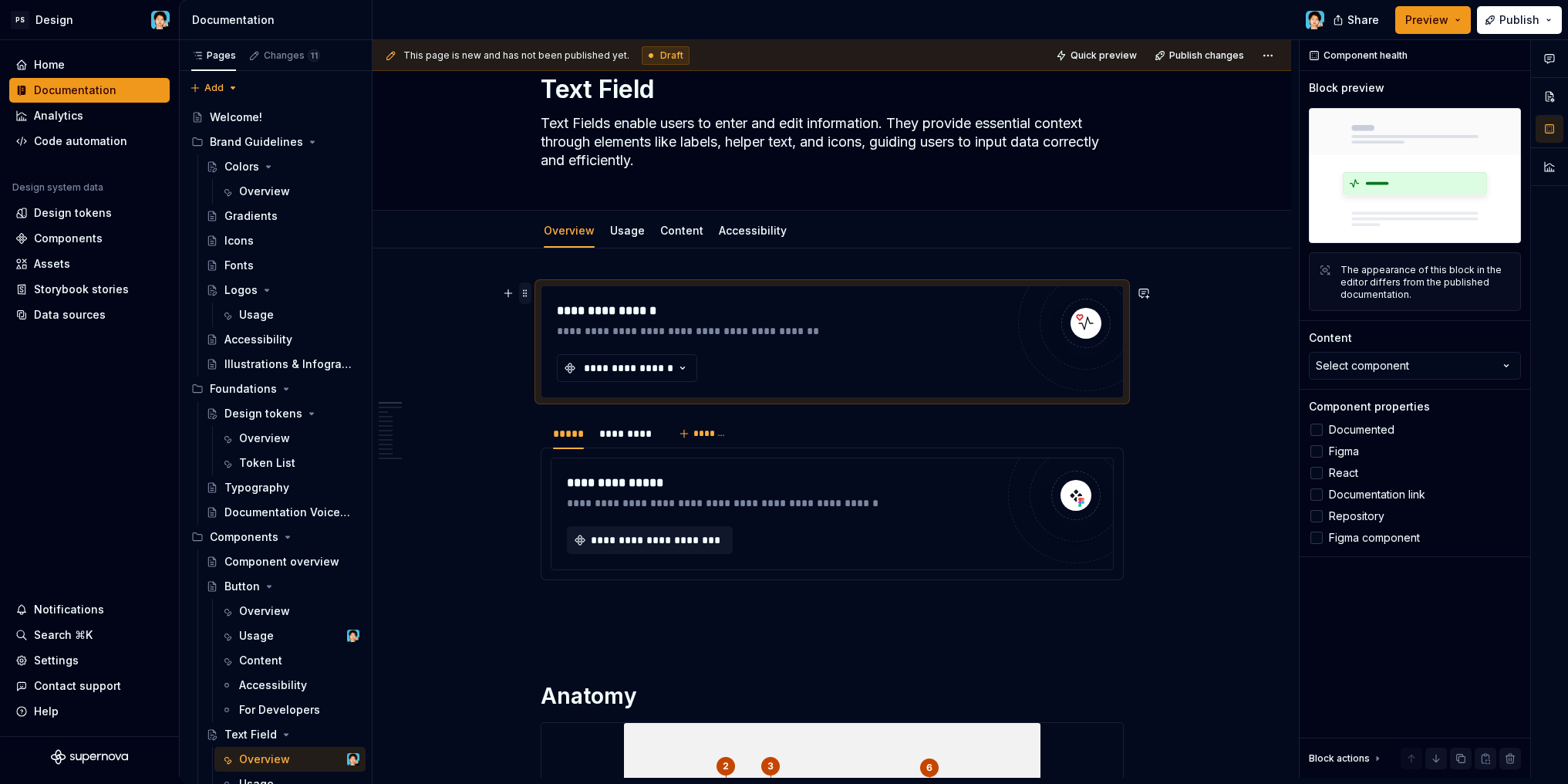
click at [526, 292] on span at bounding box center [525, 293] width 12 height 22
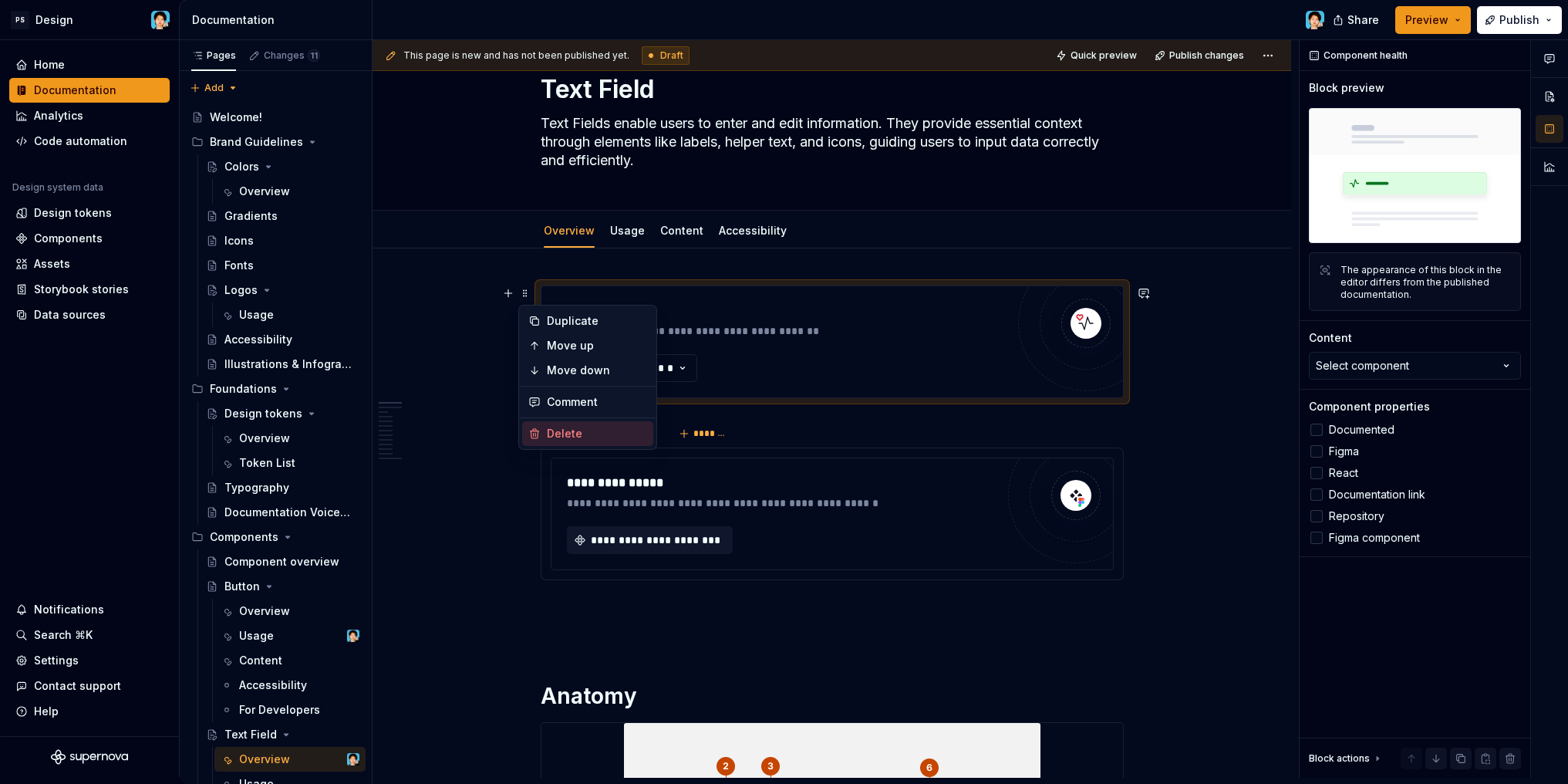
click at [555, 430] on div "Delete" at bounding box center [597, 433] width 101 height 15
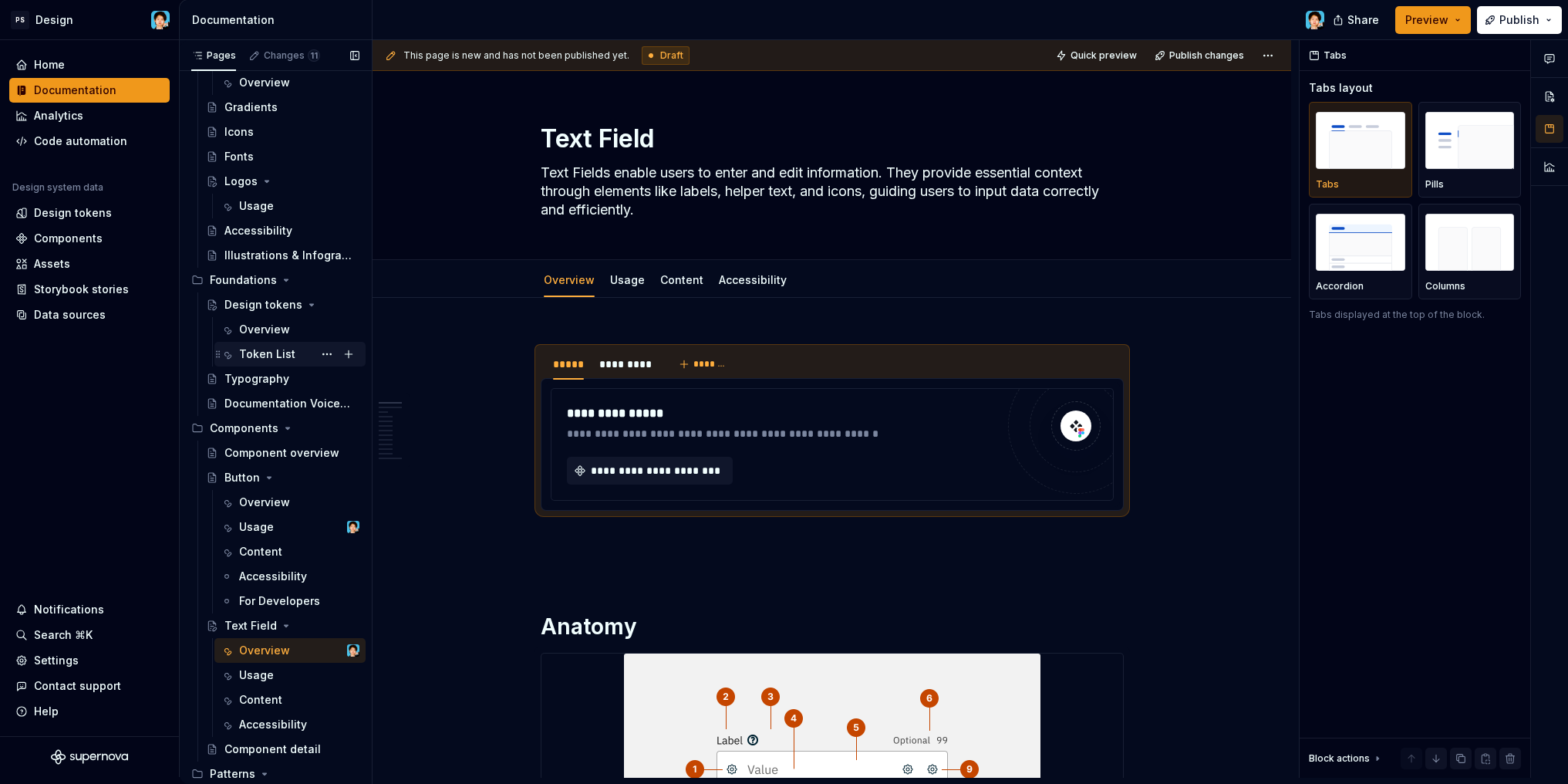
scroll to position [210, 0]
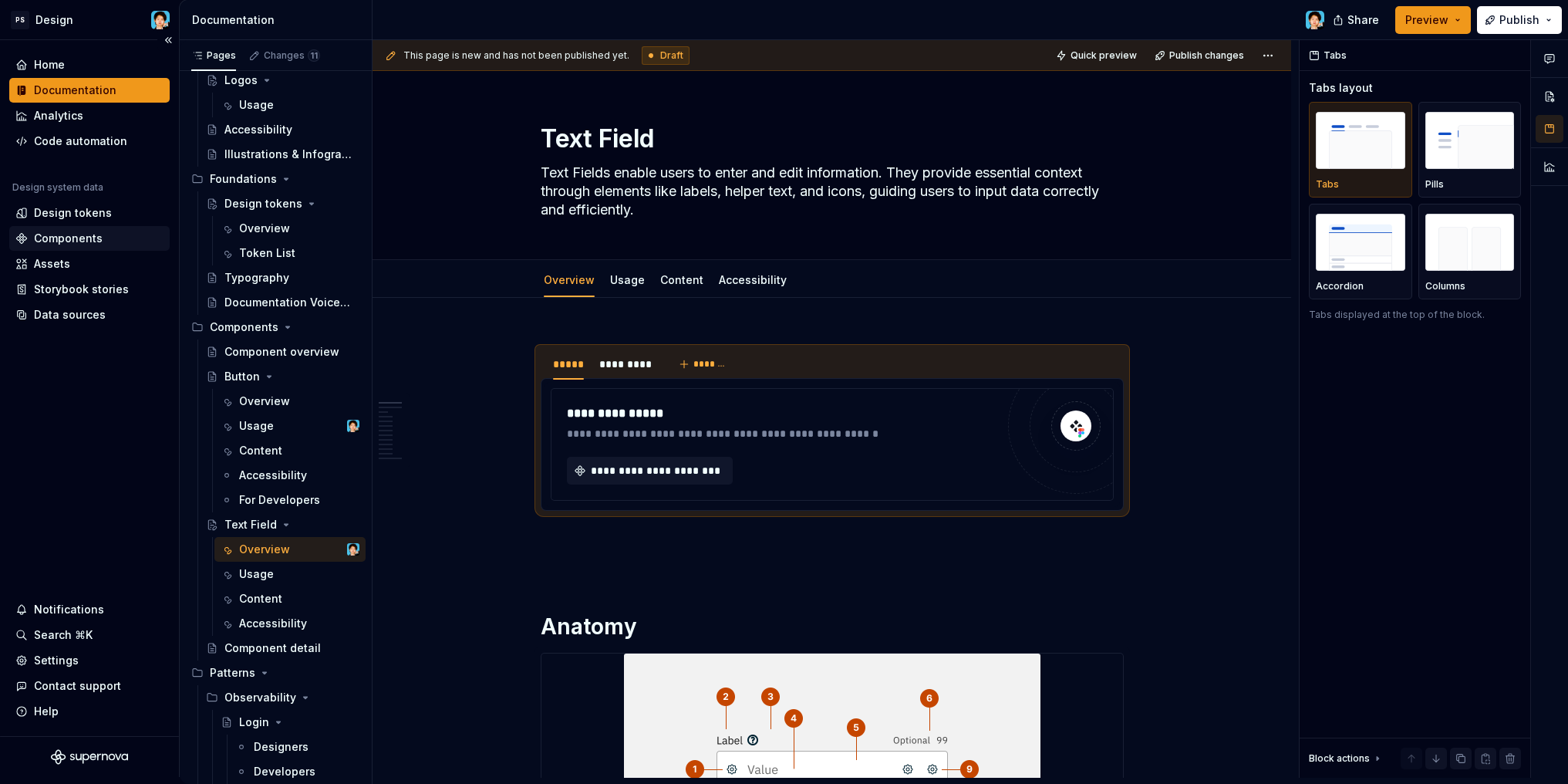
click at [84, 243] on div "Components" at bounding box center [68, 239] width 68 height 15
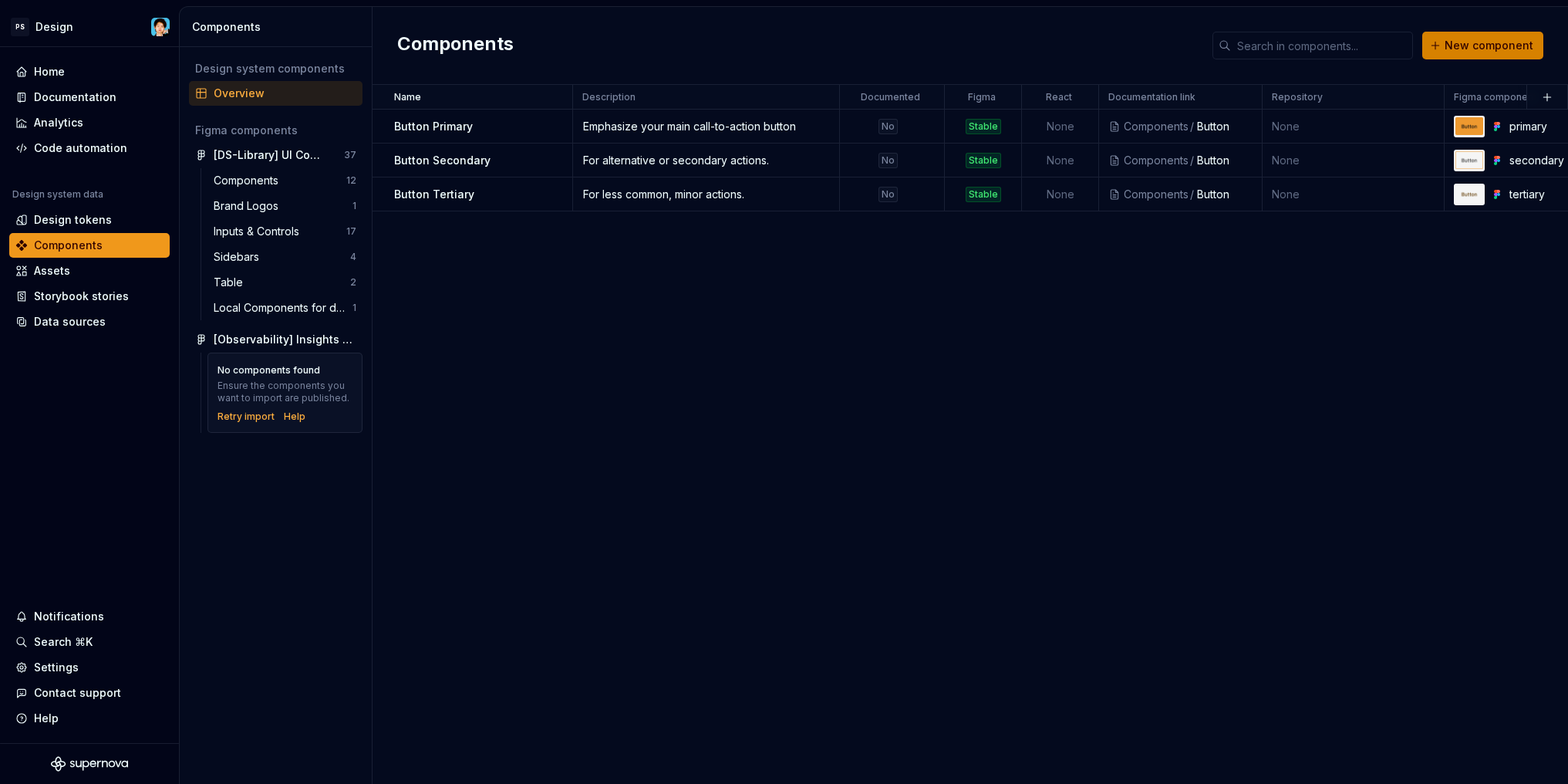
click at [1477, 51] on span "New component" at bounding box center [1488, 46] width 88 height 15
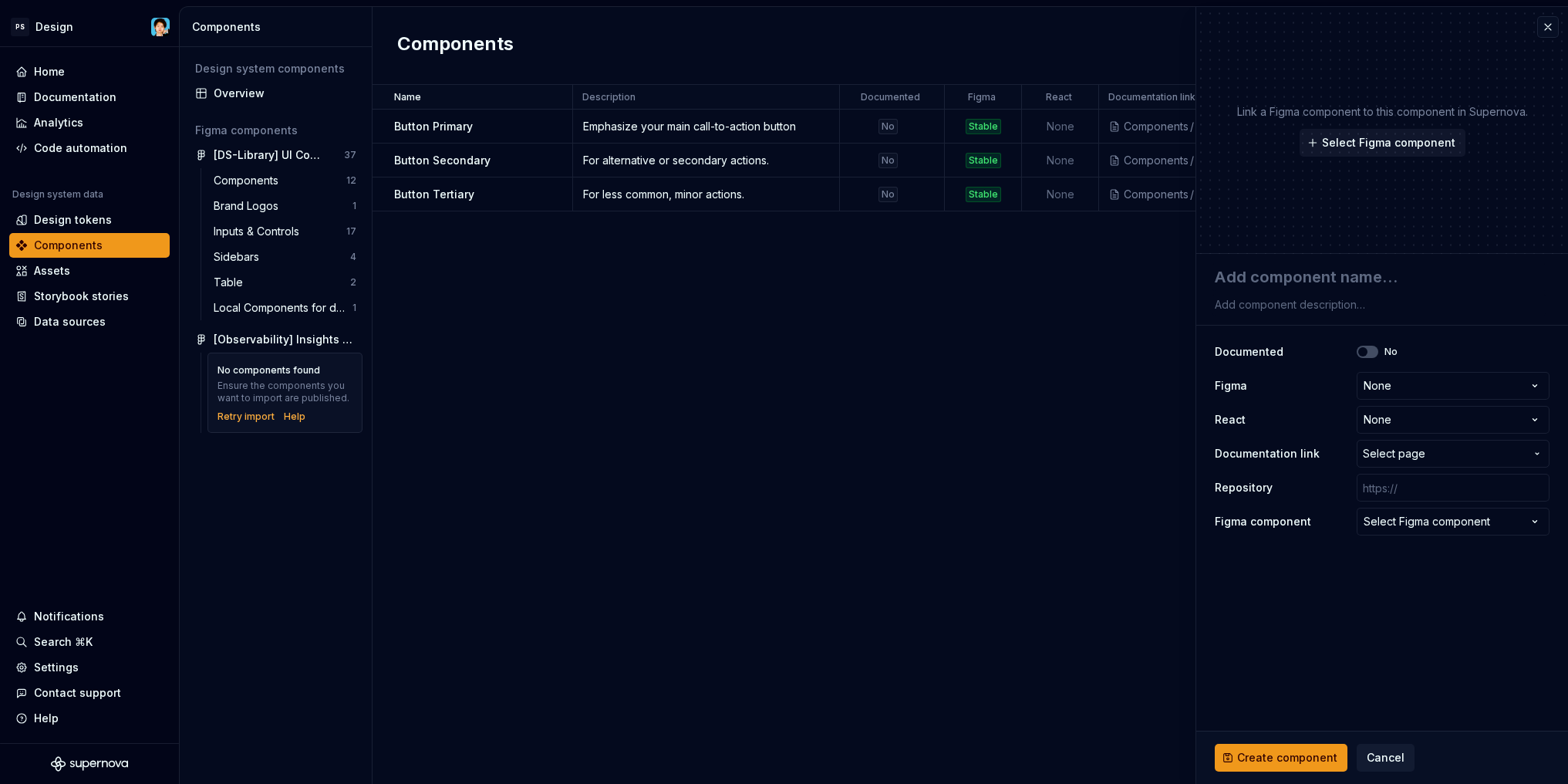
type textarea "*"
type textarea "t"
type textarea "*"
type textarea "te"
type textarea "*"
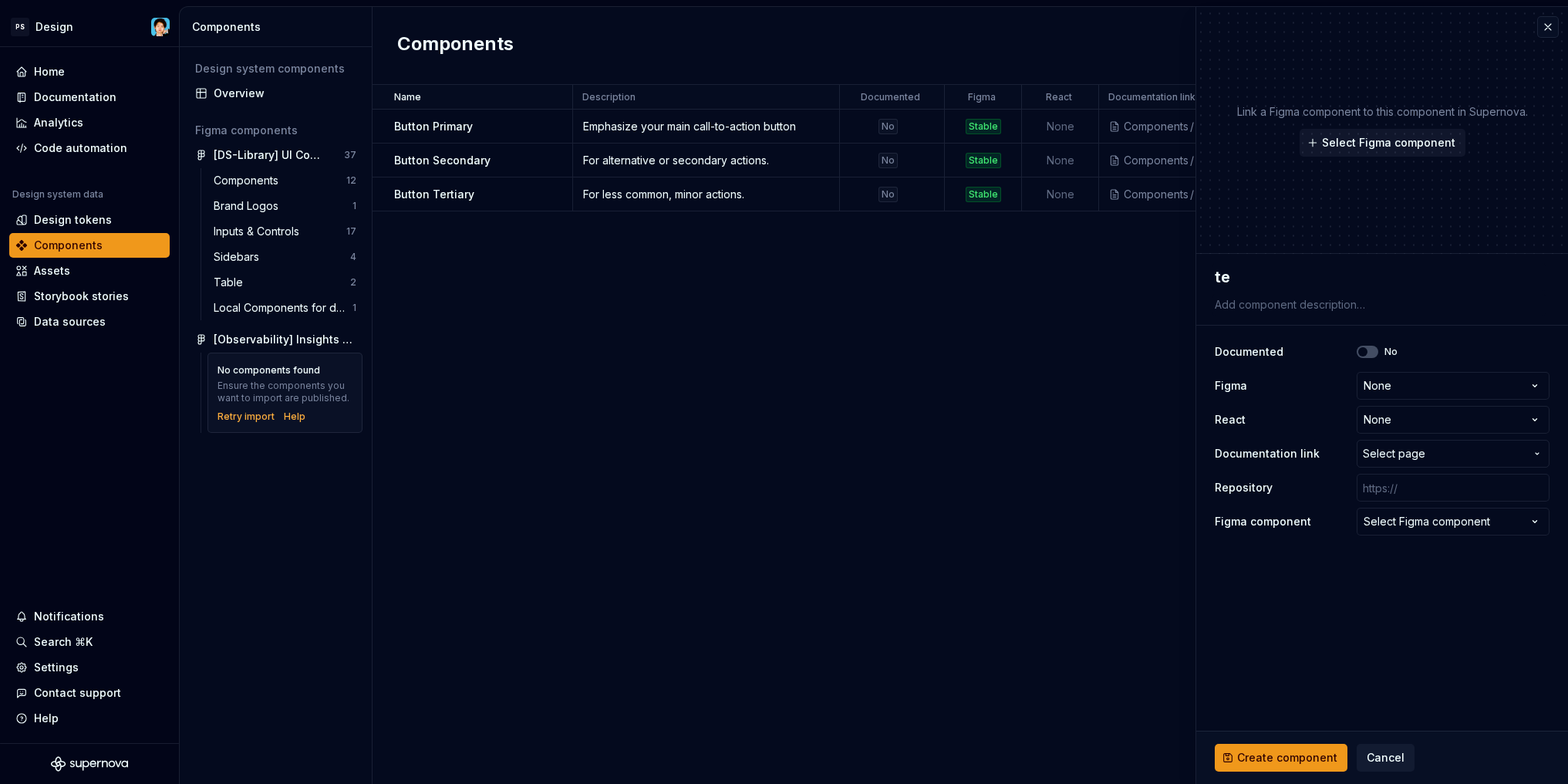
type textarea "tex"
type textarea "*"
type textarea "text"
type textarea "*"
type textarea "tex"
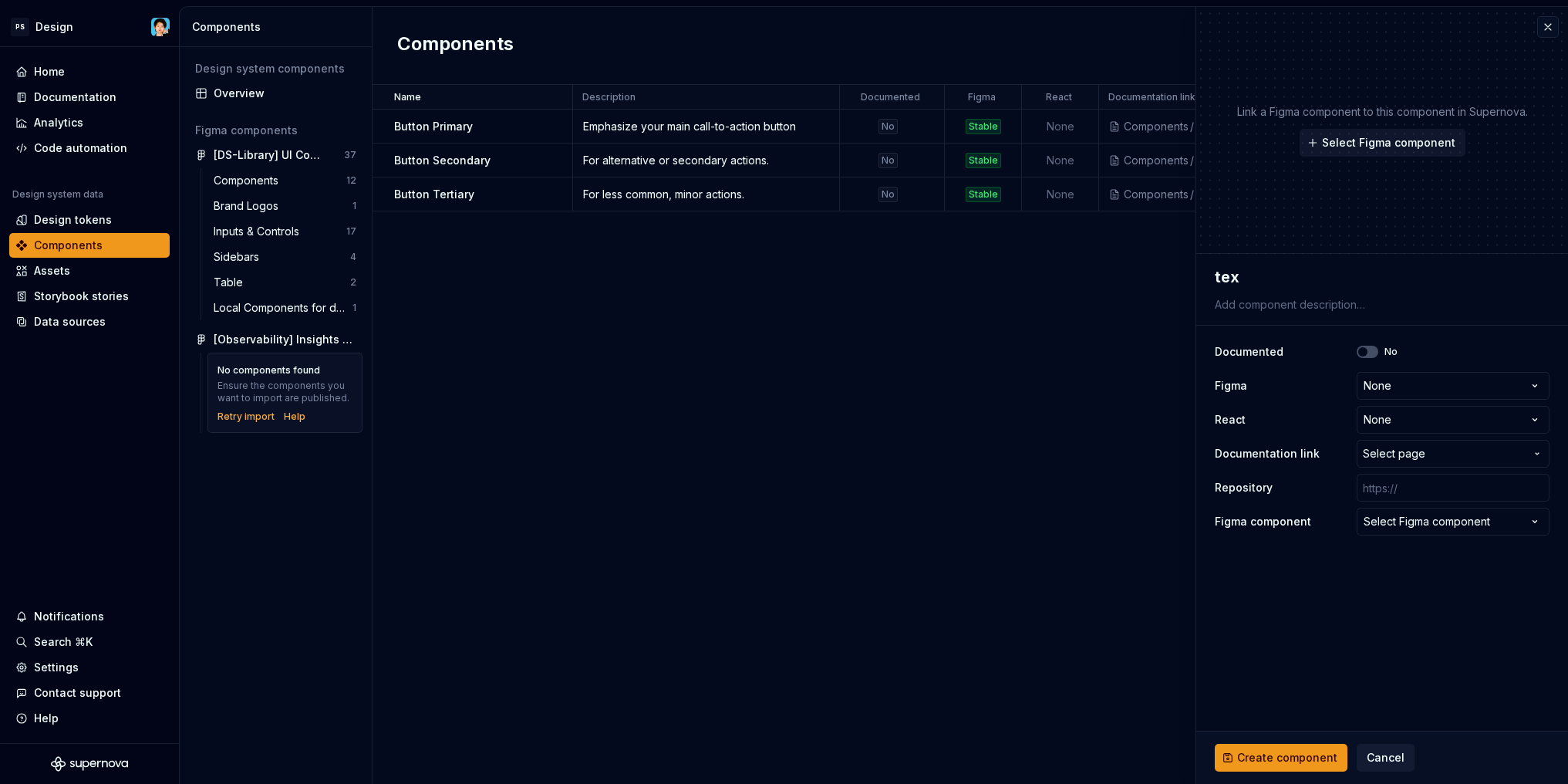
type textarea "*"
type textarea "te"
type textarea "*"
type textarea "t"
type textarea "*"
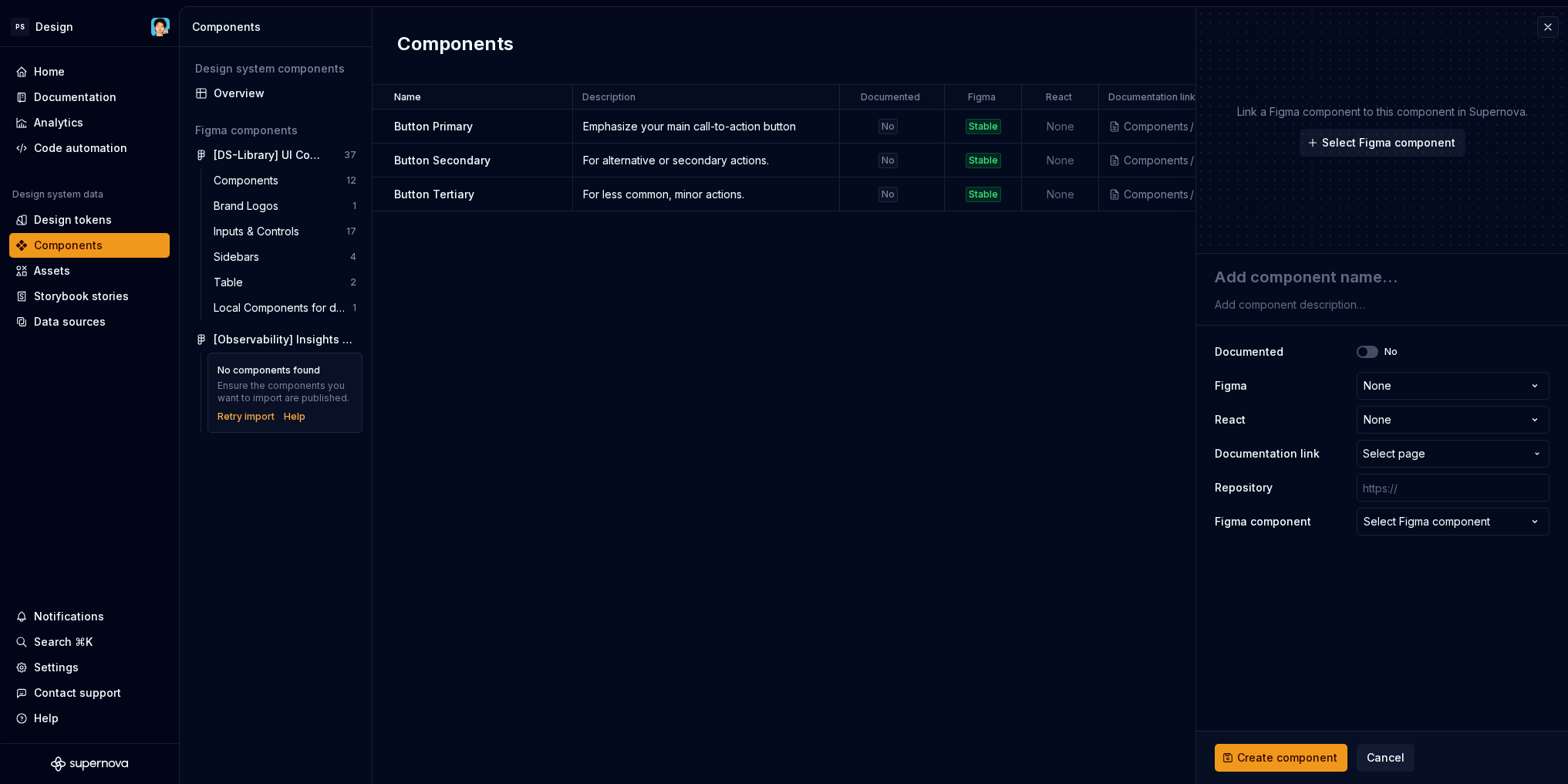
type textarea "*"
type textarea "T"
type textarea "*"
type textarea "Te"
type textarea "*"
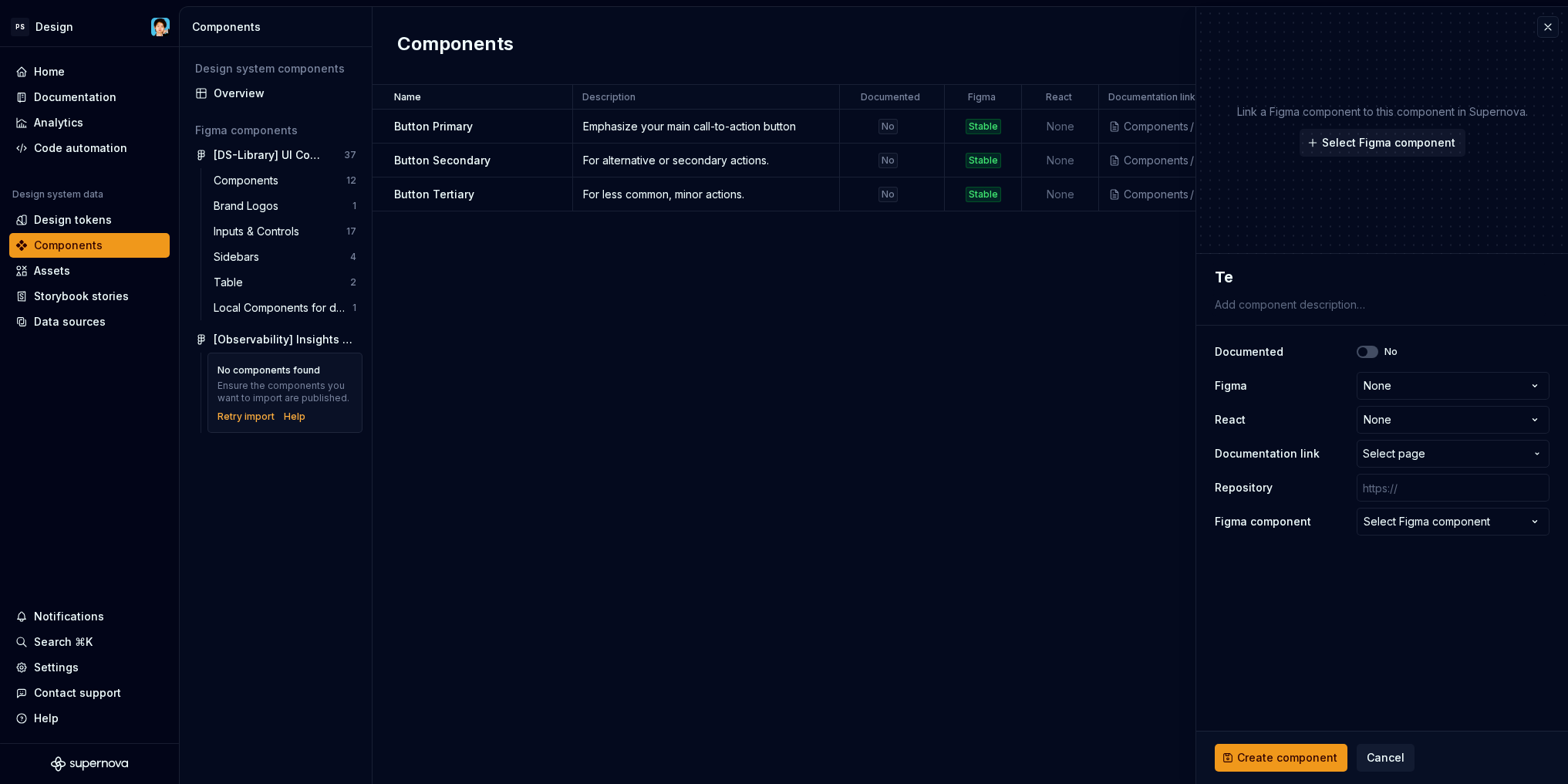
type textarea "Tex"
type textarea "*"
type textarea "Text"
type textarea "*"
type textarea "Text"
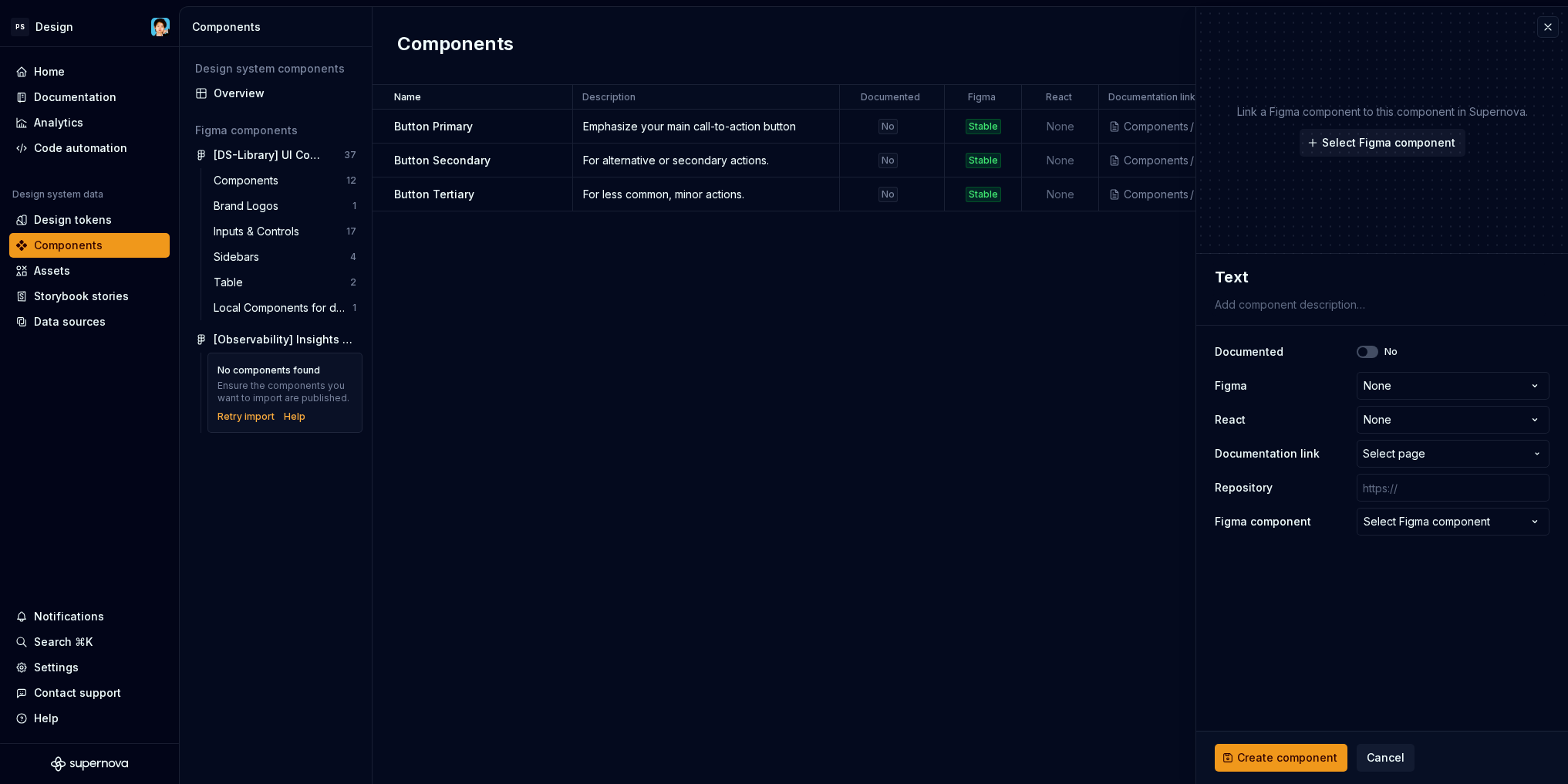
type textarea "*"
type textarea "Text F"
type textarea "*"
type textarea "Text Fi"
type textarea "*"
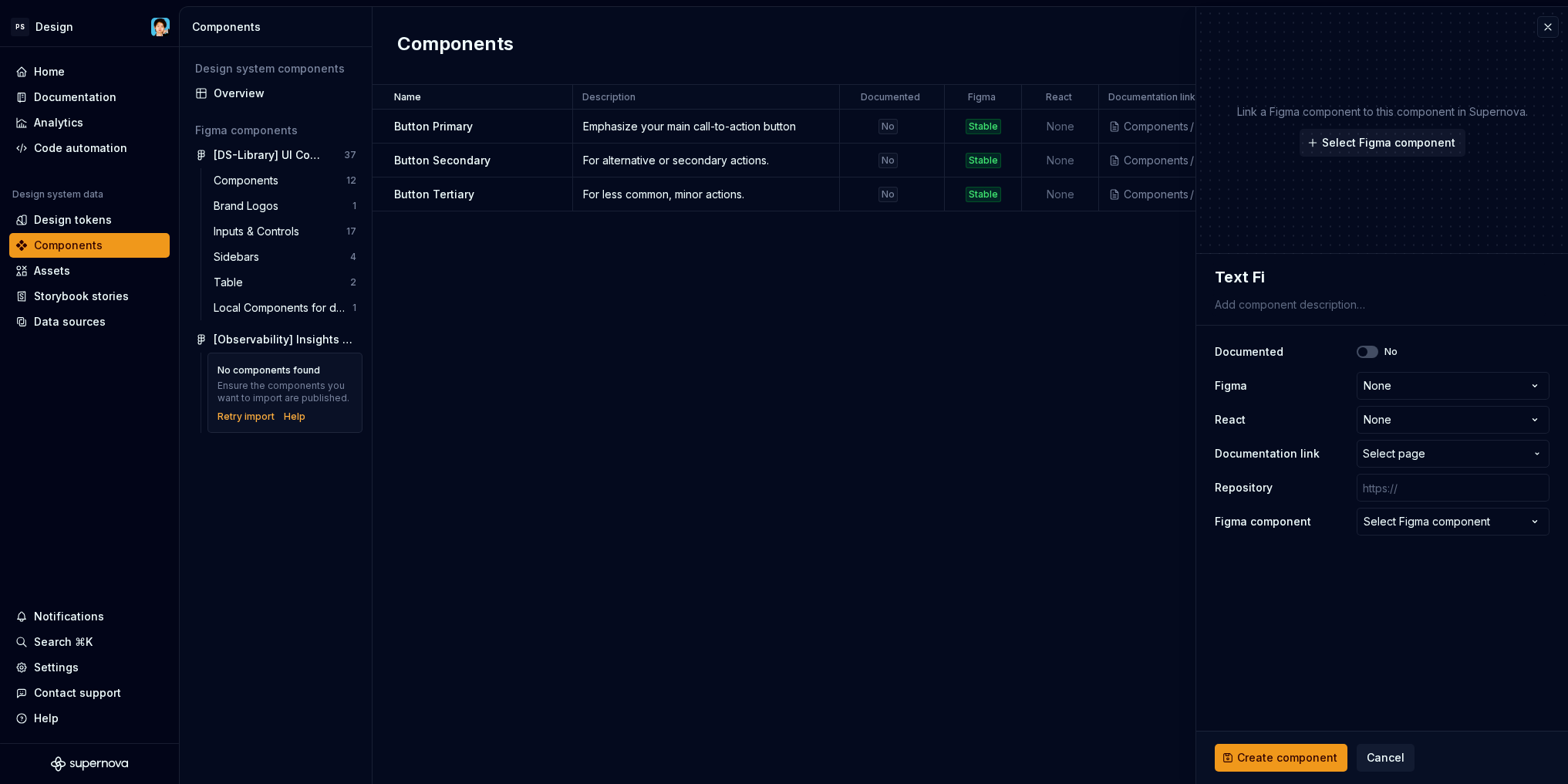
type textarea "Text Fie"
type textarea "*"
type textarea "Text Fiel"
type textarea "*"
type textarea "Text Field"
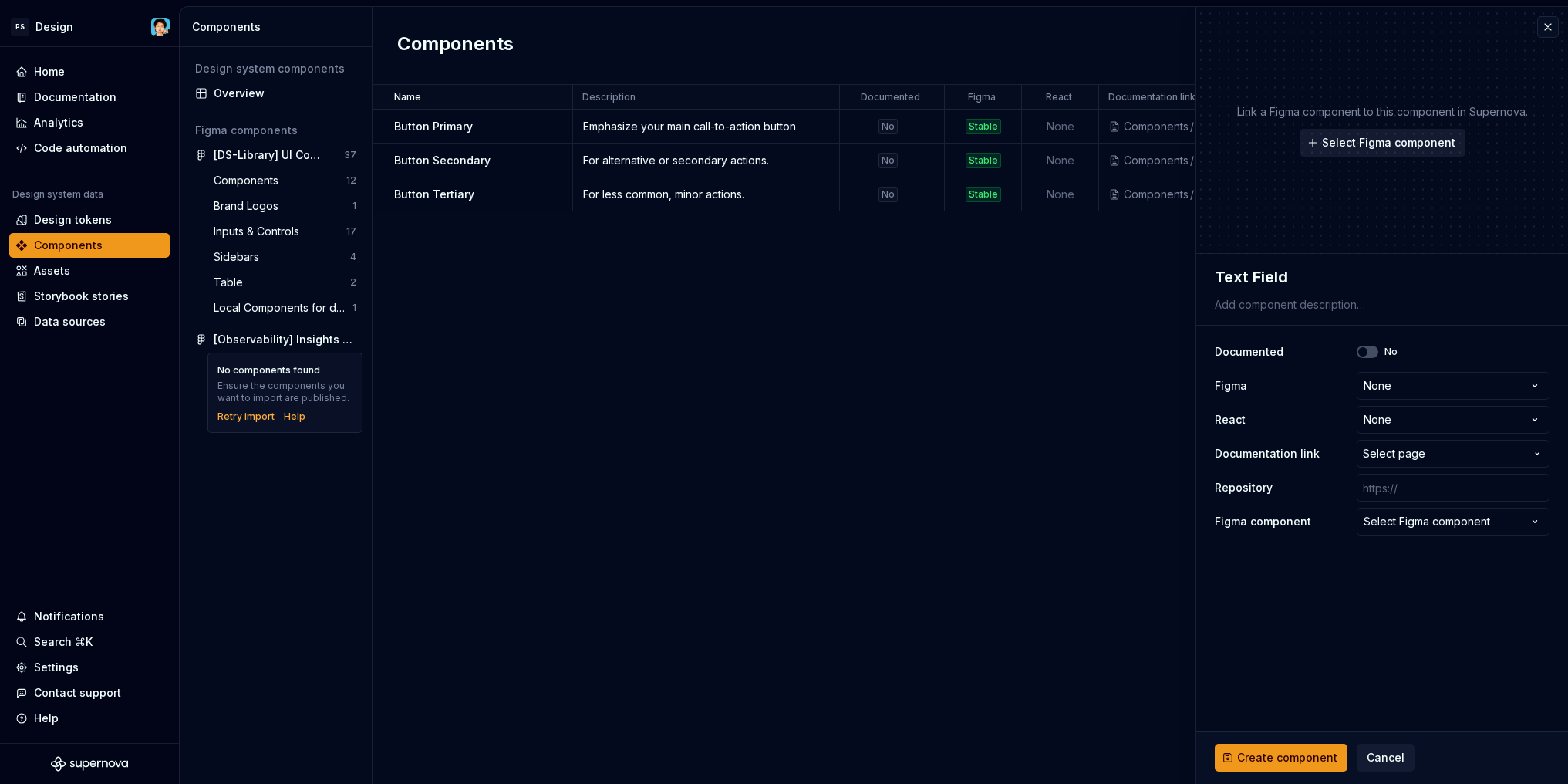
click at [1408, 148] on span "Select Figma component" at bounding box center [1388, 143] width 133 height 15
type textarea "*"
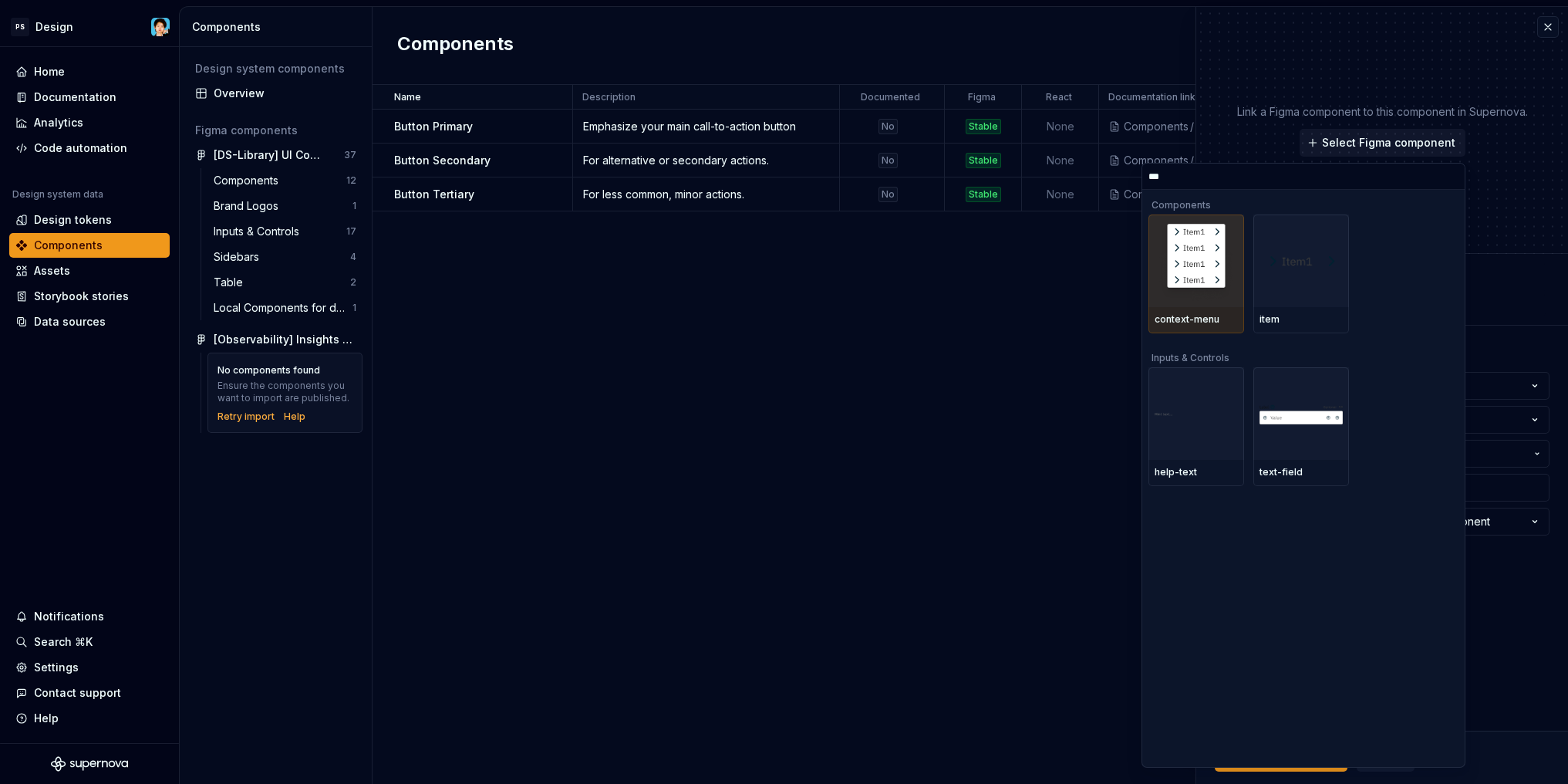
type input "****"
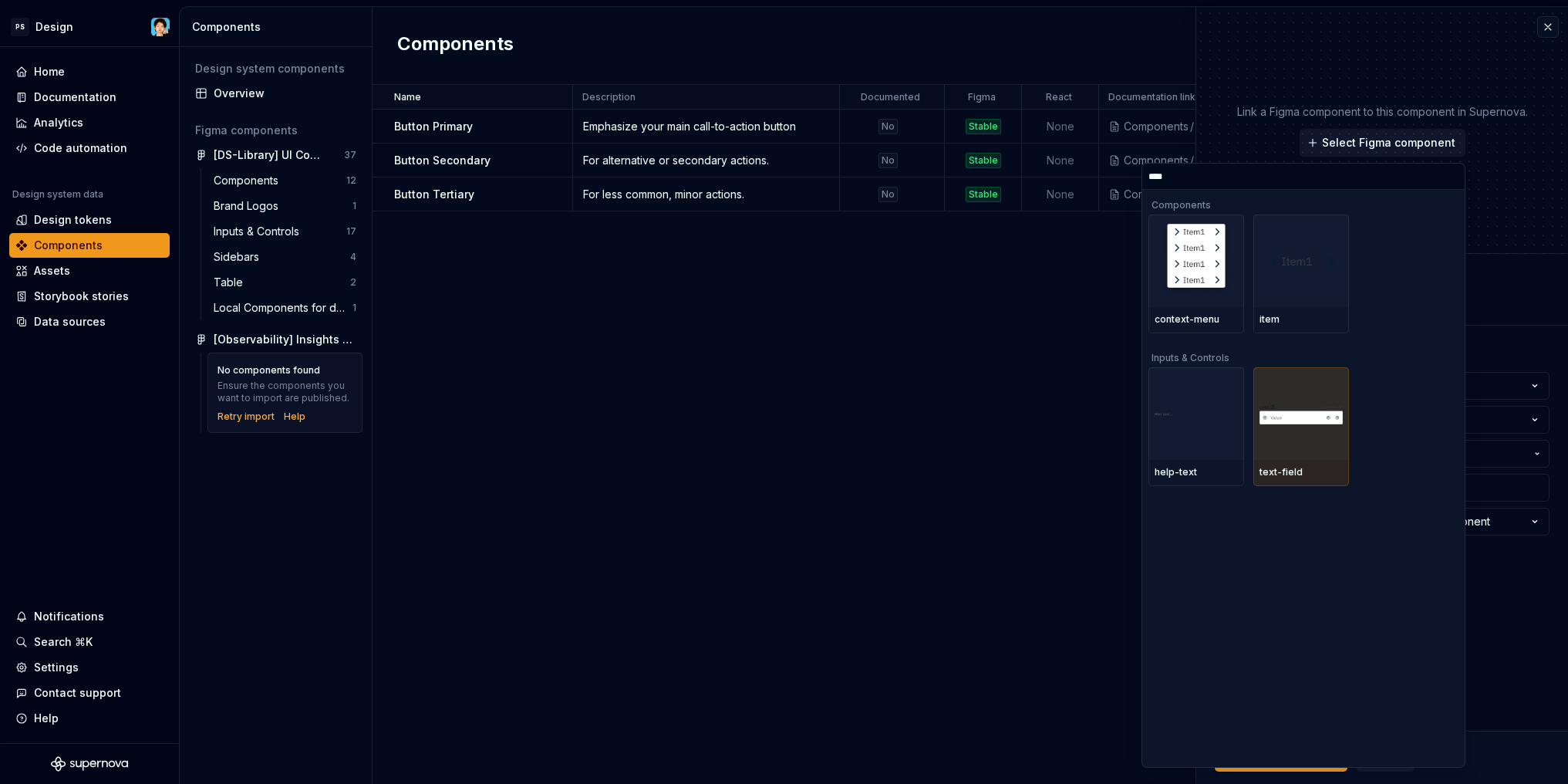
click at [1322, 438] on div at bounding box center [1301, 412] width 96 height 92
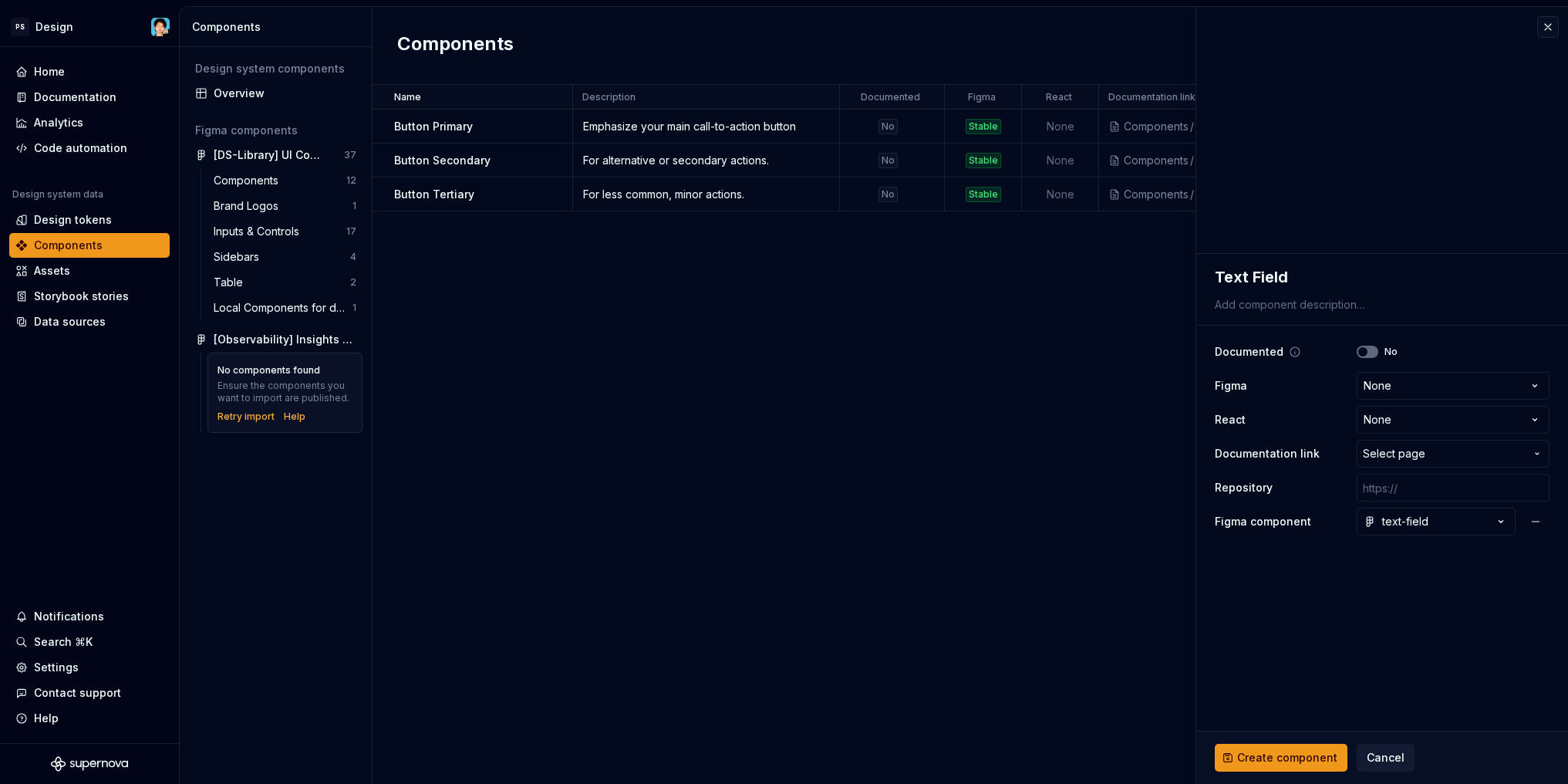
click at [1365, 354] on span "button" at bounding box center [1363, 352] width 10 height 10
click at [1365, 354] on icon "button" at bounding box center [1363, 352] width 12 height 10
type textarea "*"
click at [1383, 385] on html "PS Design Home Documentation Analytics Code automation Design system data Desig…" at bounding box center [784, 392] width 1568 height 784
click at [1466, 375] on html "PS Design Home Documentation Analytics Code automation Design system data Desig…" at bounding box center [784, 392] width 1568 height 784
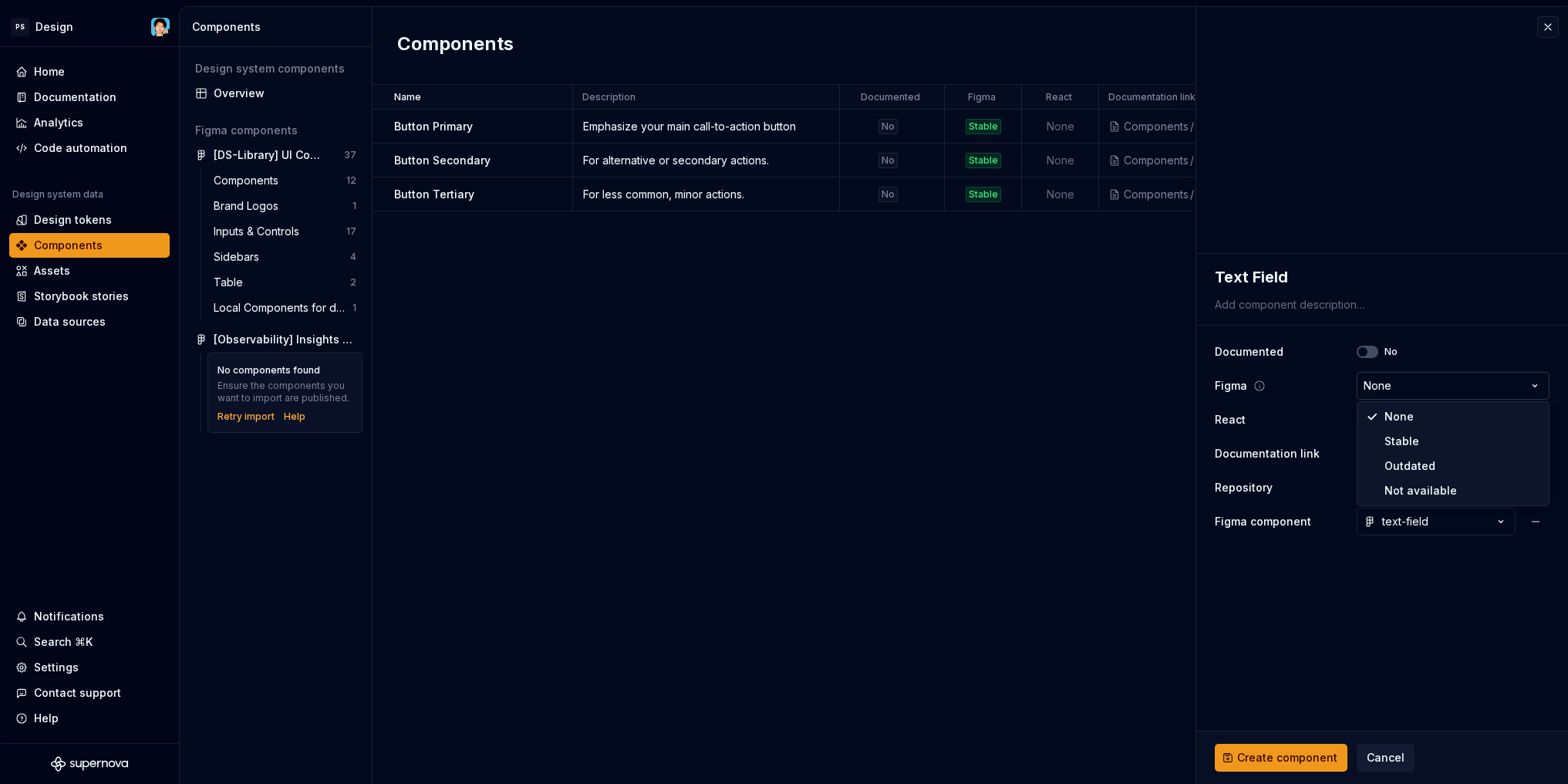
click at [1410, 390] on html "PS Design Home Documentation Analytics Code automation Design system data Desig…" at bounding box center [784, 392] width 1568 height 784
select select "**********"
click at [1415, 420] on html "PS Design Home Documentation Analytics Code automation Design system data Desig…" at bounding box center [784, 392] width 1568 height 784
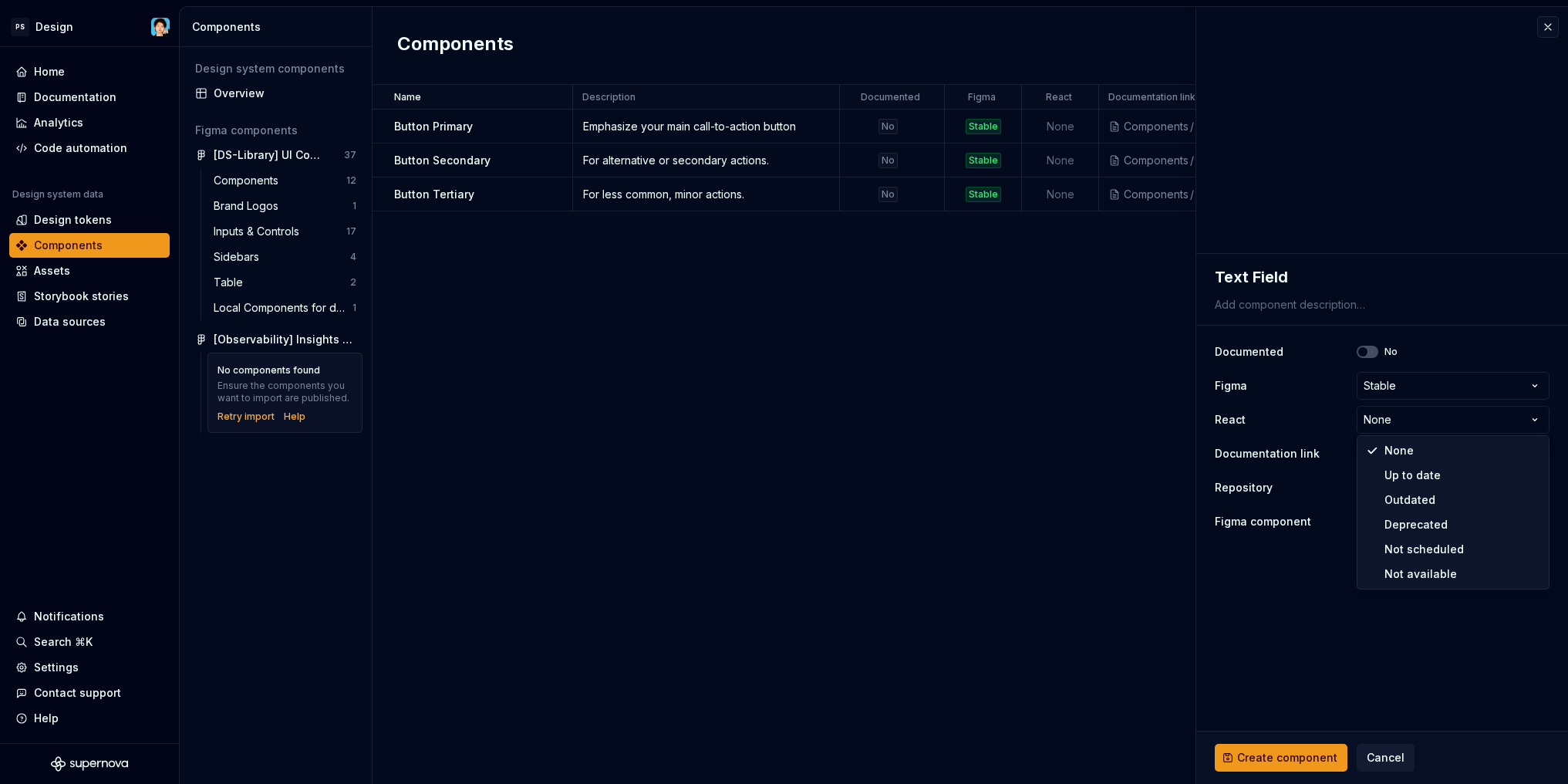
click at [1335, 419] on html "PS Design Home Documentation Analytics Code automation Design system data Desig…" at bounding box center [784, 392] width 1568 height 784
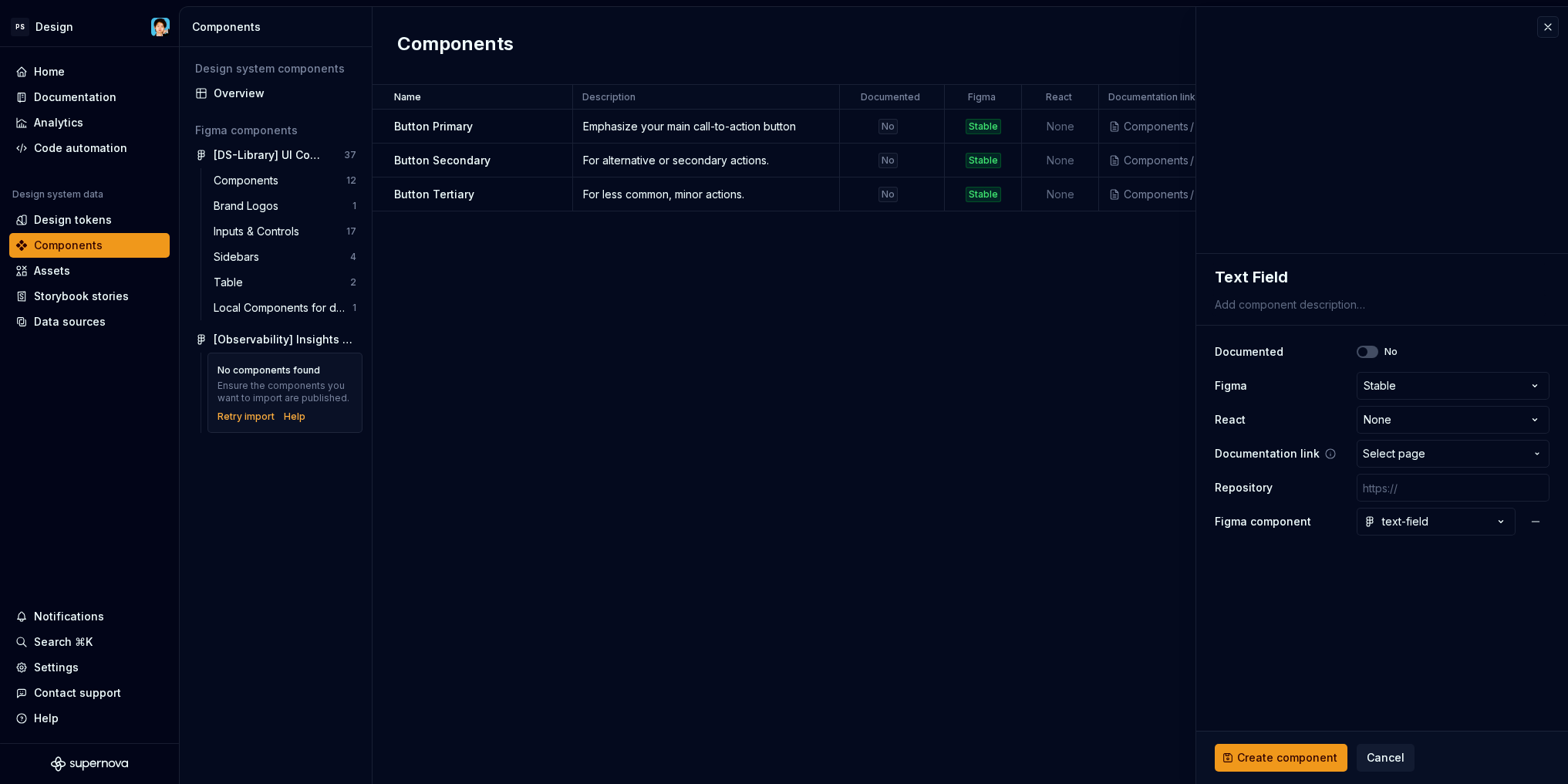
click at [1441, 452] on span "Select page" at bounding box center [1444, 453] width 162 height 15
click at [1441, 452] on html "PS Design Home Documentation Analytics Code automation Design system data Desig…" at bounding box center [784, 392] width 1568 height 784
click at [1441, 452] on span "Select page" at bounding box center [1444, 453] width 162 height 15
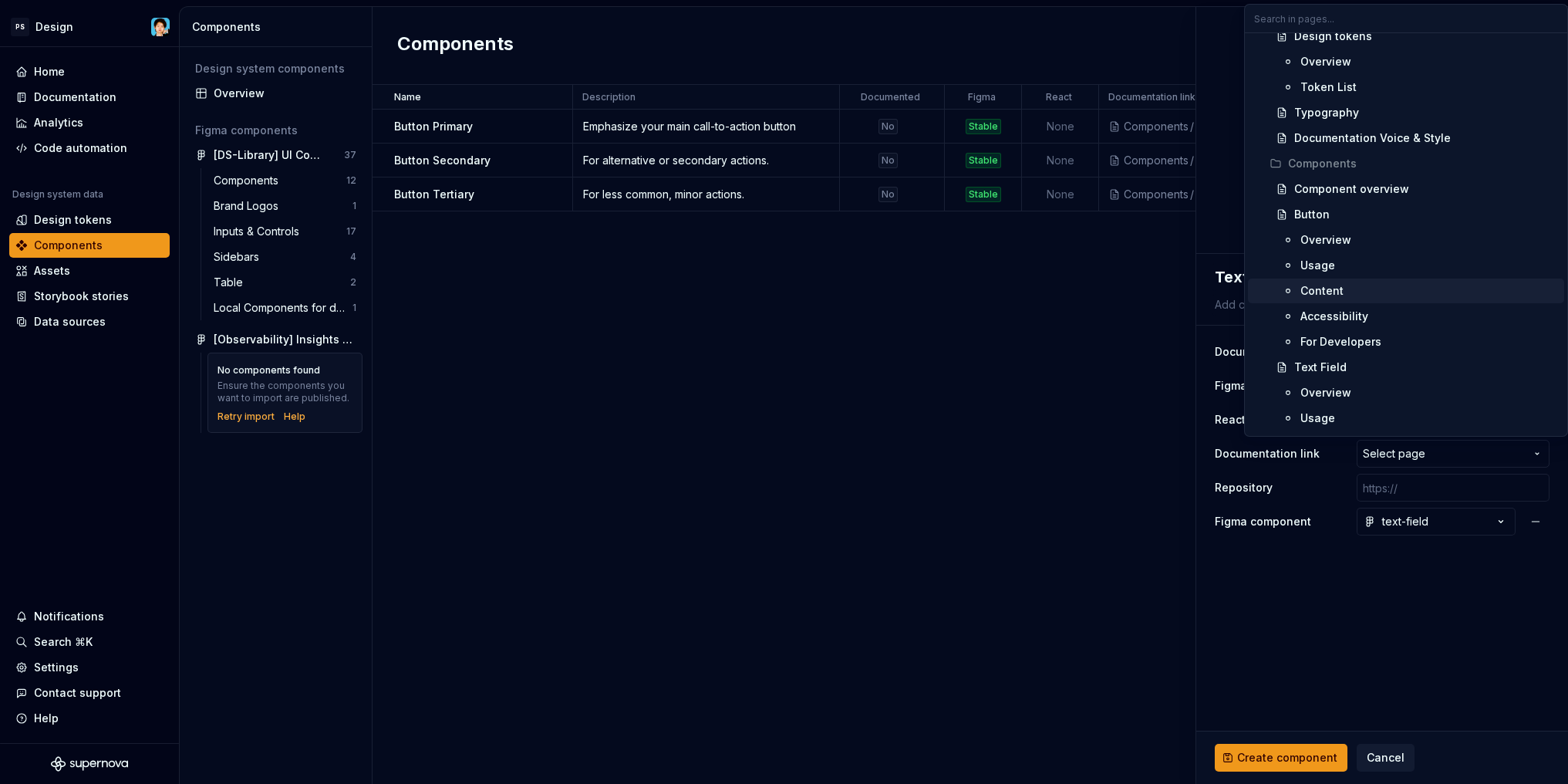
scroll to position [441, 0]
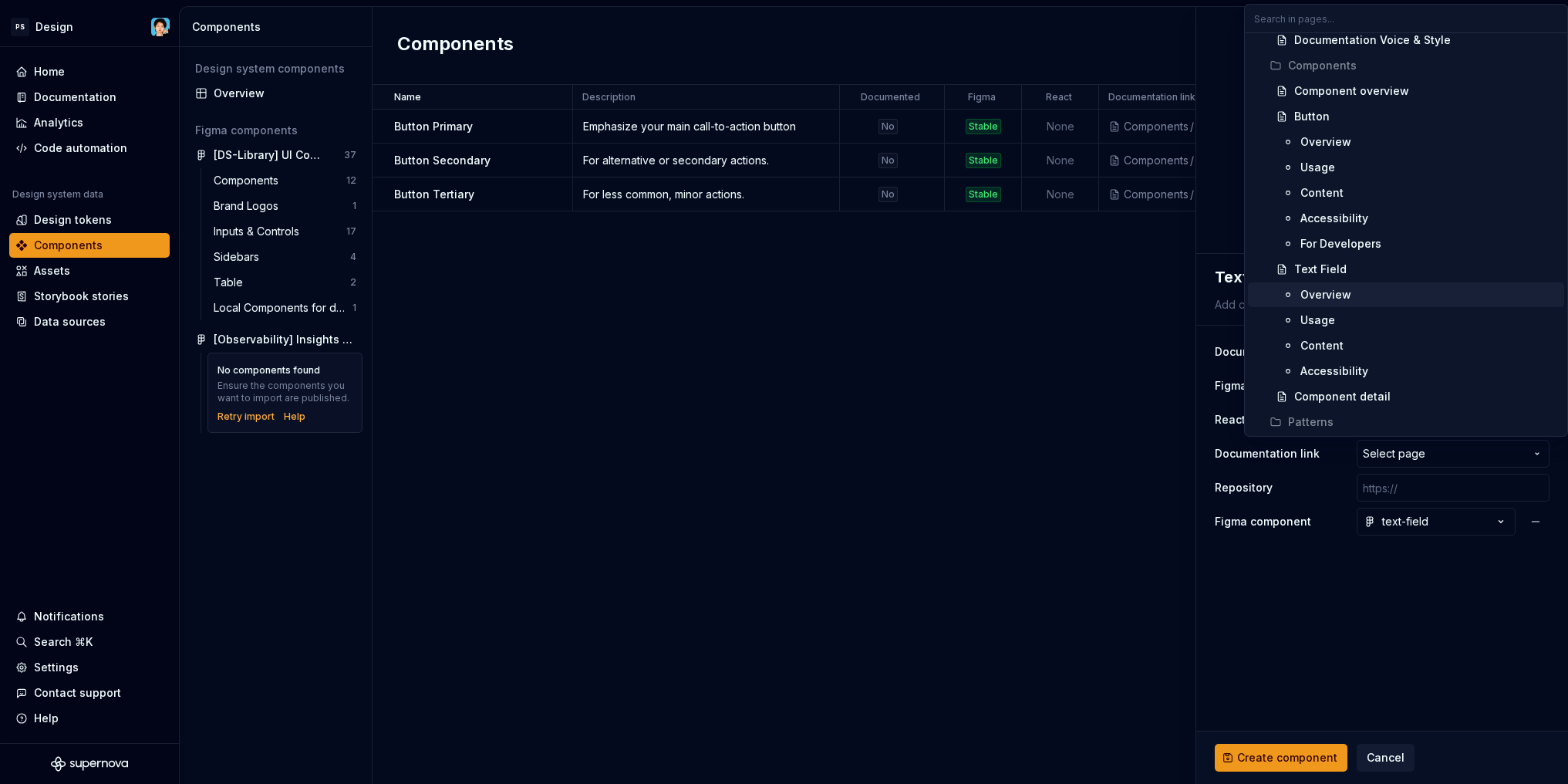
click at [1332, 301] on div "Overview" at bounding box center [1326, 295] width 51 height 15
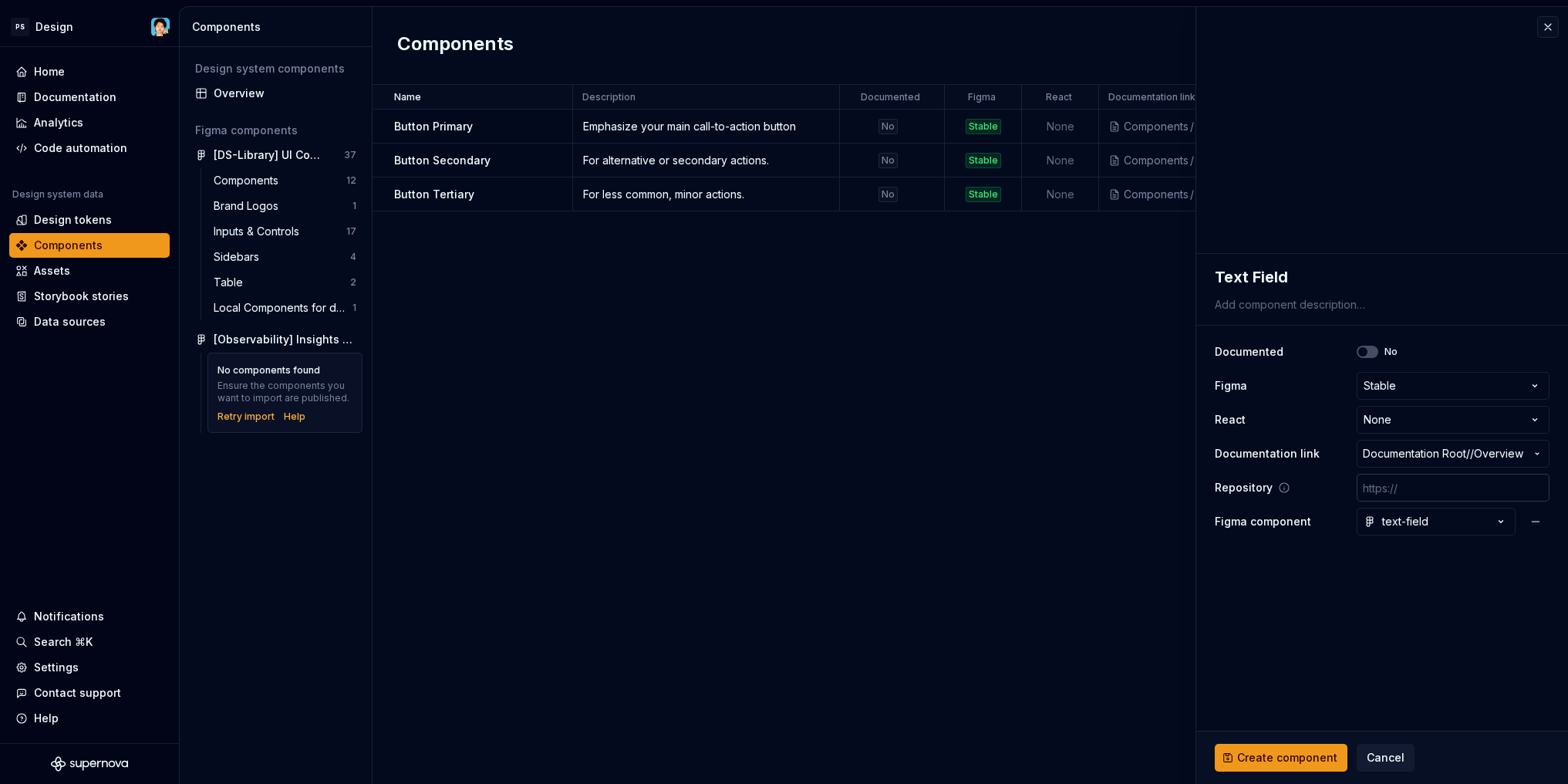
click at [1414, 489] on input "text" at bounding box center [1453, 487] width 193 height 28
click at [1414, 527] on div "text-field" at bounding box center [1396, 521] width 65 height 15
click at [1414, 527] on html "PS Design Home Documentation Analytics Code automation Design system data Desig…" at bounding box center [784, 392] width 1568 height 784
click at [1408, 451] on span "Documentation Root /" at bounding box center [1416, 453] width 107 height 15
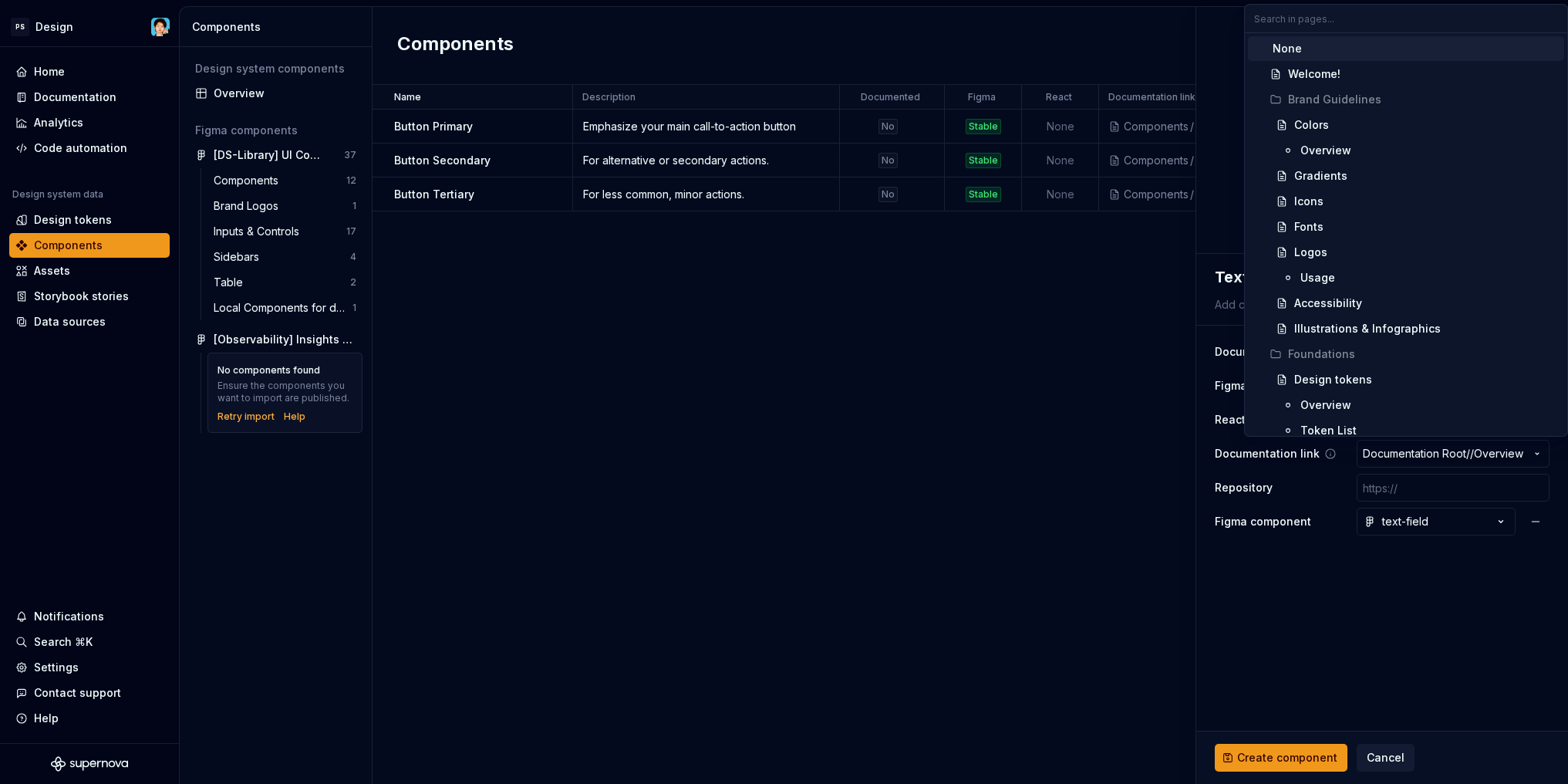
click at [1408, 451] on html "PS Design Home Documentation Analytics Code automation Design system data Desig…" at bounding box center [784, 392] width 1568 height 784
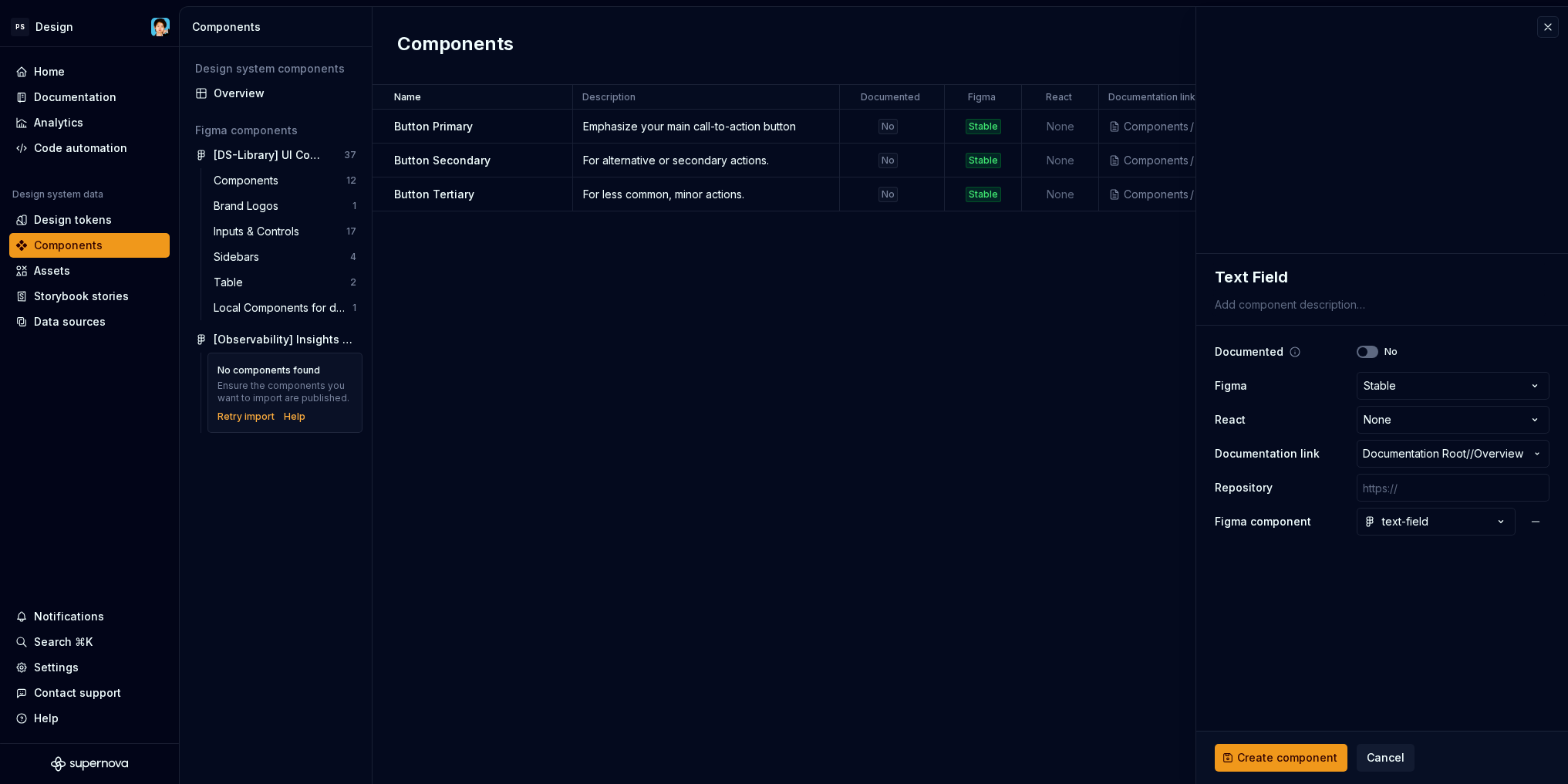
click at [1370, 352] on button "No" at bounding box center [1367, 352] width 22 height 12
click at [1365, 352] on icon "button" at bounding box center [1363, 352] width 12 height 10
click at [1363, 350] on span "button" at bounding box center [1363, 352] width 10 height 10
click at [1292, 762] on span "Create component" at bounding box center [1288, 757] width 101 height 15
type textarea "*"
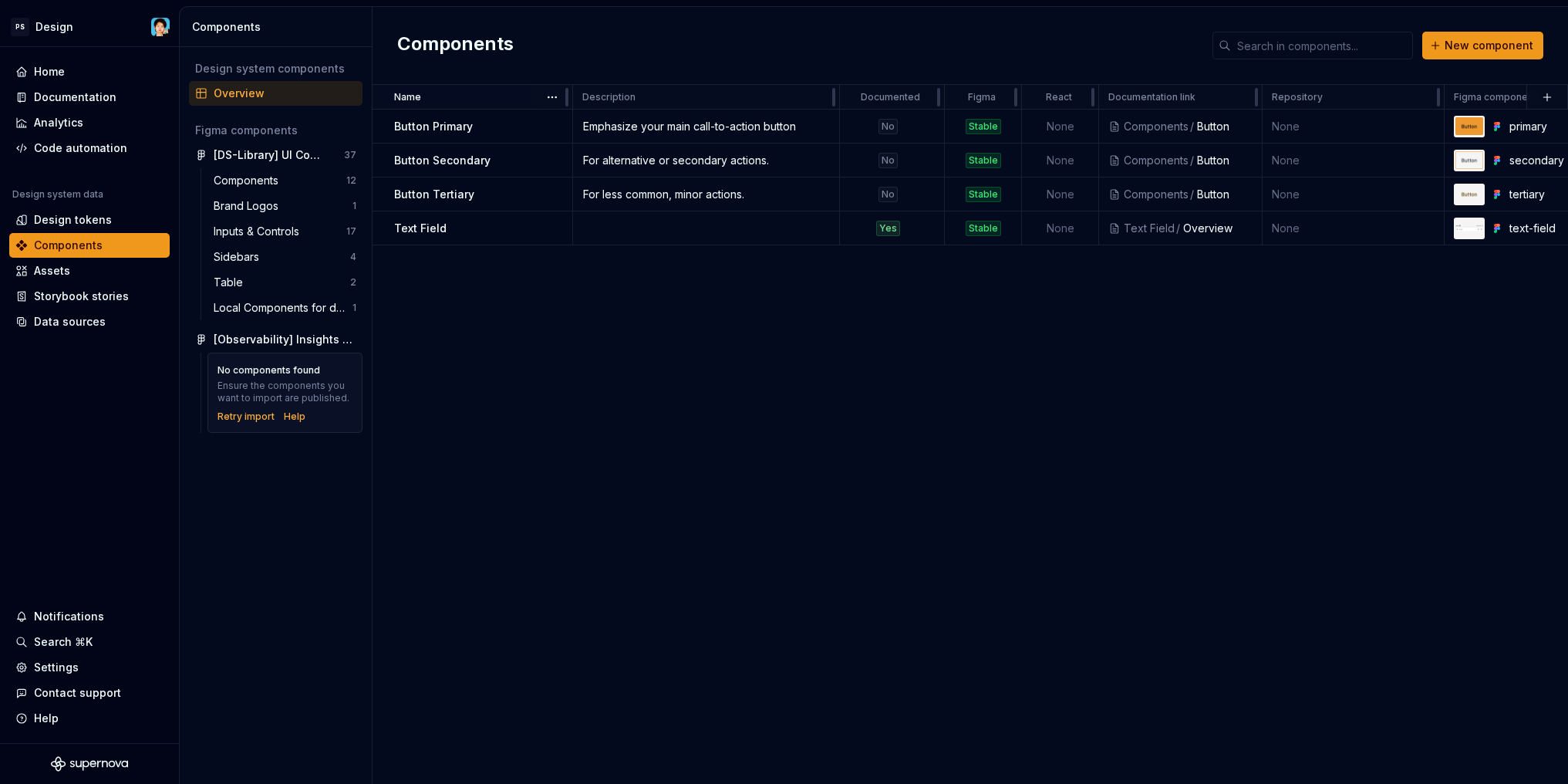
click at [423, 95] on div "Name" at bounding box center [479, 97] width 169 height 12
click at [550, 99] on html "PS Design Home Documentation Analytics Code automation Design system data Desig…" at bounding box center [784, 392] width 1568 height 784
click at [97, 97] on div "Documentation" at bounding box center [75, 97] width 83 height 15
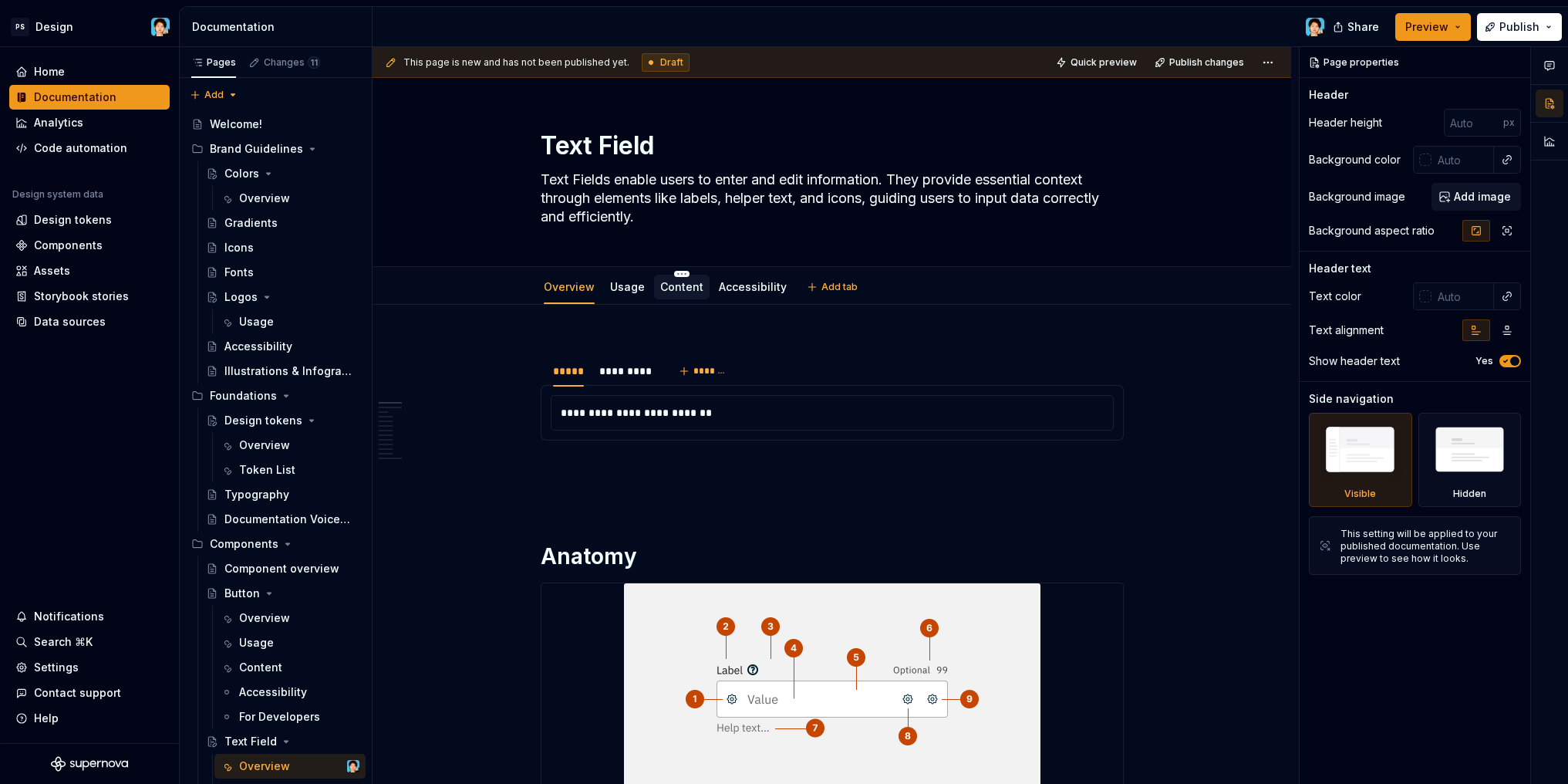
click at [685, 284] on link "Content" at bounding box center [681, 287] width 43 height 13
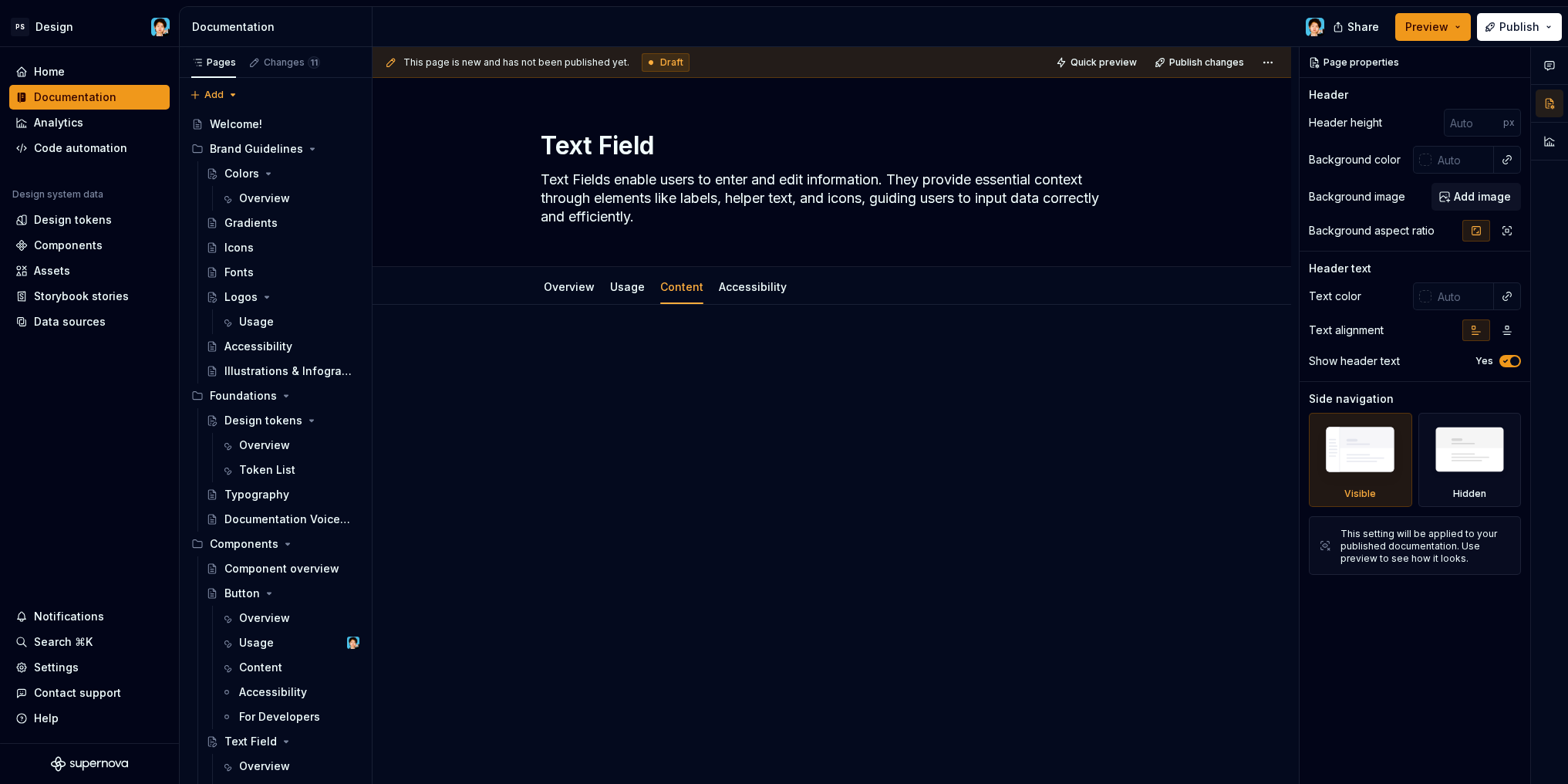
click at [614, 358] on p at bounding box center [832, 351] width 583 height 18
click at [632, 357] on p at bounding box center [832, 351] width 583 height 18
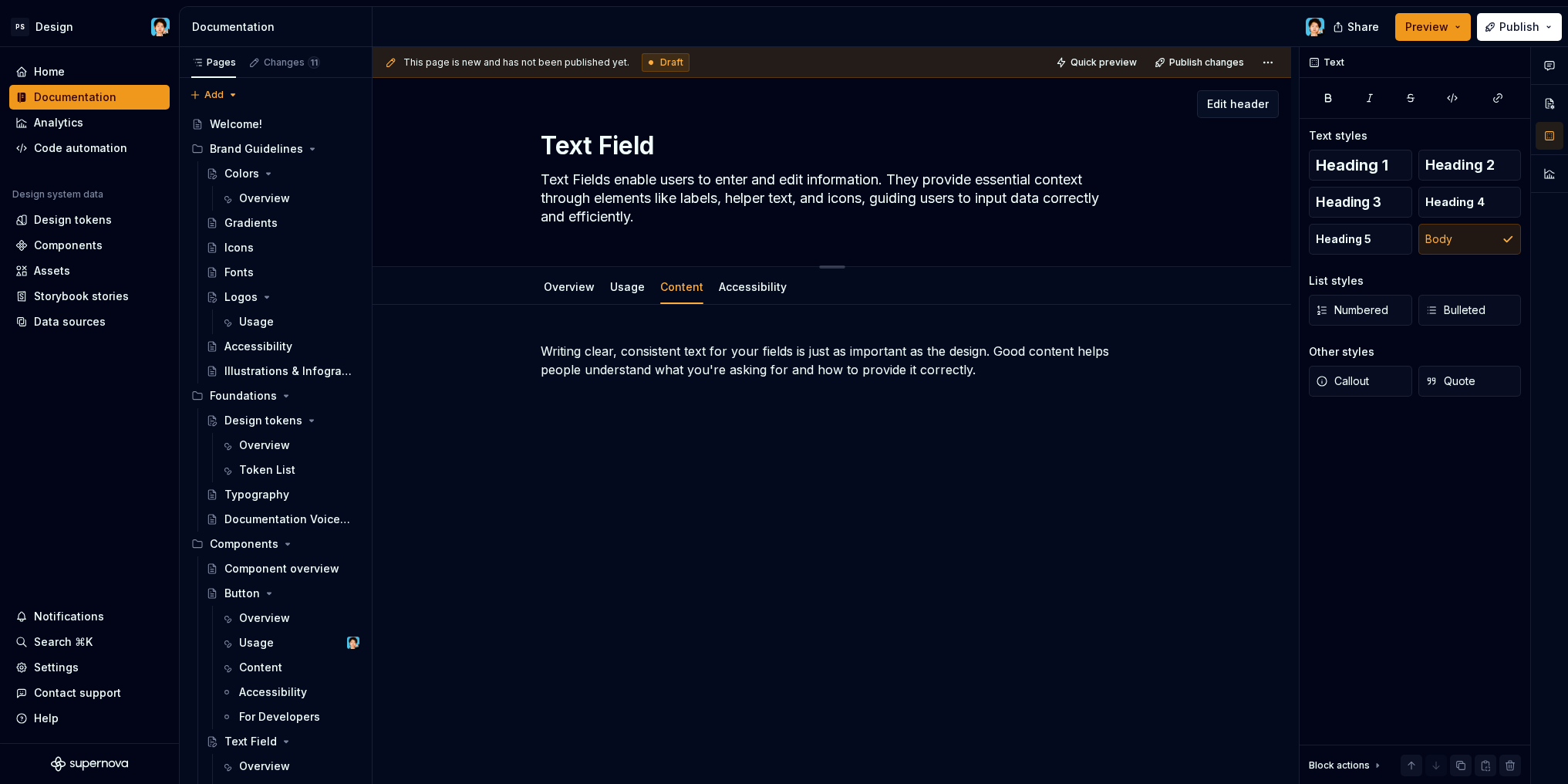
type textarea "*"
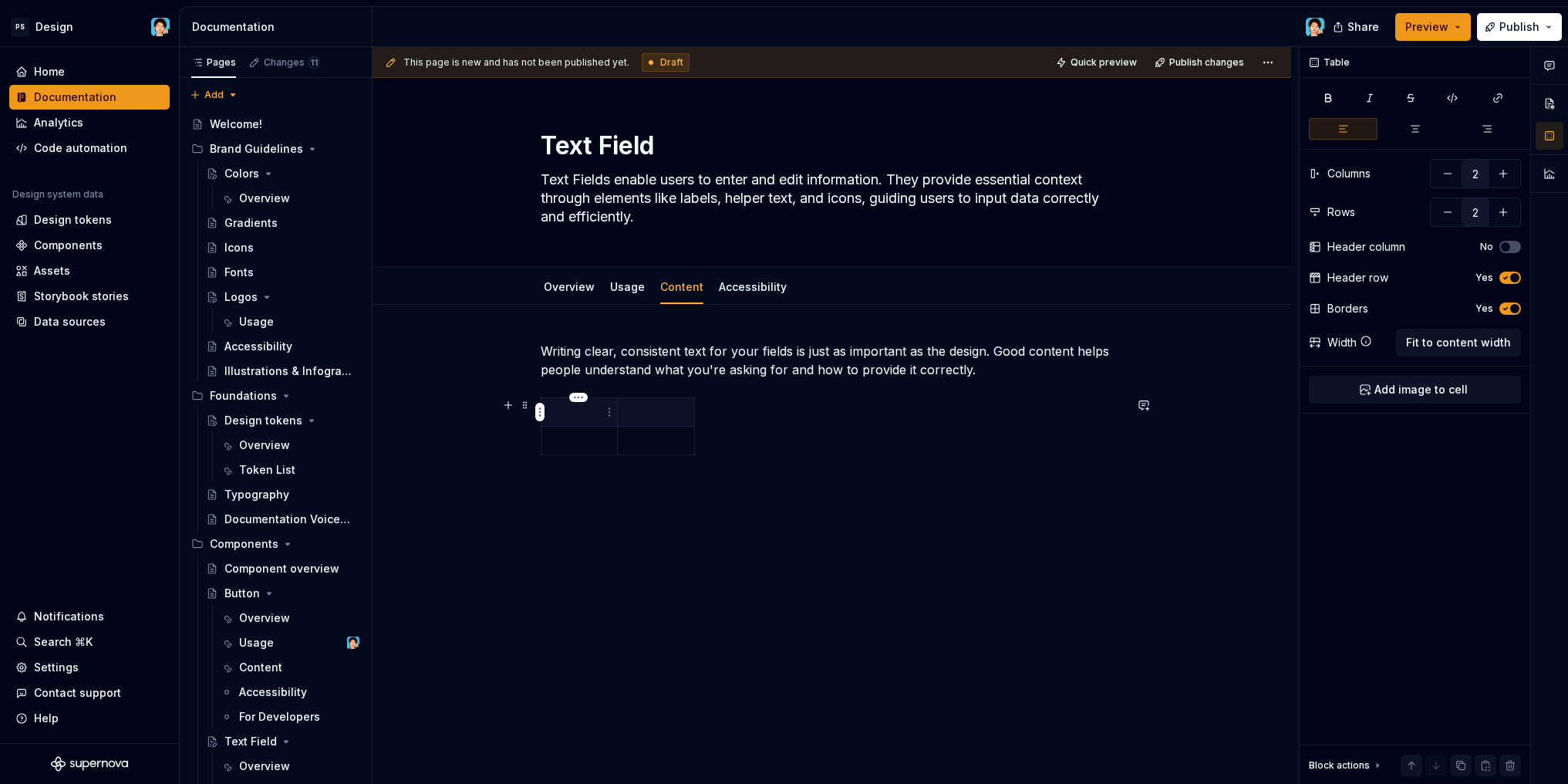
click at [583, 414] on p at bounding box center [579, 411] width 58 height 15
drag, startPoint x: 636, startPoint y: 424, endPoint x: 627, endPoint y: 410, distance: 16.6
click at [627, 410] on p "Description" at bounding box center [656, 419] width 58 height 30
click at [579, 435] on p at bounding box center [579, 440] width 58 height 15
drag, startPoint x: 692, startPoint y: 411, endPoint x: 1113, endPoint y: 419, distance: 421.1
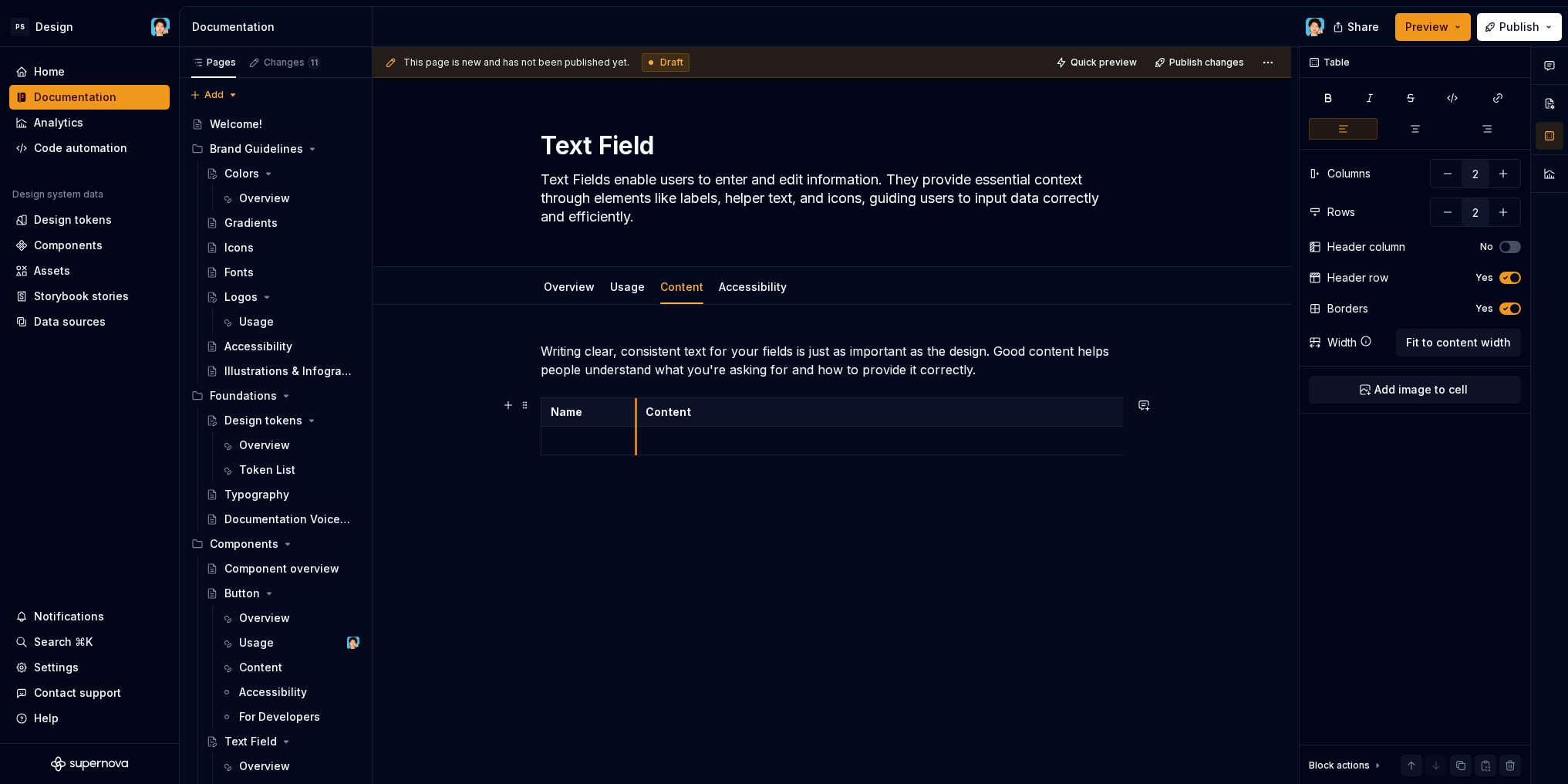
drag, startPoint x: 617, startPoint y: 409, endPoint x: 636, endPoint y: 411, distance: 19.1
click at [637, 411] on th "Content" at bounding box center [884, 412] width 494 height 29
click at [593, 437] on p at bounding box center [588, 440] width 76 height 15
click at [697, 448] on p at bounding box center [883, 440] width 475 height 15
type textarea "*"
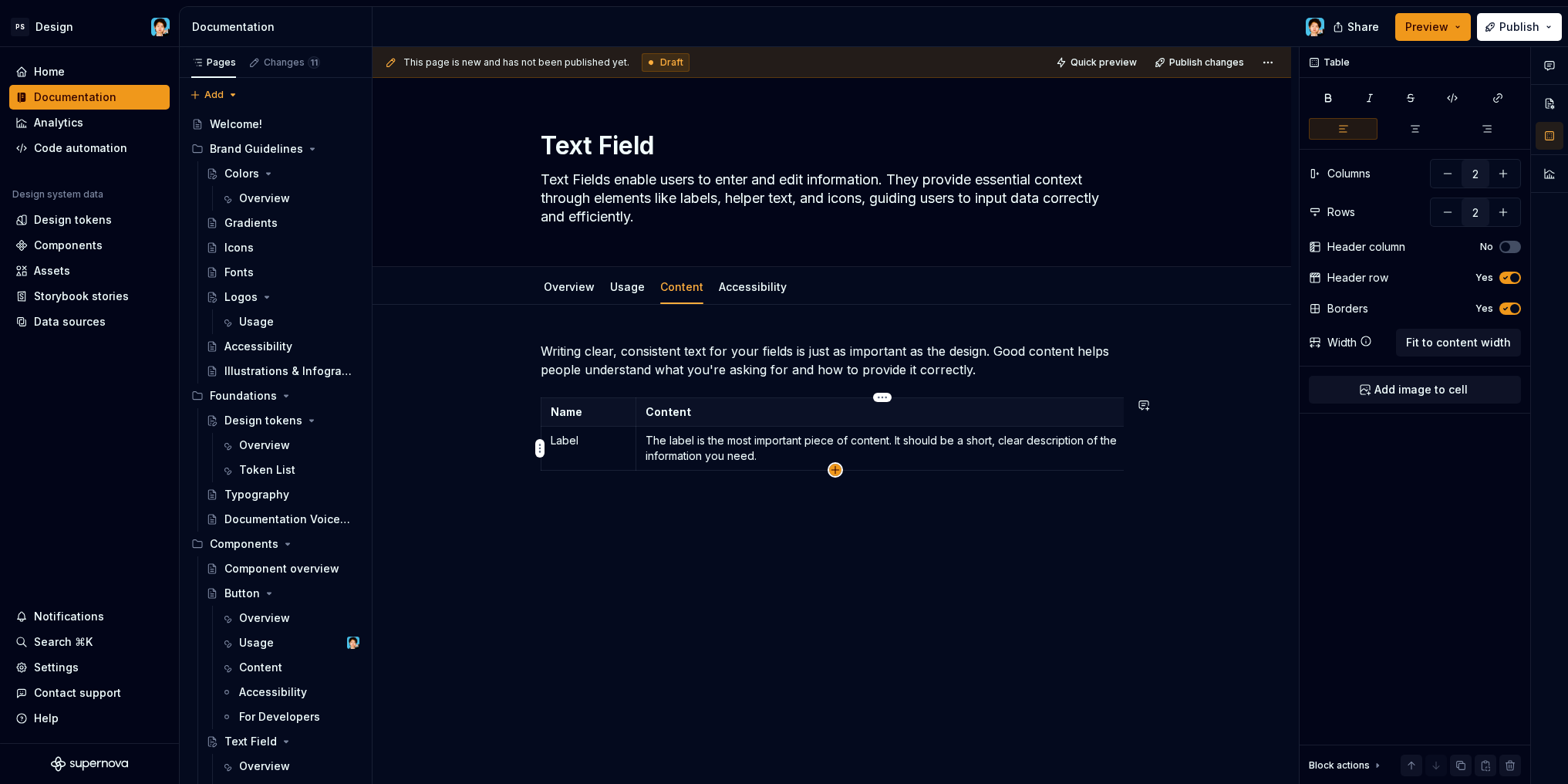
click at [832, 468] on icon "button" at bounding box center [834, 469] width 12 height 12
type input "3"
click at [591, 484] on p at bounding box center [588, 485] width 76 height 15
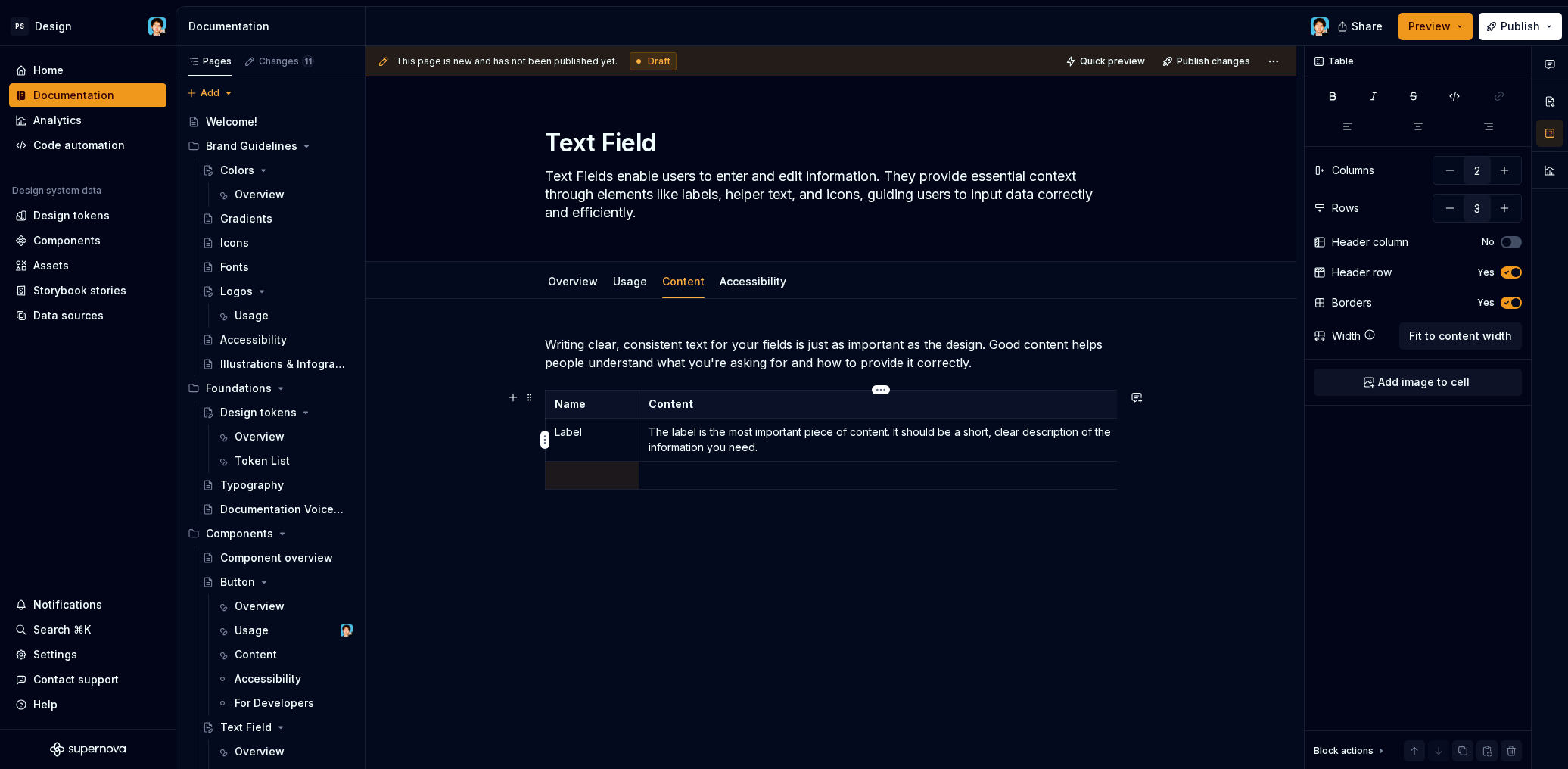
drag, startPoint x: 808, startPoint y: 451, endPoint x: 776, endPoint y: 432, distance: 37.2
click at [805, 449] on p "The label is the most important piece of content. It should be a short, clear d…" at bounding box center [882, 439] width 466 height 30
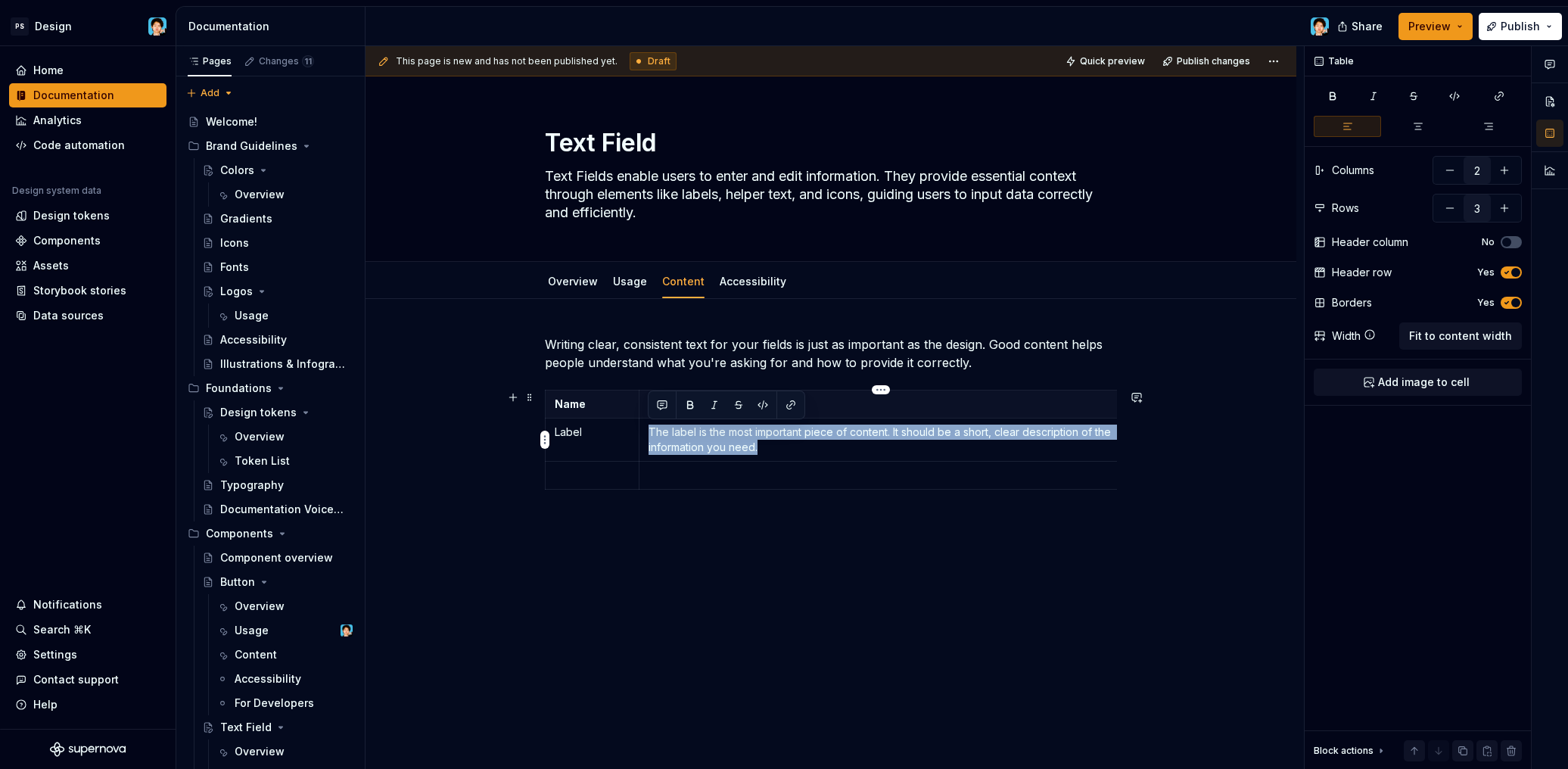
drag, startPoint x: 785, startPoint y: 447, endPoint x: 645, endPoint y: 434, distance: 140.6
click at [645, 434] on td "The label is the most important piece of content. It should be a short, clear d…" at bounding box center [881, 440] width 485 height 43
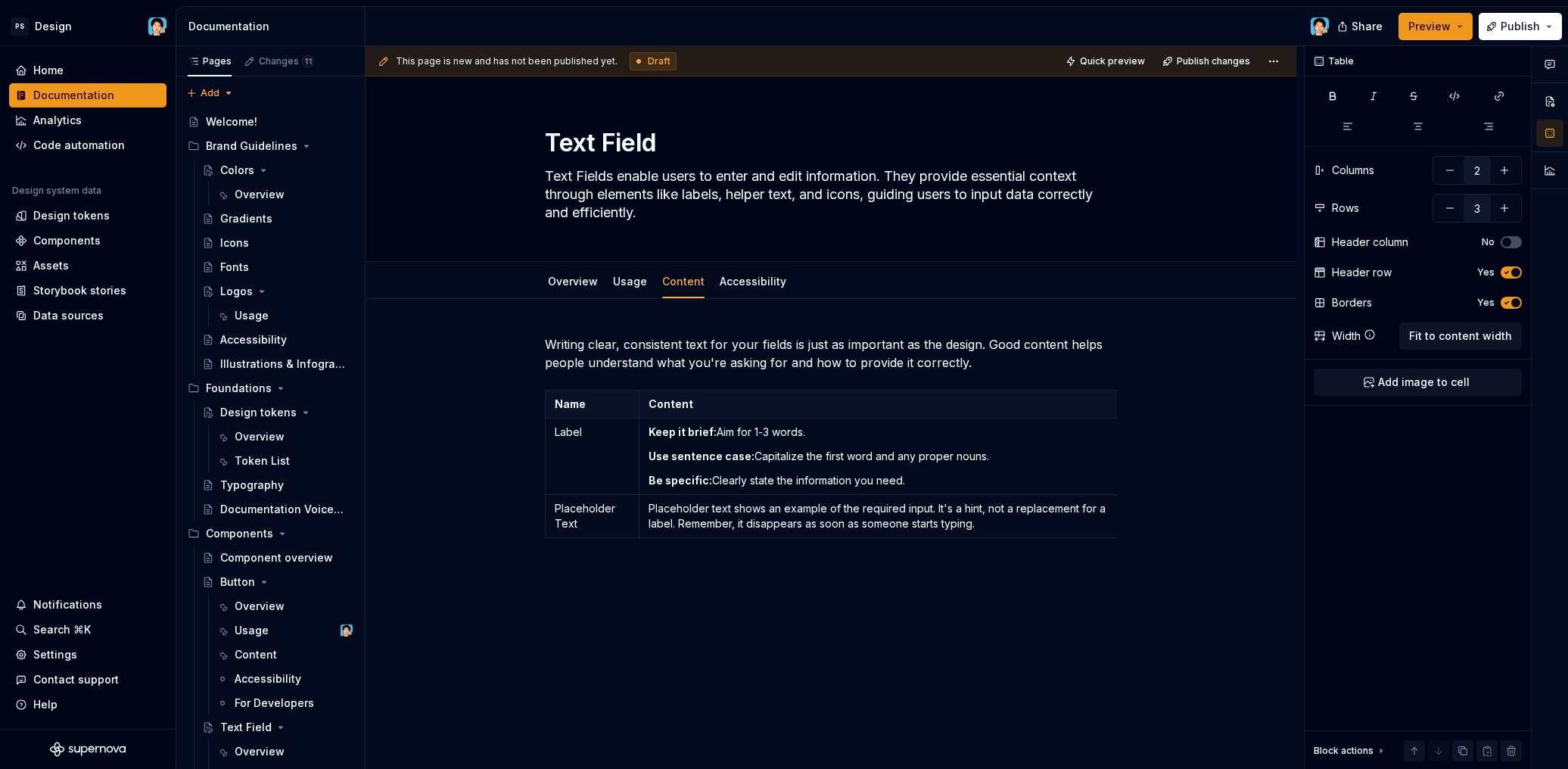
type textarea "*"
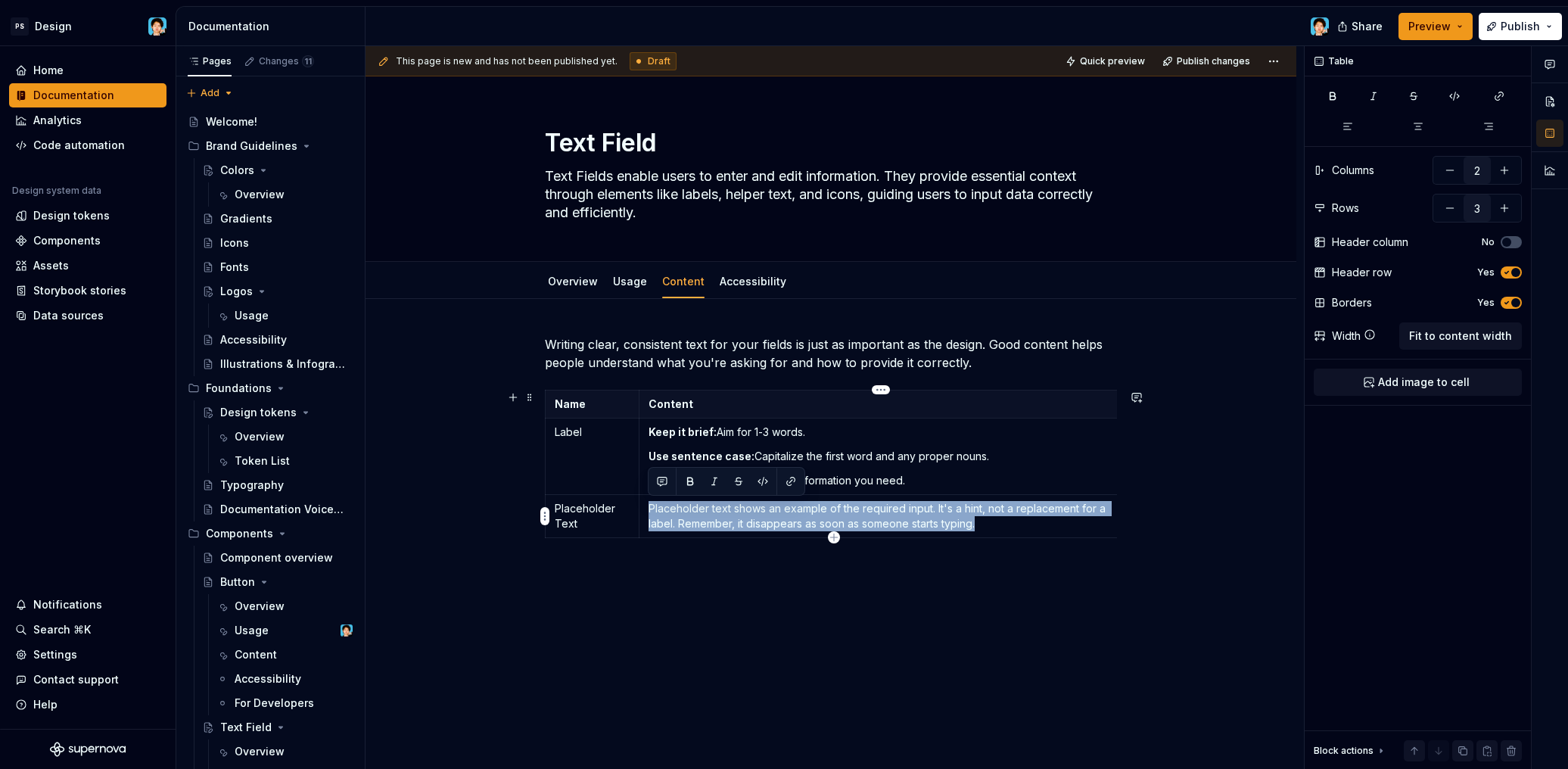
drag, startPoint x: 970, startPoint y: 519, endPoint x: 649, endPoint y: 501, distance: 321.5
click at [649, 501] on p "Placeholder text shows an example of the required input. It's a hint, not a rep…" at bounding box center [882, 515] width 466 height 30
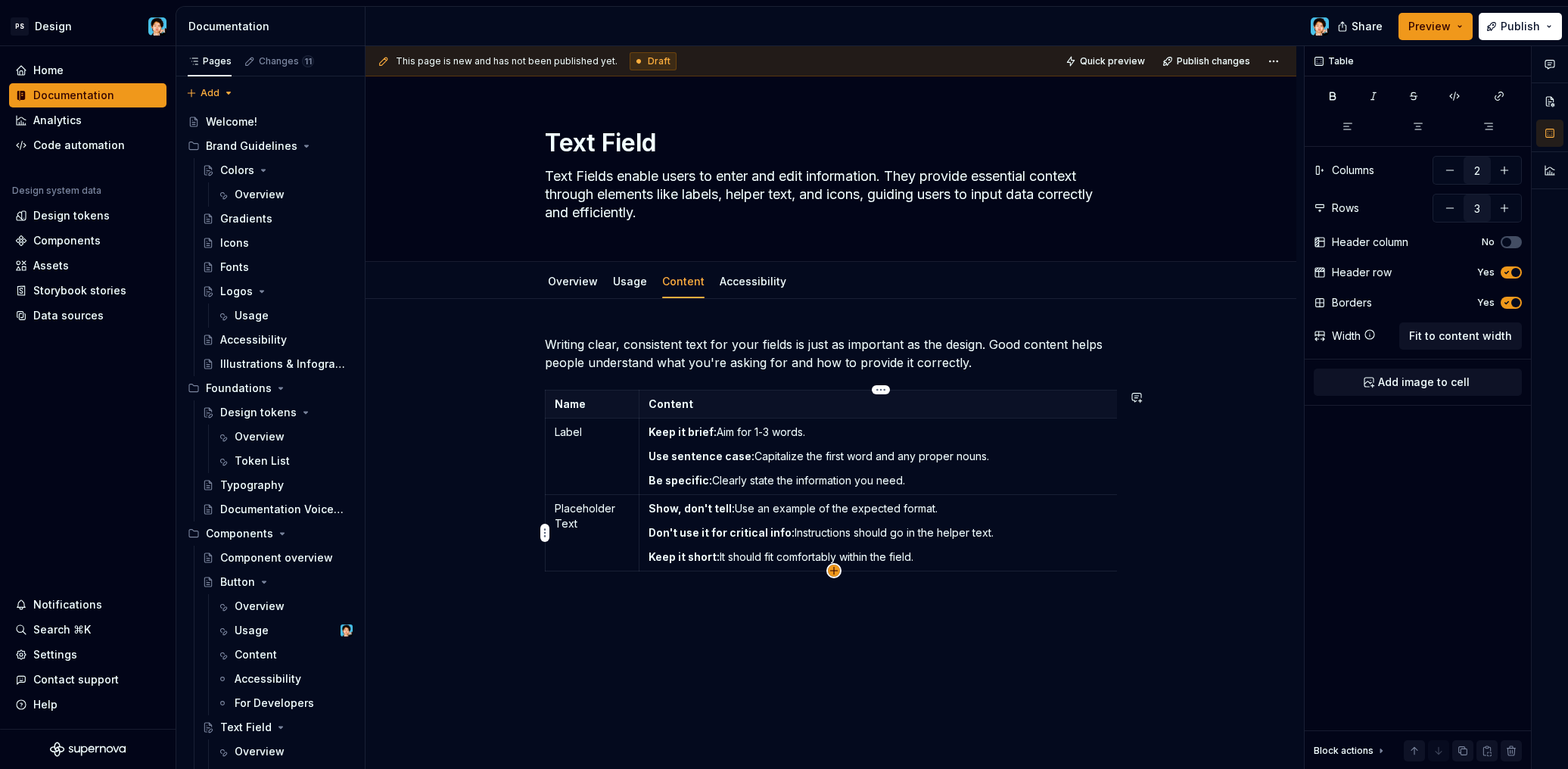
click at [834, 572] on icon "button" at bounding box center [833, 570] width 12 height 12
type input "4"
click at [646, 508] on td "Show, don't tell: Use an example of the expected format. Don't use it for criti…" at bounding box center [881, 533] width 485 height 76
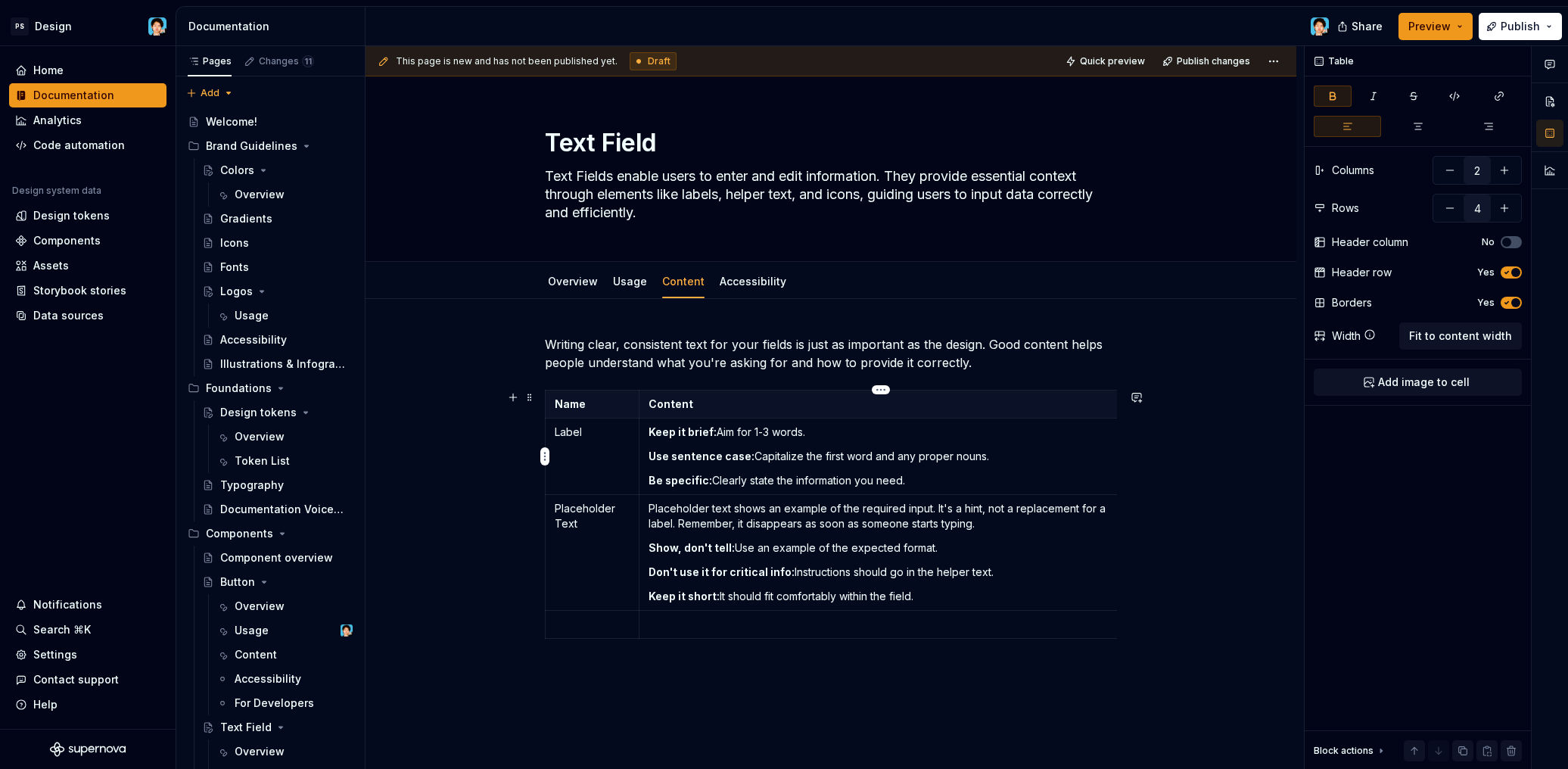
click at [649, 431] on strong "Keep it brief:" at bounding box center [682, 432] width 68 height 13
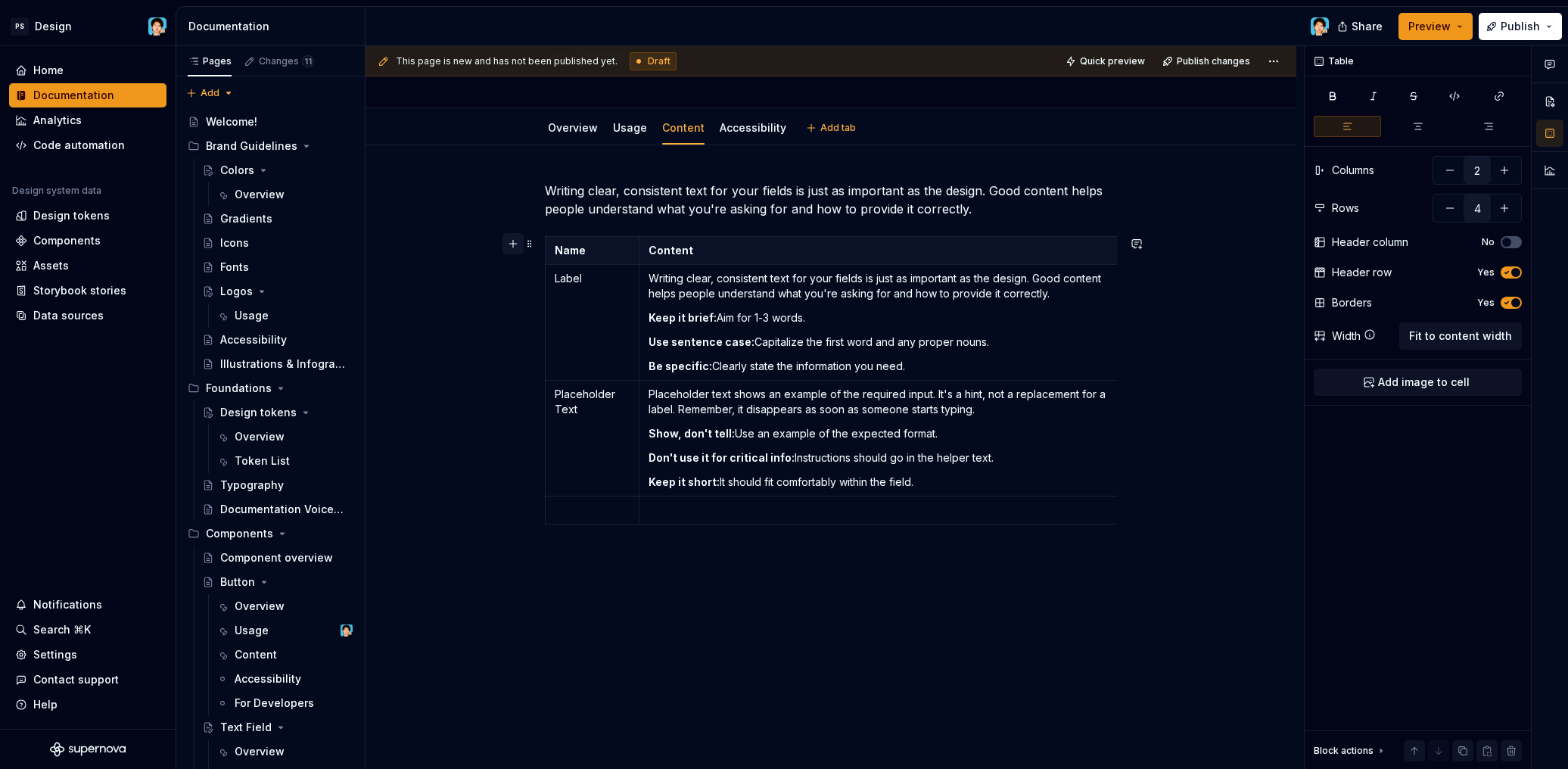
scroll to position [174, 0]
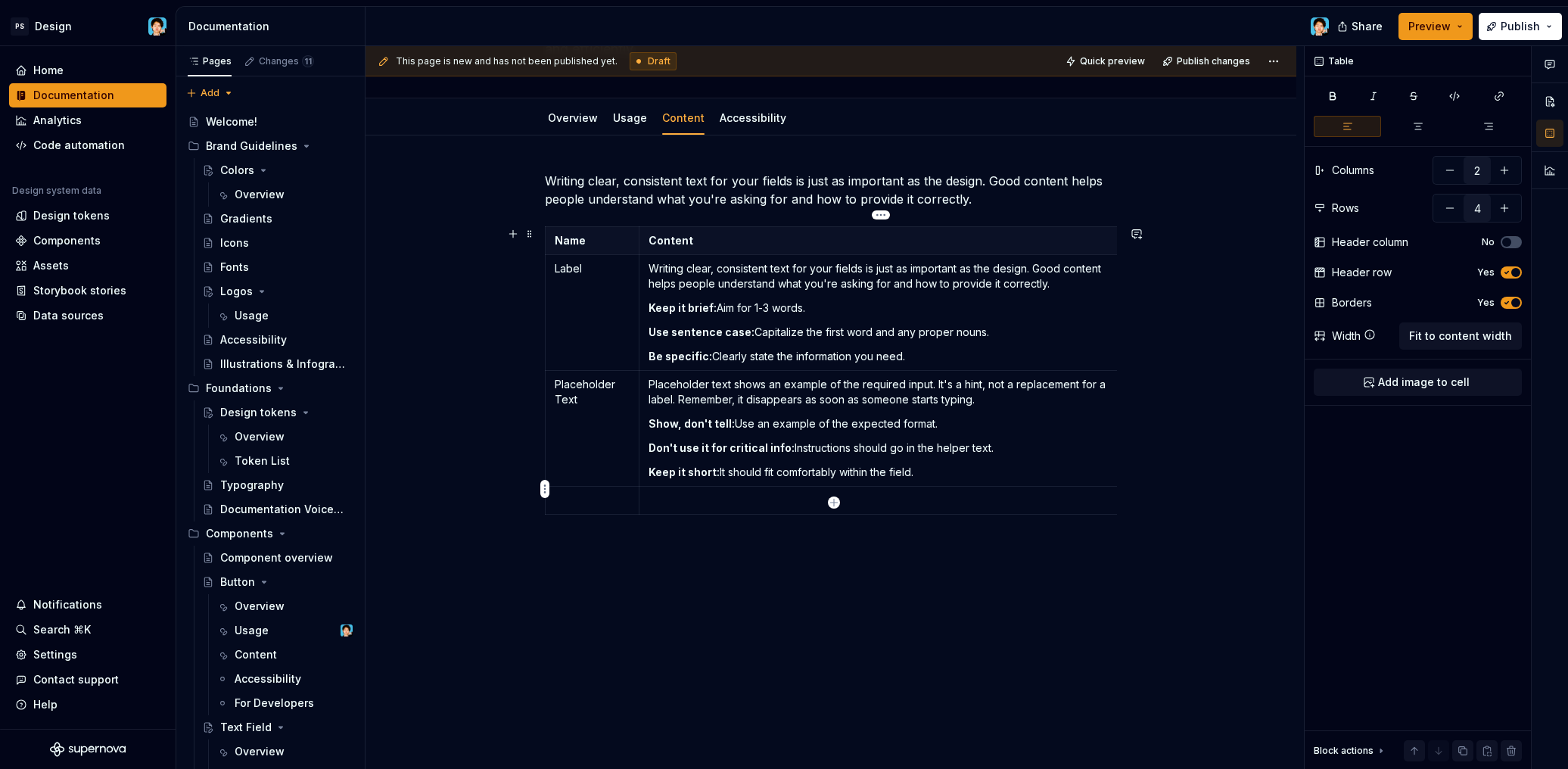
click at [684, 492] on p at bounding box center [882, 500] width 466 height 15
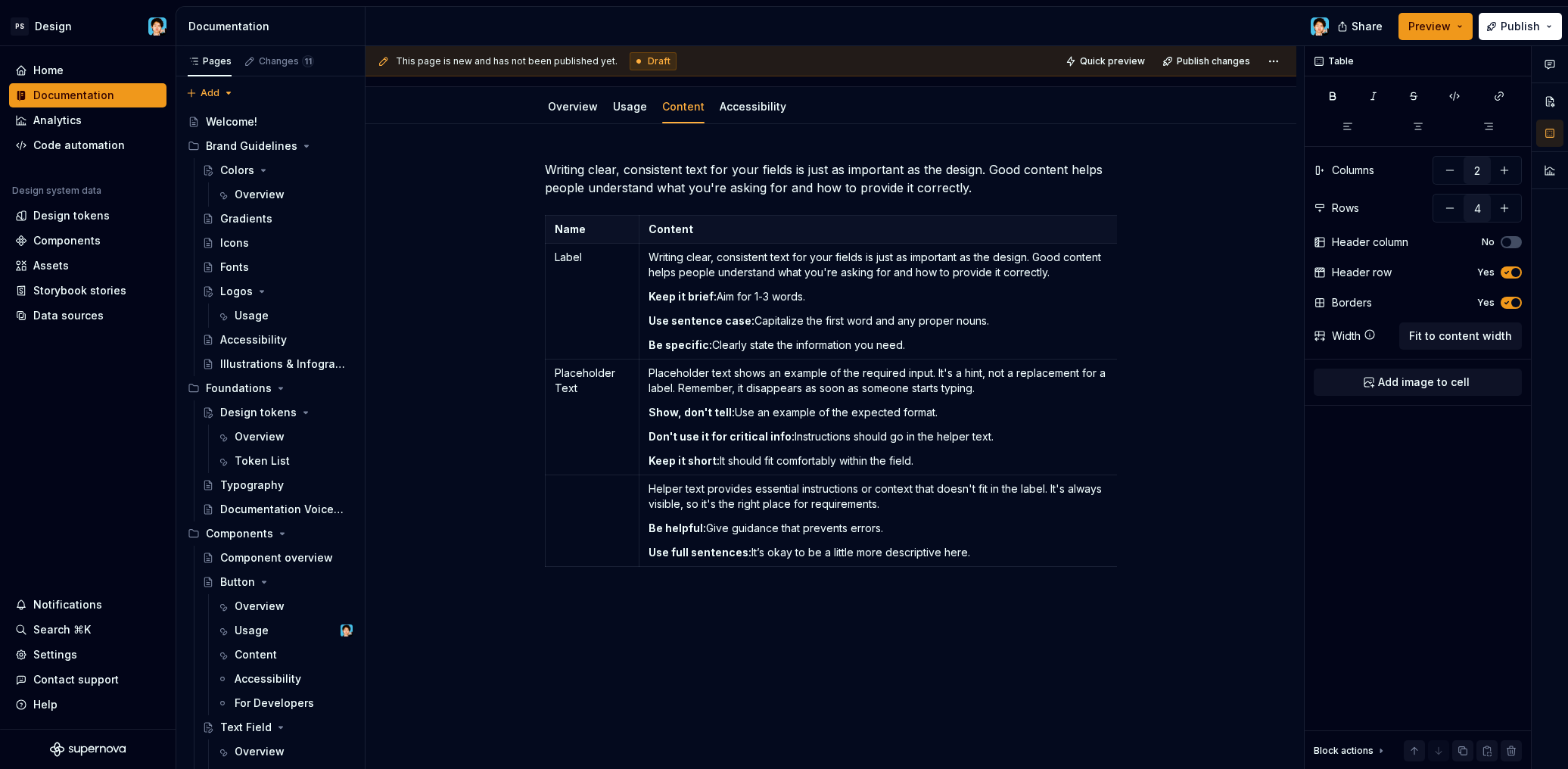
click at [418, 0] on div "PS Design Home Documentation Analytics Code automation Design system data Desig…" at bounding box center [784, 384] width 1568 height 769
click at [597, 506] on td at bounding box center [592, 521] width 94 height 91
type textarea "*"
click at [830, 565] on icon "button" at bounding box center [833, 566] width 12 height 12
type input "5"
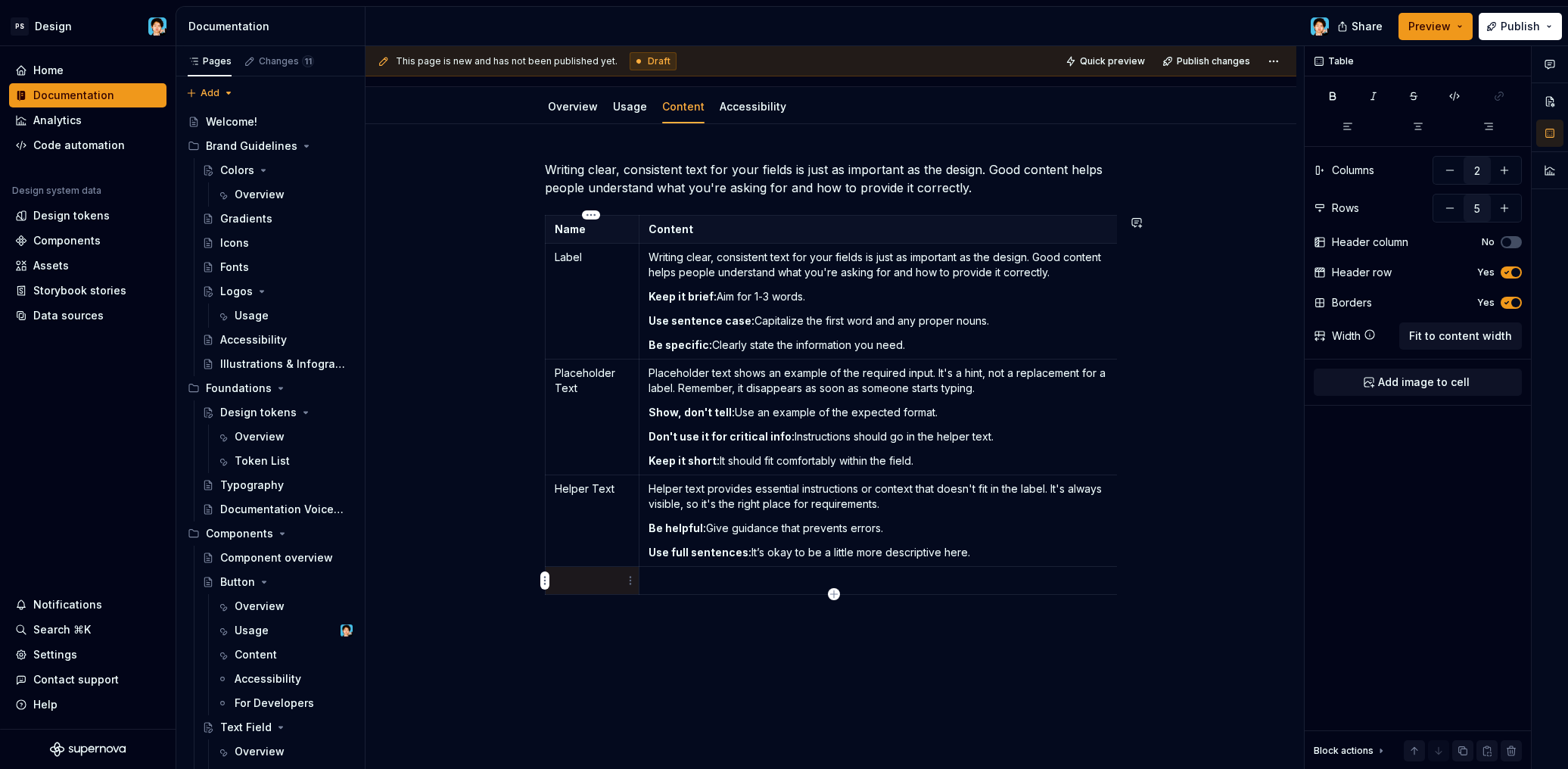
click at [585, 589] on td at bounding box center [592, 581] width 94 height 28
click at [596, 580] on p at bounding box center [592, 580] width 75 height 15
click at [687, 580] on p at bounding box center [882, 580] width 466 height 15
click at [600, 577] on p at bounding box center [592, 580] width 75 height 15
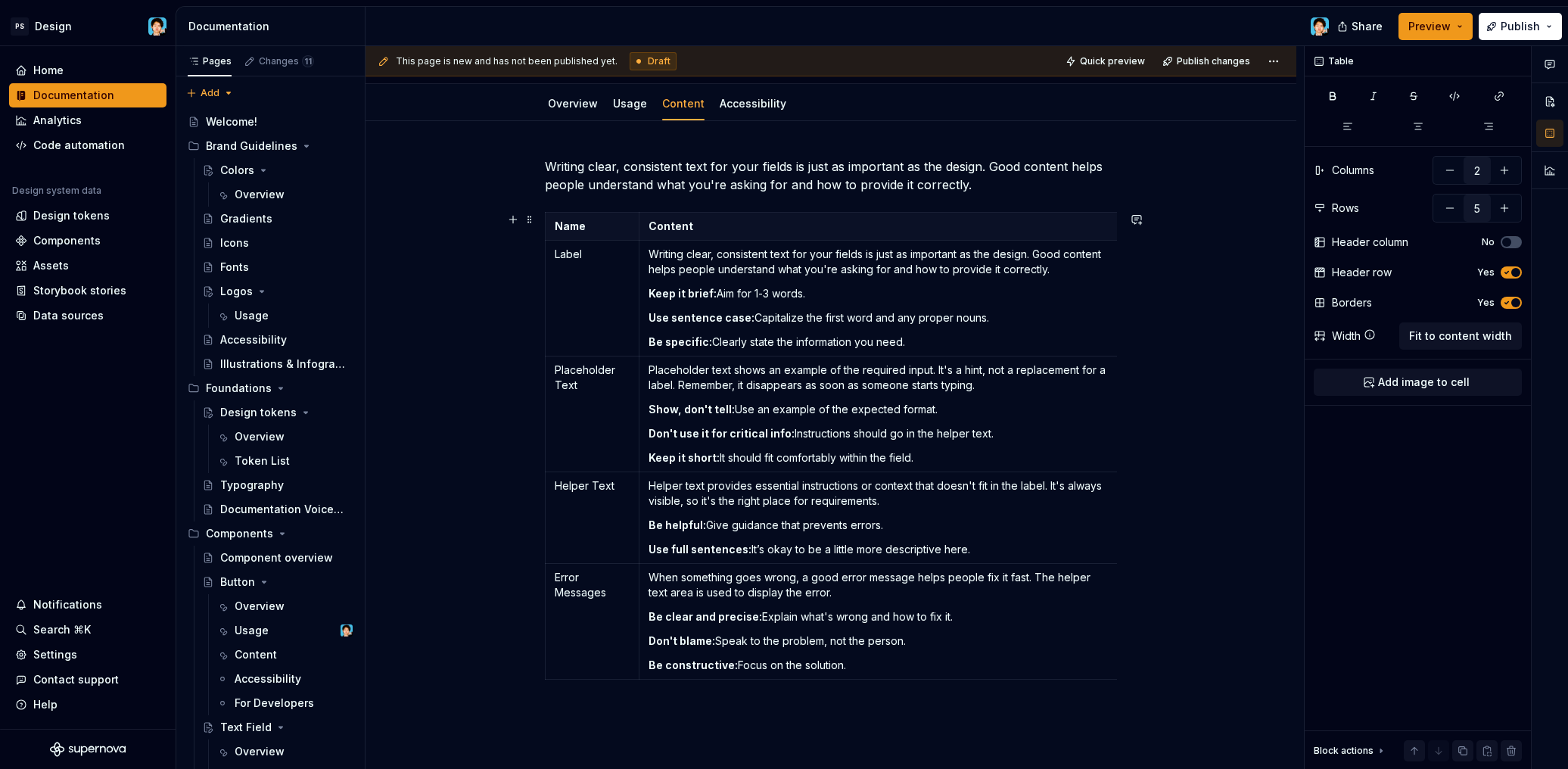
scroll to position [221, 0]
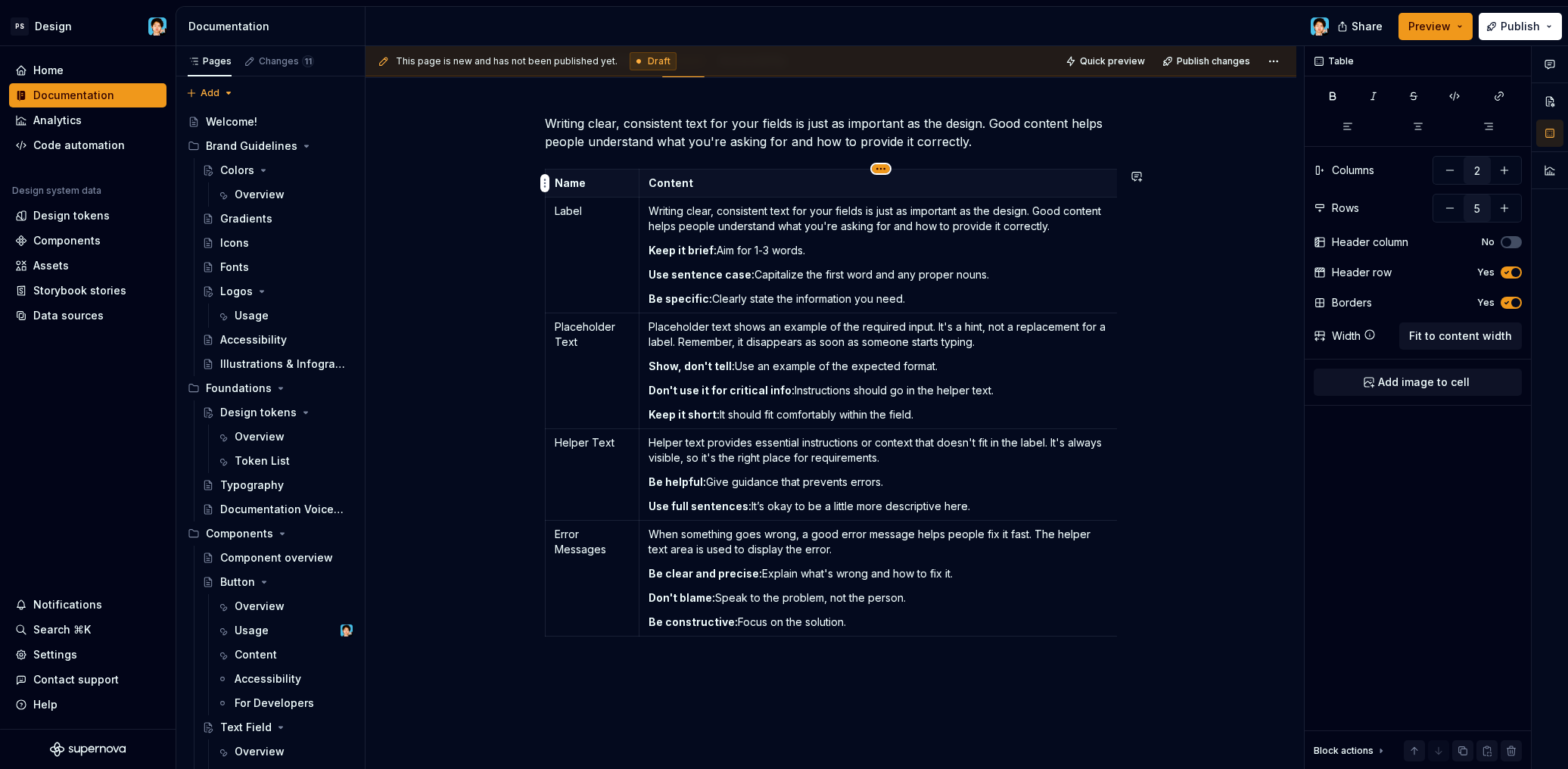
click at [879, 168] on html "PS Design Home Documentation Analytics Code automation Design system data Desig…" at bounding box center [784, 384] width 1568 height 769
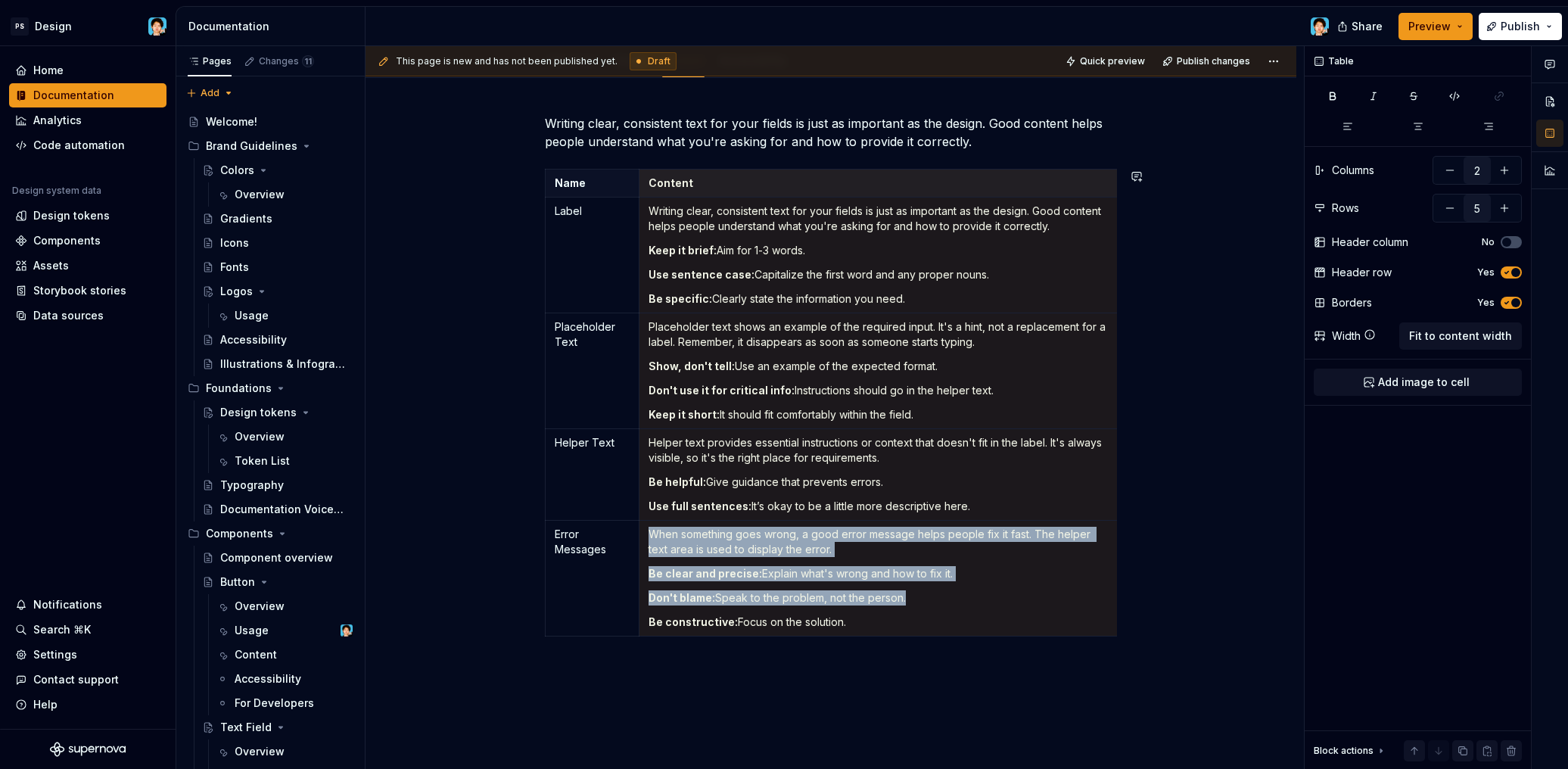
click at [873, 167] on html "PS Design Home Documentation Analytics Code automation Design system data Desig…" at bounding box center [784, 384] width 1568 height 769
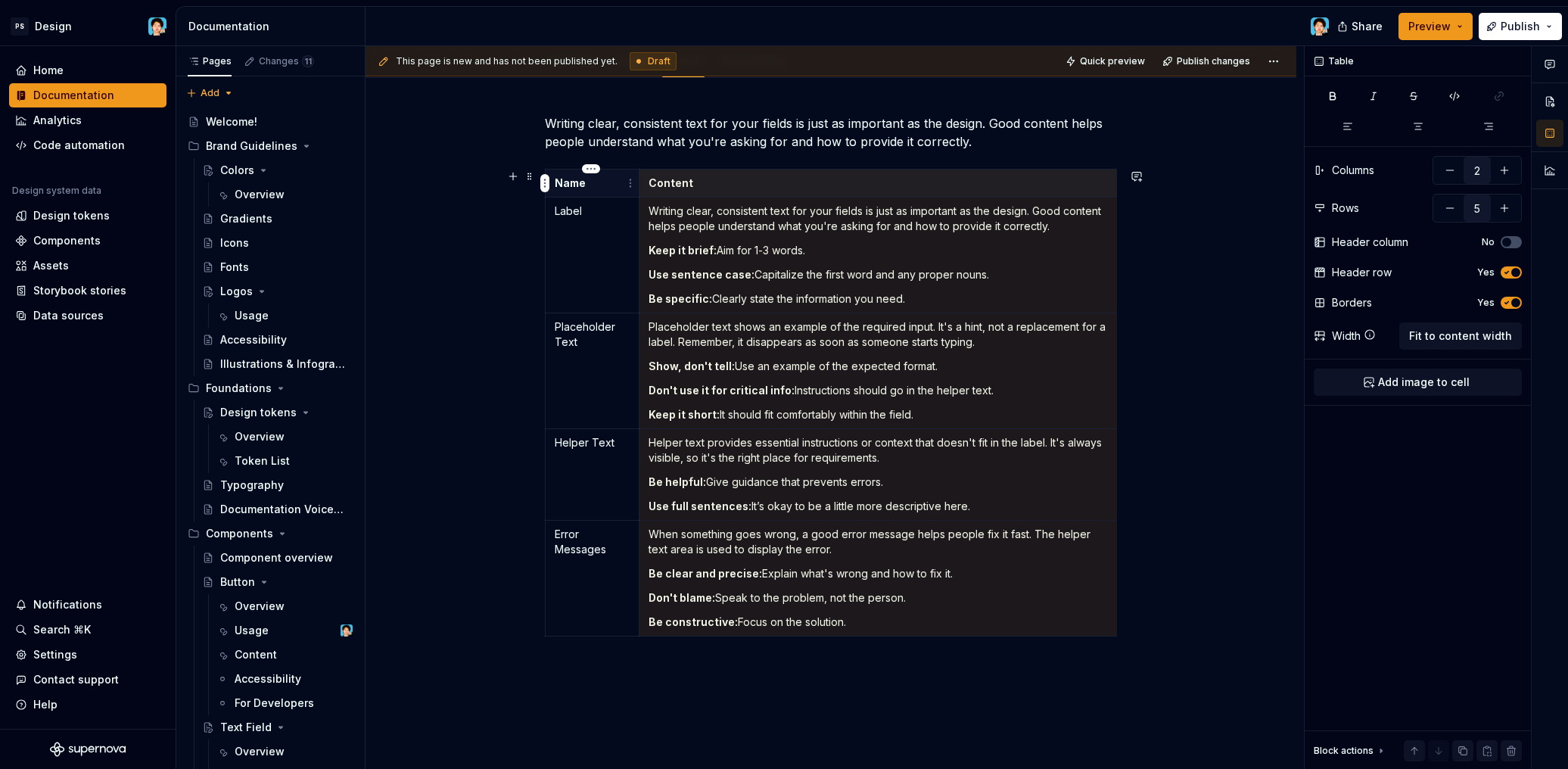
click at [608, 179] on p "Name" at bounding box center [592, 183] width 75 height 15
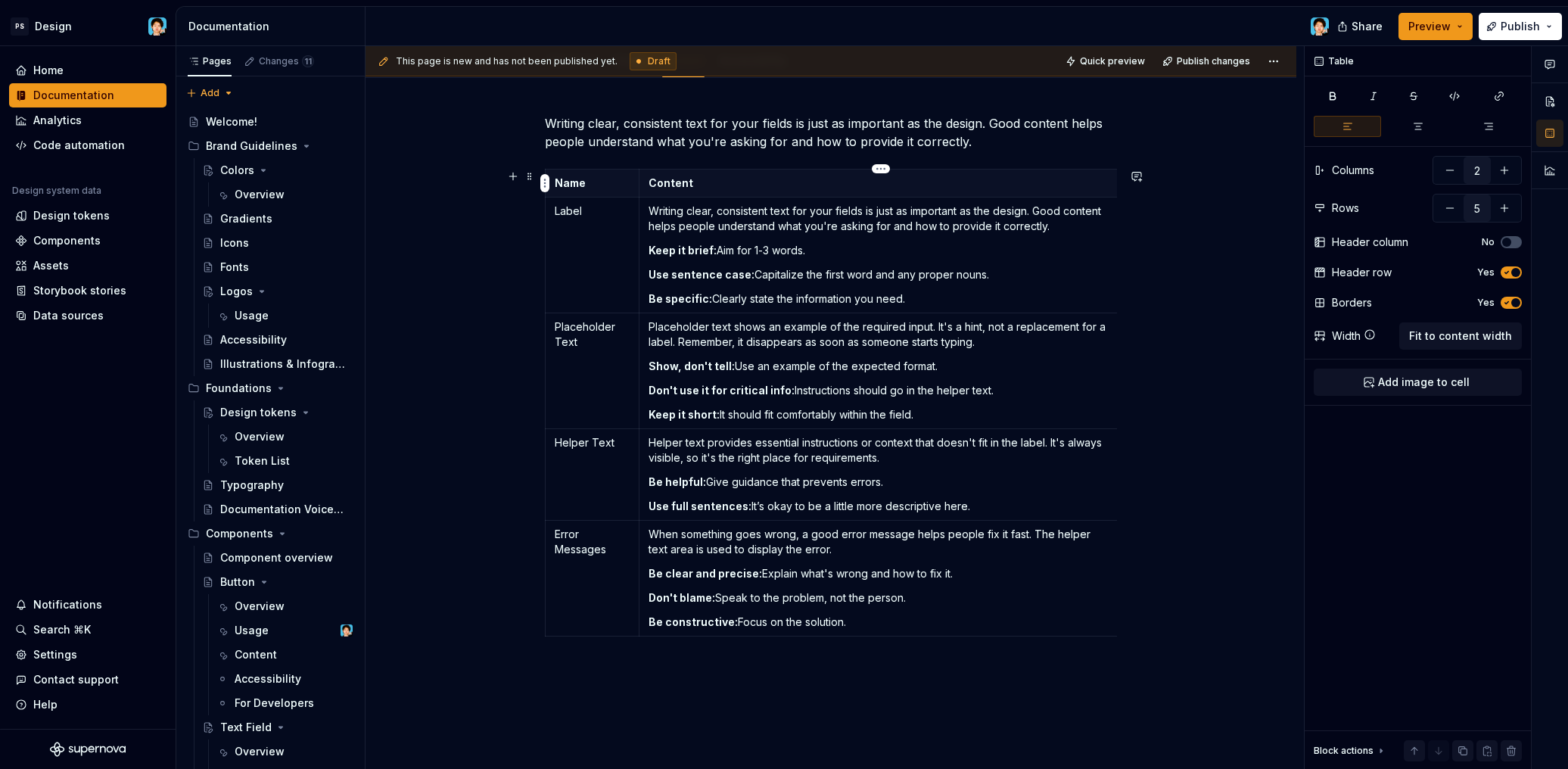
click at [689, 186] on p "Content" at bounding box center [882, 183] width 466 height 15
click at [531, 178] on span at bounding box center [530, 176] width 12 height 21
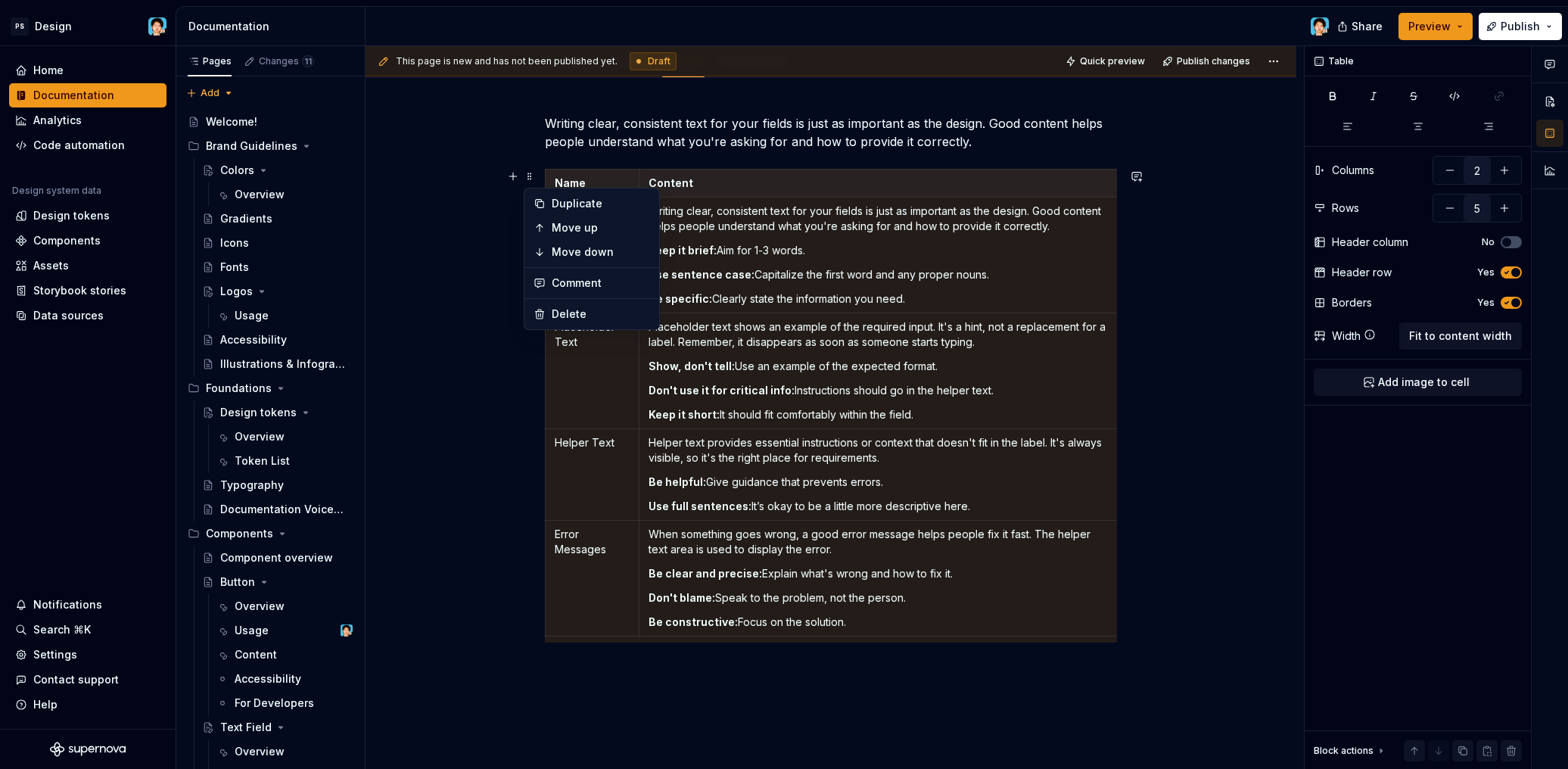
click at [921, 257] on p "Keep it brief: Aim for 1-3 words." at bounding box center [882, 251] width 466 height 15
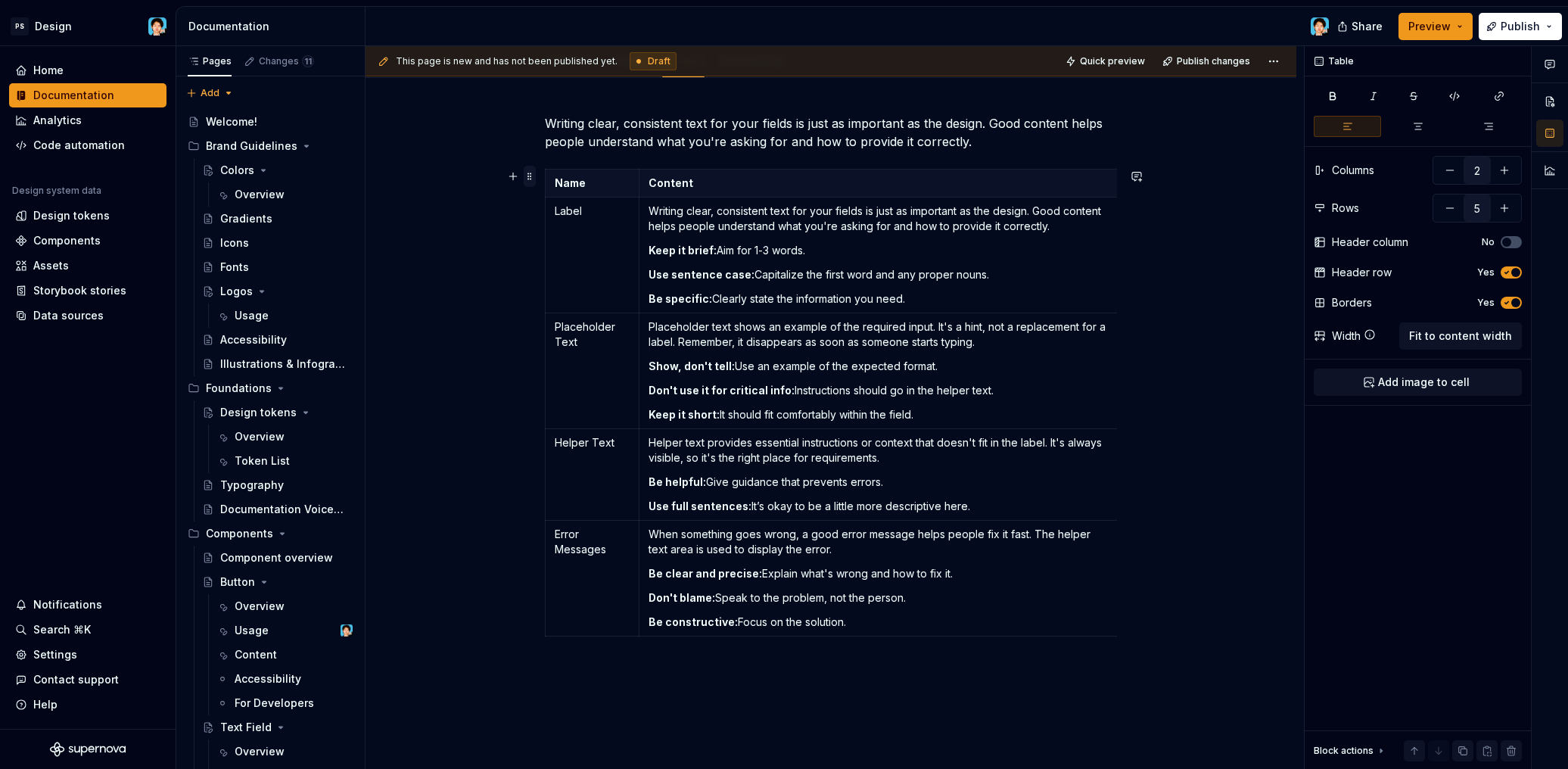
click at [529, 179] on span at bounding box center [530, 176] width 12 height 21
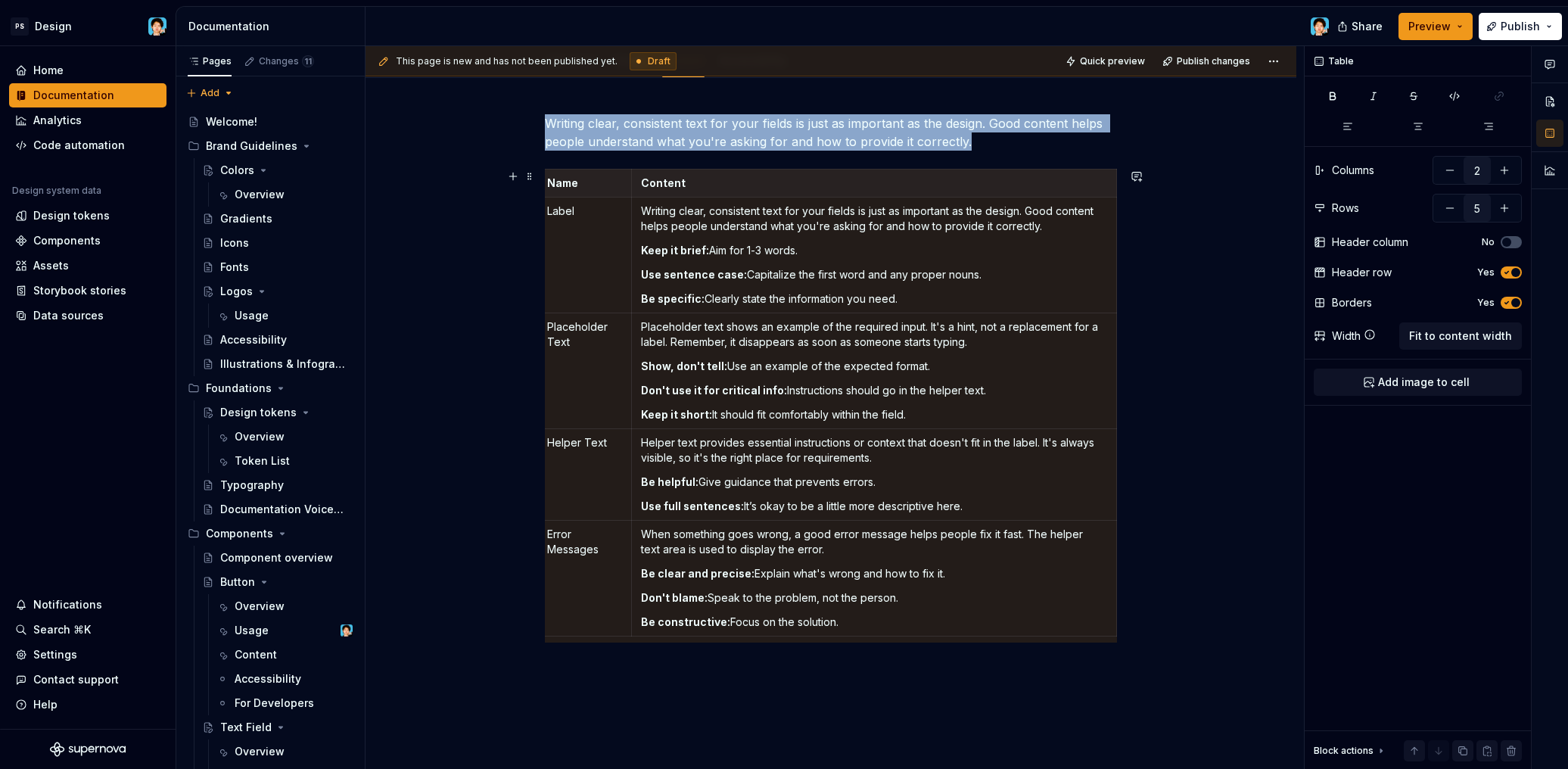
scroll to position [0, 6]
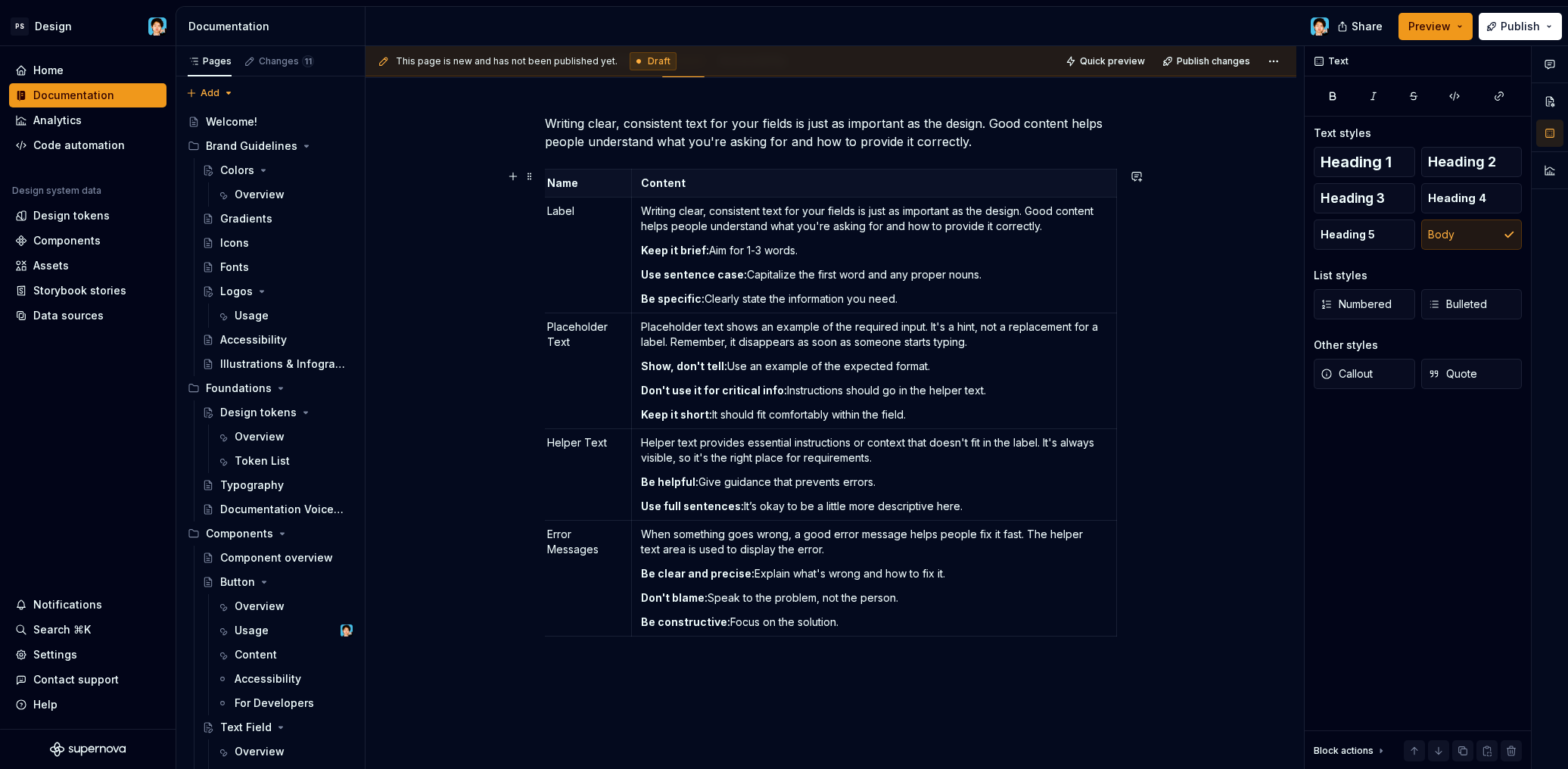
click at [1146, 617] on div "Writing clear, consistent text for your fields is just as important as the desi…" at bounding box center [831, 485] width 930 height 813
click at [526, 175] on span at bounding box center [530, 176] width 12 height 21
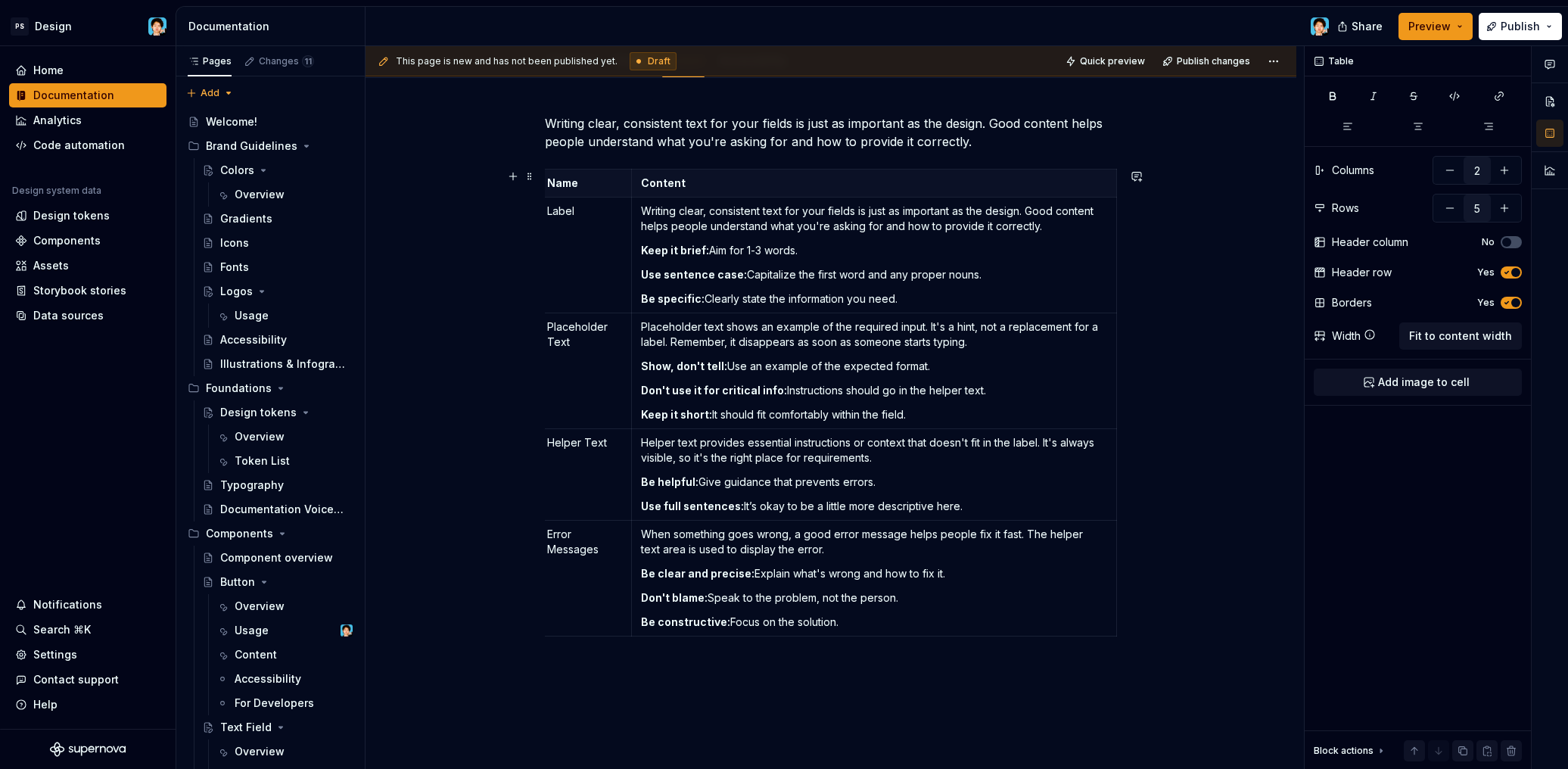
click at [1041, 364] on p "Show, don't tell: Use an example of the expected format." at bounding box center [873, 366] width 466 height 15
click at [1479, 337] on span "Fit to content width" at bounding box center [1460, 336] width 103 height 15
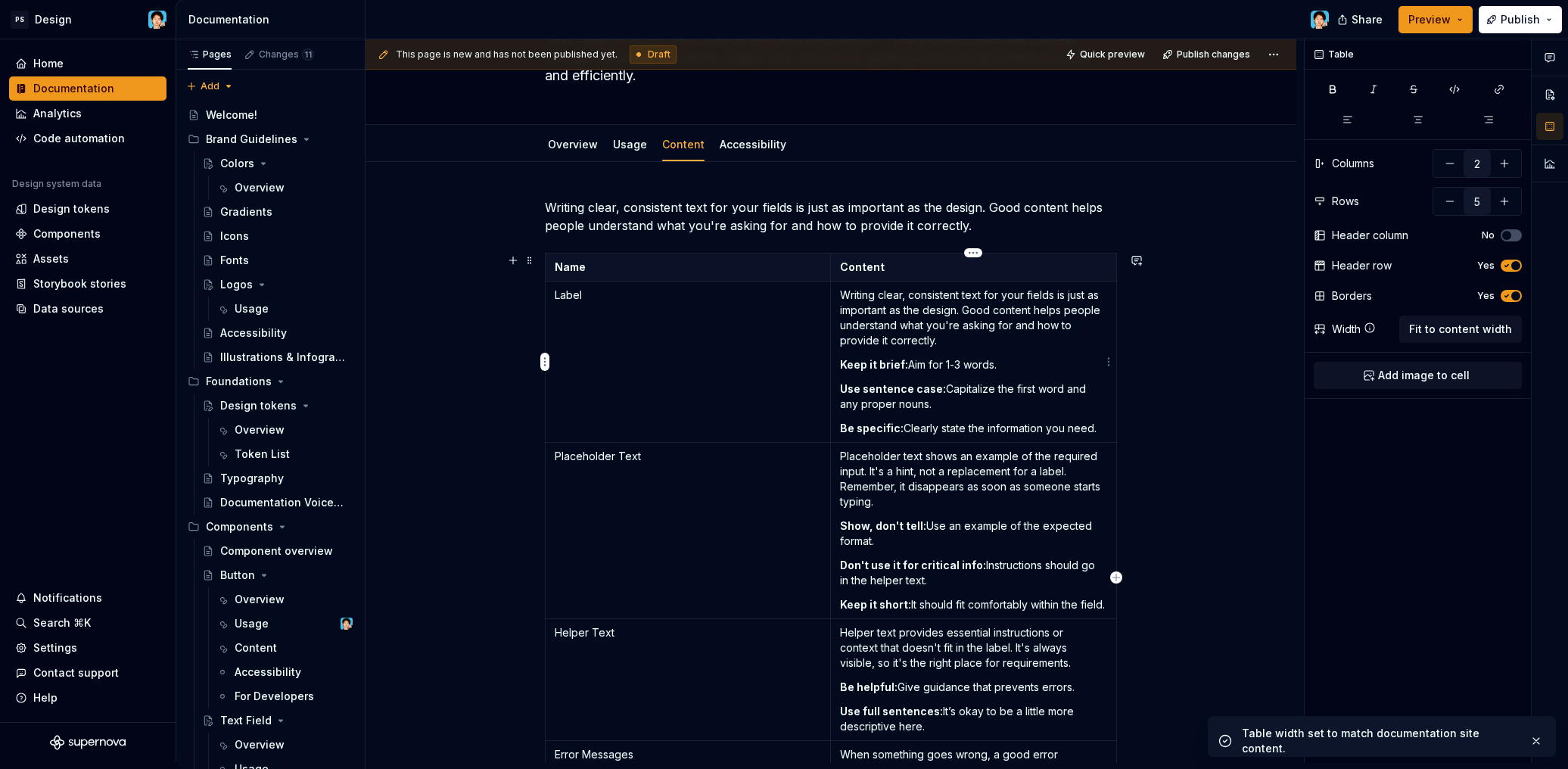
scroll to position [113, 0]
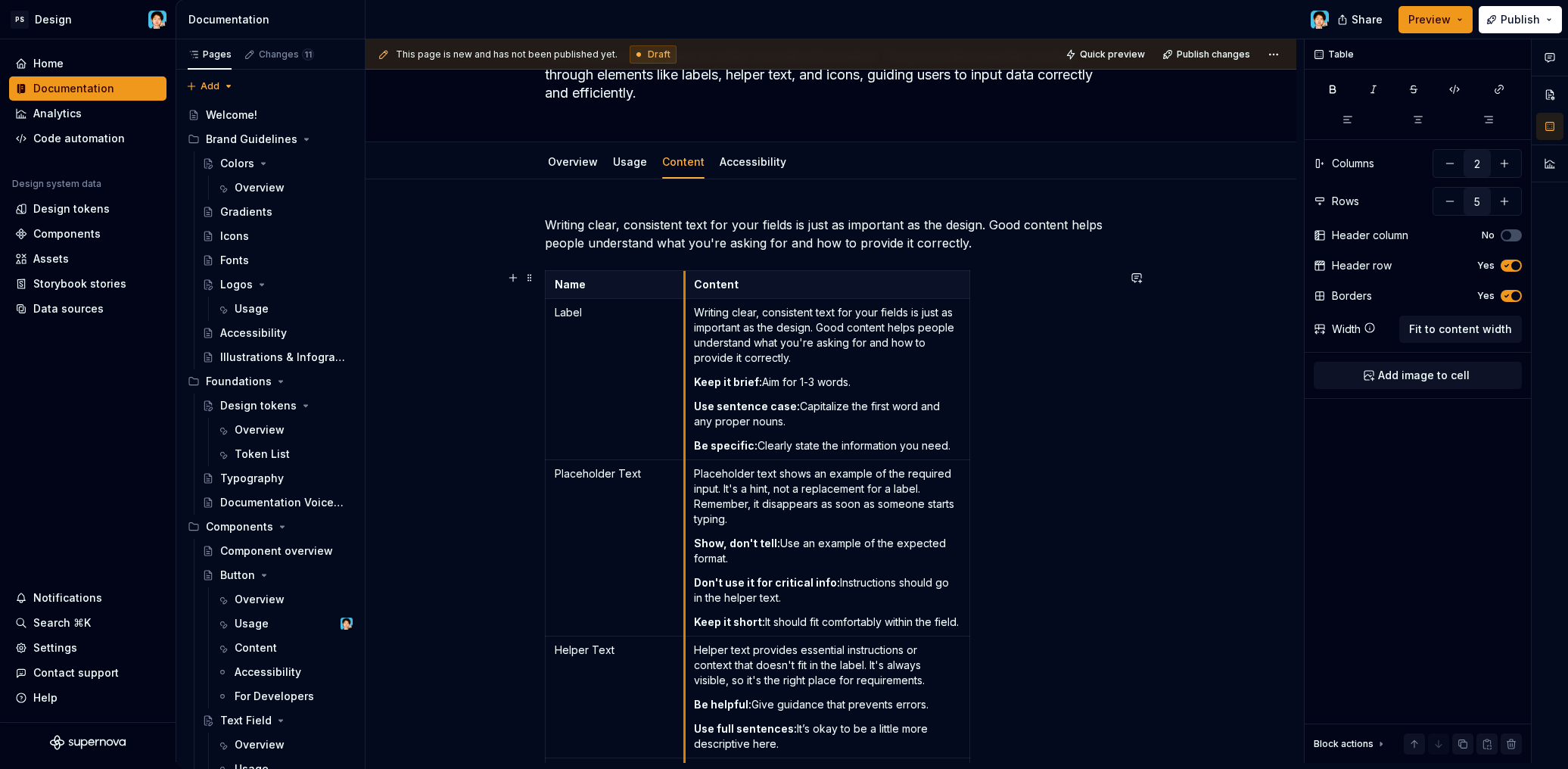
drag, startPoint x: 830, startPoint y: 287, endPoint x: 683, endPoint y: 294, distance: 147.2
click at [684, 294] on th "Content" at bounding box center [827, 285] width 285 height 28
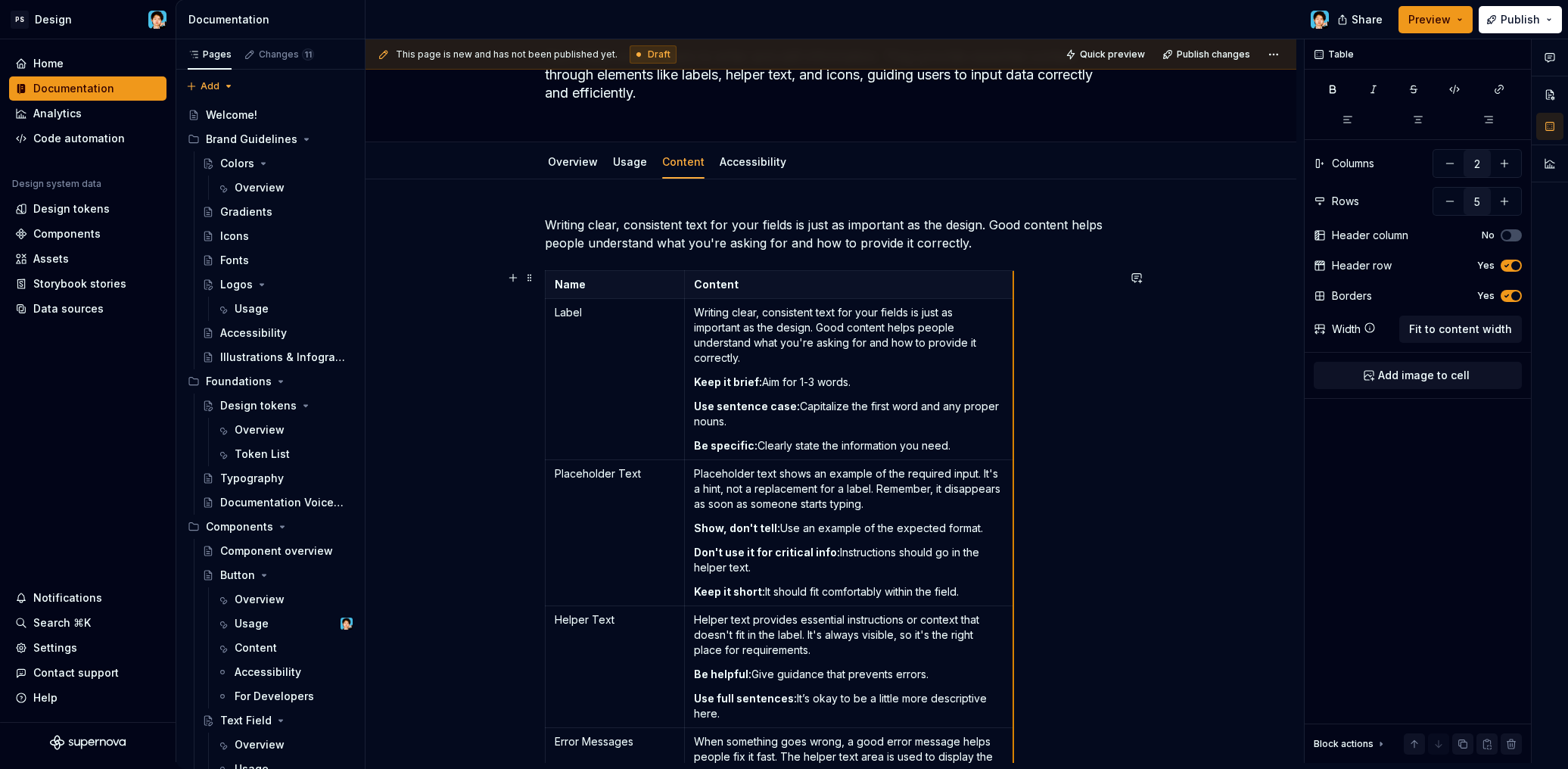
drag, startPoint x: 967, startPoint y: 284, endPoint x: 1011, endPoint y: 287, distance: 44.1
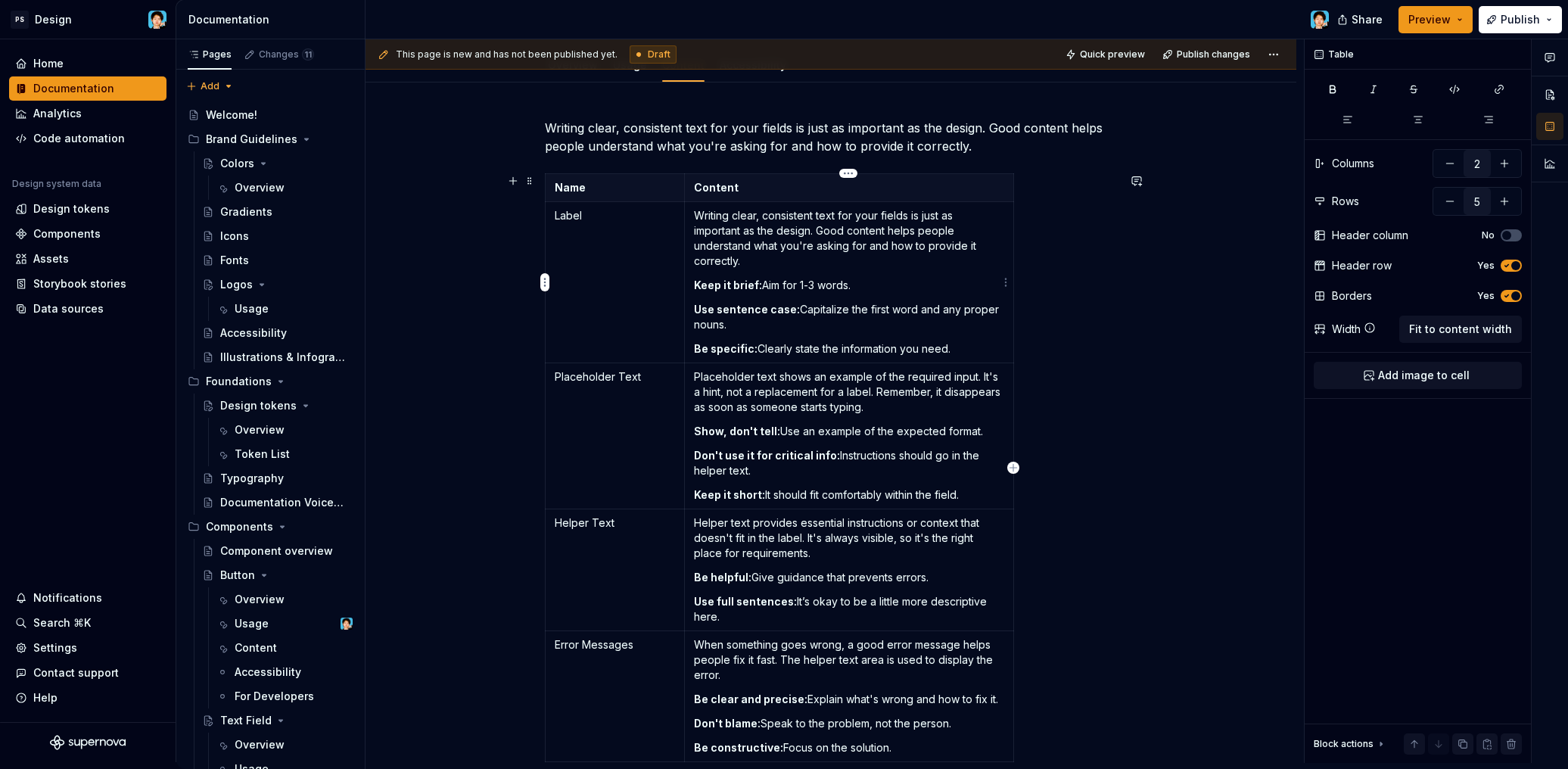
scroll to position [123, 0]
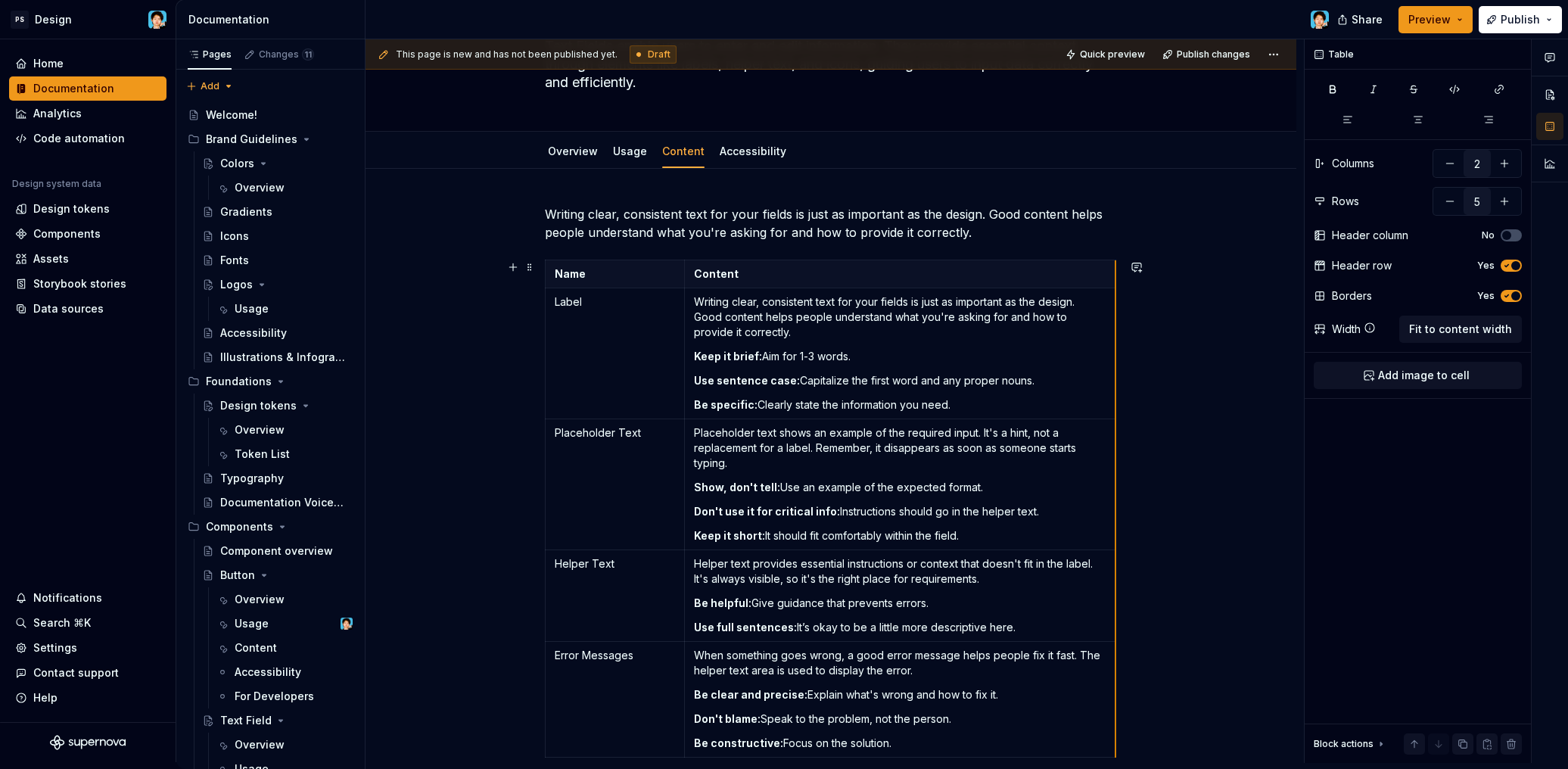
drag, startPoint x: 1011, startPoint y: 272, endPoint x: 1113, endPoint y: 273, distance: 102.0
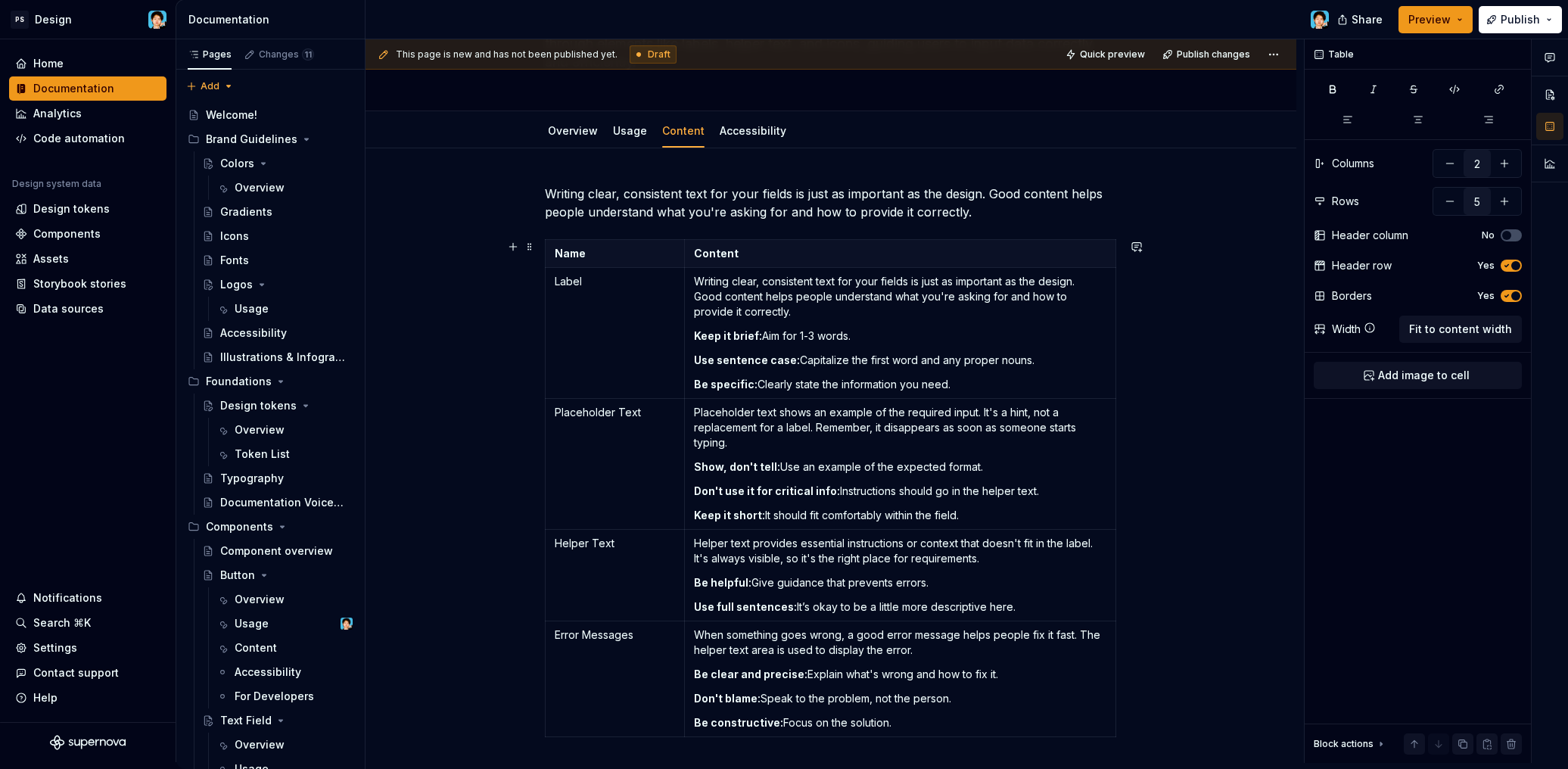
scroll to position [34, 0]
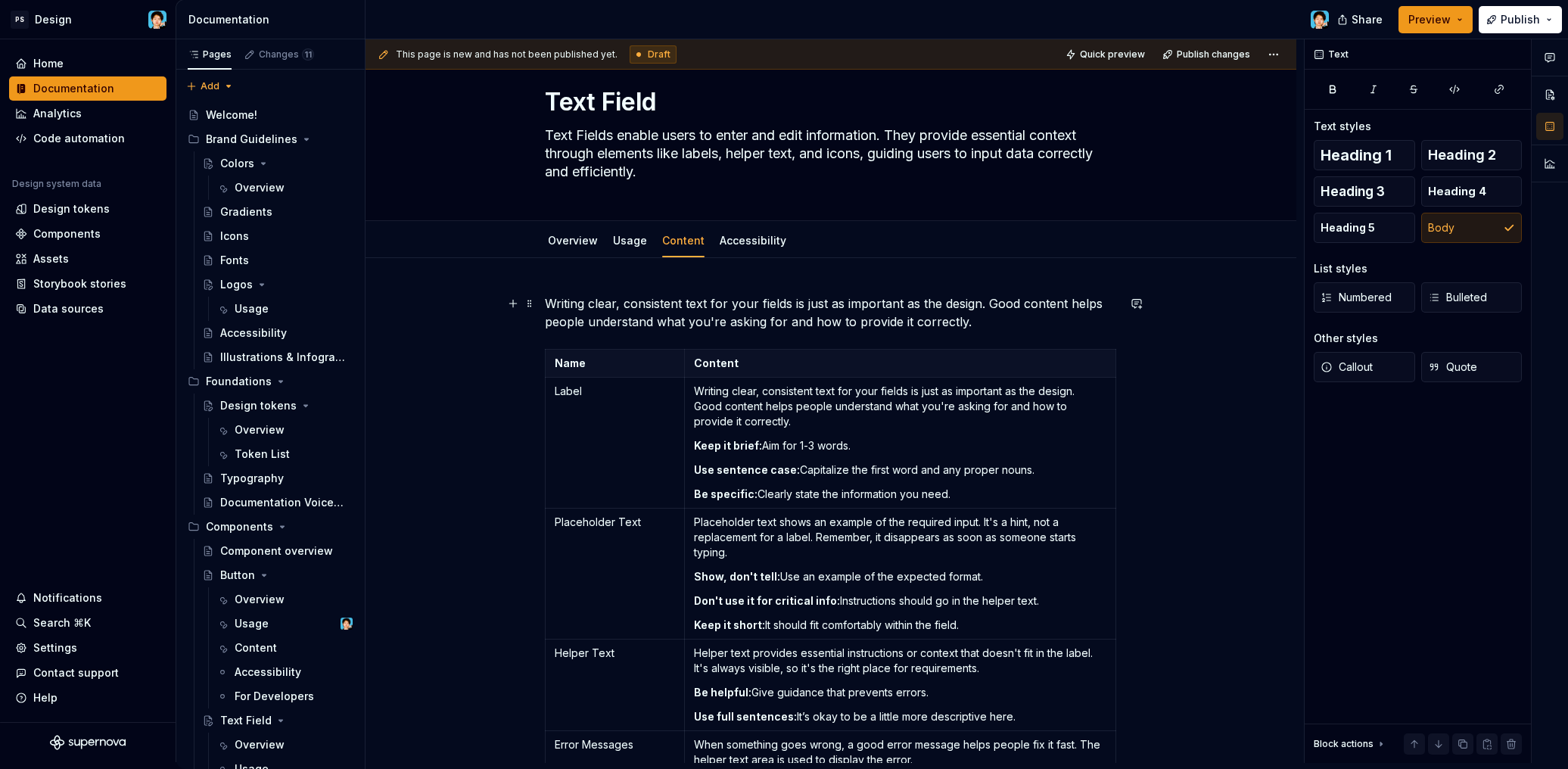
click at [1001, 322] on p "Writing clear, consistent text for your fields is just as important as the desi…" at bounding box center [831, 312] width 572 height 36
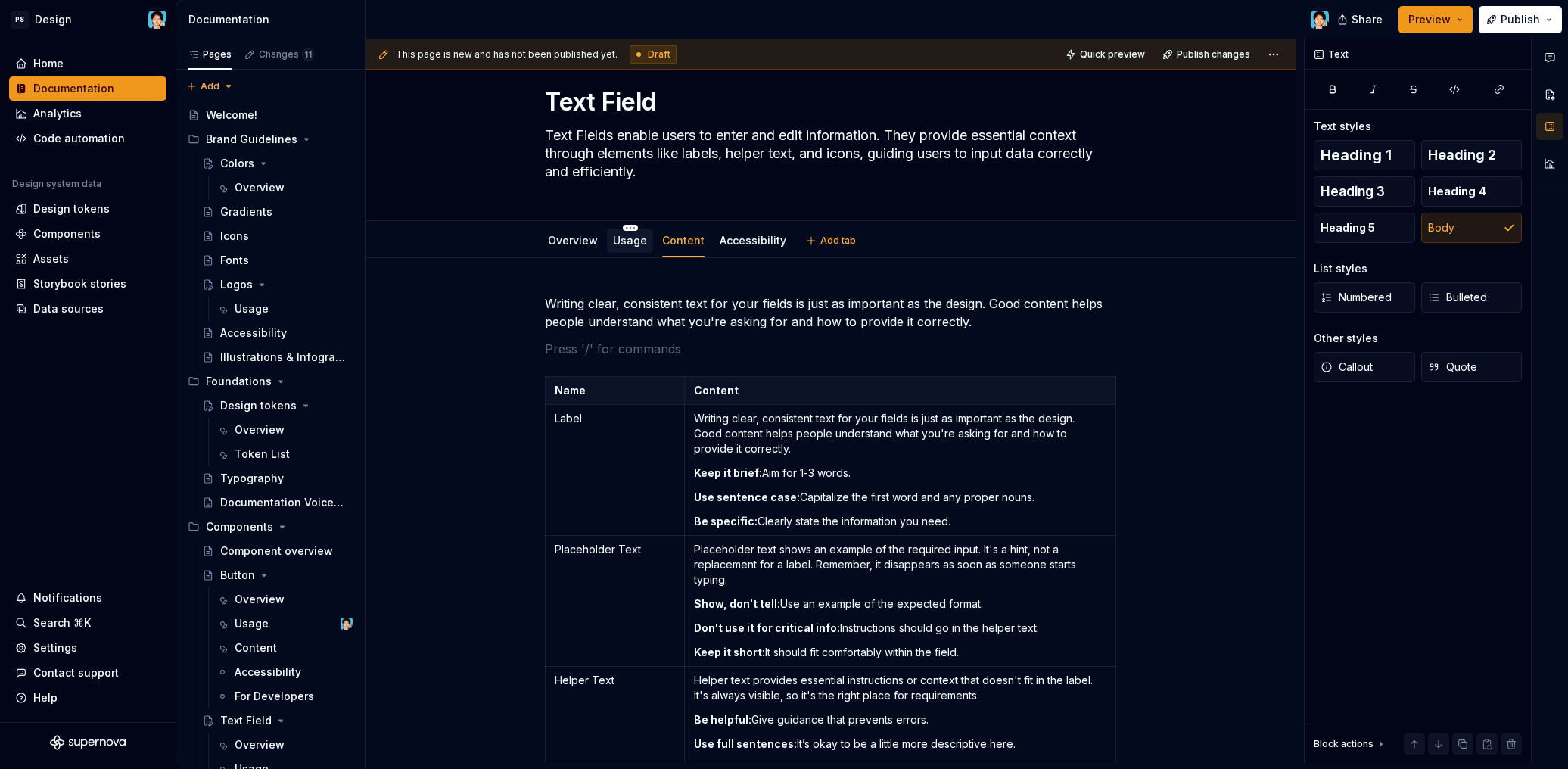
click at [625, 239] on link "Usage" at bounding box center [629, 240] width 34 height 13
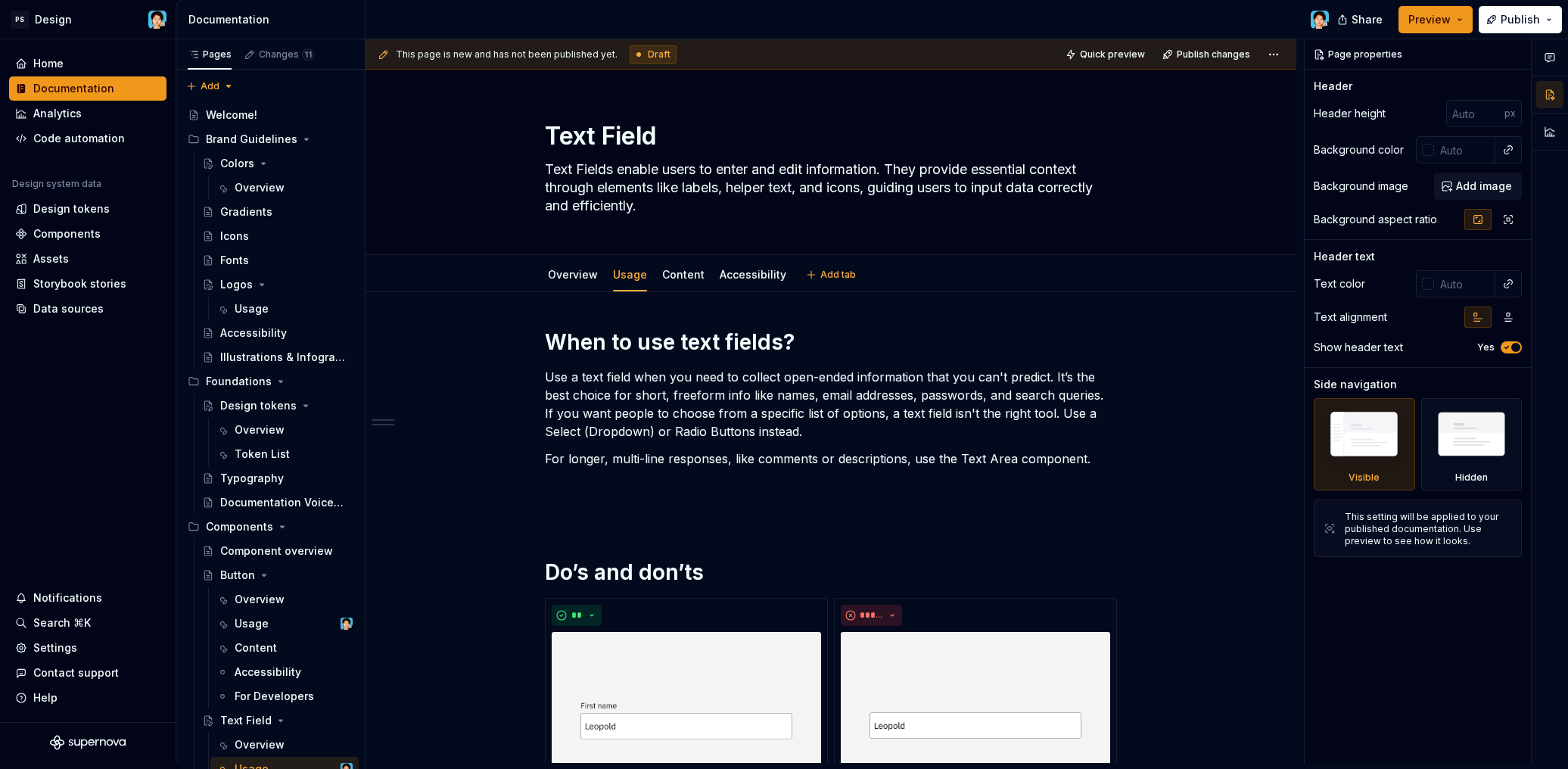
type textarea "*"
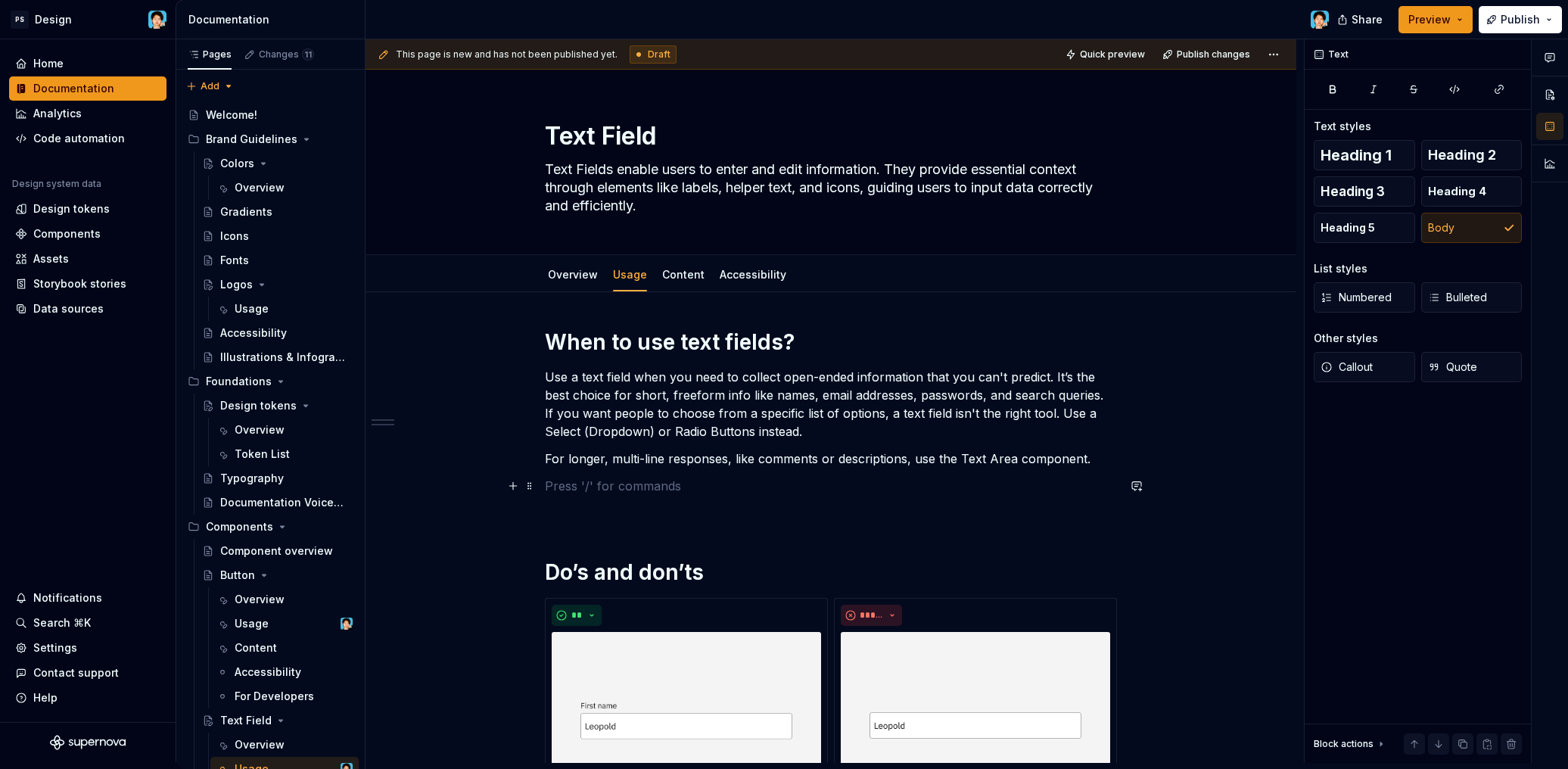
click at [606, 481] on p at bounding box center [831, 485] width 572 height 18
click at [606, 513] on p at bounding box center [831, 512] width 572 height 18
click at [584, 481] on p at bounding box center [831, 485] width 572 height 18
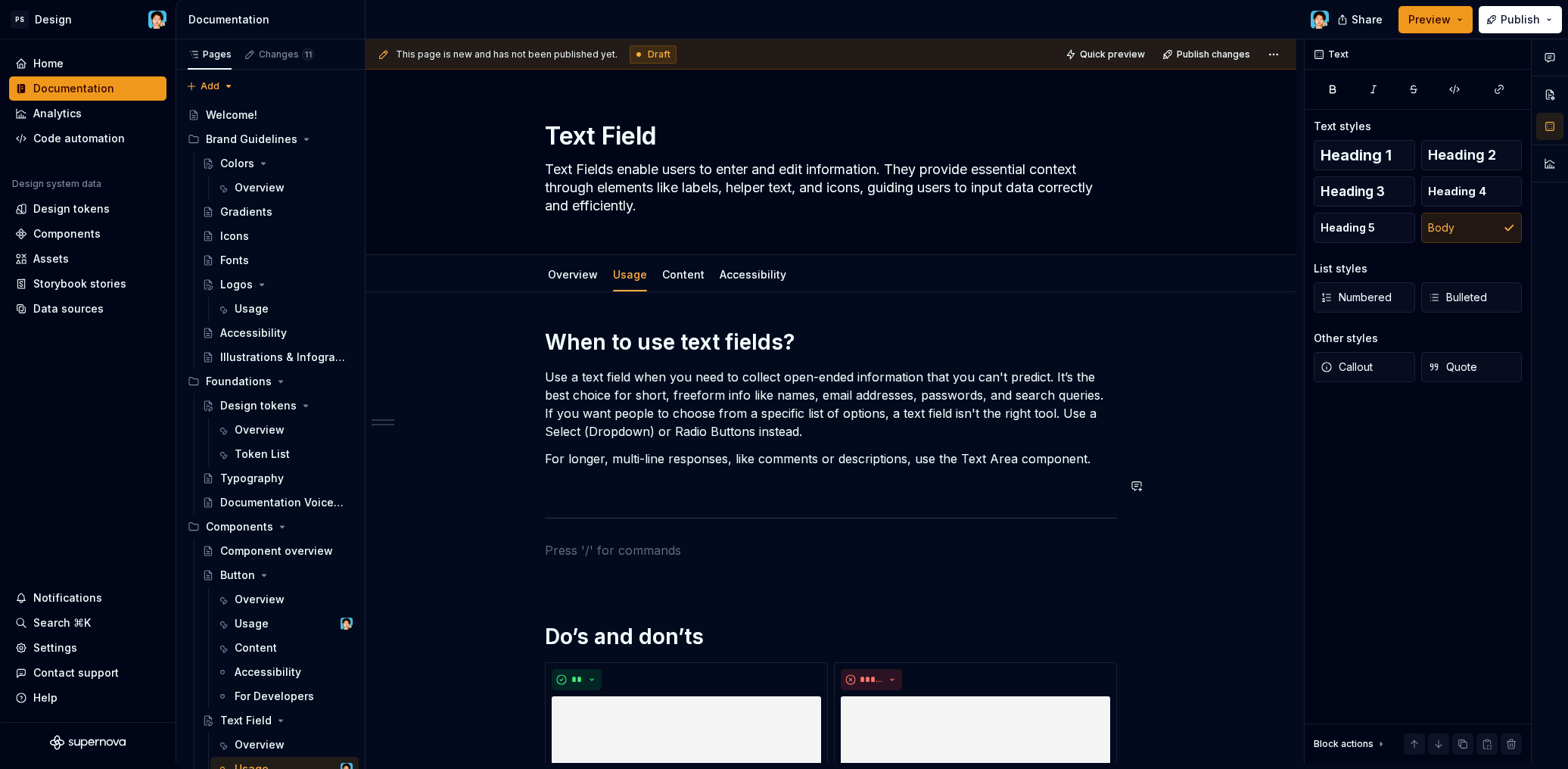
click at [570, 494] on p at bounding box center [831, 485] width 572 height 18
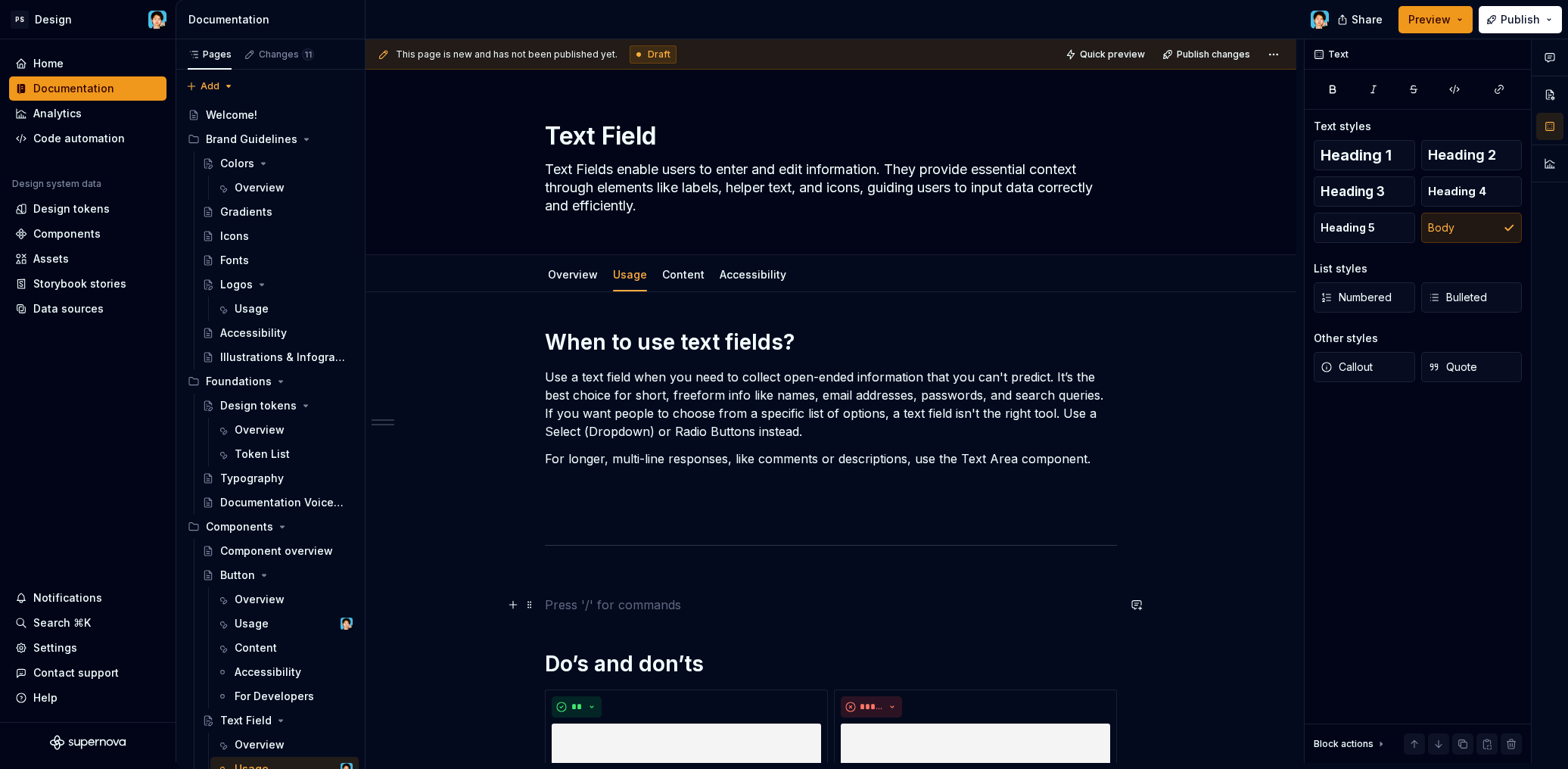
click at [576, 604] on p at bounding box center [831, 604] width 572 height 18
click at [580, 580] on p at bounding box center [831, 576] width 572 height 18
click at [580, 611] on p at bounding box center [831, 604] width 572 height 18
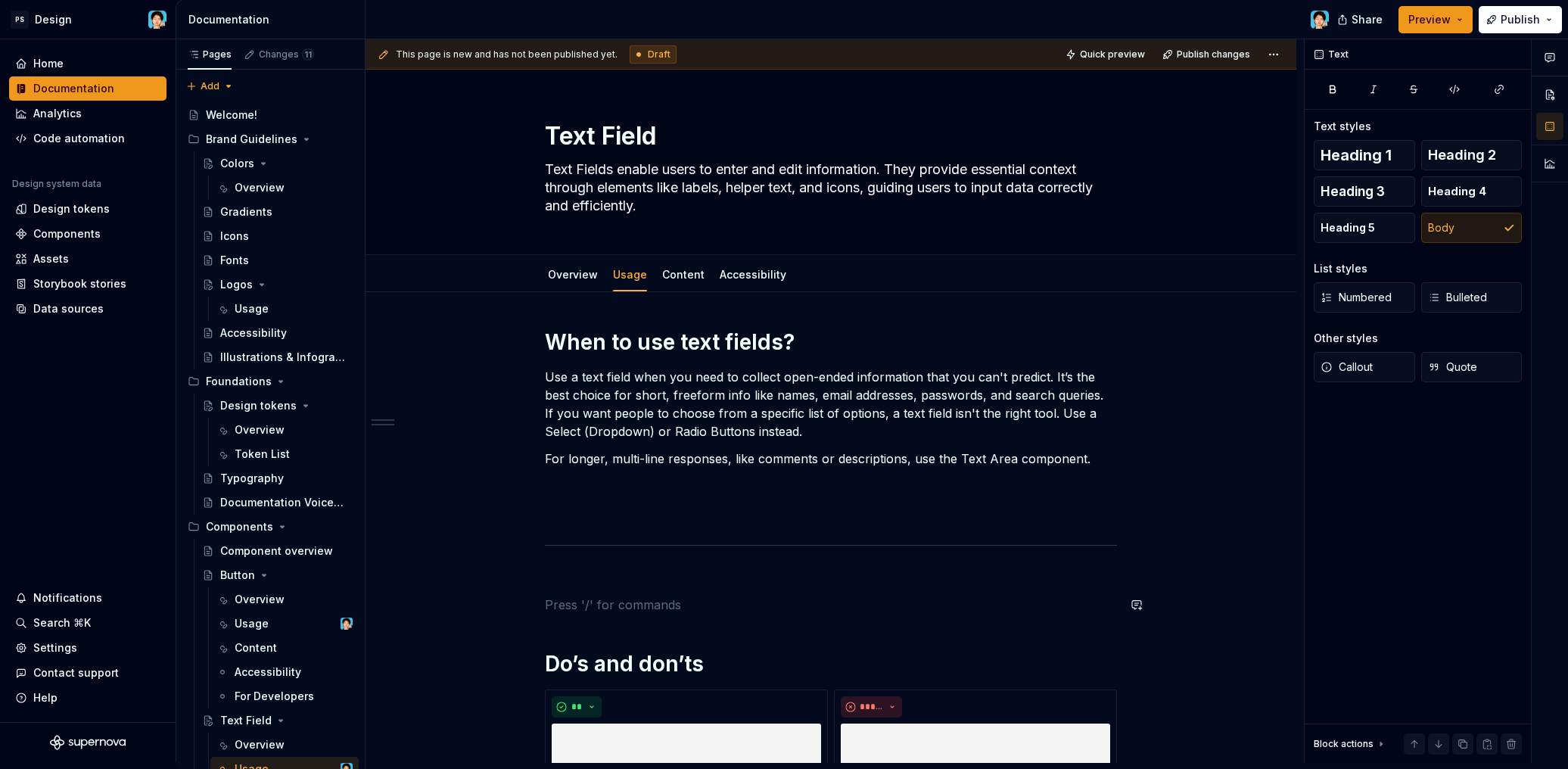
click at [581, 584] on p at bounding box center [831, 576] width 572 height 18
click at [586, 279] on link "Overview" at bounding box center [573, 274] width 50 height 13
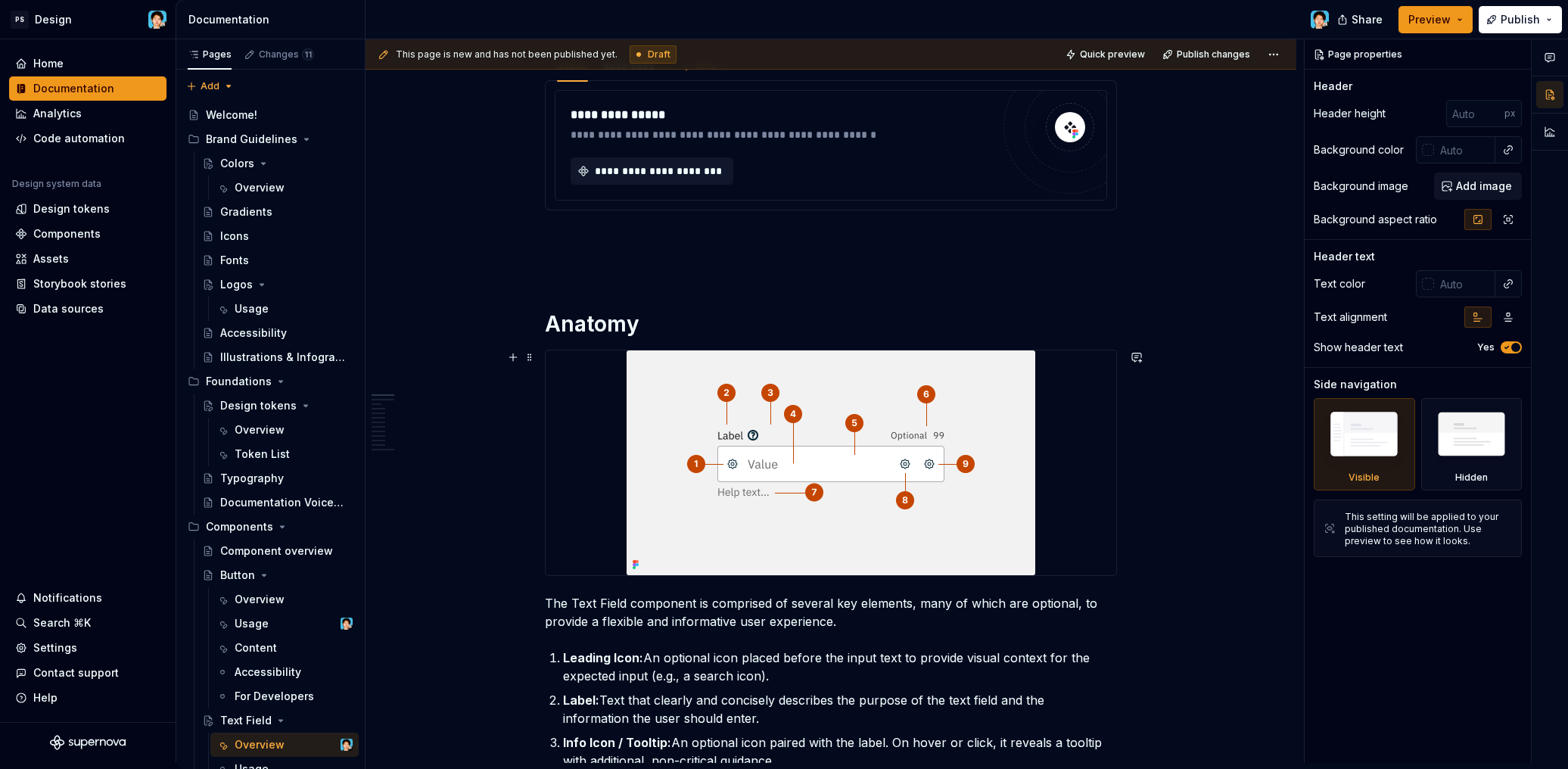
scroll to position [264, 0]
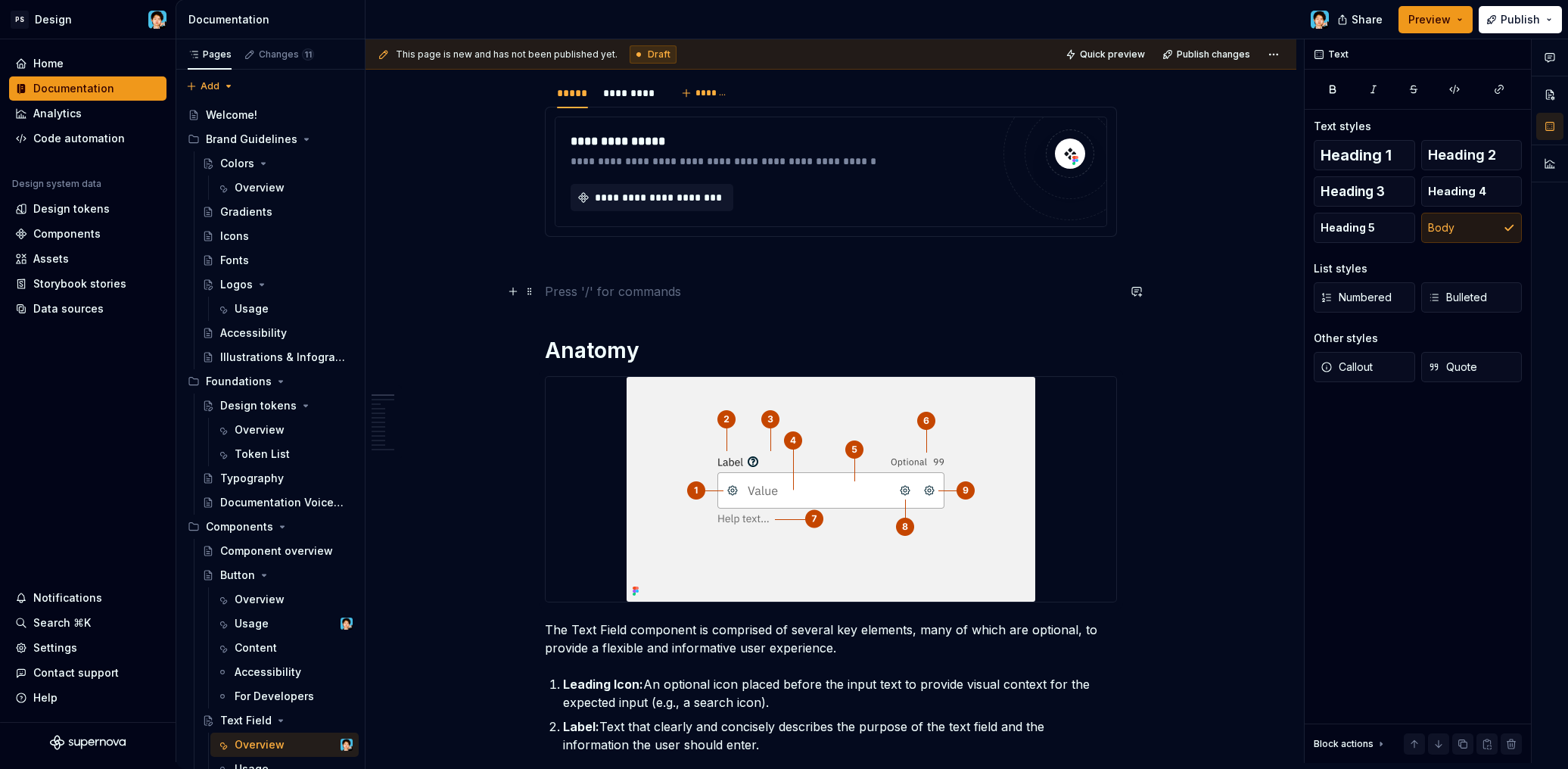
click at [588, 288] on p at bounding box center [831, 291] width 572 height 18
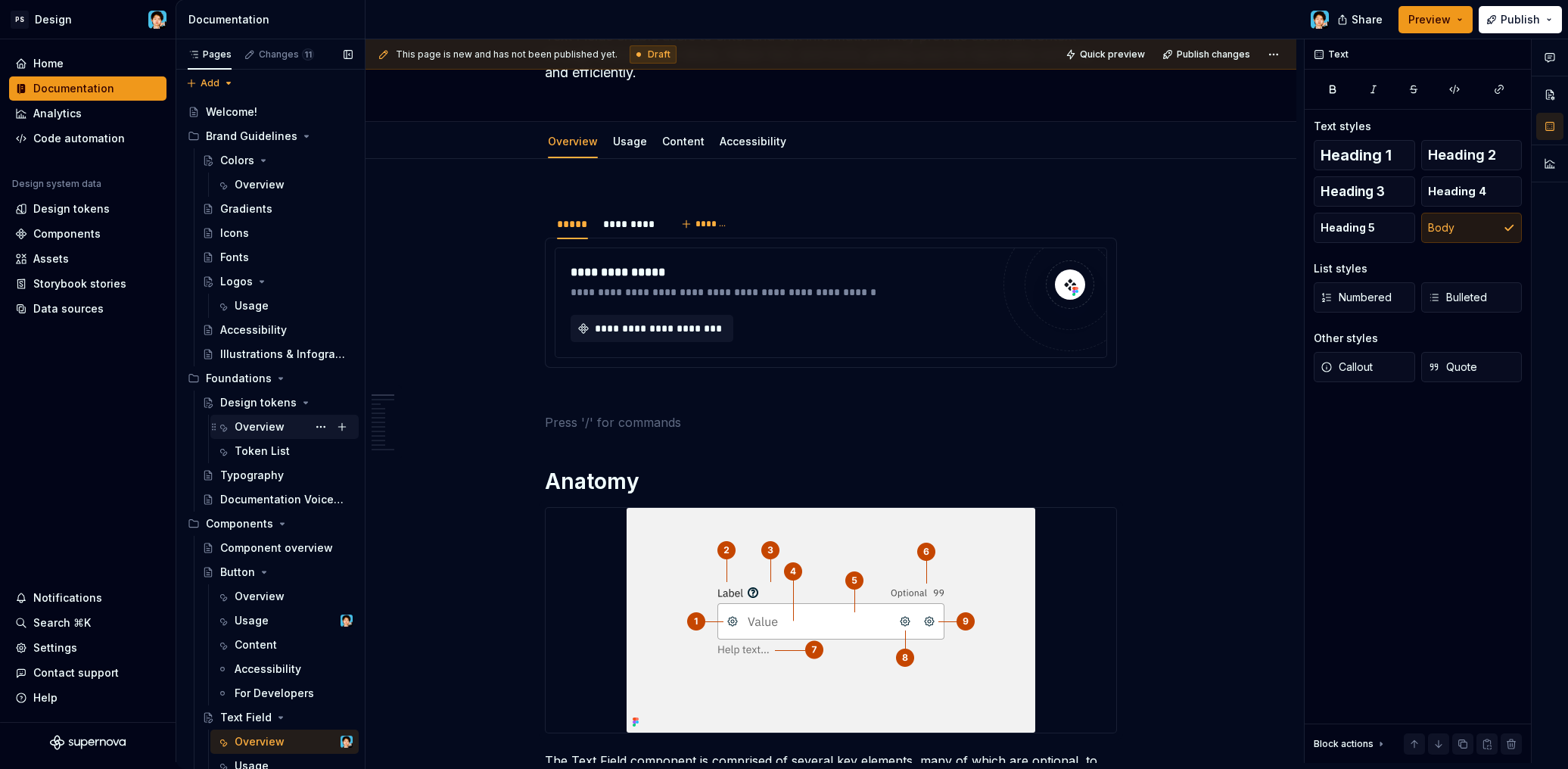
scroll to position [120, 0]
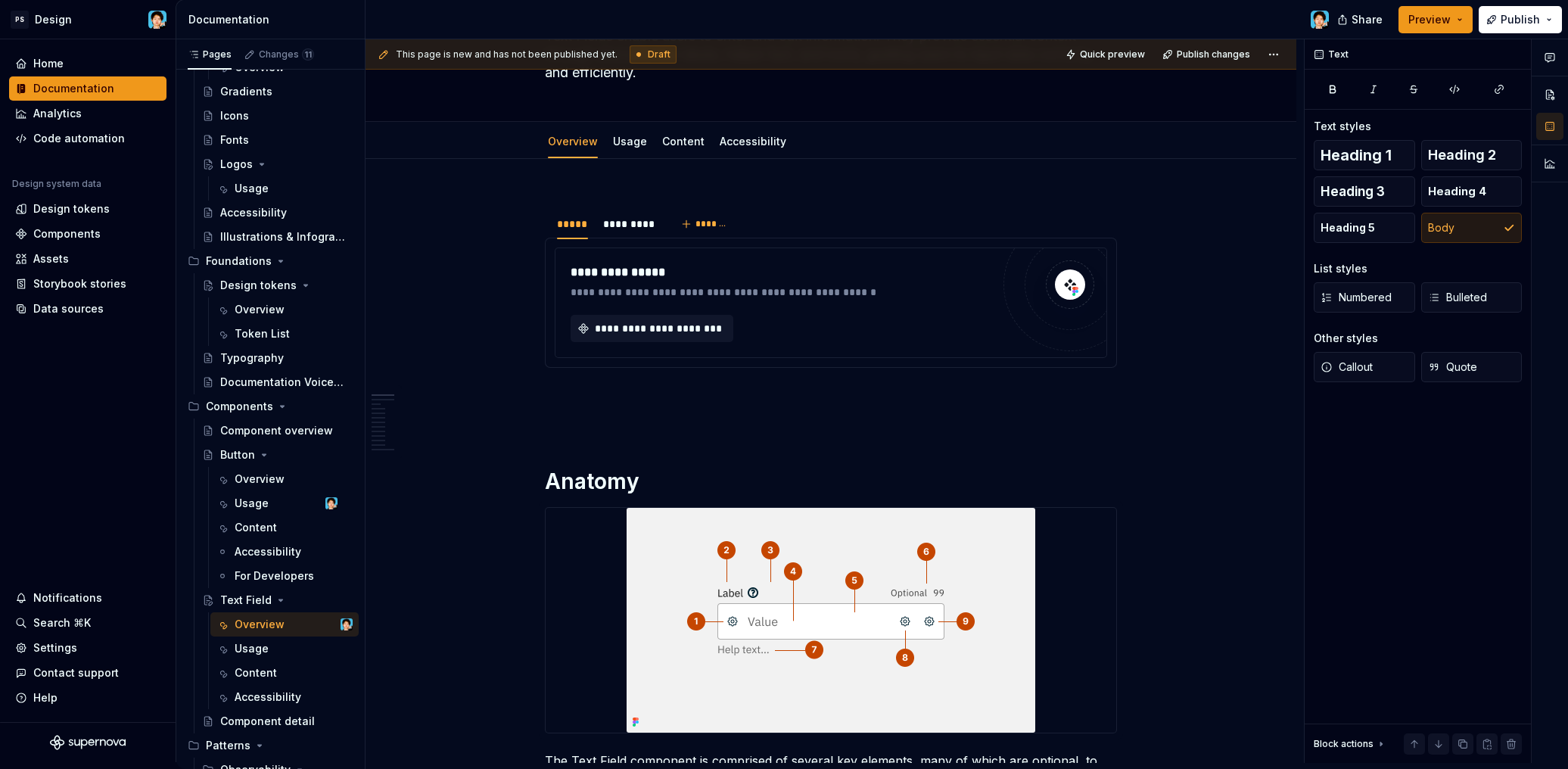
type textarea "*"
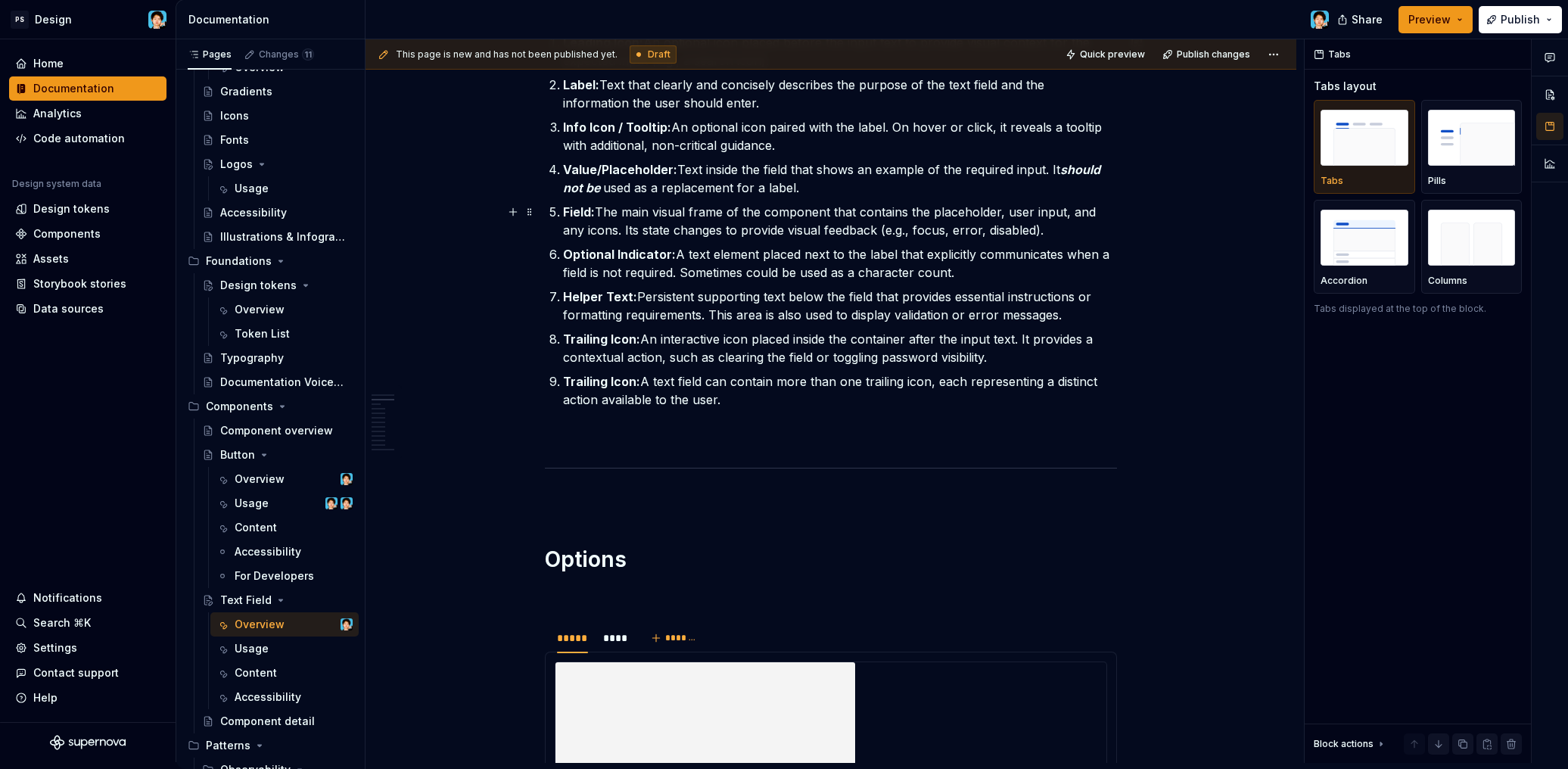
scroll to position [980, 0]
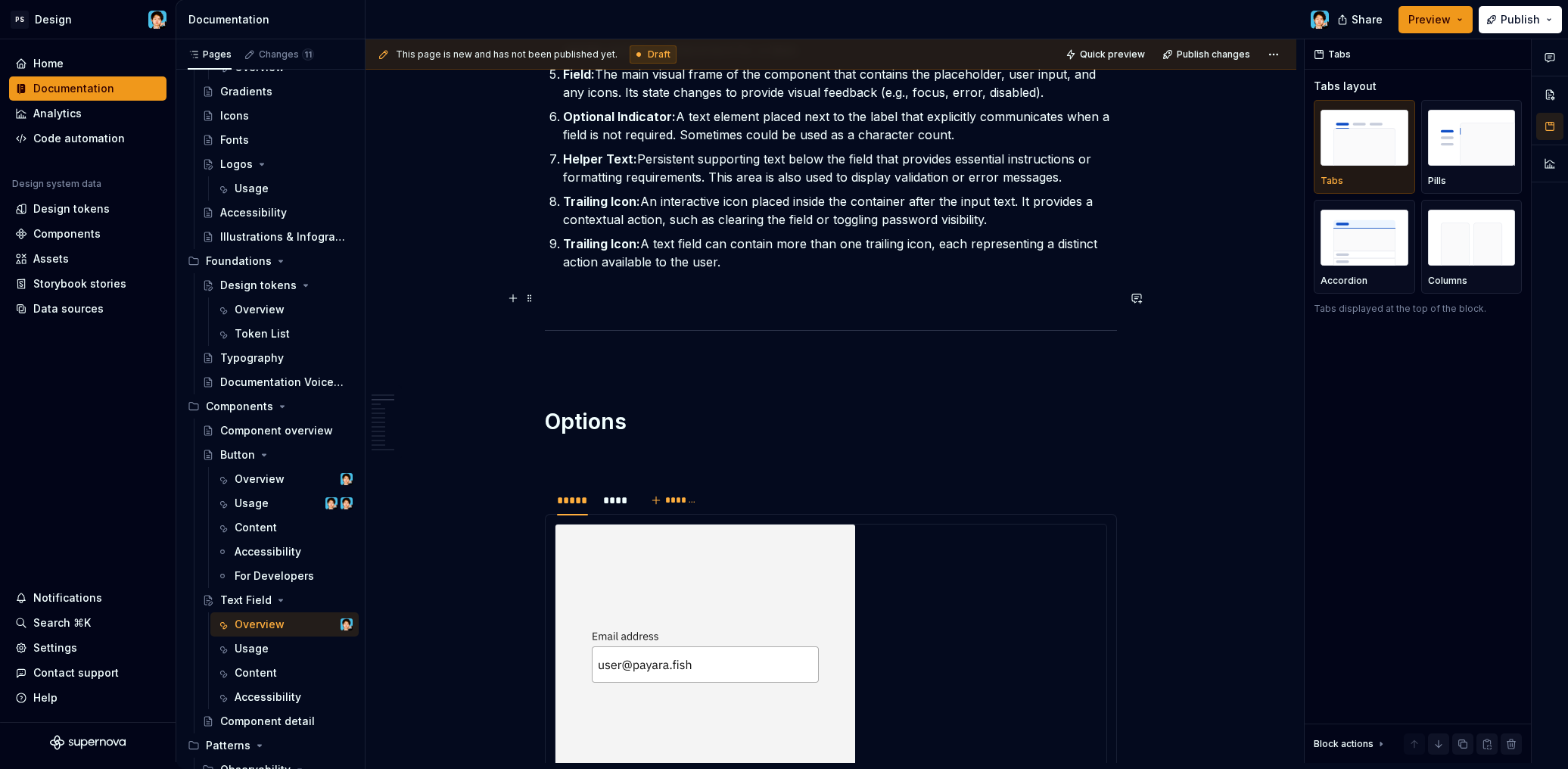
click at [604, 300] on p at bounding box center [831, 297] width 572 height 18
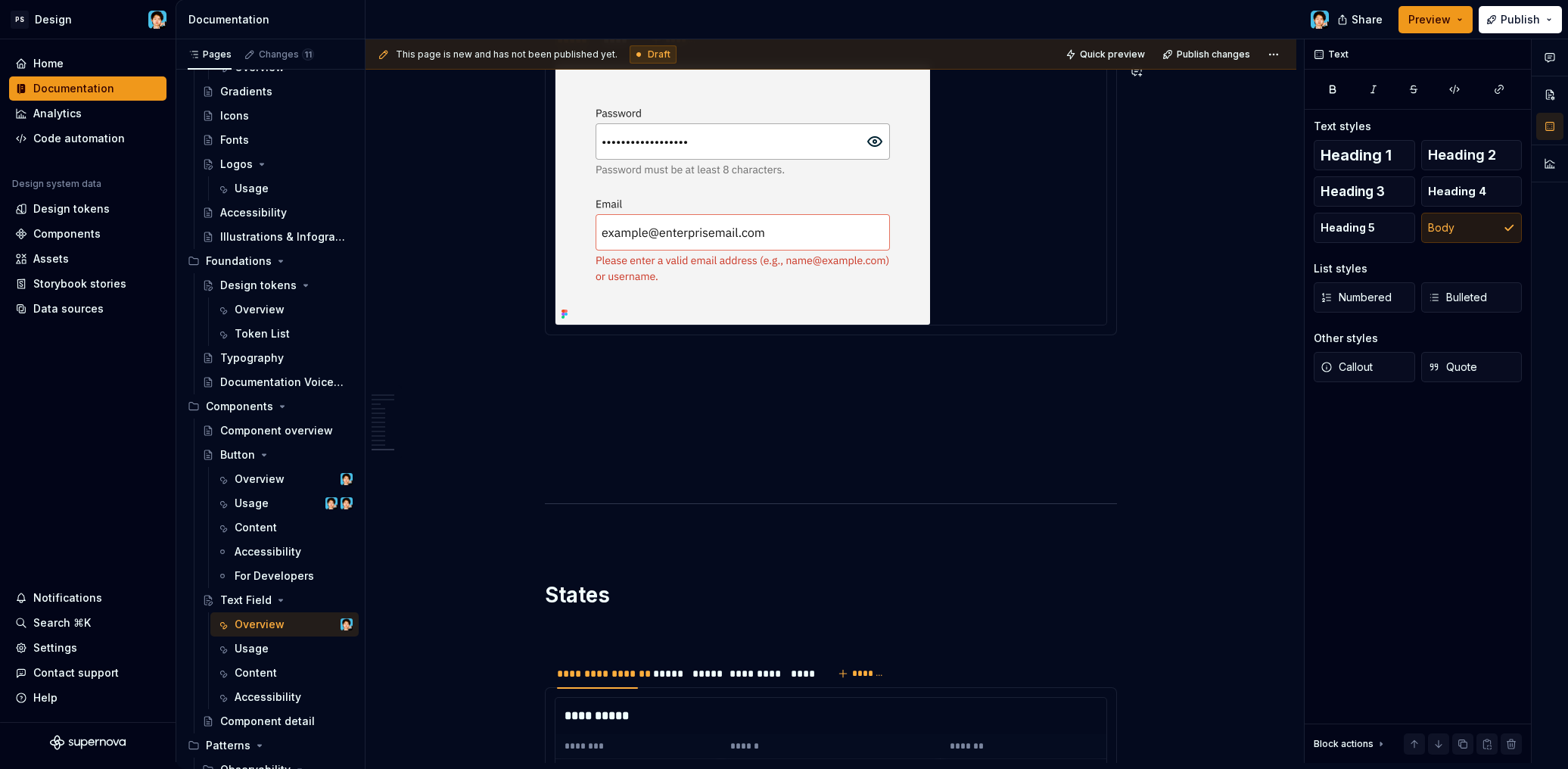
scroll to position [5062, 0]
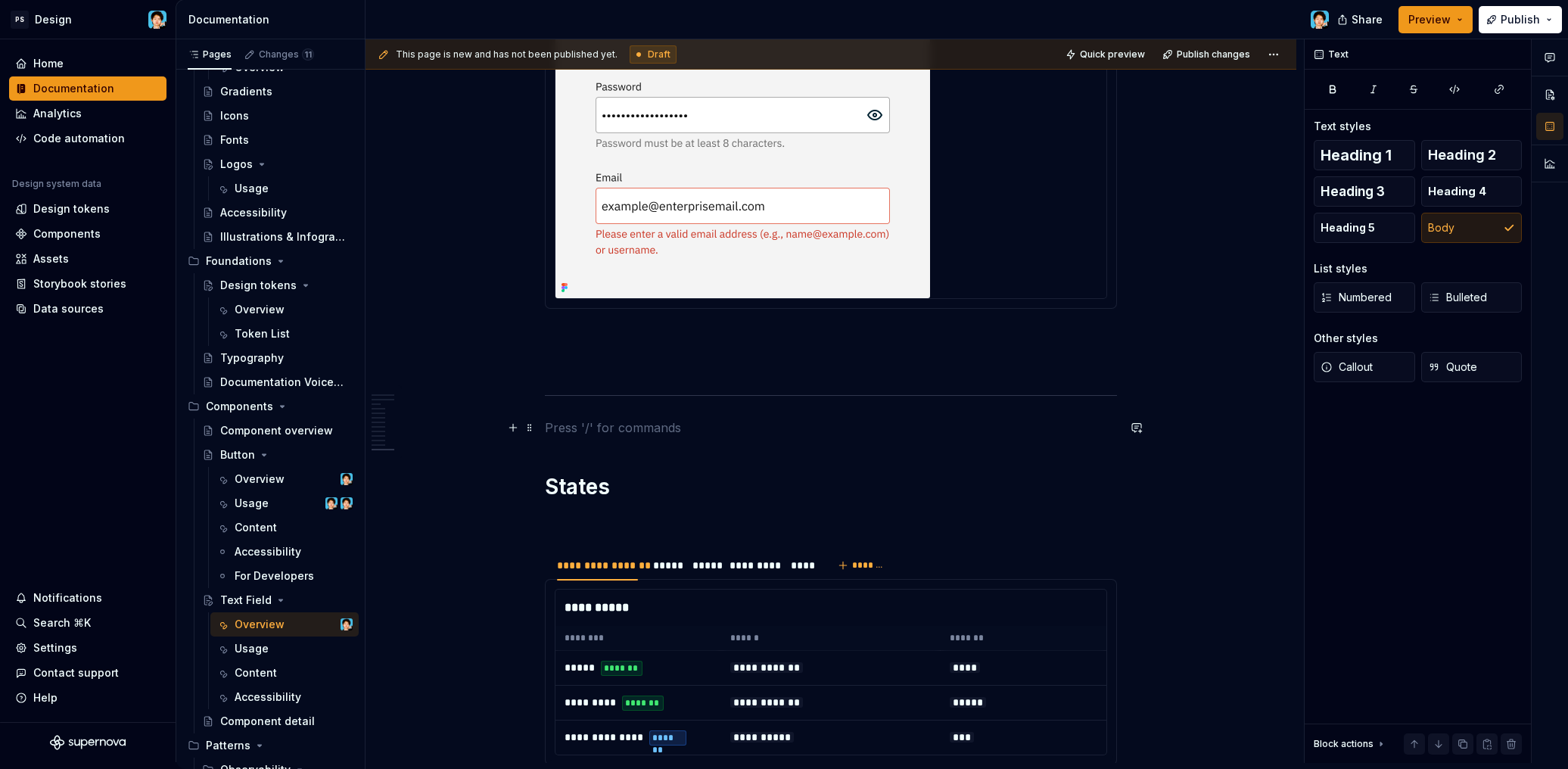
click at [620, 421] on p at bounding box center [831, 427] width 572 height 18
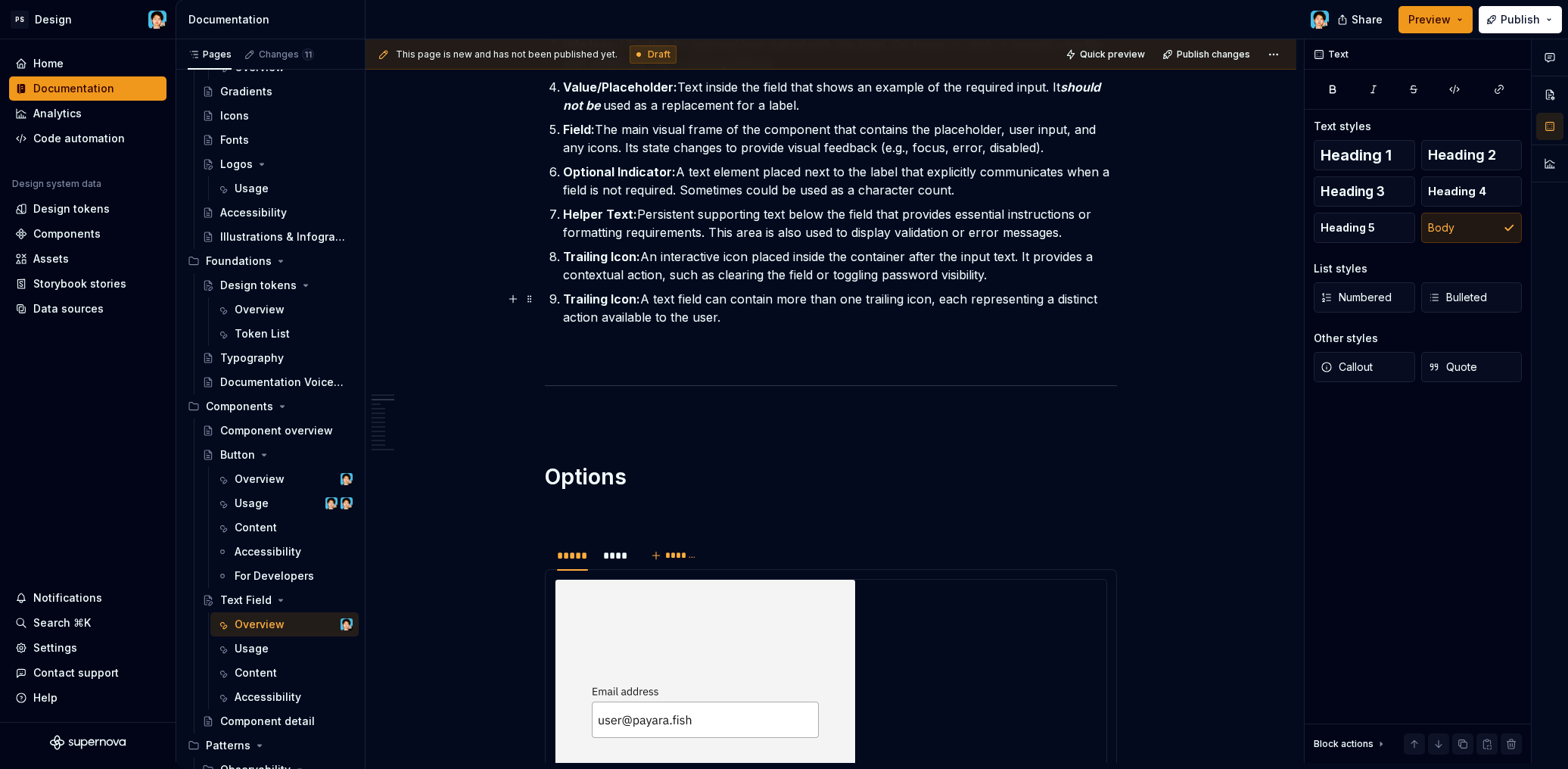
scroll to position [0, 0]
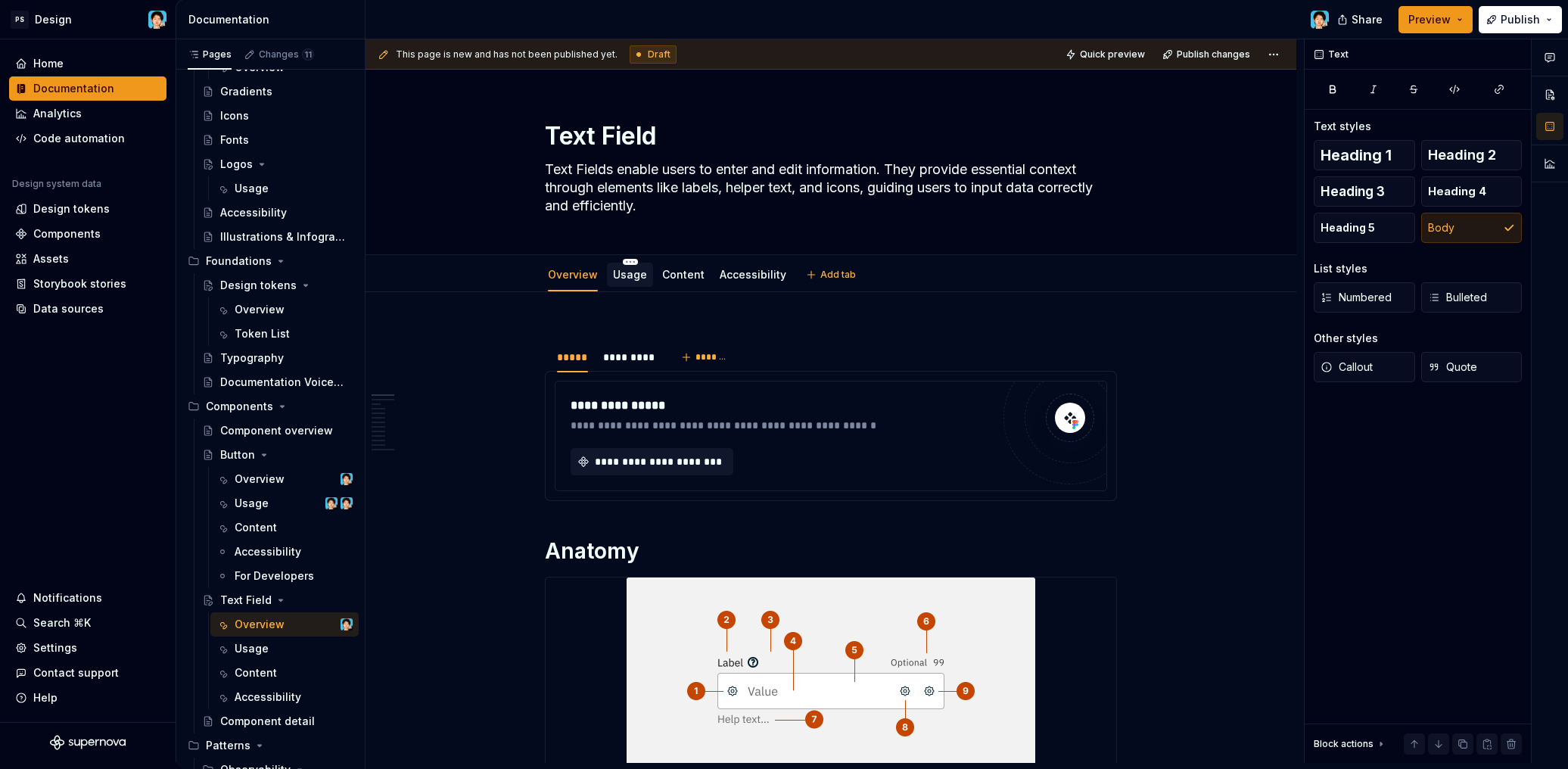
click at [632, 282] on div "Usage" at bounding box center [629, 274] width 34 height 18
click at [620, 272] on link "Usage" at bounding box center [629, 274] width 34 height 13
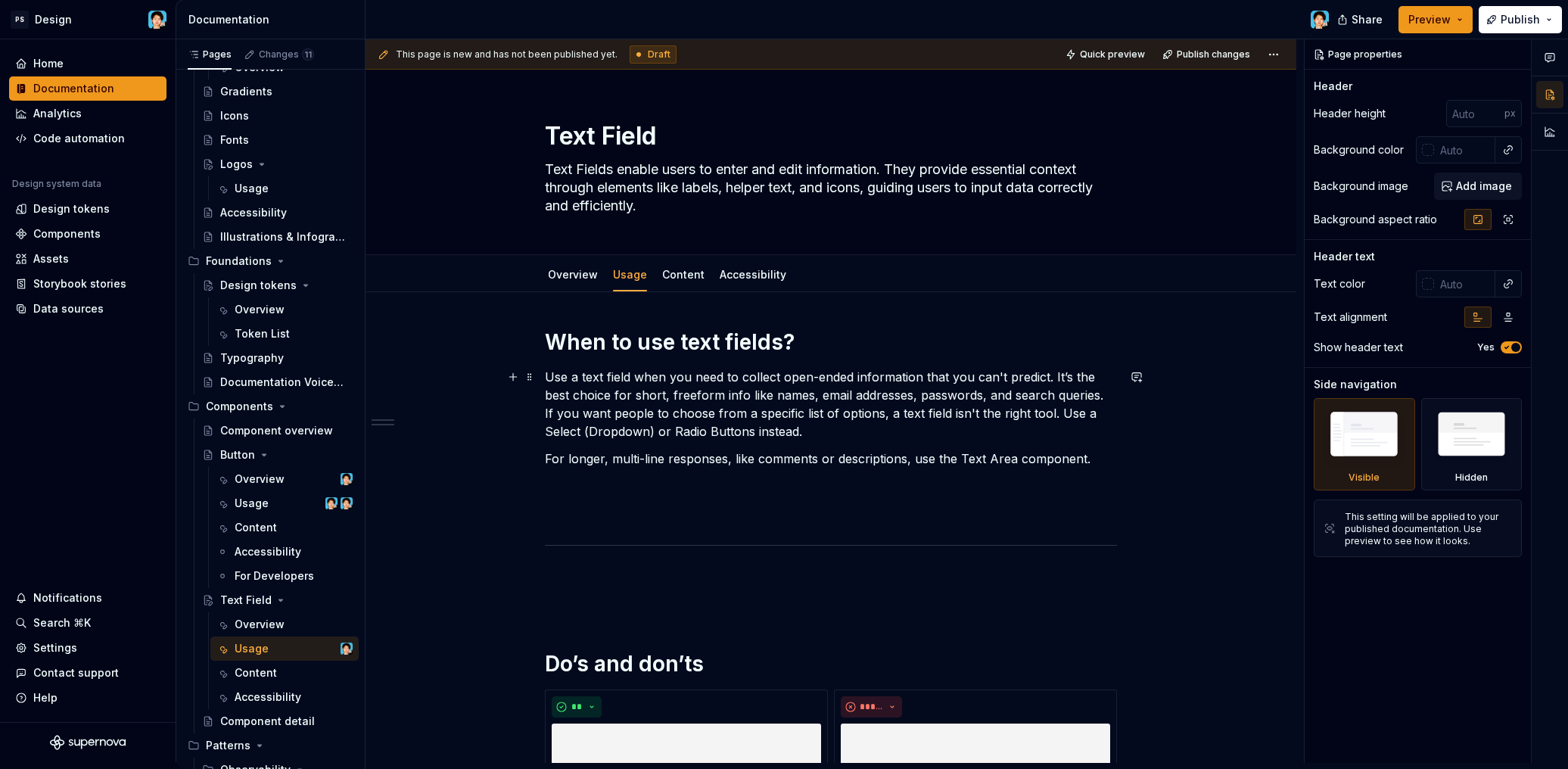
scroll to position [86, 0]
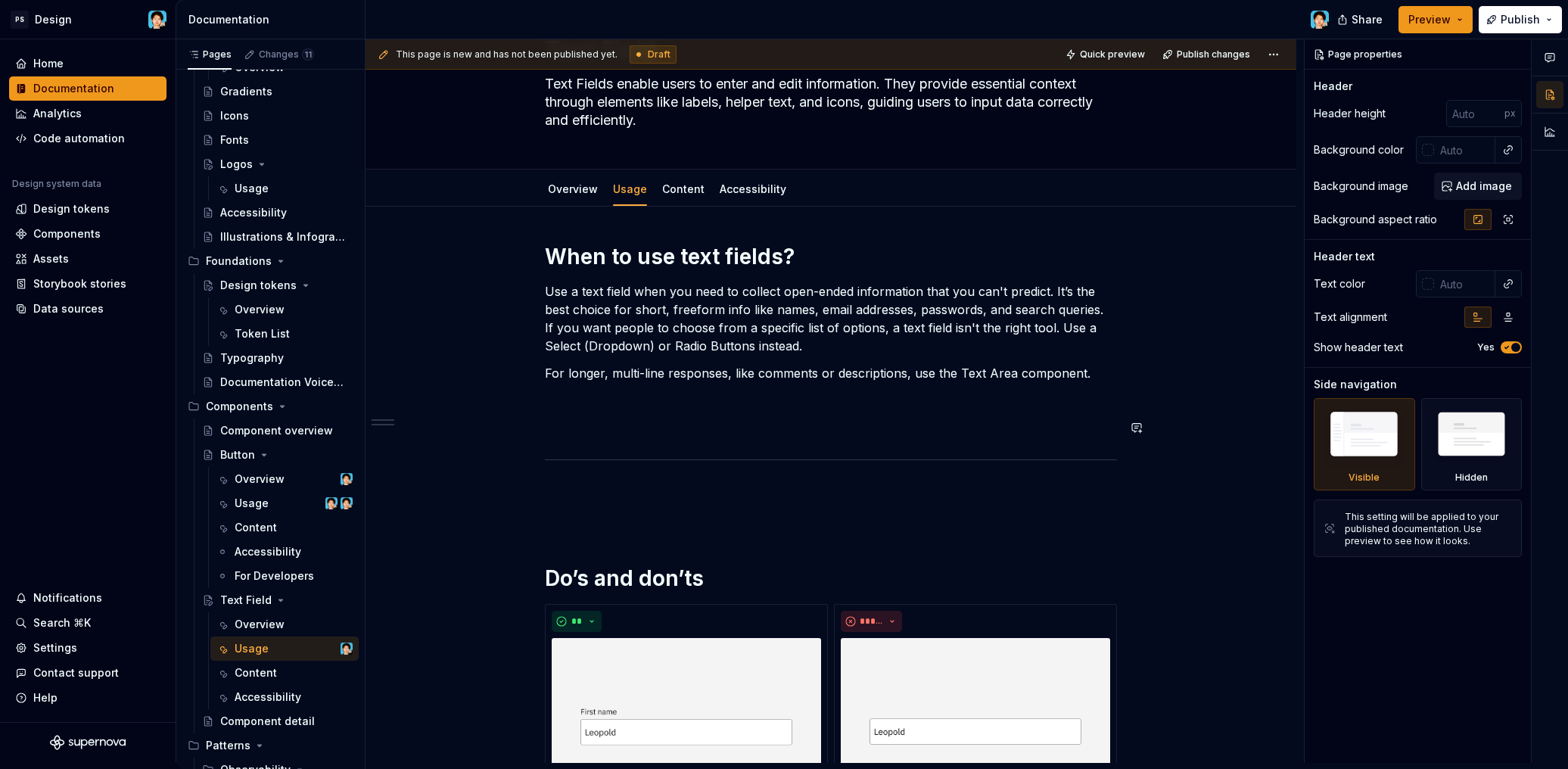
click at [608, 405] on p at bounding box center [831, 400] width 572 height 18
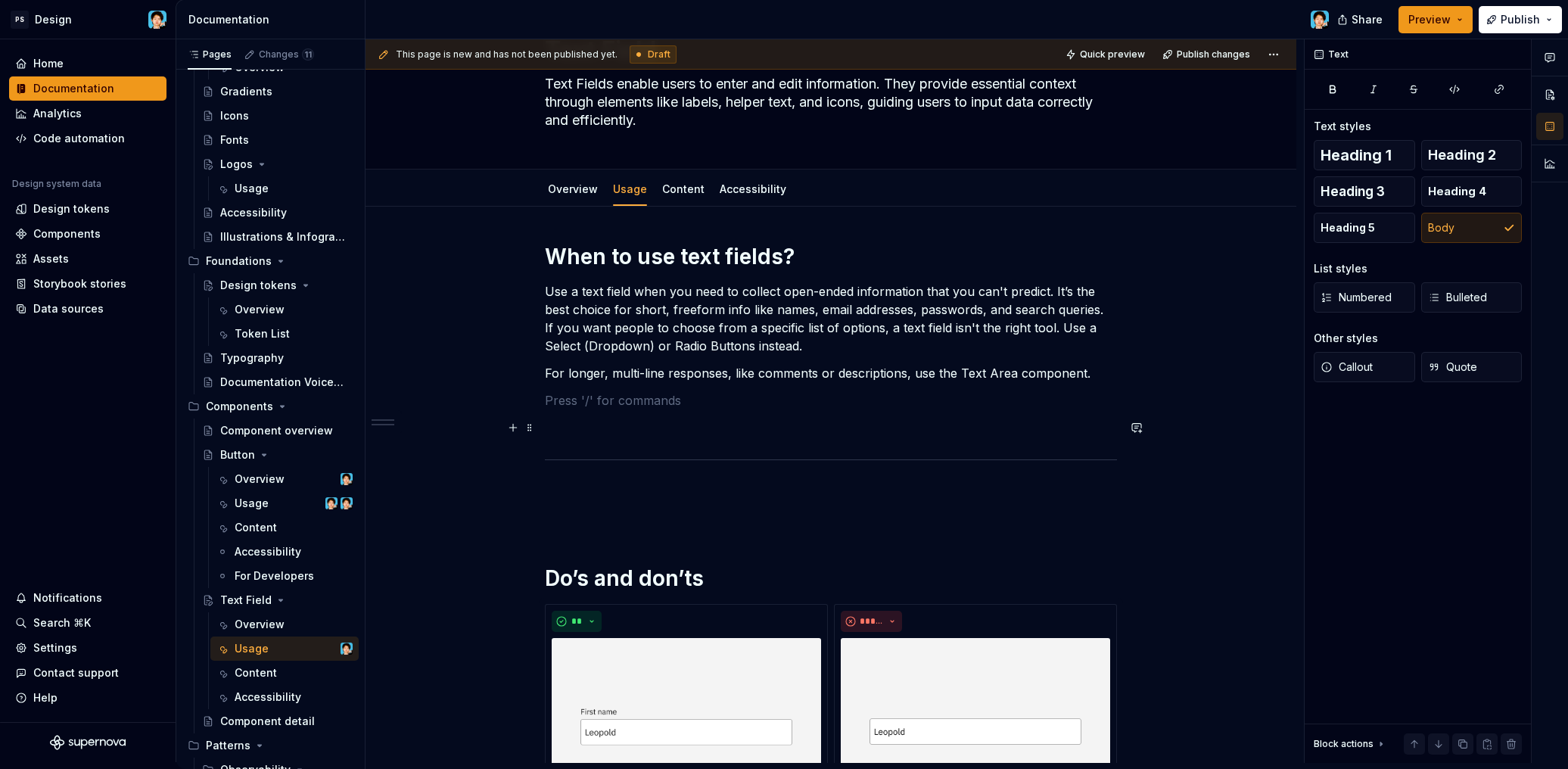
click at [575, 431] on p at bounding box center [831, 427] width 572 height 18
click at [578, 405] on p at bounding box center [831, 400] width 572 height 18
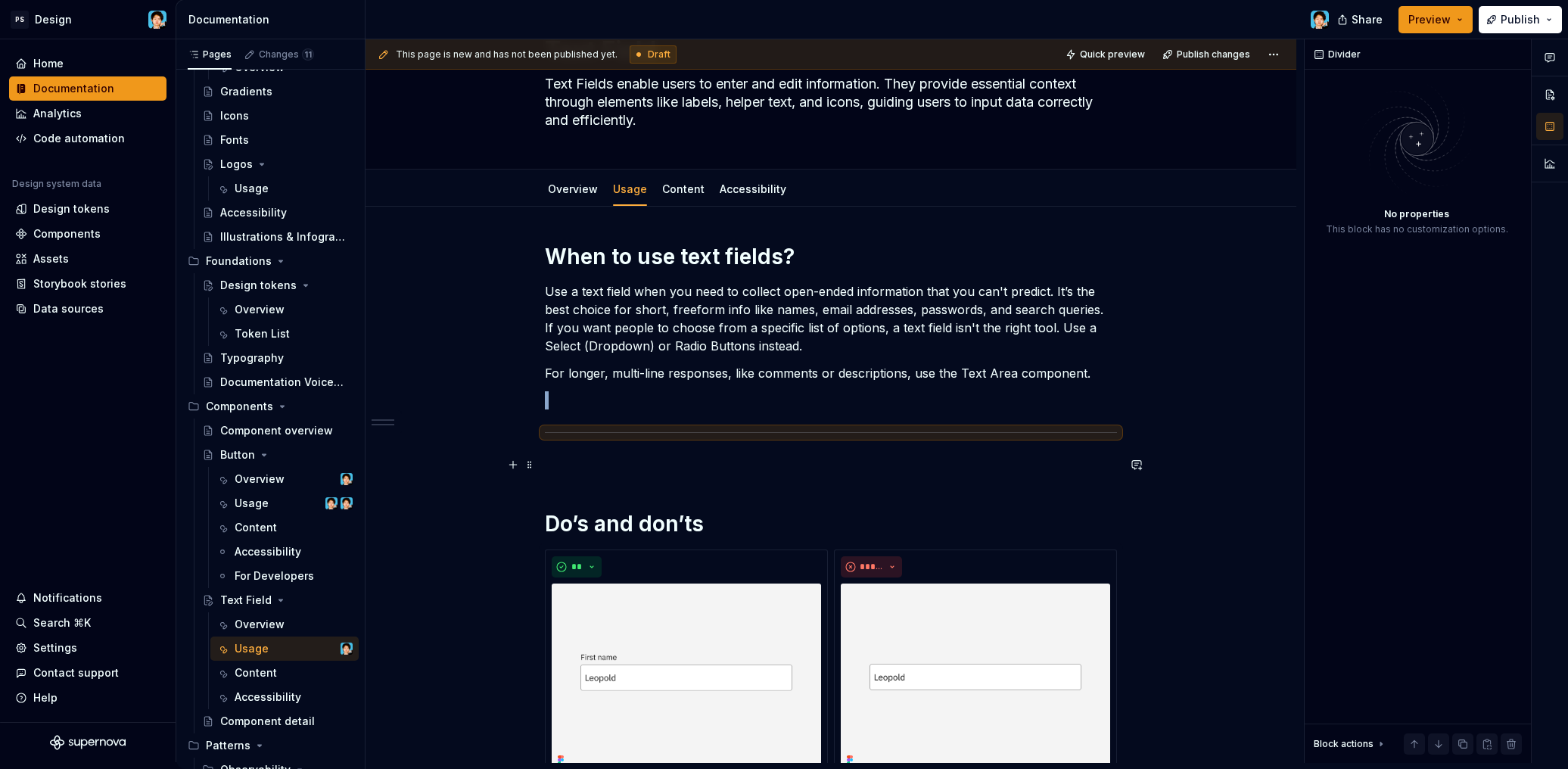
click at [564, 470] on p at bounding box center [831, 464] width 572 height 18
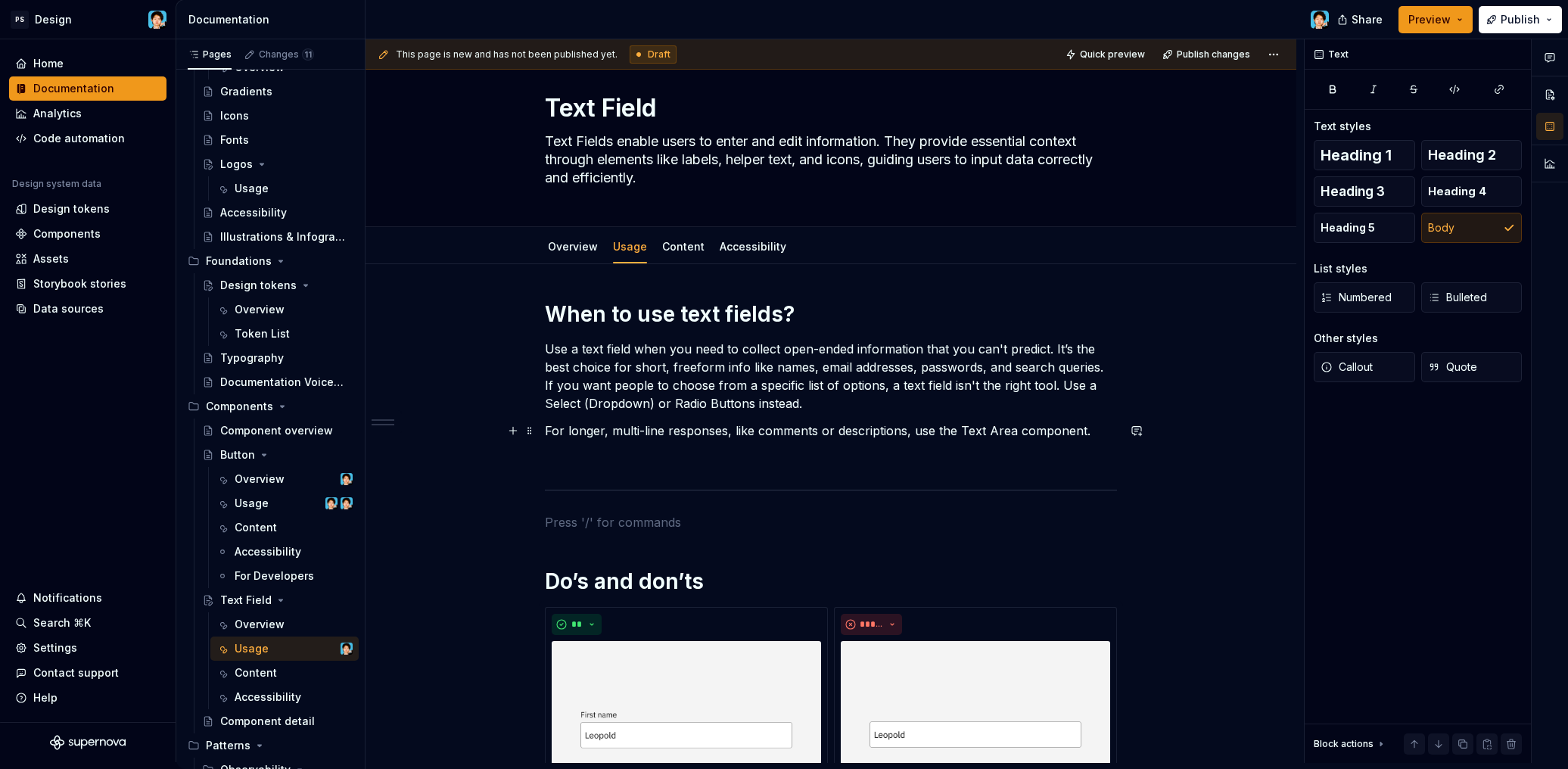
scroll to position [0, 0]
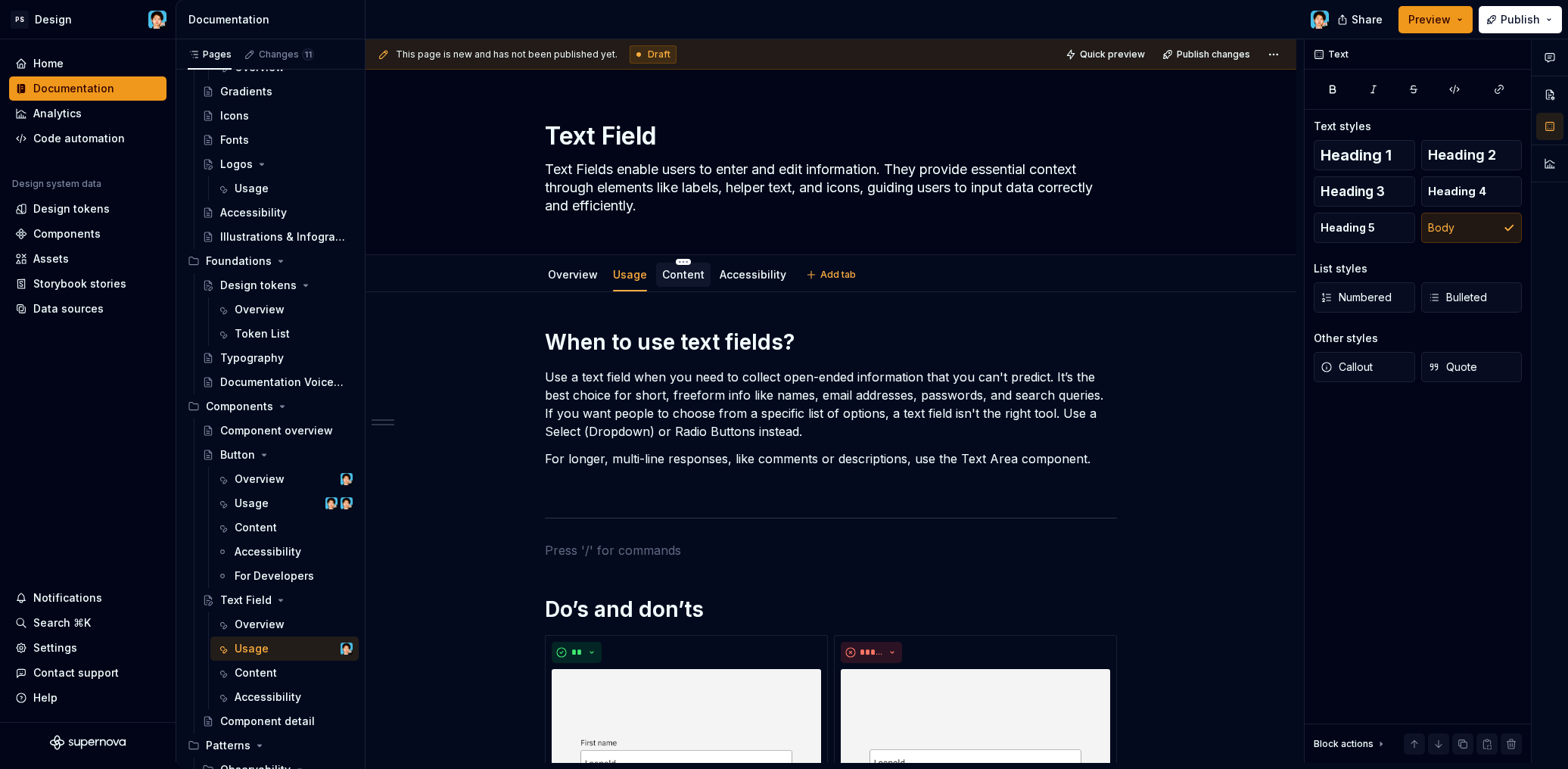
click at [684, 282] on div "Content" at bounding box center [682, 274] width 42 height 18
click at [680, 273] on link "Content" at bounding box center [682, 274] width 42 height 13
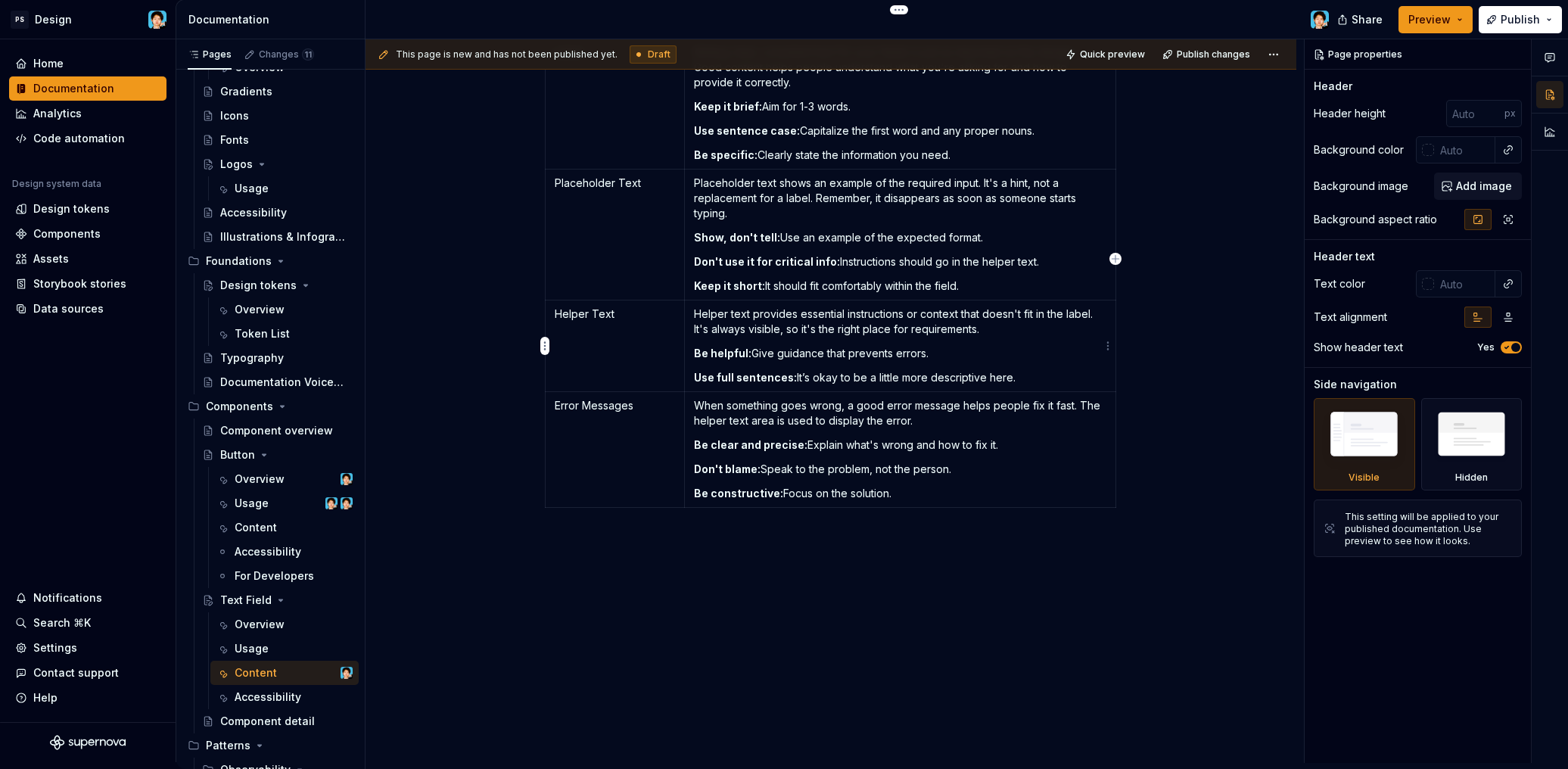
scroll to position [87, 0]
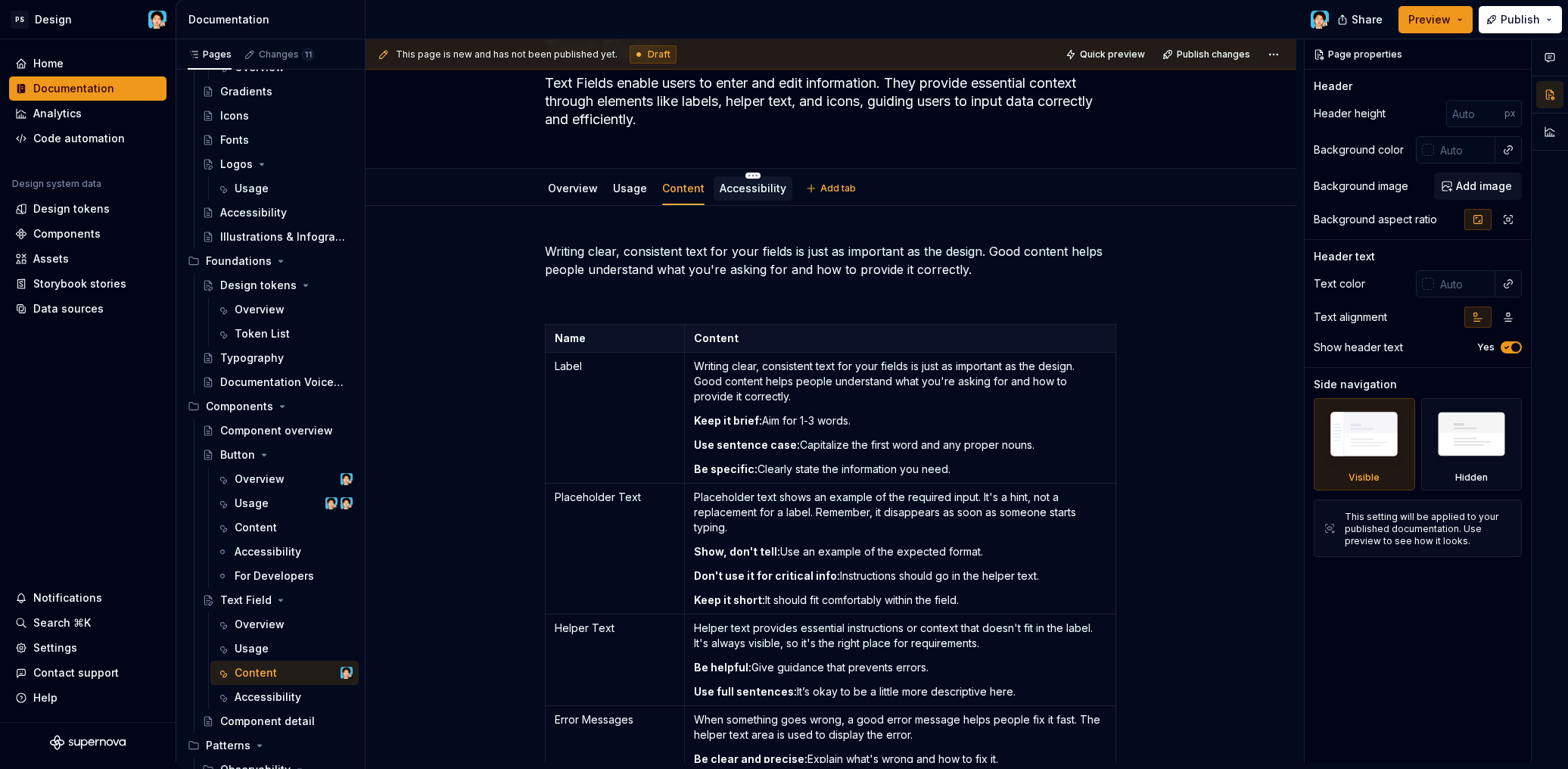
click at [745, 200] on div "Accessibility" at bounding box center [752, 187] width 78 height 27
click at [743, 191] on link "Accessibility" at bounding box center [752, 188] width 66 height 13
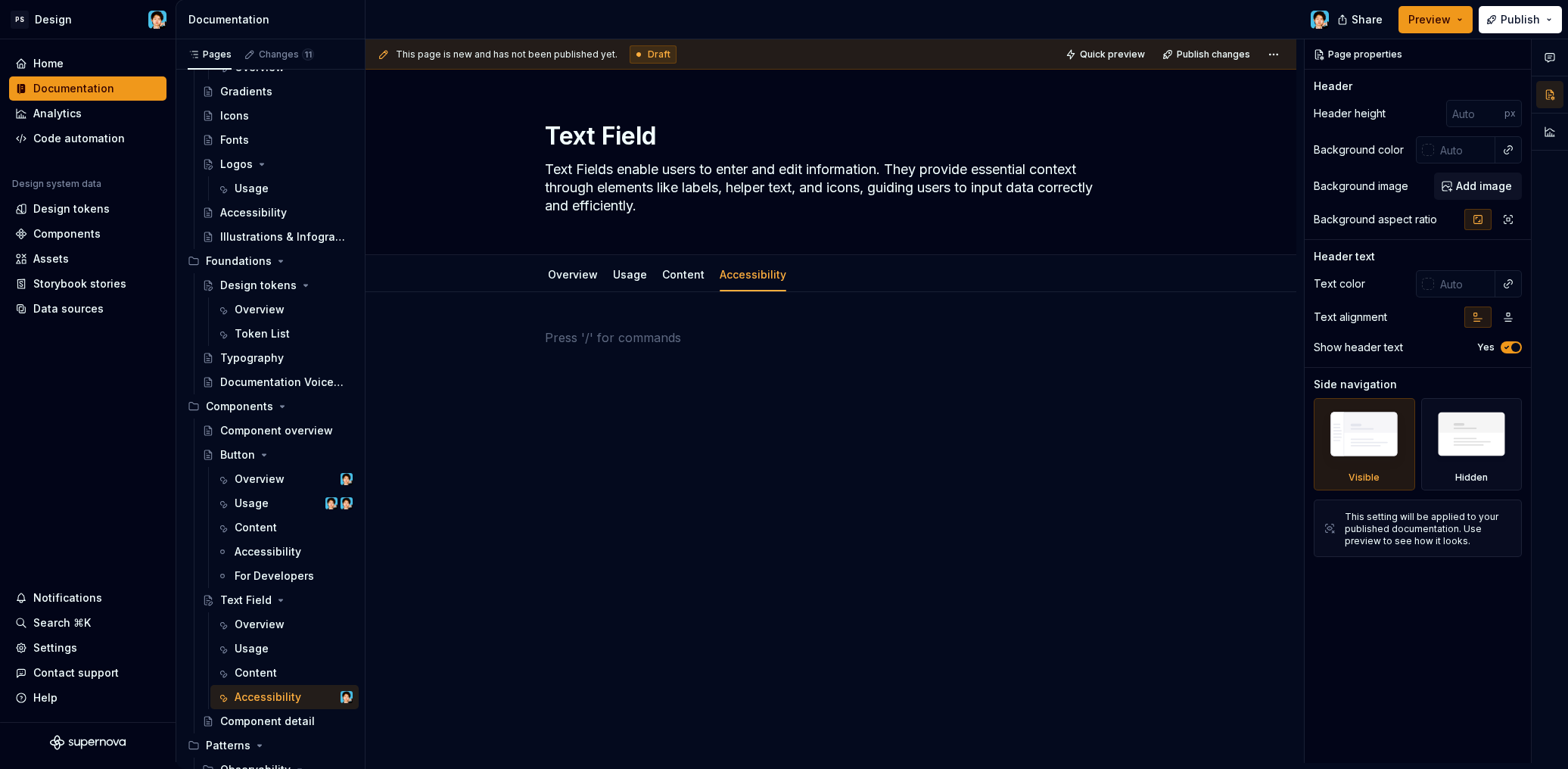
click at [604, 336] on p at bounding box center [831, 336] width 572 height 18
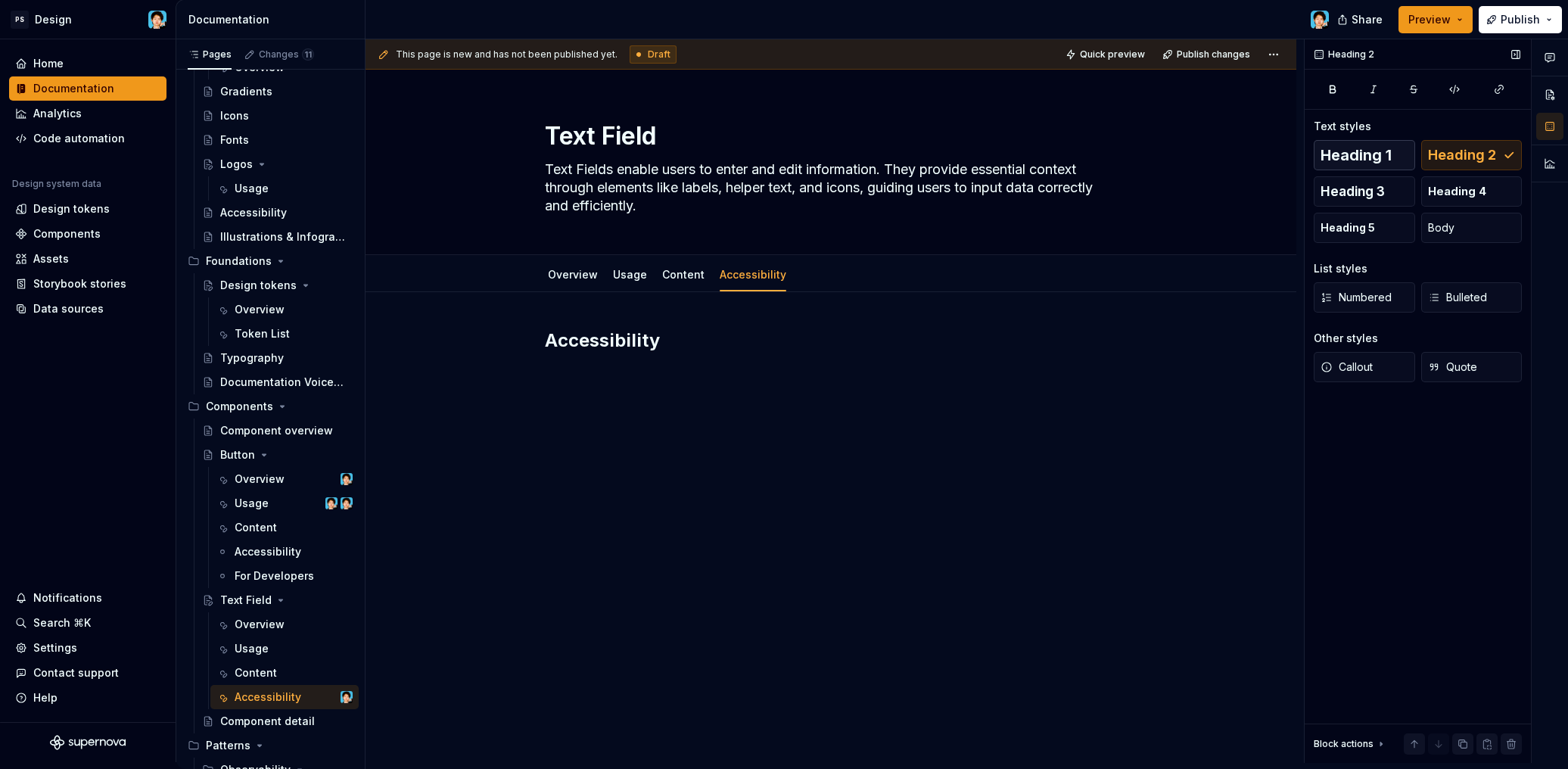
click at [1355, 158] on span "Heading 1" at bounding box center [1355, 155] width 71 height 15
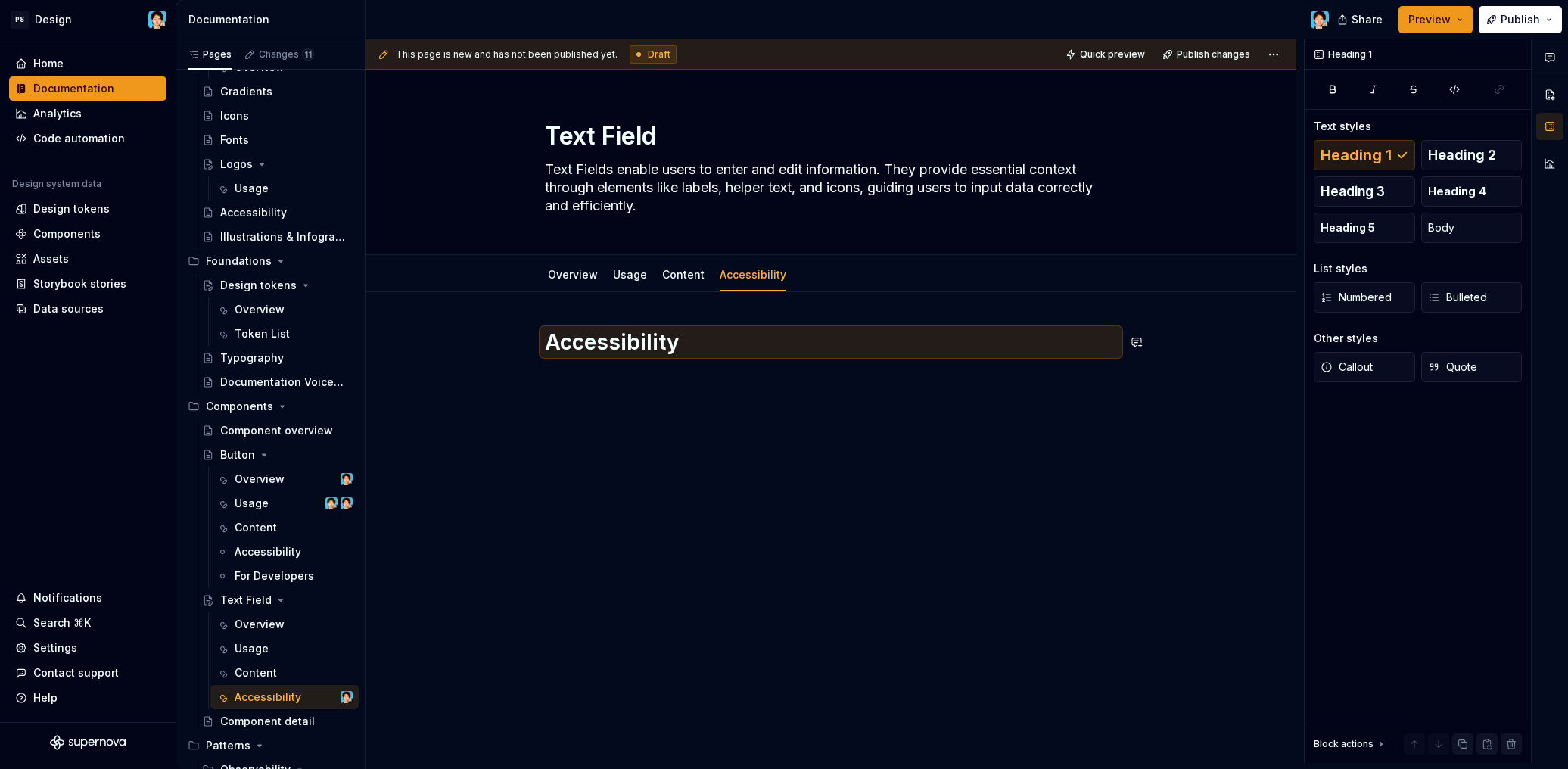
click at [672, 388] on div "Accessibility" at bounding box center [831, 365] width 572 height 76
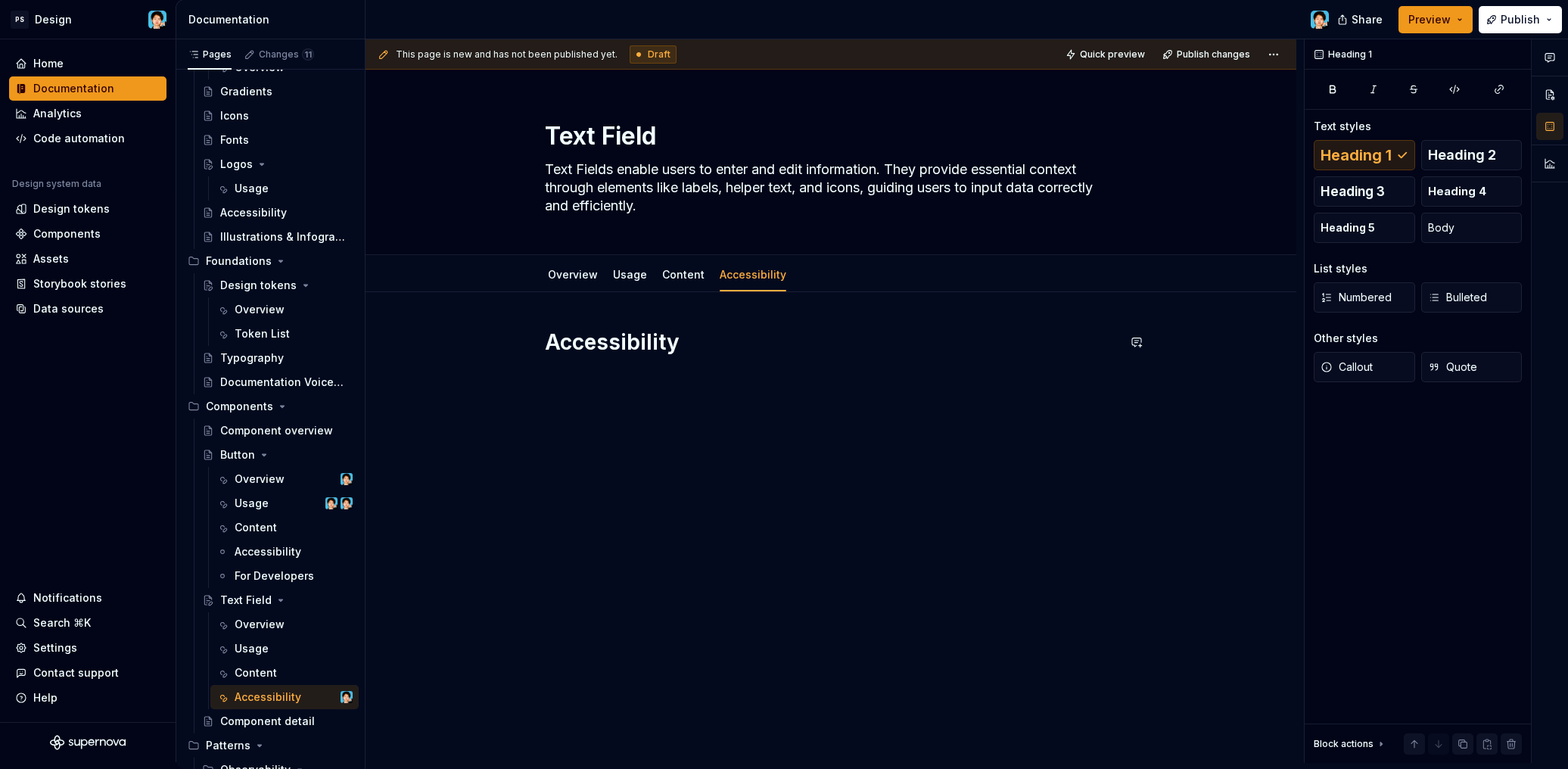
click at [613, 393] on div "Accessibility" at bounding box center [831, 365] width 572 height 76
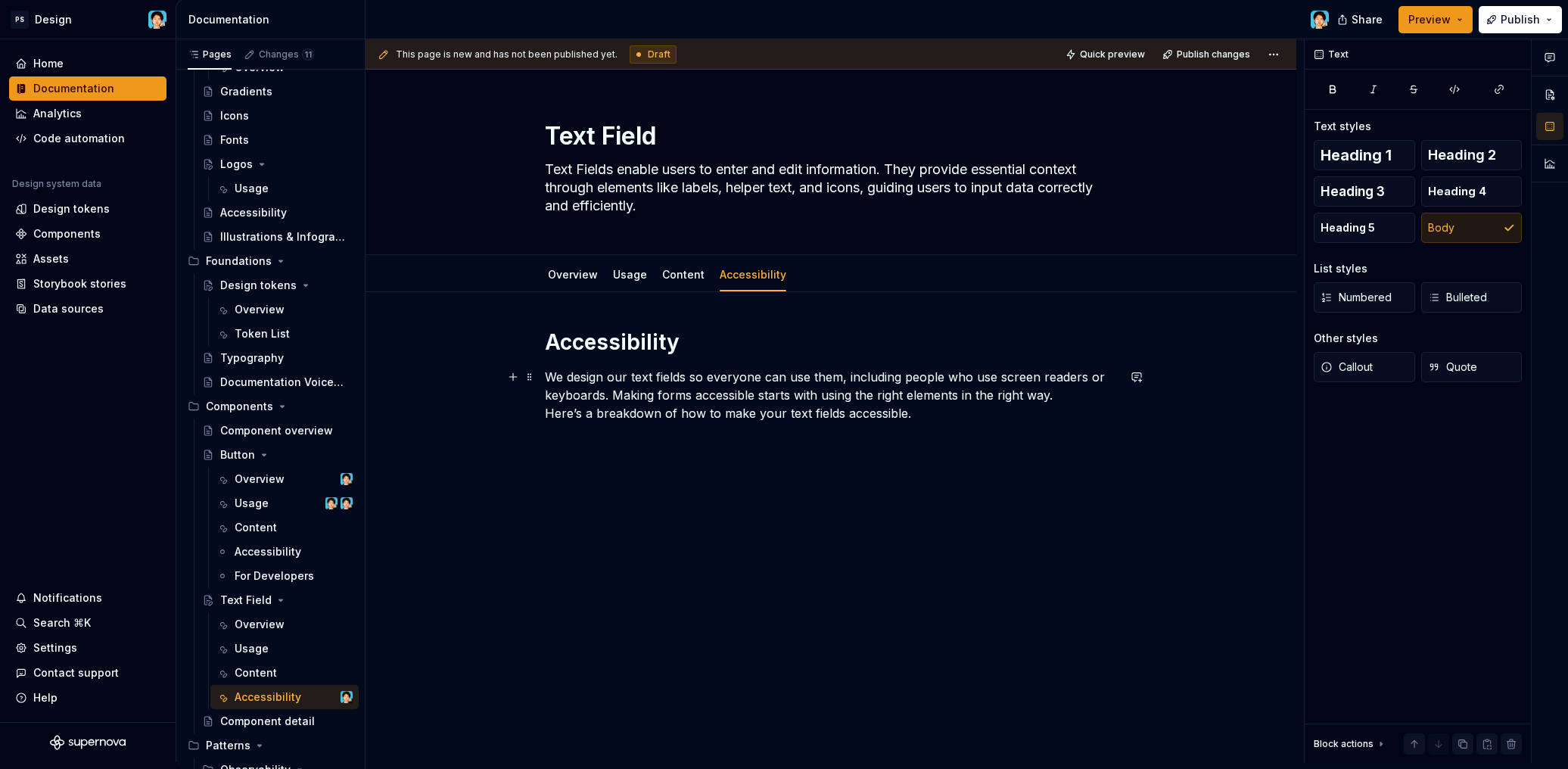
click at [545, 414] on p "We design our text fields so everyone can use them, including people who use sc…" at bounding box center [831, 394] width 572 height 54
click at [938, 423] on p "Here’s a breakdown of how to make your text fields accessible." at bounding box center [831, 421] width 572 height 18
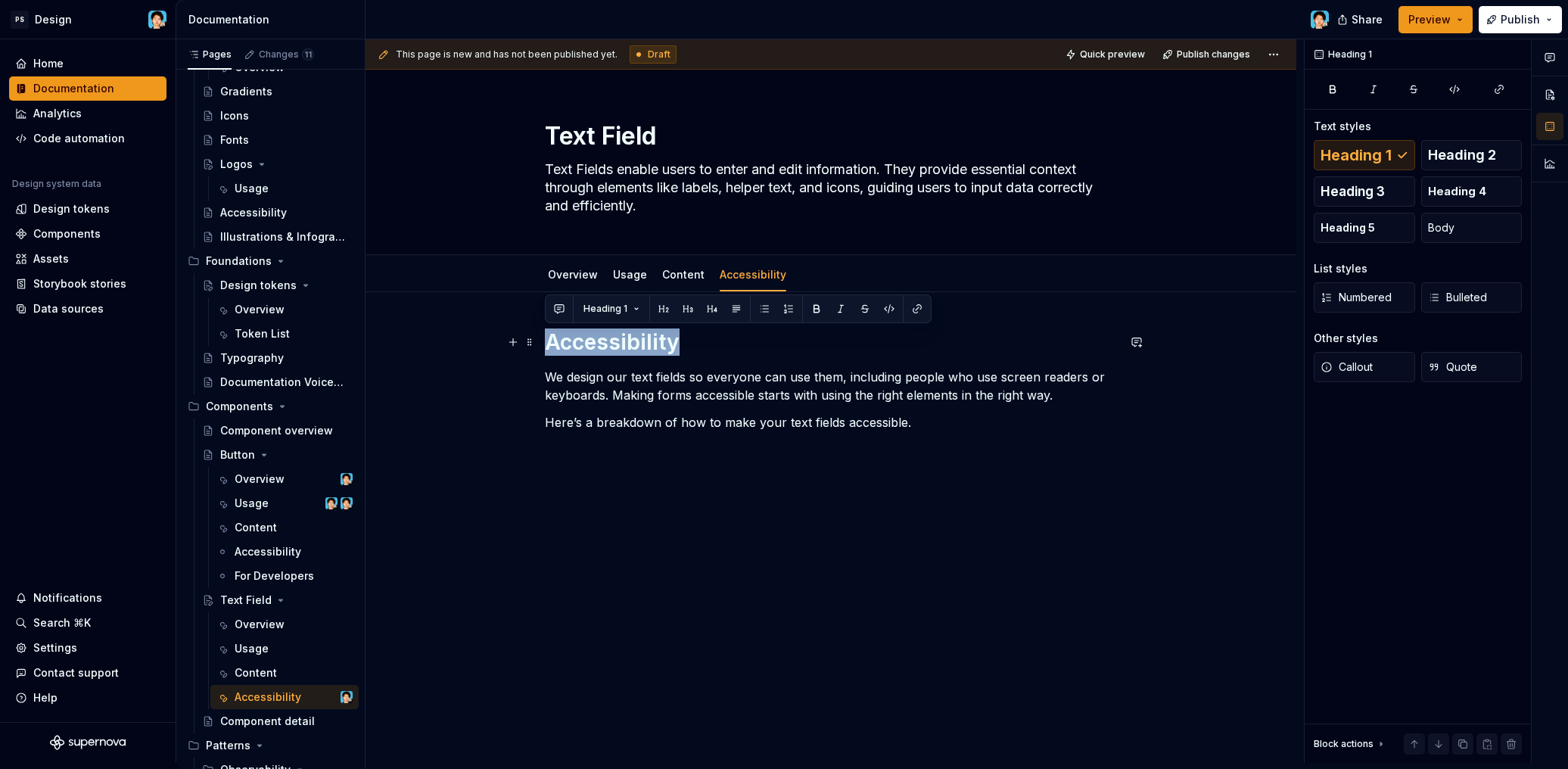
drag, startPoint x: 679, startPoint y: 336, endPoint x: 548, endPoint y: 344, distance: 131.2
click at [548, 344] on h1 "Accessibility" at bounding box center [831, 341] width 572 height 27
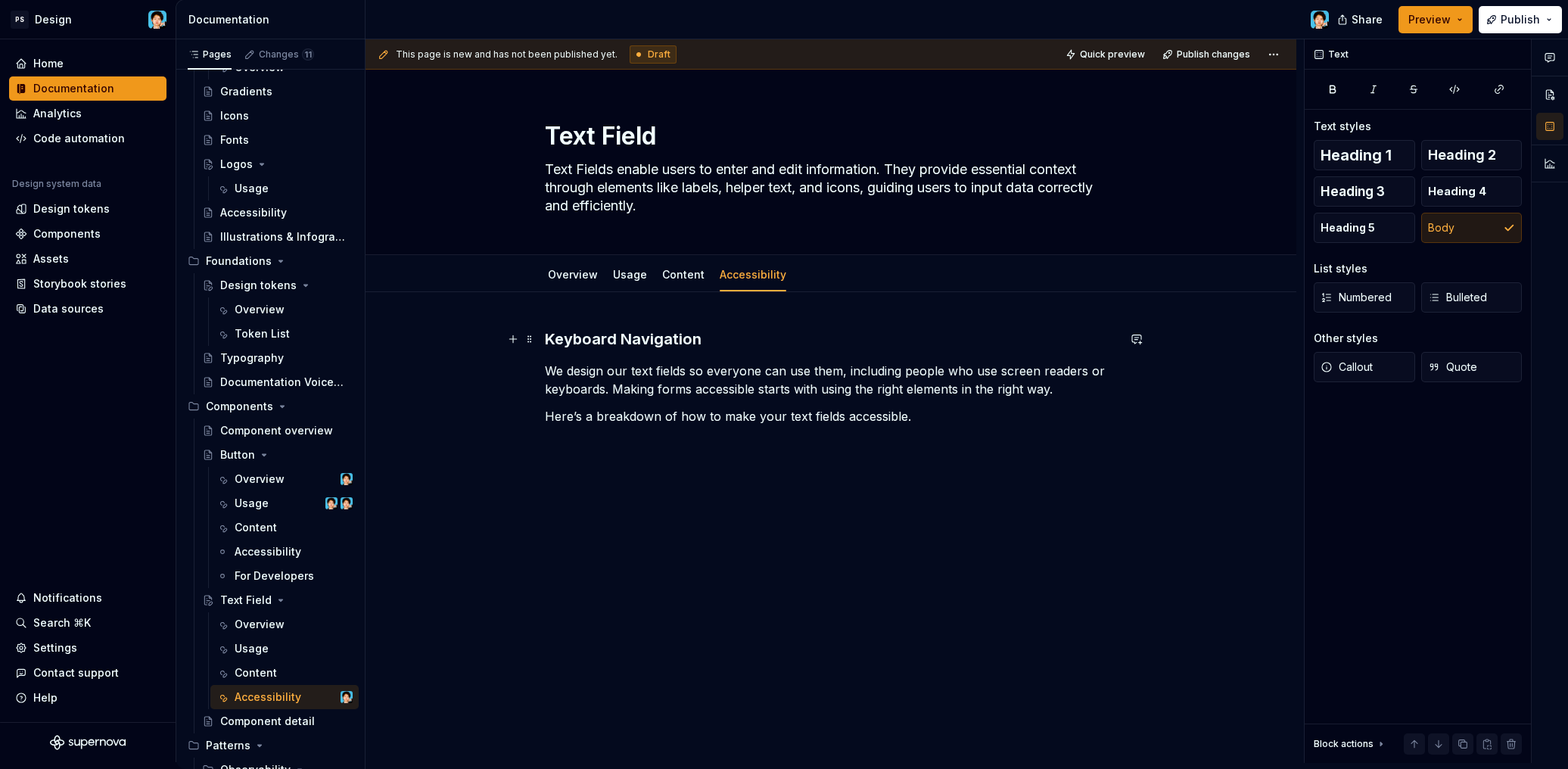
click at [689, 337] on h3 "Keyboard Navigation" at bounding box center [831, 338] width 572 height 21
click at [1368, 148] on span "Heading 1" at bounding box center [1355, 155] width 71 height 15
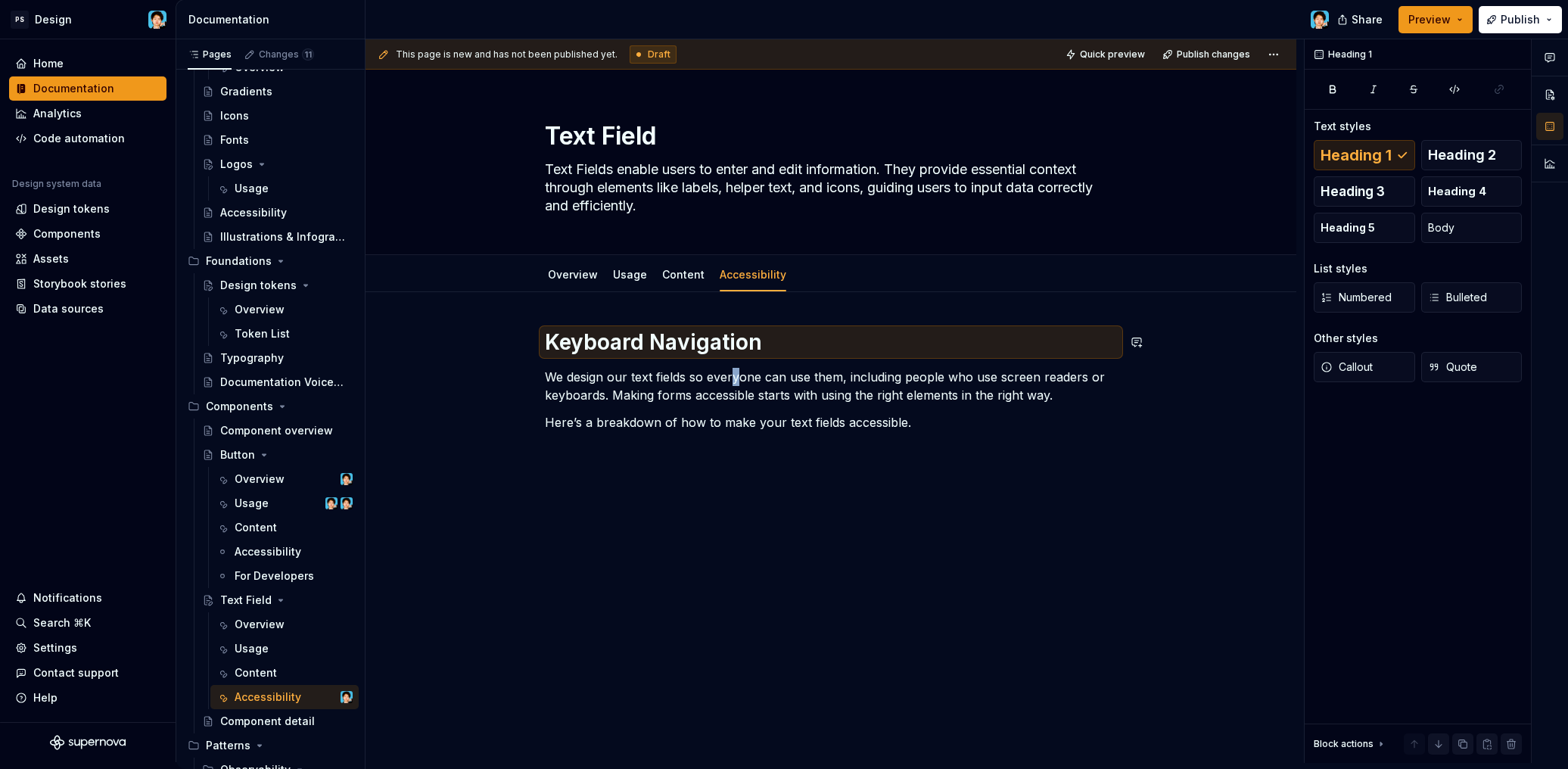
click at [736, 374] on p "We design our text fields so everyone can use them, including people who use sc…" at bounding box center [831, 385] width 572 height 36
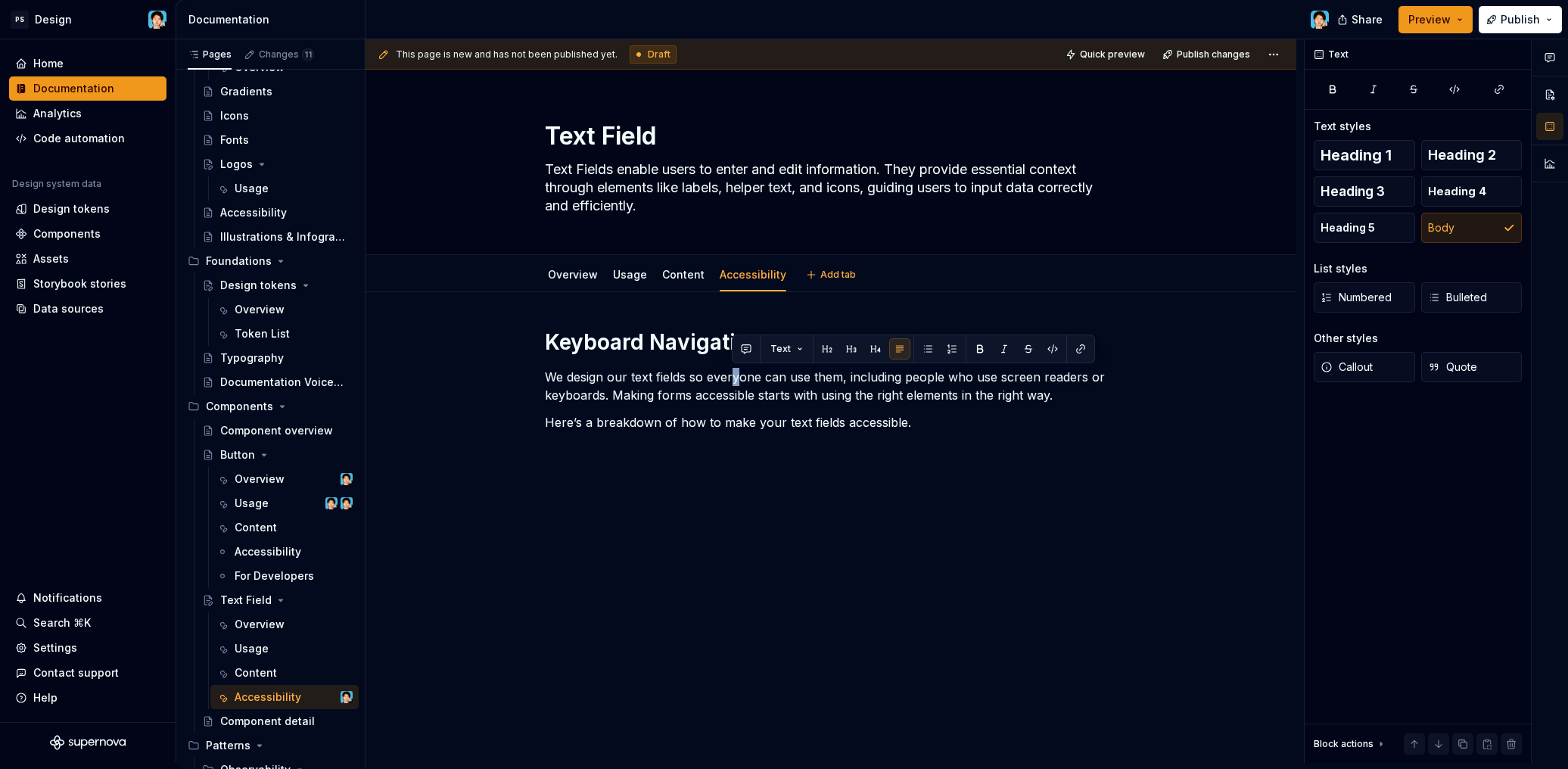
type textarea "*"
click at [656, 383] on p "We design our text fields so everyone can use them, including people who use sc…" at bounding box center [831, 385] width 572 height 36
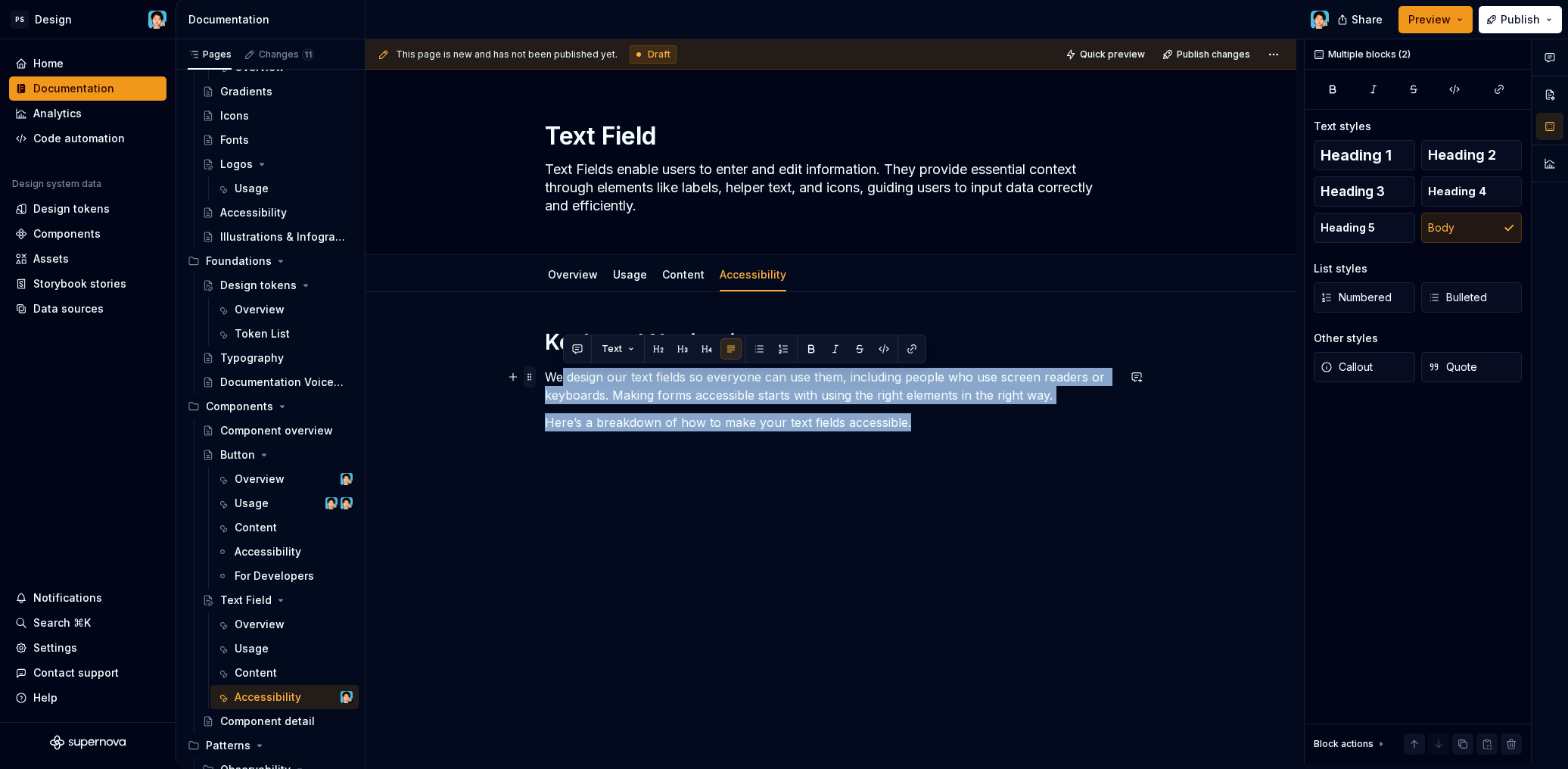
drag, startPoint x: 934, startPoint y: 419, endPoint x: 527, endPoint y: 378, distance: 409.1
click at [544, 378] on div "Keyboard Navigation We design our text fields so everyone can use them, includi…" at bounding box center [831, 389] width 572 height 121
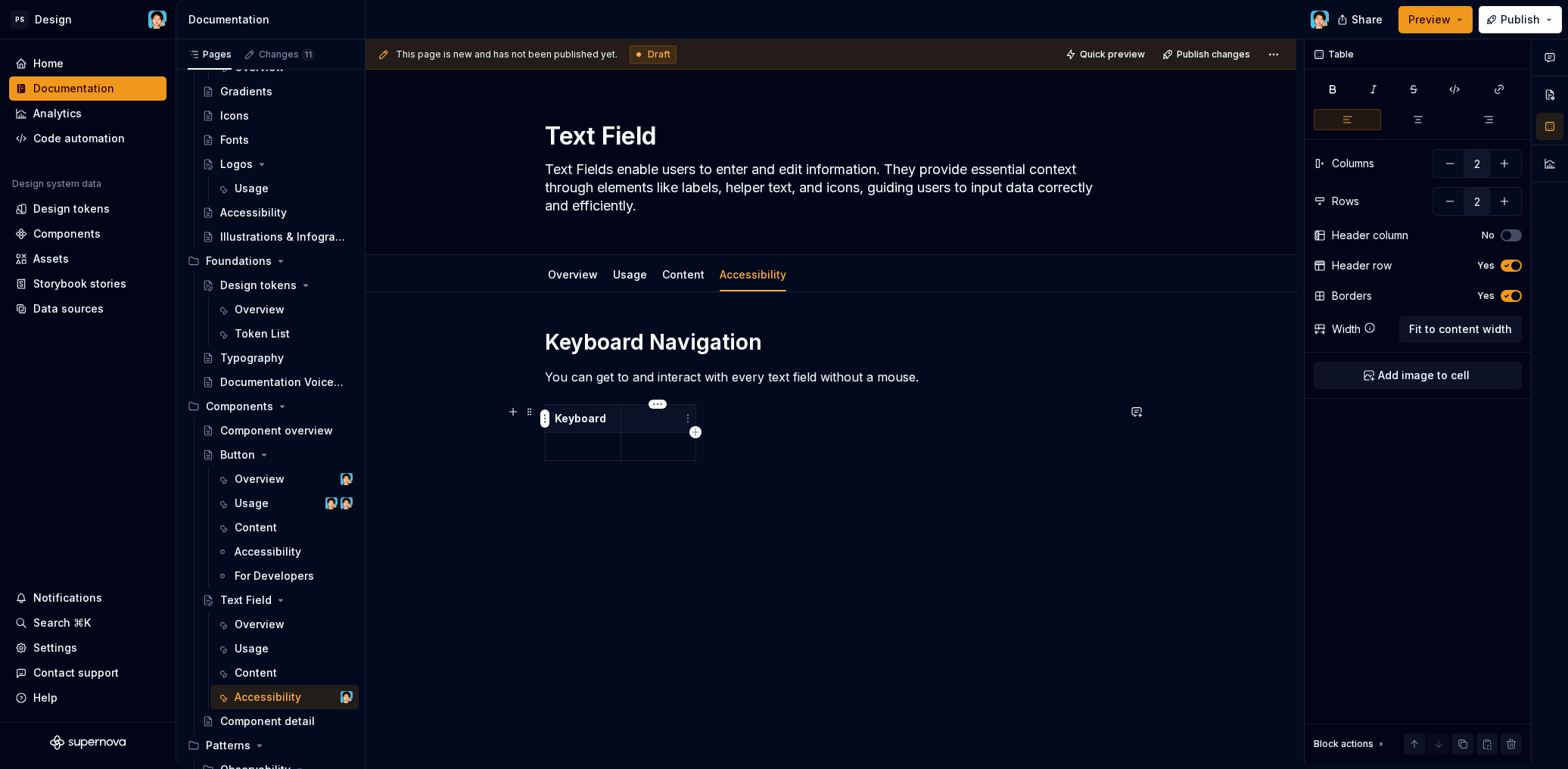
click at [658, 413] on p at bounding box center [658, 419] width 57 height 15
click at [1494, 331] on span "Fit to content width" at bounding box center [1460, 329] width 103 height 15
click at [696, 416] on p "Keyboard" at bounding box center [688, 419] width 267 height 15
drag, startPoint x: 829, startPoint y: 413, endPoint x: 818, endPoint y: 418, distance: 12.1
drag, startPoint x: 938, startPoint y: 416, endPoint x: 988, endPoint y: 417, distance: 50.0
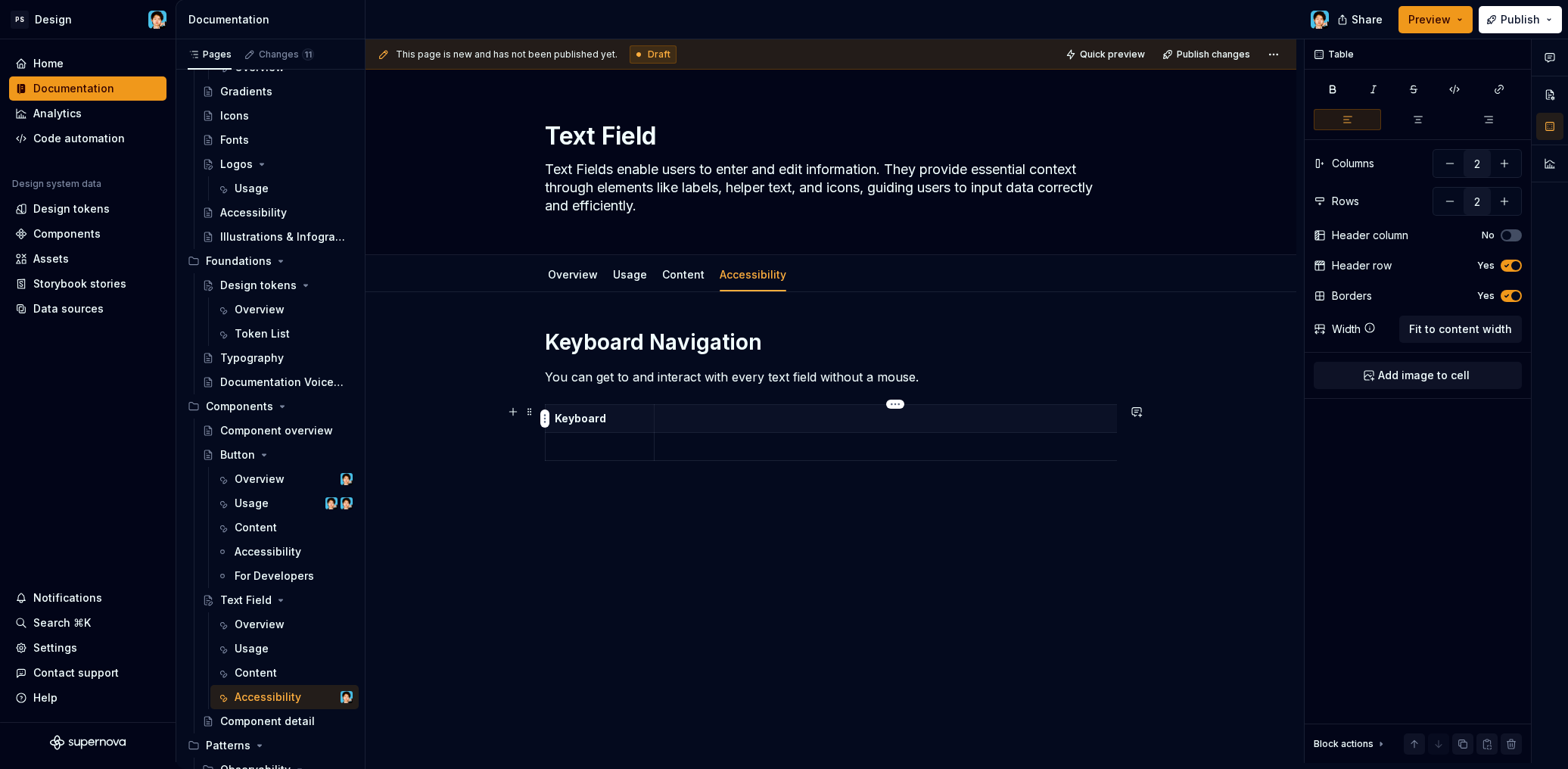
click at [979, 418] on p at bounding box center [896, 419] width 464 height 15
click at [1448, 326] on span "Fit to content width" at bounding box center [1460, 329] width 103 height 15
drag, startPoint x: 829, startPoint y: 419, endPoint x: 690, endPoint y: 426, distance: 139.2
drag, startPoint x: 976, startPoint y: 416, endPoint x: 1110, endPoint y: 424, distance: 134.2
click at [619, 447] on p at bounding box center [618, 446] width 128 height 15
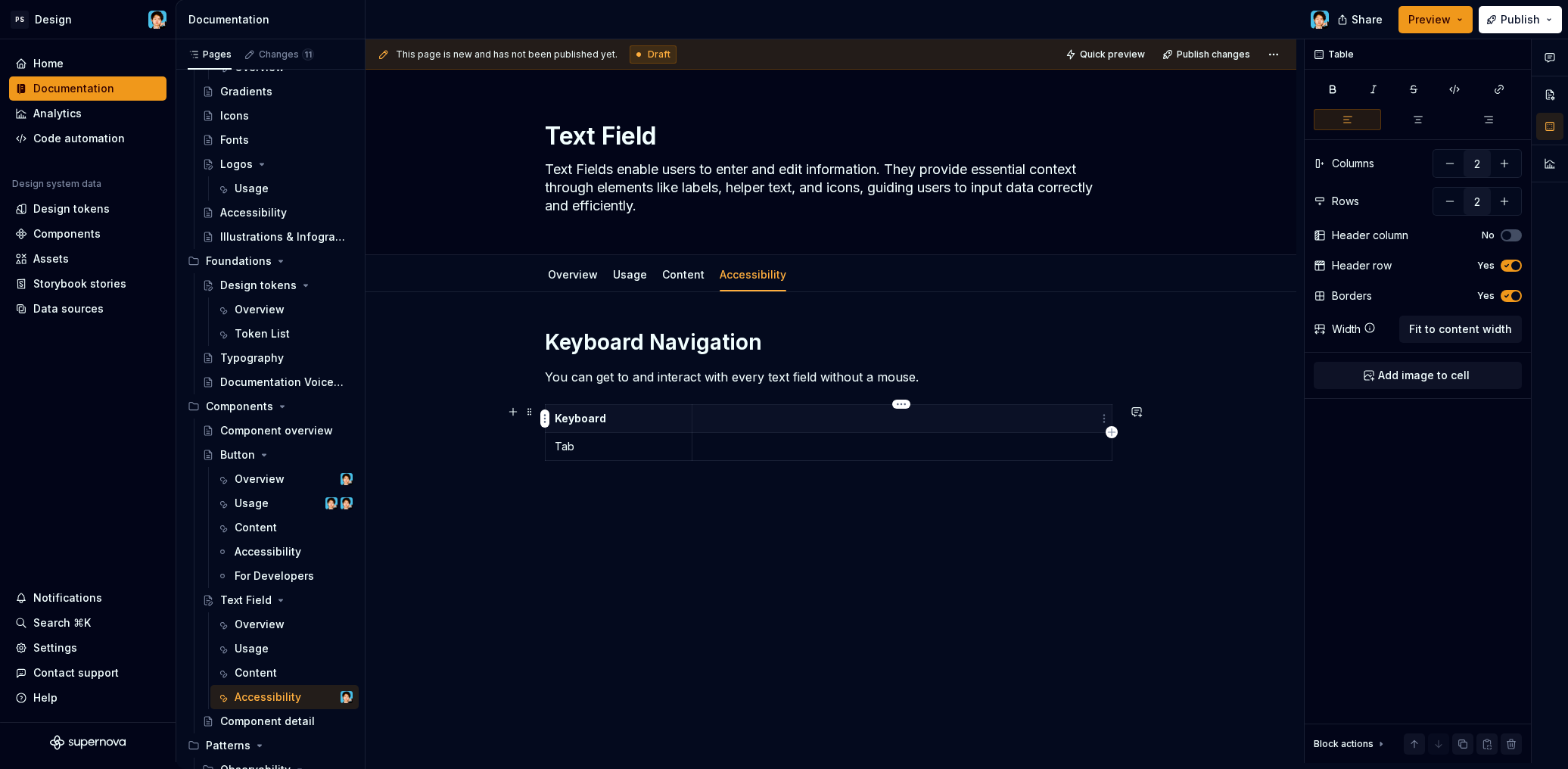
click at [745, 429] on th at bounding box center [901, 419] width 420 height 28
click at [761, 441] on p at bounding box center [901, 446] width 401 height 15
type textarea "*"
click at [831, 460] on icon "button" at bounding box center [827, 460] width 12 height 12
type input "3"
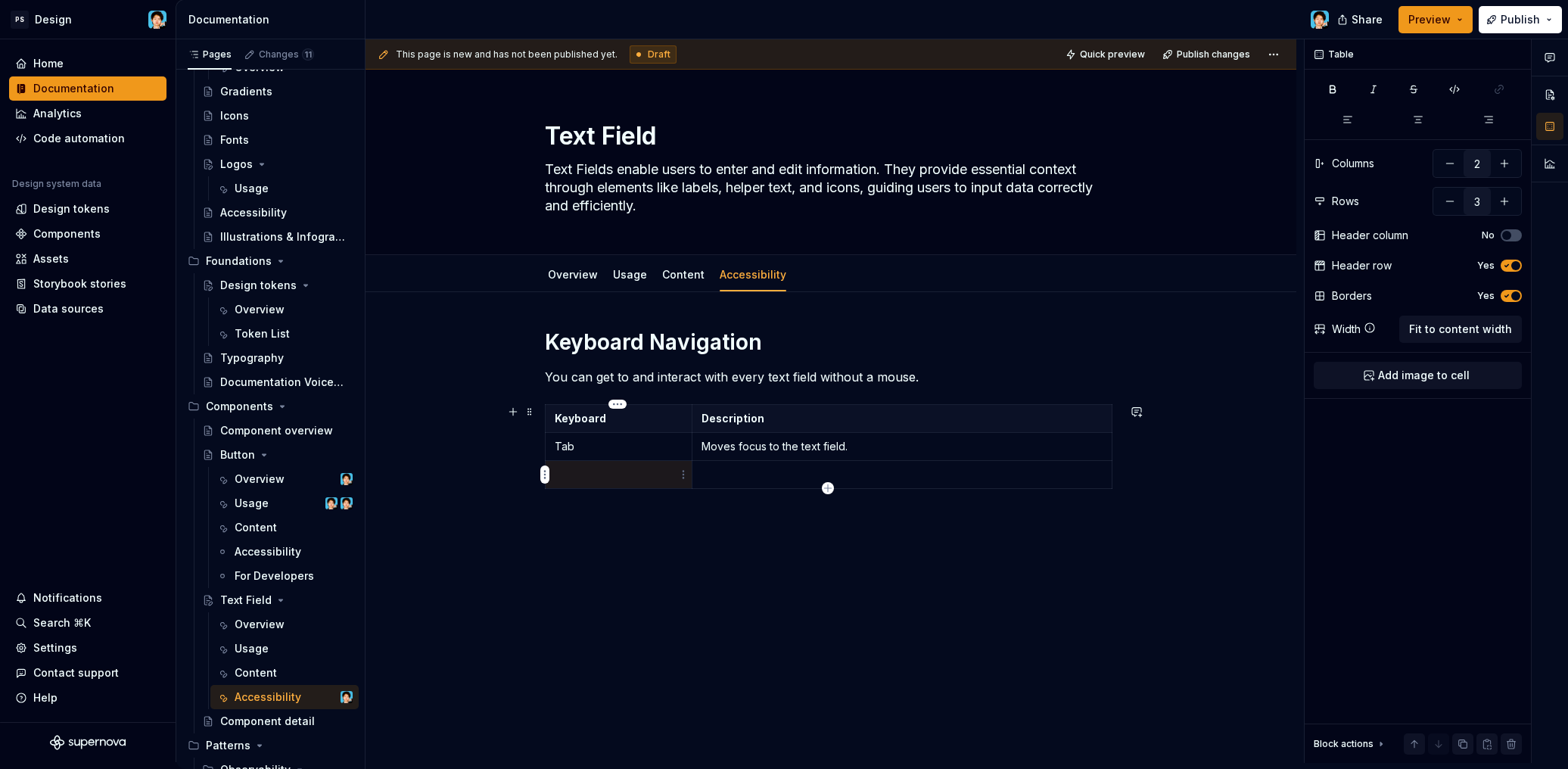
click at [623, 471] on p at bounding box center [618, 474] width 128 height 15
click at [602, 472] on p at bounding box center [618, 474] width 128 height 15
click at [761, 469] on p at bounding box center [901, 474] width 401 height 15
click at [598, 462] on td at bounding box center [618, 474] width 146 height 28
click at [785, 475] on p at bounding box center [901, 474] width 401 height 15
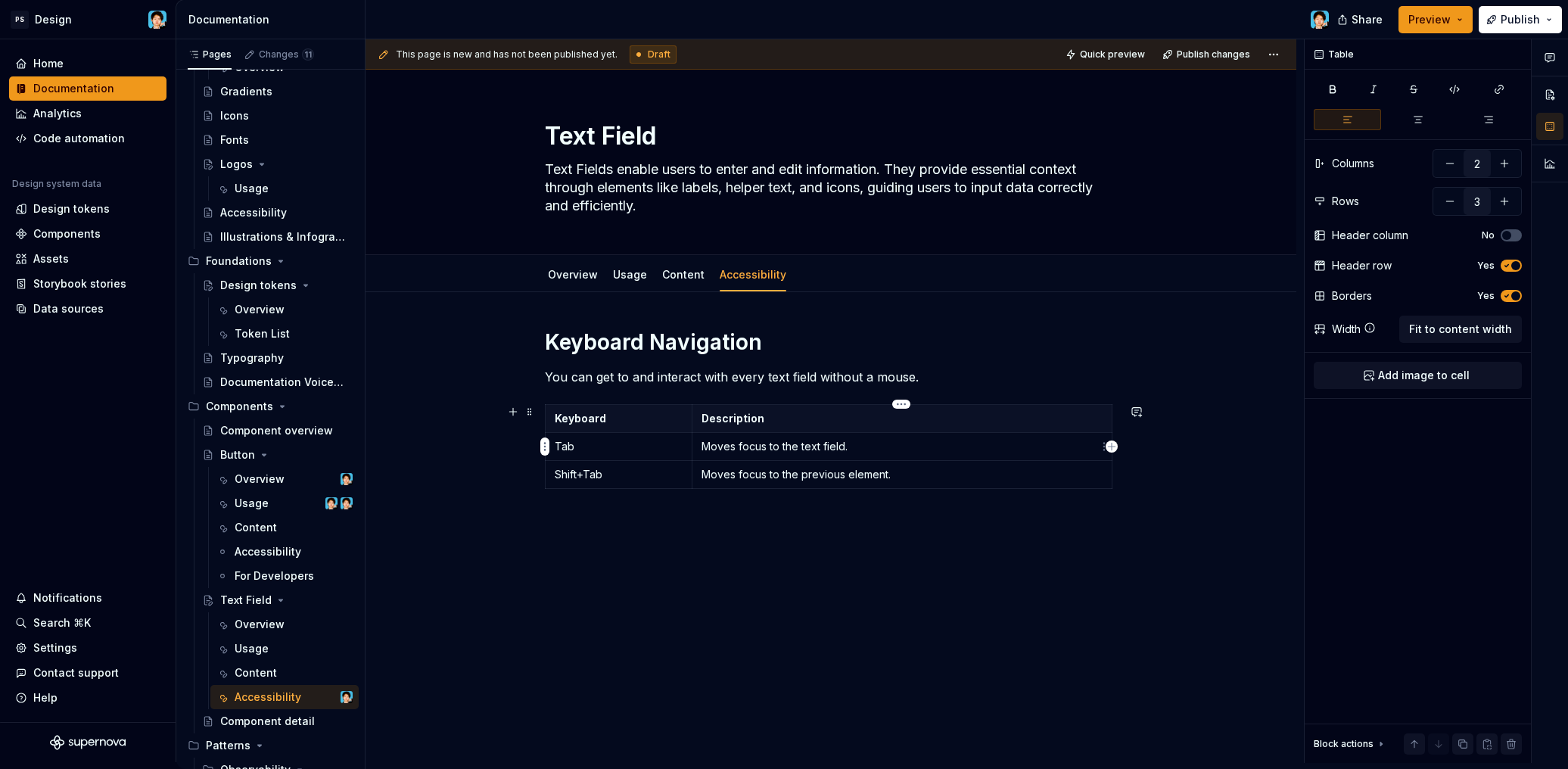
click at [886, 456] on td "Moves focus to the text field." at bounding box center [901, 446] width 420 height 28
click at [901, 475] on p "Moves focus to the previous element." at bounding box center [901, 474] width 401 height 15
click at [849, 445] on p "Moves focus to the text field. Tabbing into a text field selects the existing t…" at bounding box center [901, 446] width 401 height 15
click at [848, 446] on p "Moves focus to the text field. Tabbing into a text field selects the existing t…" at bounding box center [901, 446] width 401 height 15
click at [905, 474] on p "Moves focus to the previous element." at bounding box center [901, 474] width 401 height 15
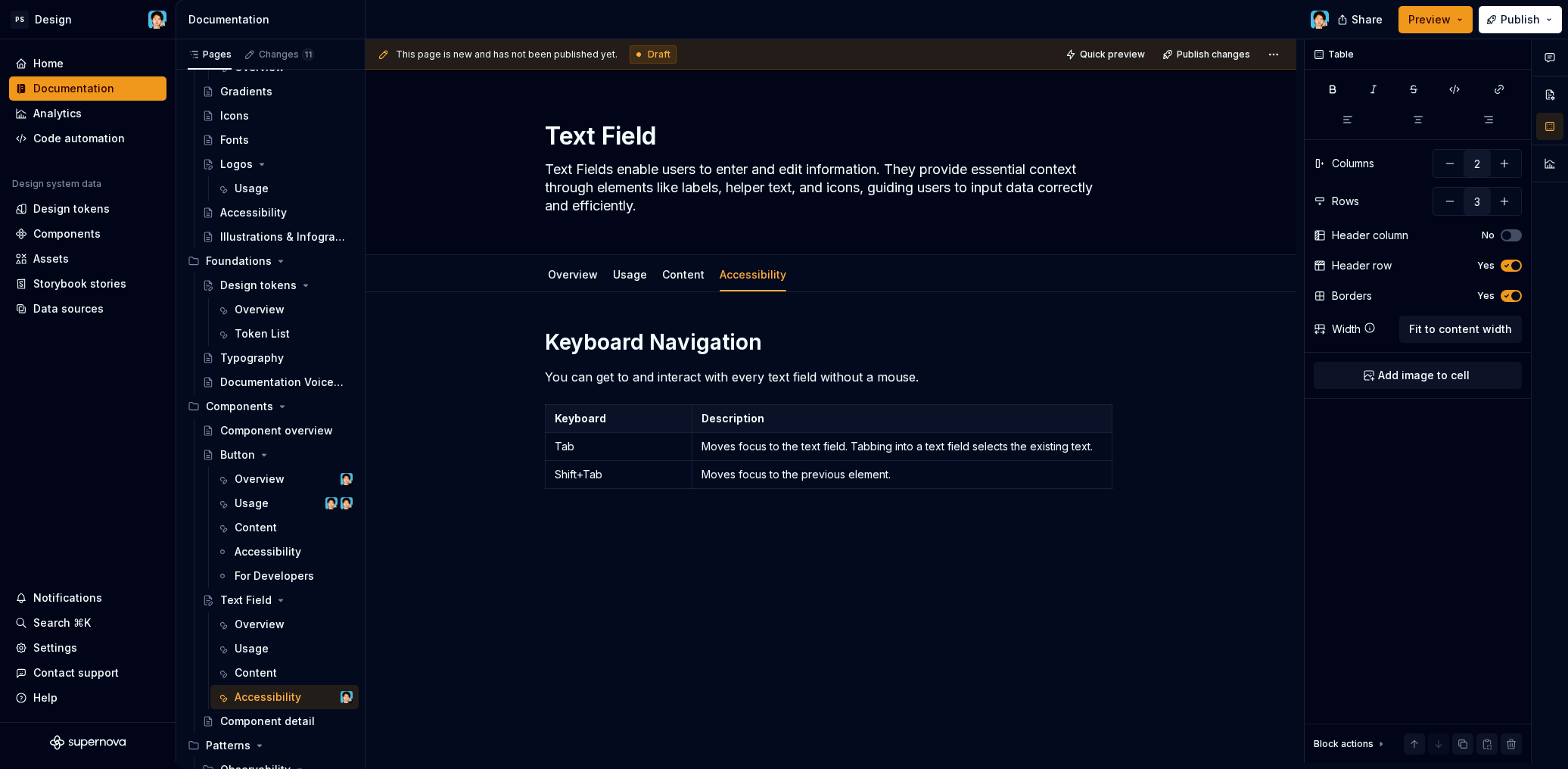
type textarea "*"
click at [565, 474] on p "Shift+Tab" at bounding box center [618, 474] width 128 height 15
click at [591, 474] on p "Shift+Tab" at bounding box center [618, 474] width 128 height 15
click at [510, 420] on button "button" at bounding box center [513, 411] width 21 height 21
click at [612, 475] on p "Shift+Tab" at bounding box center [618, 474] width 128 height 15
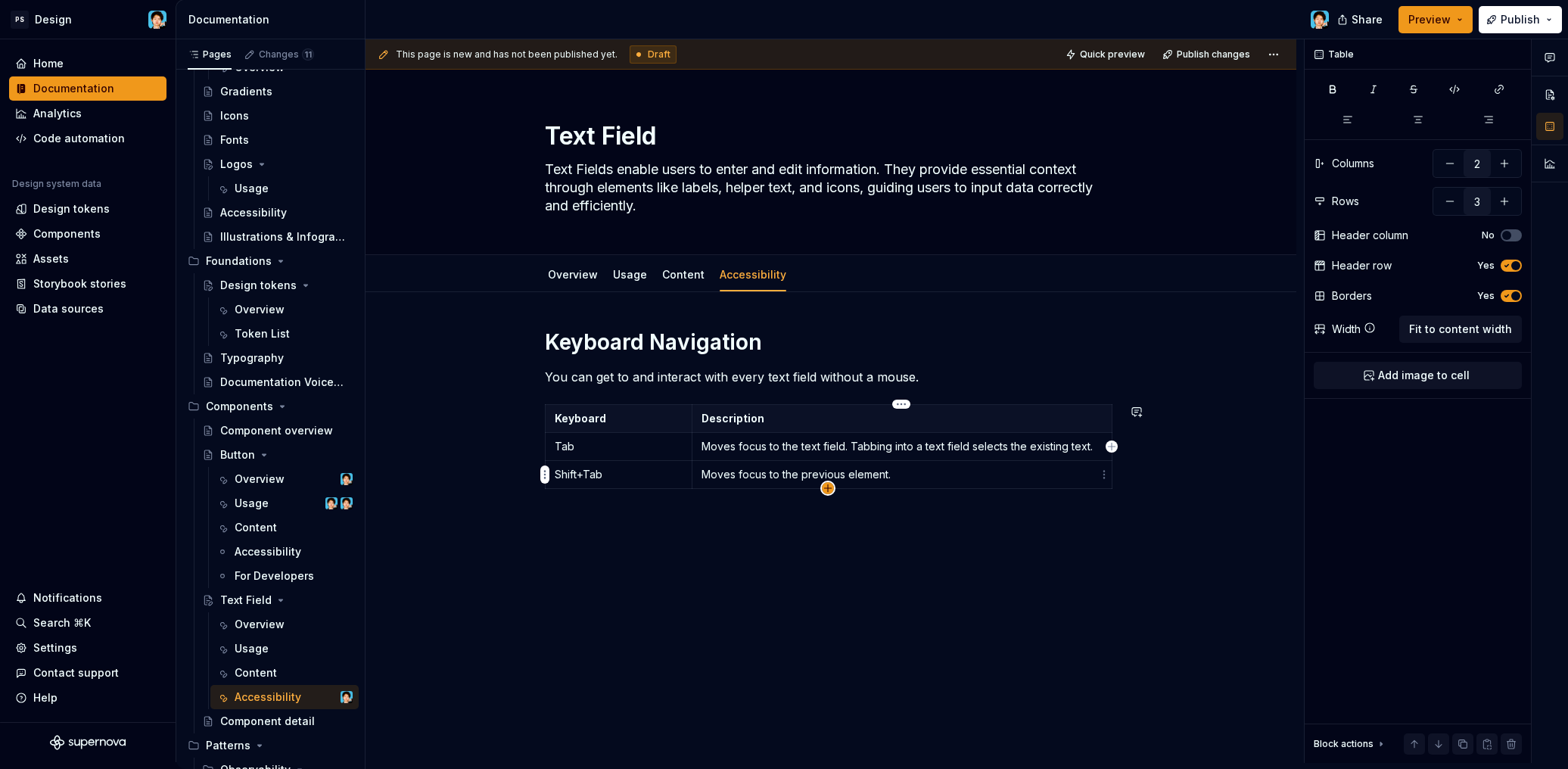
click at [829, 487] on icon "button" at bounding box center [827, 487] width 12 height 12
type input "4"
click at [626, 512] on td at bounding box center [618, 502] width 146 height 28
click at [620, 501] on p at bounding box center [618, 502] width 128 height 15
click at [737, 495] on p at bounding box center [901, 502] width 401 height 15
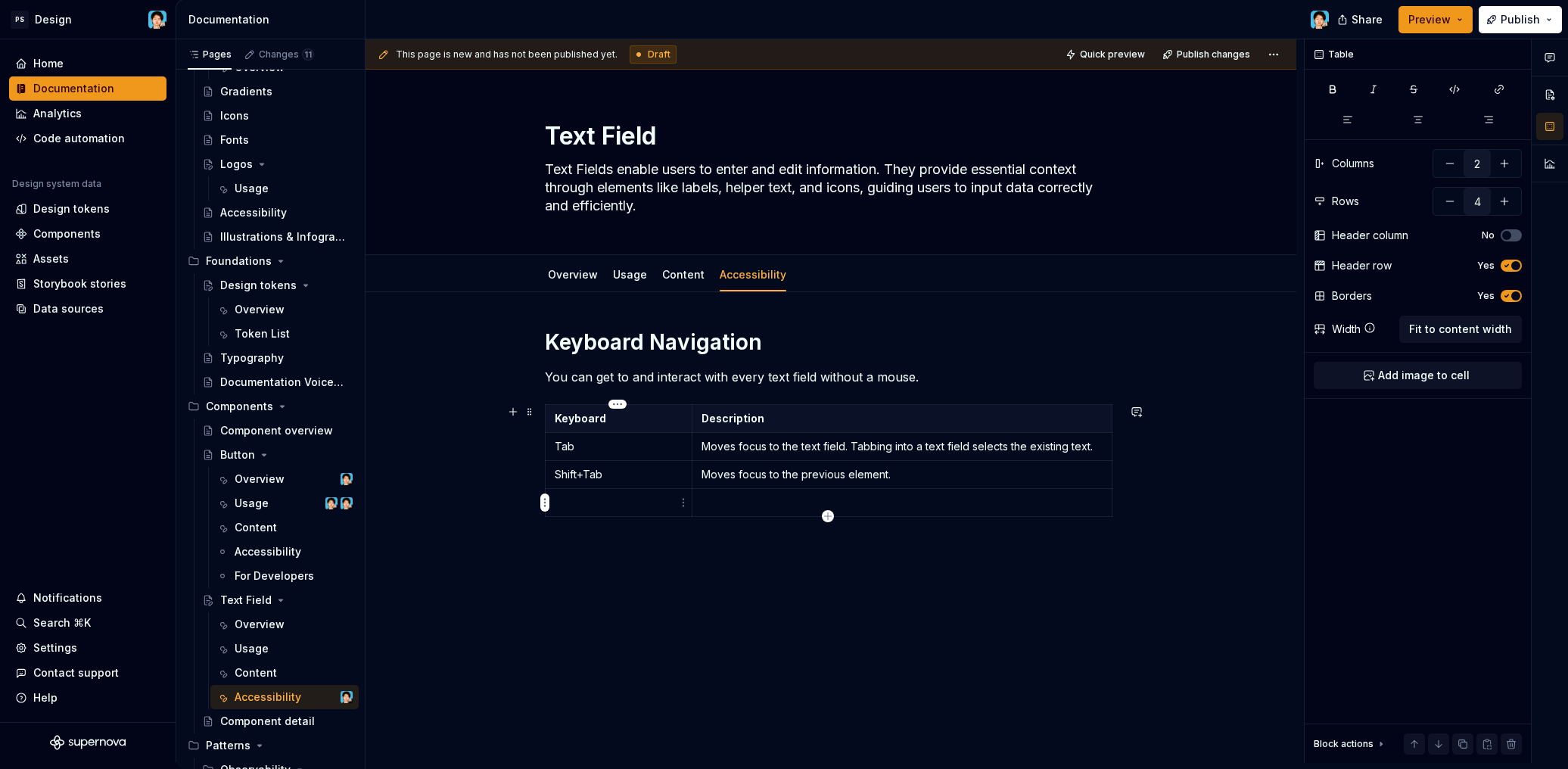
click at [637, 501] on p at bounding box center [618, 502] width 128 height 15
click at [734, 502] on p at bounding box center [901, 502] width 401 height 15
click at [639, 501] on p "Disabled fields :" at bounding box center [618, 502] width 128 height 15
click at [777, 507] on p at bounding box center [901, 502] width 401 height 15
click at [763, 536] on div "Keyboard Navigation You can get to and interact with every text field without a…" at bounding box center [831, 444] width 572 height 231
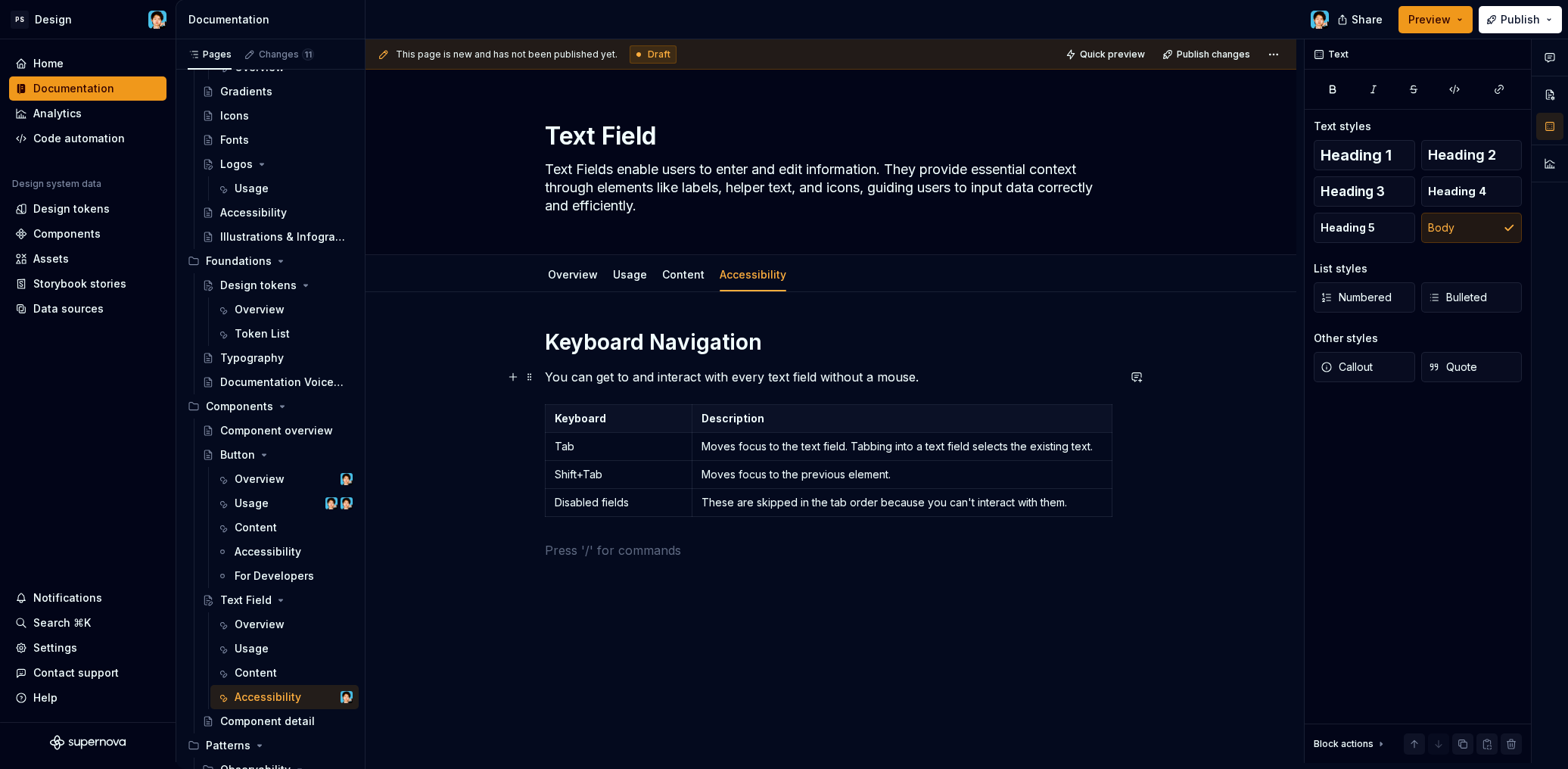
click at [950, 370] on p "You can get to and interact with every text field without a mouse." at bounding box center [831, 376] width 572 height 18
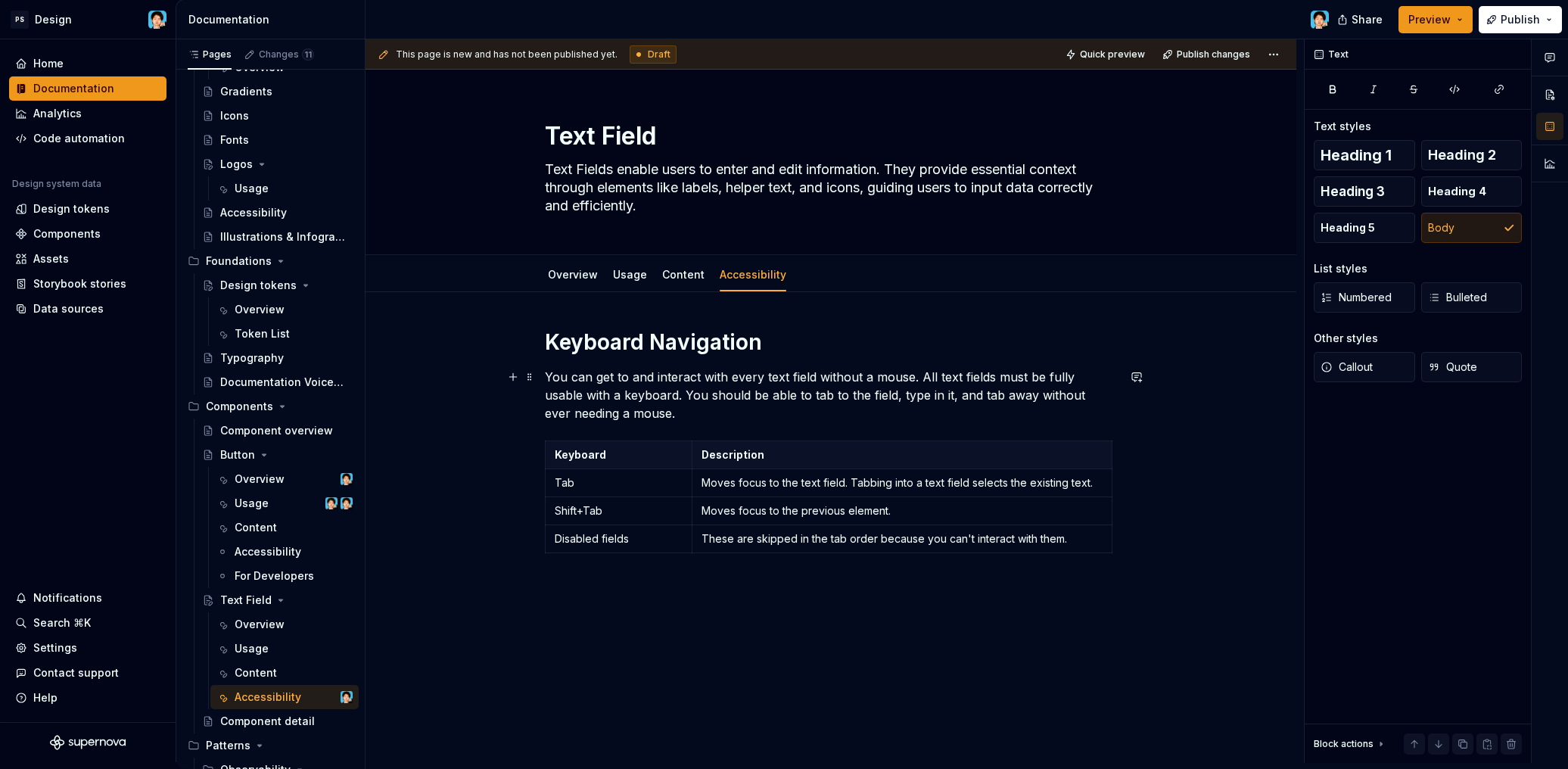
click at [921, 378] on p "You can get to and interact with every text field without a mouse. All text fie…" at bounding box center [831, 394] width 572 height 54
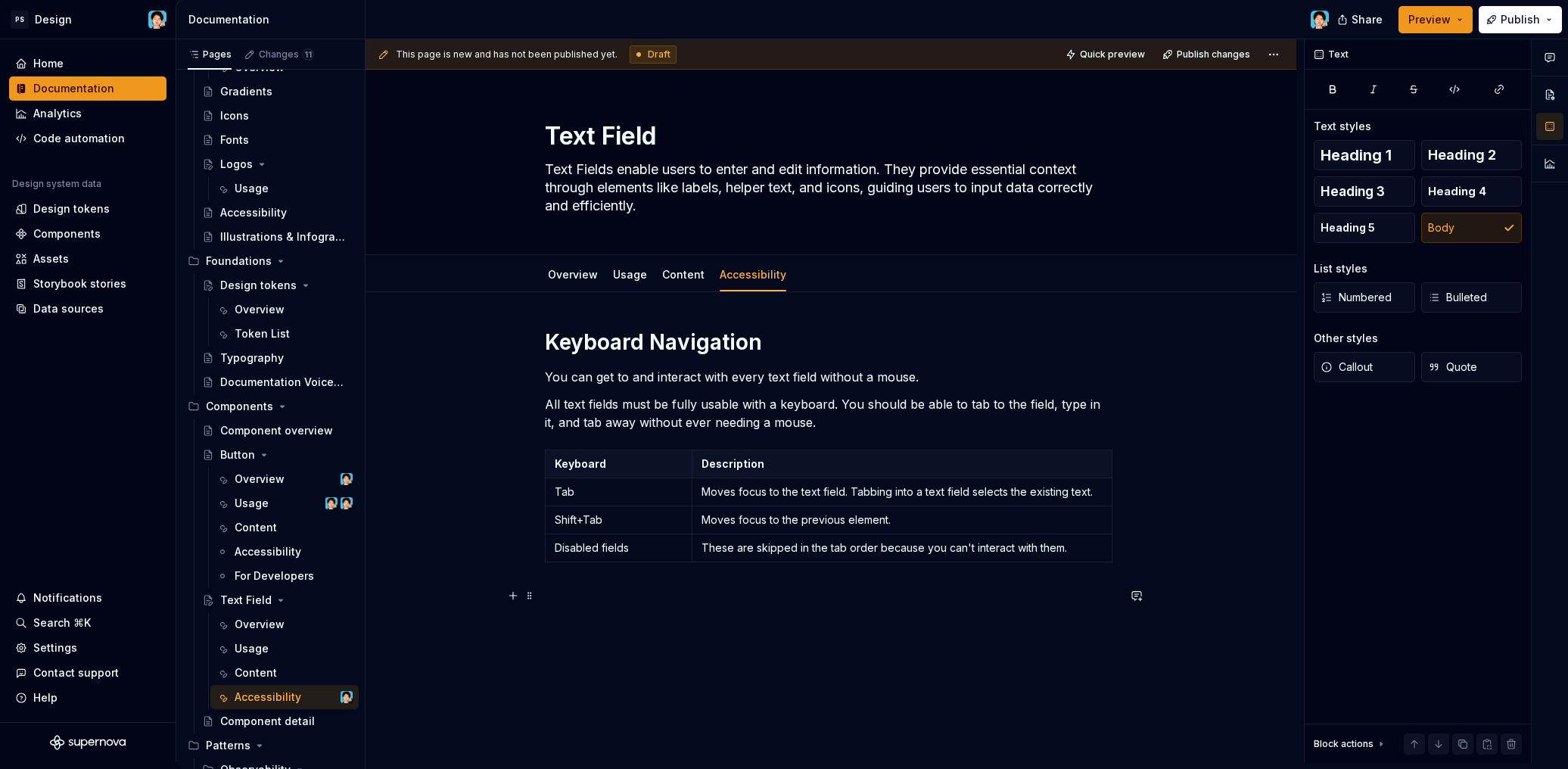
click at [611, 594] on p at bounding box center [831, 595] width 572 height 18
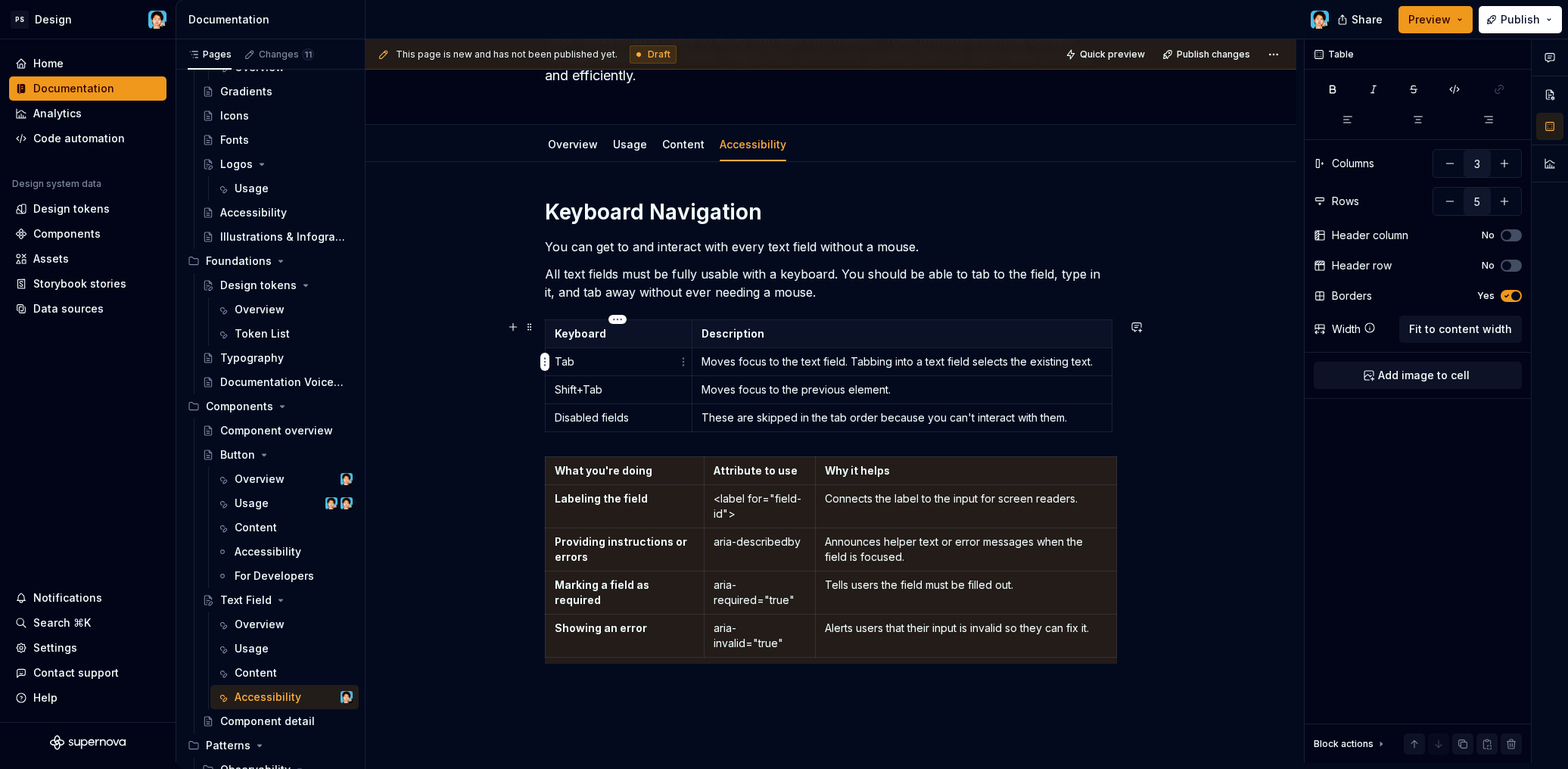
scroll to position [273, 0]
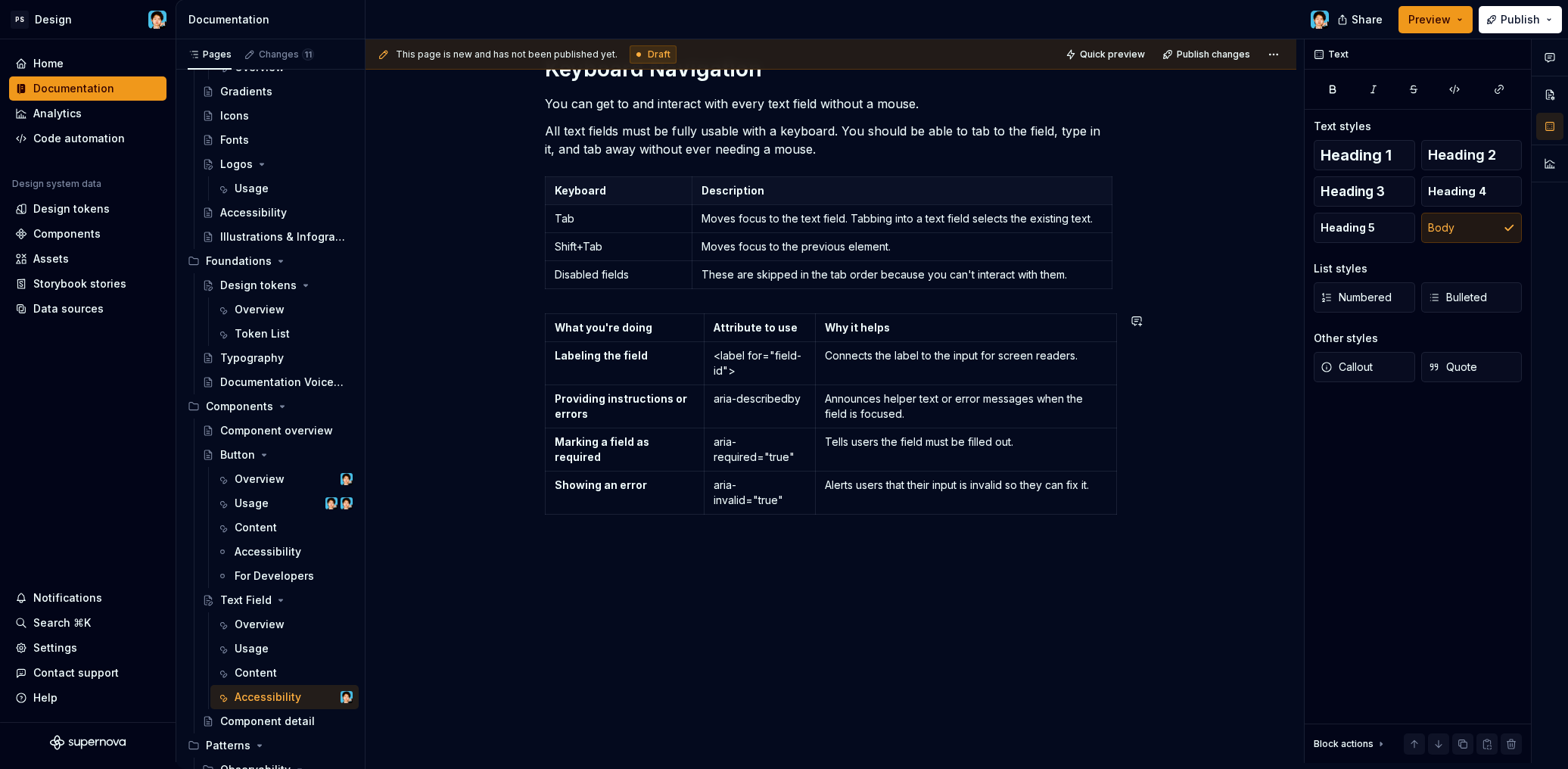
click at [753, 576] on div "This page is new and has not been published yet. Draft Quick preview Publish ch…" at bounding box center [834, 401] width 938 height 723
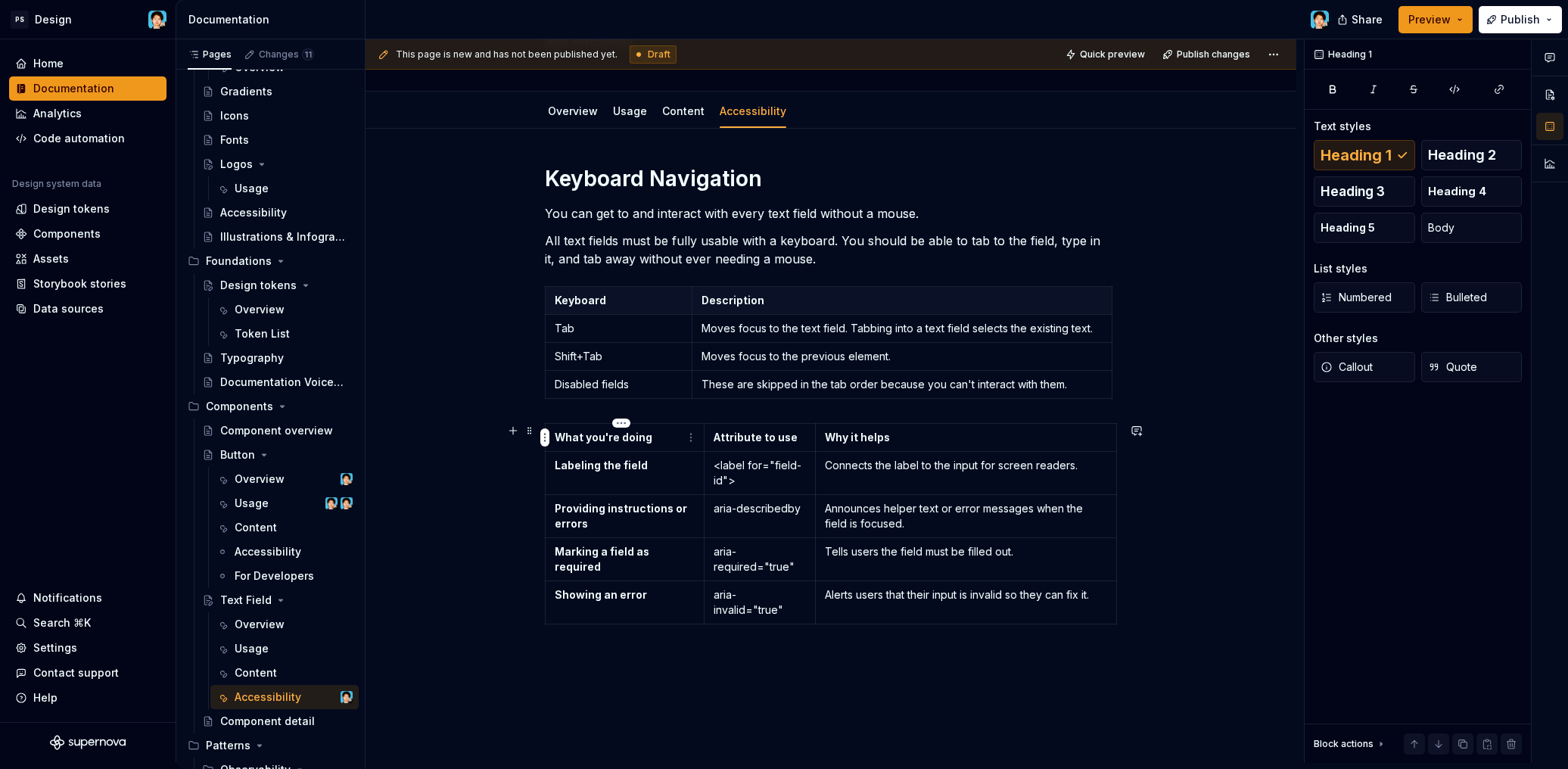
click at [558, 434] on strong "What you're doing" at bounding box center [603, 437] width 98 height 13
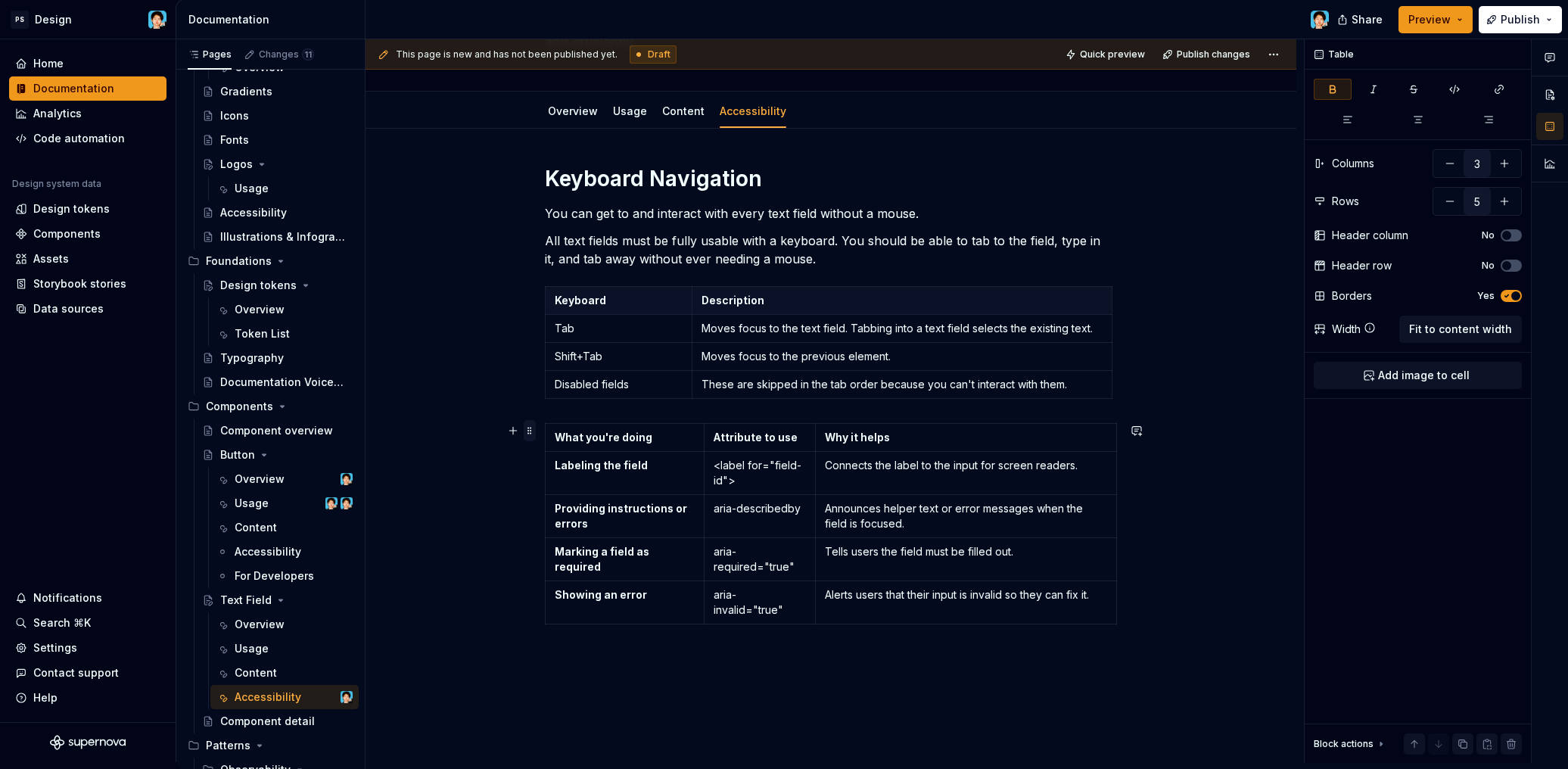
click at [531, 432] on span at bounding box center [530, 430] width 12 height 21
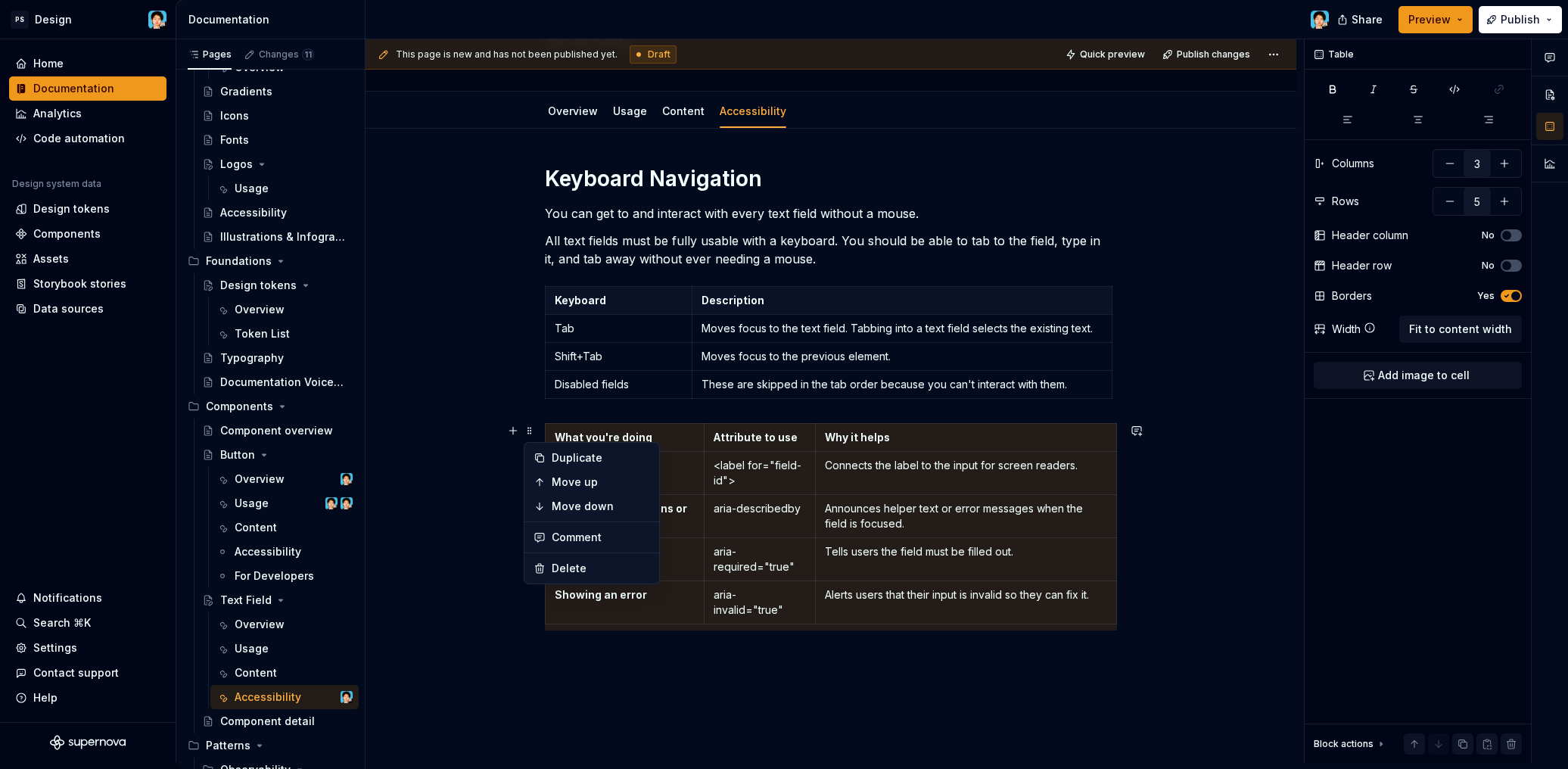
click at [584, 440] on strong "What you're doing" at bounding box center [603, 437] width 98 height 13
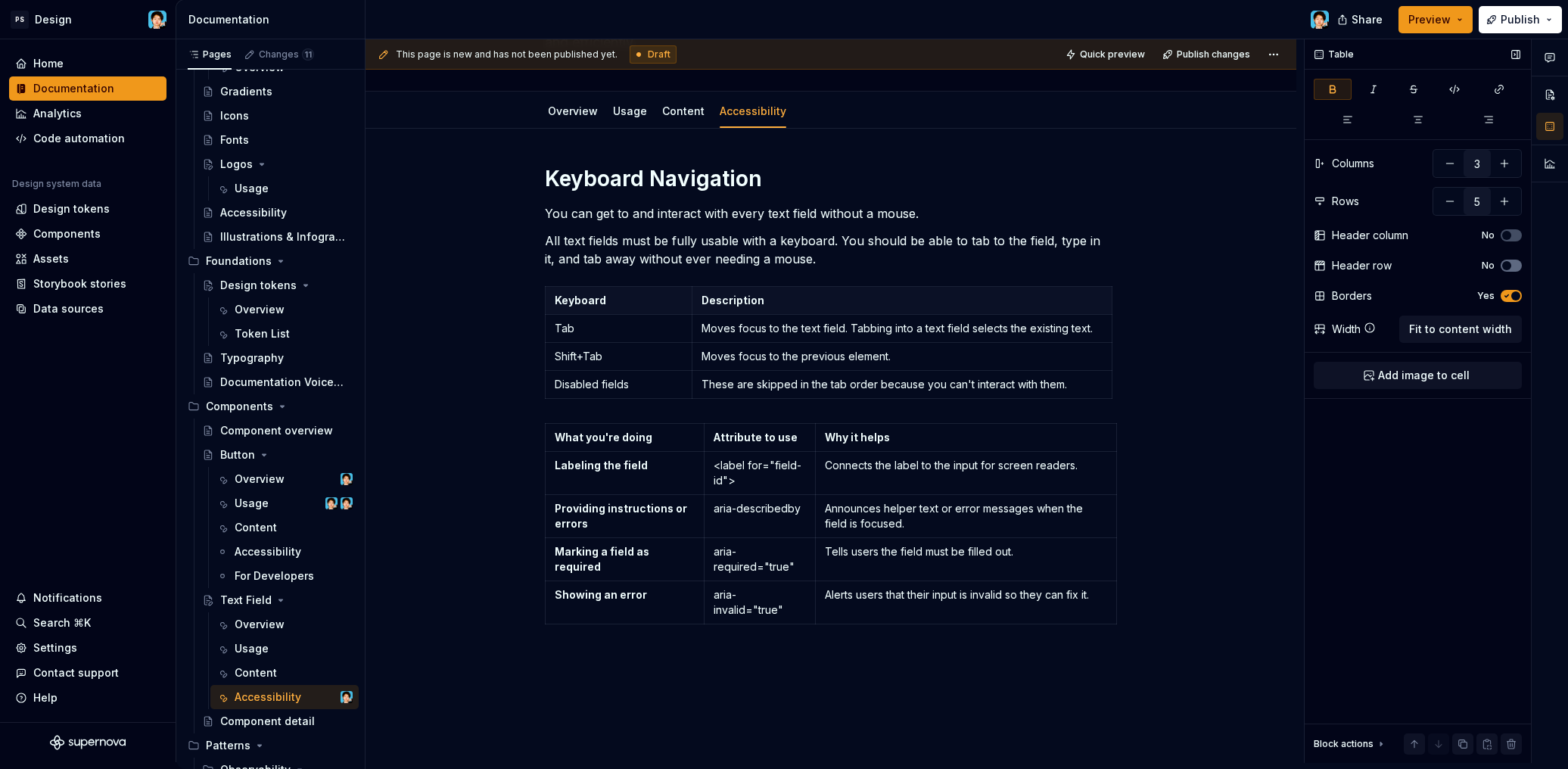
click at [1508, 261] on span "button" at bounding box center [1506, 266] width 9 height 9
click at [644, 475] on td "Labeling the field" at bounding box center [625, 474] width 158 height 43
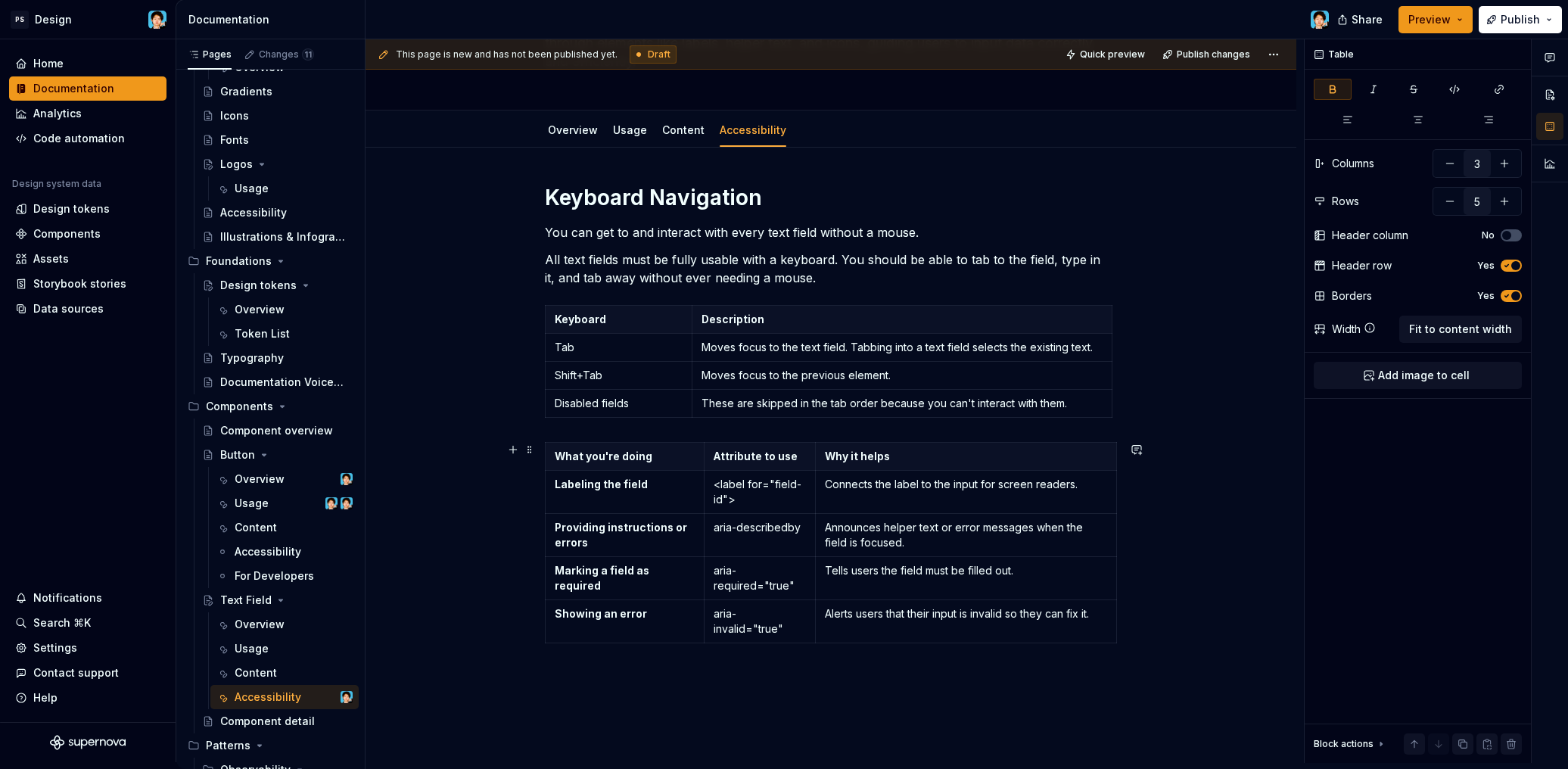
scroll to position [119, 0]
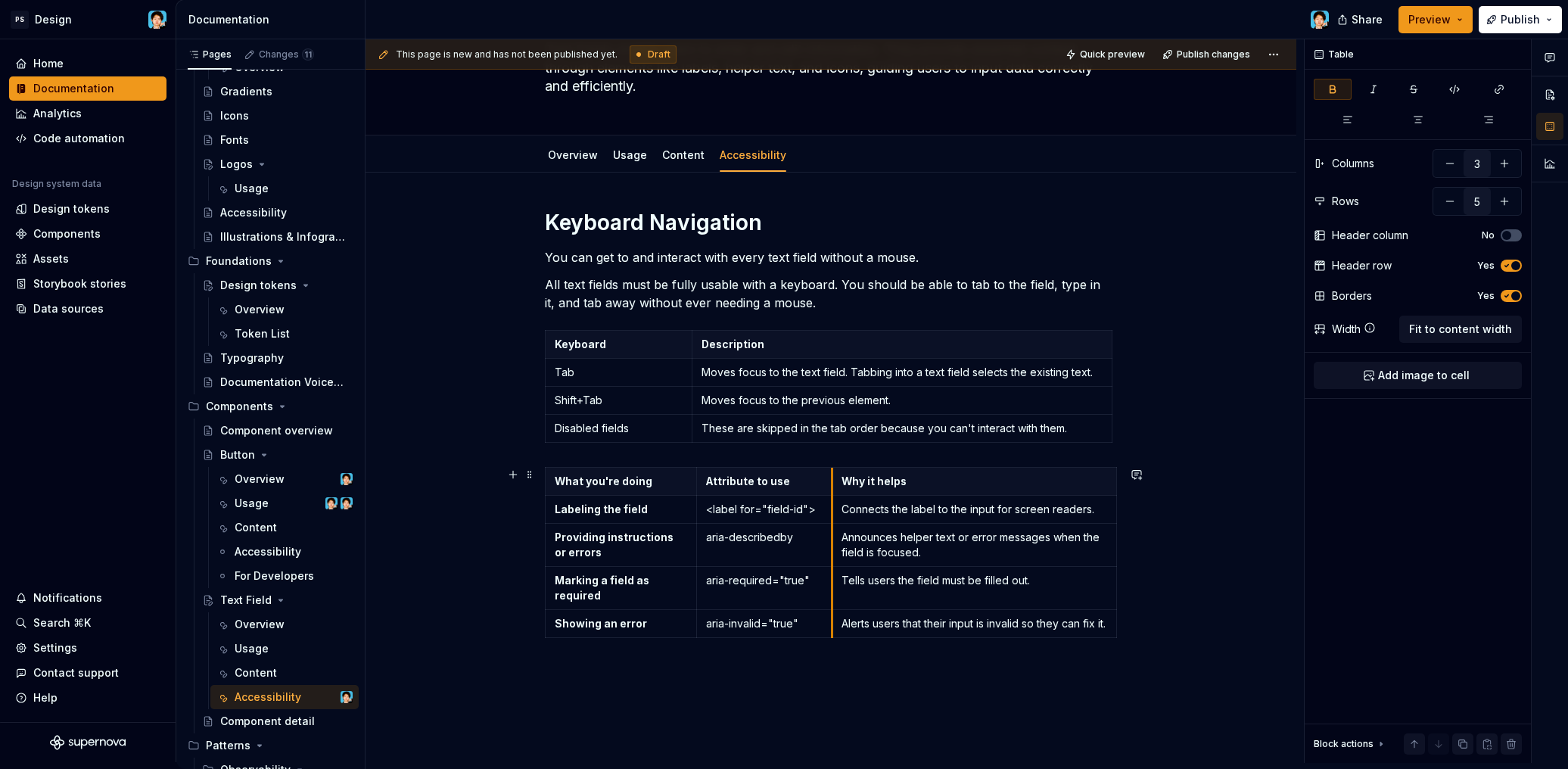
drag, startPoint x: 807, startPoint y: 484, endPoint x: 830, endPoint y: 484, distance: 23.0
click at [833, 484] on th "Why it helps" at bounding box center [973, 482] width 284 height 28
click at [1437, 332] on span "Fit to content width" at bounding box center [1460, 329] width 103 height 15
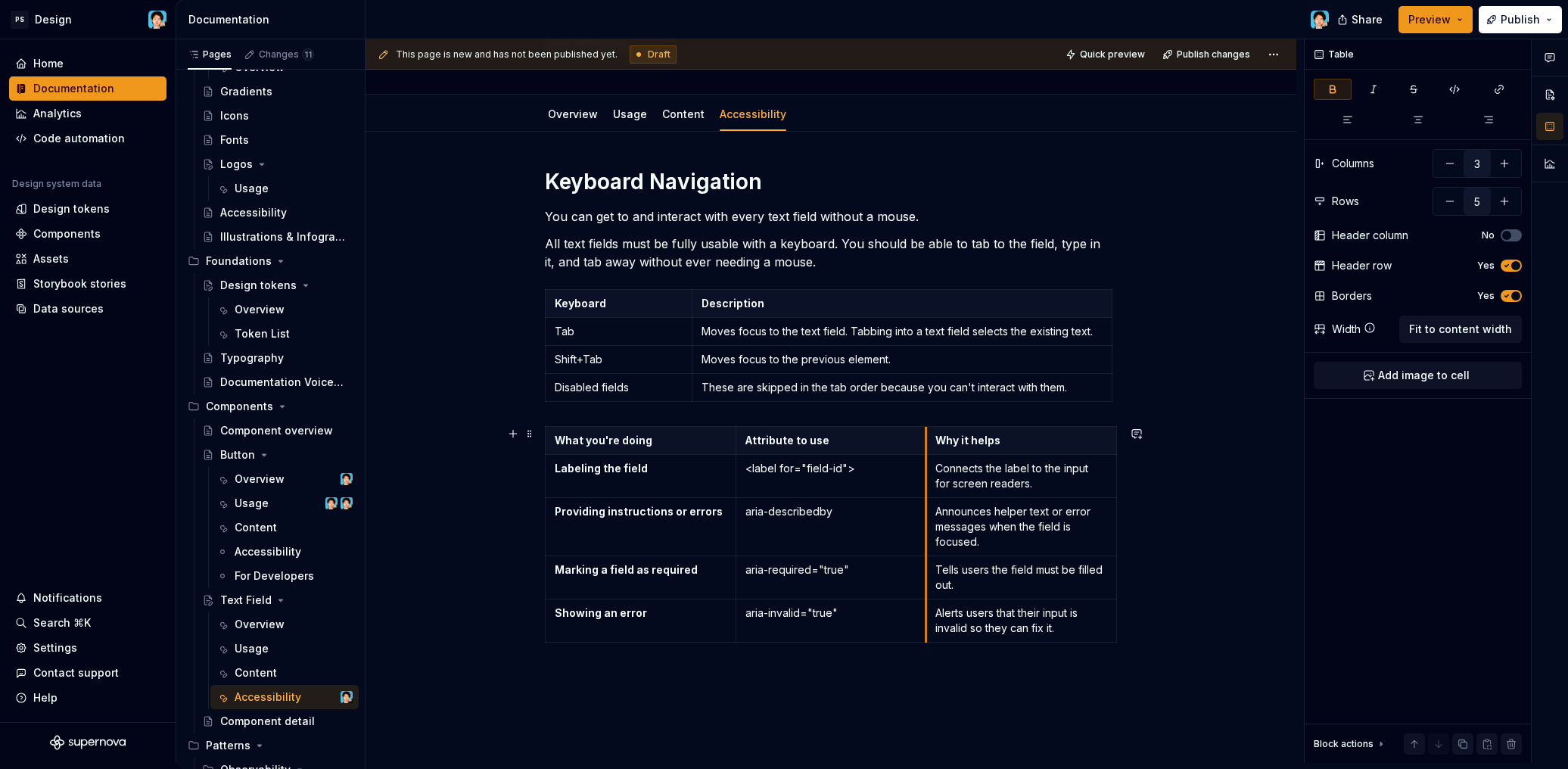
drag, startPoint x: 926, startPoint y: 437, endPoint x: 881, endPoint y: 442, distance: 45.3
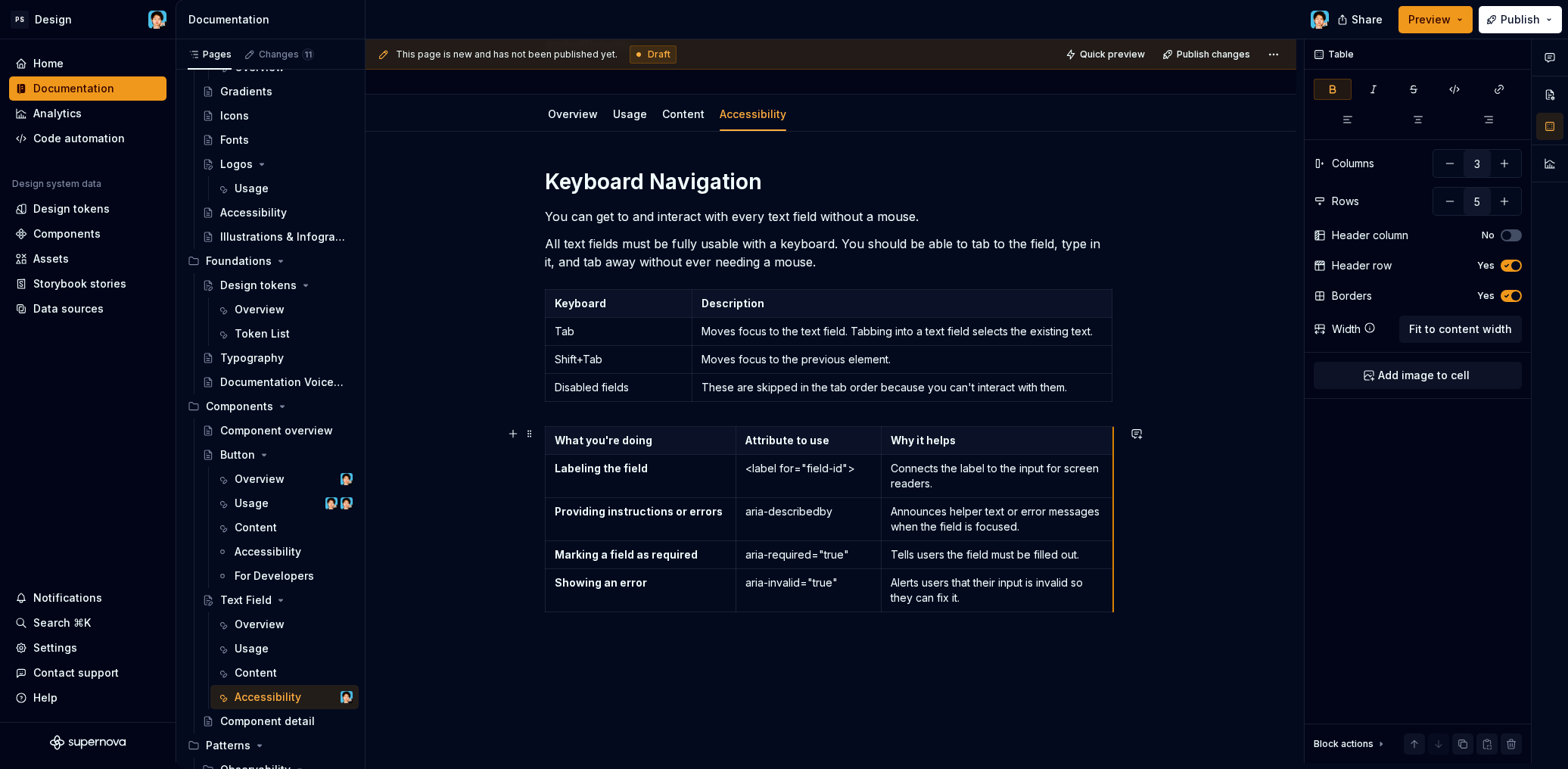
drag, startPoint x: 1070, startPoint y: 439, endPoint x: 1112, endPoint y: 439, distance: 42.0
click at [1011, 607] on td "Alerts users that their input is invalid so they can fix it." at bounding box center [997, 590] width 232 height 43
click at [1011, 537] on td "Announces helper text or error messages when the field is focused." at bounding box center [997, 519] width 231 height 43
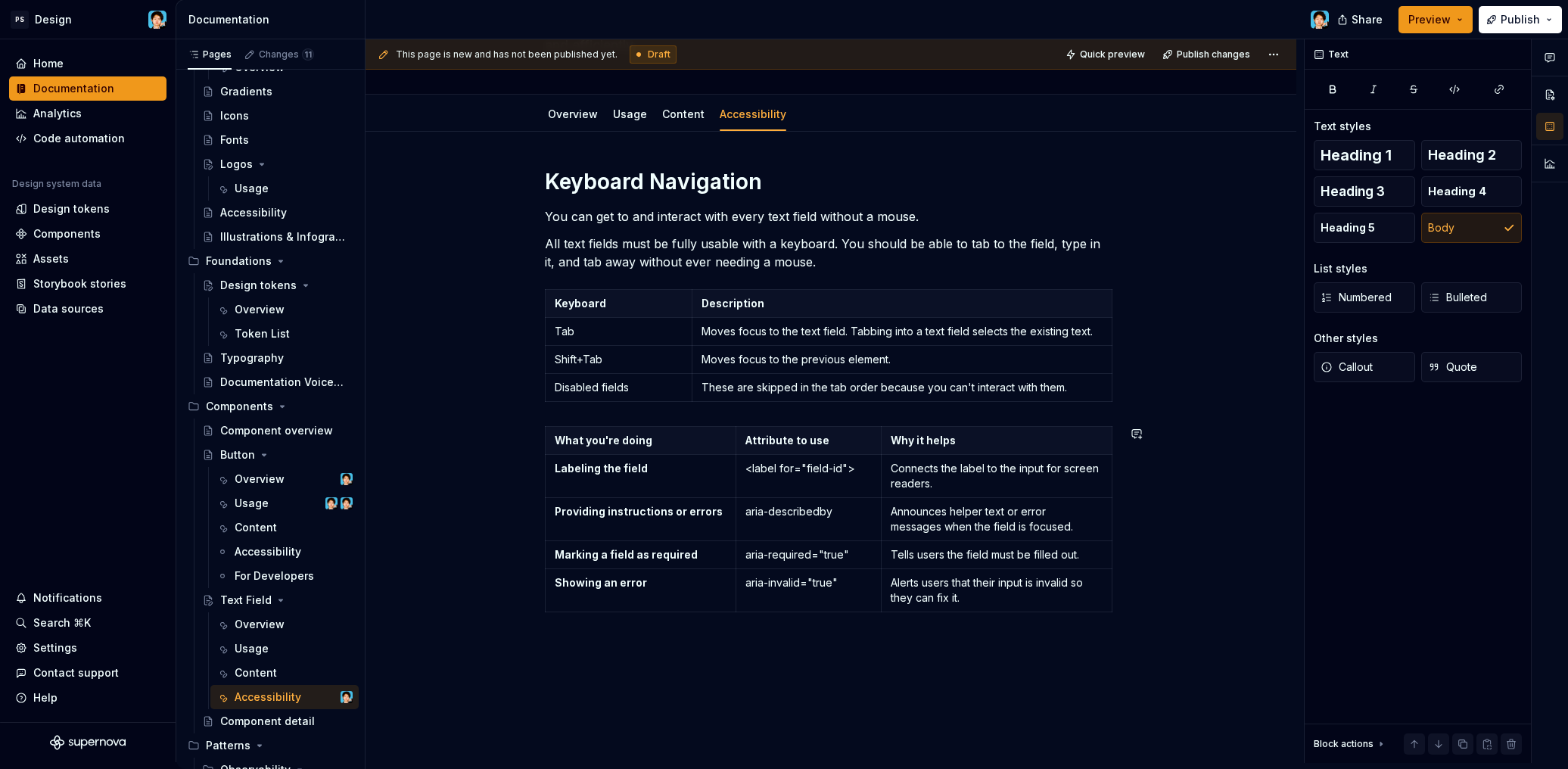
click at [824, 661] on div "This page is new and has not been published yet. Draft Quick preview Publish ch…" at bounding box center [834, 401] width 938 height 723
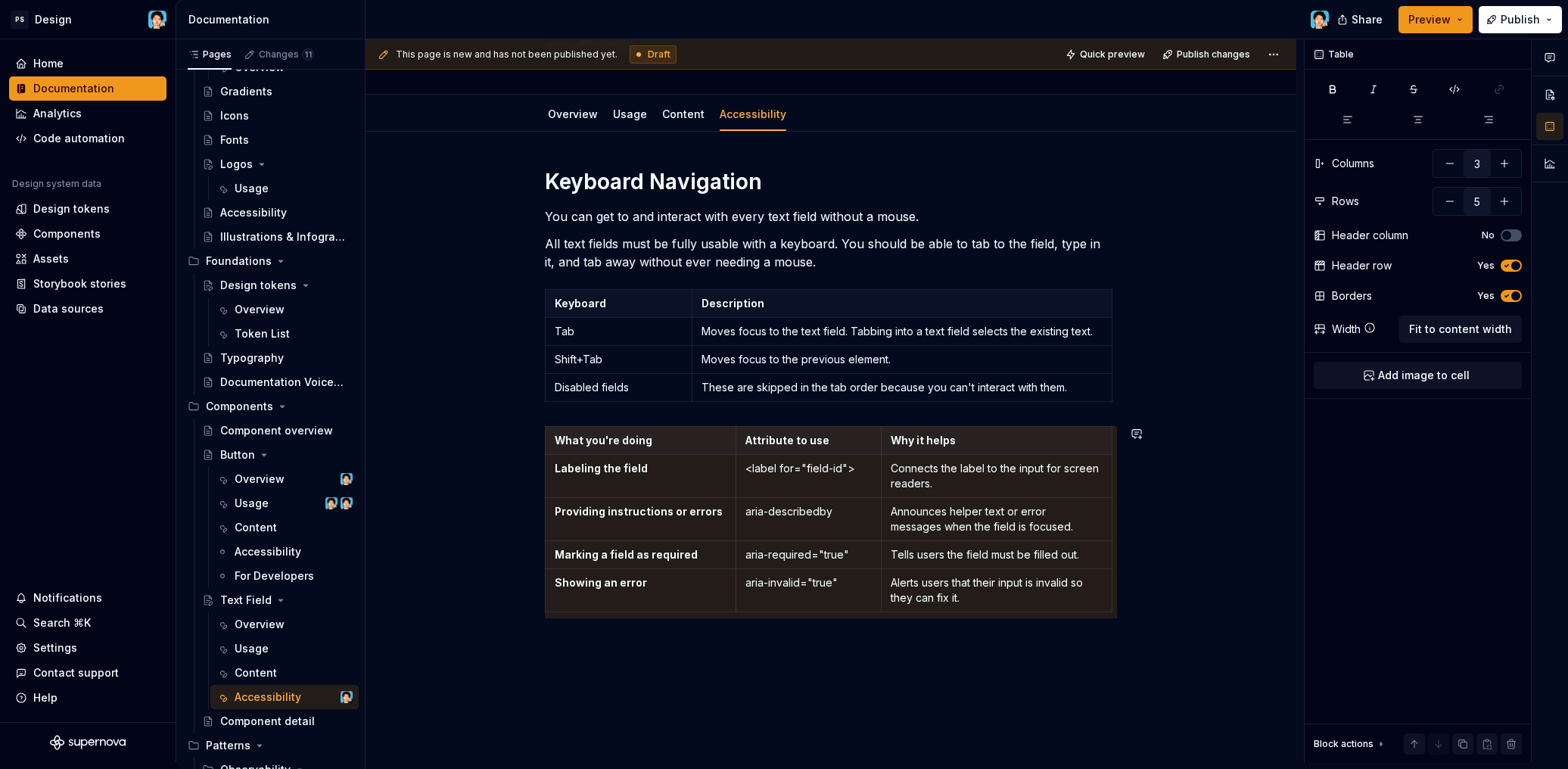
click at [807, 688] on div "Keyboard Navigation You can get to and interact with every text field without a…" at bounding box center [831, 499] width 930 height 735
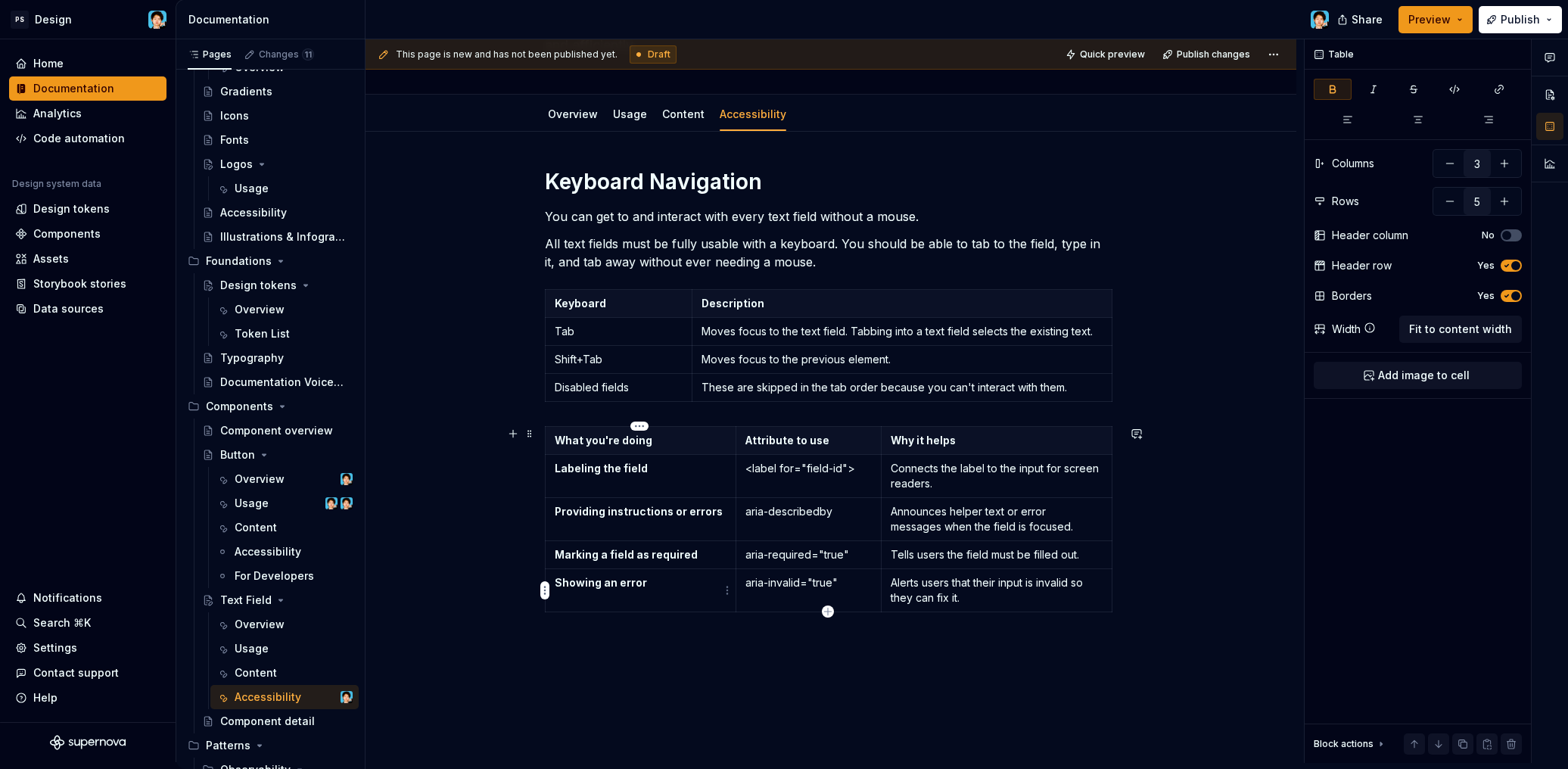
click at [628, 584] on strong "Showing an error" at bounding box center [600, 583] width 92 height 13
click at [781, 588] on p "aria-invalid="true"" at bounding box center [808, 583] width 127 height 15
click at [794, 644] on p at bounding box center [831, 645] width 572 height 18
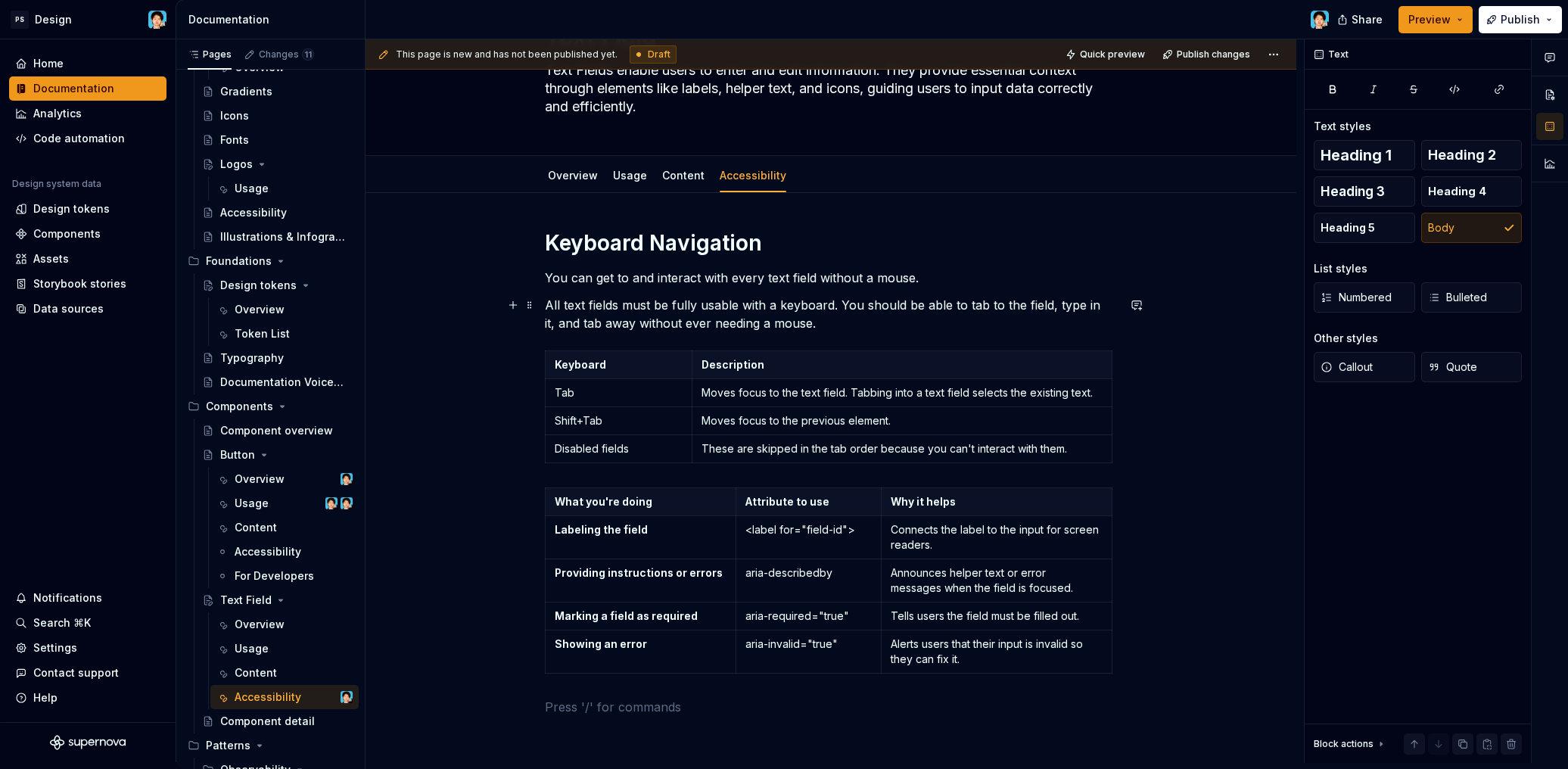
scroll to position [75, 0]
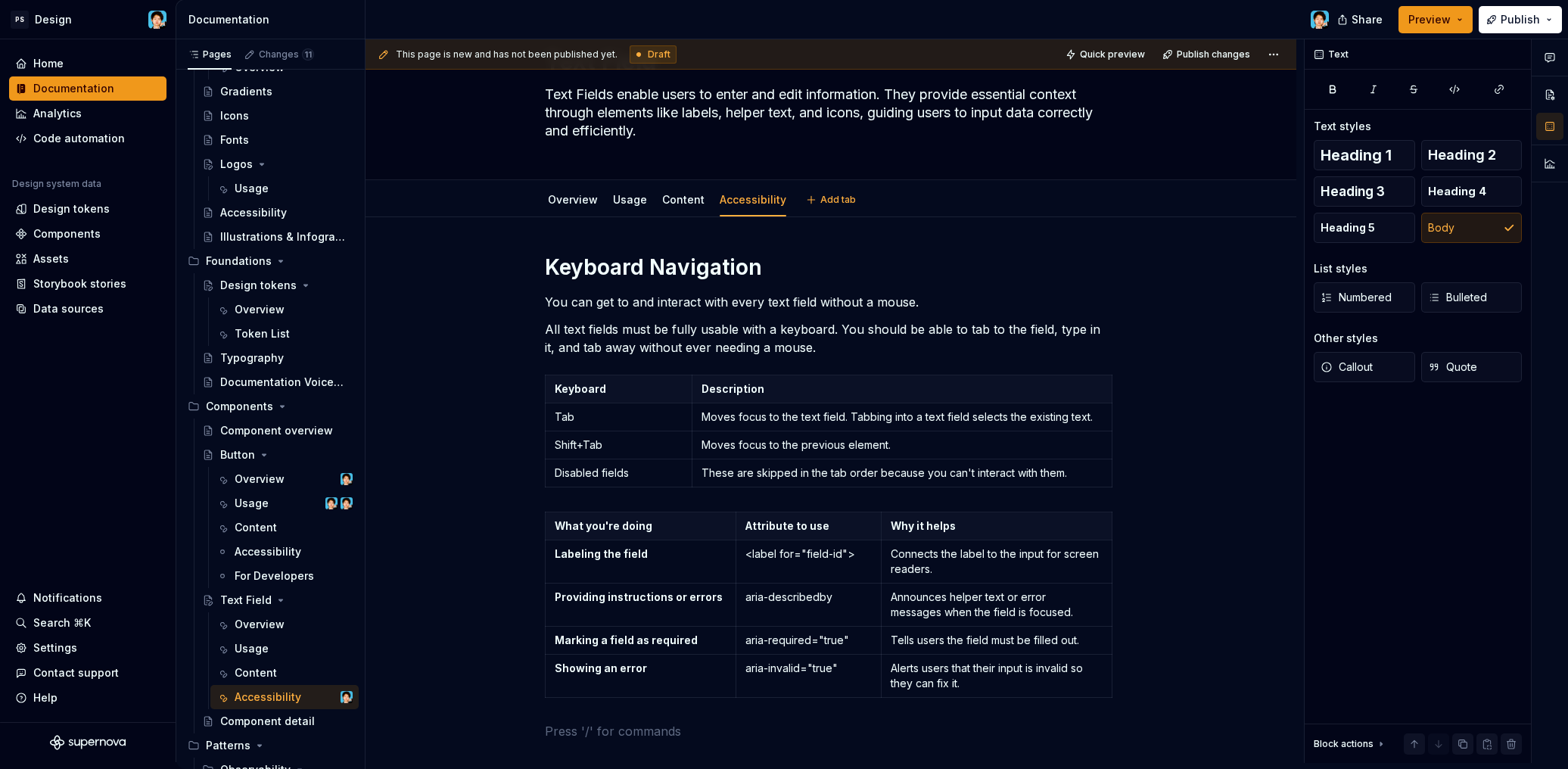
type textarea "*"
click at [794, 346] on p "All text fields must be fully usable with a keyboard. You should be able to tab…" at bounding box center [831, 337] width 572 height 36
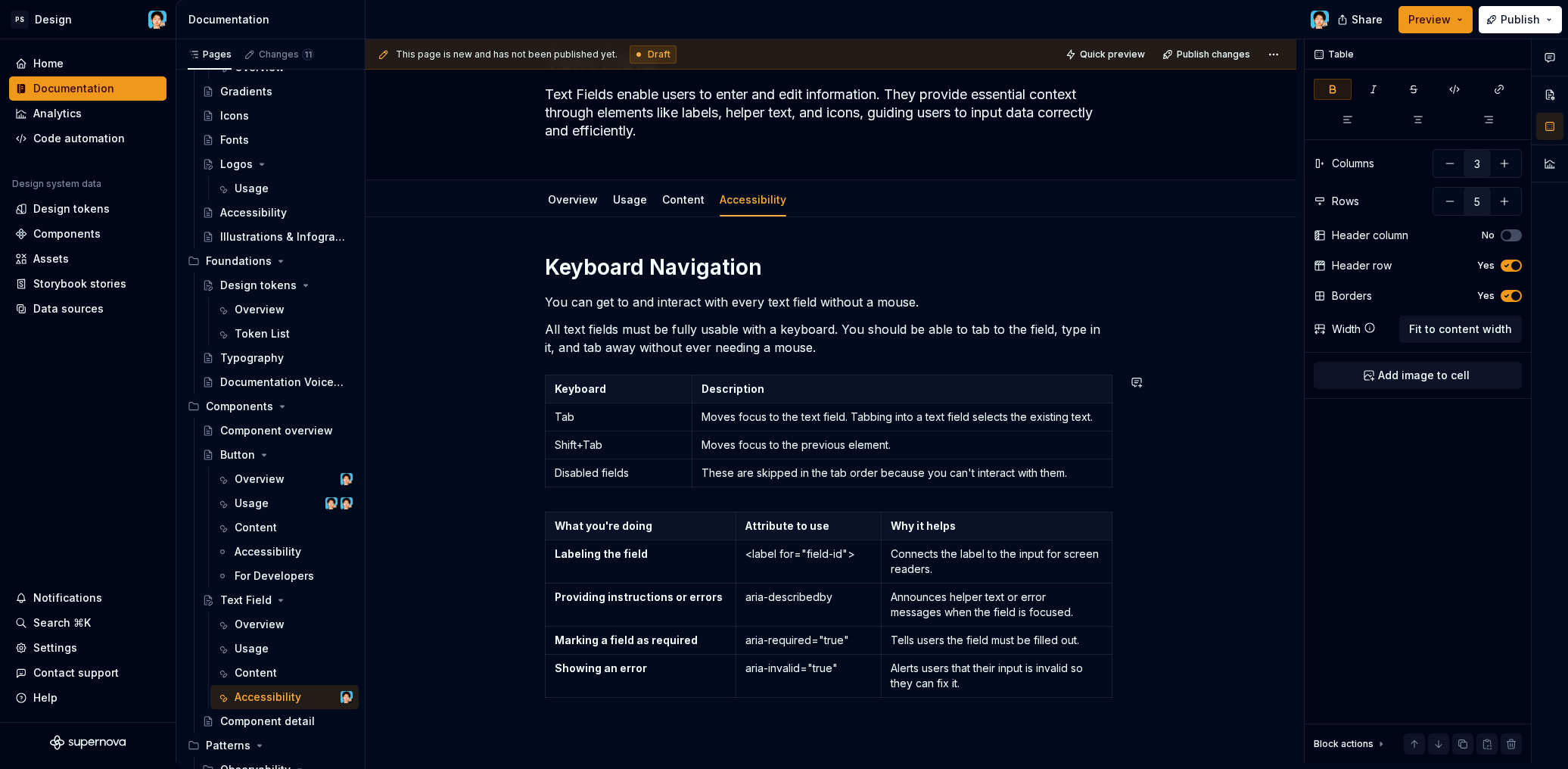
click at [576, 495] on div "Keyboard Navigation You can get to and interact with every text field without a…" at bounding box center [831, 497] width 572 height 487
click at [557, 498] on div "Keyboard Navigation You can get to and interact with every text field without a…" at bounding box center [831, 497] width 572 height 487
click at [798, 350] on p "All text fields must be fully usable with a keyboard. You should be able to tab…" at bounding box center [831, 337] width 572 height 36
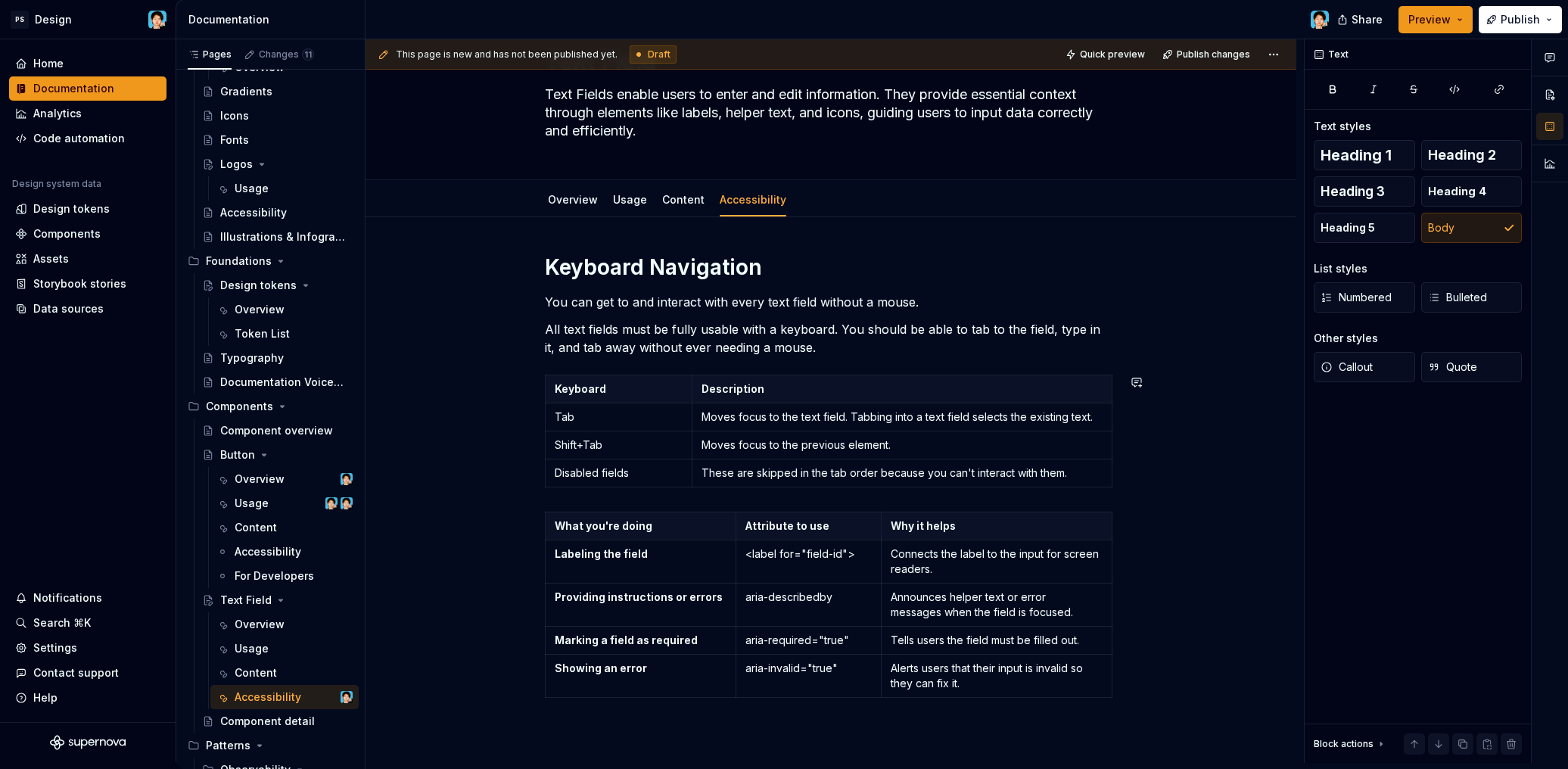
click at [585, 501] on div "Keyboard Navigation You can get to and interact with every text field without a…" at bounding box center [831, 497] width 572 height 487
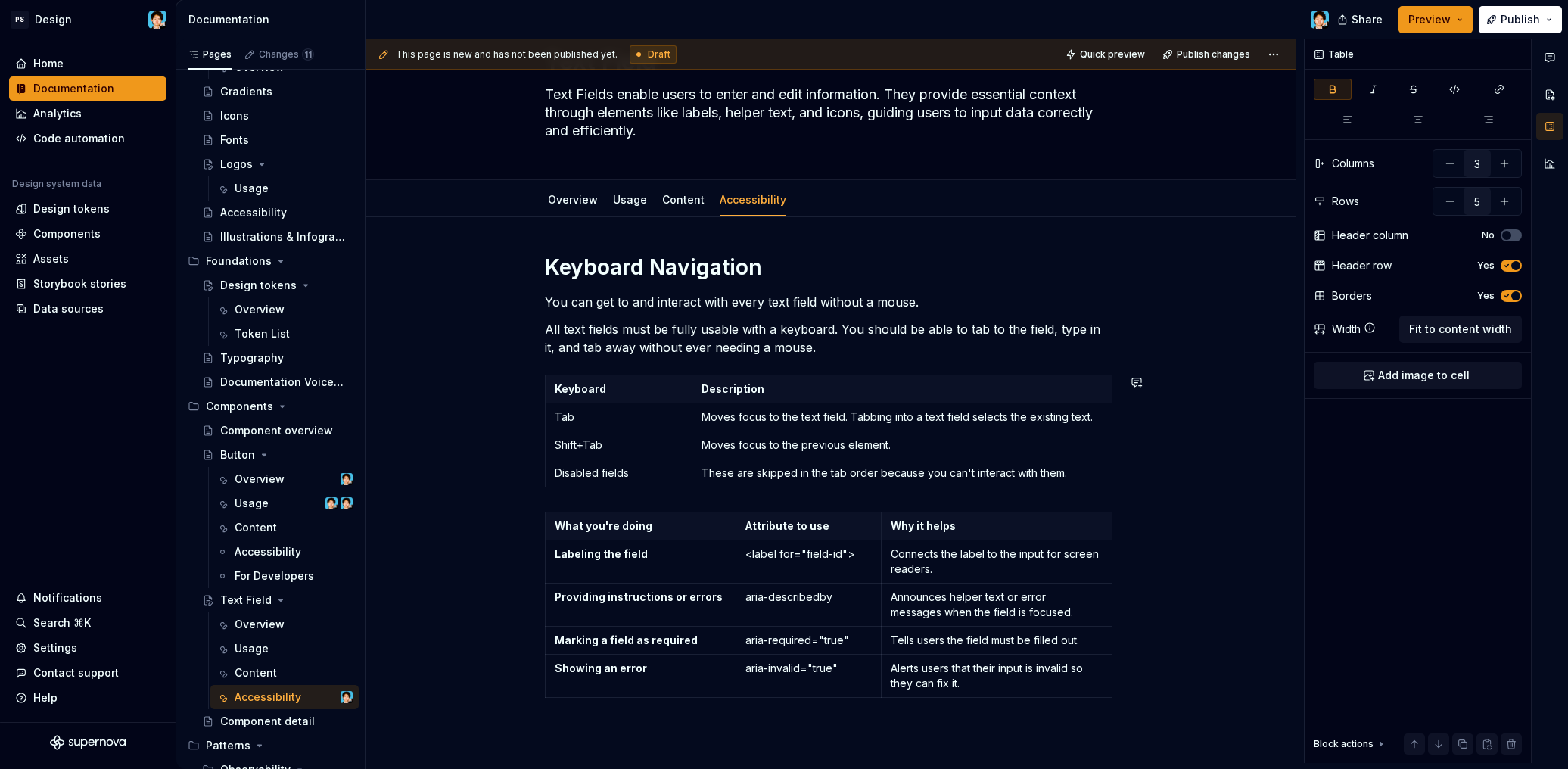
click at [547, 497] on div "Keyboard Navigation You can get to and interact with every text field without a…" at bounding box center [831, 497] width 572 height 487
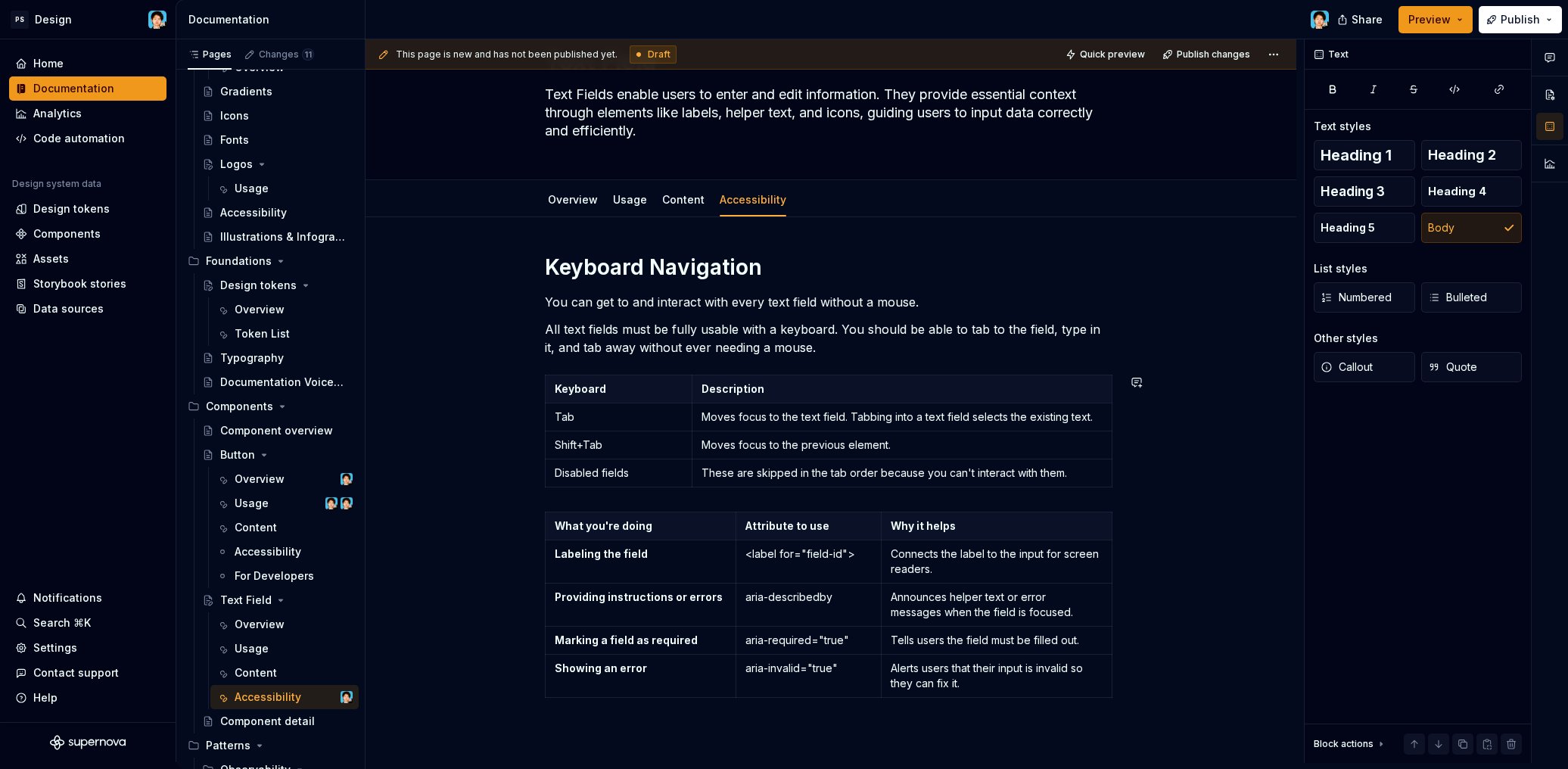
click at [588, 496] on div "Keyboard Navigation You can get to and interact with every text field without a…" at bounding box center [831, 497] width 572 height 487
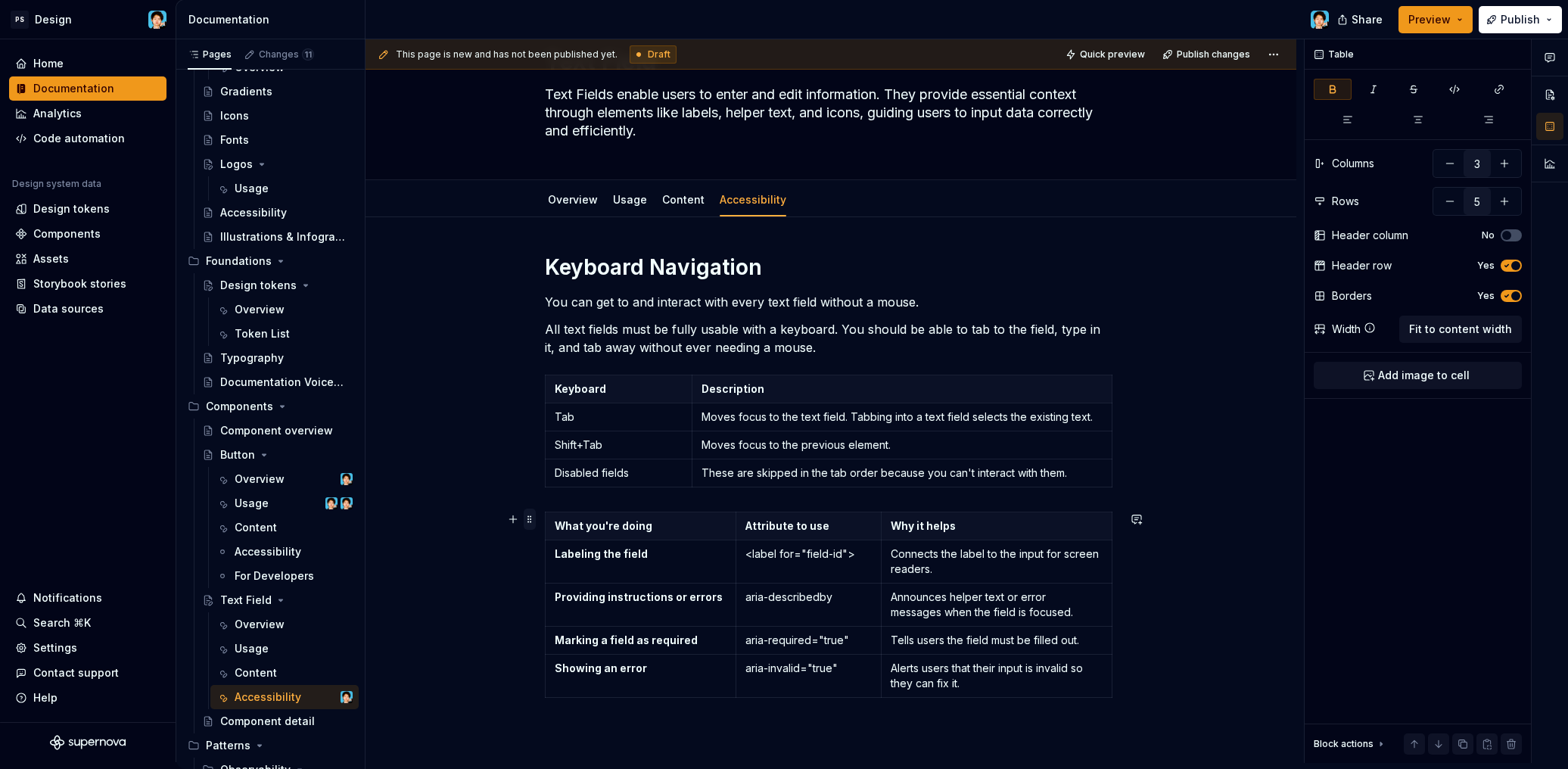
click at [532, 523] on span at bounding box center [530, 518] width 12 height 21
click at [574, 501] on div "Keyboard Navigation You can get to and interact with every text field without a…" at bounding box center [831, 497] width 572 height 487
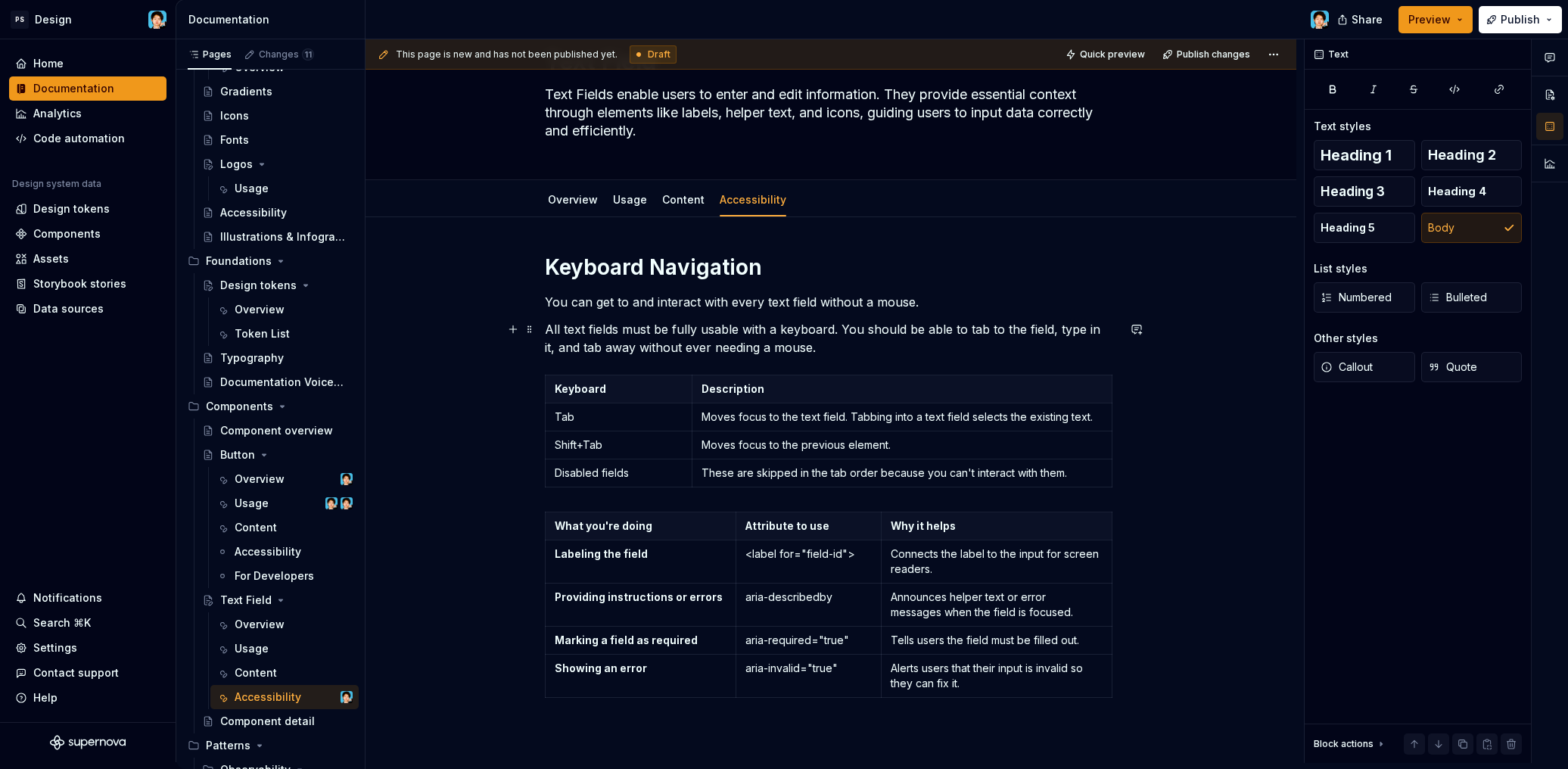
click at [813, 351] on p "All text fields must be fully usable with a keyboard. You should be able to tab…" at bounding box center [831, 337] width 572 height 36
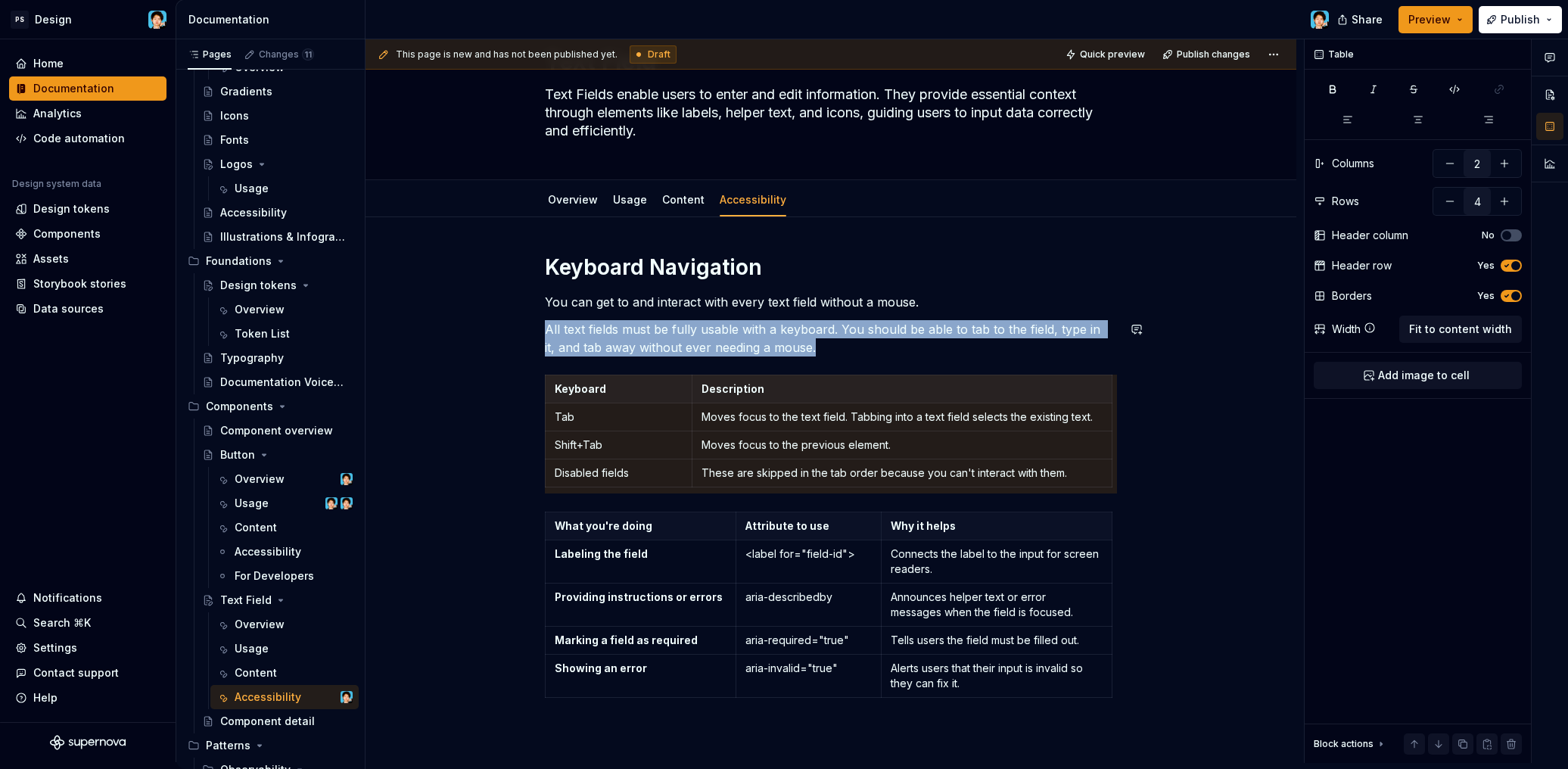
type input "3"
type input "5"
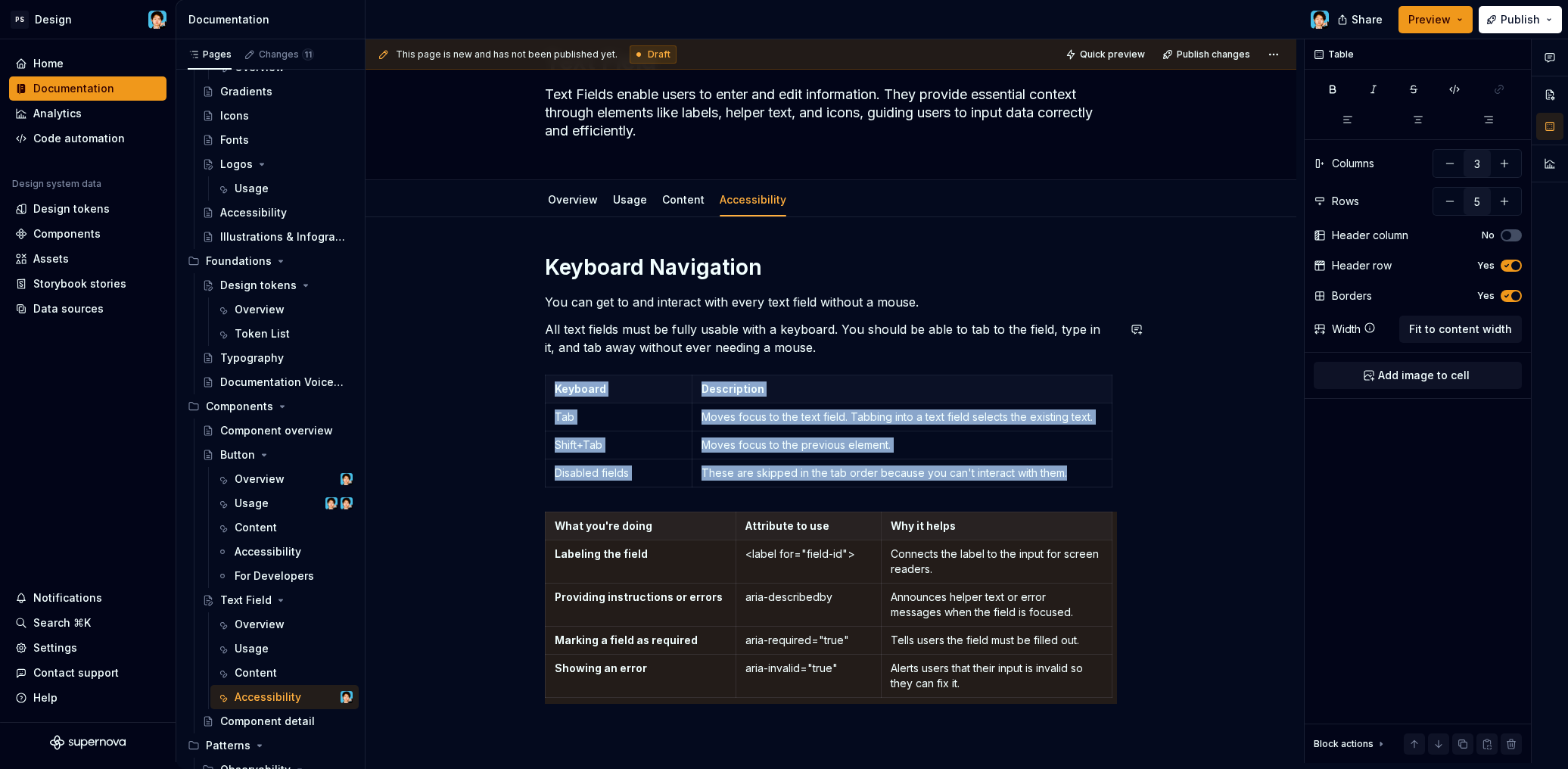
type input "2"
type input "4"
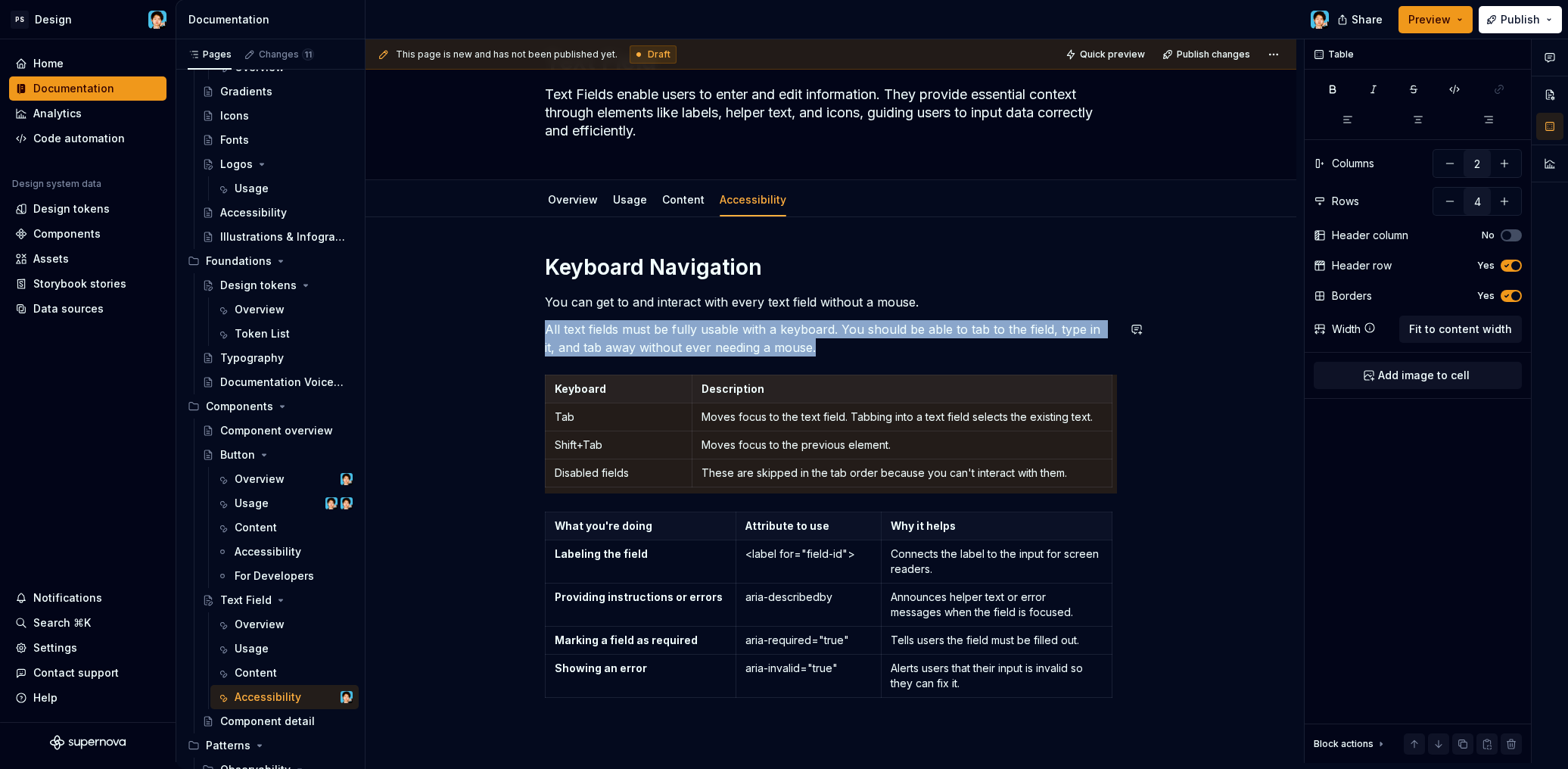
type input "3"
type input "5"
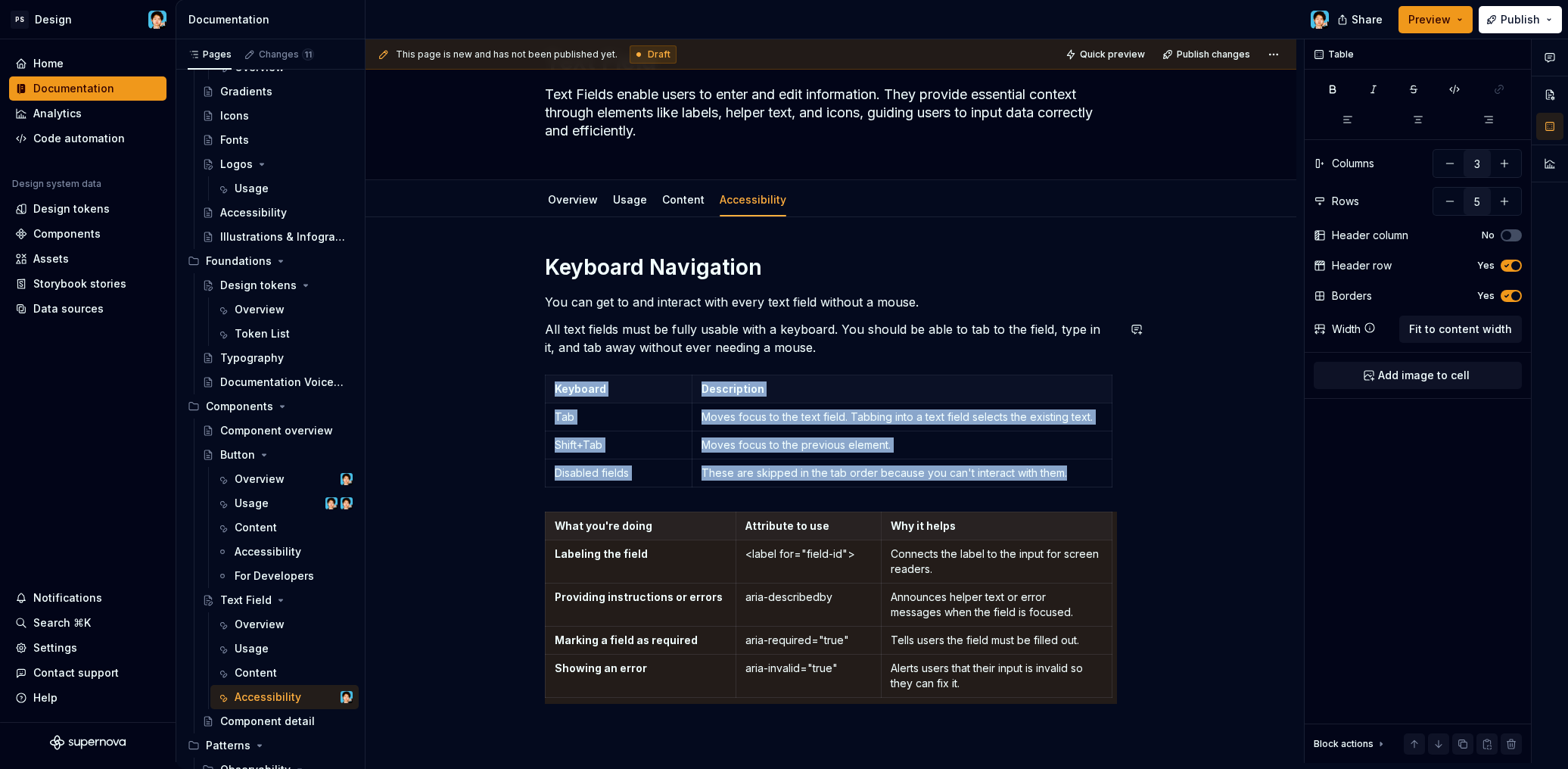
type input "2"
type input "4"
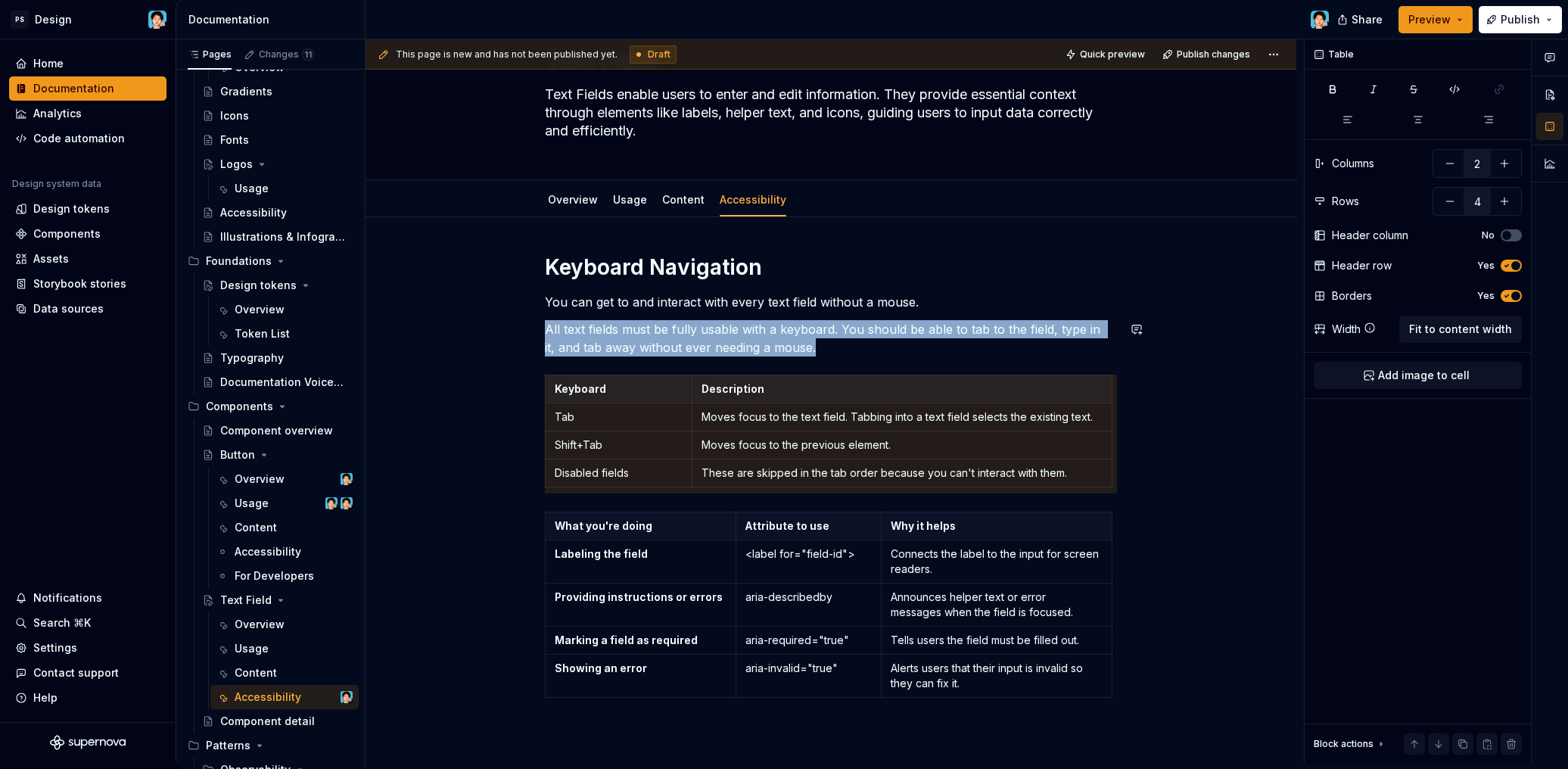
type input "3"
type input "5"
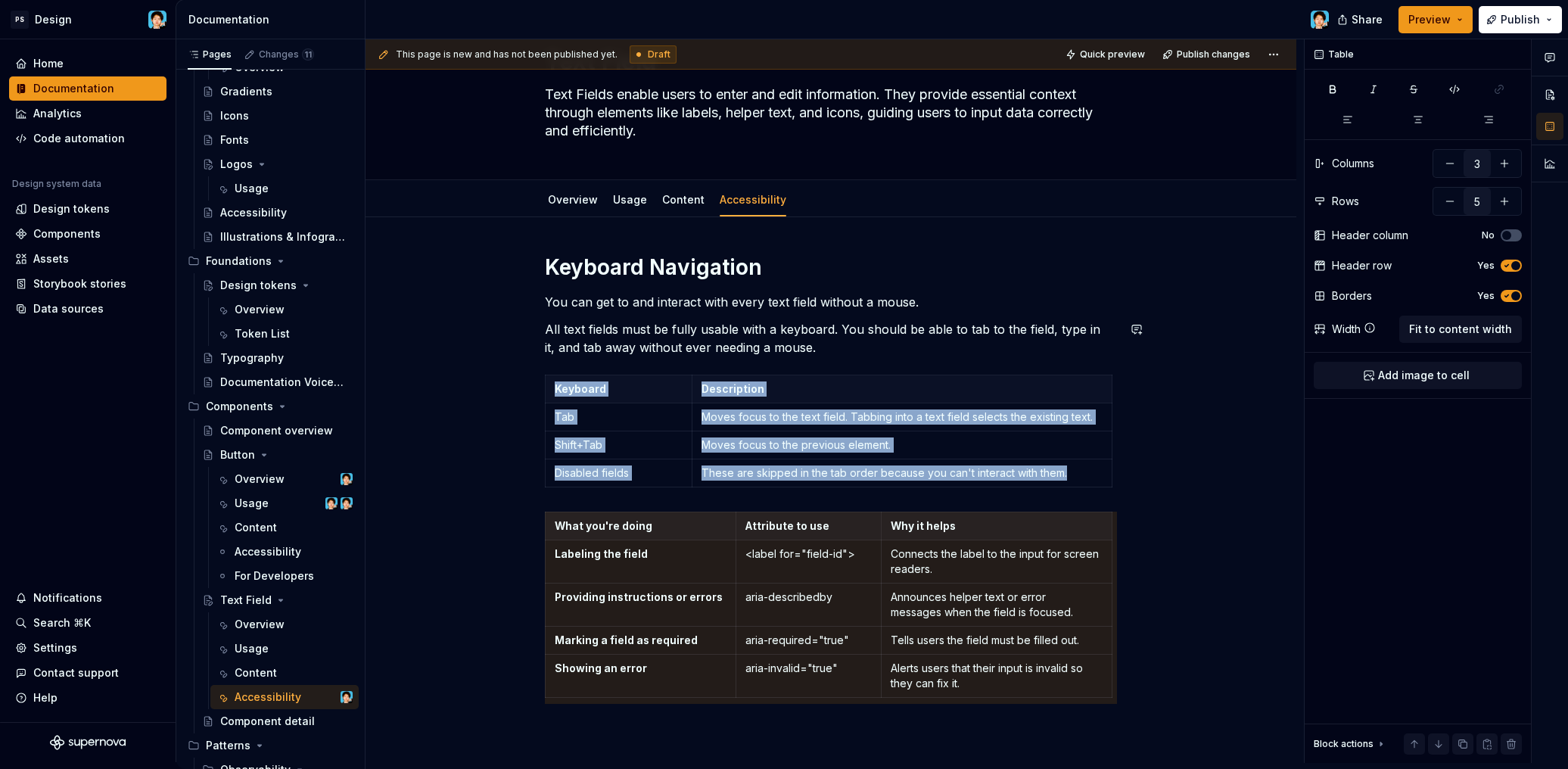
type input "2"
type input "4"
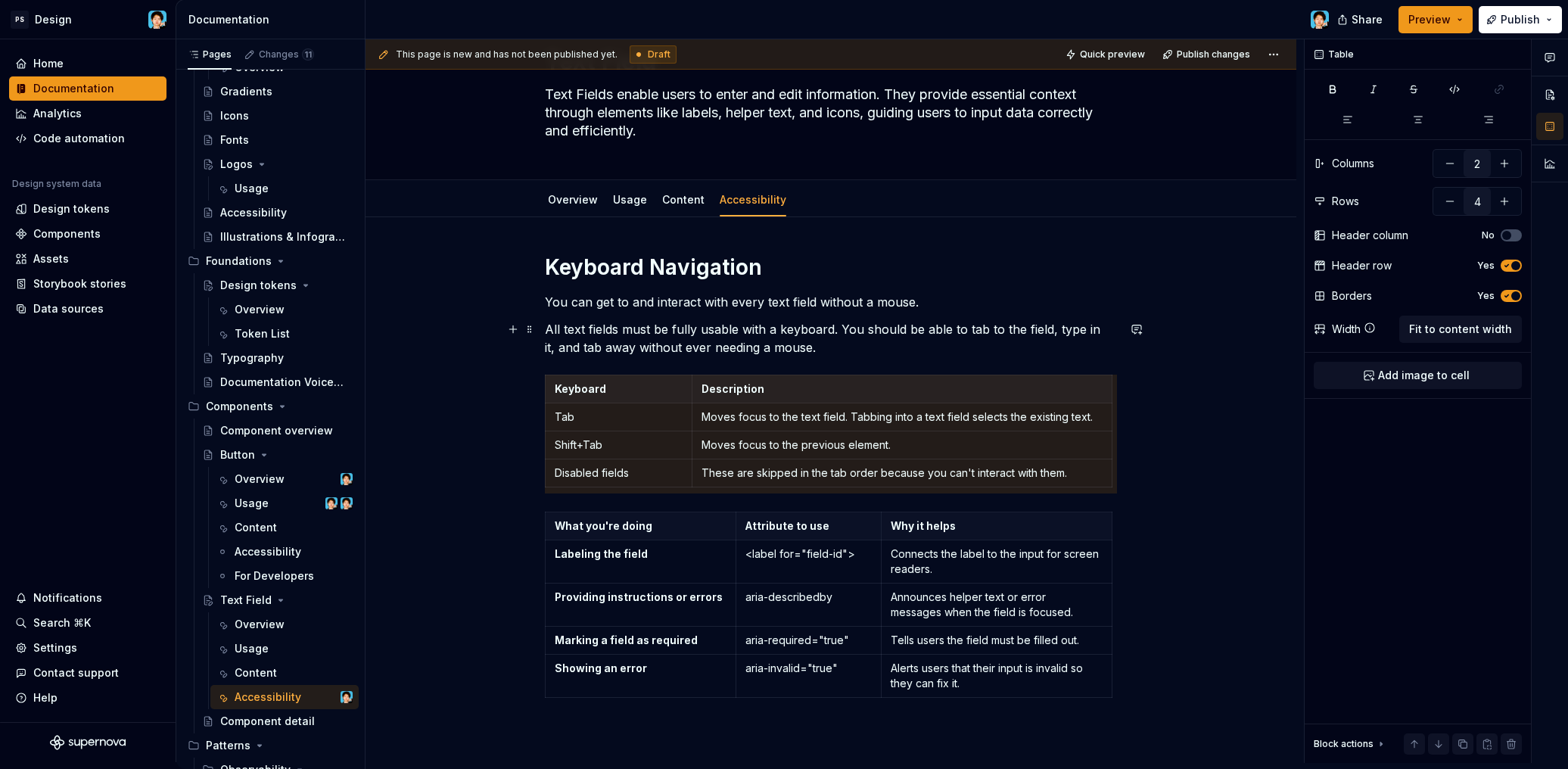
click at [807, 350] on p "All text fields must be fully usable with a keyboard. You should be able to tab…" at bounding box center [831, 337] width 572 height 36
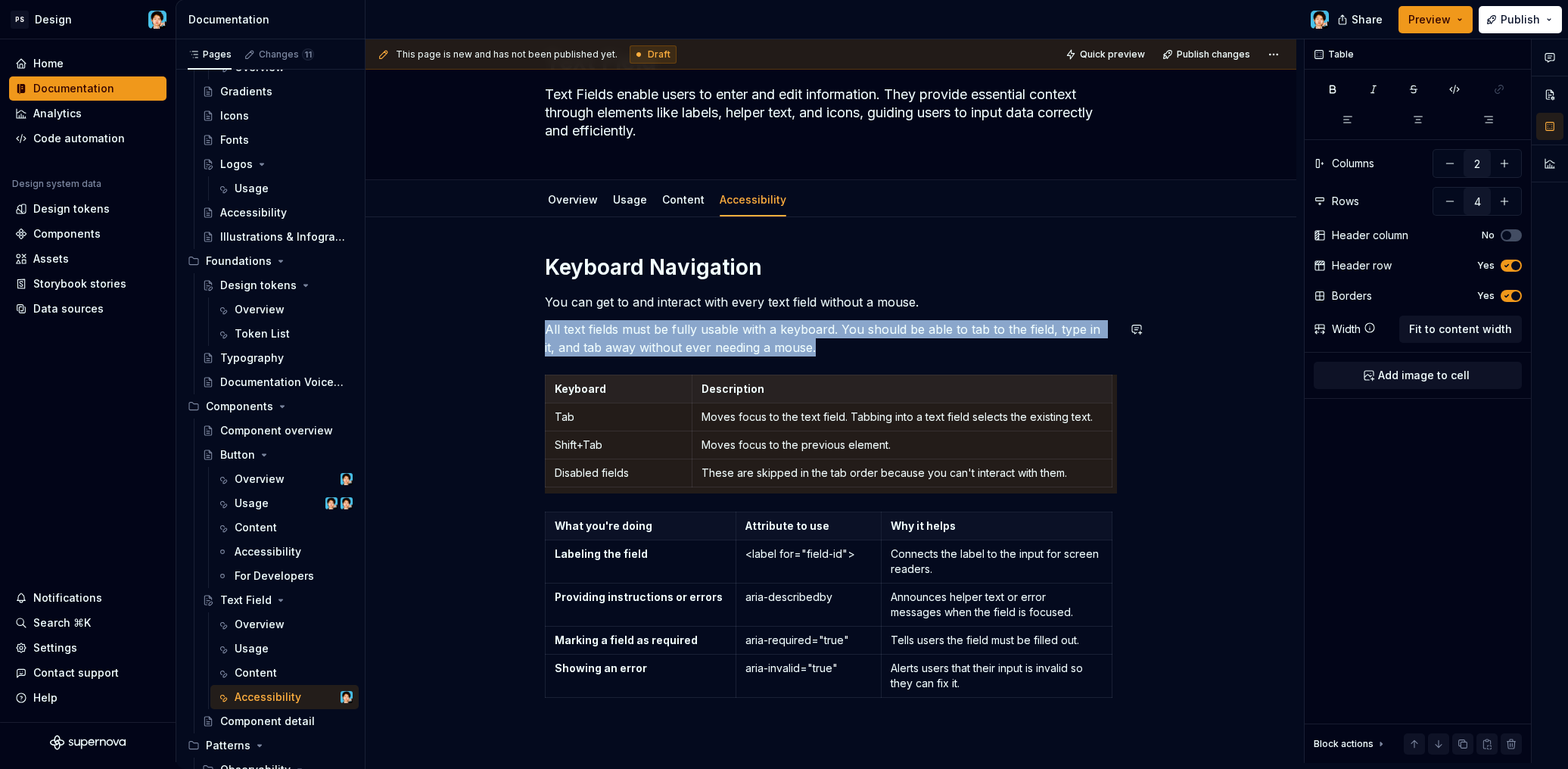
type input "3"
type input "5"
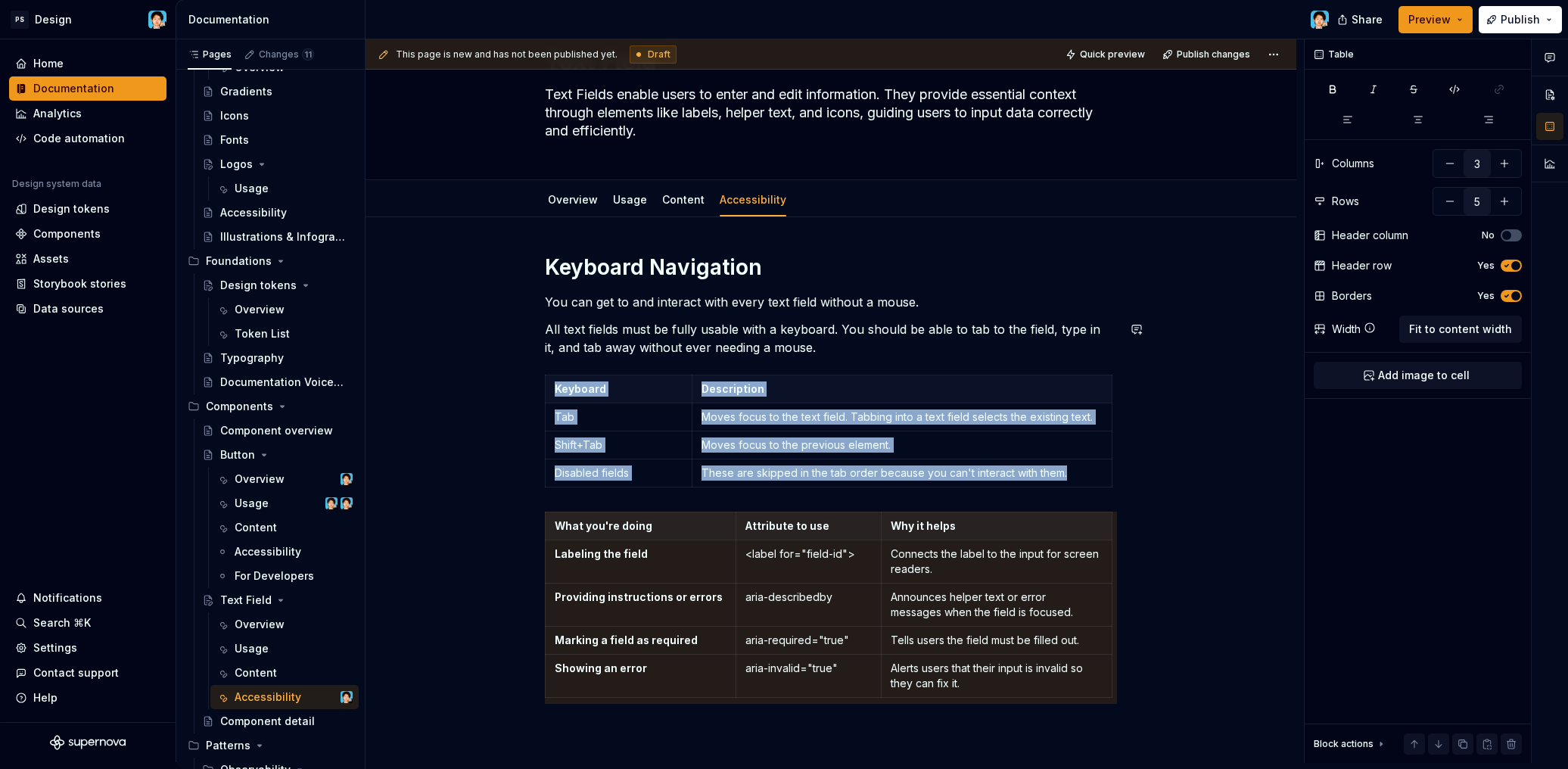
type input "2"
type input "4"
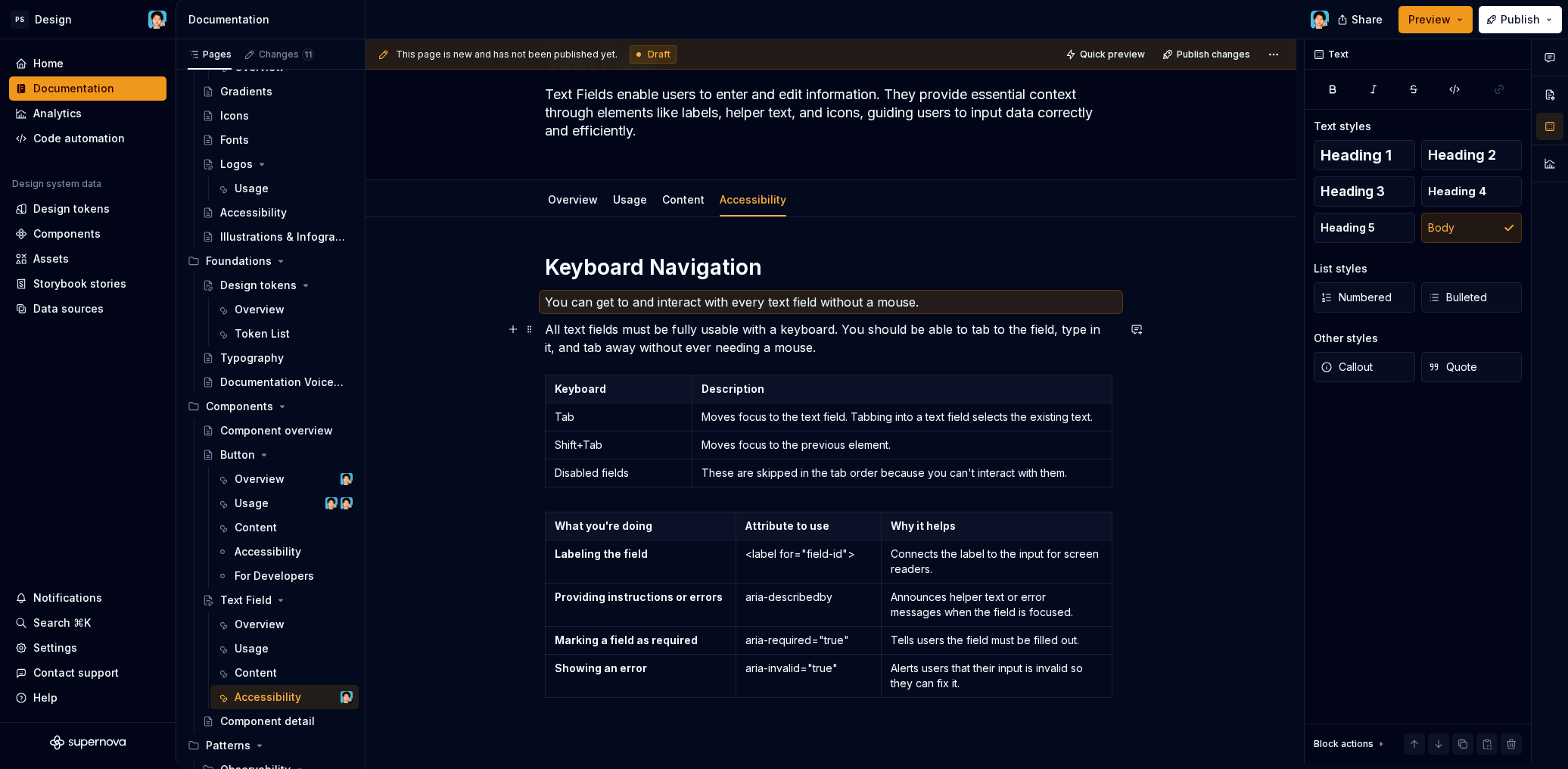
click at [811, 351] on p "All text fields must be fully usable with a keyboard. You should be able to tab…" at bounding box center [831, 337] width 572 height 36
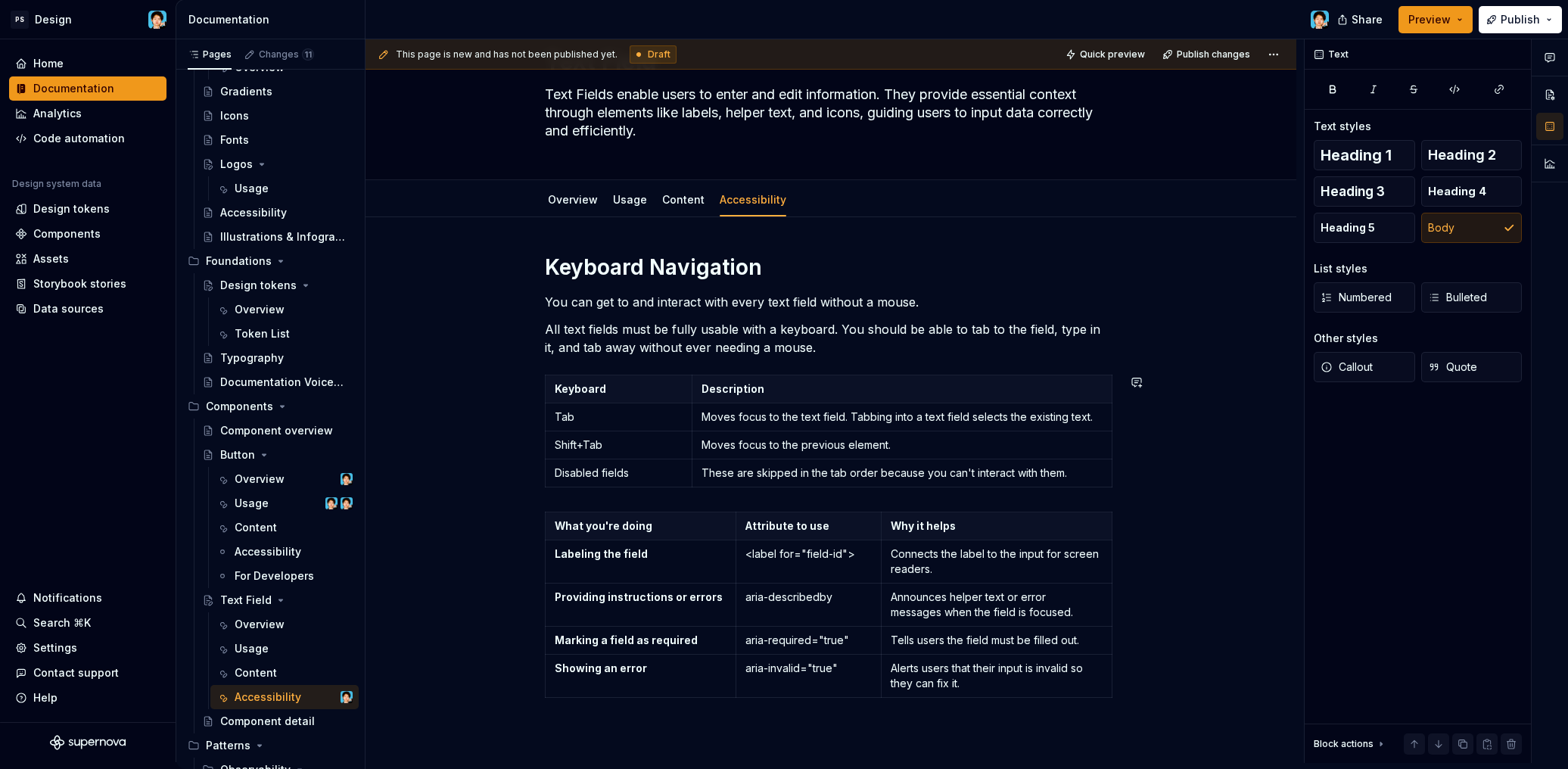
click at [558, 496] on div "Keyboard Navigation You can get to and interact with every text field without a…" at bounding box center [831, 497] width 572 height 487
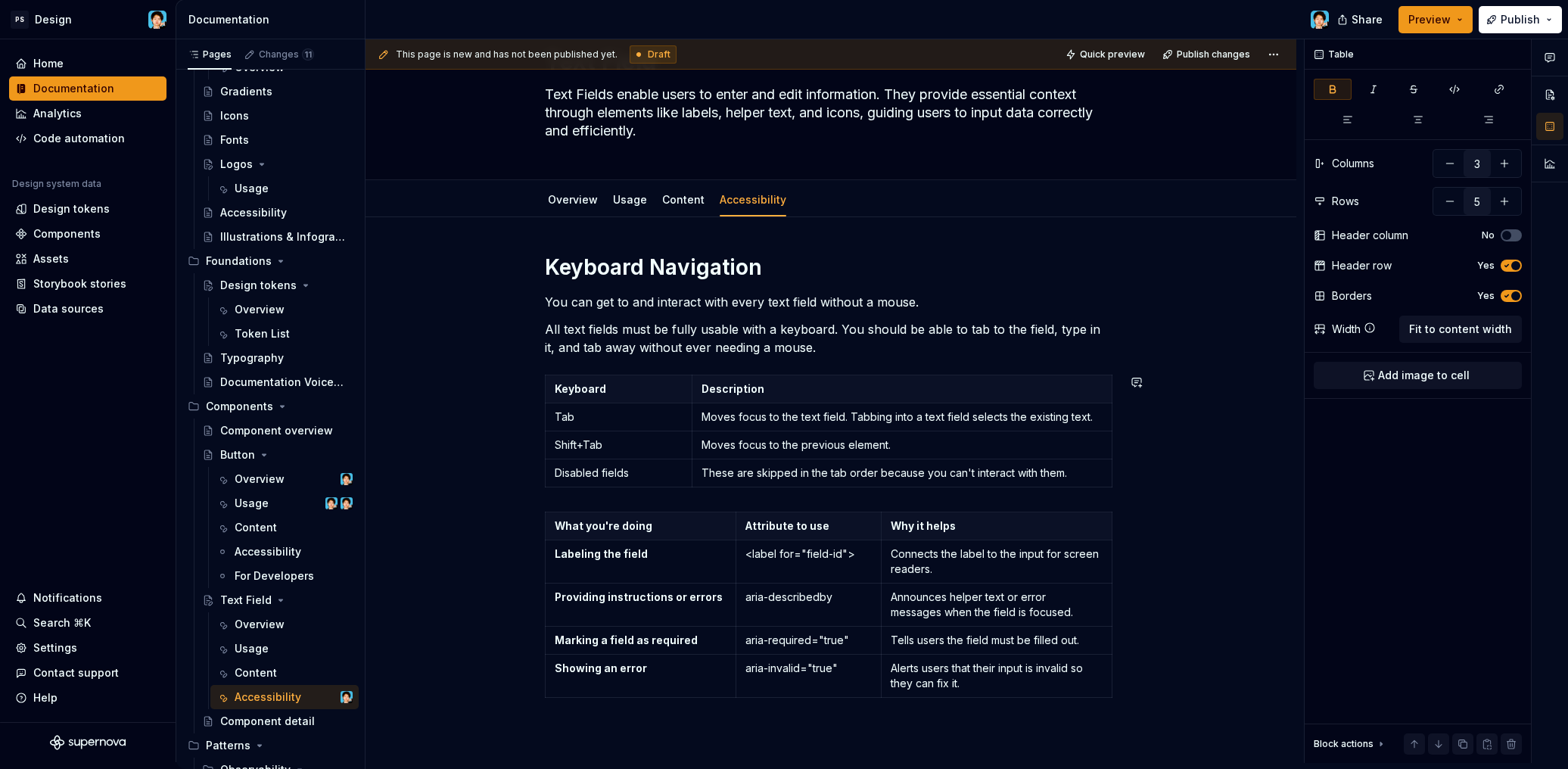
click at [541, 500] on div "Keyboard Navigation You can get to and interact with every text field without a…" at bounding box center [831, 603] width 930 height 772
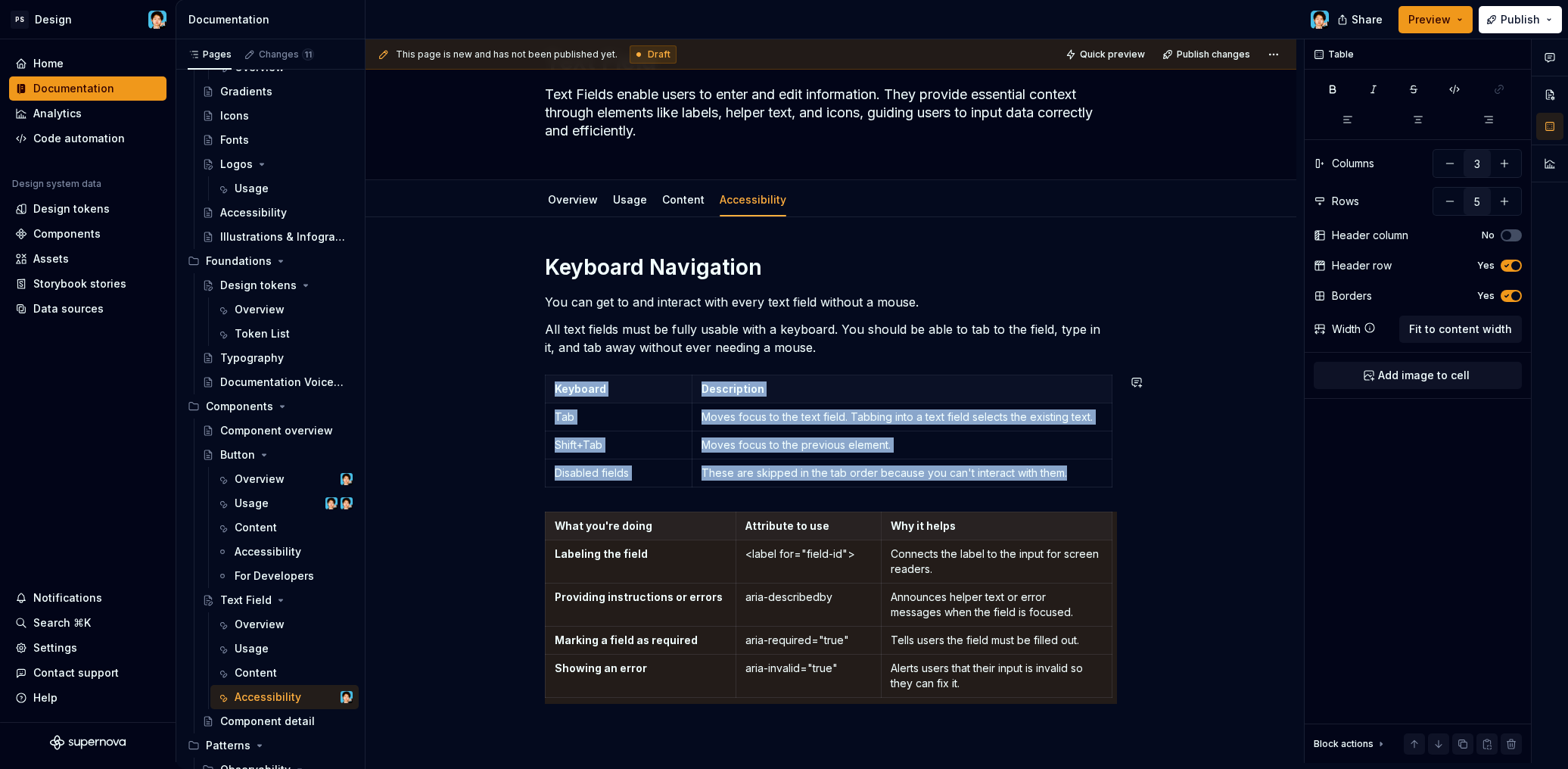
click at [576, 501] on div "Keyboard Navigation You can get to and interact with every text field without a…" at bounding box center [831, 497] width 572 height 487
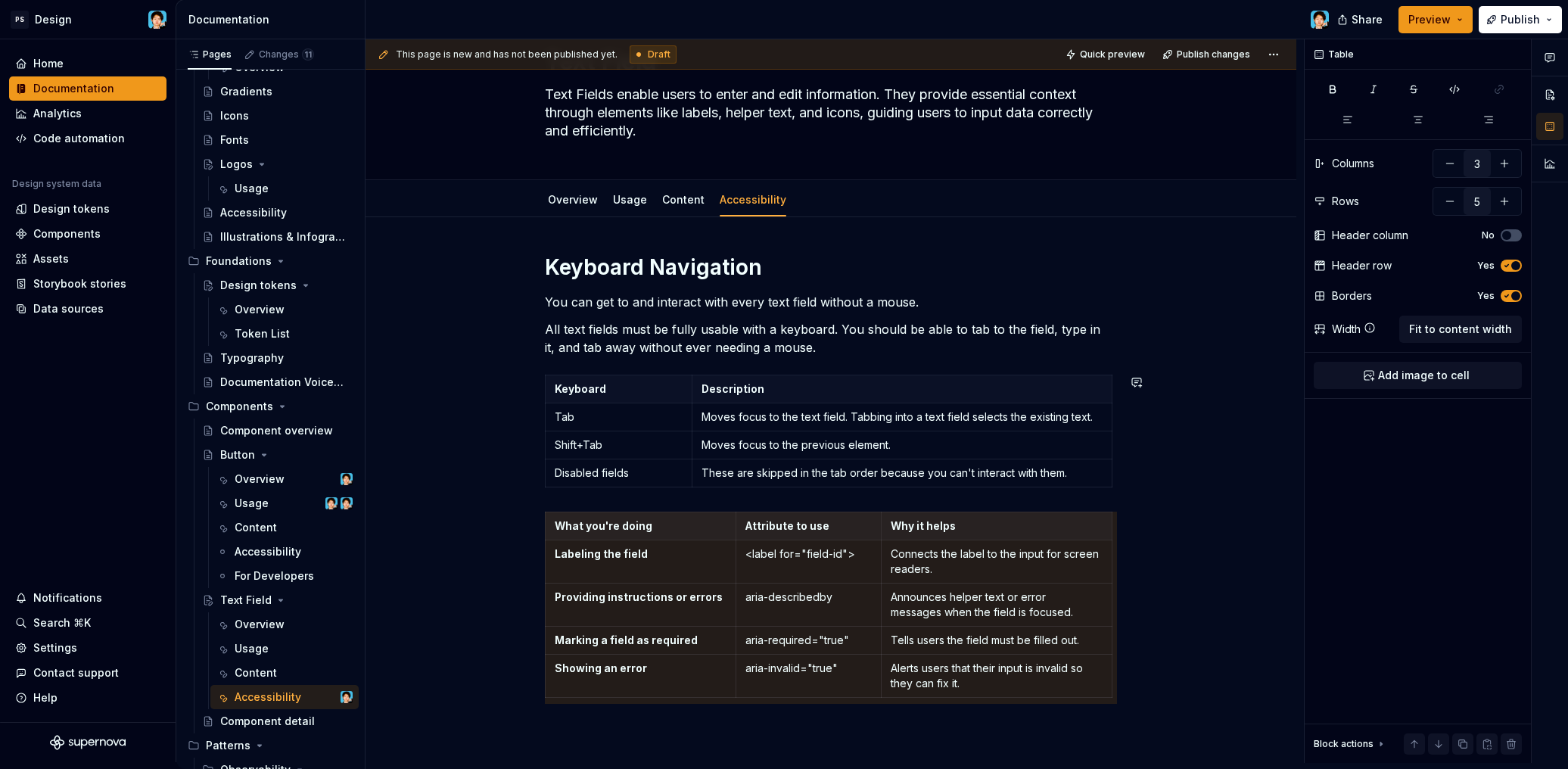
scroll to position [86, 0]
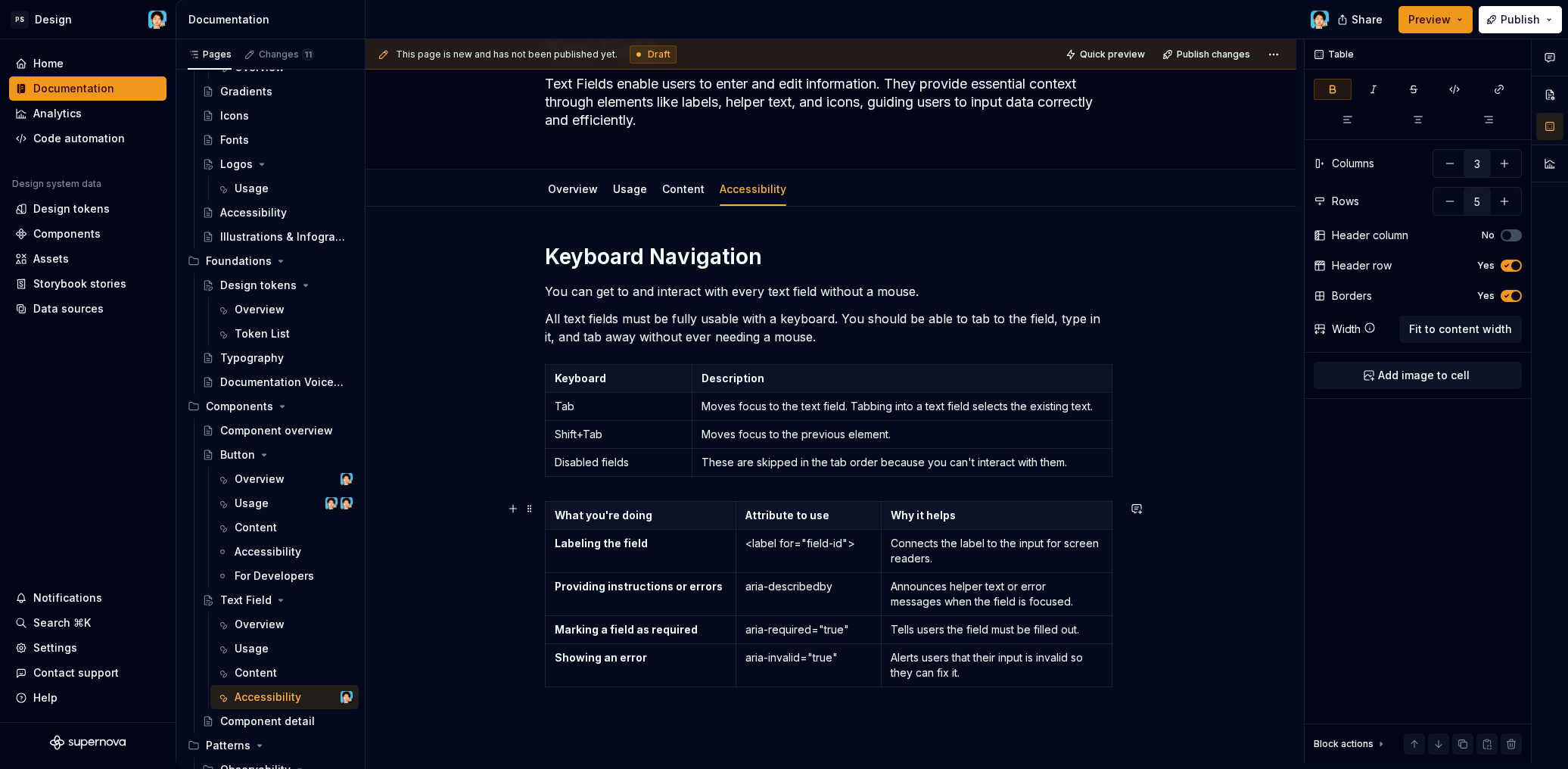
type textarea "*"
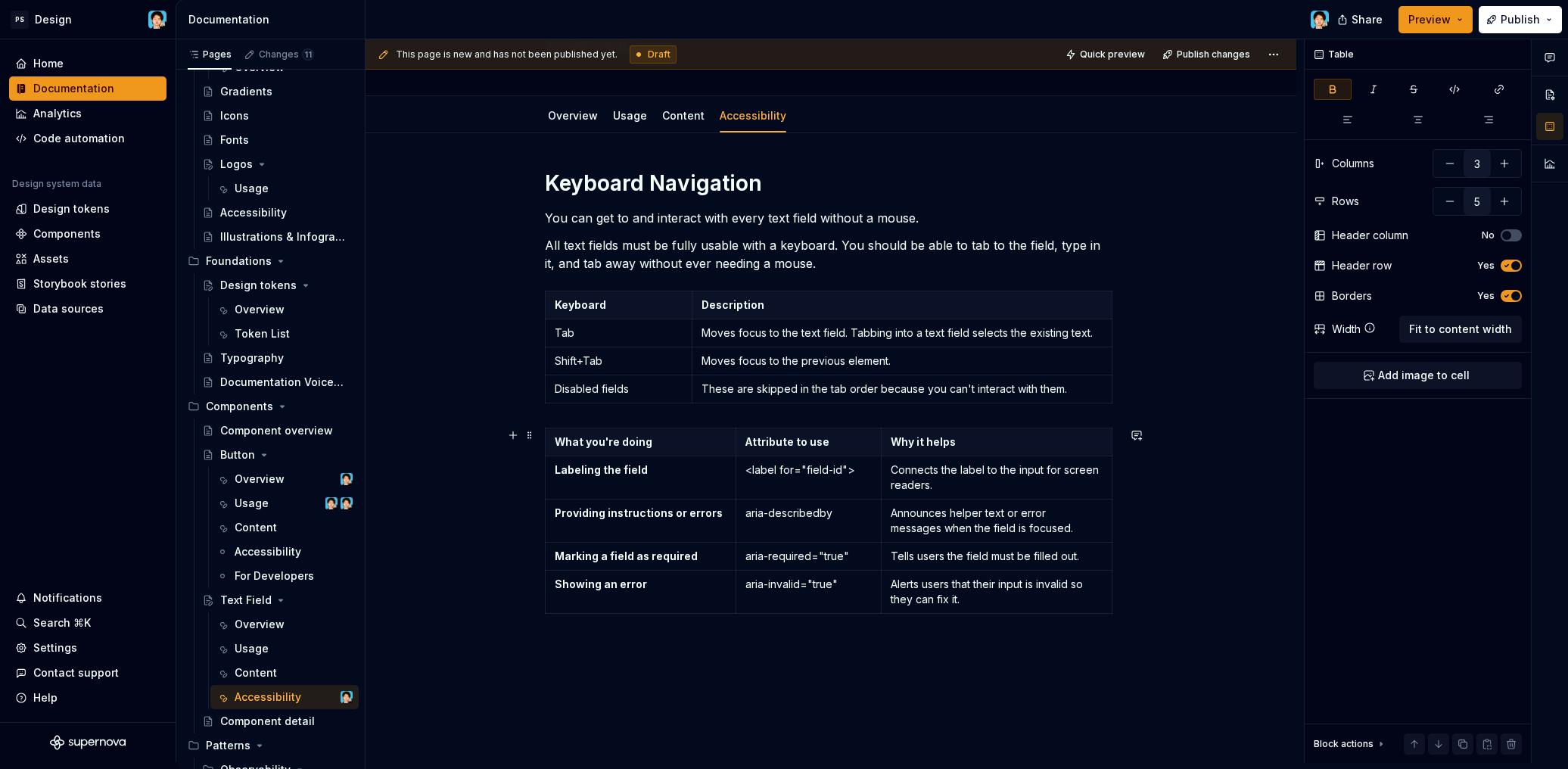
scroll to position [133, 0]
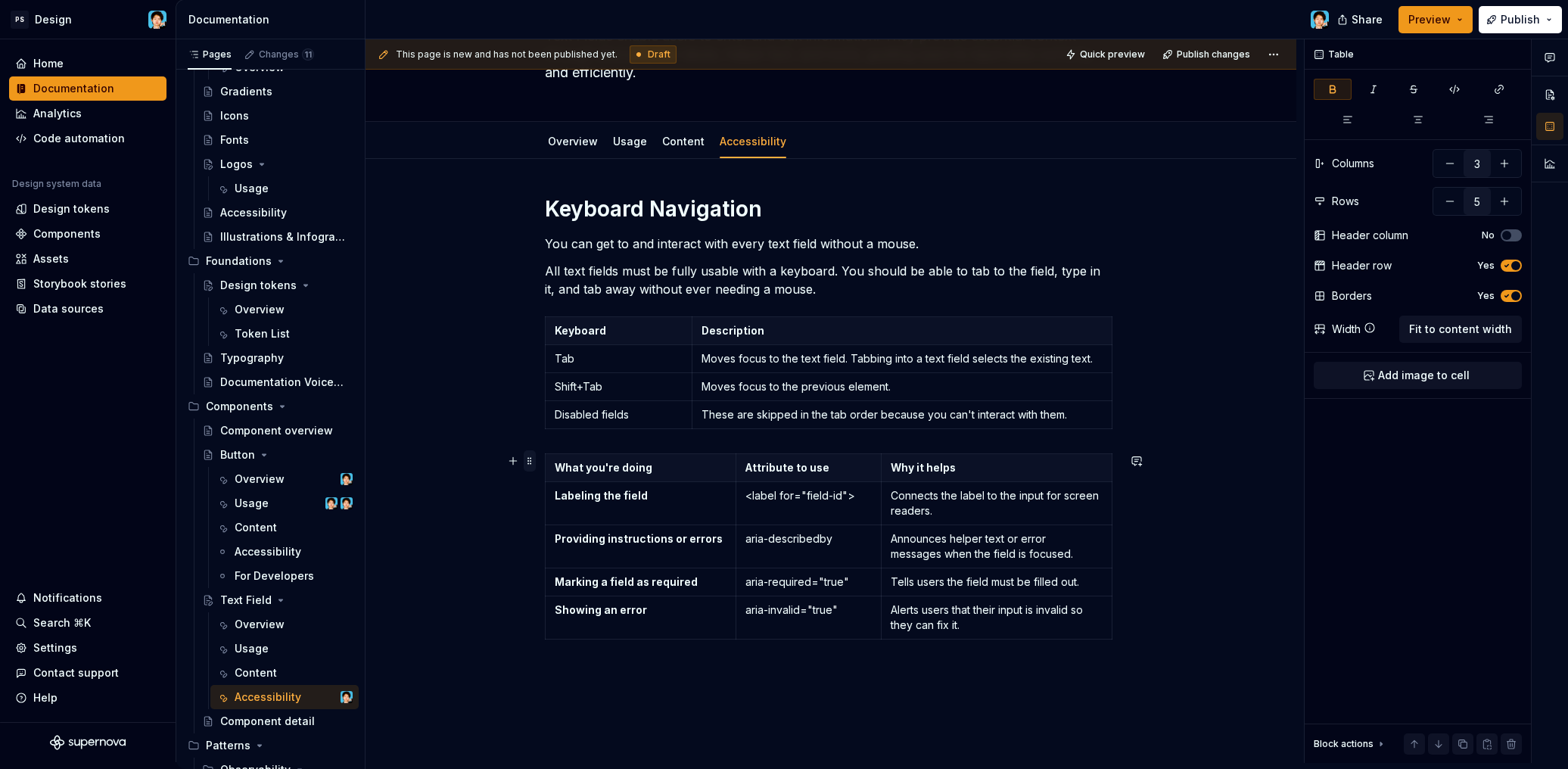
click at [529, 462] on span at bounding box center [530, 460] width 12 height 21
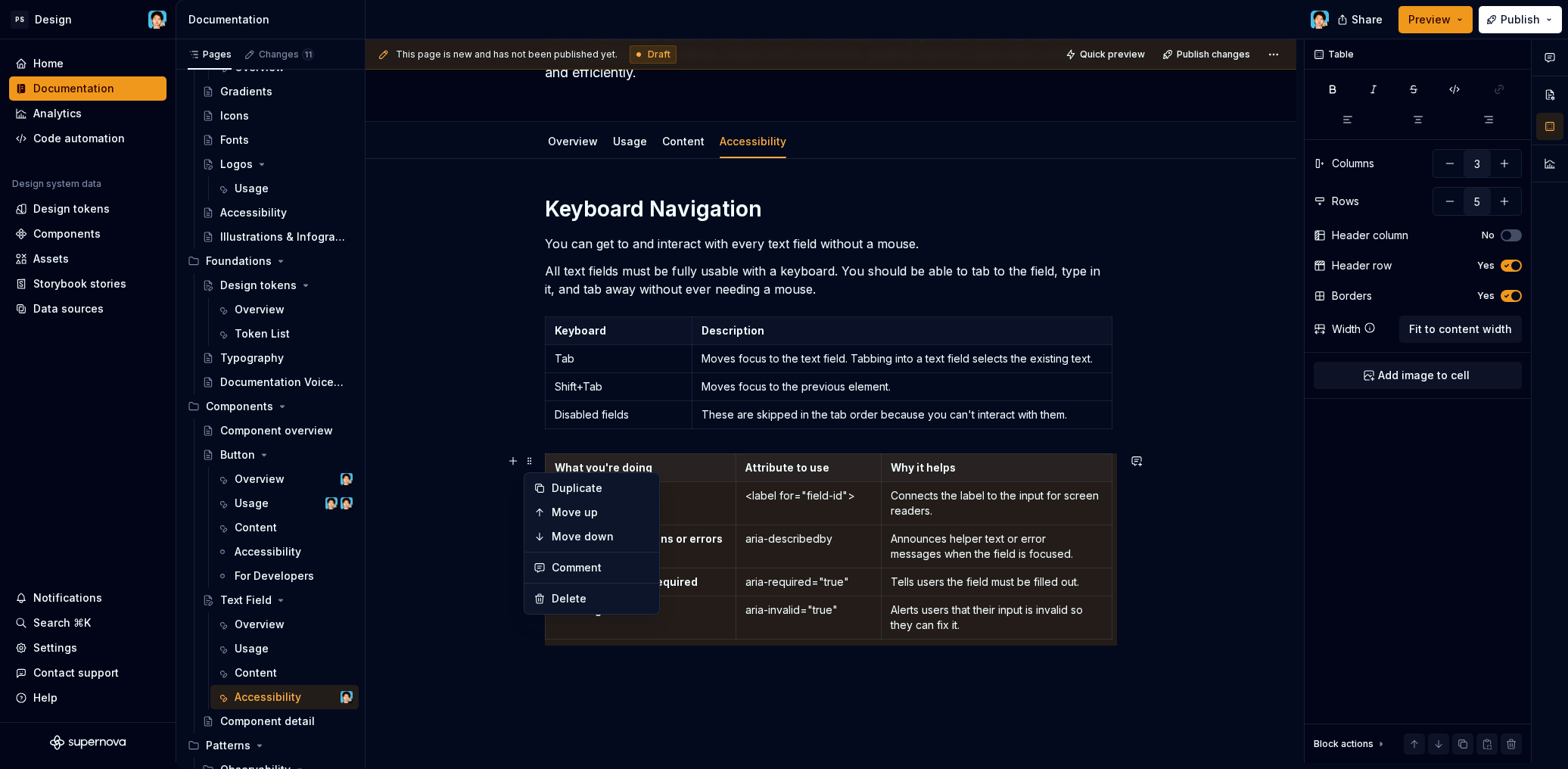
click at [576, 435] on div "Keyboard Navigation You can get to and interact with every text field without a…" at bounding box center [831, 438] width 572 height 487
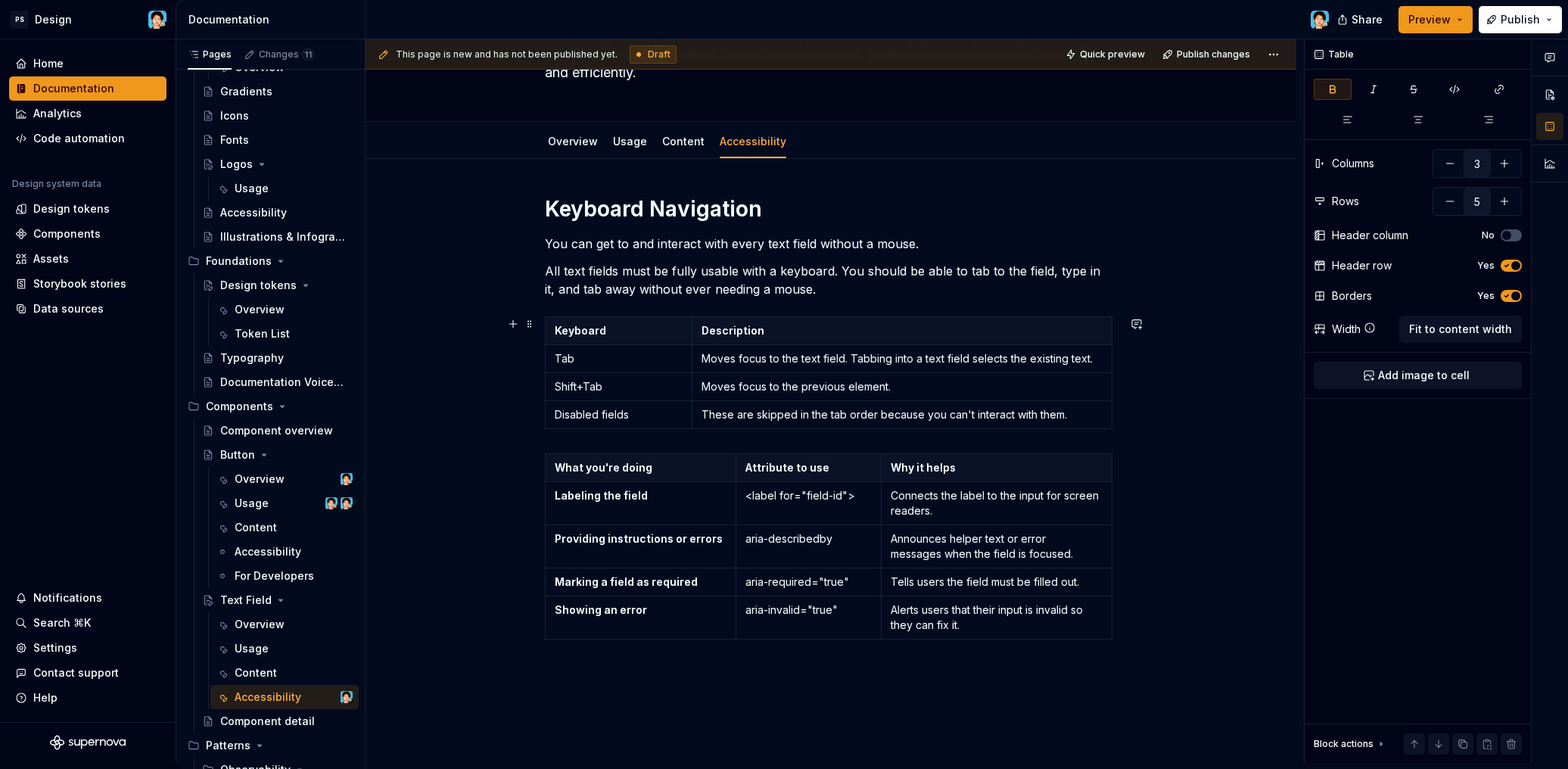
type input "2"
type input "4"
click at [585, 433] on div "Keyboard Description Tab Moves focus to the text field. Tabbing into a text fie…" at bounding box center [831, 375] width 572 height 118
click at [835, 295] on p "All text fields must be fully usable with a keyboard. You should be able to tab…" at bounding box center [831, 280] width 572 height 36
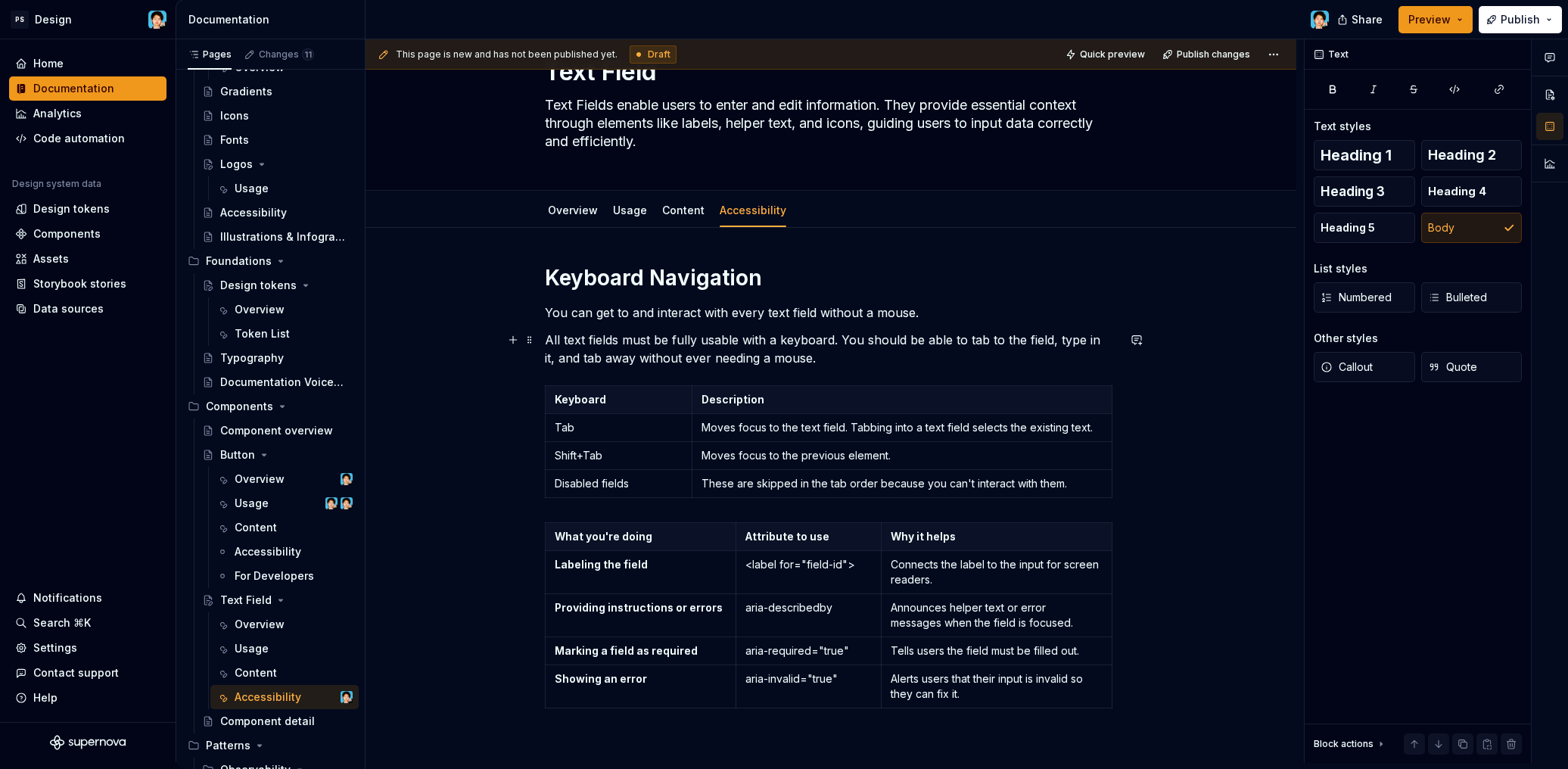
scroll to position [22, 0]
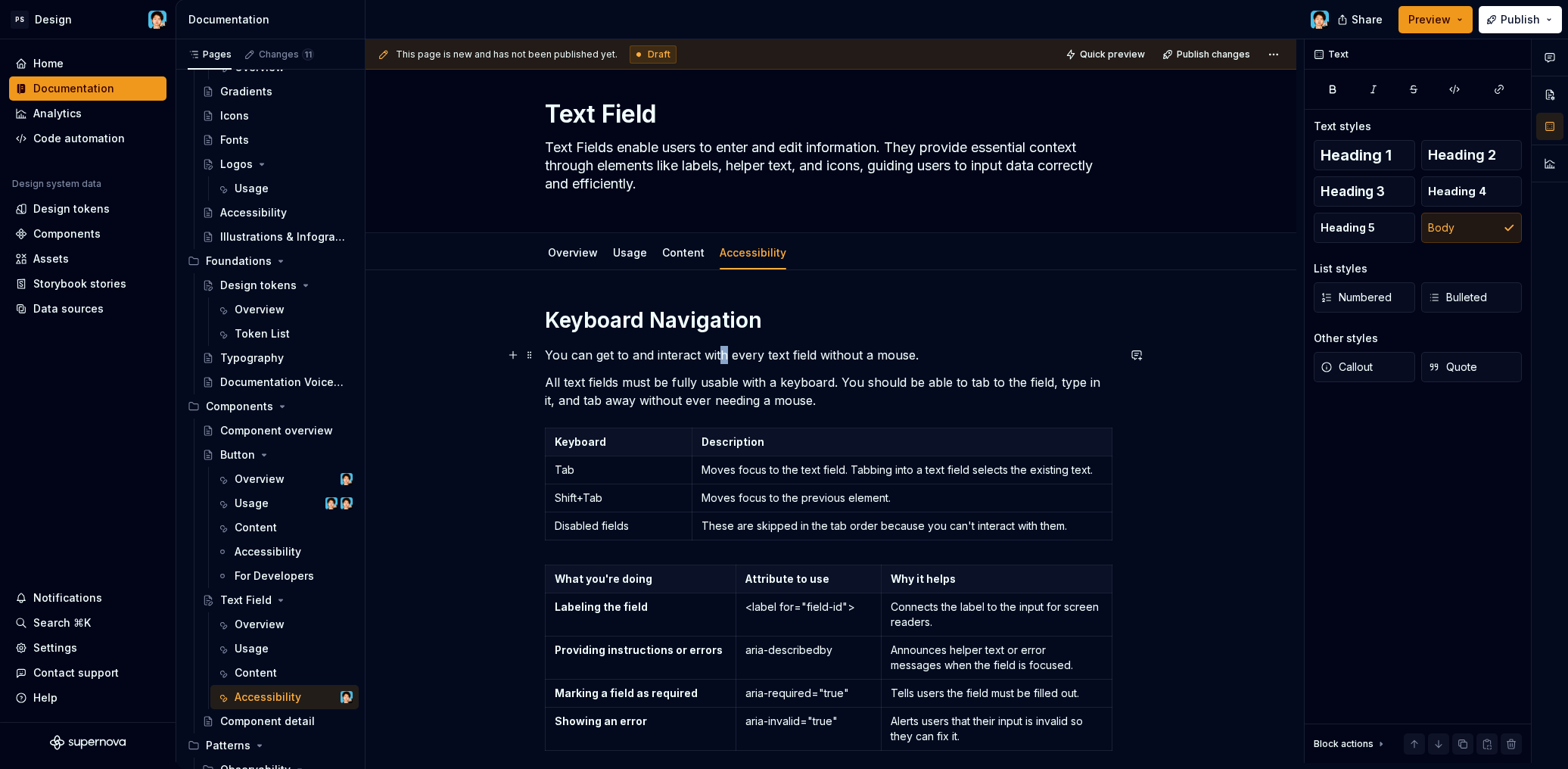
click at [722, 350] on p "You can get to and interact with every text field without a mouse." at bounding box center [831, 354] width 572 height 18
click at [668, 327] on h1 "Keyboard Navigation" at bounding box center [831, 320] width 572 height 27
click at [682, 372] on div "Keyboard Navigation You can get to and interact with every text field without a…" at bounding box center [831, 550] width 572 height 487
click at [813, 391] on p "All text fields must be fully usable with a keyboard. You should be able to tab…" at bounding box center [831, 391] width 572 height 36
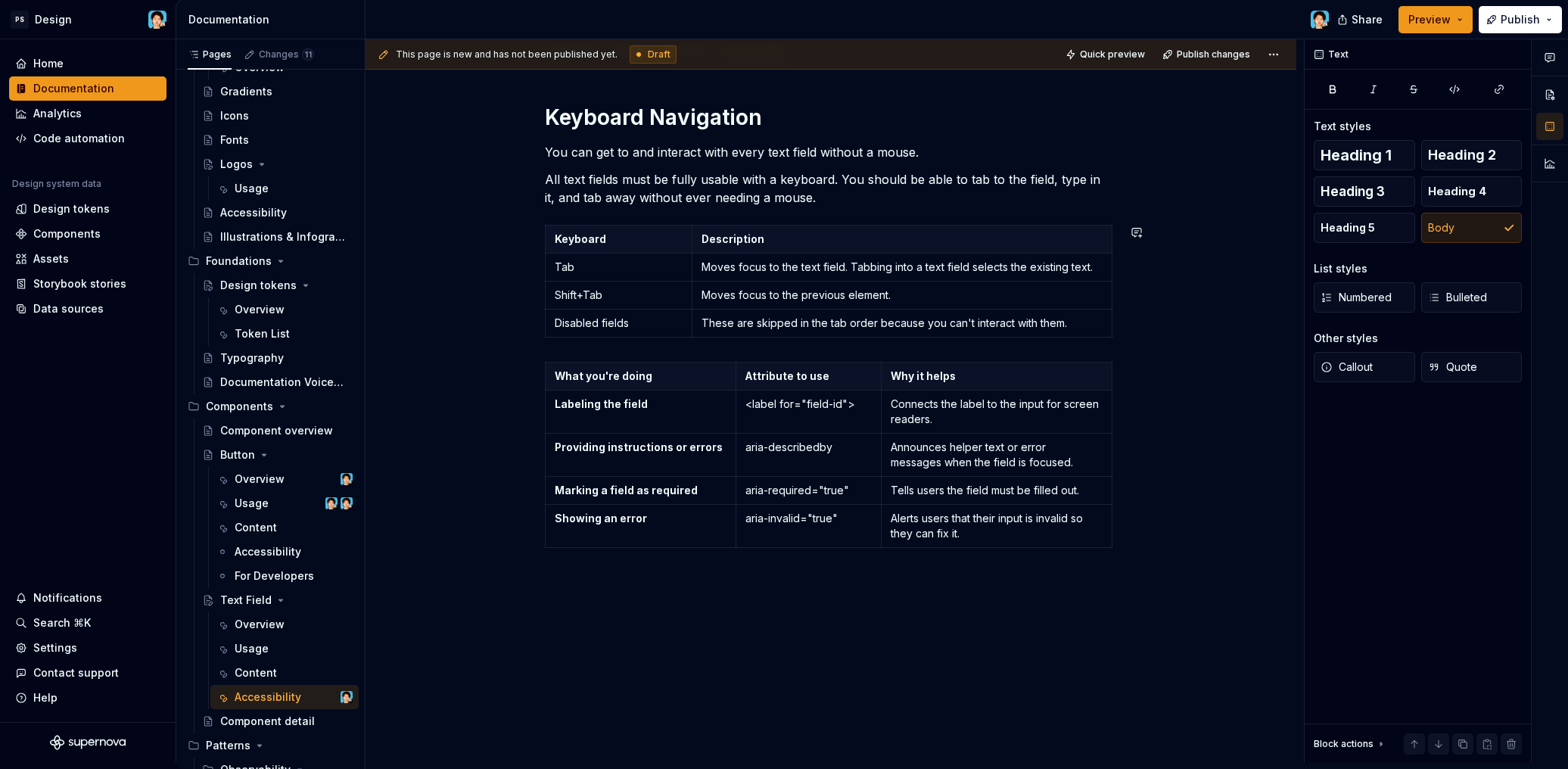
scroll to position [0, 0]
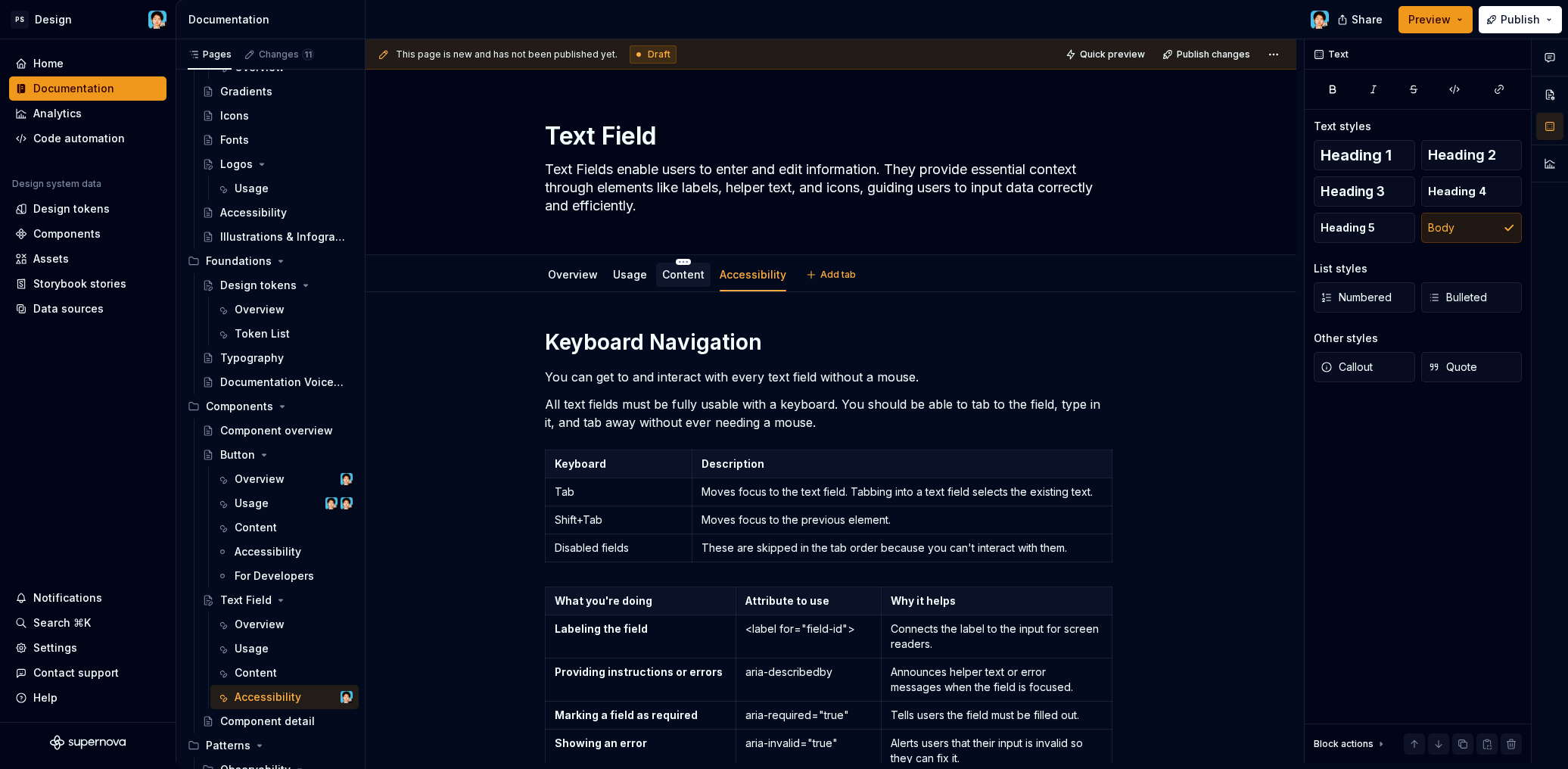
click at [676, 268] on link "Content" at bounding box center [682, 274] width 42 height 13
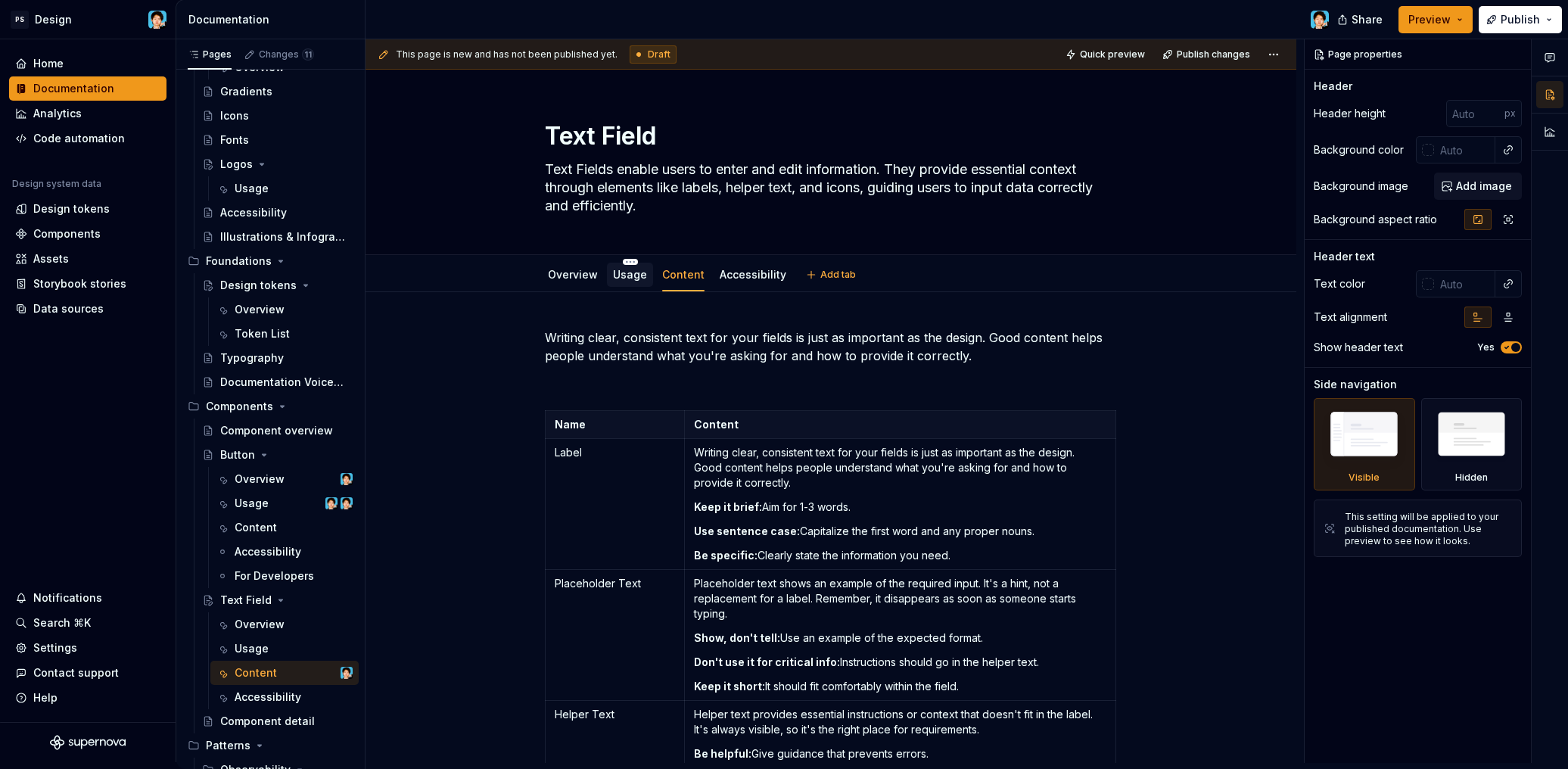
click at [626, 275] on link "Usage" at bounding box center [629, 274] width 34 height 13
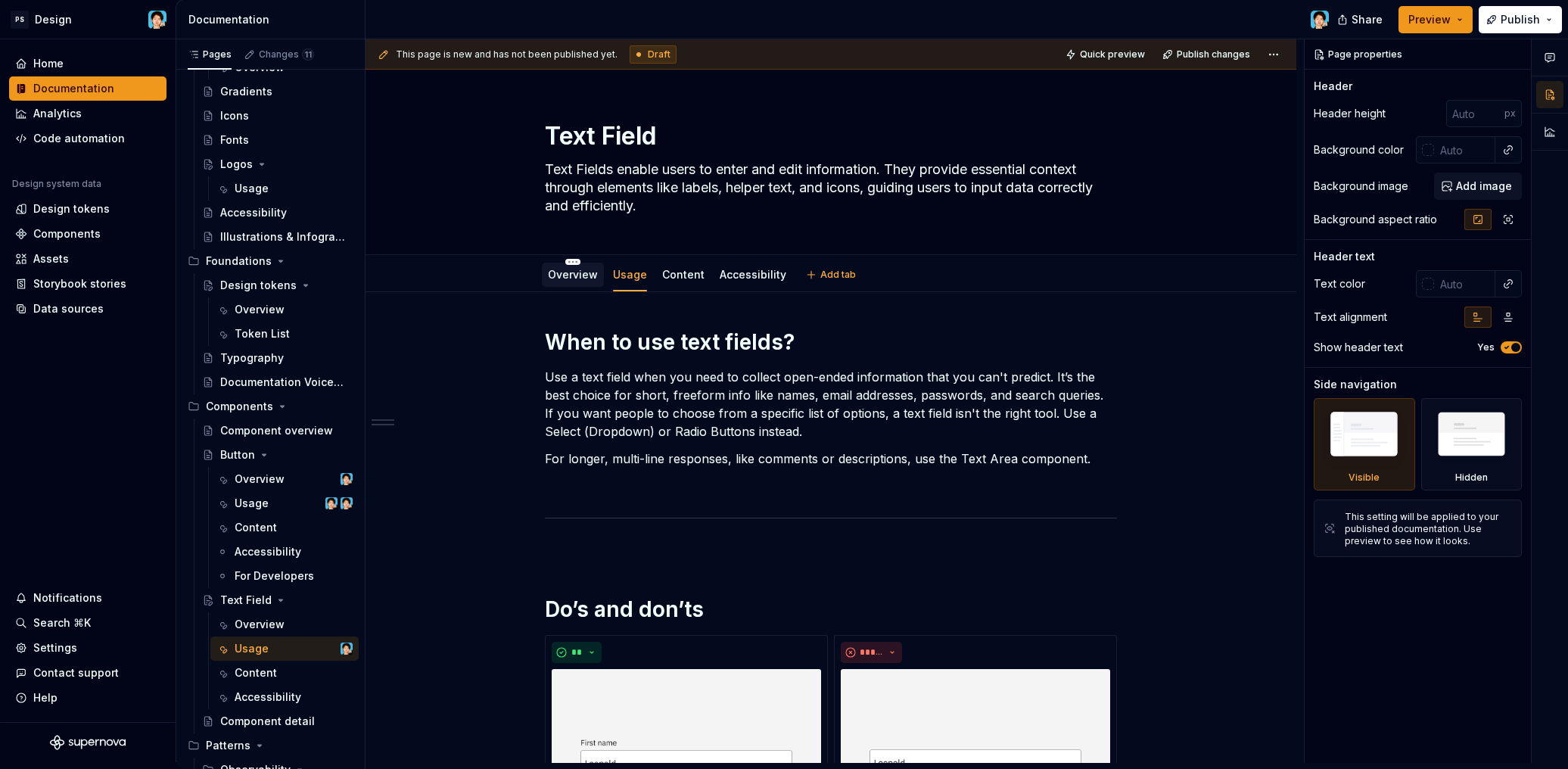
click at [574, 282] on div "Overview" at bounding box center [573, 274] width 50 height 15
click at [581, 275] on link "Overview" at bounding box center [573, 274] width 50 height 13
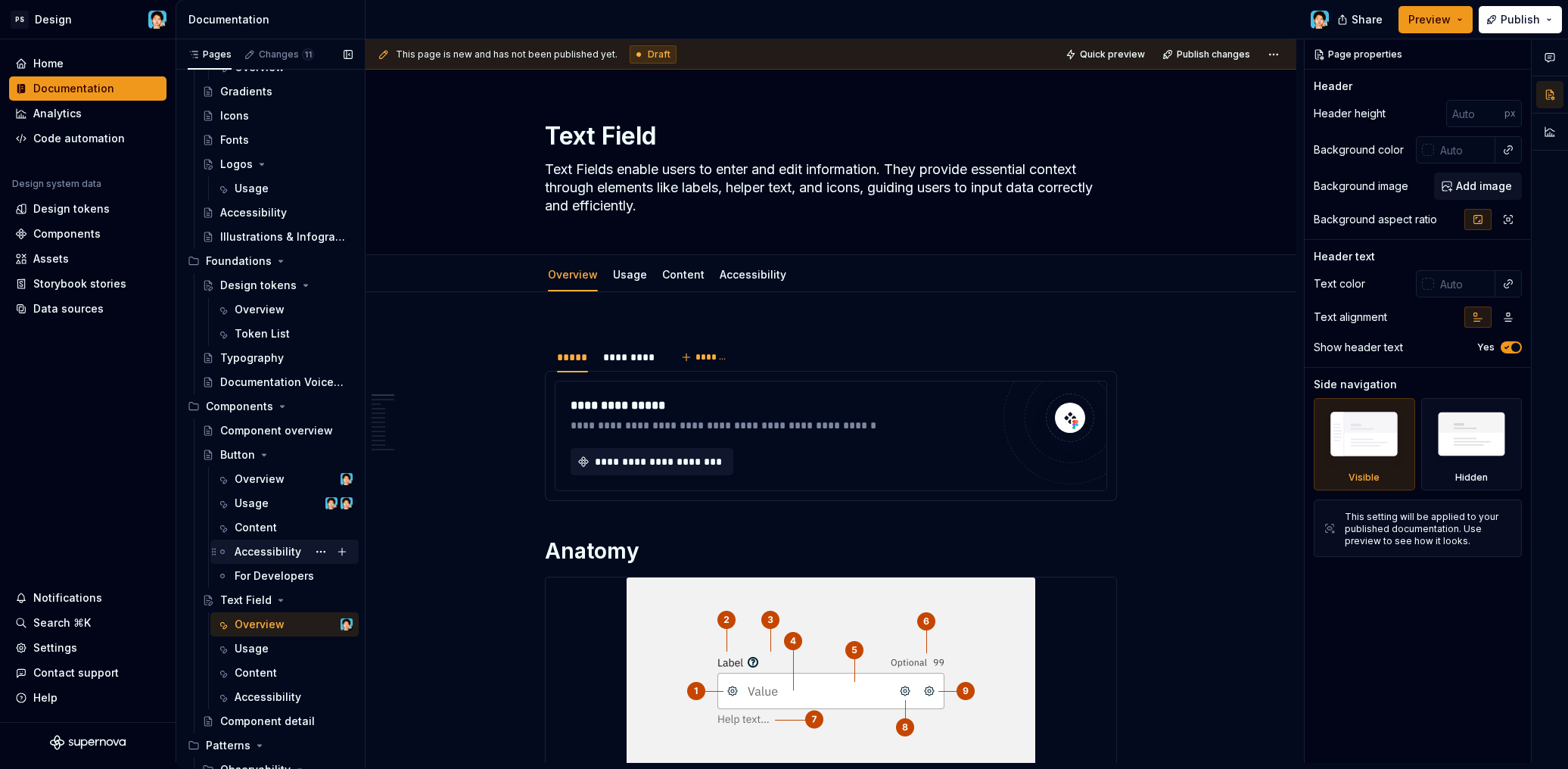
click at [271, 552] on div "Accessibility" at bounding box center [268, 552] width 66 height 15
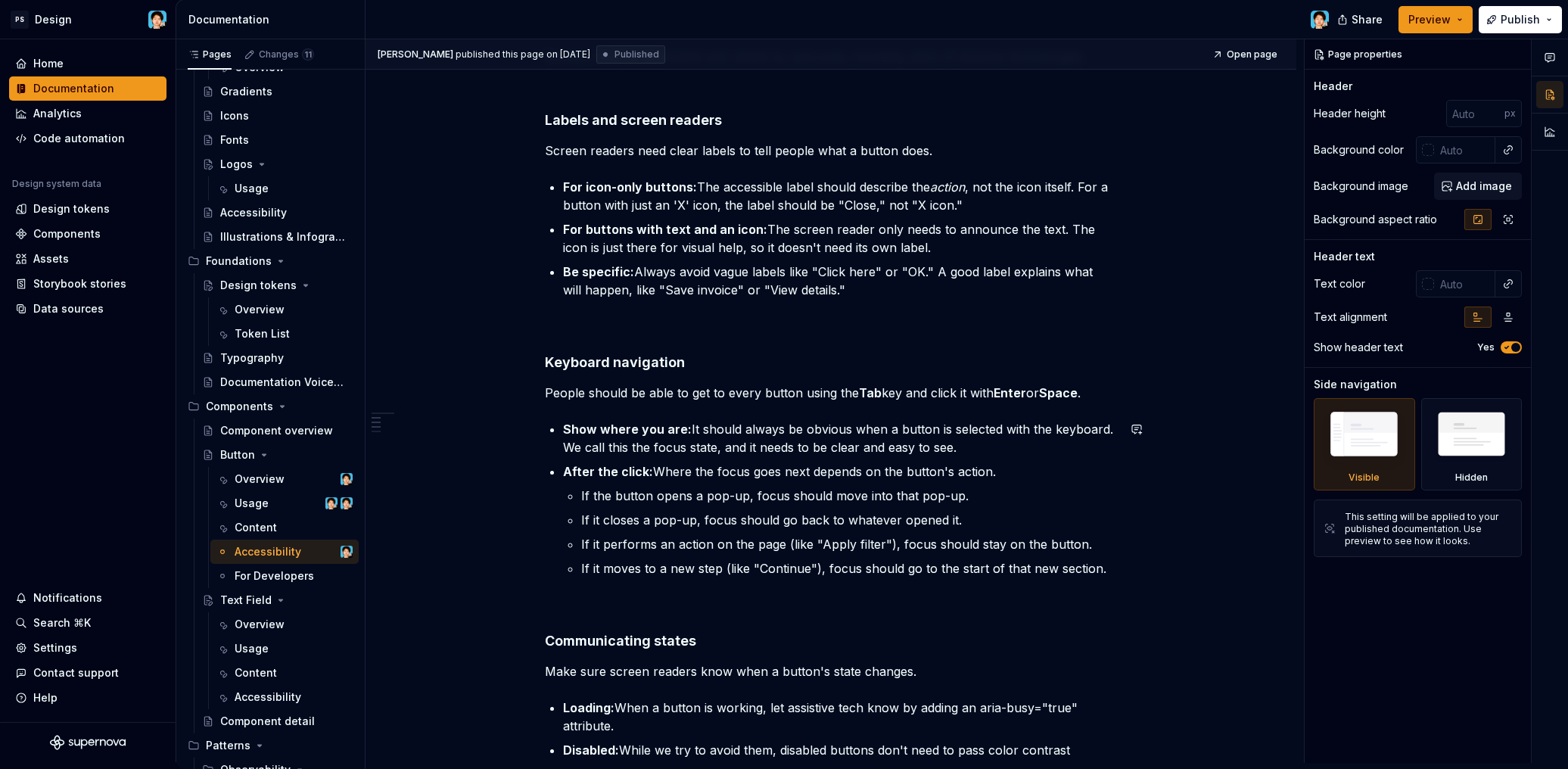
scroll to position [299, 0]
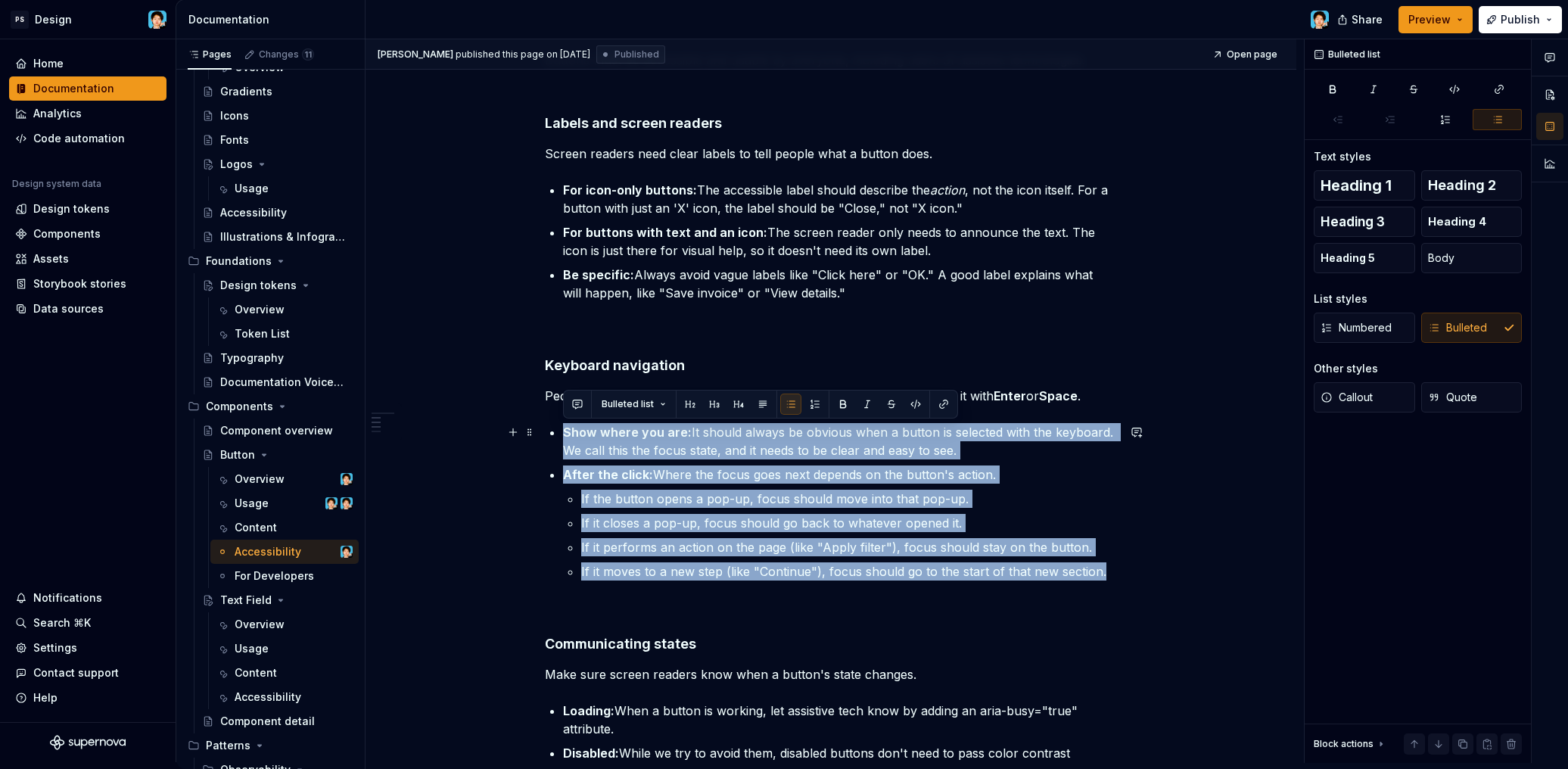
drag, startPoint x: 1101, startPoint y: 568, endPoint x: 536, endPoint y: 428, distance: 582.1
click at [536, 428] on div "Accessibility requirements Buttons must be accessible and usable by everyone, i…" at bounding box center [831, 632] width 930 height 1314
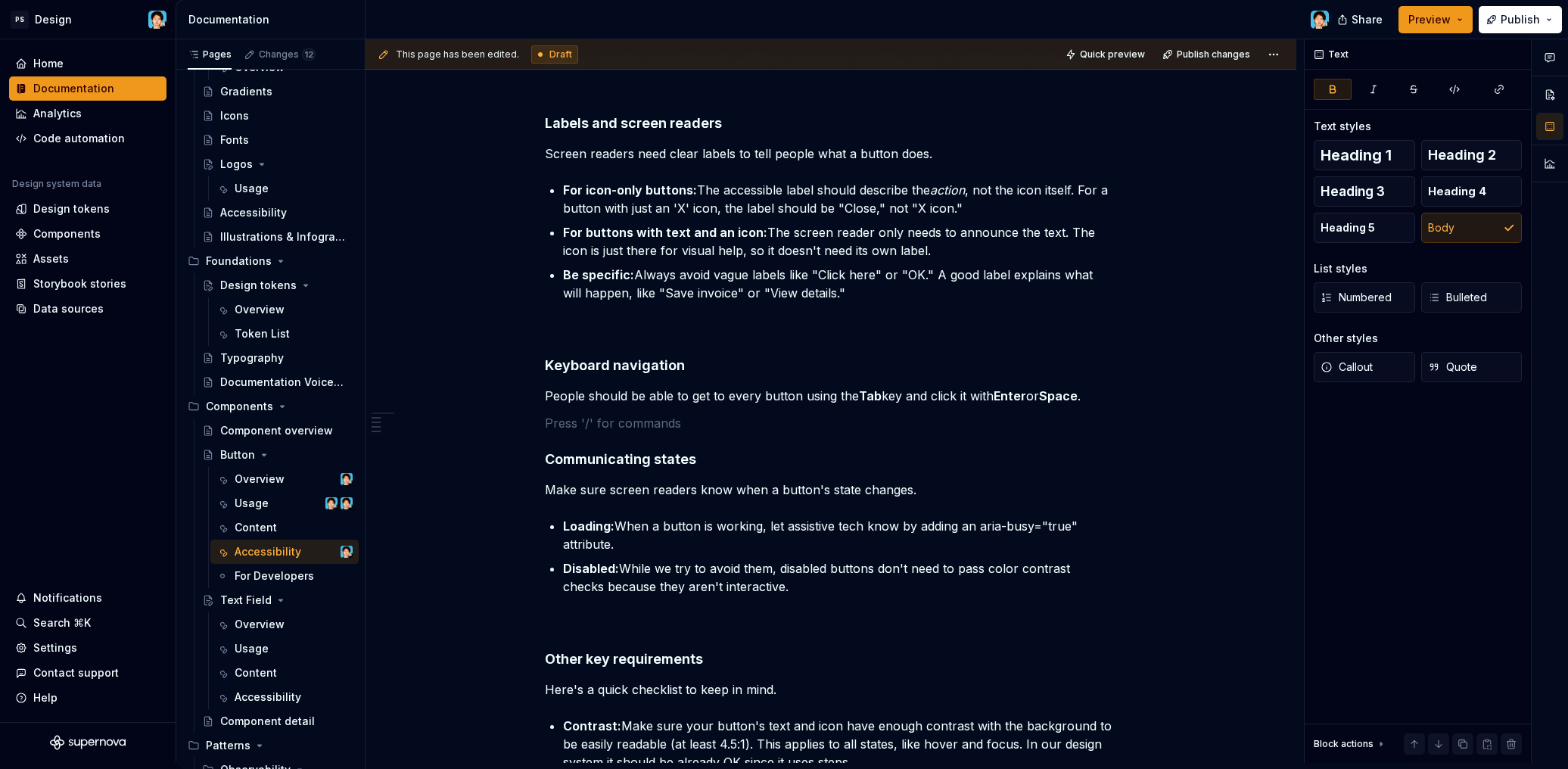
type textarea "*"
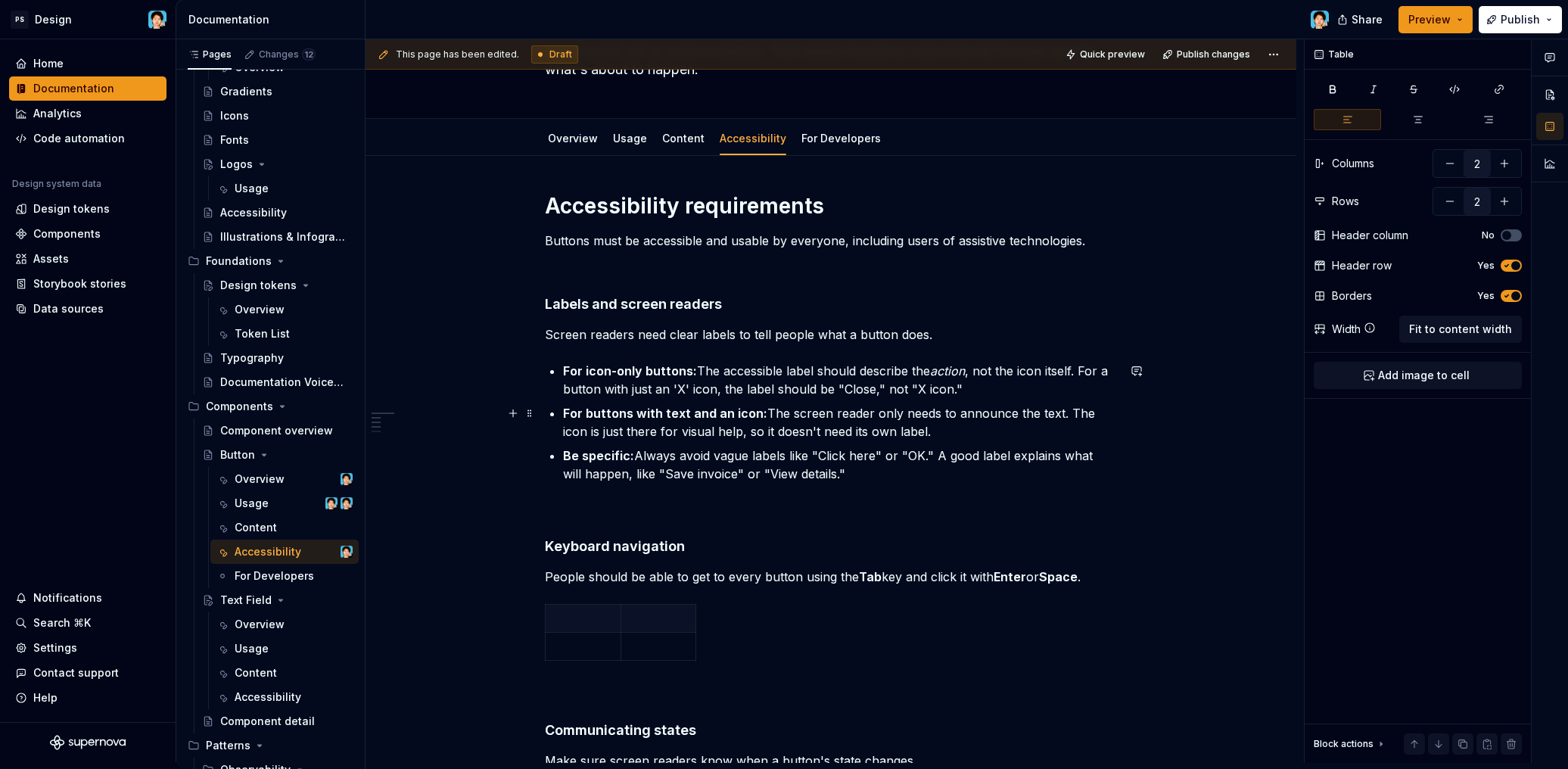
scroll to position [231, 0]
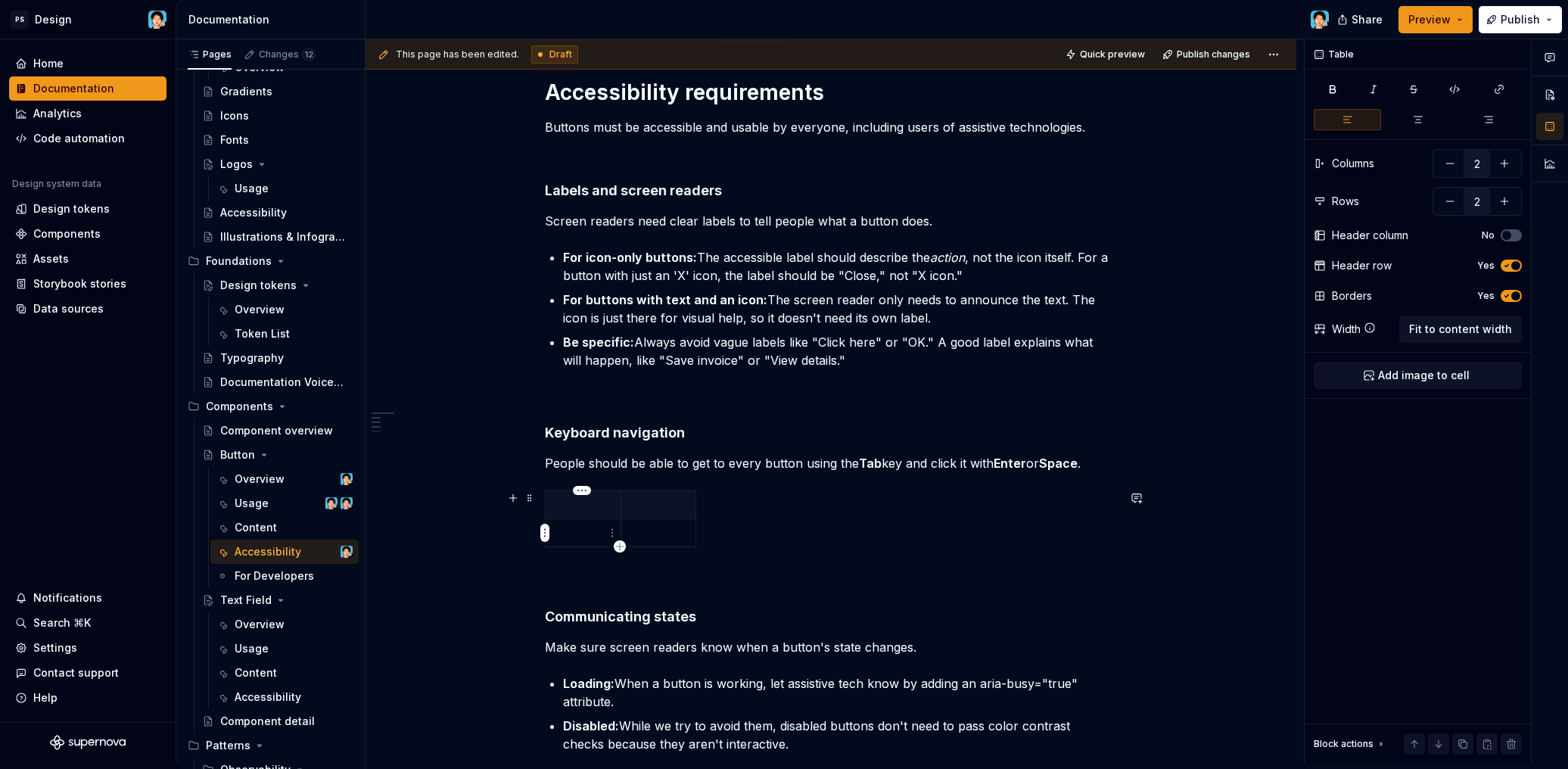
click at [579, 544] on td at bounding box center [583, 533] width 76 height 28
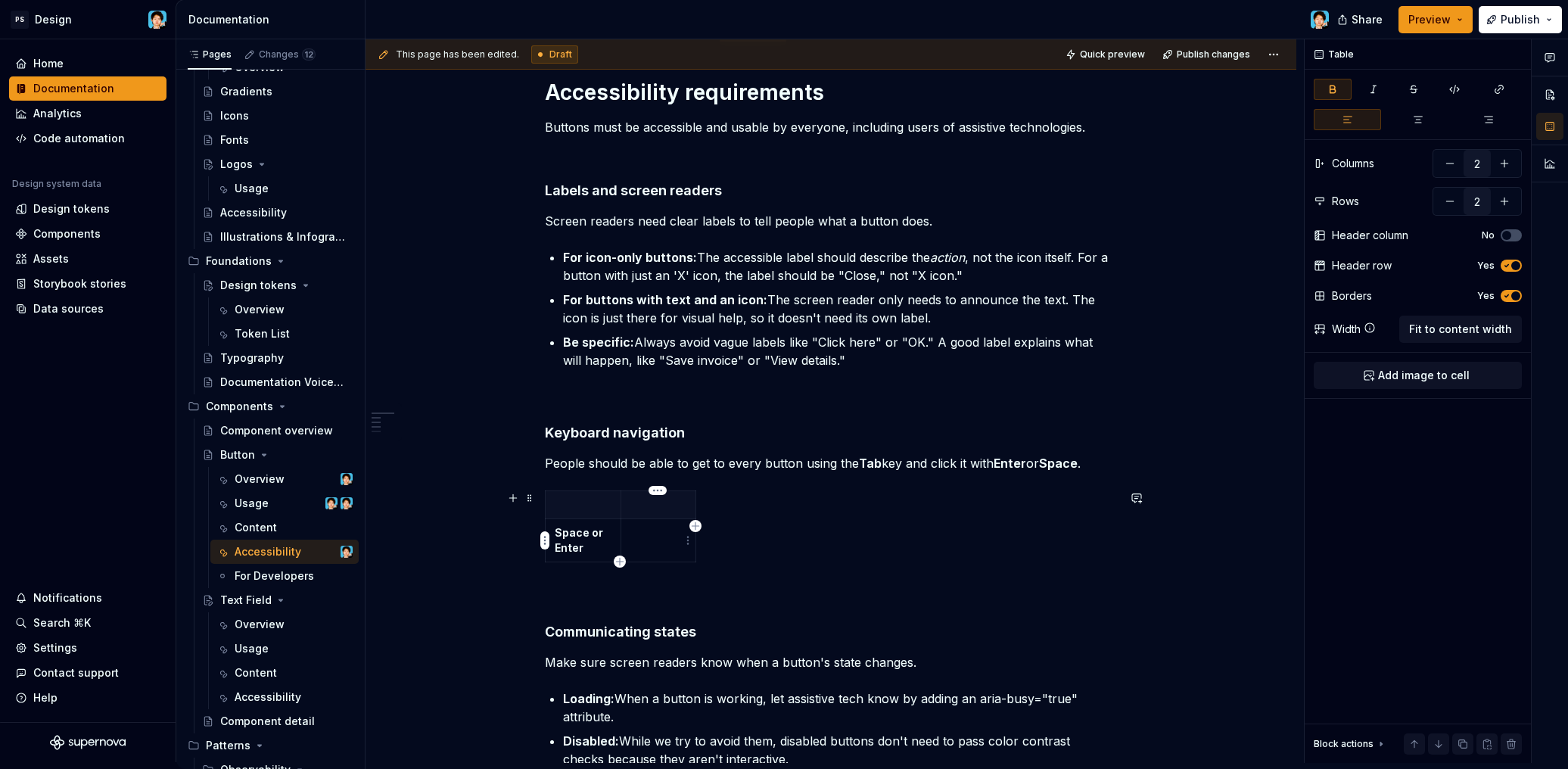
click at [671, 544] on td at bounding box center [657, 541] width 76 height 43
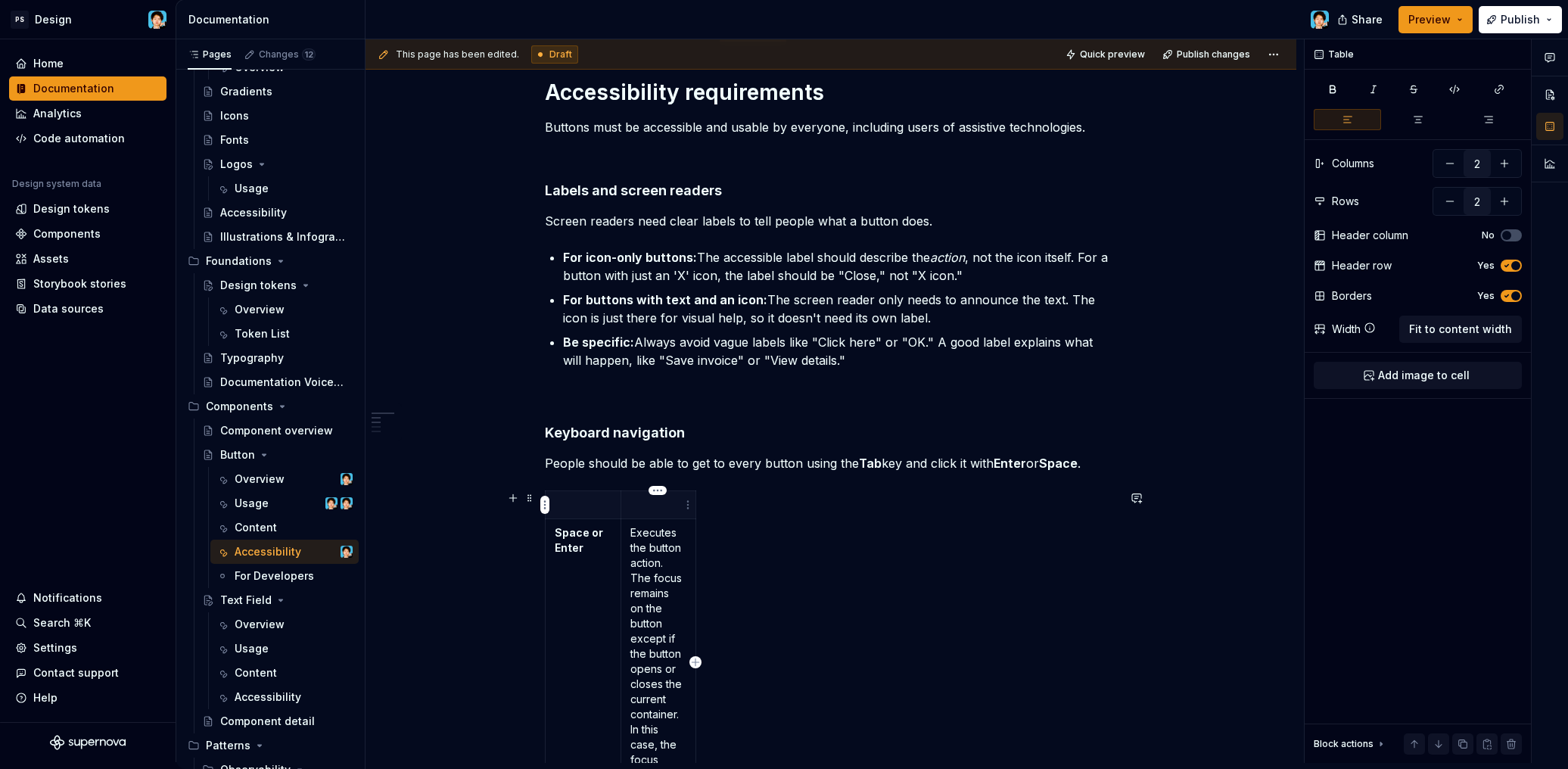
click at [654, 508] on p at bounding box center [658, 504] width 57 height 15
click at [527, 496] on span at bounding box center [530, 498] width 12 height 21
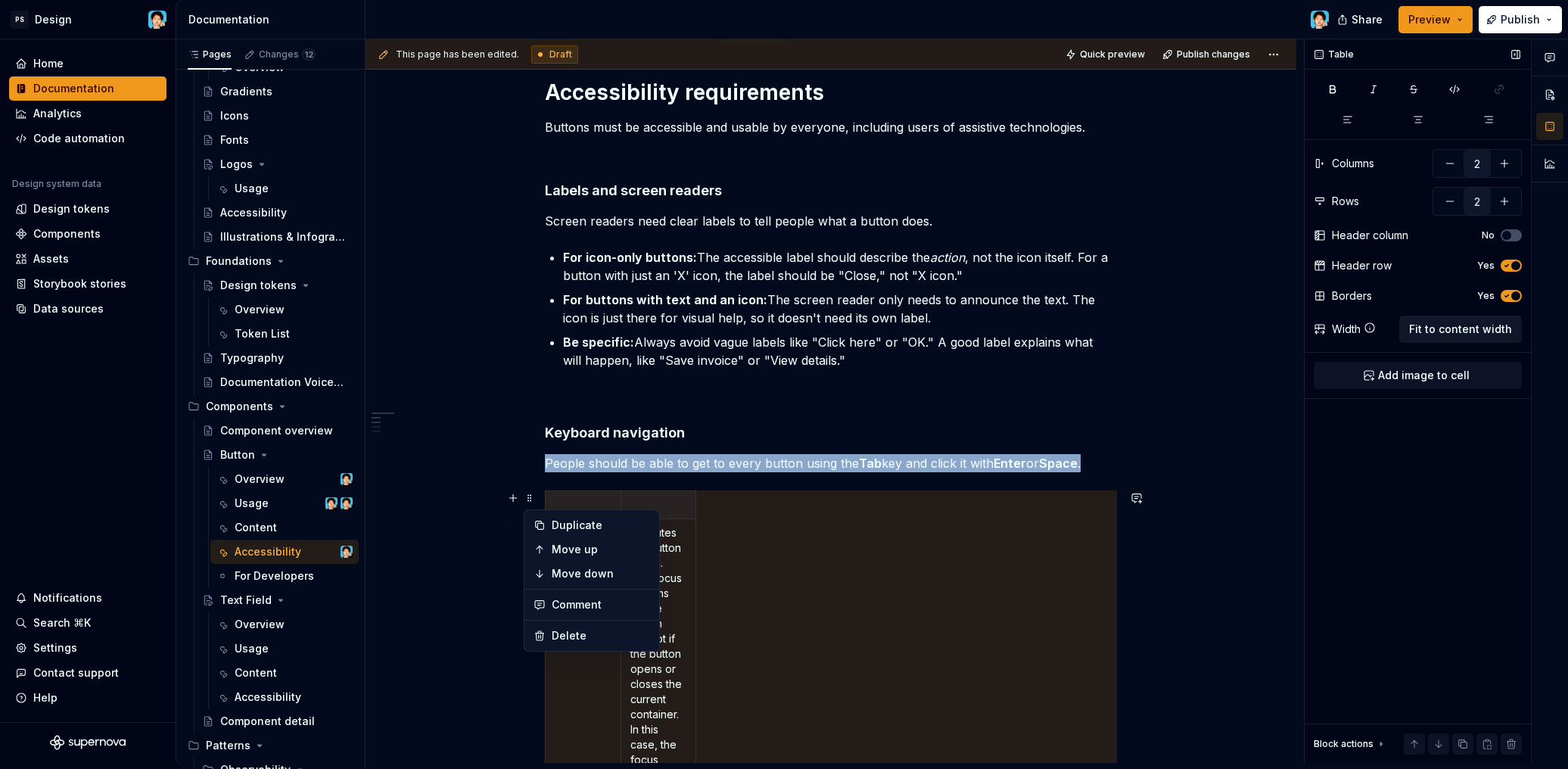
click at [1425, 327] on span "Fit to content width" at bounding box center [1460, 329] width 103 height 15
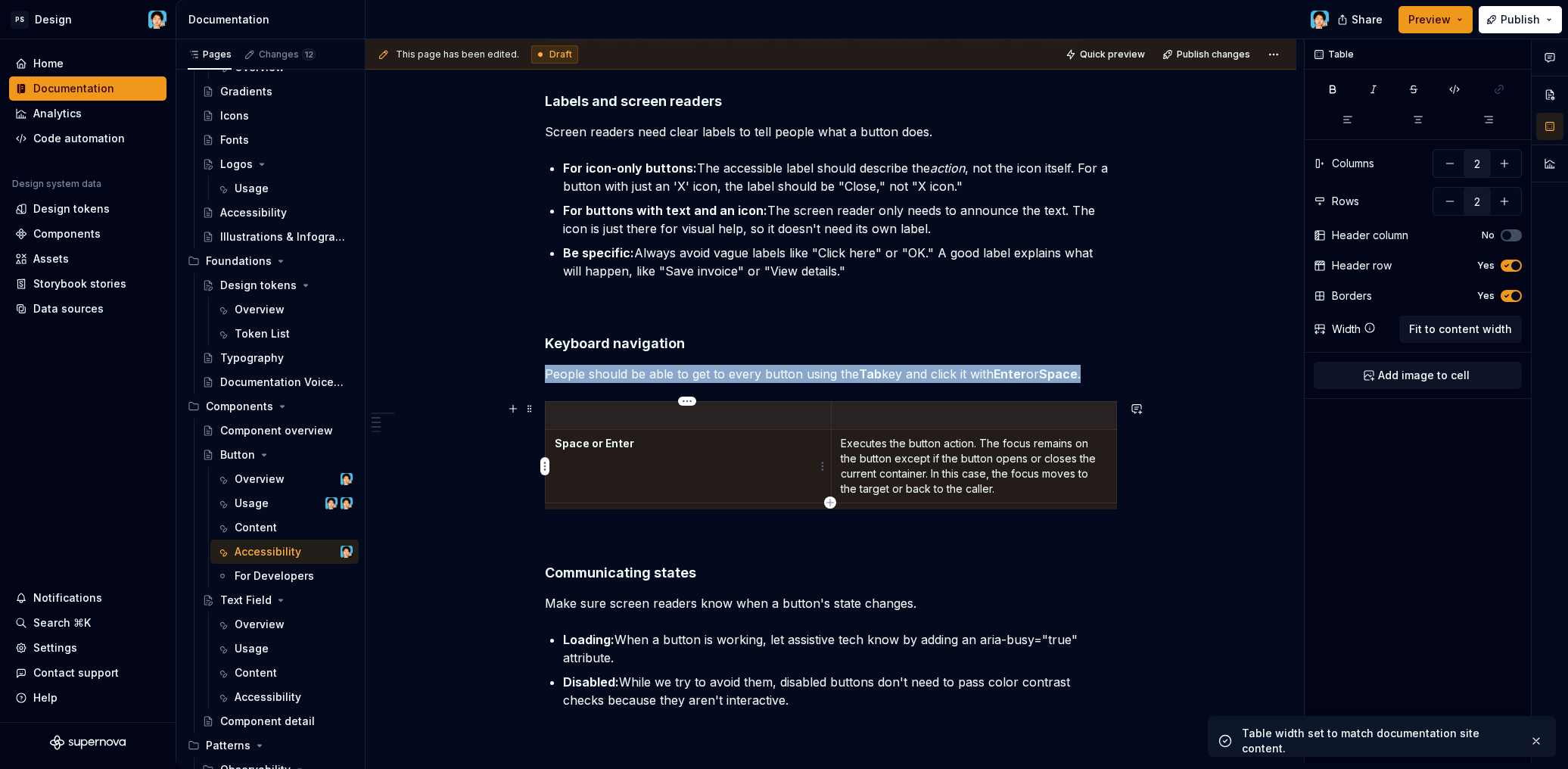
click at [736, 460] on td "Space or Enter" at bounding box center [688, 466] width 286 height 74
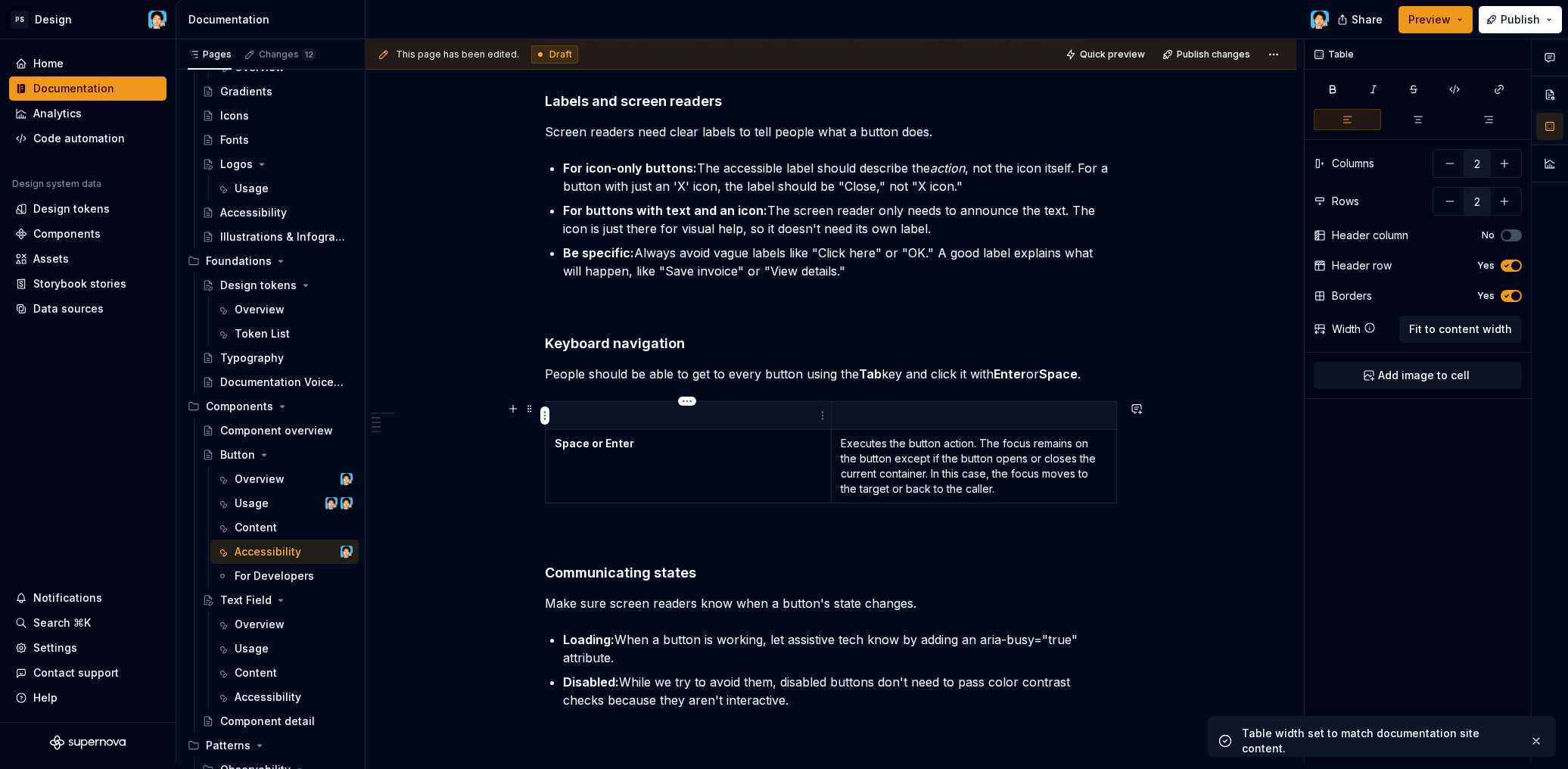
click at [728, 426] on th at bounding box center [688, 416] width 286 height 28
click at [1043, 475] on p "Executes the button action. The focus remains on the button except if the butto…" at bounding box center [974, 465] width 267 height 61
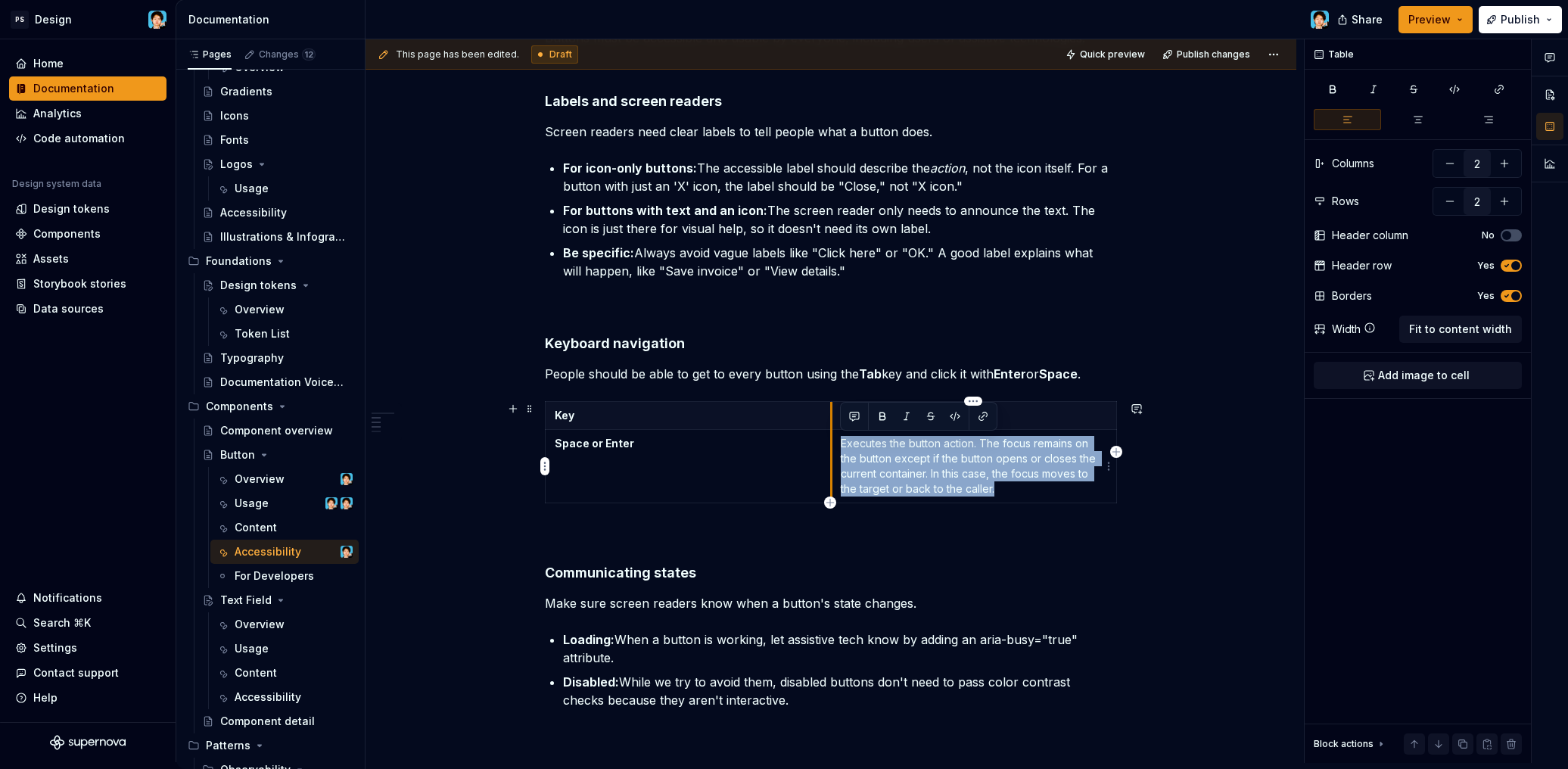
drag, startPoint x: 966, startPoint y: 471, endPoint x: 830, endPoint y: 433, distance: 141.2
click at [831, 433] on td "Executes the button action. The focus remains on the button except if the butto…" at bounding box center [973, 466] width 286 height 74
copy p "Executes the button action. The focus remains on the button except if the butto…"
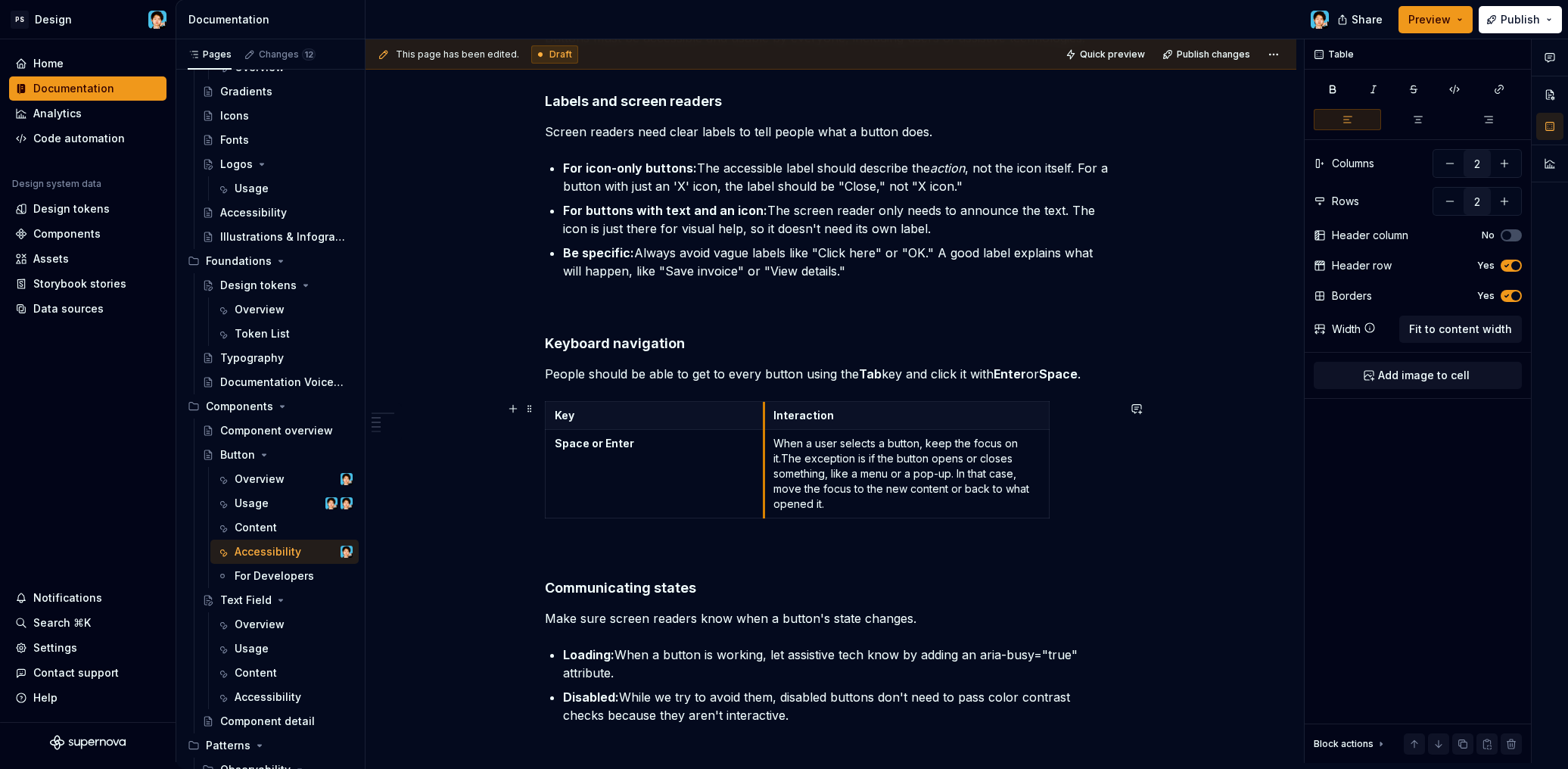
drag, startPoint x: 829, startPoint y: 419, endPoint x: 801, endPoint y: 419, distance: 28.0
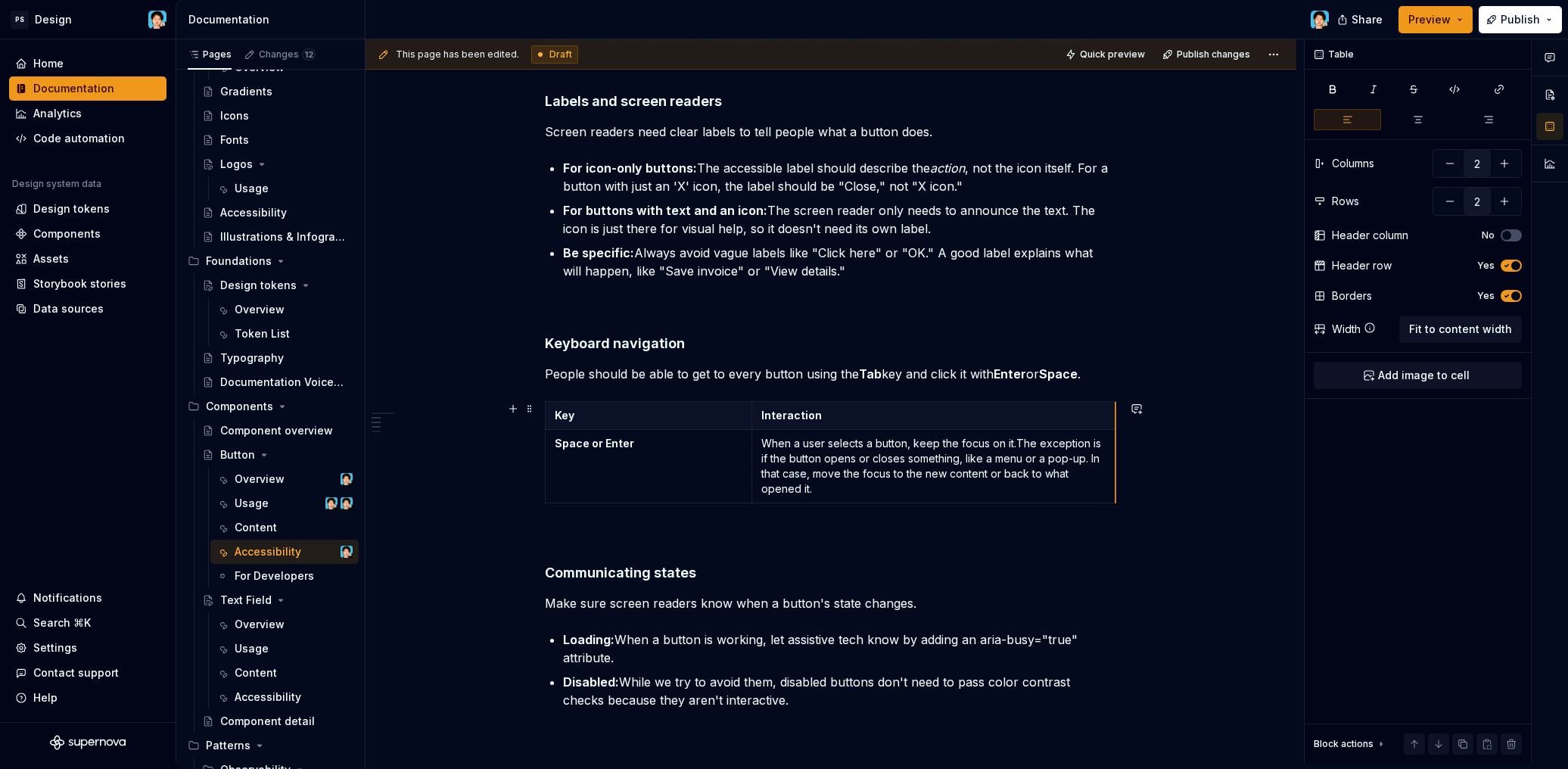
drag, startPoint x: 1035, startPoint y: 418, endPoint x: 1114, endPoint y: 415, distance: 79.1
click at [970, 472] on p "When a user selects a button, keep the focus on it. The exception is if the but…" at bounding box center [933, 465] width 345 height 61
click at [960, 529] on p at bounding box center [831, 536] width 572 height 18
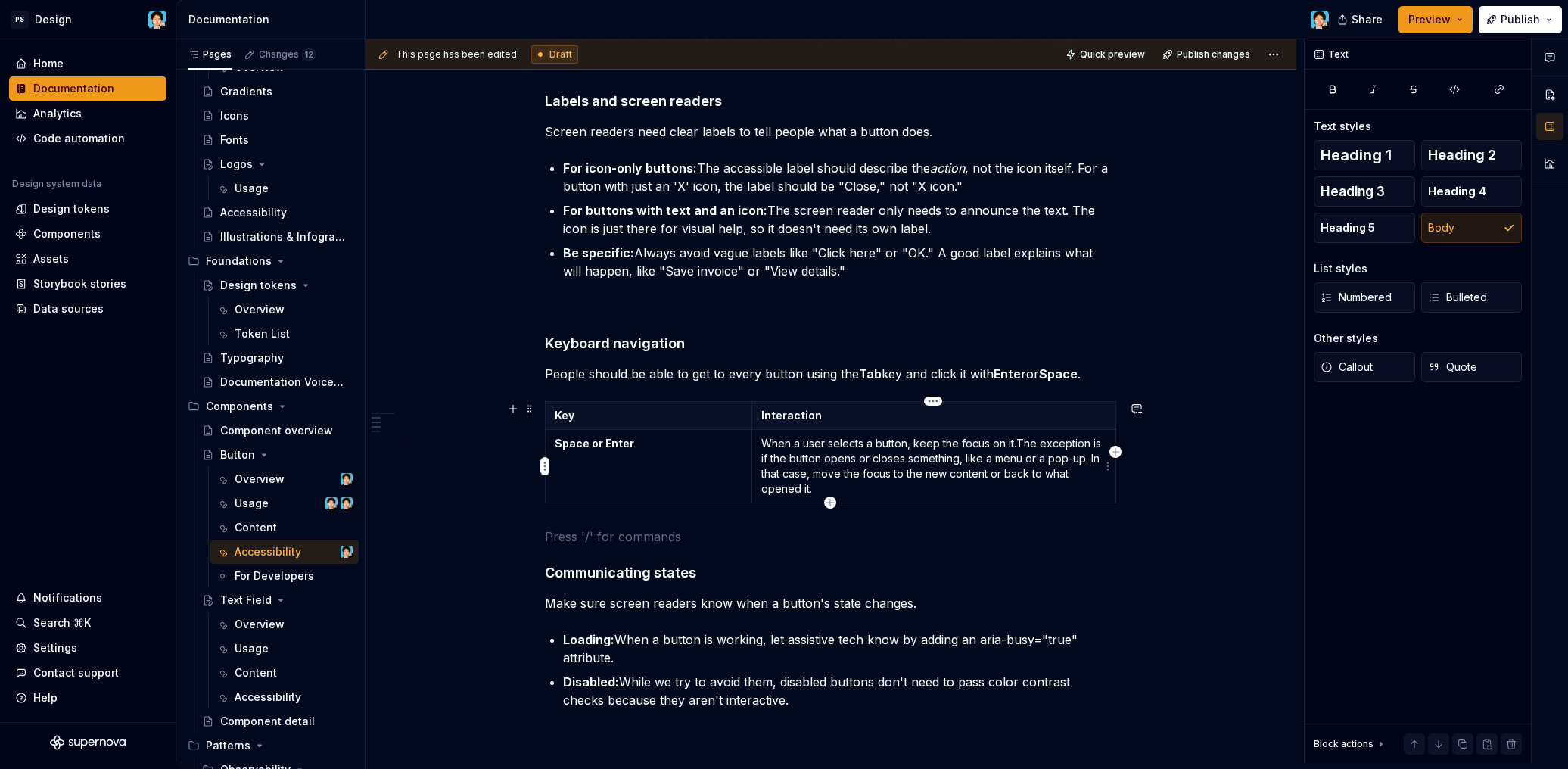
click at [918, 485] on p "When a user selects a button, keep the focus on it. The exception is if the but…" at bounding box center [933, 465] width 345 height 61
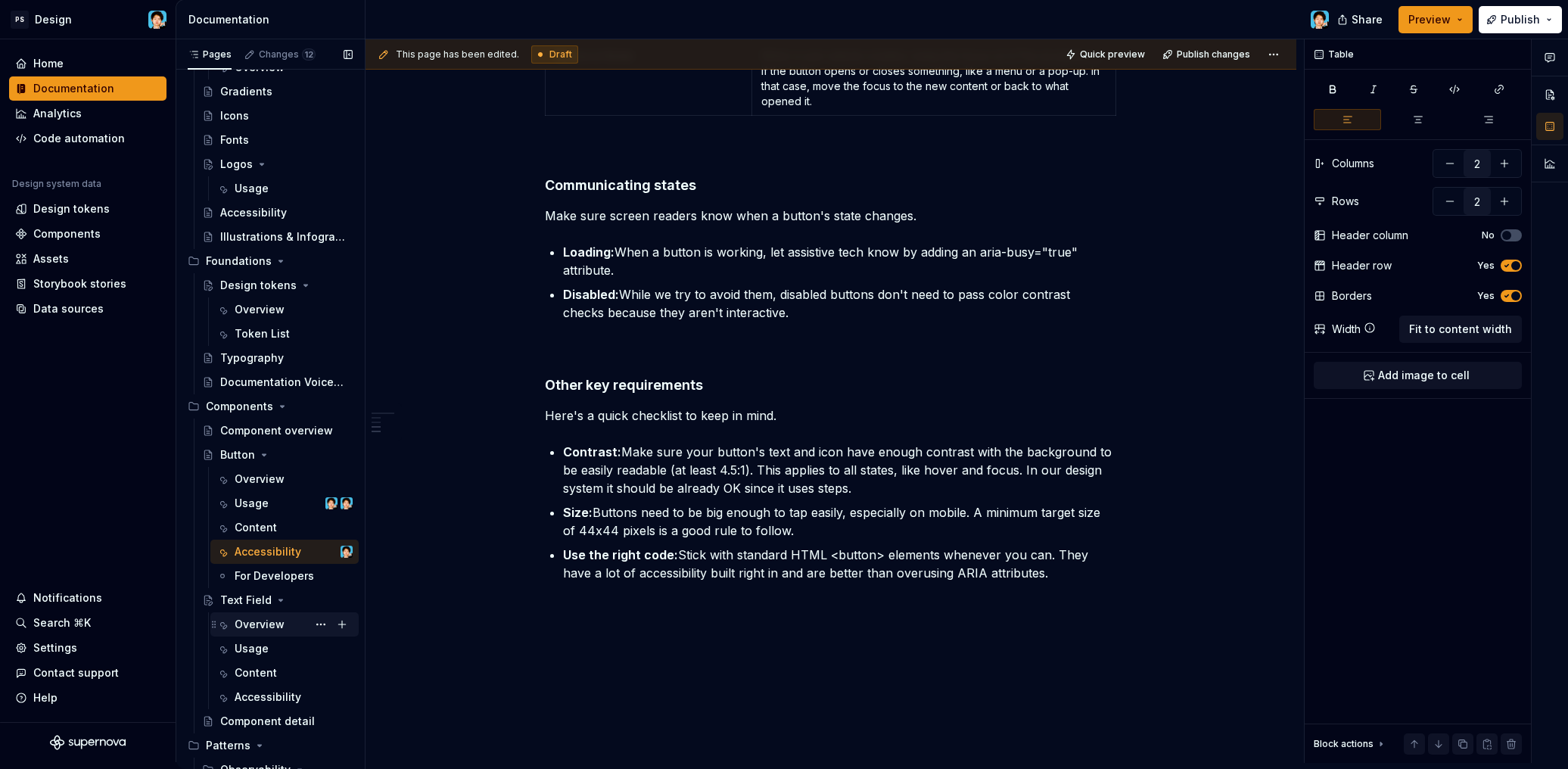
scroll to position [209, 0]
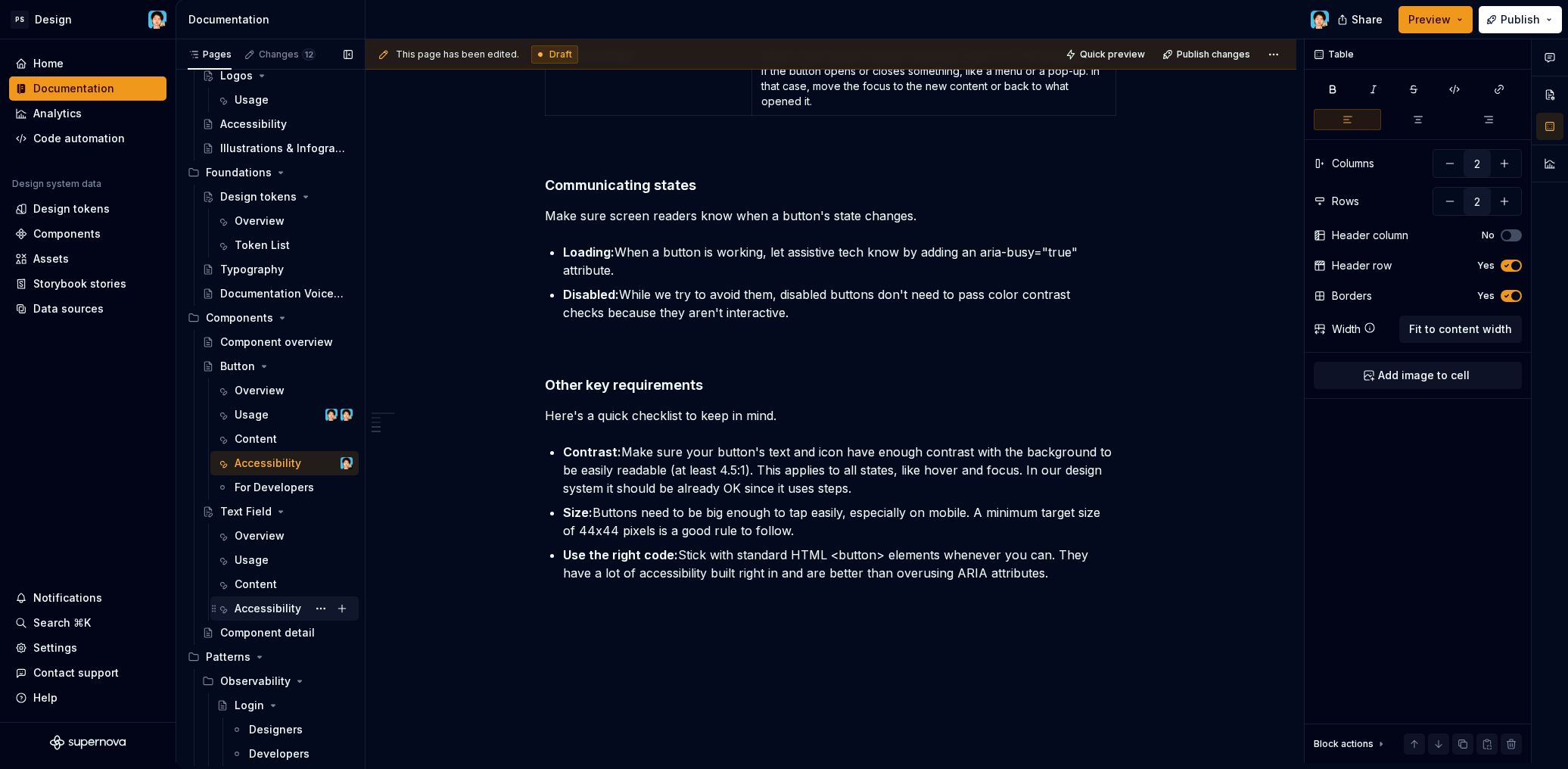
click at [267, 612] on div "Accessibility" at bounding box center [268, 608] width 66 height 15
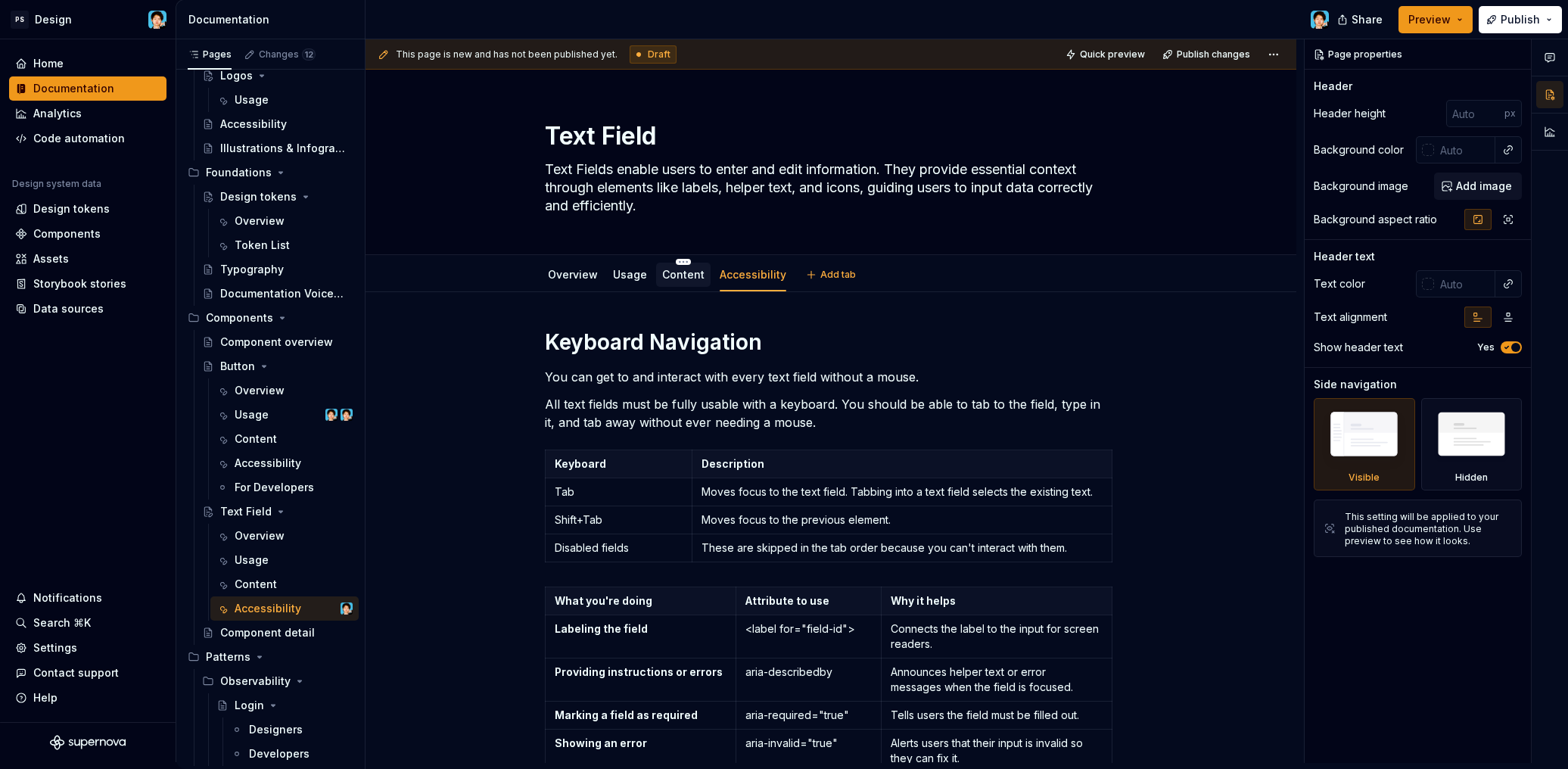
click at [679, 267] on div "Content" at bounding box center [682, 274] width 42 height 18
click at [672, 279] on link "Content" at bounding box center [682, 274] width 42 height 13
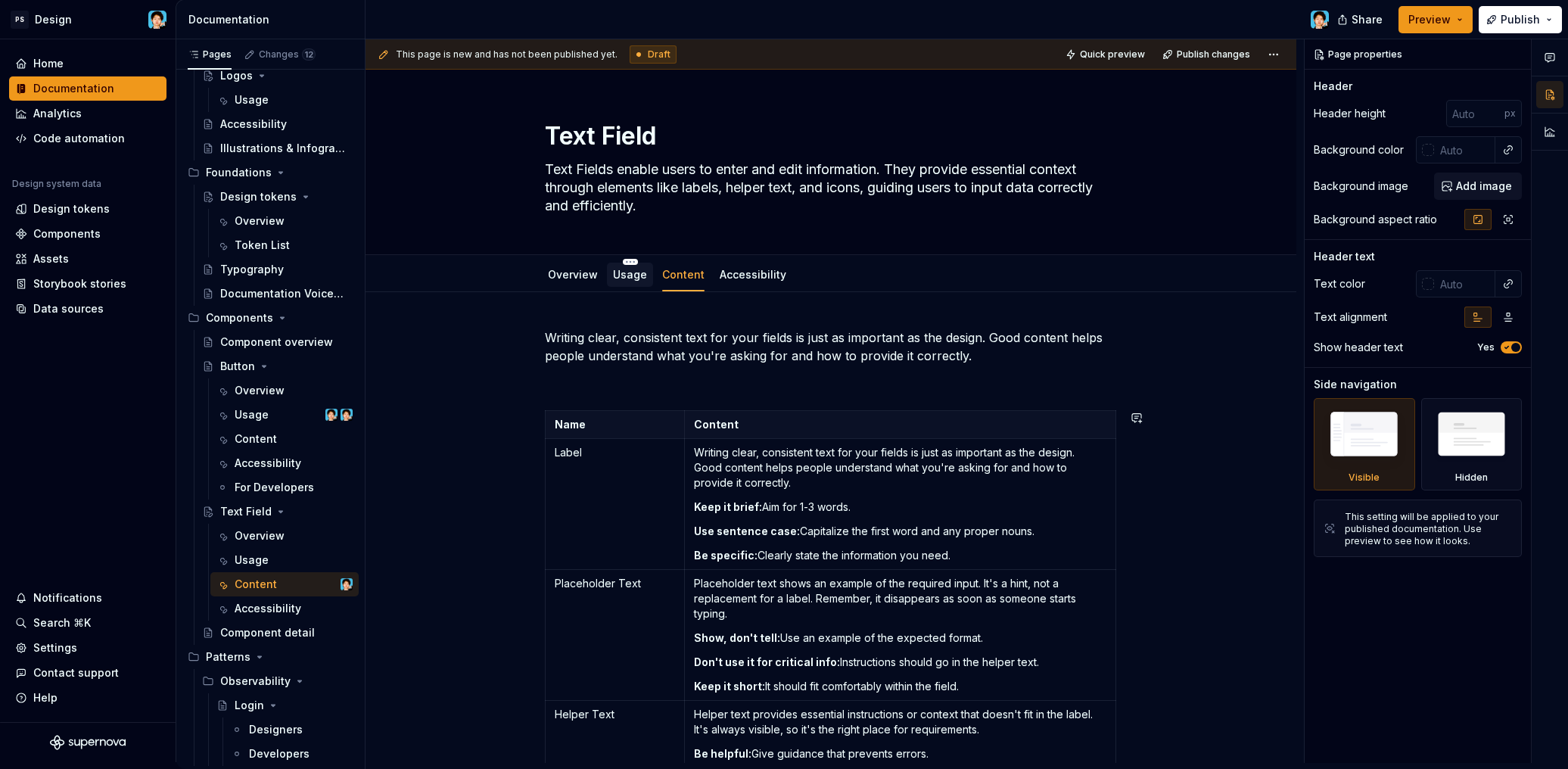
click at [640, 284] on div "Usage" at bounding box center [630, 275] width 47 height 24
click at [632, 279] on link "Usage" at bounding box center [629, 274] width 34 height 13
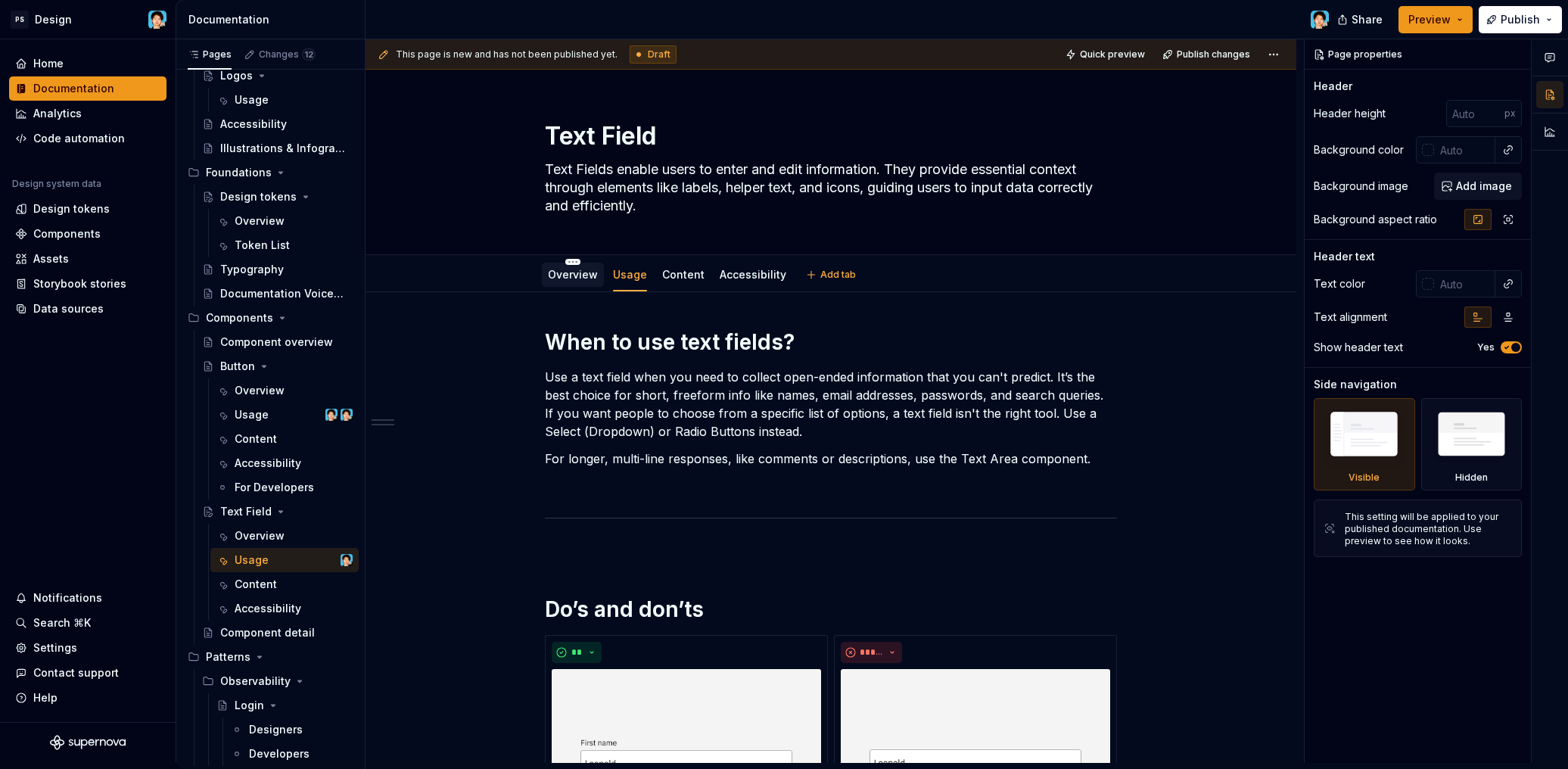
click at [590, 279] on link "Overview" at bounding box center [573, 274] width 50 height 13
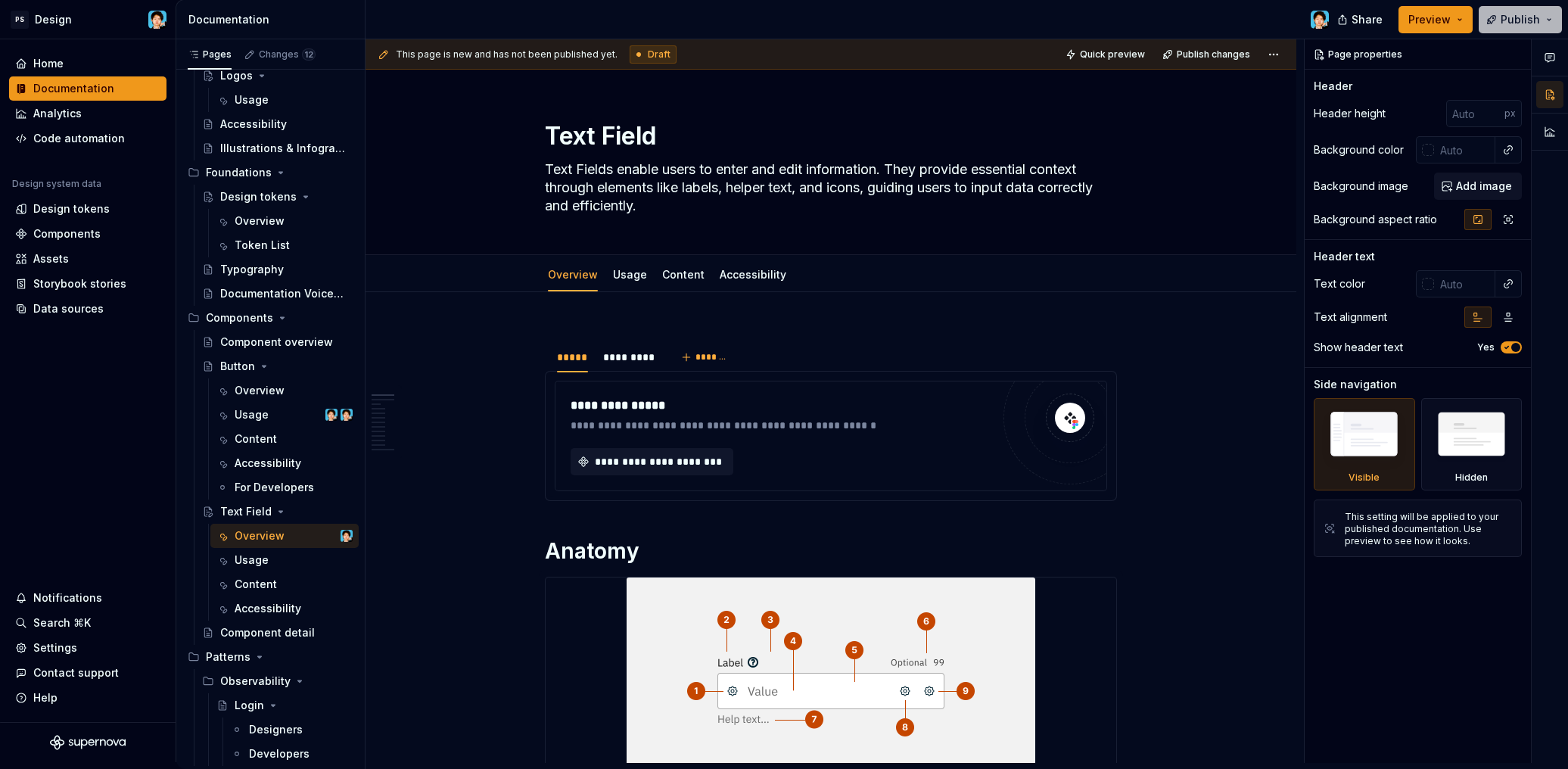
click at [1530, 21] on span "Publish" at bounding box center [1520, 20] width 39 height 15
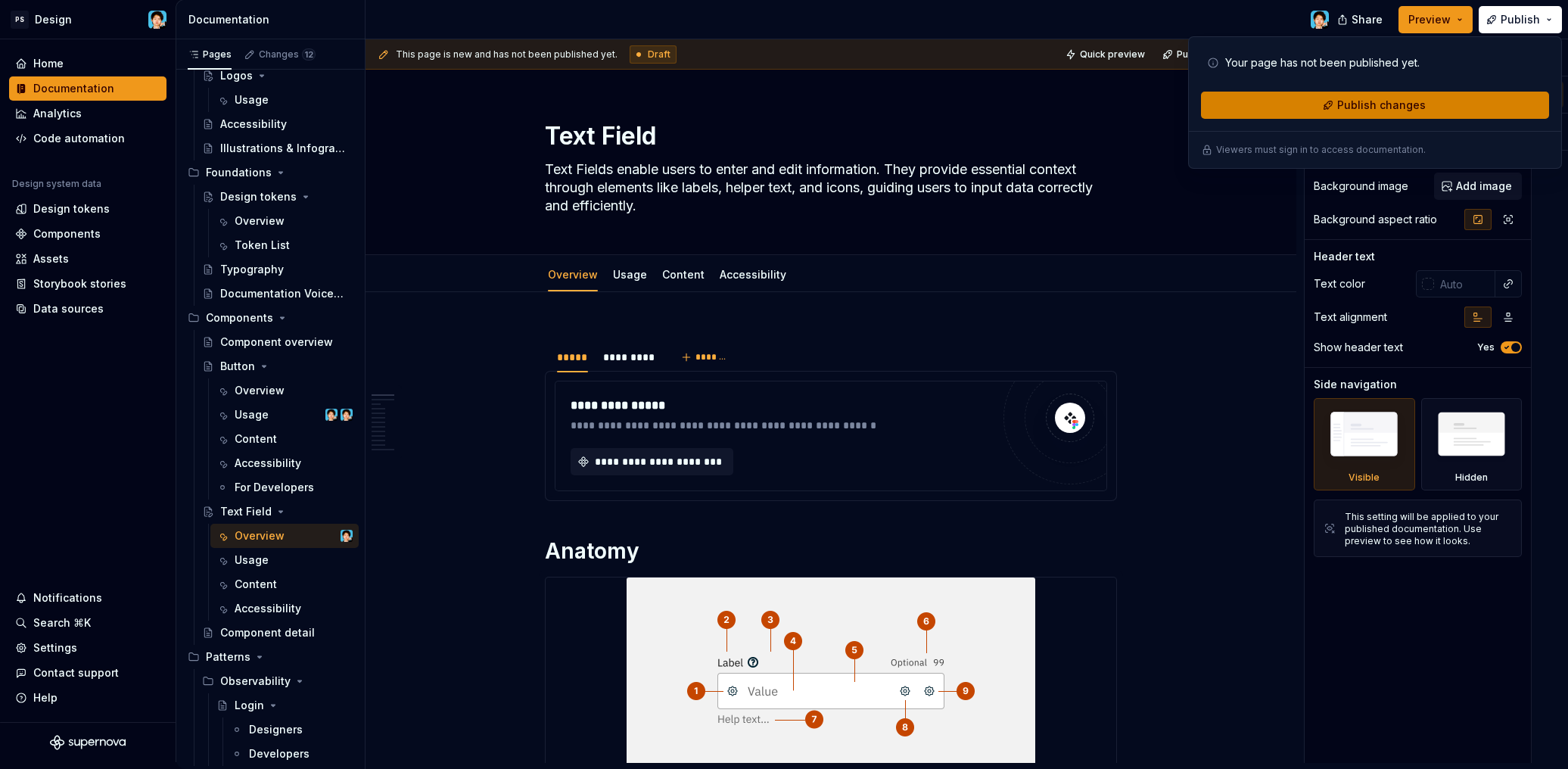
click at [1431, 108] on button "Publish changes" at bounding box center [1374, 104] width 348 height 27
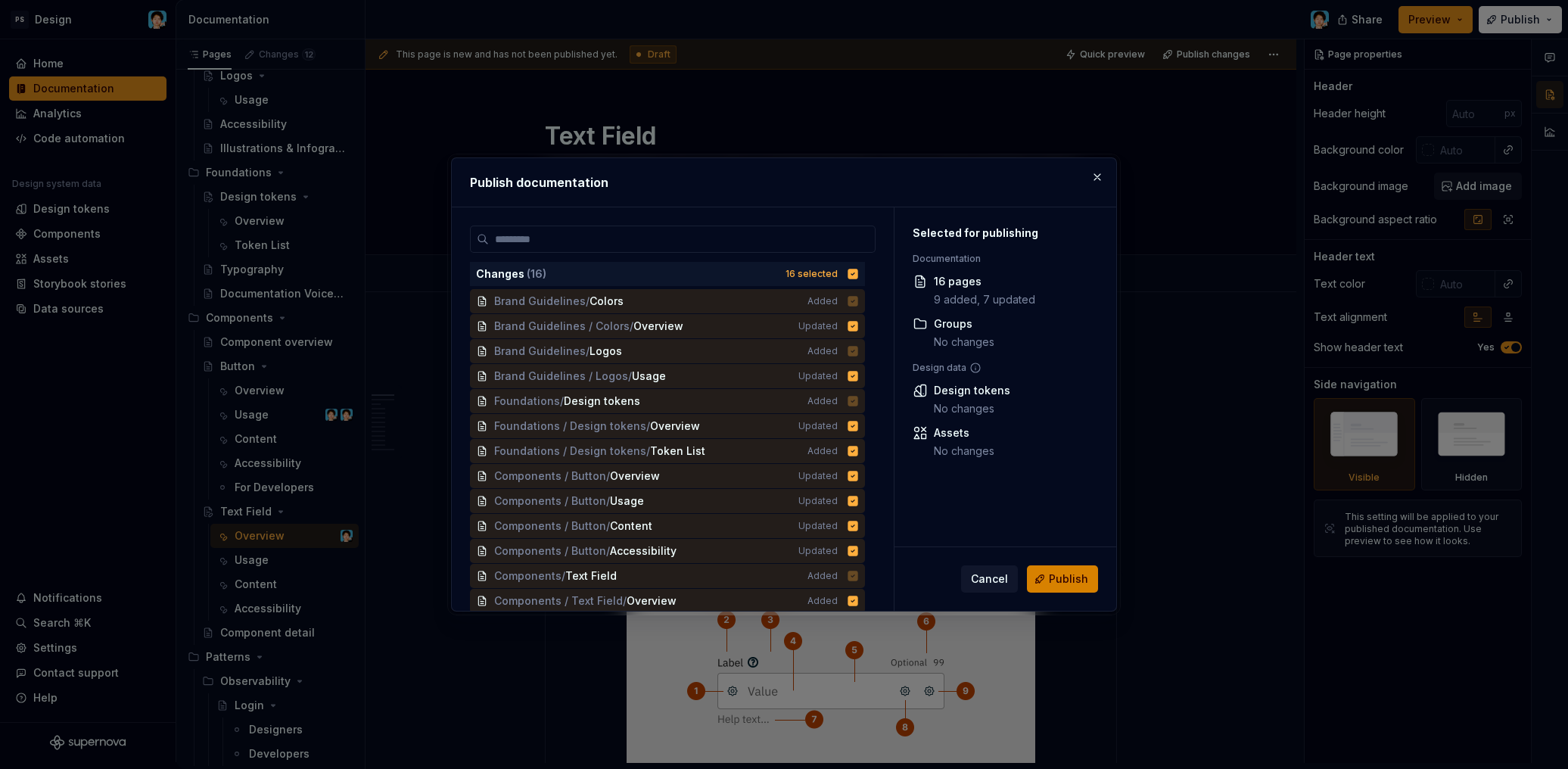
click at [1064, 575] on span "Publish" at bounding box center [1068, 579] width 39 height 15
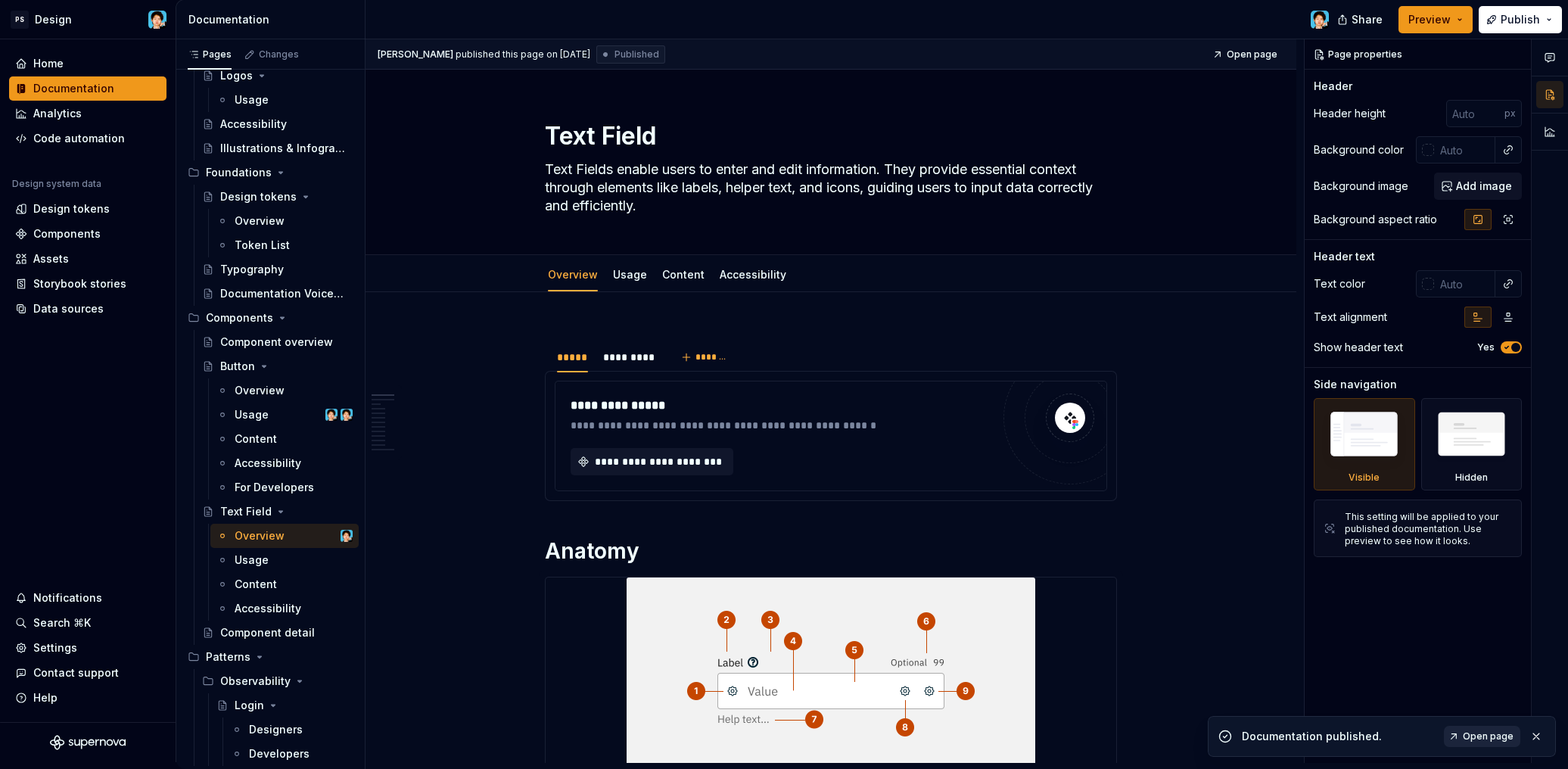
click at [1504, 738] on span "Open page" at bounding box center [1488, 735] width 50 height 12
click at [546, 133] on textarea "Text Field" at bounding box center [828, 136] width 572 height 36
drag, startPoint x: 545, startPoint y: 135, endPoint x: 471, endPoint y: 134, distance: 74.0
click at [478, 132] on div "Text Field Text Fields enable users to enter and edit information. They provide…" at bounding box center [831, 162] width 809 height 185
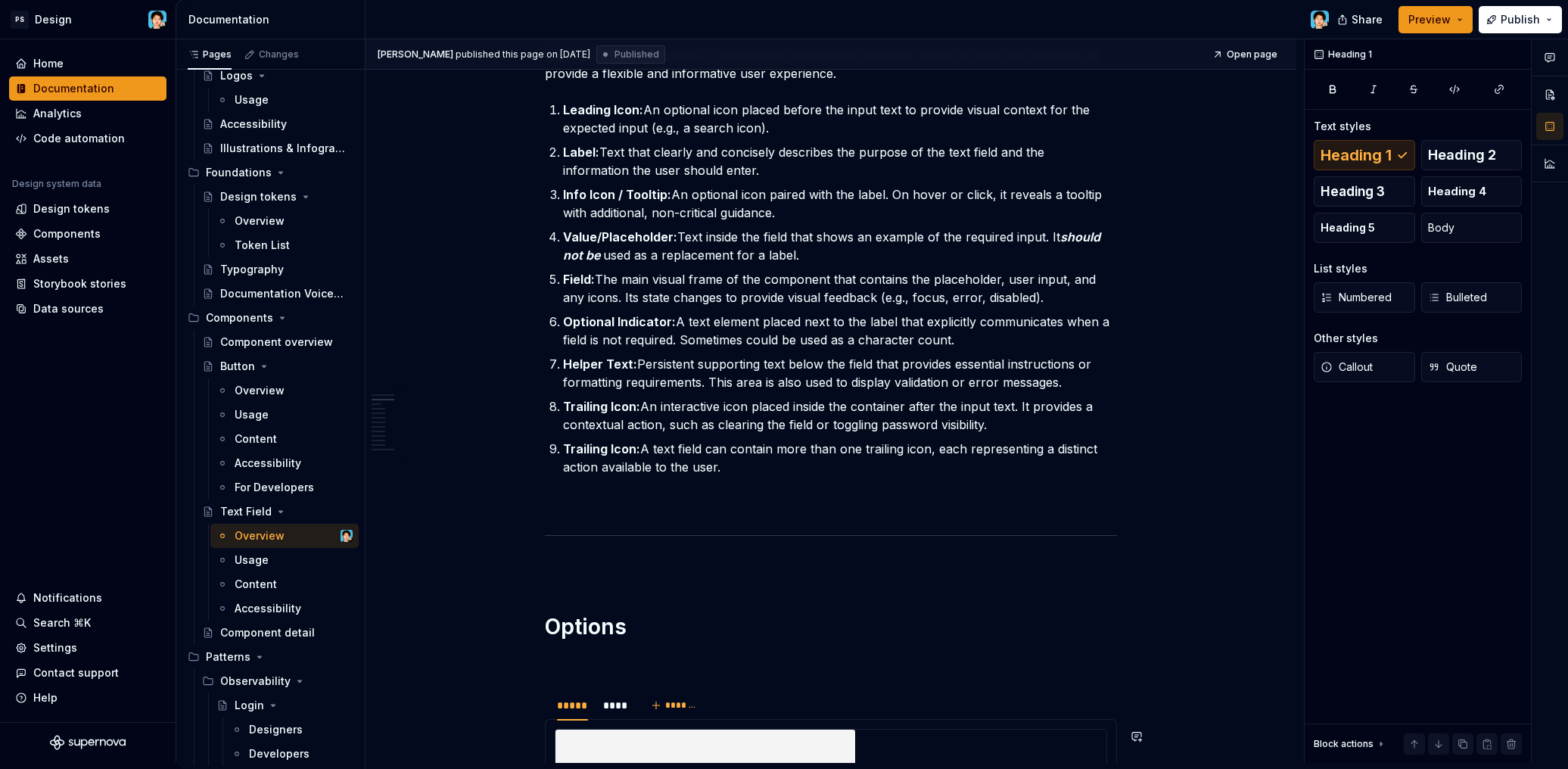
scroll to position [18, 0]
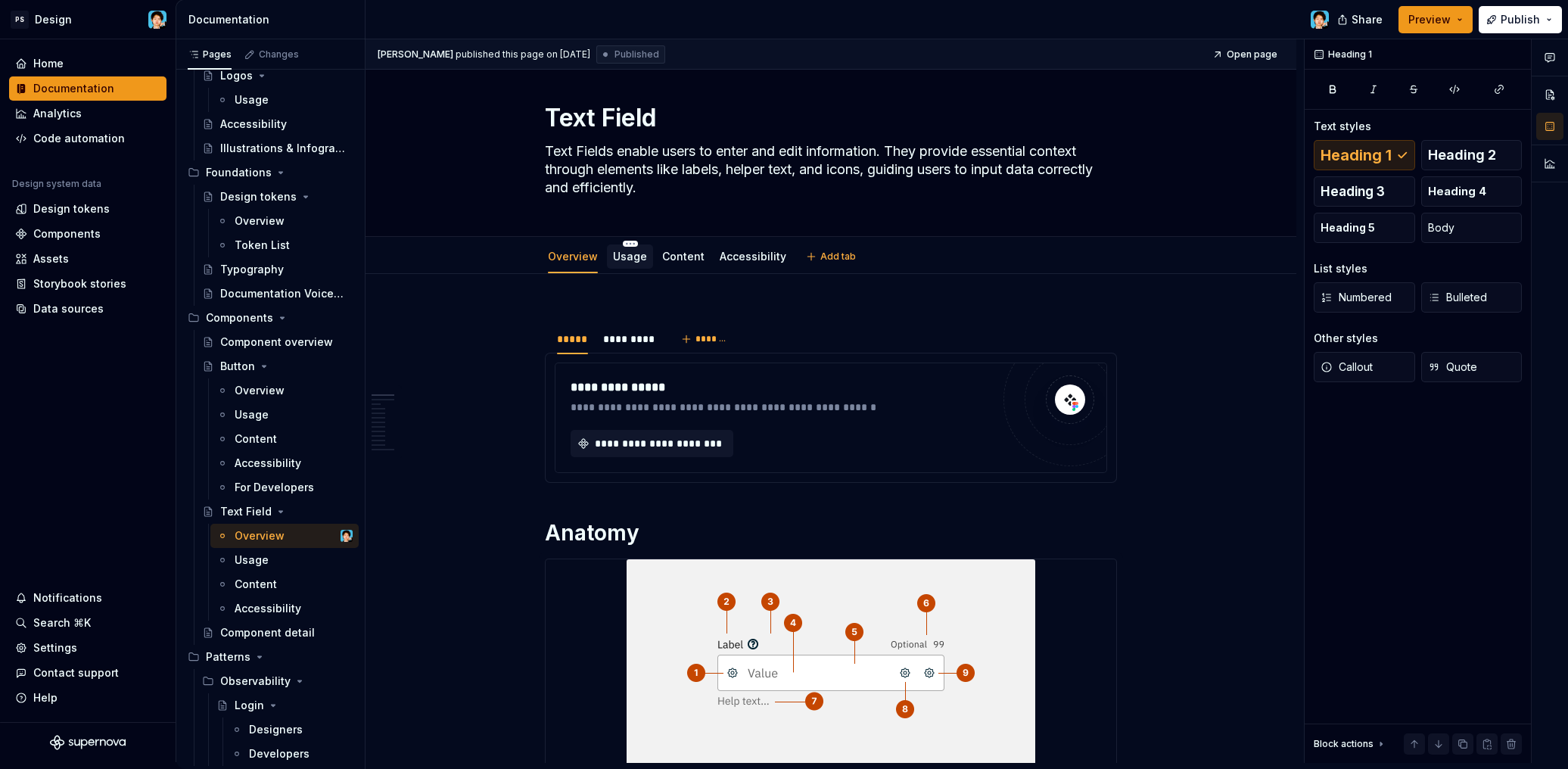
click at [624, 254] on link "Usage" at bounding box center [629, 256] width 34 height 13
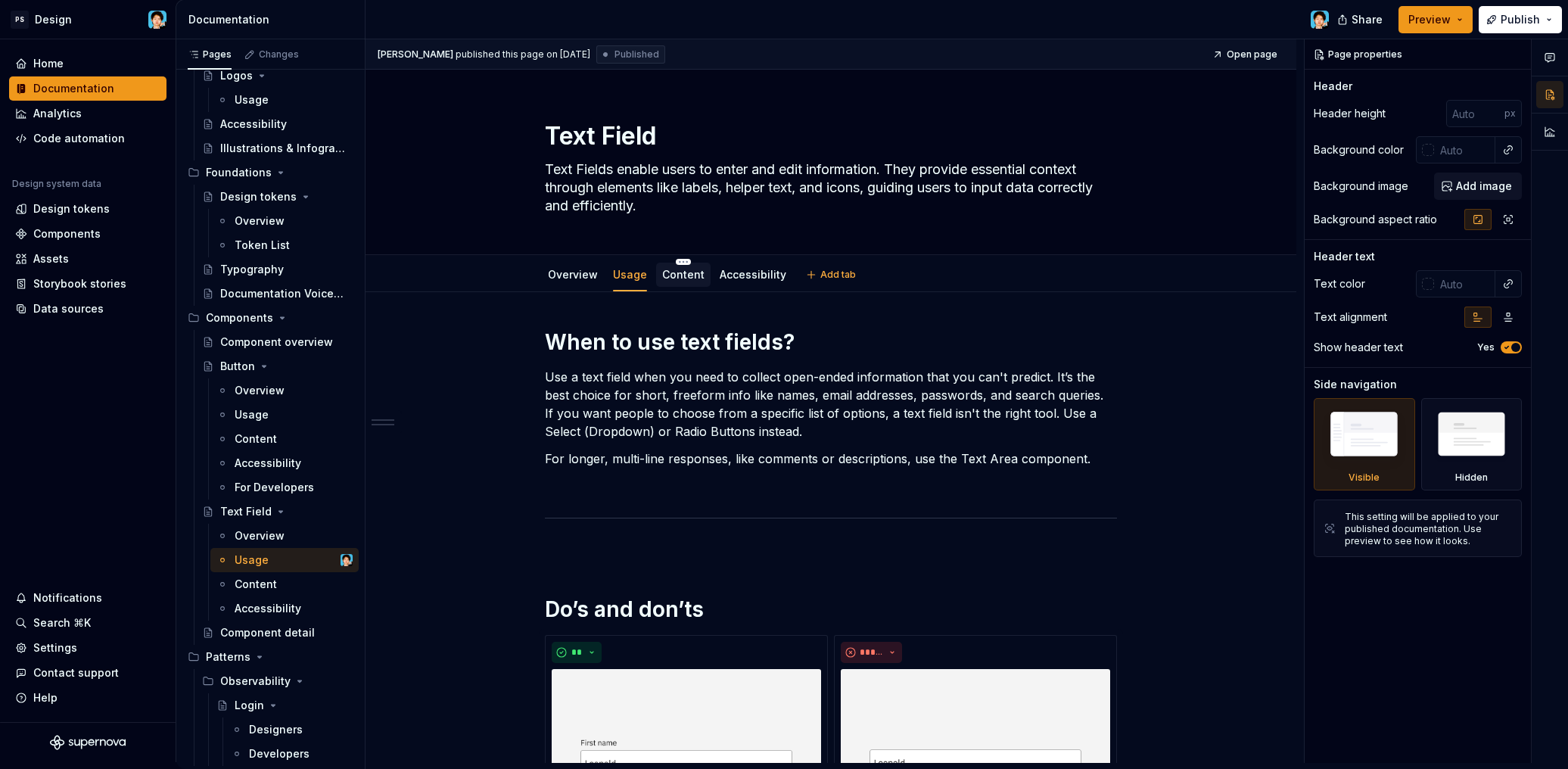
click at [679, 275] on link "Content" at bounding box center [682, 274] width 42 height 13
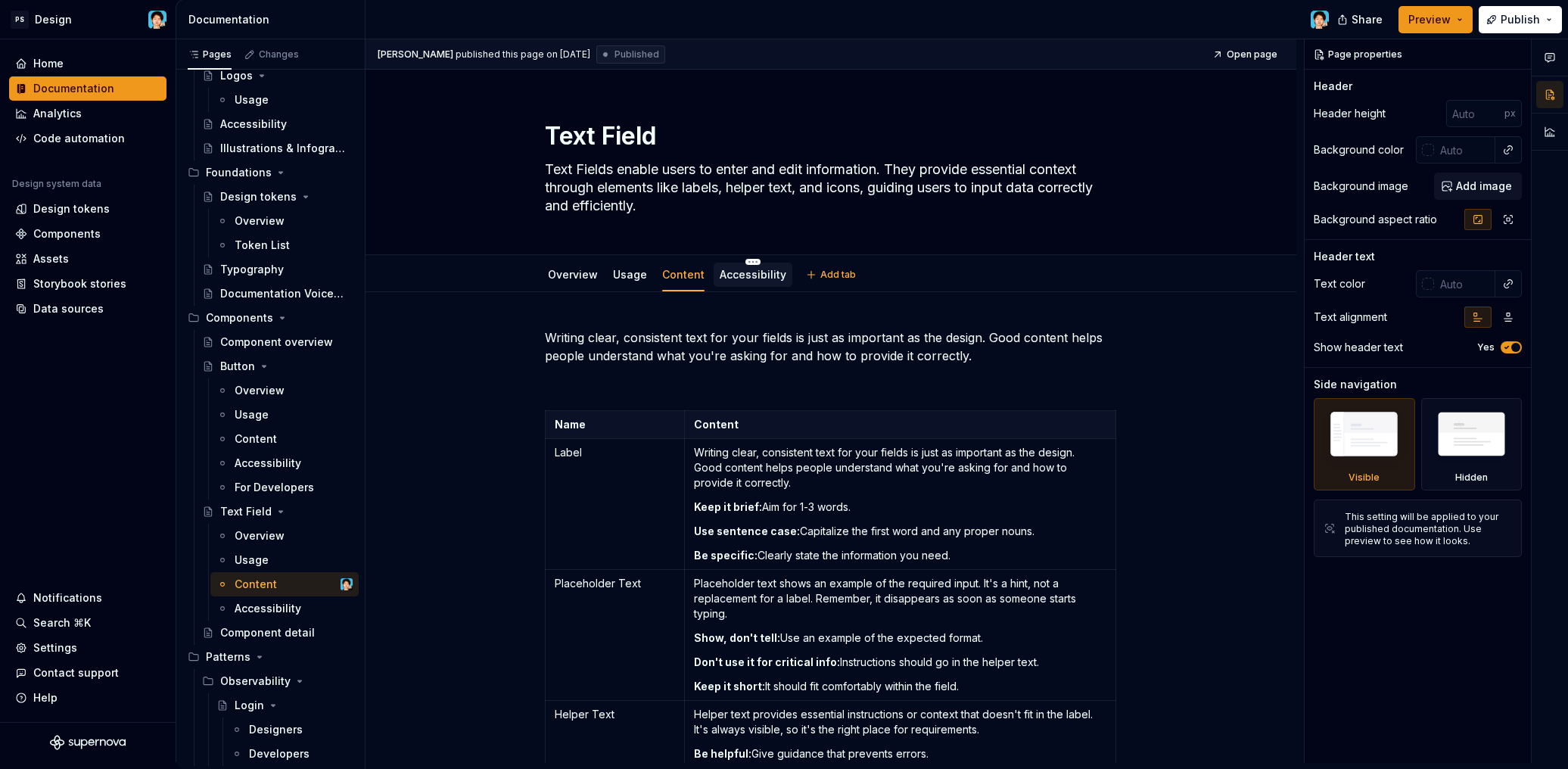
click at [738, 280] on link "Accessibility" at bounding box center [752, 274] width 66 height 13
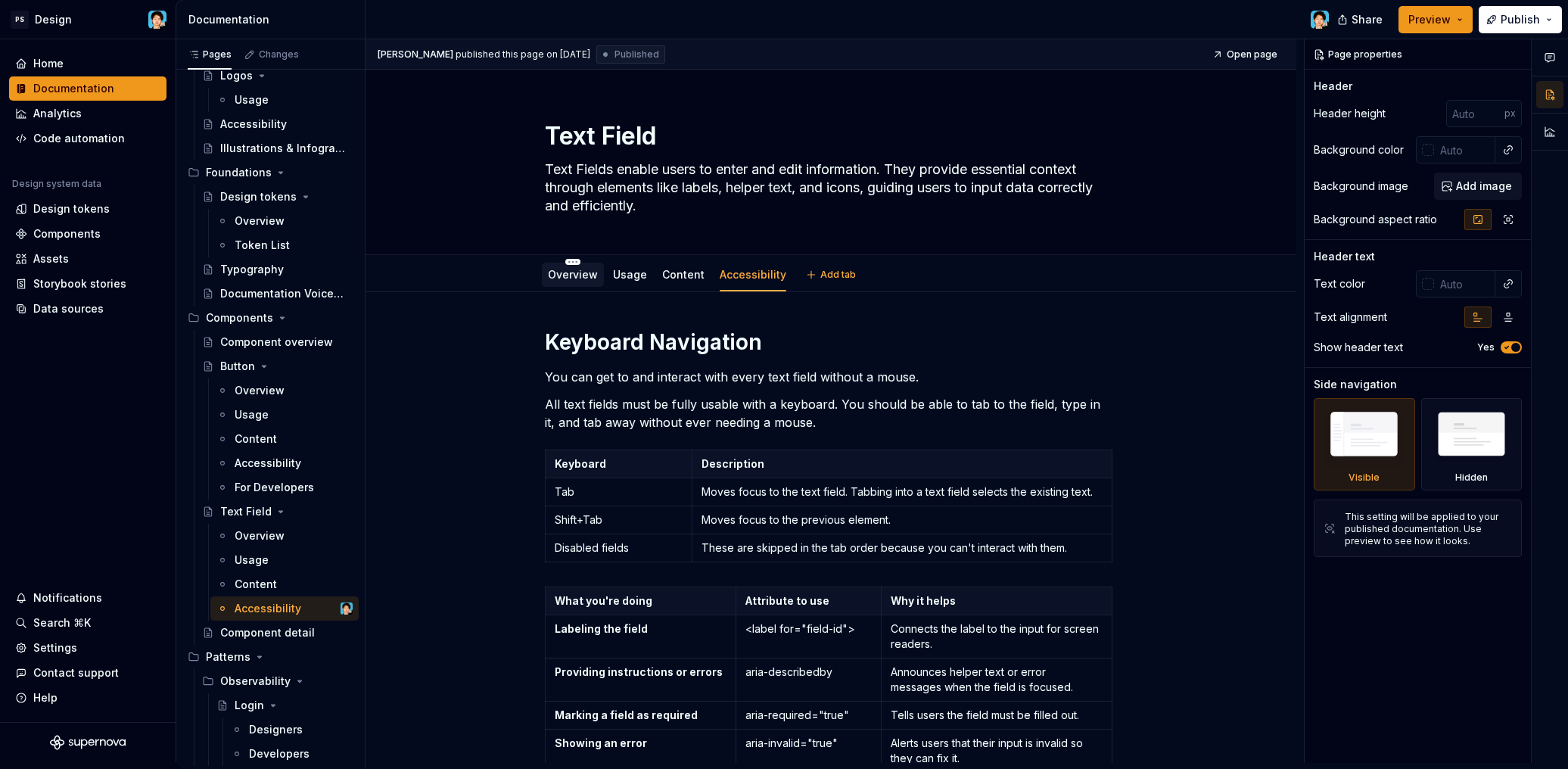
click at [565, 271] on link "Overview" at bounding box center [573, 274] width 50 height 13
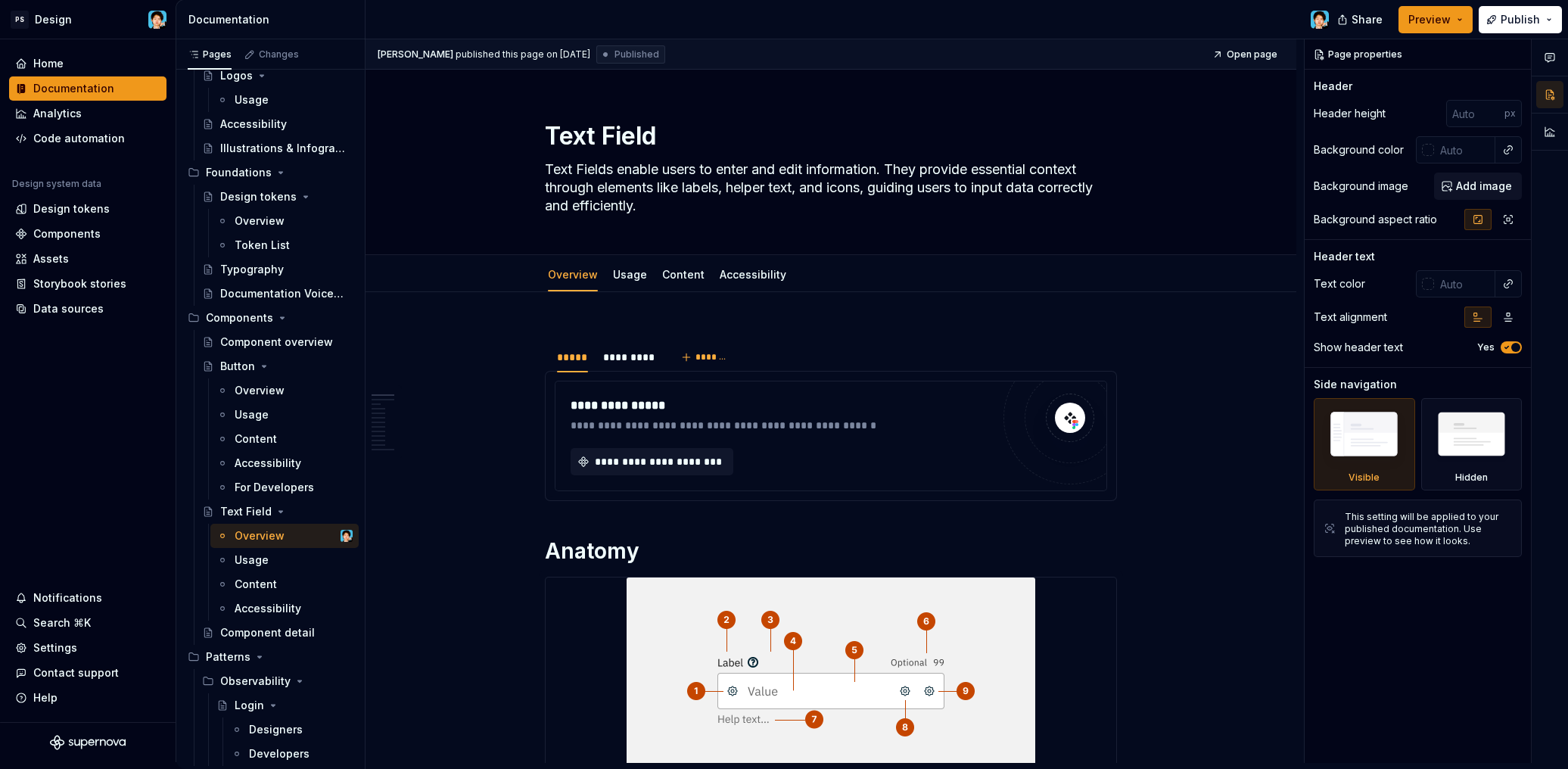
type textarea "*"
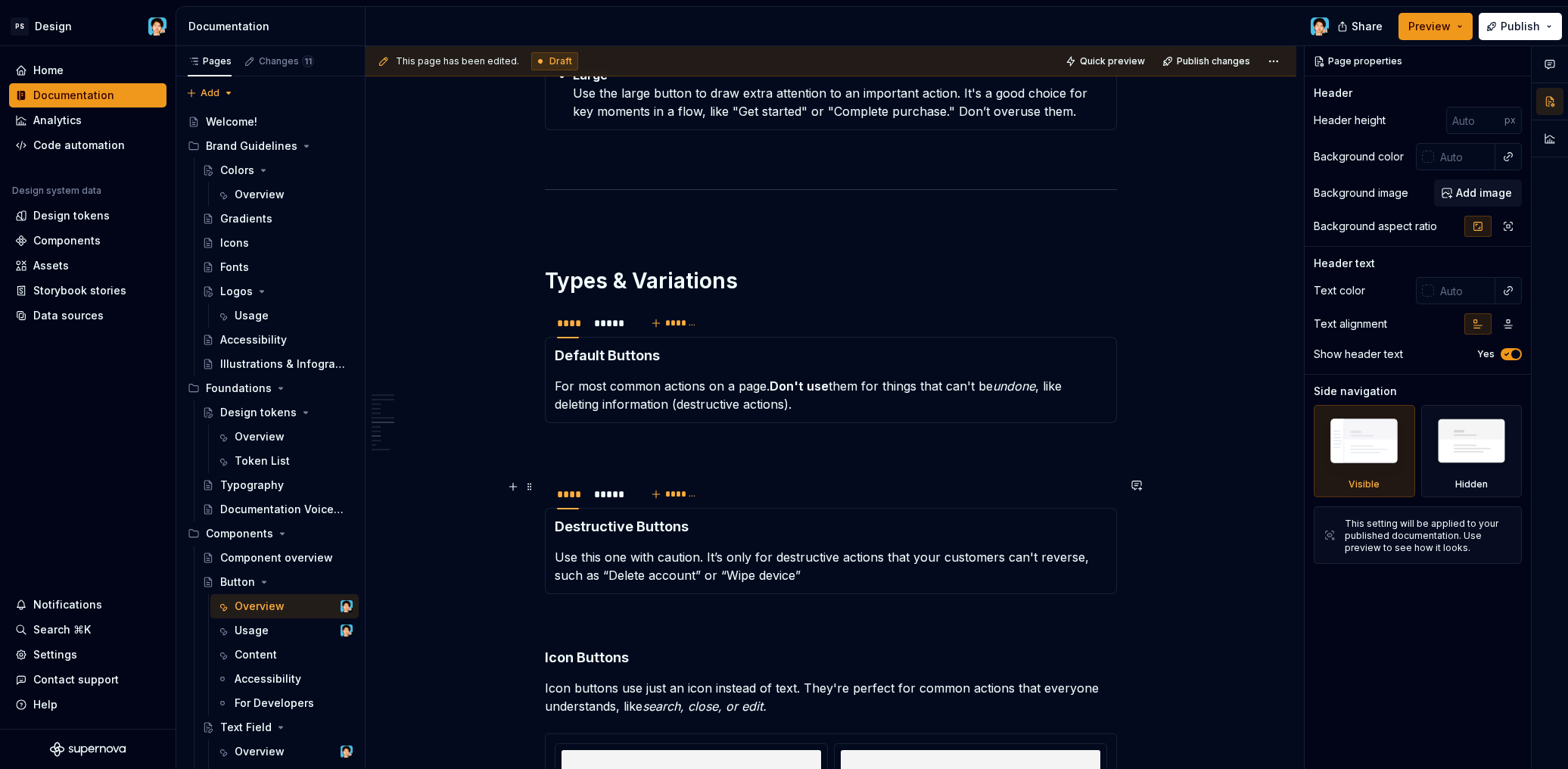
scroll to position [2398, 0]
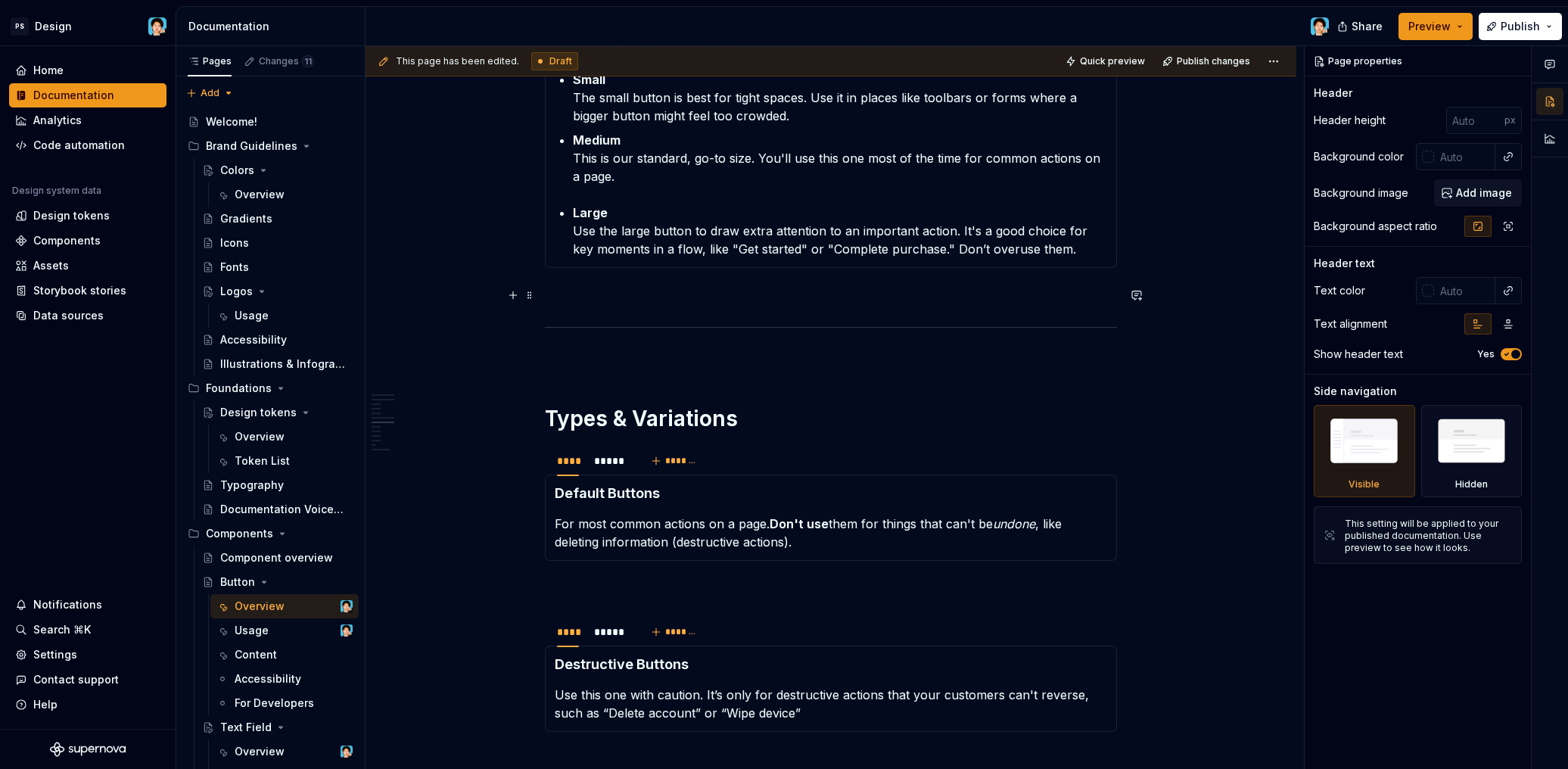
drag, startPoint x: 568, startPoint y: 287, endPoint x: 568, endPoint y: 298, distance: 11.0
click at [569, 287] on p at bounding box center [831, 295] width 572 height 18
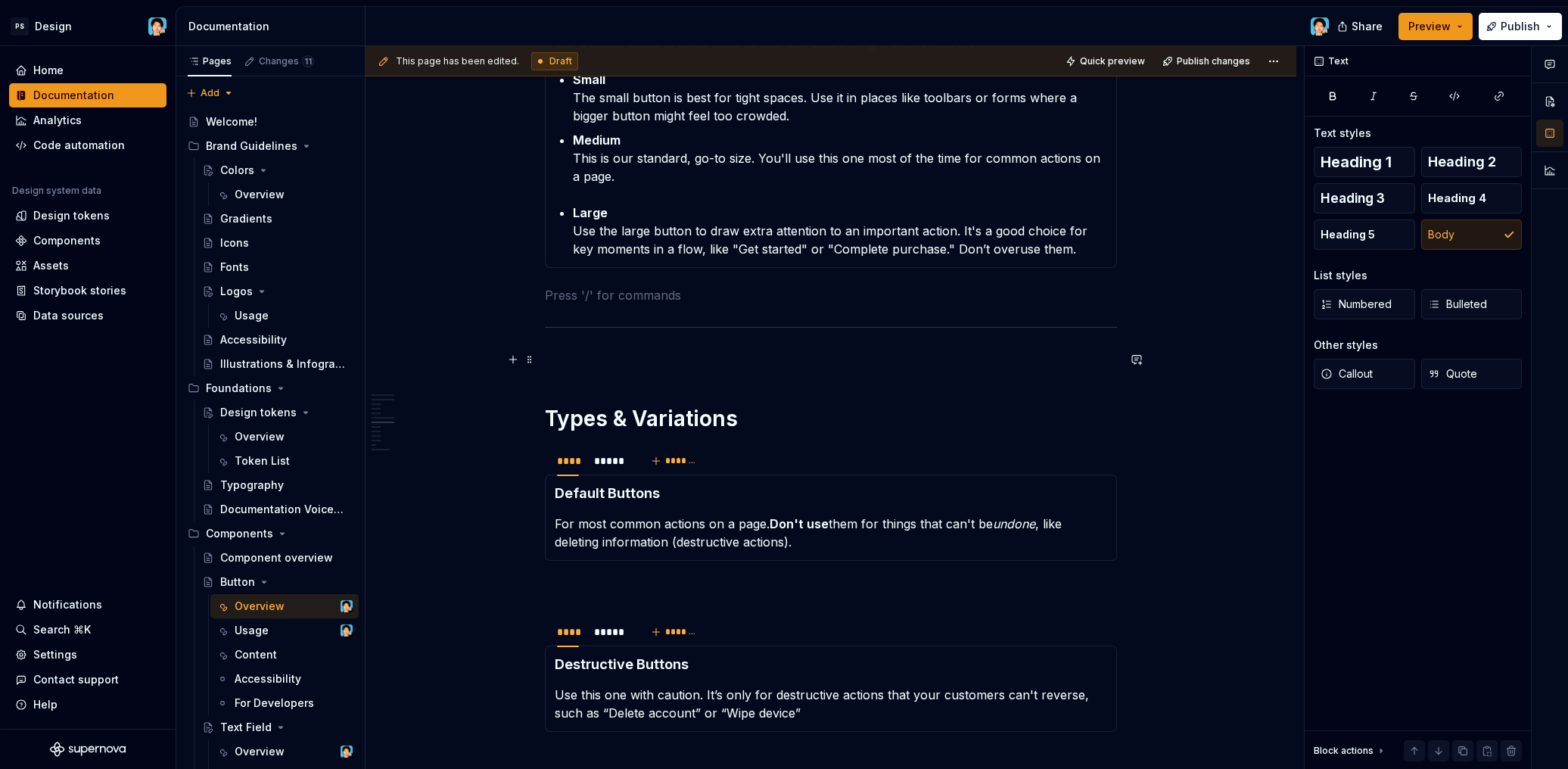
click at [576, 369] on div "***** ********* ******* TBD Anatomy Container : This is the main shape of the b…" at bounding box center [831, 491] width 572 height 5146
click at [564, 340] on div "***** ********* ******* TBD Anatomy Container : This is the main shape of the b…" at bounding box center [831, 491] width 572 height 5146
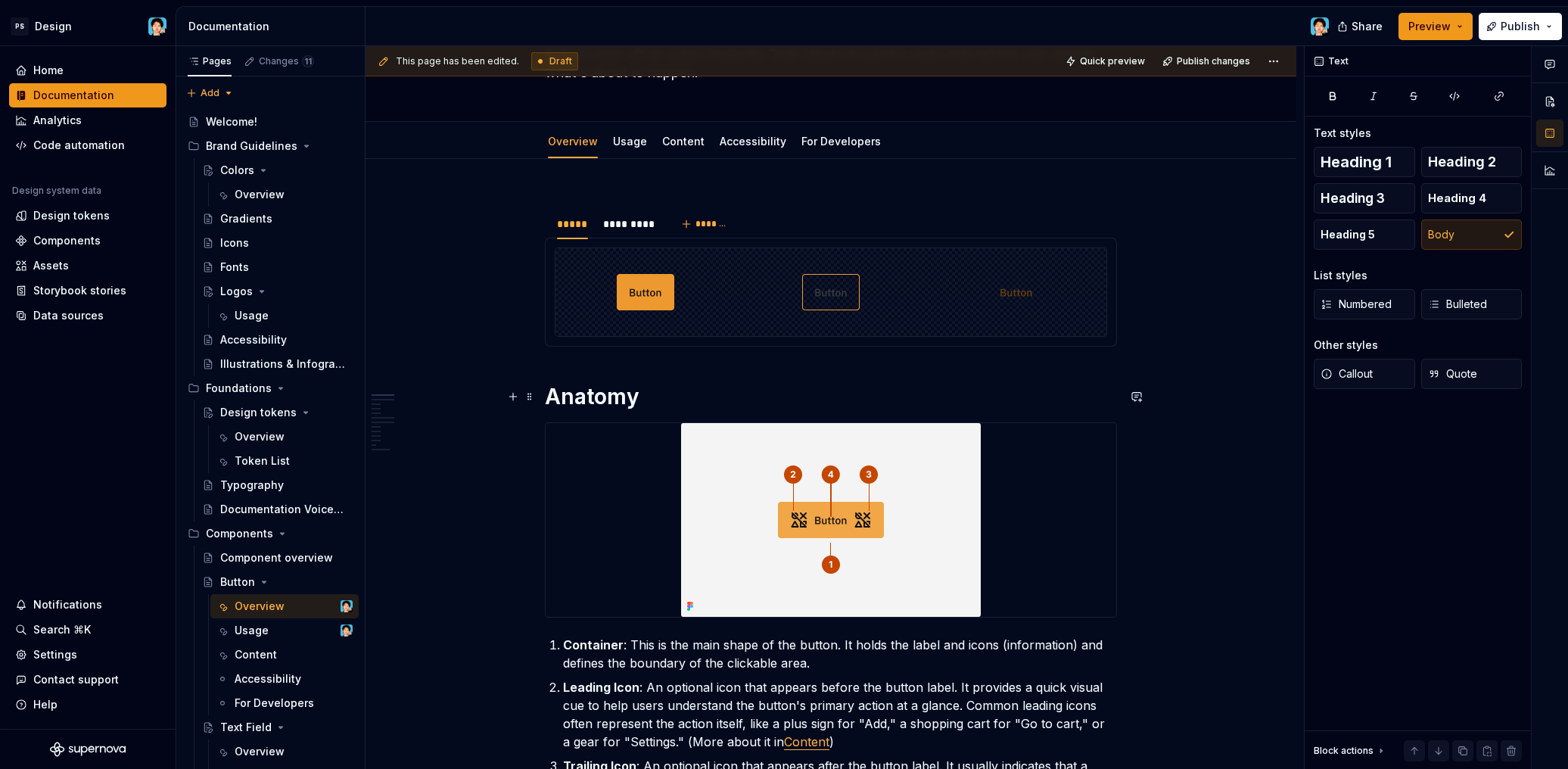
scroll to position [0, 0]
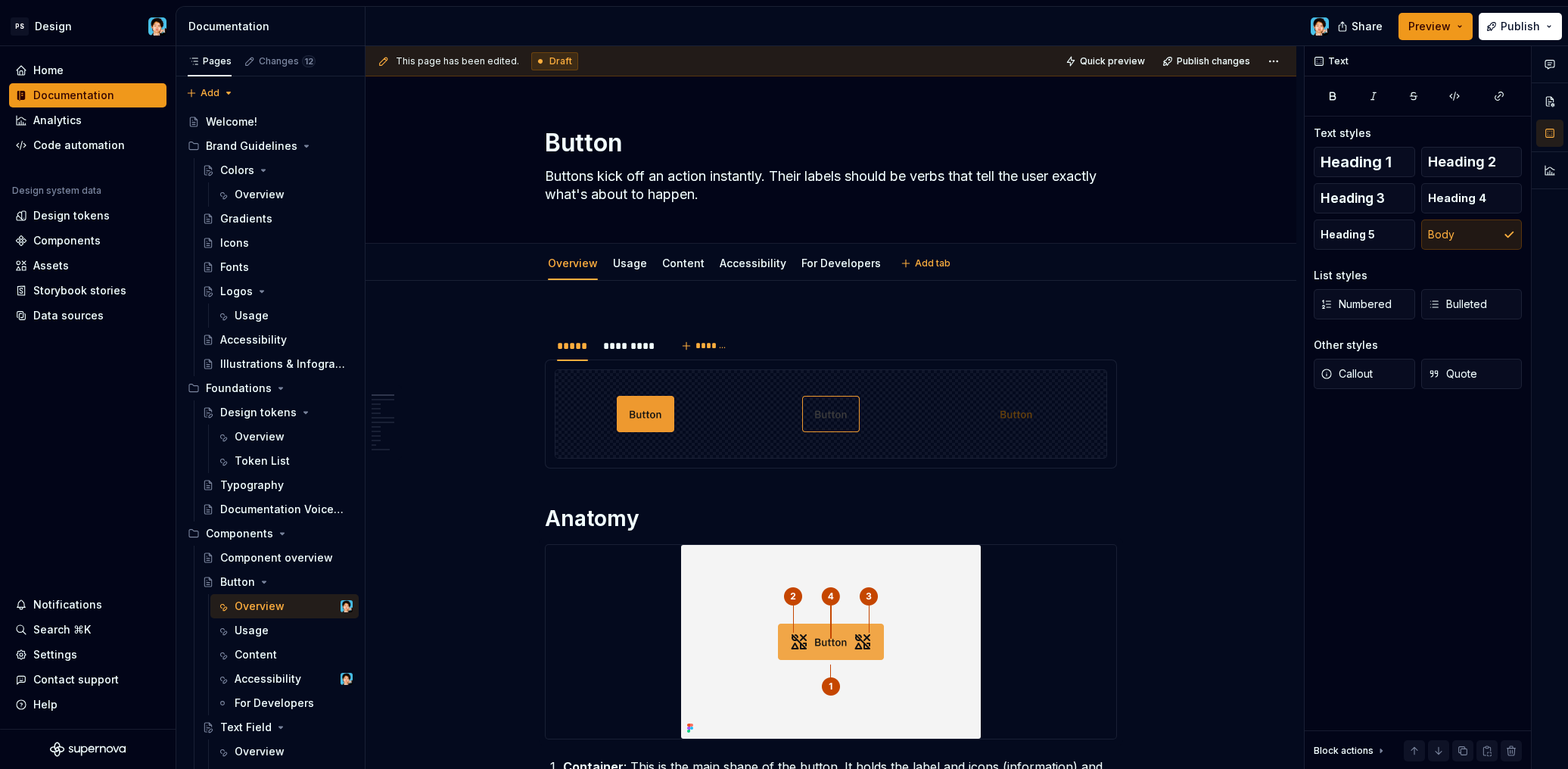
type textarea "*"
